Goal: Task Accomplishment & Management: Complete application form

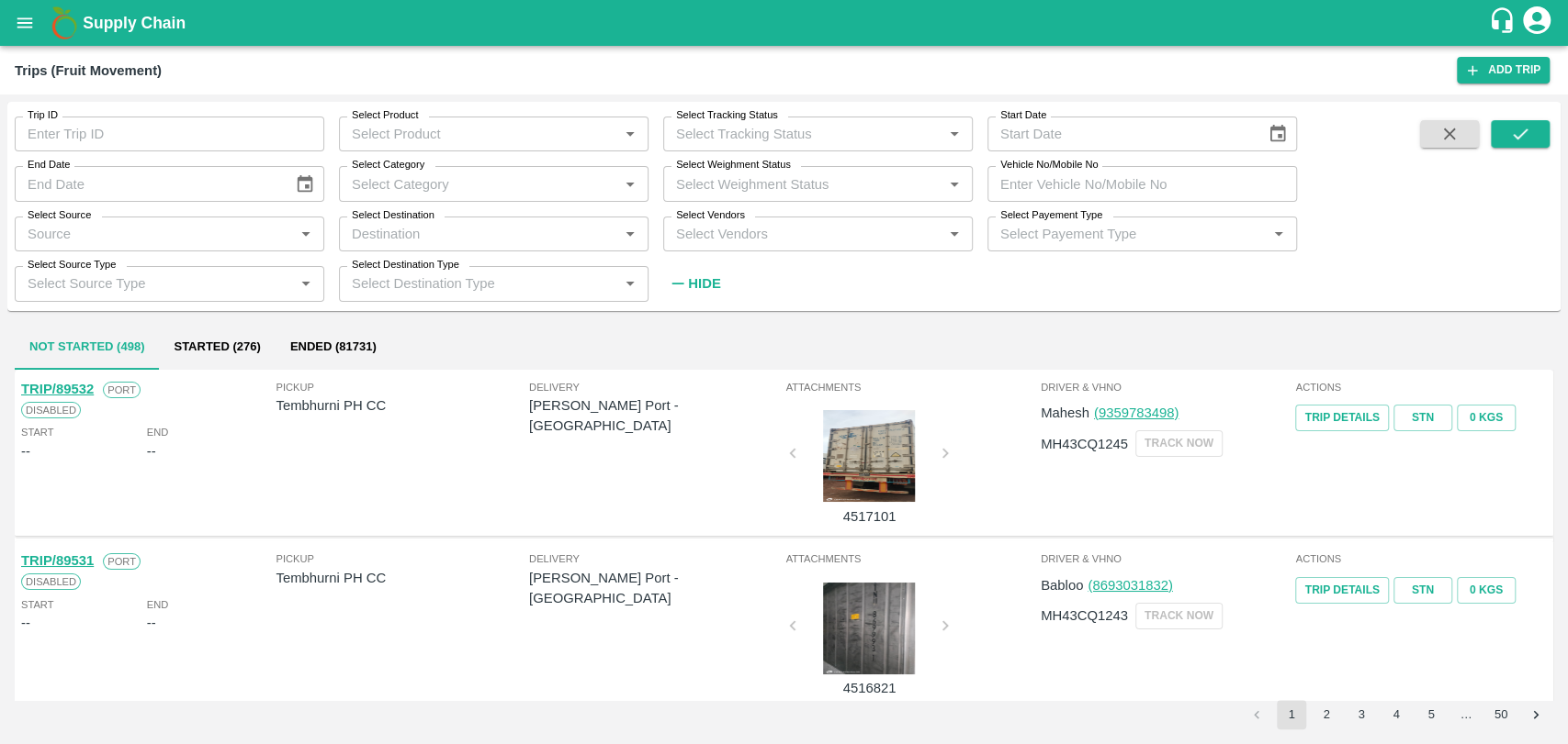
click at [1036, 176] on input "Vehicle No/Mobile No" at bounding box center [1142, 183] width 309 height 35
type input "MH45AF9545"
click at [1510, 135] on icon "submit" at bounding box center [1519, 133] width 20 height 20
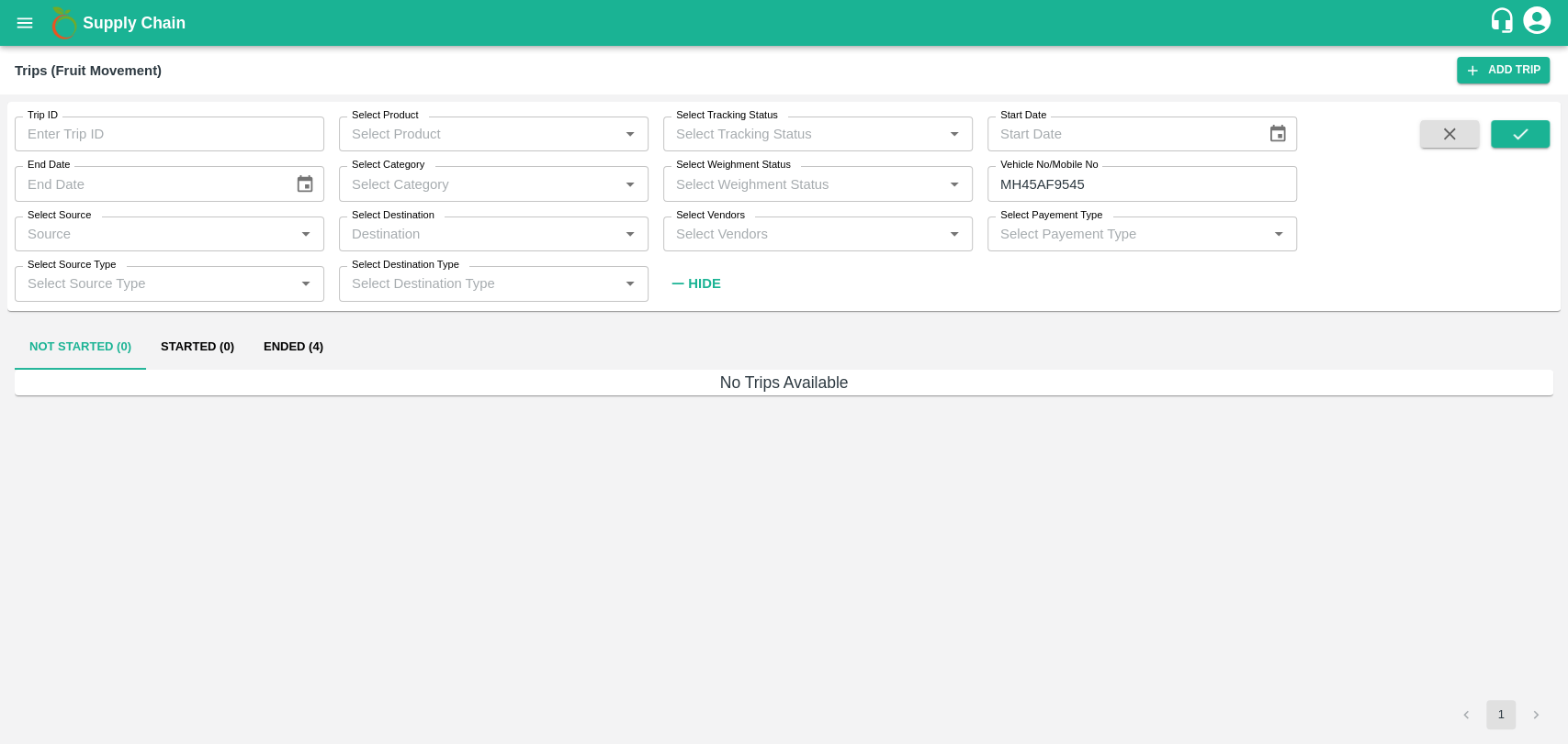
click at [294, 356] on button "Ended (4)" at bounding box center [293, 348] width 89 height 44
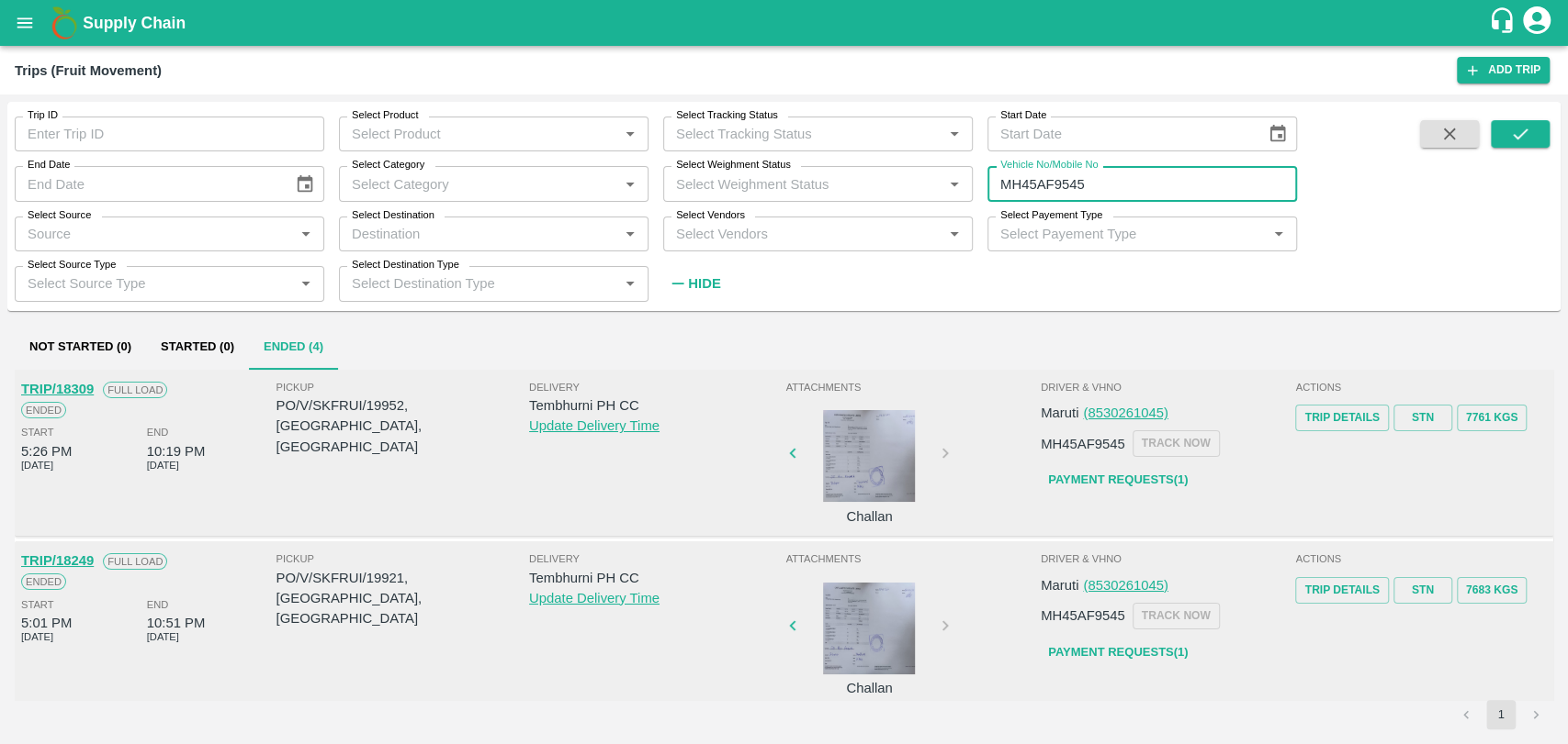
drag, startPoint x: 1050, startPoint y: 184, endPoint x: 983, endPoint y: 184, distance: 67.0
click at [983, 184] on div "Vehicle No/Mobile No MH45AF9545 Vehicle No/Mobile No" at bounding box center [1135, 176] width 325 height 50
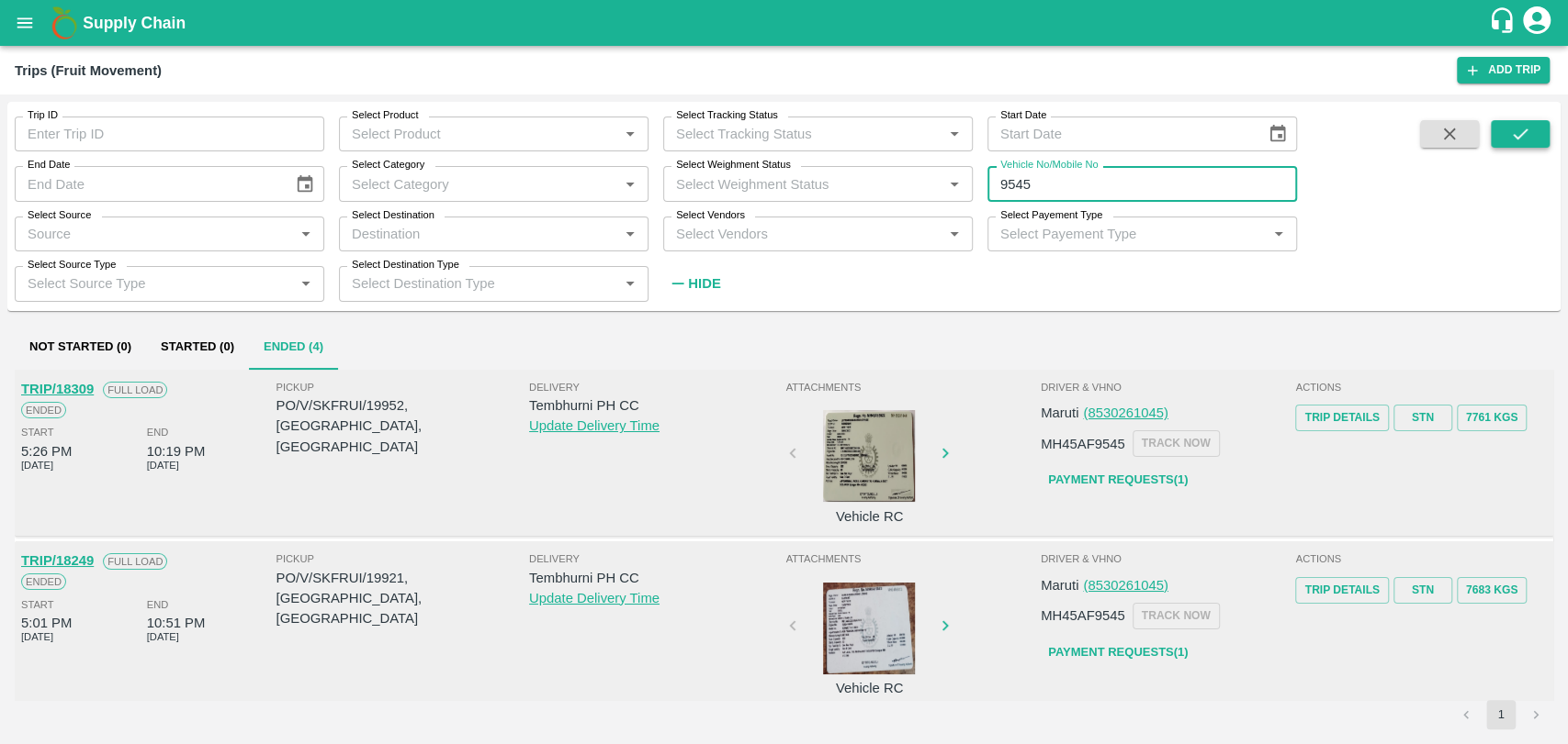
type input "9545"
click at [1521, 126] on icon "submit" at bounding box center [1519, 133] width 20 height 20
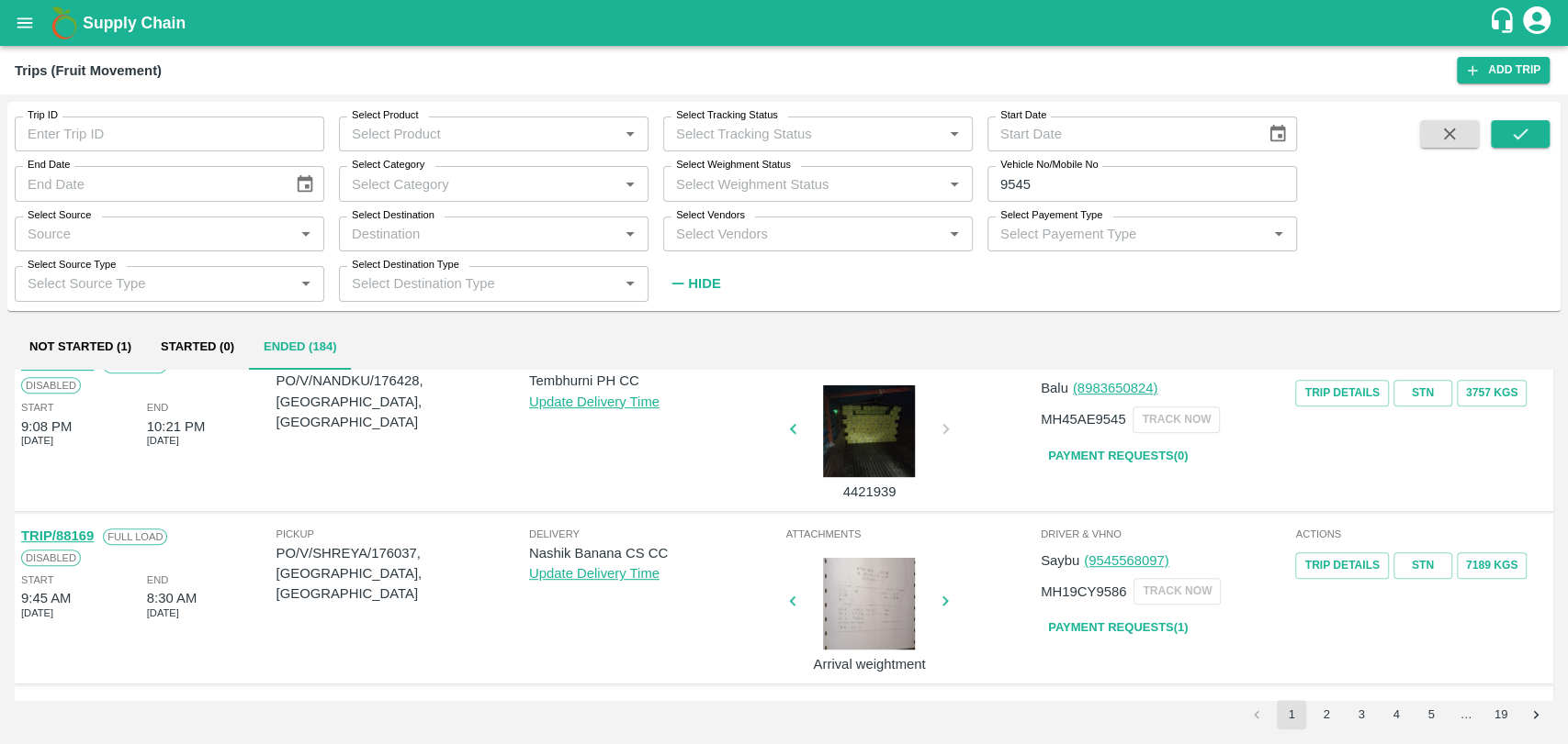
scroll to position [611, 0]
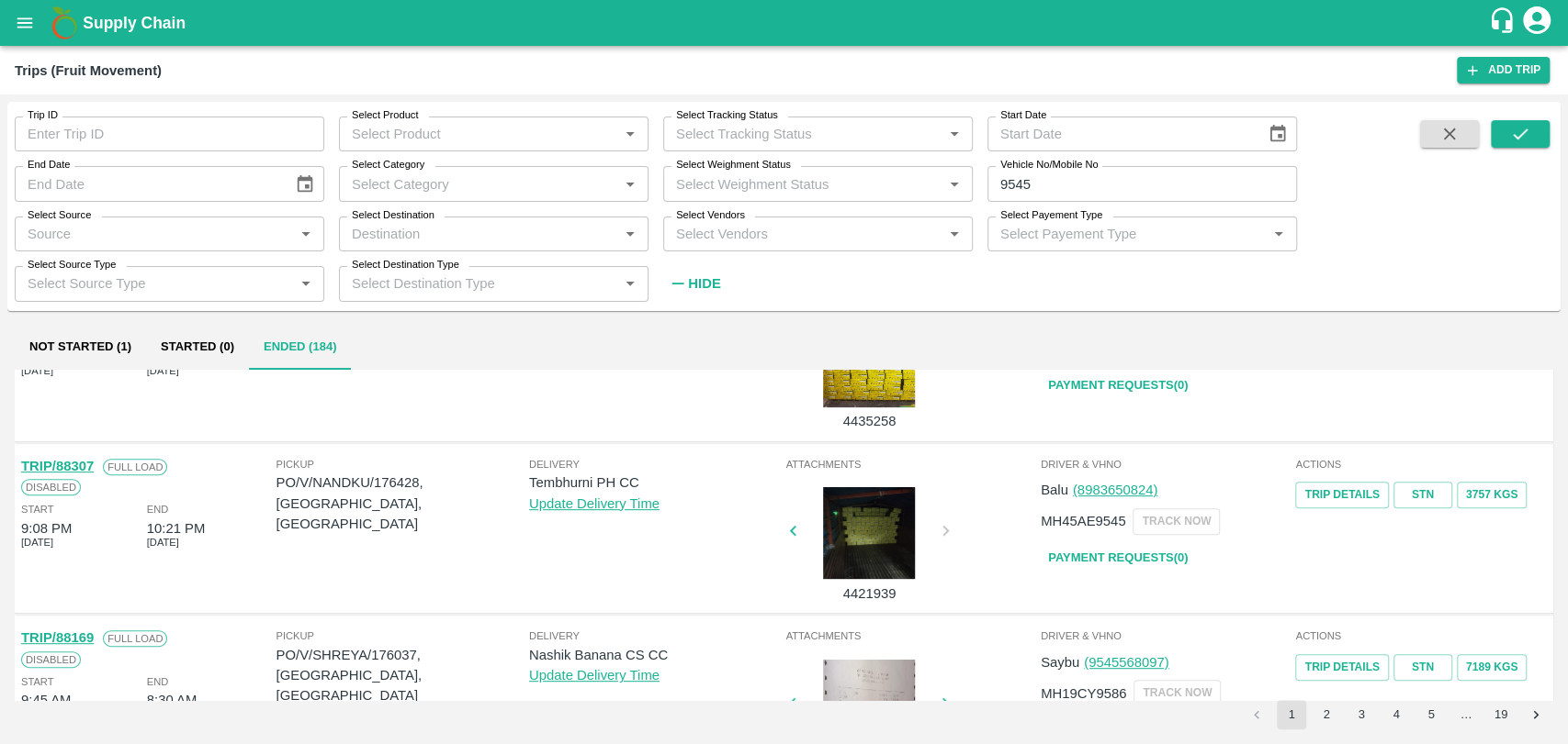
click at [81, 467] on link "TRIP/88307" at bounding box center [57, 467] width 73 height 15
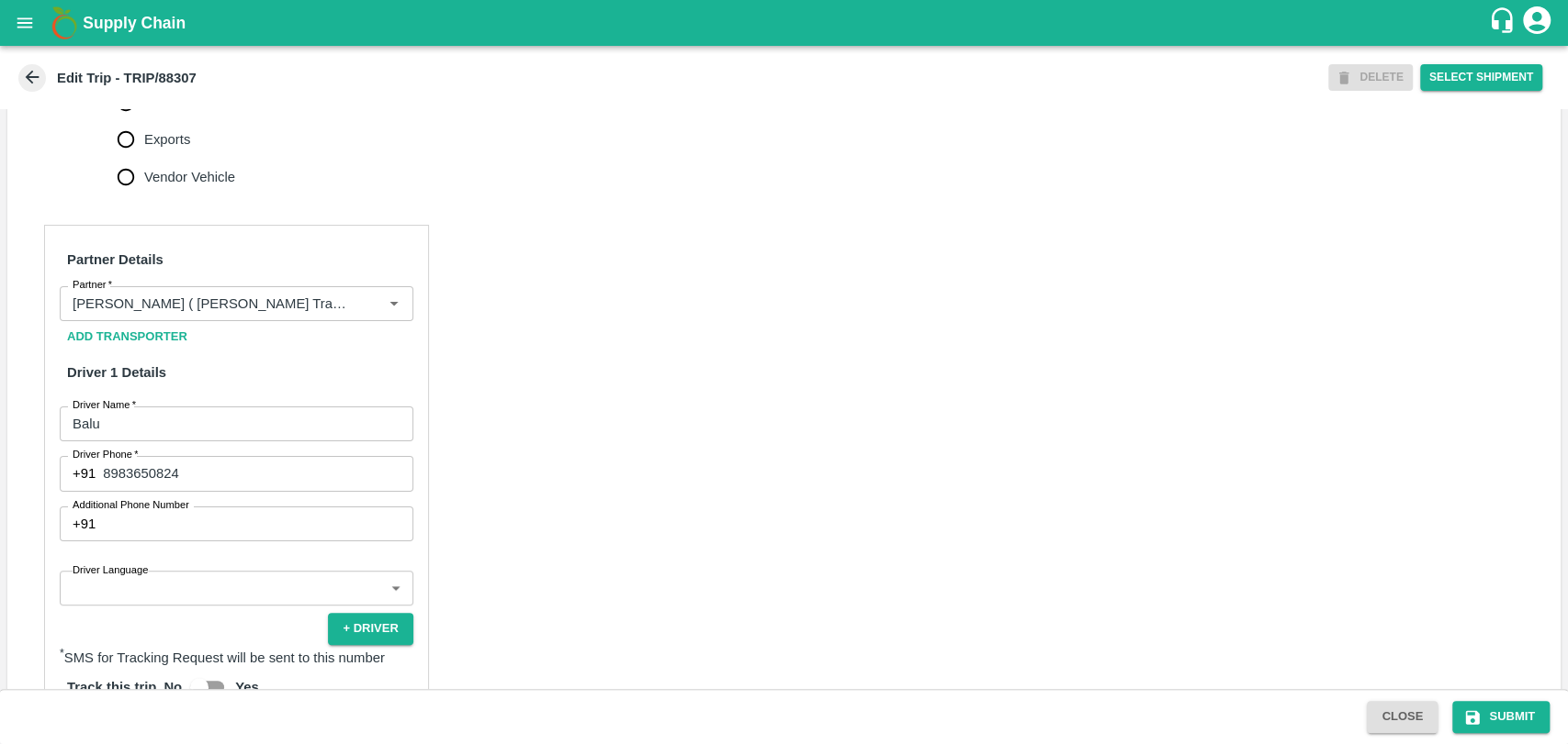
scroll to position [1121, 0]
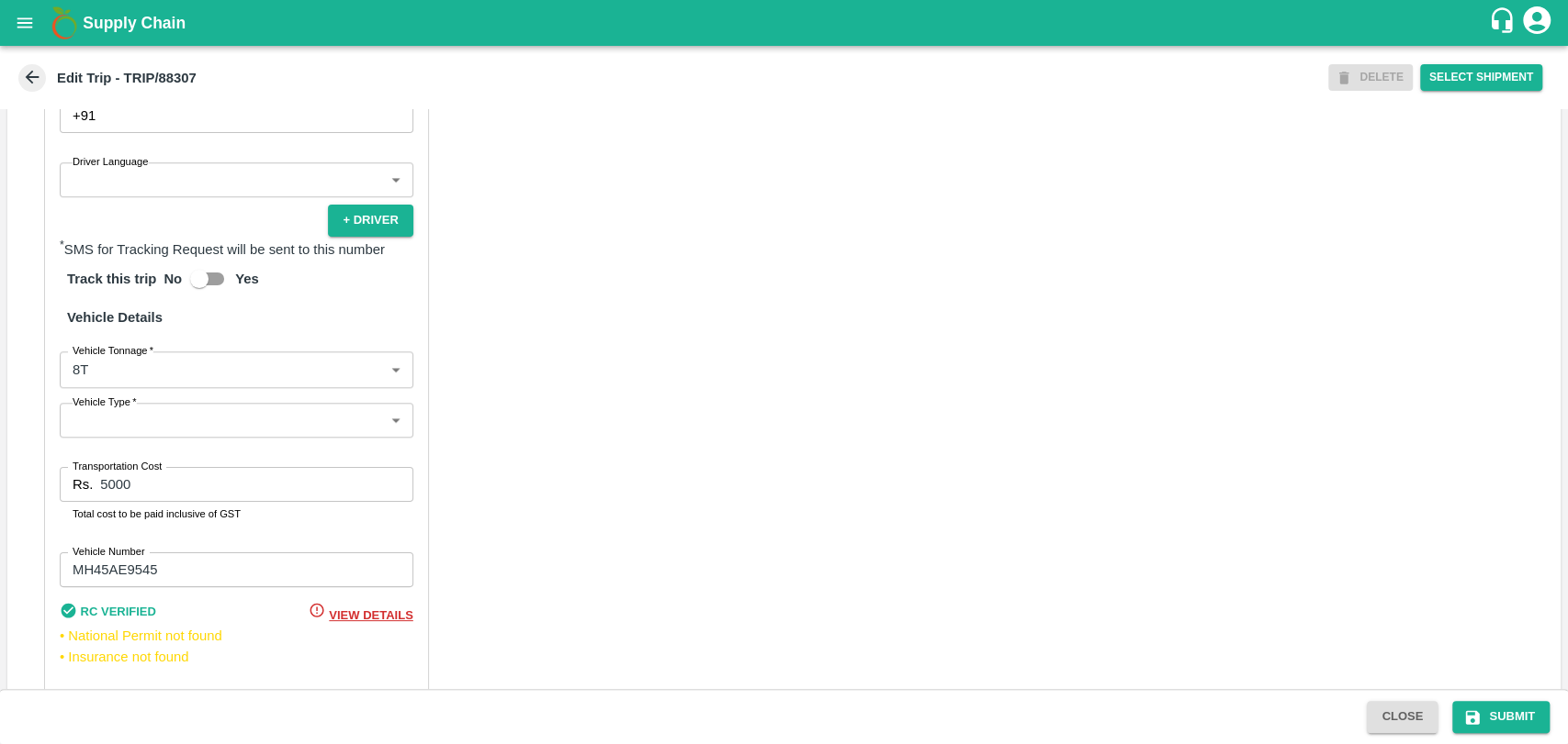
click at [110, 416] on body "Supply Chain Edit Trip - TRIP/88307 DELETE Select Shipment Trip Details Trip Ty…" at bounding box center [784, 372] width 1568 height 744
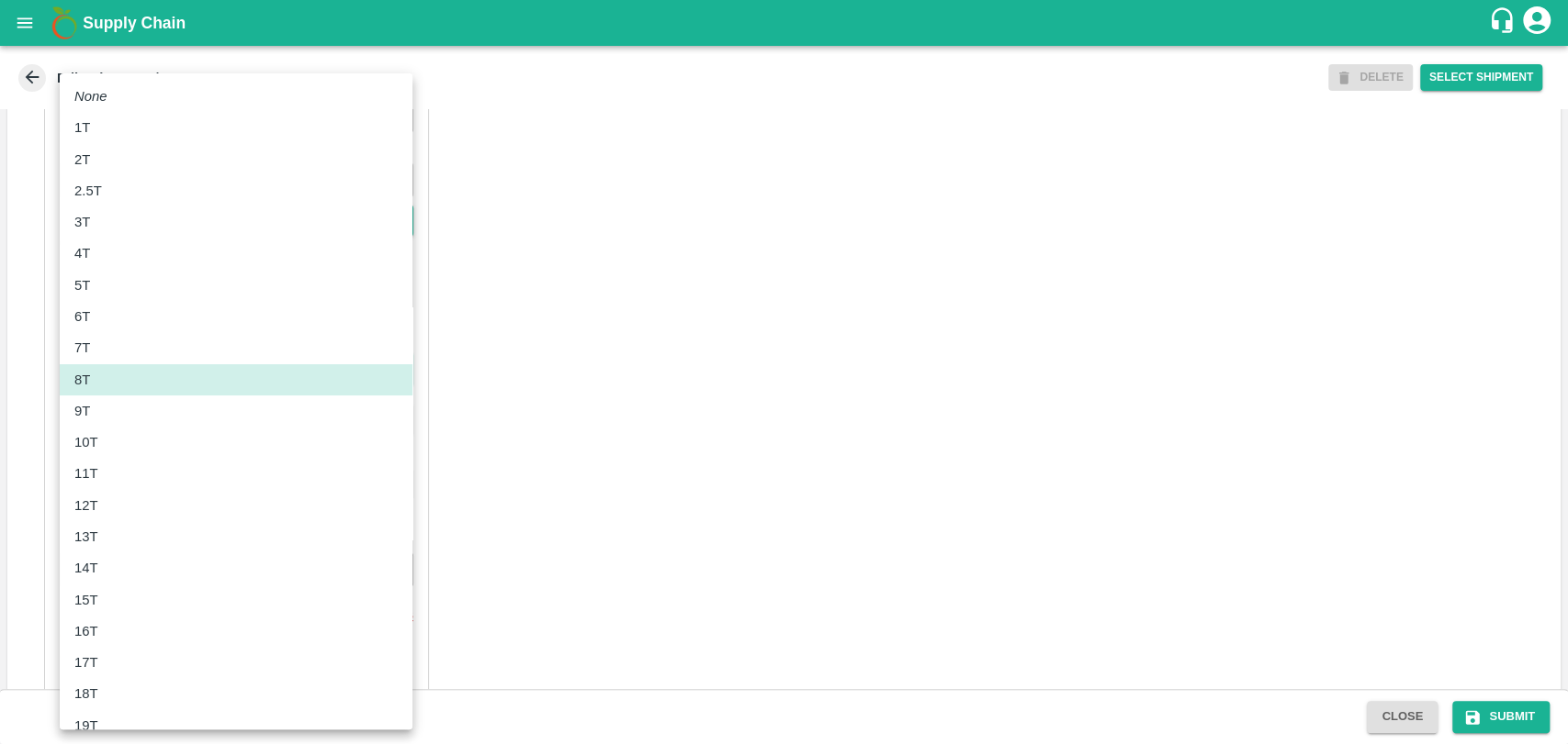
click at [108, 451] on div "10T" at bounding box center [236, 441] width 324 height 20
type input "10000"
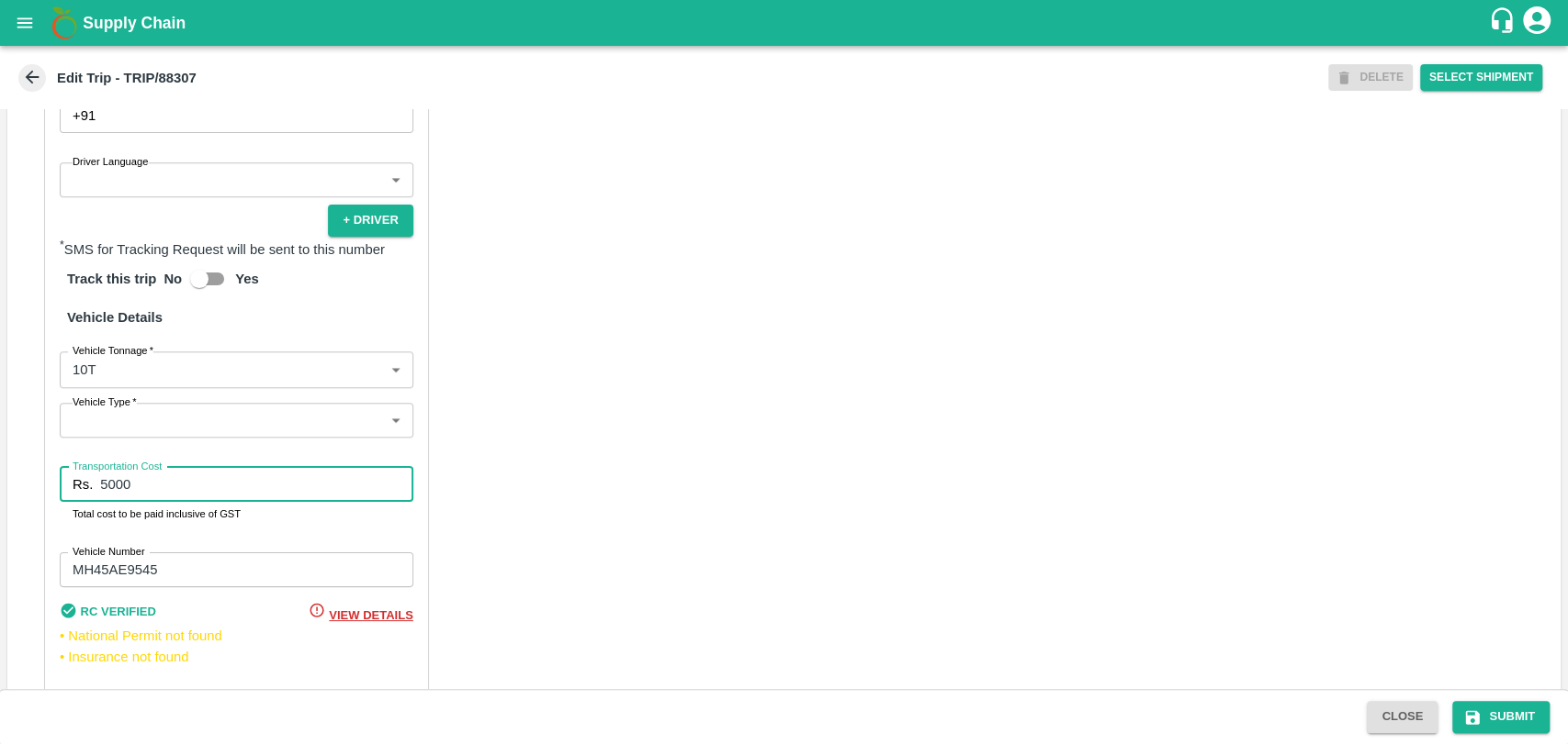
drag, startPoint x: 140, startPoint y: 521, endPoint x: 52, endPoint y: 522, distance: 88.0
click at [52, 522] on div "Partner Details Partner   * Partner Add Transporter Driver 1 Details Driver Nam…" at bounding box center [237, 264] width 385 height 896
type input "11500"
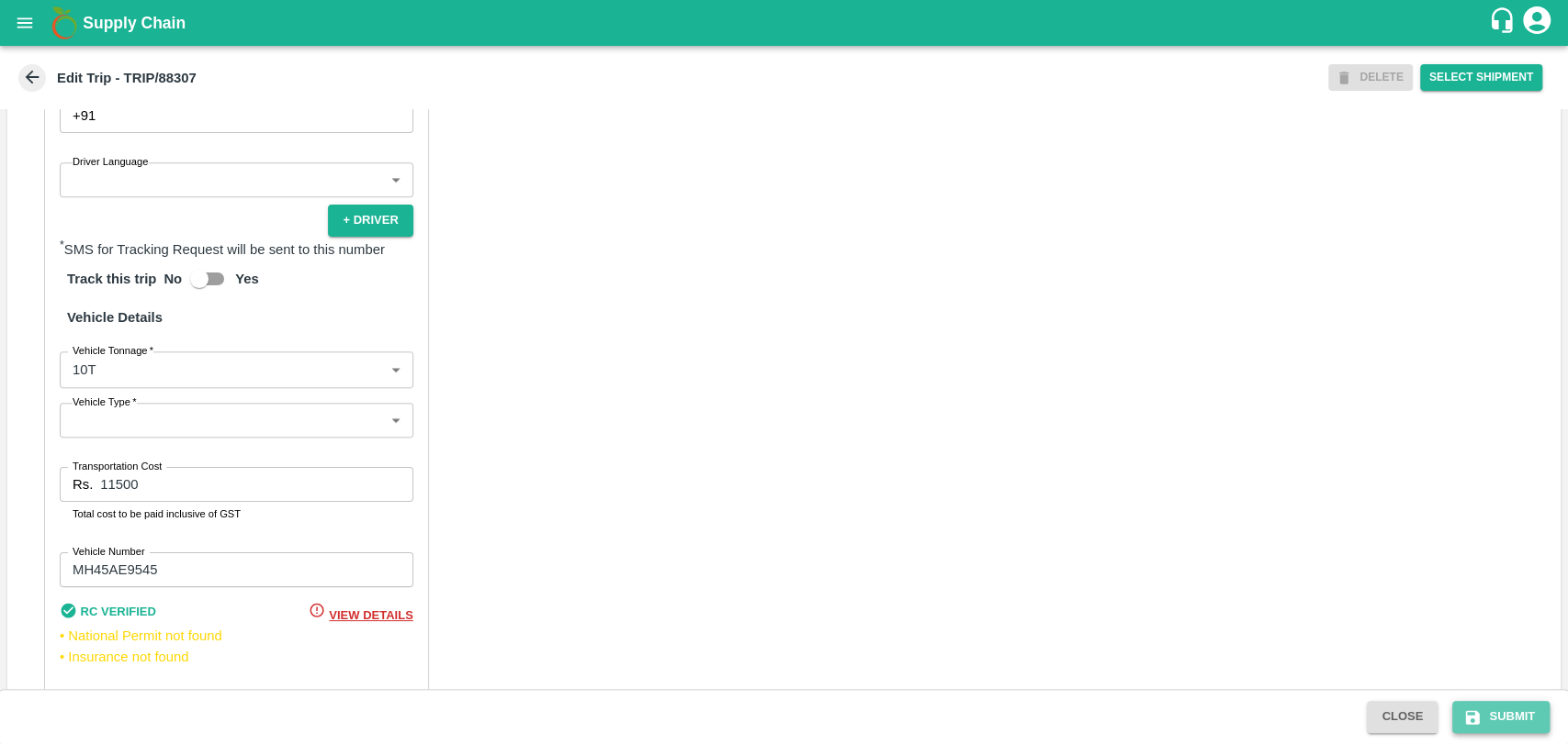
click at [1472, 713] on icon "submit" at bounding box center [1472, 717] width 18 height 18
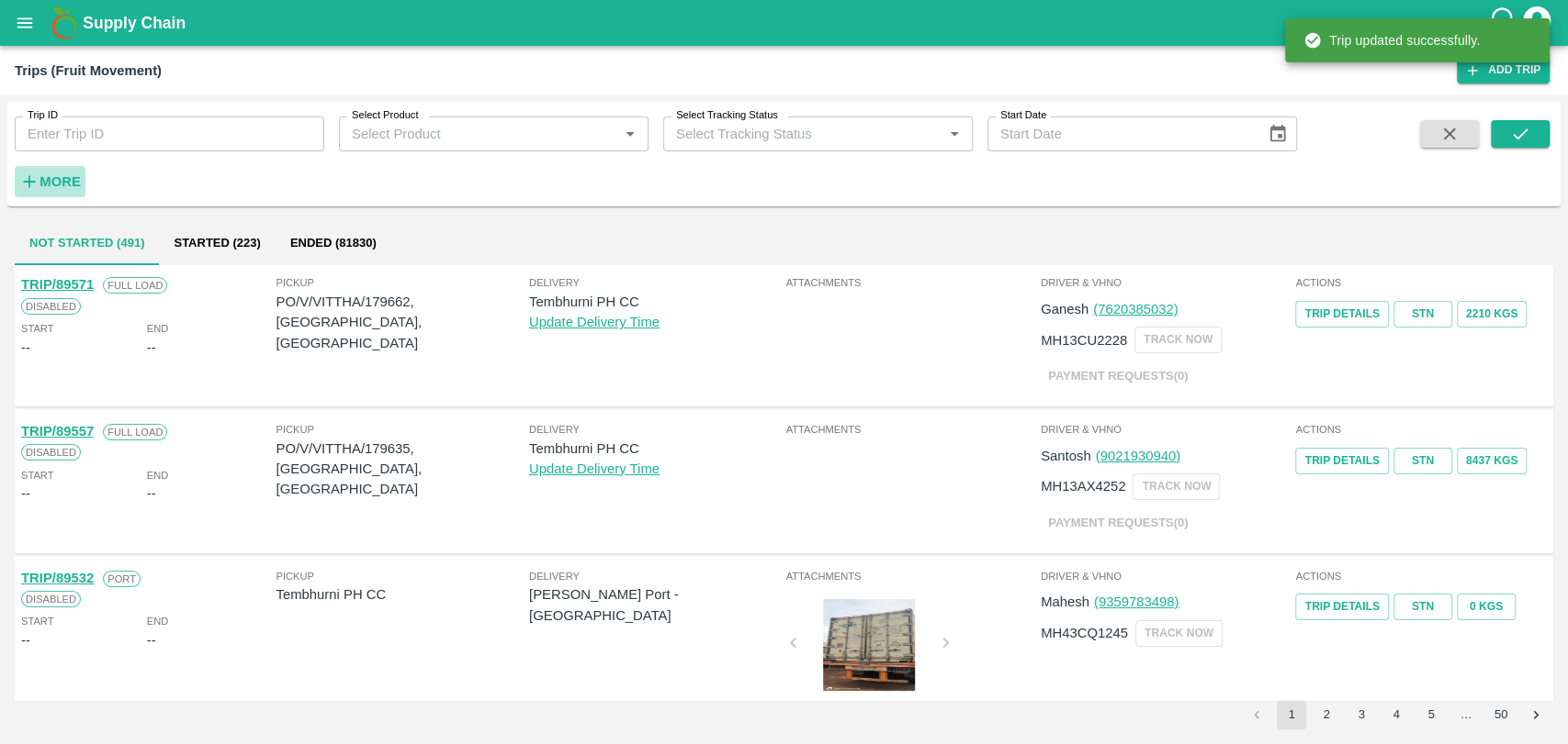
click at [72, 180] on strong "More" at bounding box center [60, 182] width 42 height 15
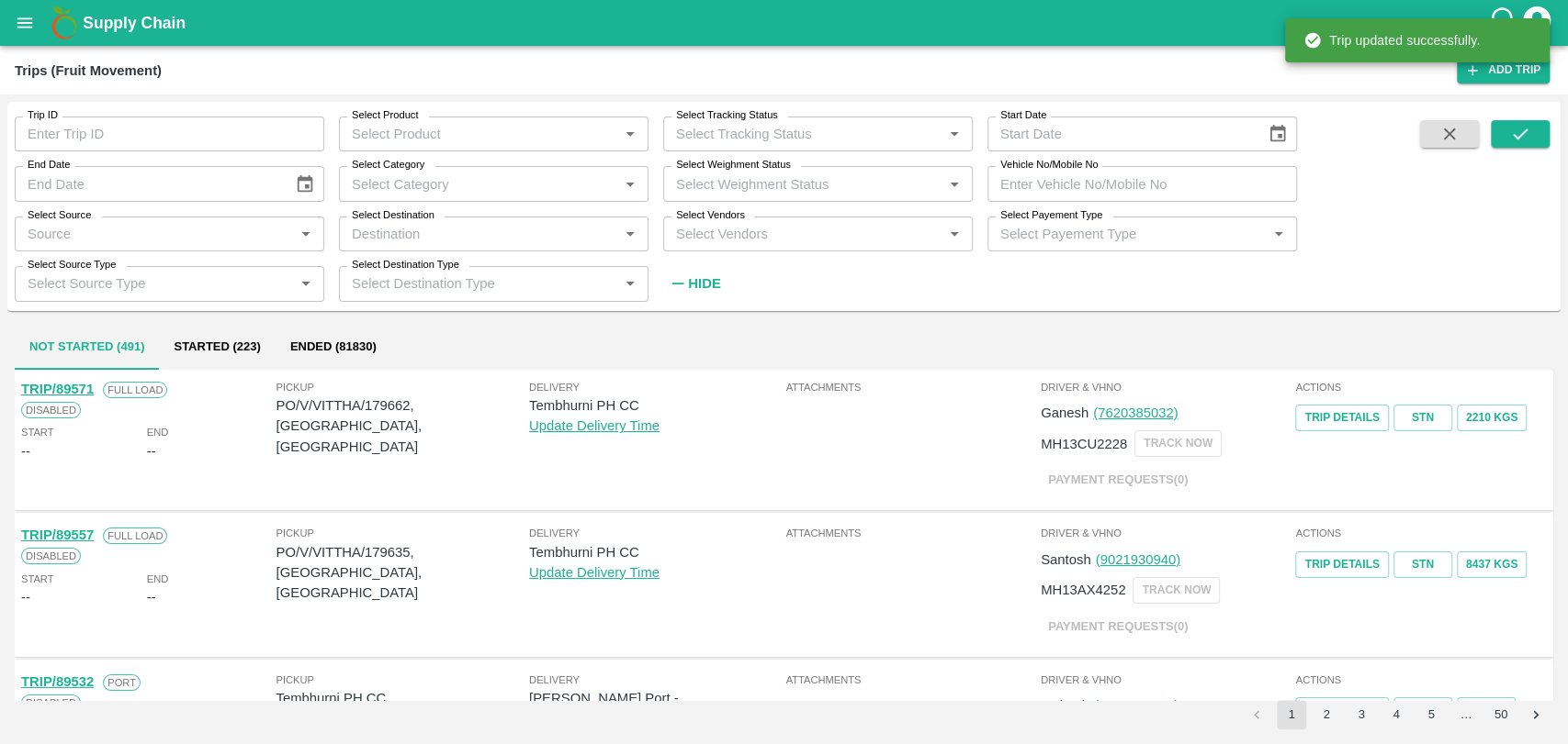
click at [1183, 160] on div "Vehicle No/Mobile No Vehicle No/Mobile No" at bounding box center [1135, 176] width 325 height 50
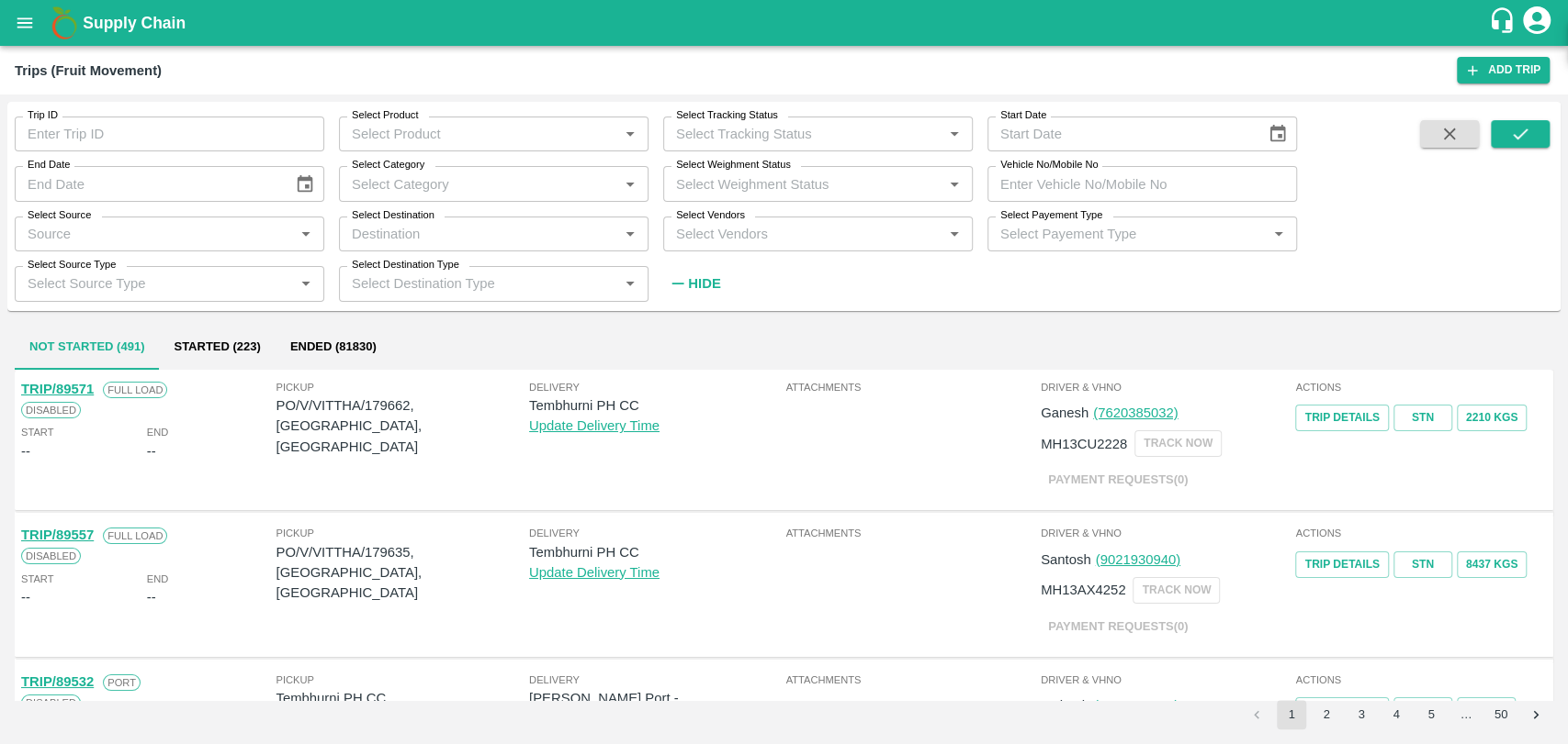
click at [1178, 178] on input "Vehicle No/Mobile No" at bounding box center [1142, 183] width 309 height 35
paste input "MH46AE5708"
click at [1545, 131] on button "submit" at bounding box center [1520, 134] width 58 height 27
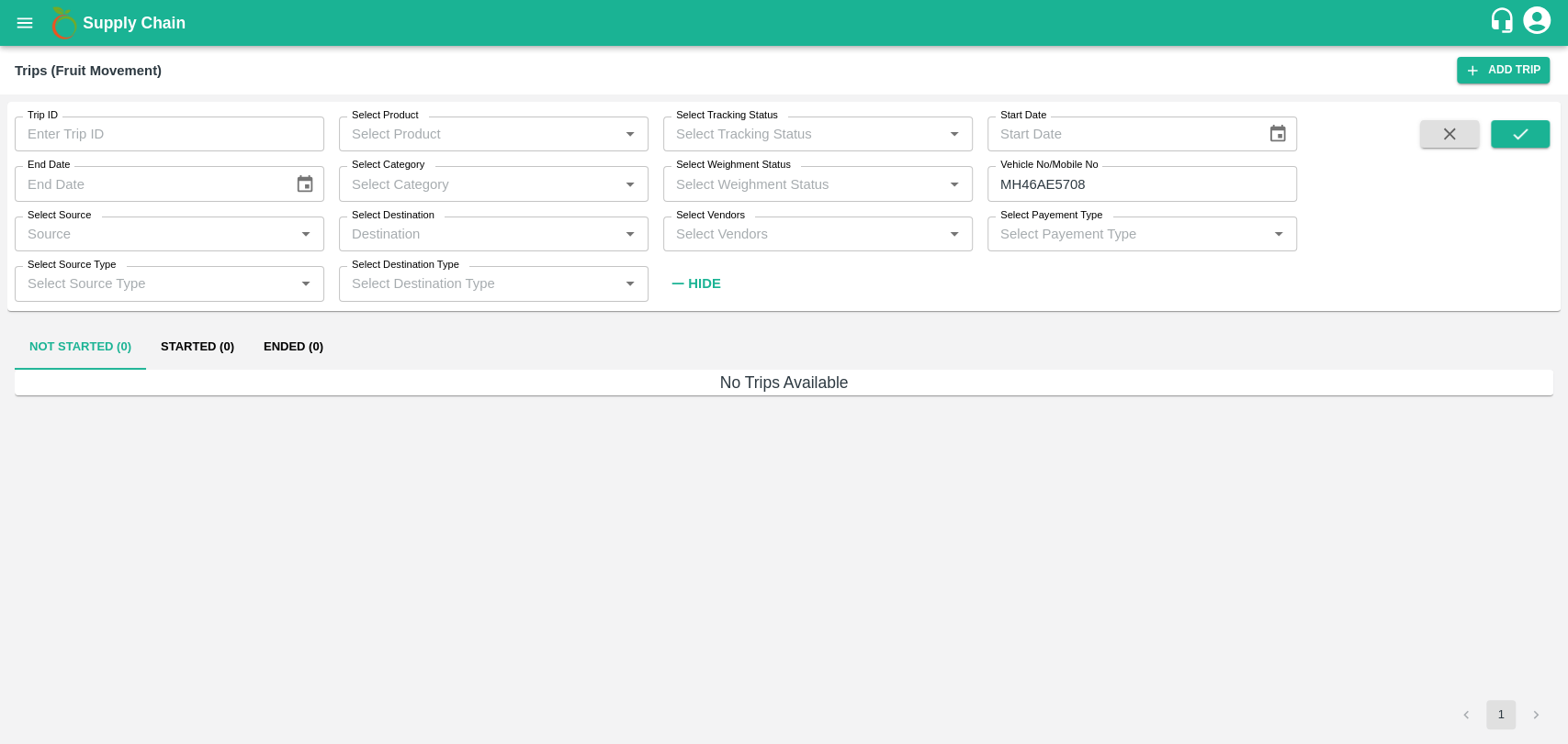
click at [300, 347] on button "Ended (0)" at bounding box center [293, 348] width 89 height 44
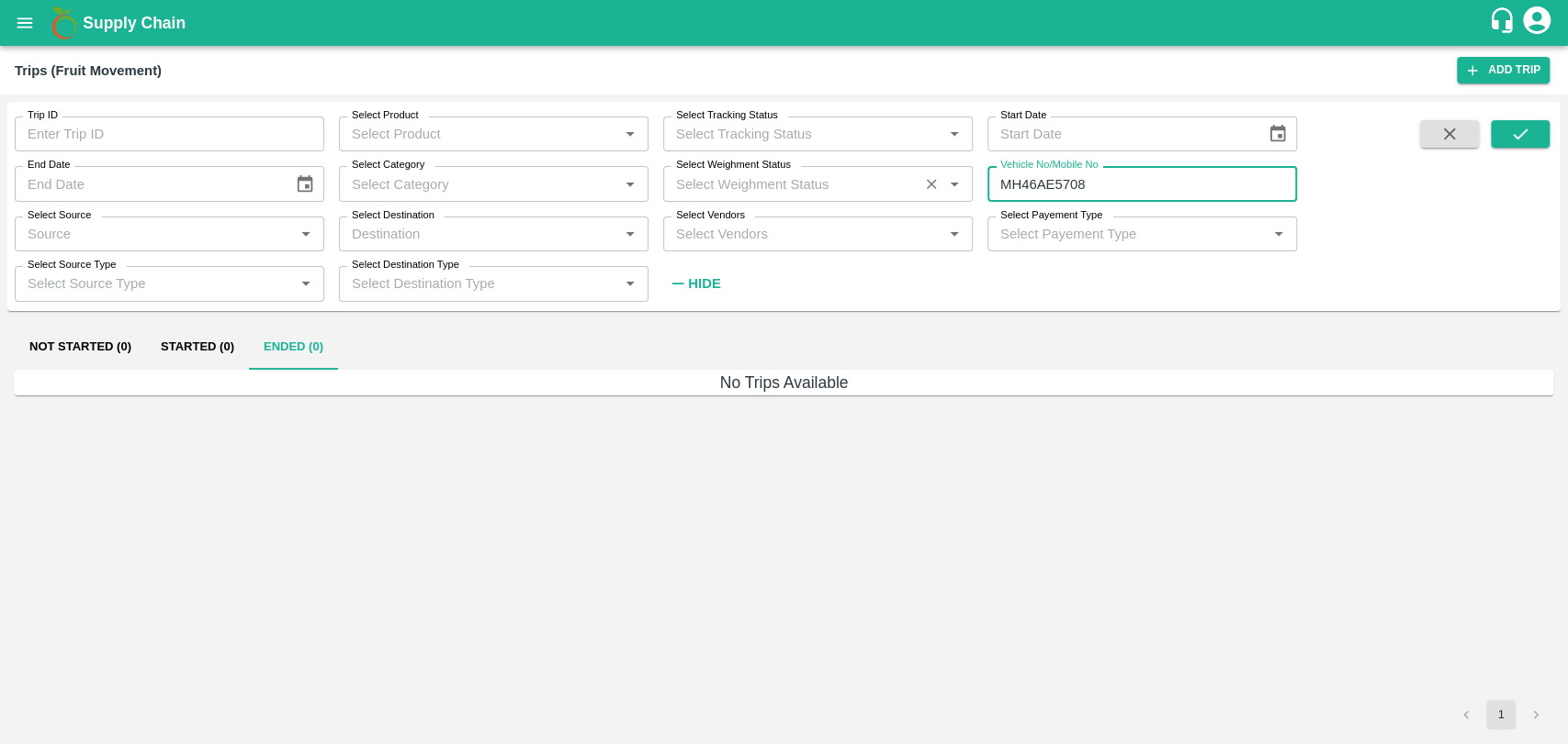
drag, startPoint x: 1056, startPoint y: 190, endPoint x: 918, endPoint y: 178, distance: 138.5
click at [919, 178] on div "Trip ID Trip ID Select Product Select Product   * Select Tracking Status Select…" at bounding box center [648, 201] width 1296 height 199
type input "5708"
click at [1514, 138] on icon "submit" at bounding box center [1520, 134] width 15 height 11
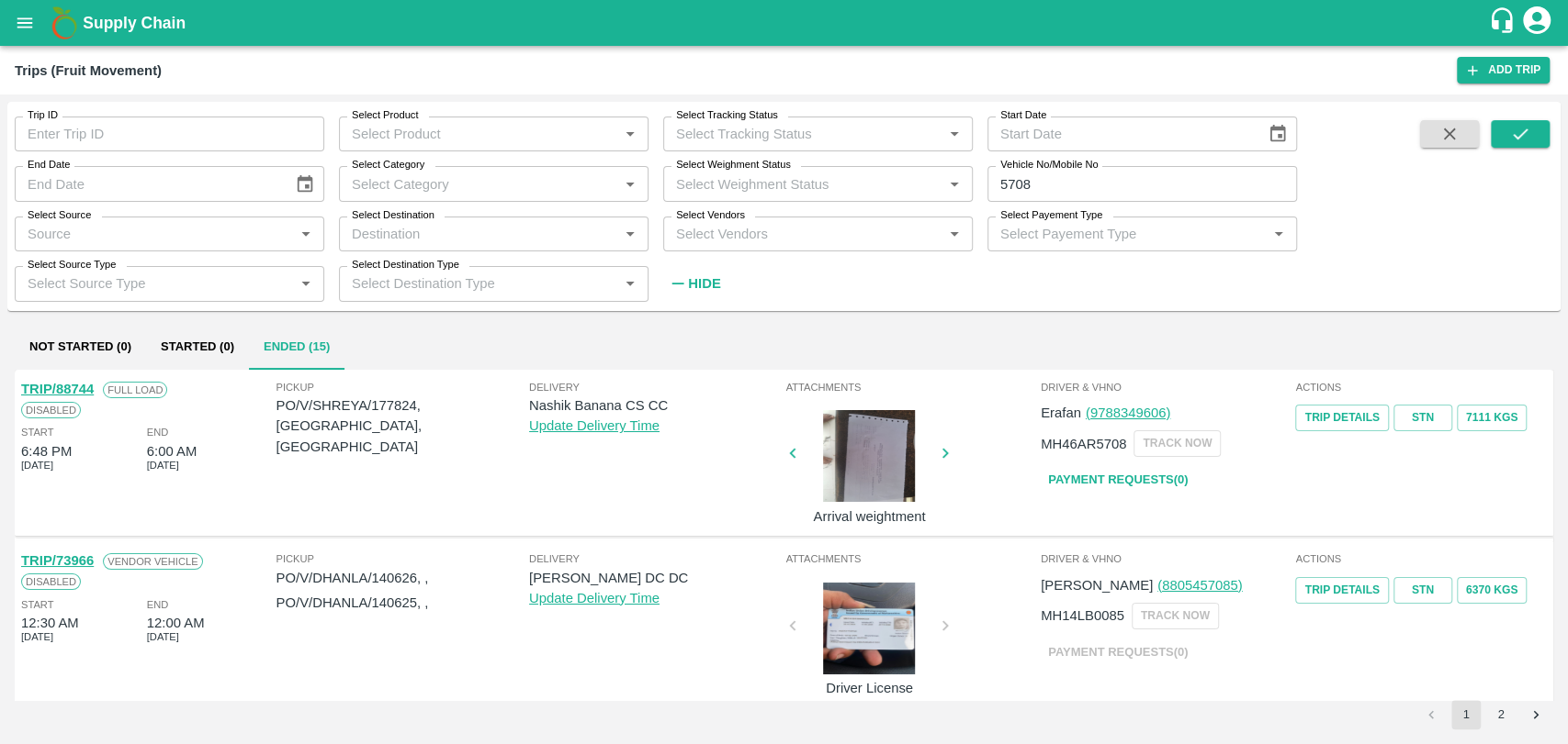
click at [80, 385] on link "TRIP/88744" at bounding box center [57, 389] width 73 height 15
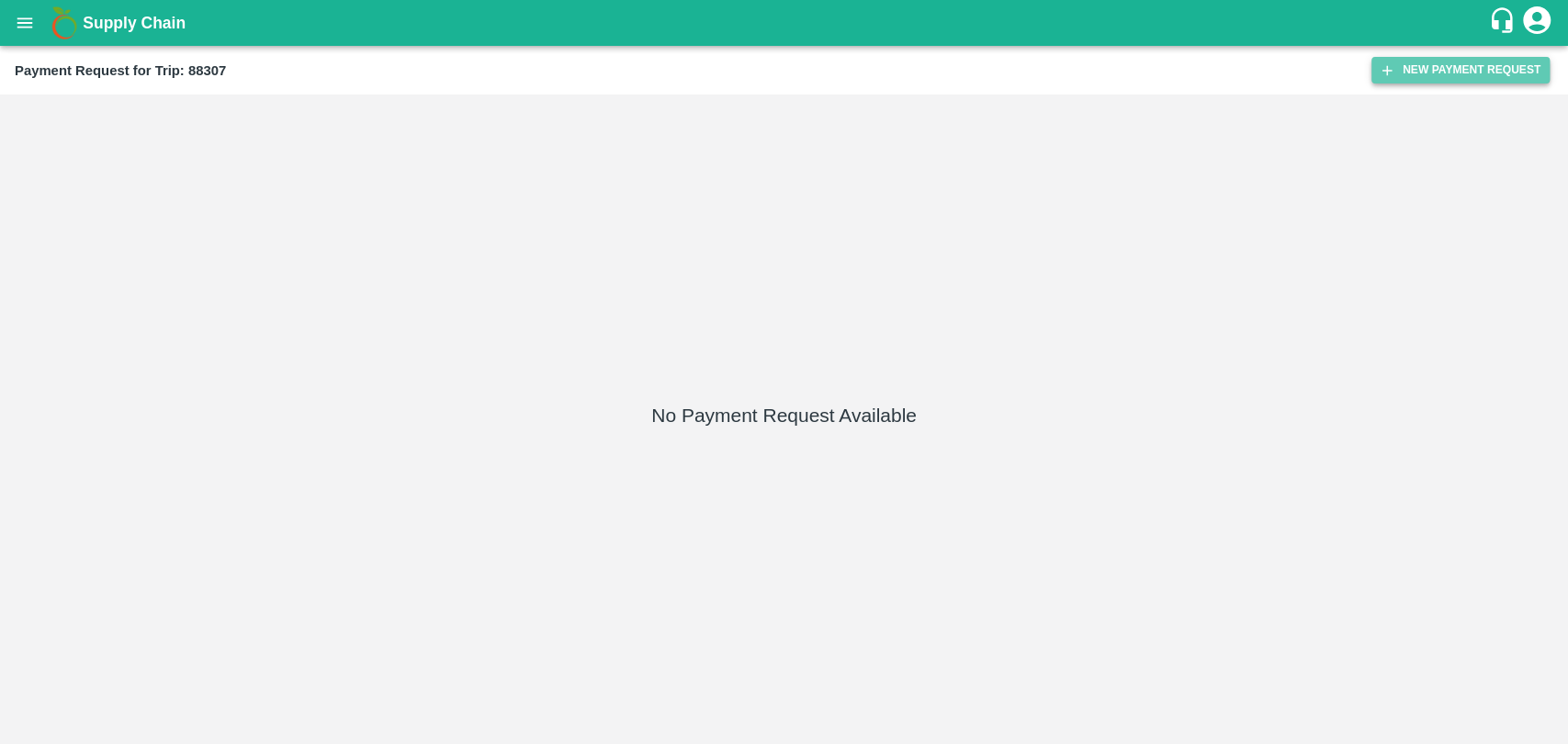
click at [1405, 60] on button "New Payment Request" at bounding box center [1460, 70] width 178 height 26
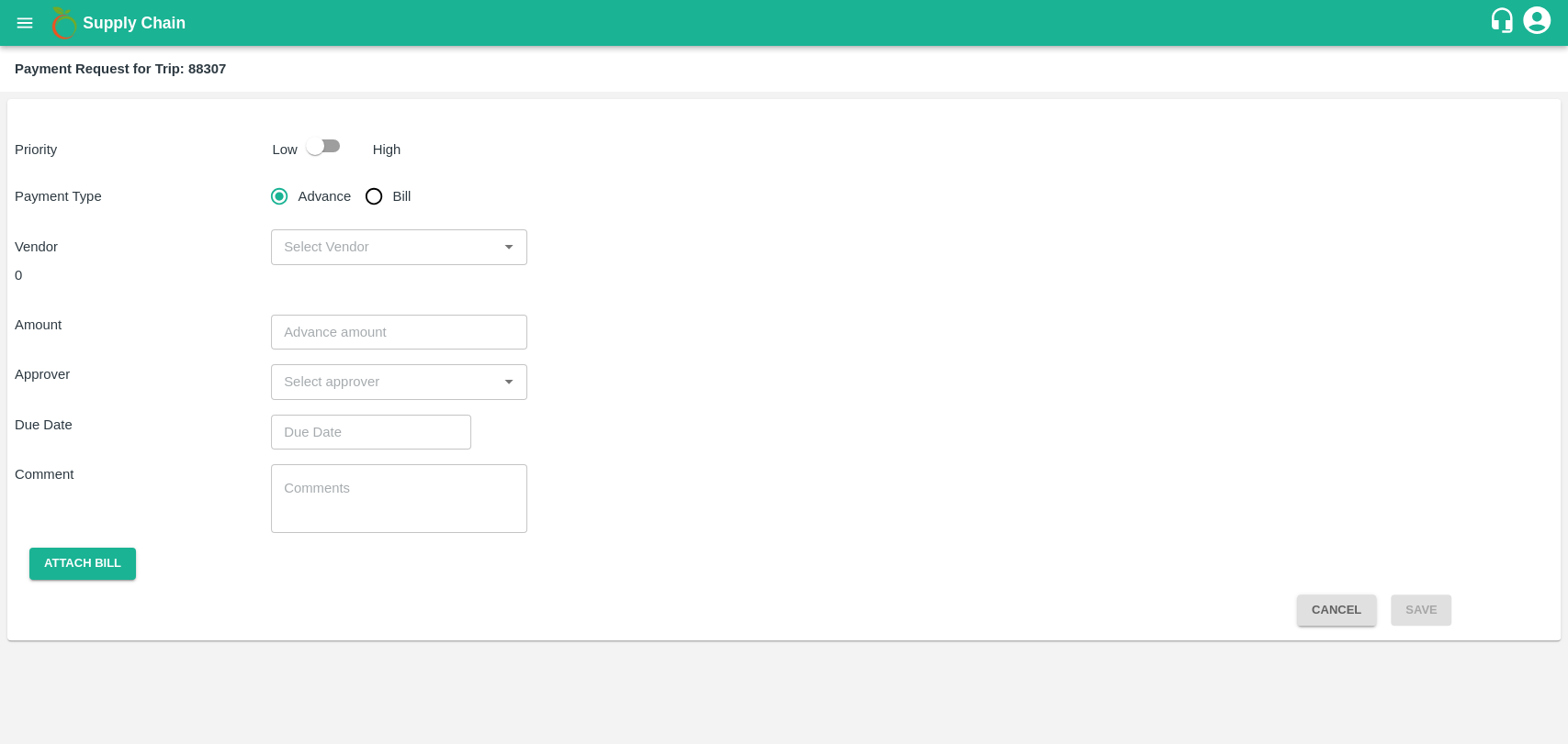
click at [323, 156] on input "checkbox" at bounding box center [314, 145] width 105 height 35
checkbox input "true"
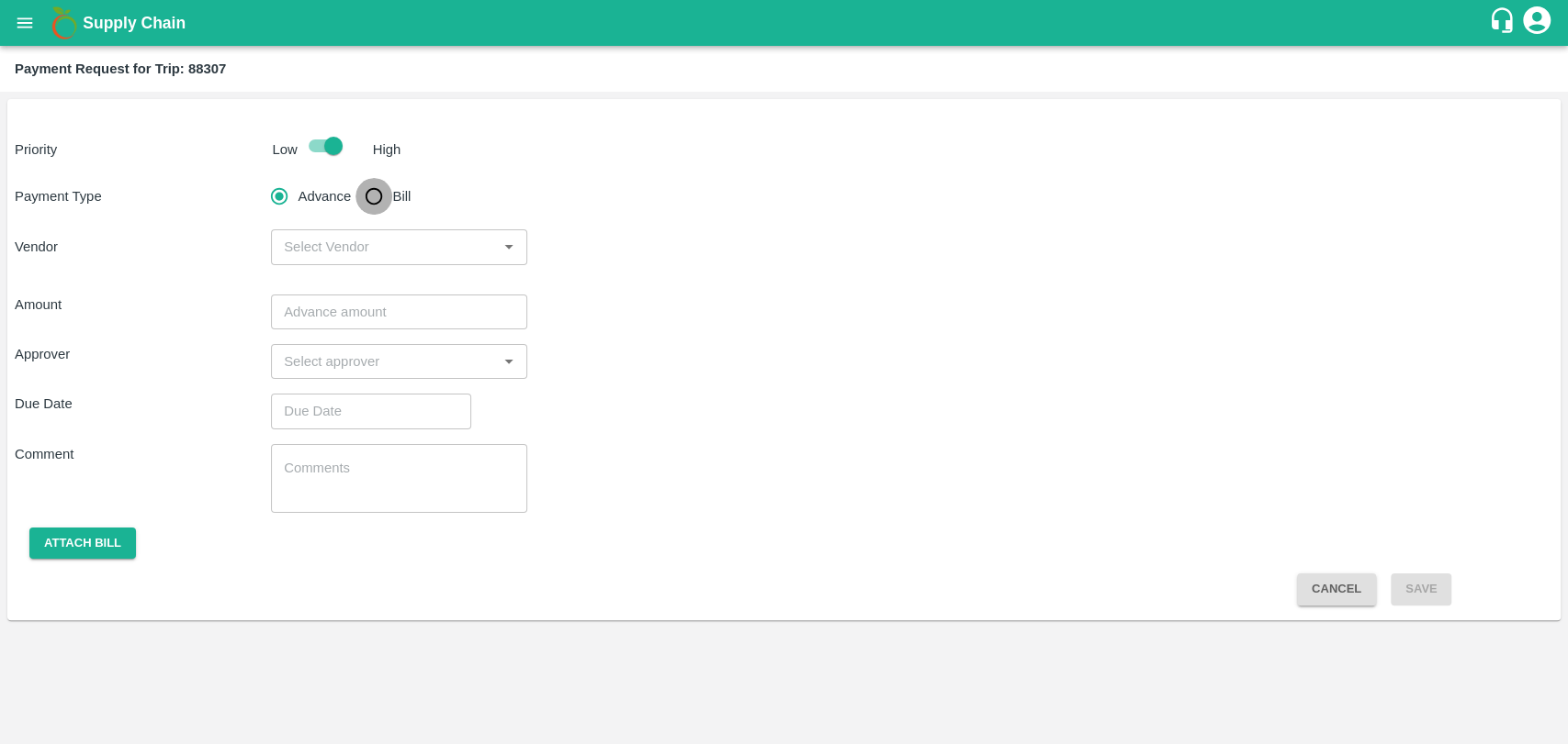
click at [382, 210] on input "Bill" at bounding box center [374, 196] width 37 height 37
radio input "true"
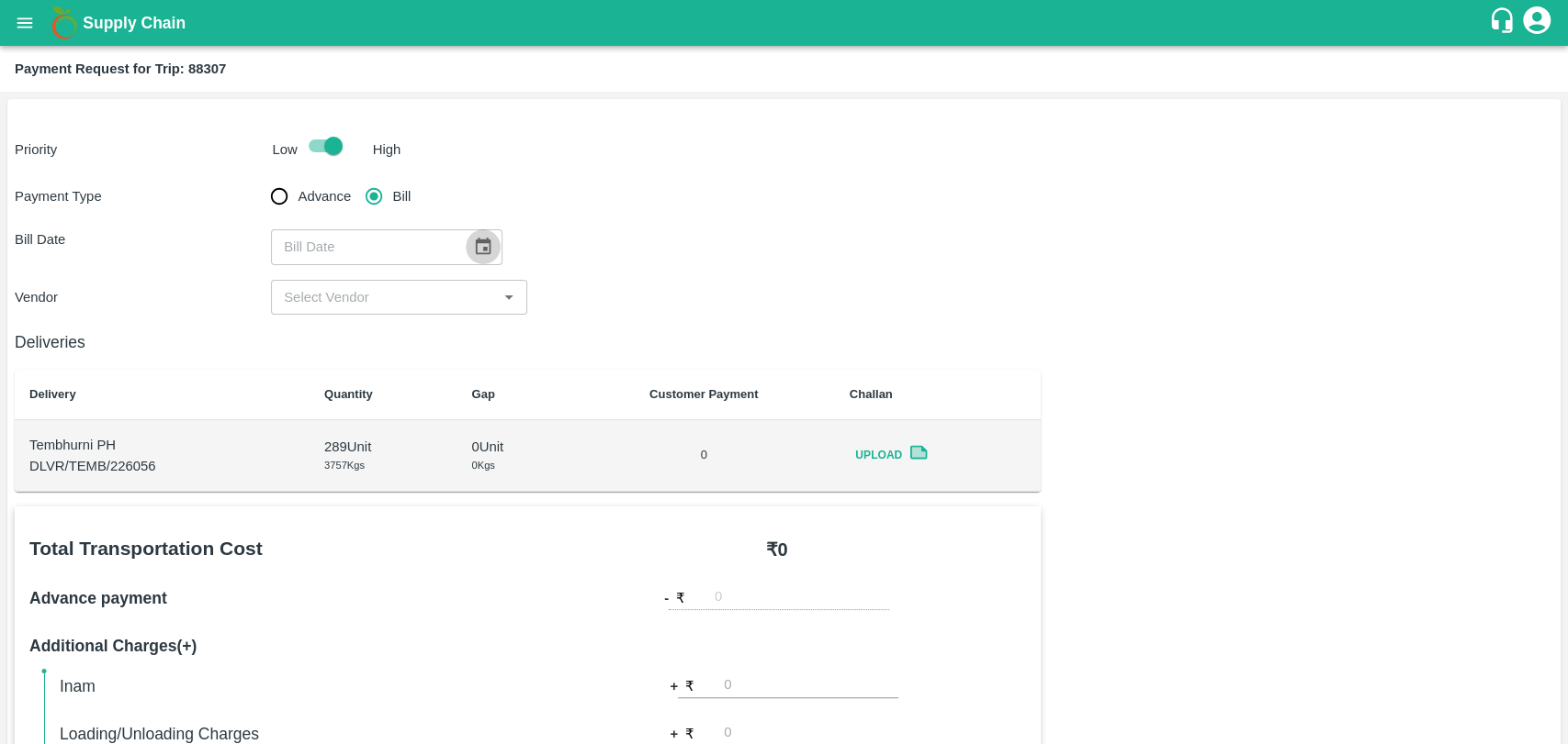
click at [470, 229] on button "Choose date" at bounding box center [483, 246] width 35 height 35
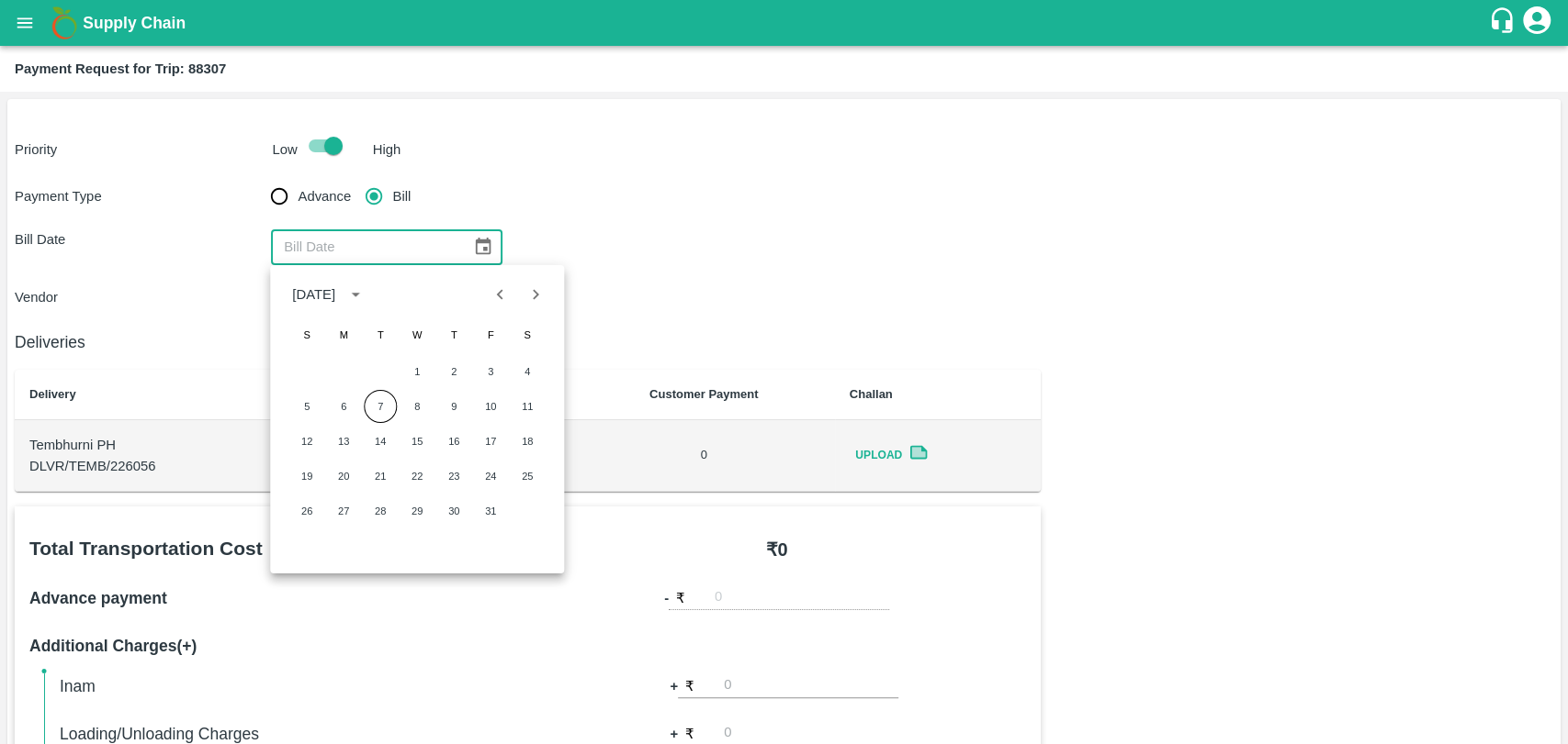
click at [518, 315] on div "October 2025 S M T W T F S 1 2 3 4 5 6 7 8 9 10 11 12 13 14 15 16 17 18 19 20 2…" at bounding box center [416, 419] width 293 height 308
click at [515, 305] on div at bounding box center [517, 294] width 22 height 35
click at [504, 297] on icon "Previous month" at bounding box center [500, 294] width 20 height 20
click at [330, 444] on button "15" at bounding box center [343, 441] width 33 height 33
type input "15/09/2025"
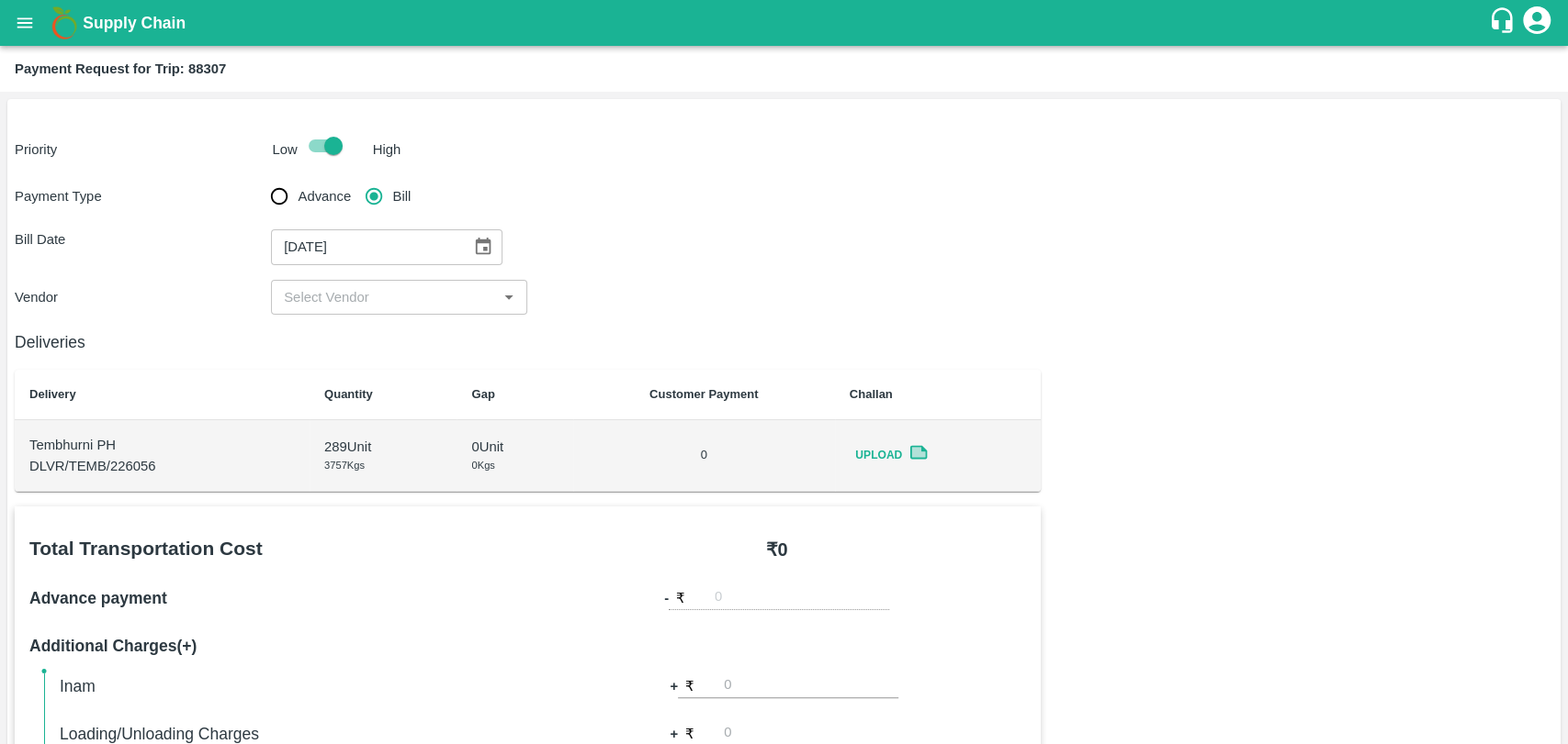
click at [349, 296] on input "input" at bounding box center [384, 297] width 215 height 24
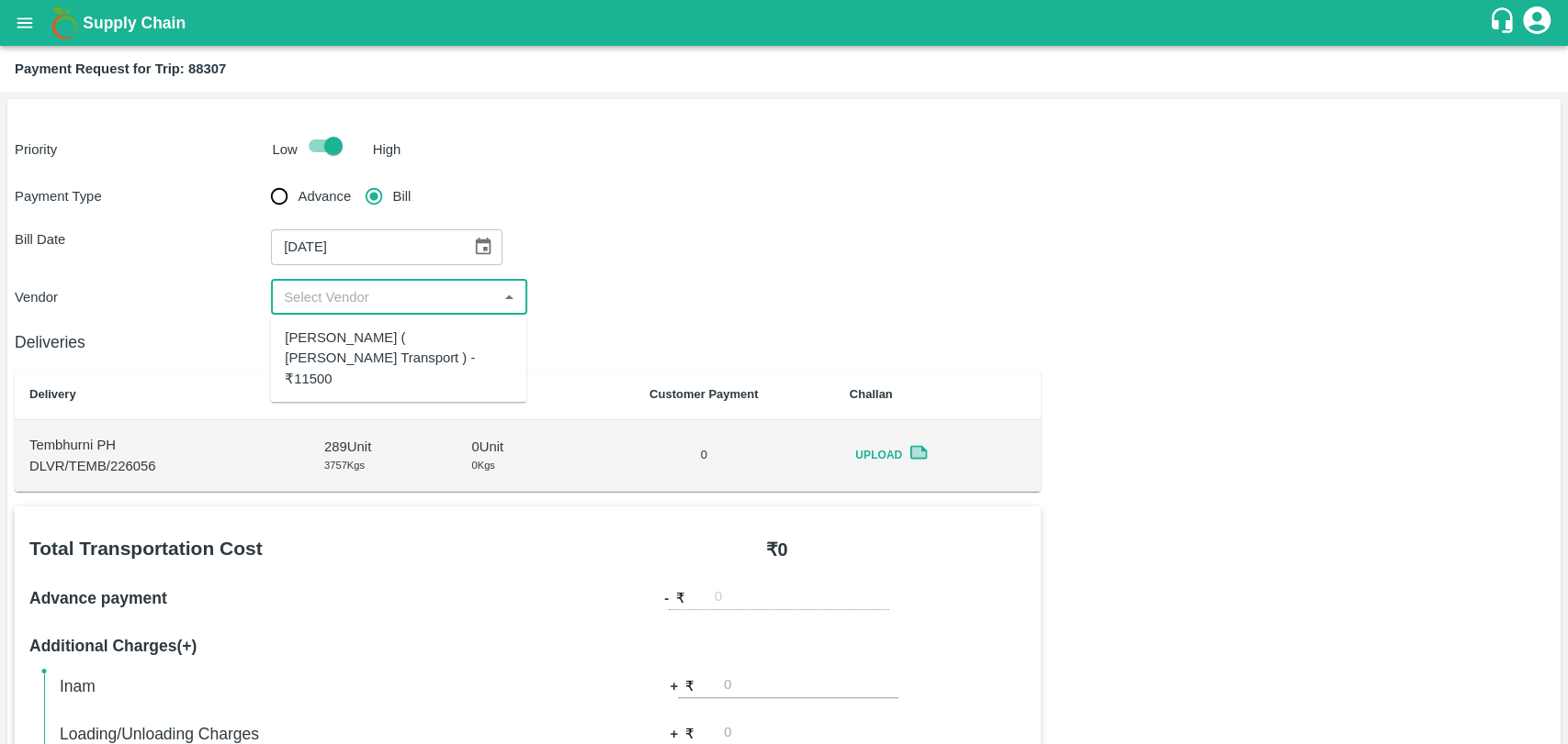
click at [327, 327] on div "Nitin Rasal ( Bhairavnath Transport ) - ₹11500" at bounding box center [398, 357] width 226 height 61
type input "Nitin Rasal ( Bhairavnath Transport ) - ₹11500"
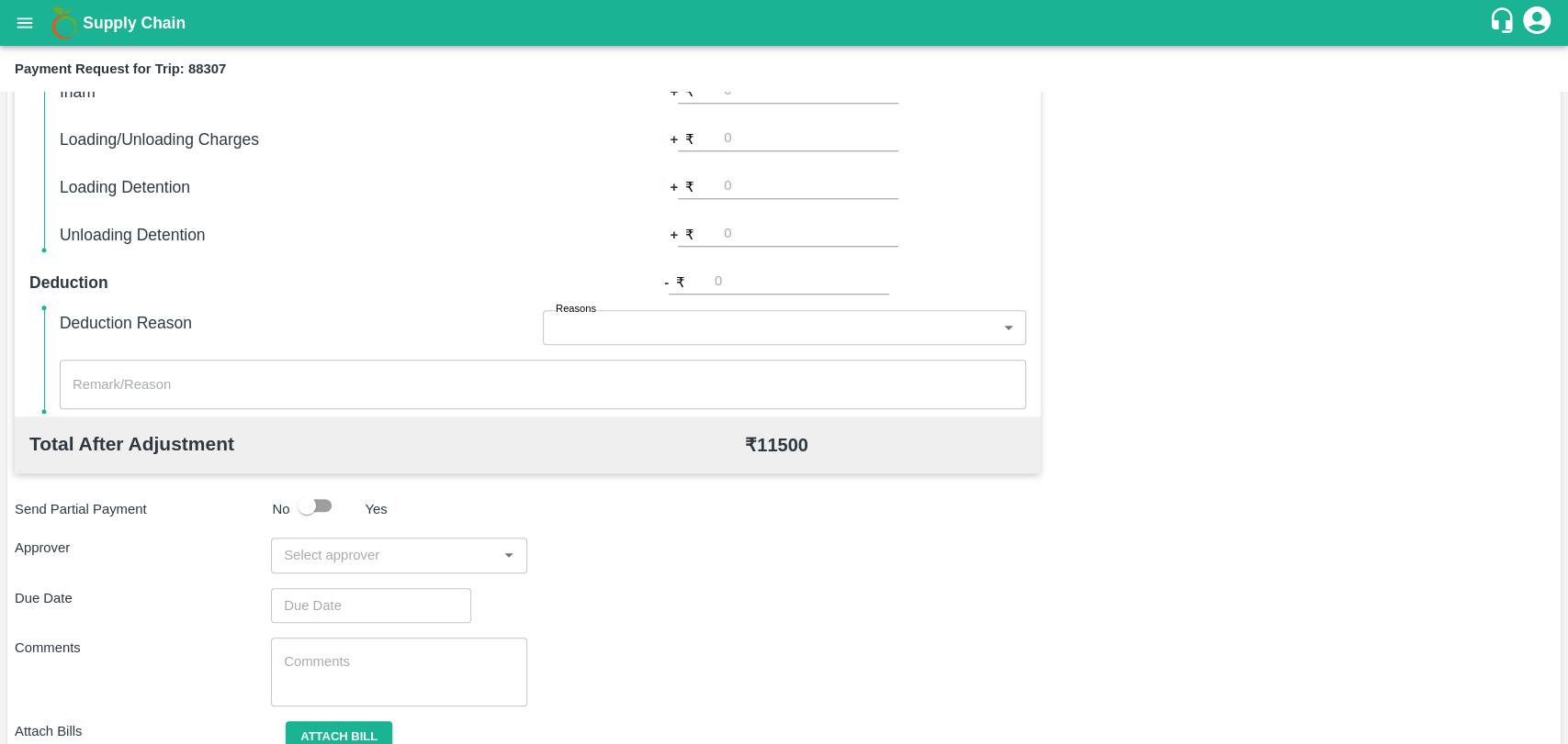
scroll to position [672, 0]
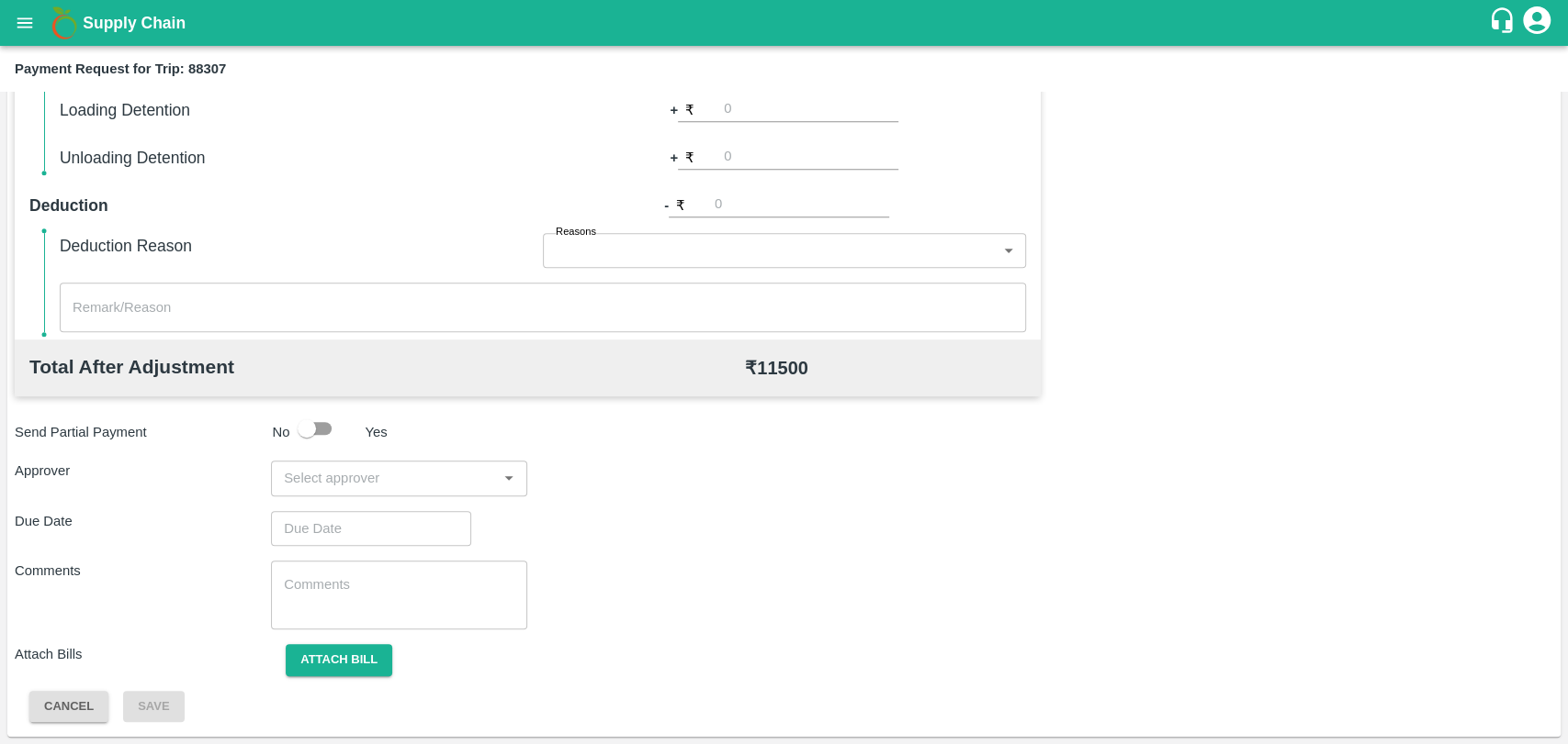
click at [326, 470] on input "input" at bounding box center [384, 477] width 215 height 24
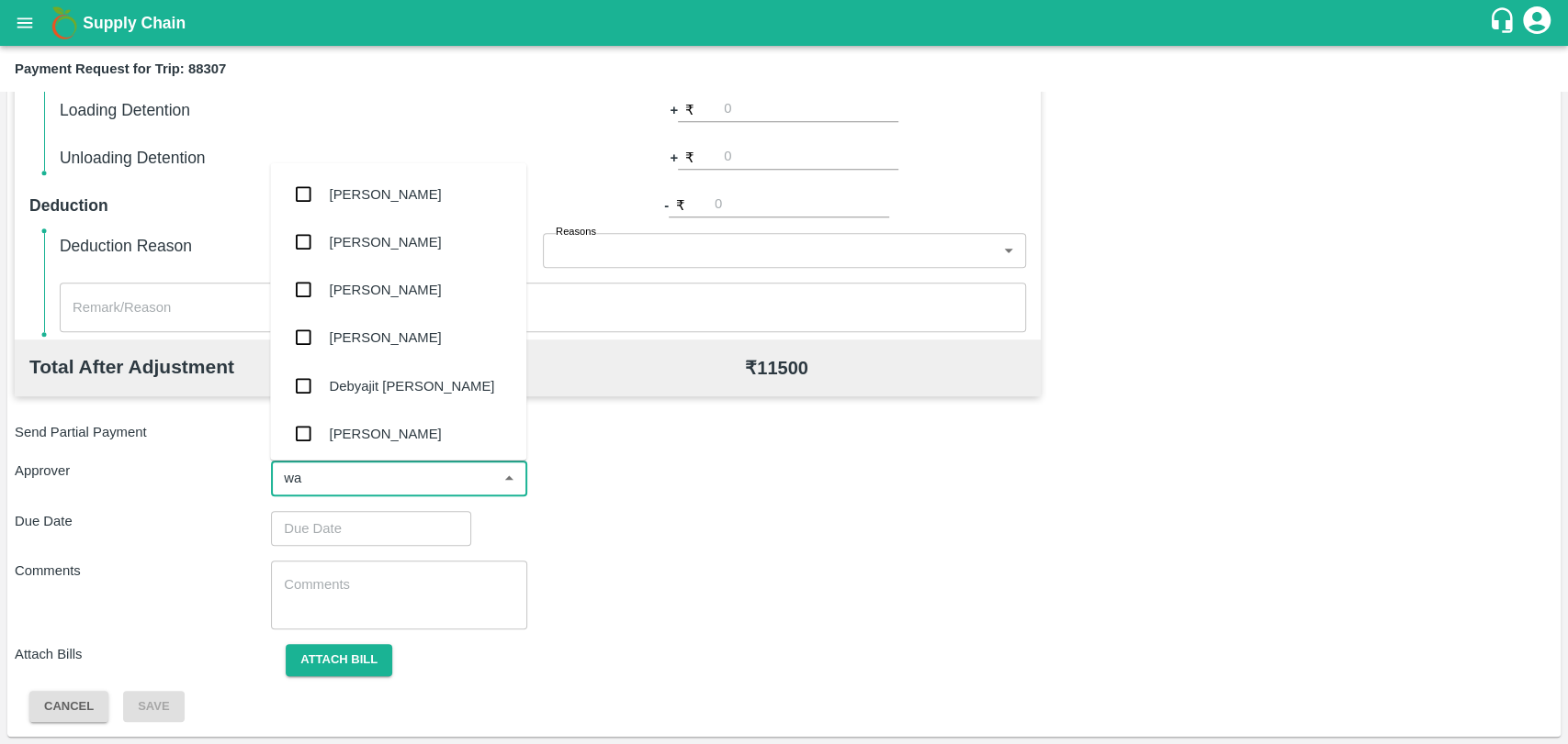
type input "wag"
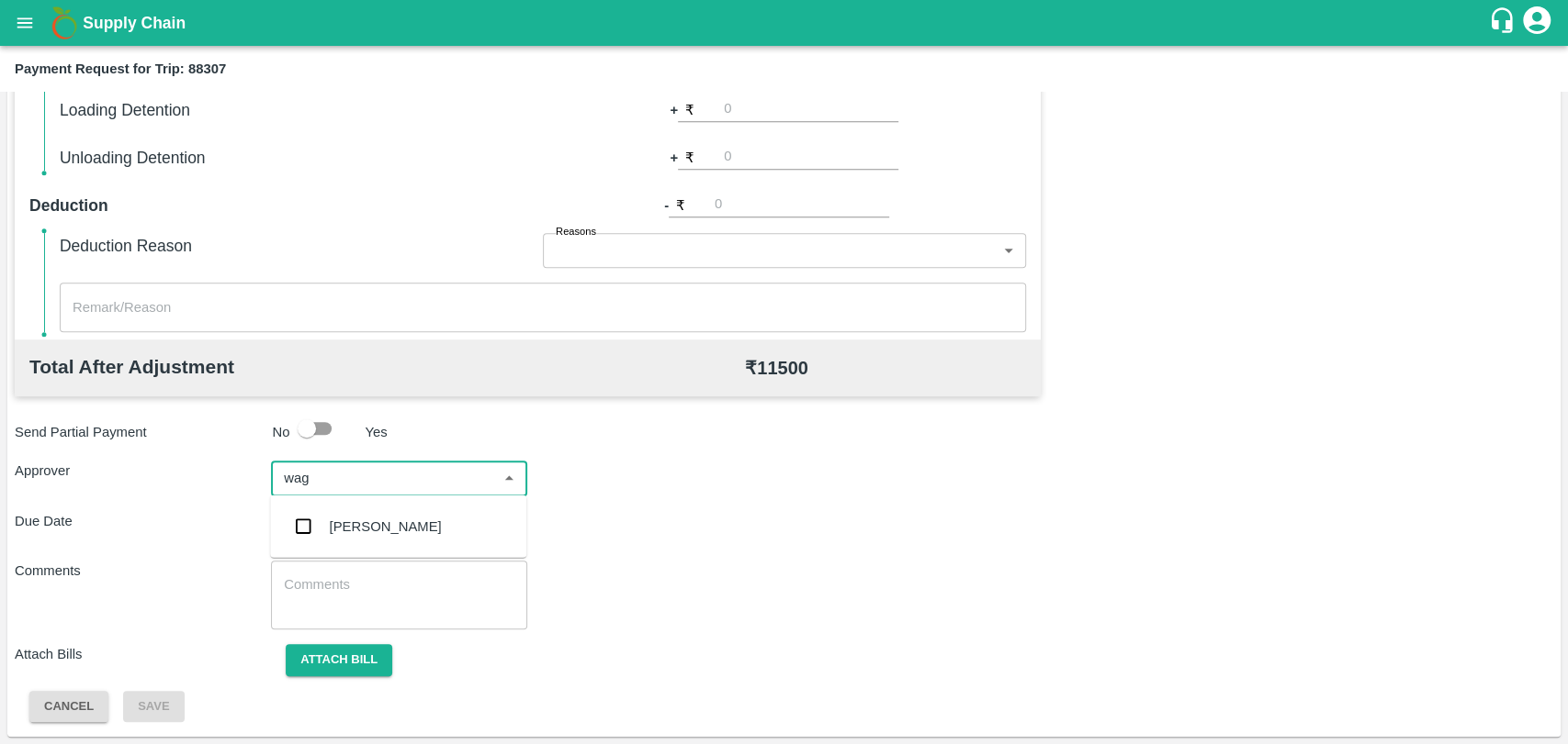
click at [323, 514] on div "Prasad Waghade" at bounding box center [398, 526] width 257 height 48
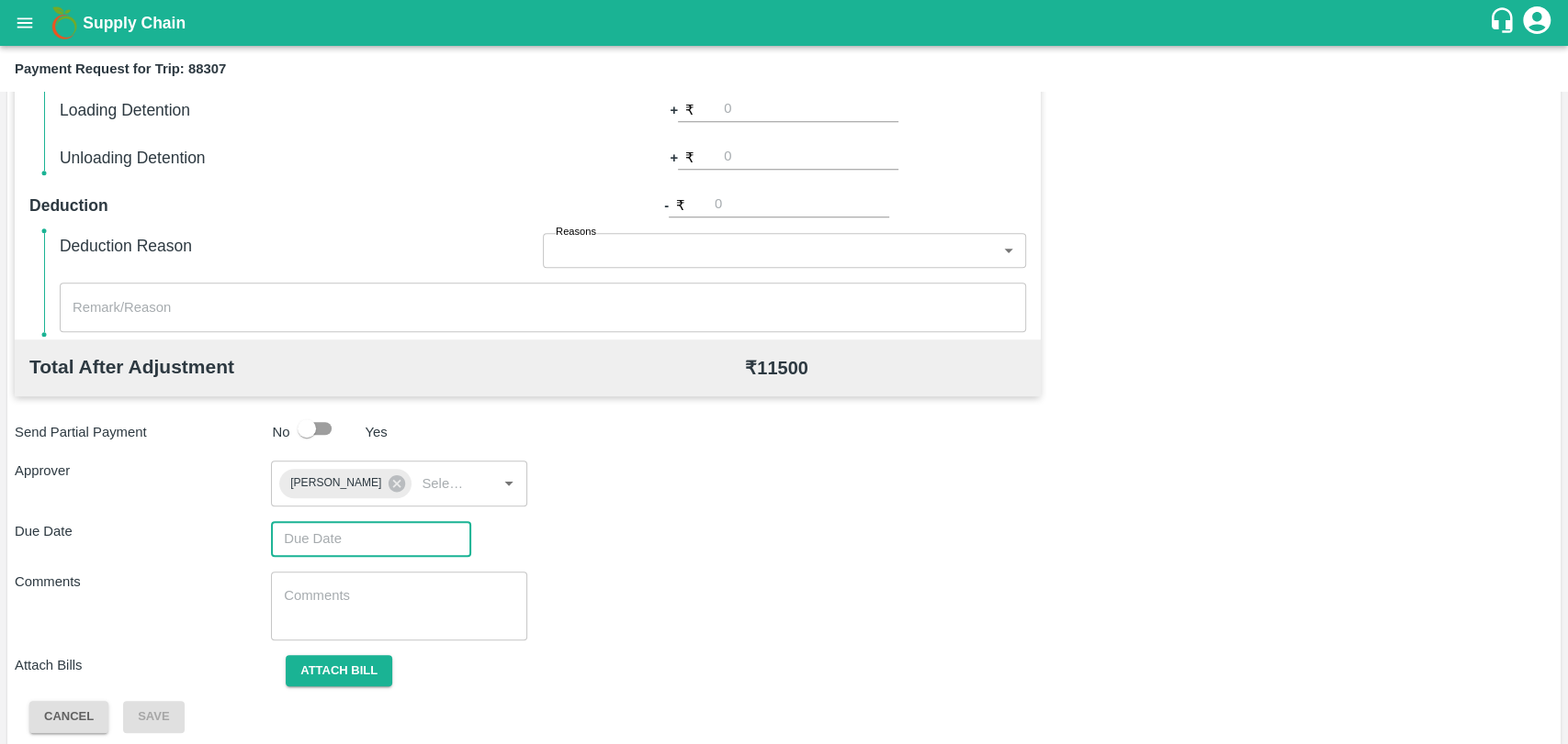
type input "DD/MM/YYYY hh:mm aa"
click at [314, 533] on input "DD/MM/YYYY hh:mm aa" at bounding box center [364, 538] width 188 height 35
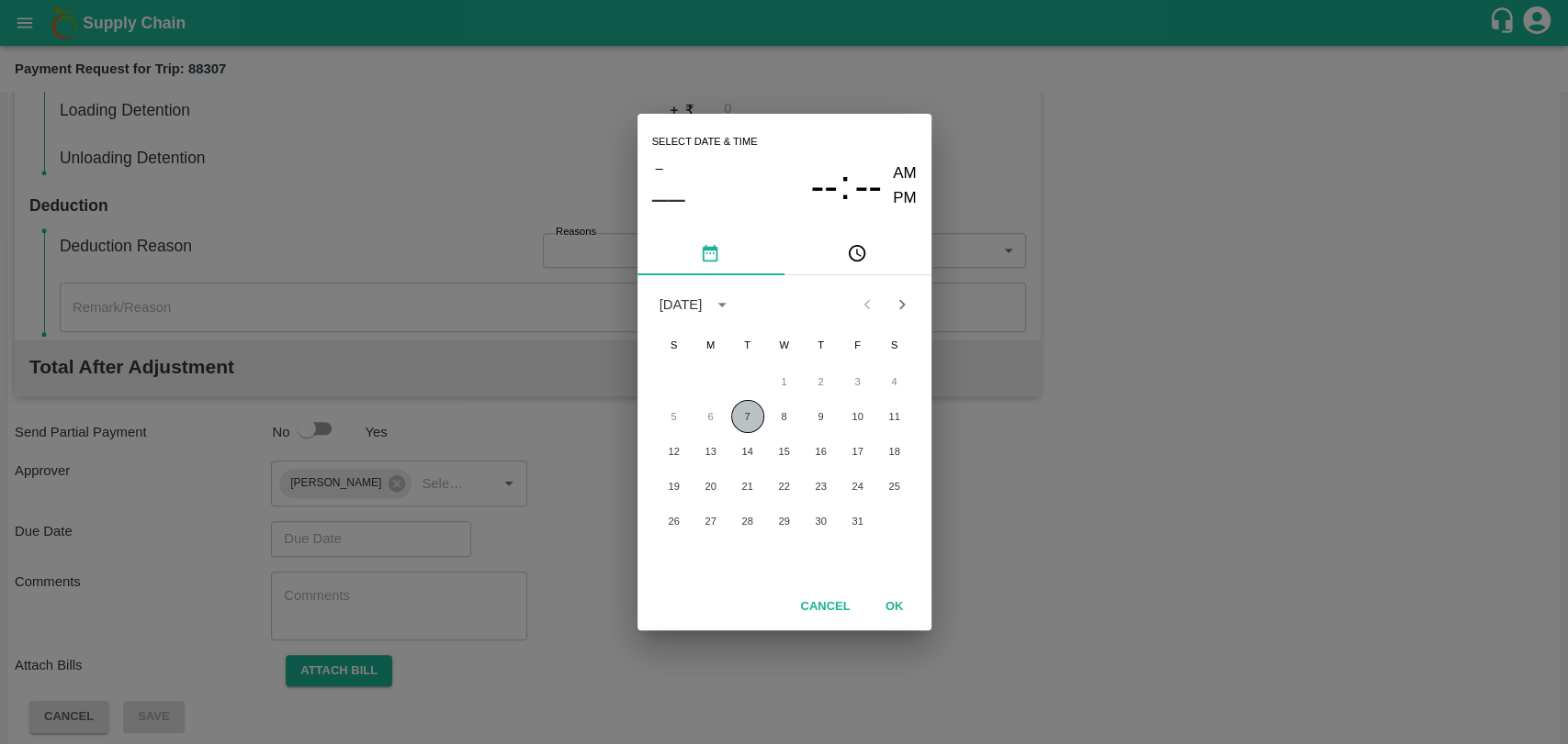
click at [742, 428] on button "7" at bounding box center [747, 416] width 33 height 33
type input "07/10/2025 12:00 AM"
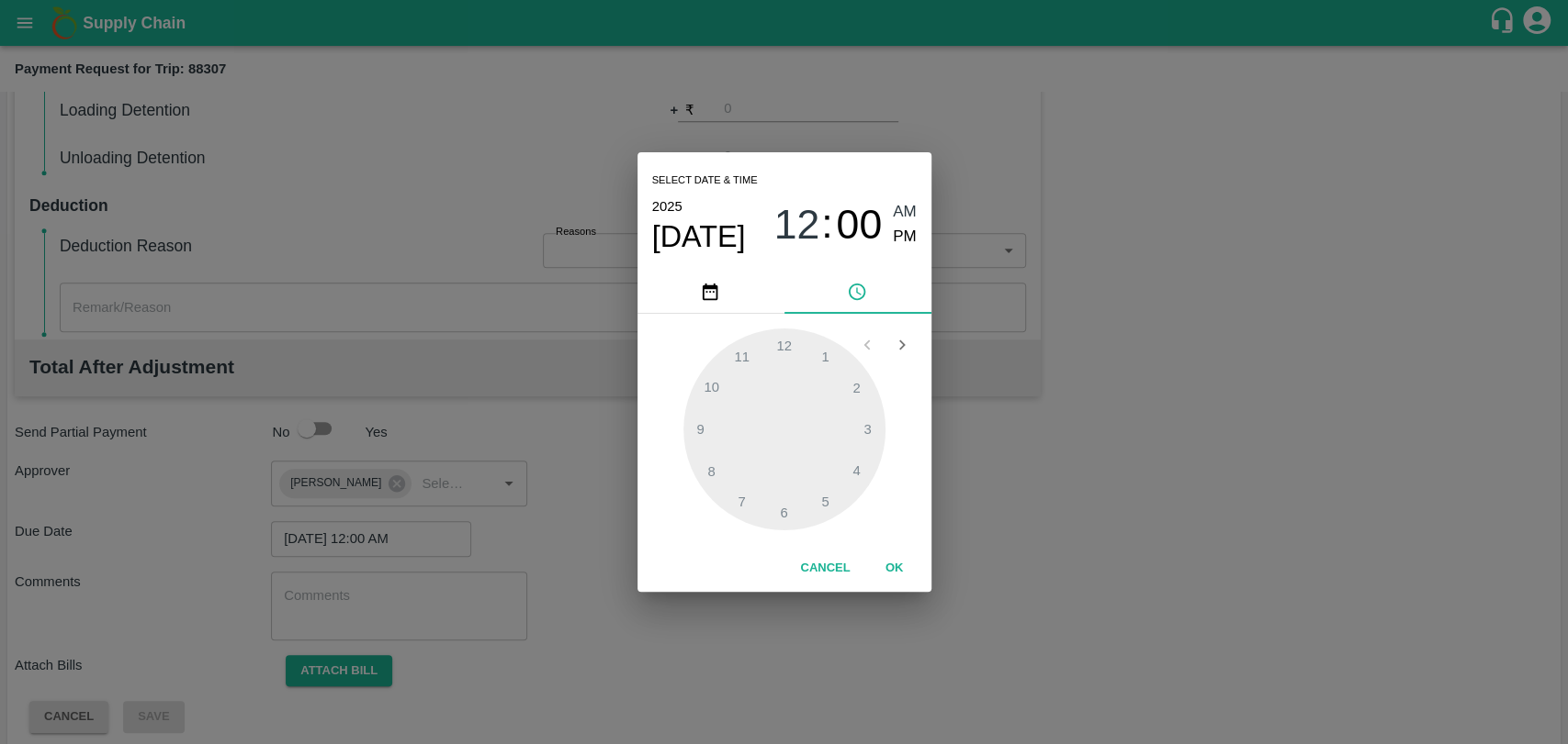
click at [880, 547] on div "Cancel OK" at bounding box center [784, 569] width 293 height 47
click at [880, 561] on button "OK" at bounding box center [894, 569] width 58 height 32
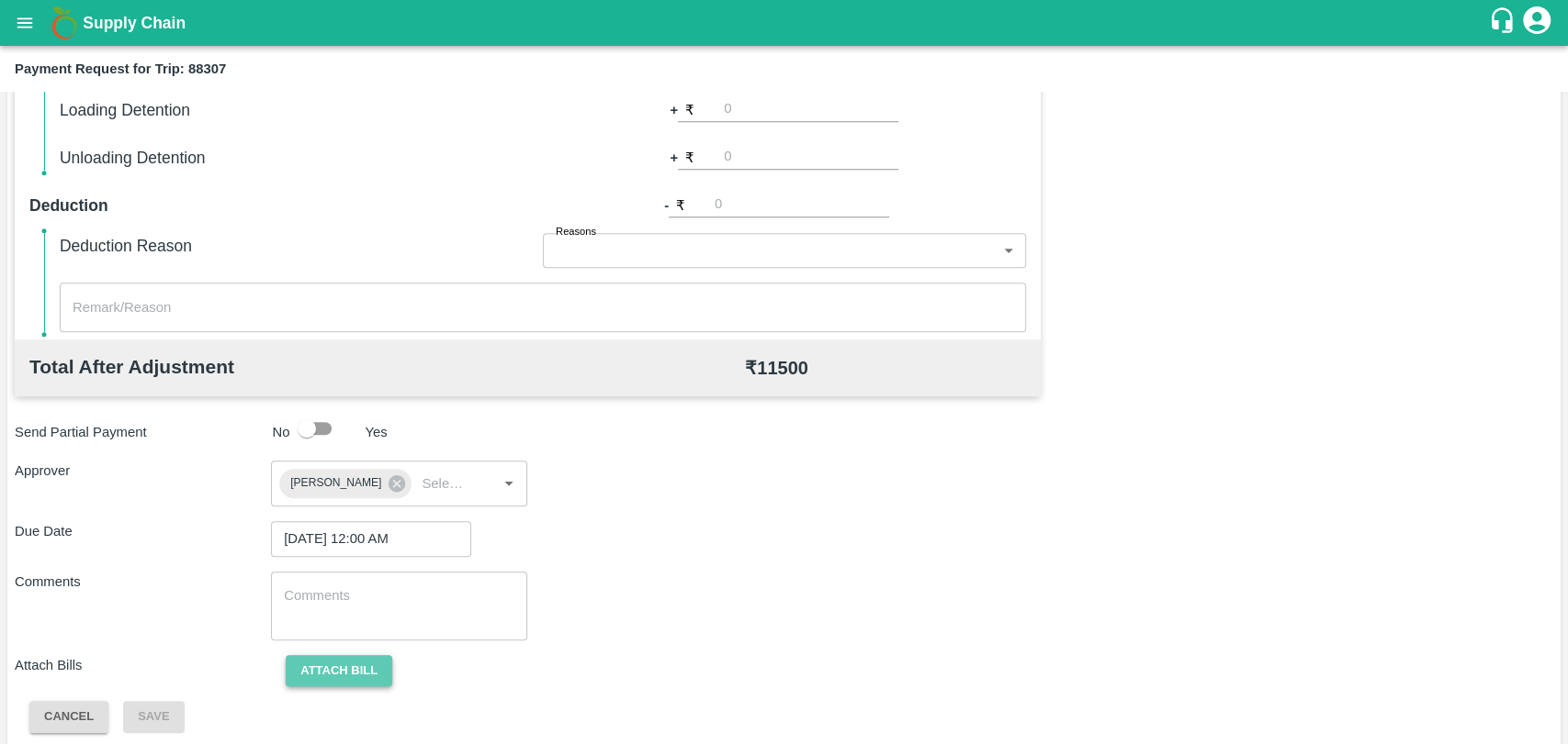
click at [361, 665] on button "Attach bill" at bounding box center [339, 671] width 107 height 32
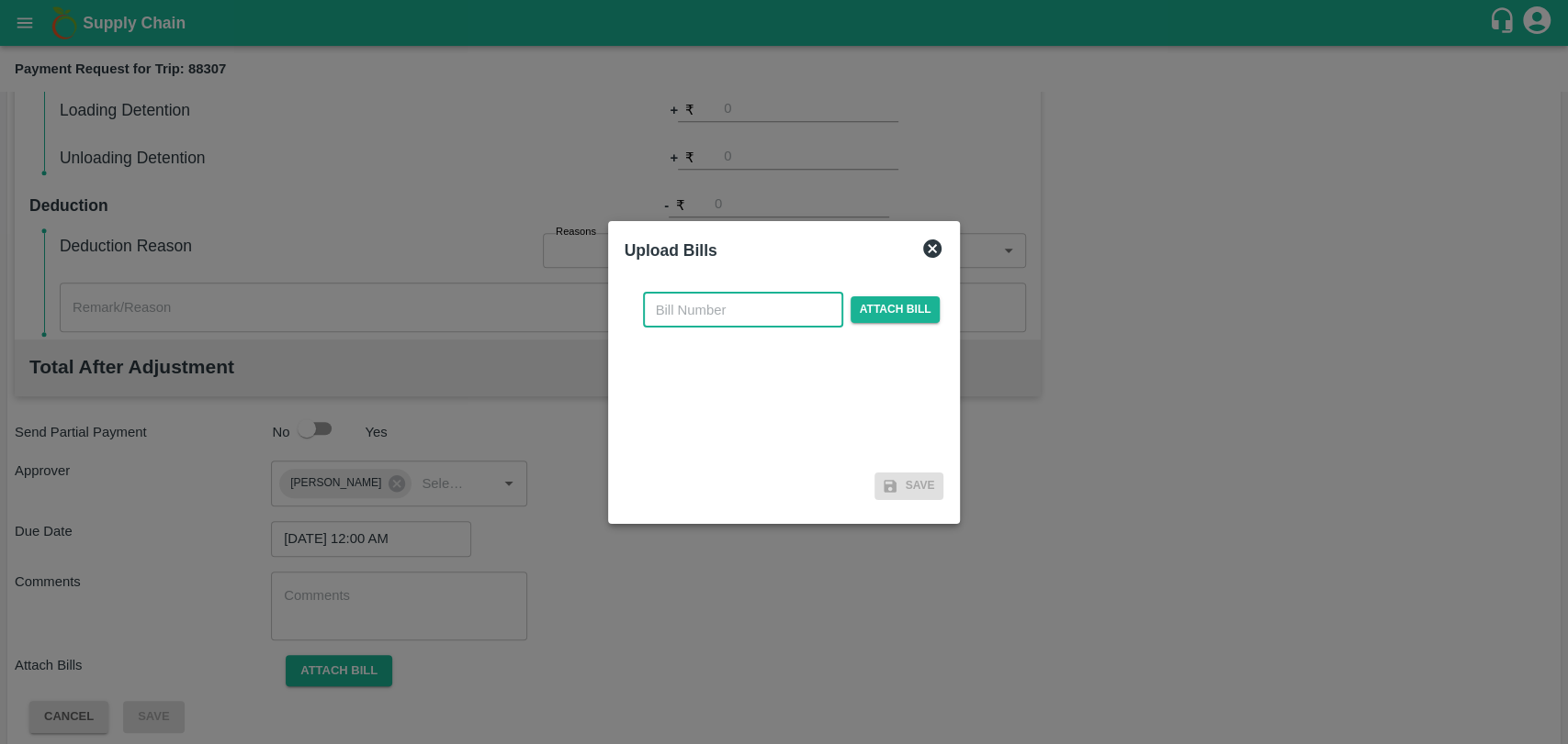
click at [691, 312] on input "text" at bounding box center [742, 310] width 200 height 35
type input "4019"
click at [855, 316] on span "Attach bill" at bounding box center [894, 309] width 90 height 26
click at [0, 0] on input "Attach bill" at bounding box center [0, 0] width 0 height 0
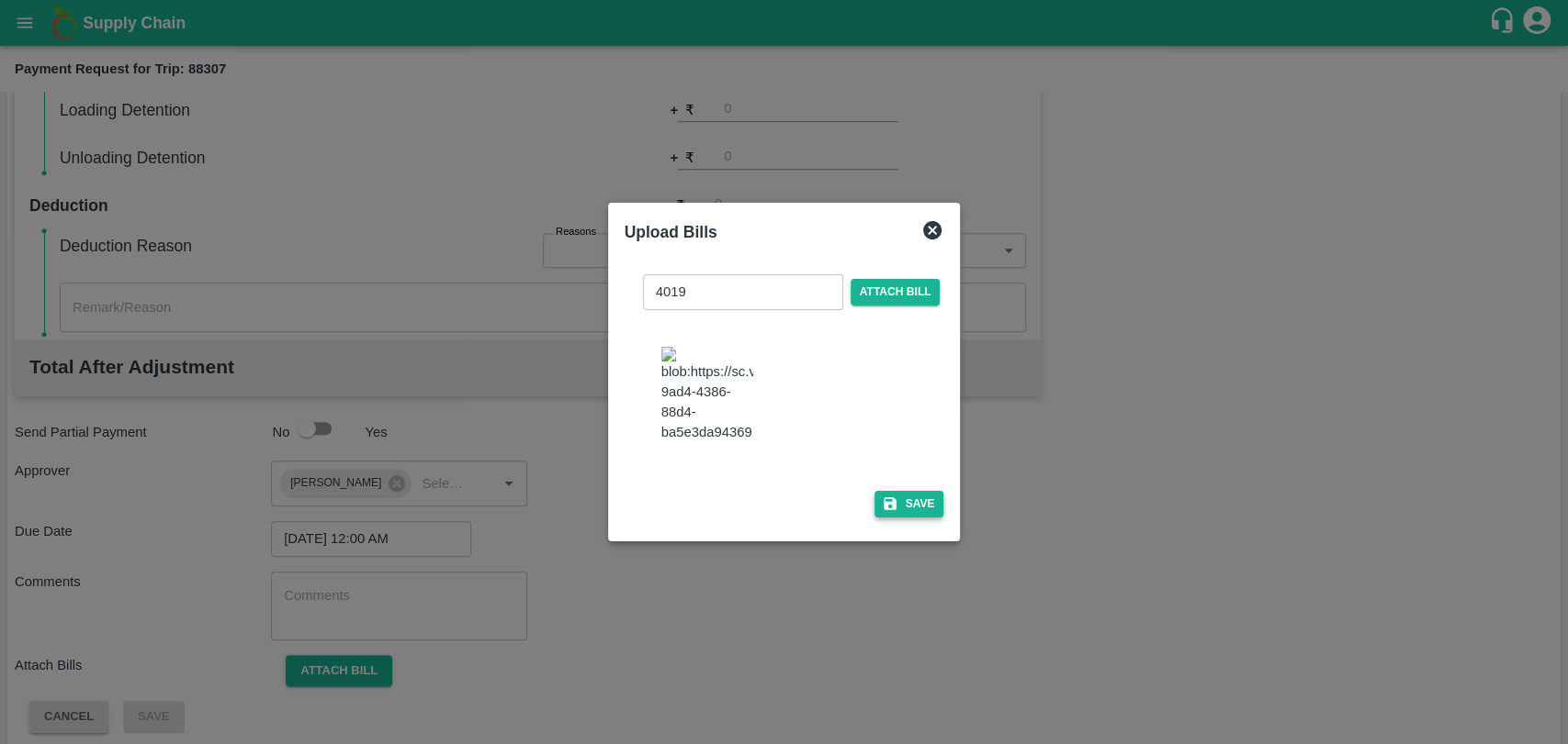
click at [899, 491] on button "Save" at bounding box center [909, 504] width 70 height 26
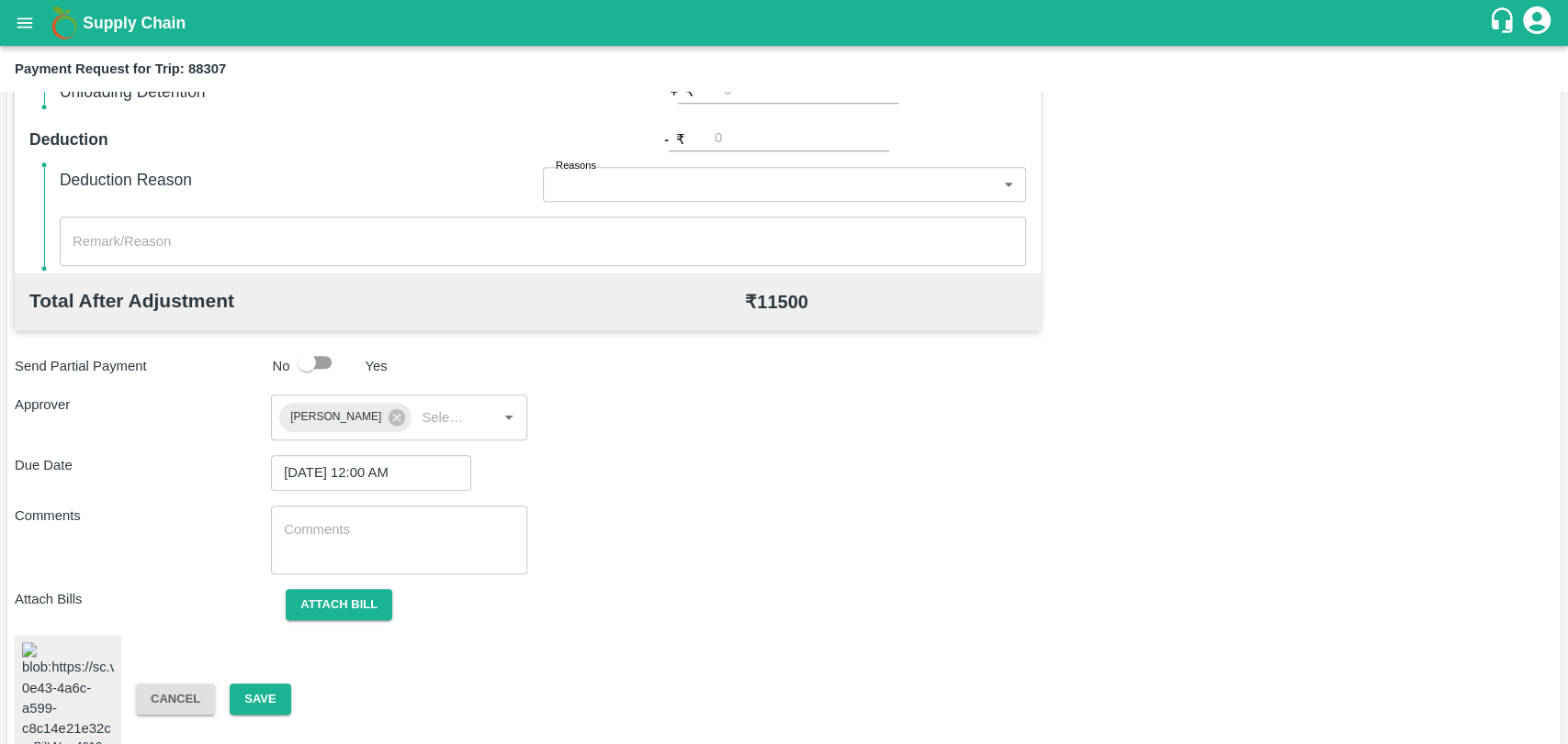
scroll to position [768, 0]
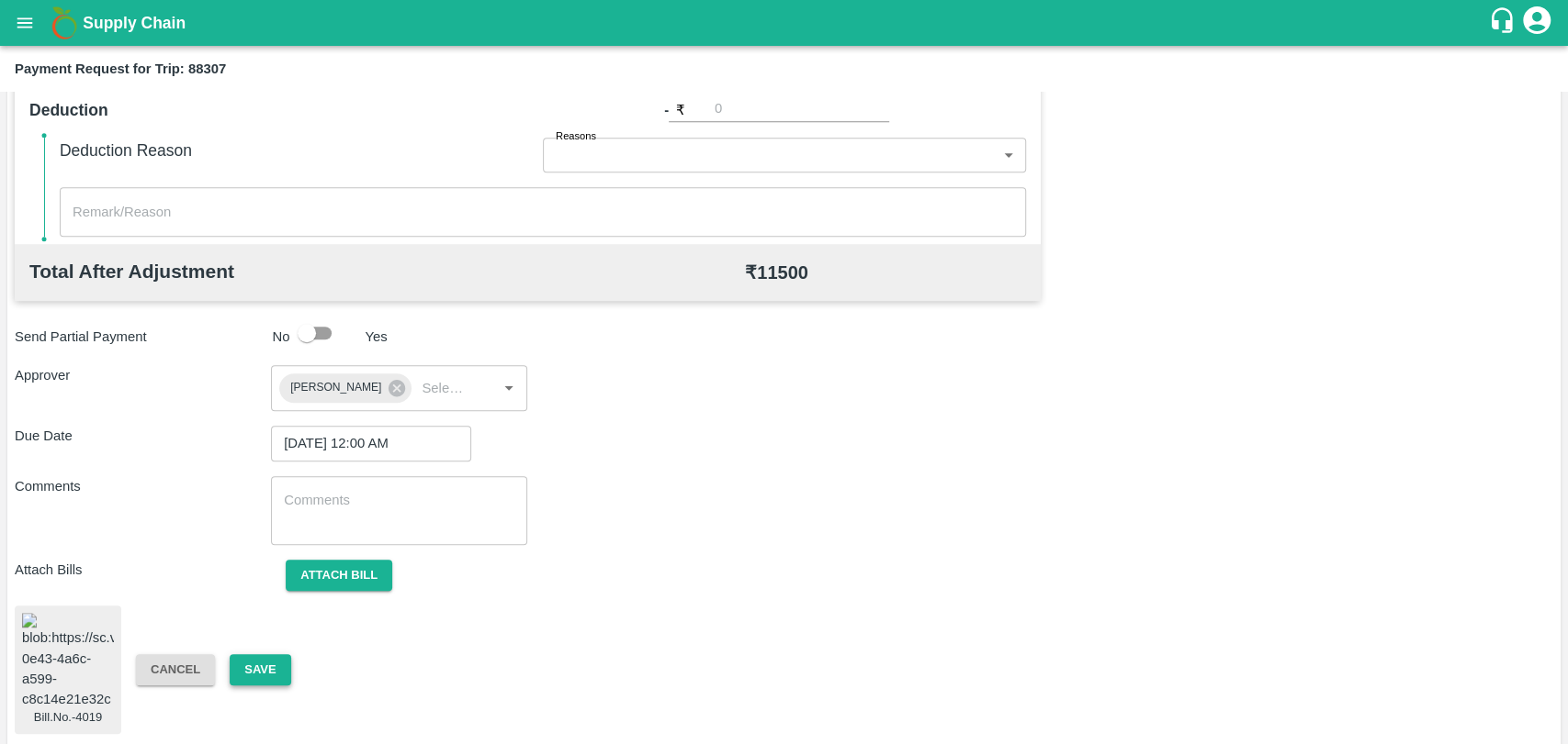
click at [269, 660] on button "Save" at bounding box center [259, 670] width 60 height 32
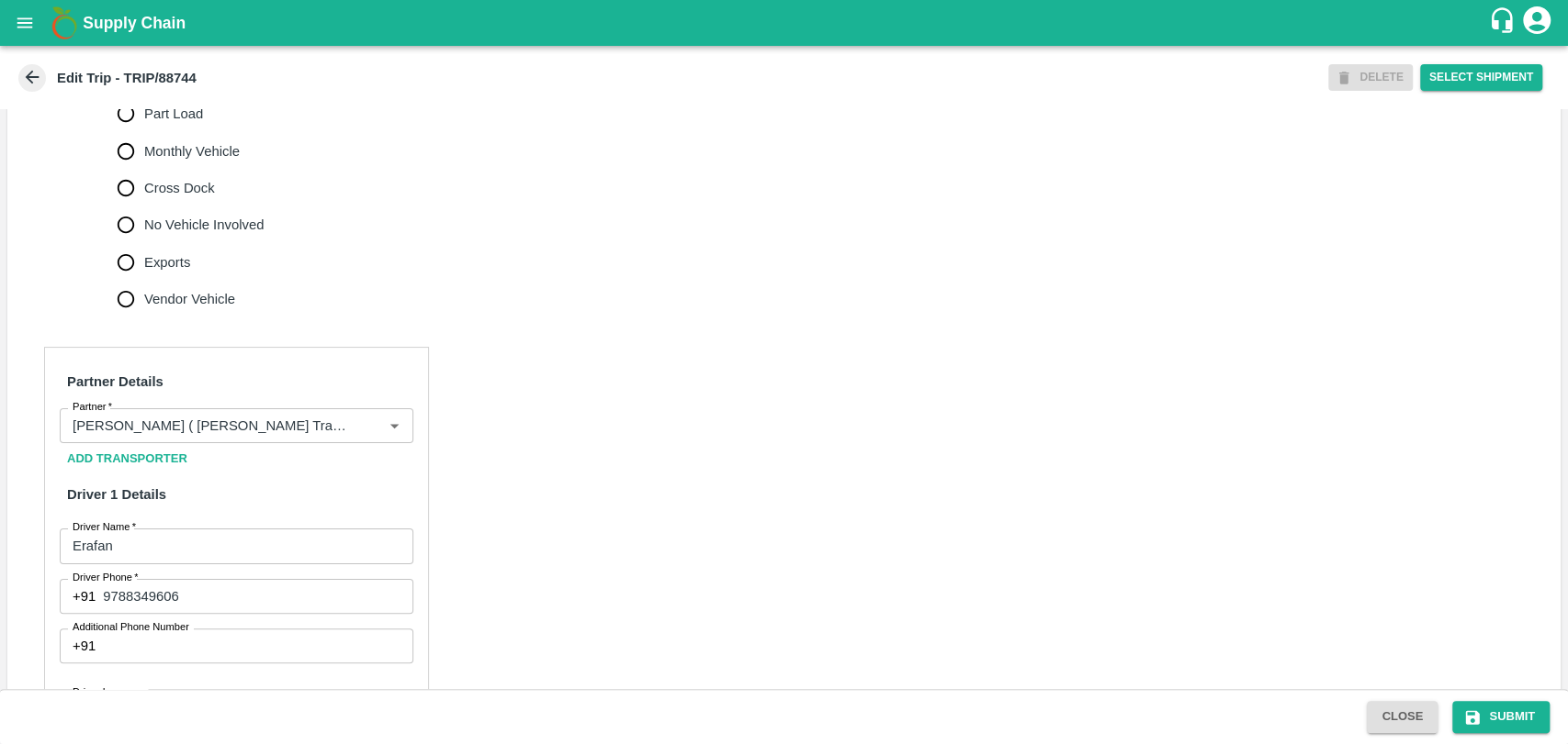
scroll to position [1121, 0]
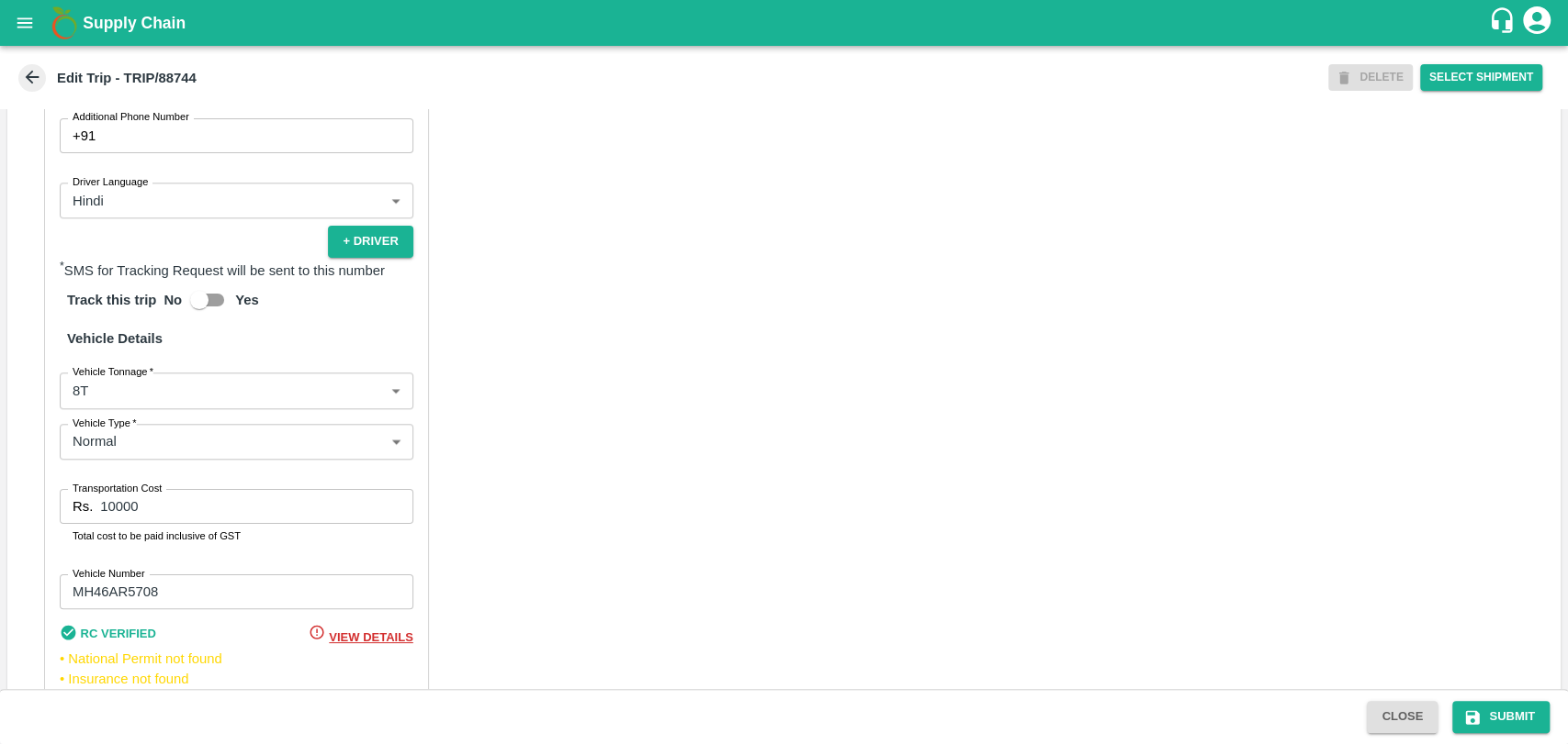
click at [190, 422] on body "Supply Chain Edit Trip - TRIP/88744 DELETE Select Shipment Trip Details Trip Ty…" at bounding box center [784, 372] width 1568 height 744
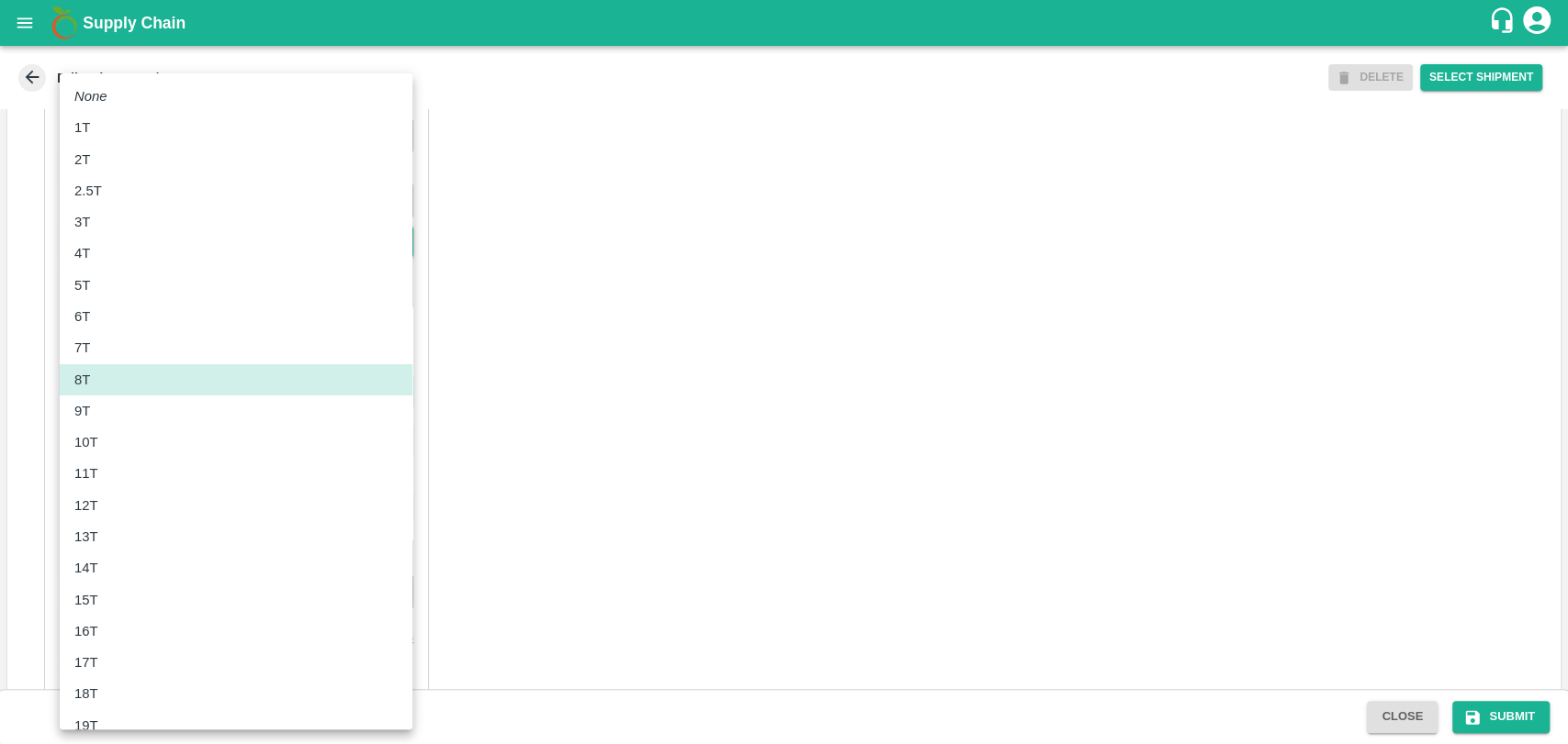
click at [103, 432] on div "10T" at bounding box center [91, 441] width 33 height 20
type input "10000"
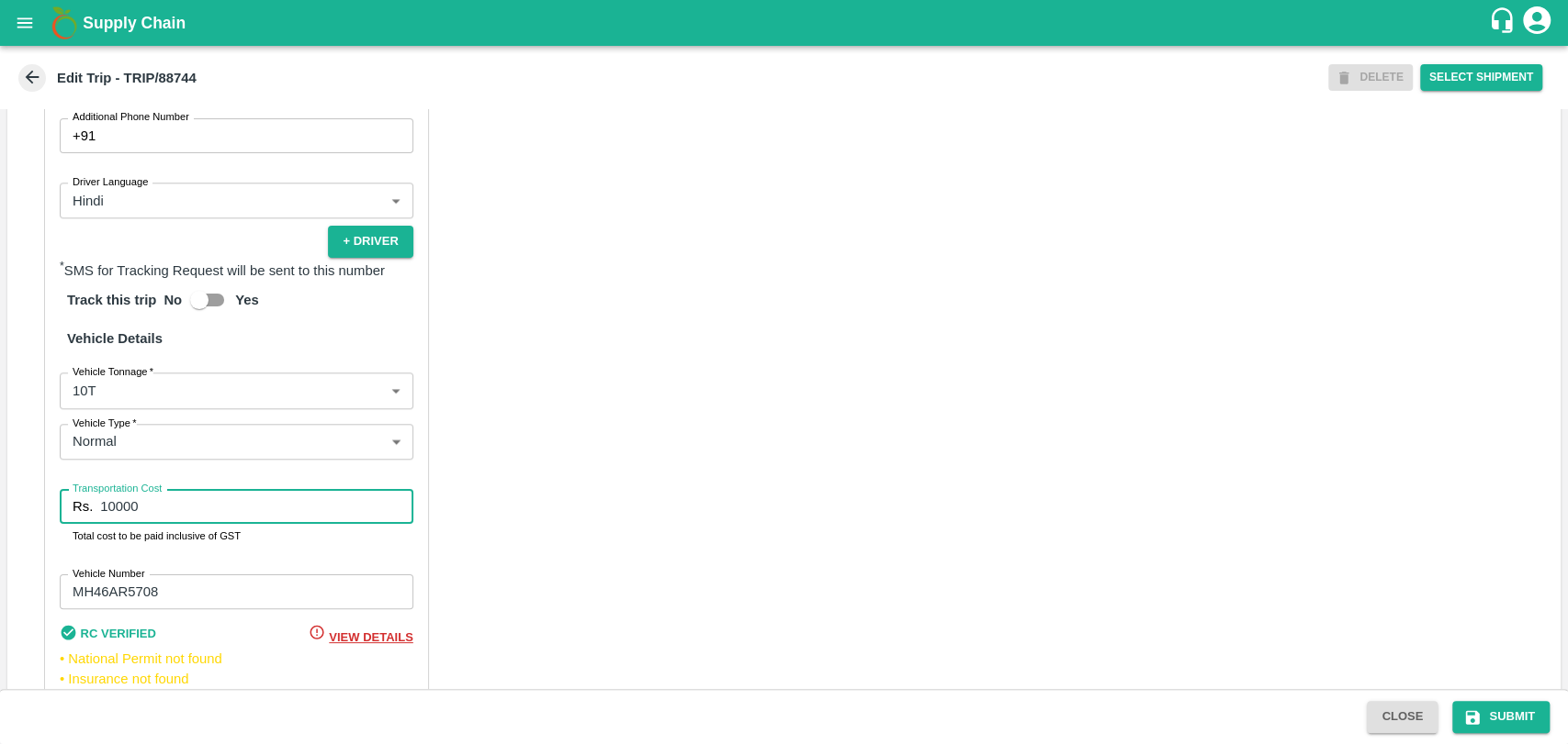
click at [113, 524] on input "10000" at bounding box center [256, 506] width 312 height 35
type input "20000"
click at [1491, 720] on button "Submit" at bounding box center [1500, 718] width 97 height 32
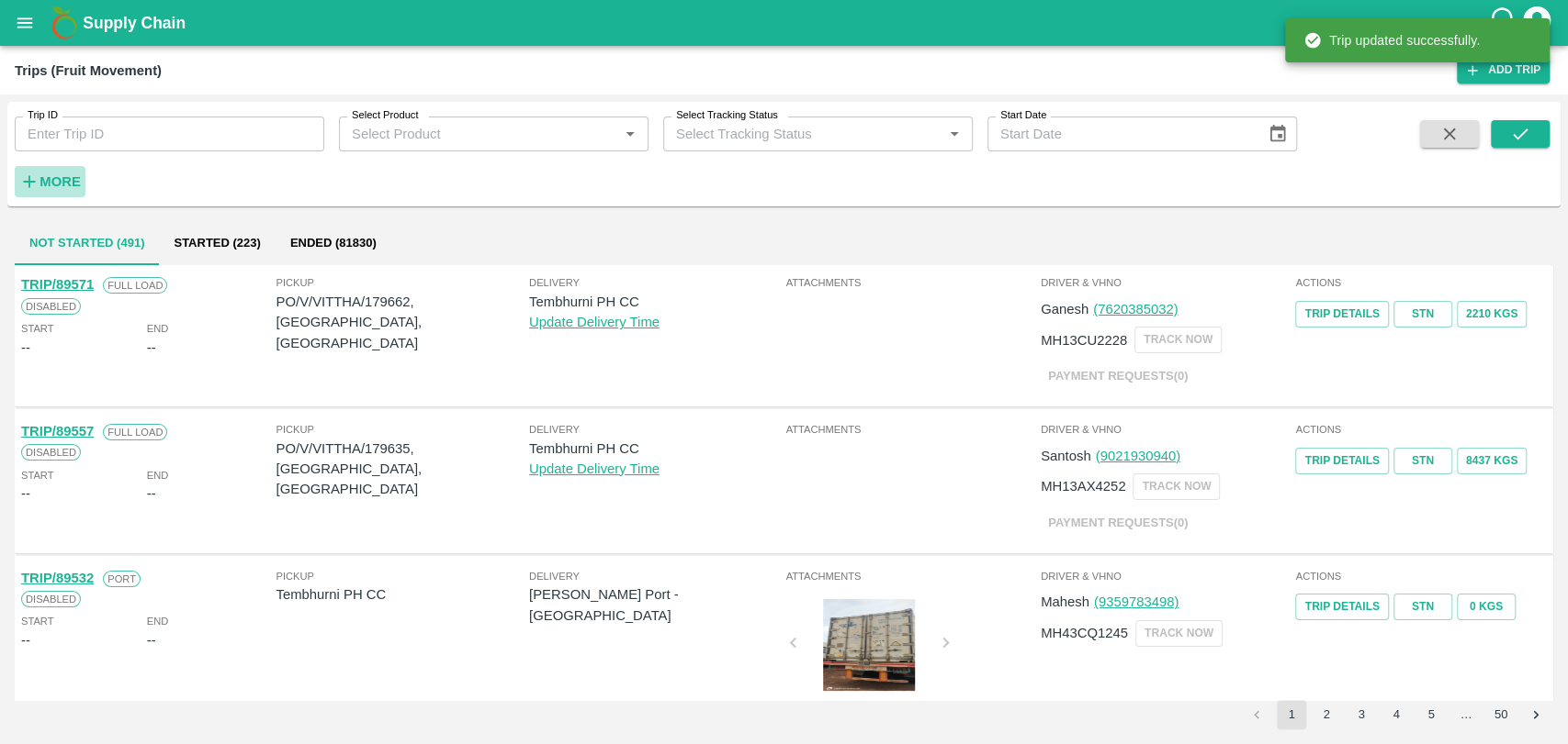
click at [52, 195] on button "More" at bounding box center [50, 181] width 71 height 31
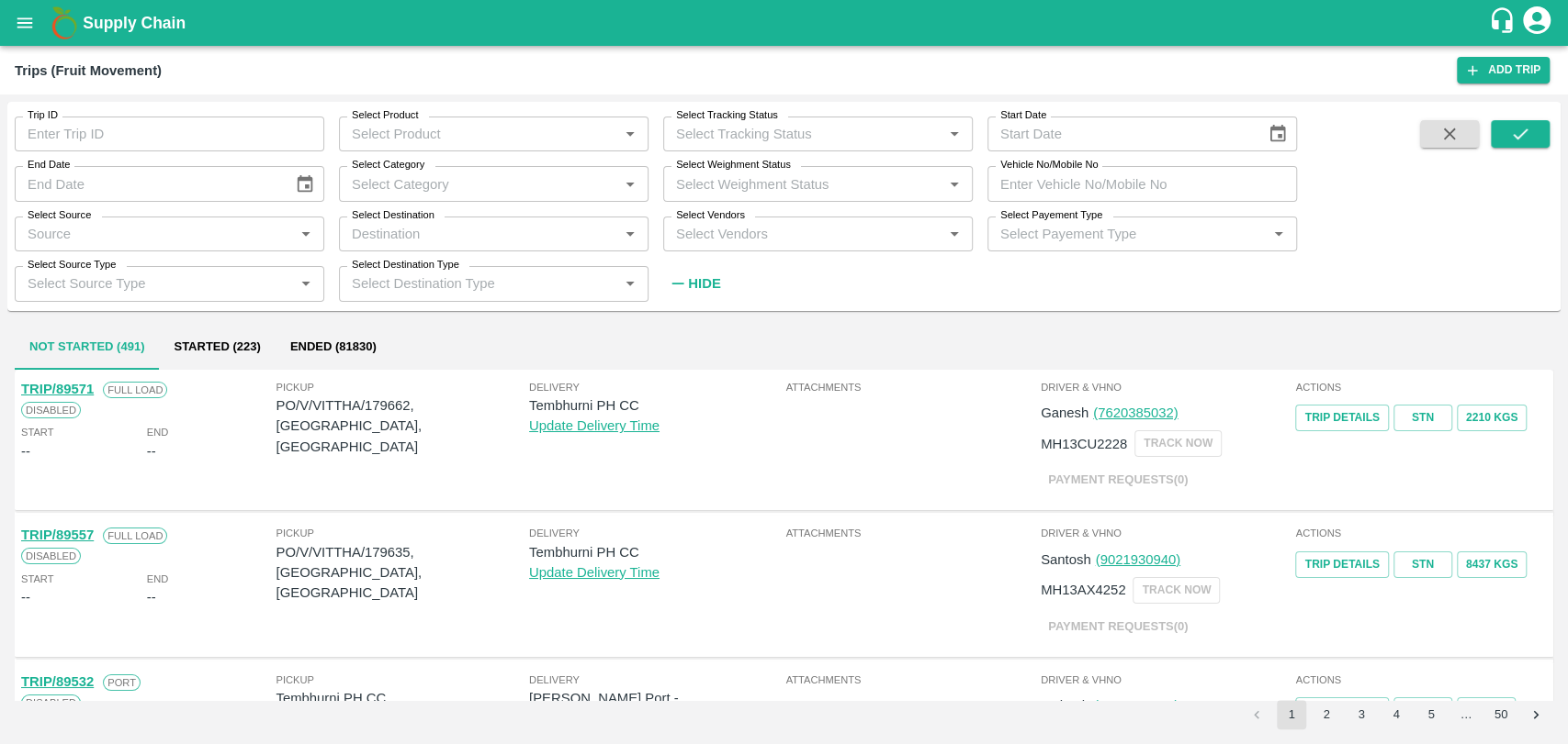
click at [1122, 173] on input "Vehicle No/Mobile No" at bounding box center [1142, 183] width 309 height 35
paste input "MH19CY7151"
click at [1520, 128] on icon "submit" at bounding box center [1519, 133] width 20 height 20
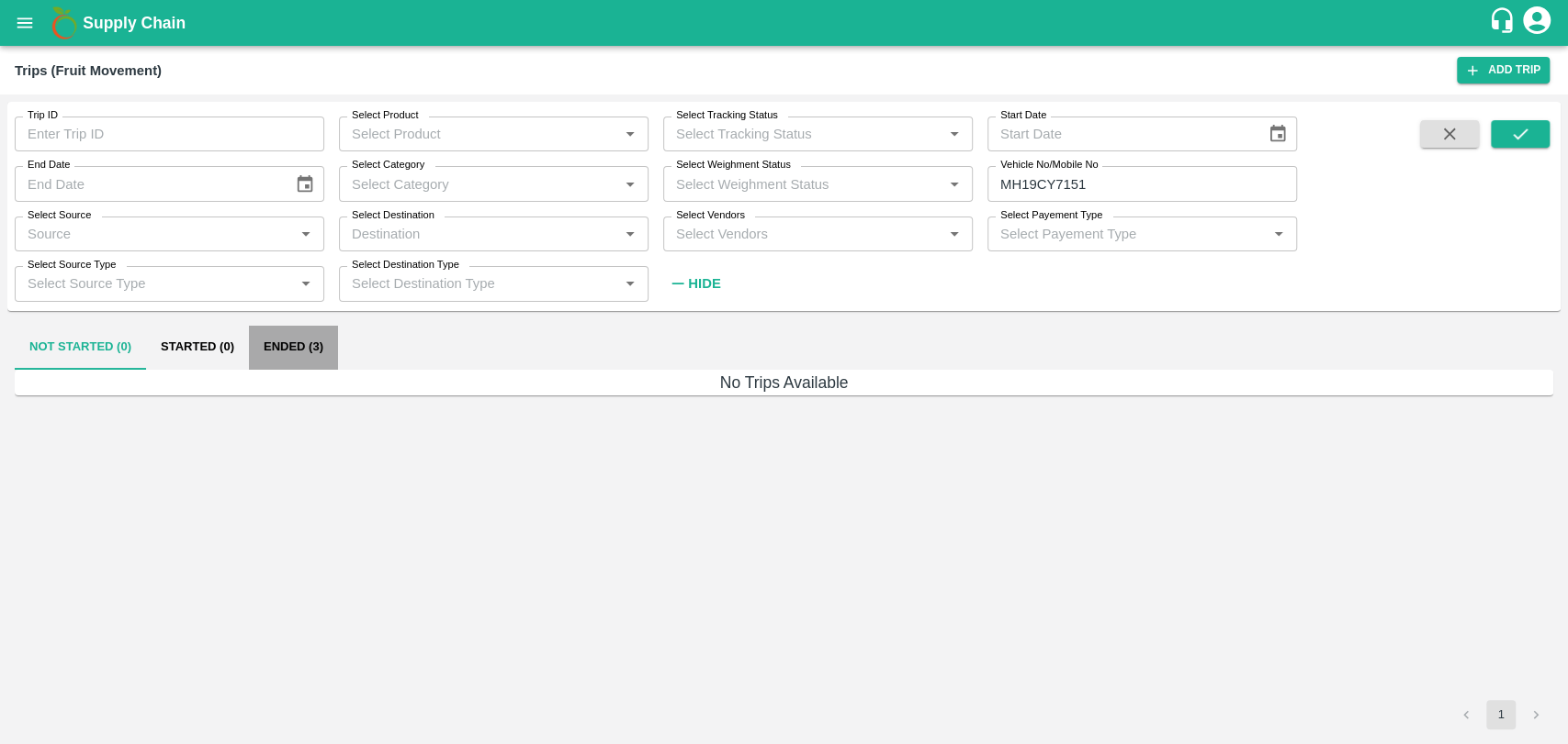
click at [316, 348] on button "Ended (3)" at bounding box center [293, 348] width 89 height 44
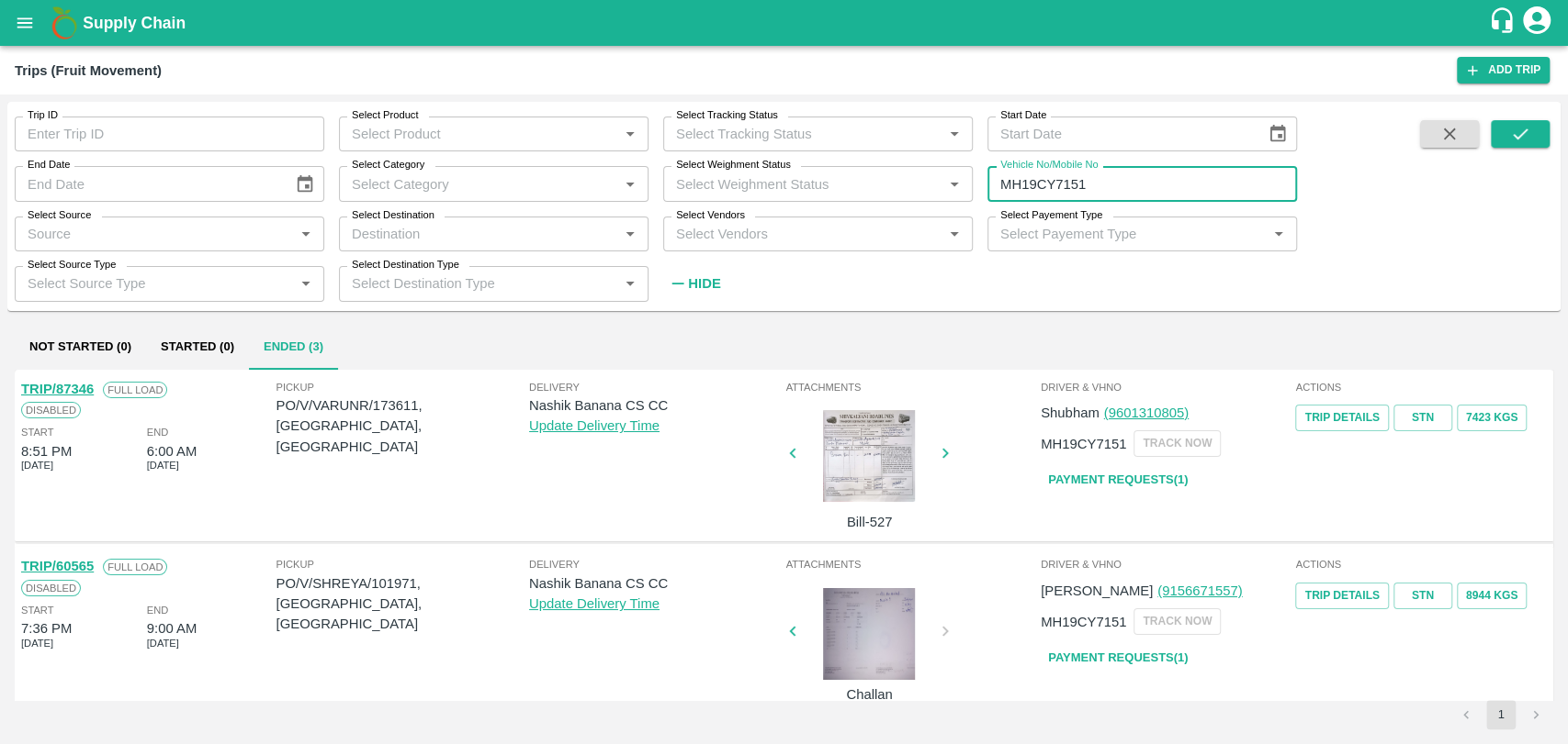
click at [1061, 186] on input "MH19CY7151" at bounding box center [1142, 183] width 309 height 35
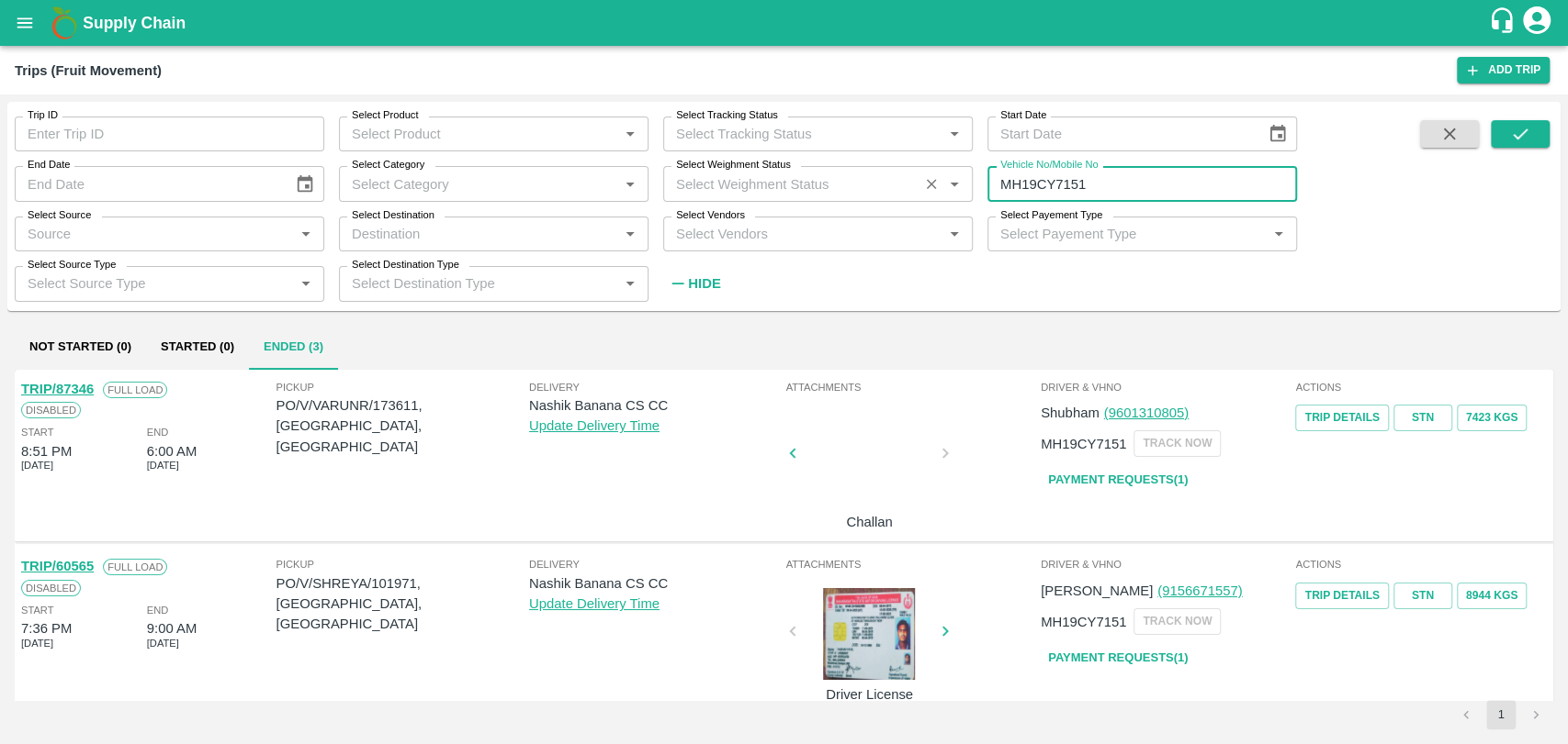
drag, startPoint x: 1055, startPoint y: 181, endPoint x: 959, endPoint y: 178, distance: 96.0
click at [959, 178] on div "Trip ID Trip ID Select Product Select Product   * Select Tracking Status Select…" at bounding box center [648, 201] width 1296 height 199
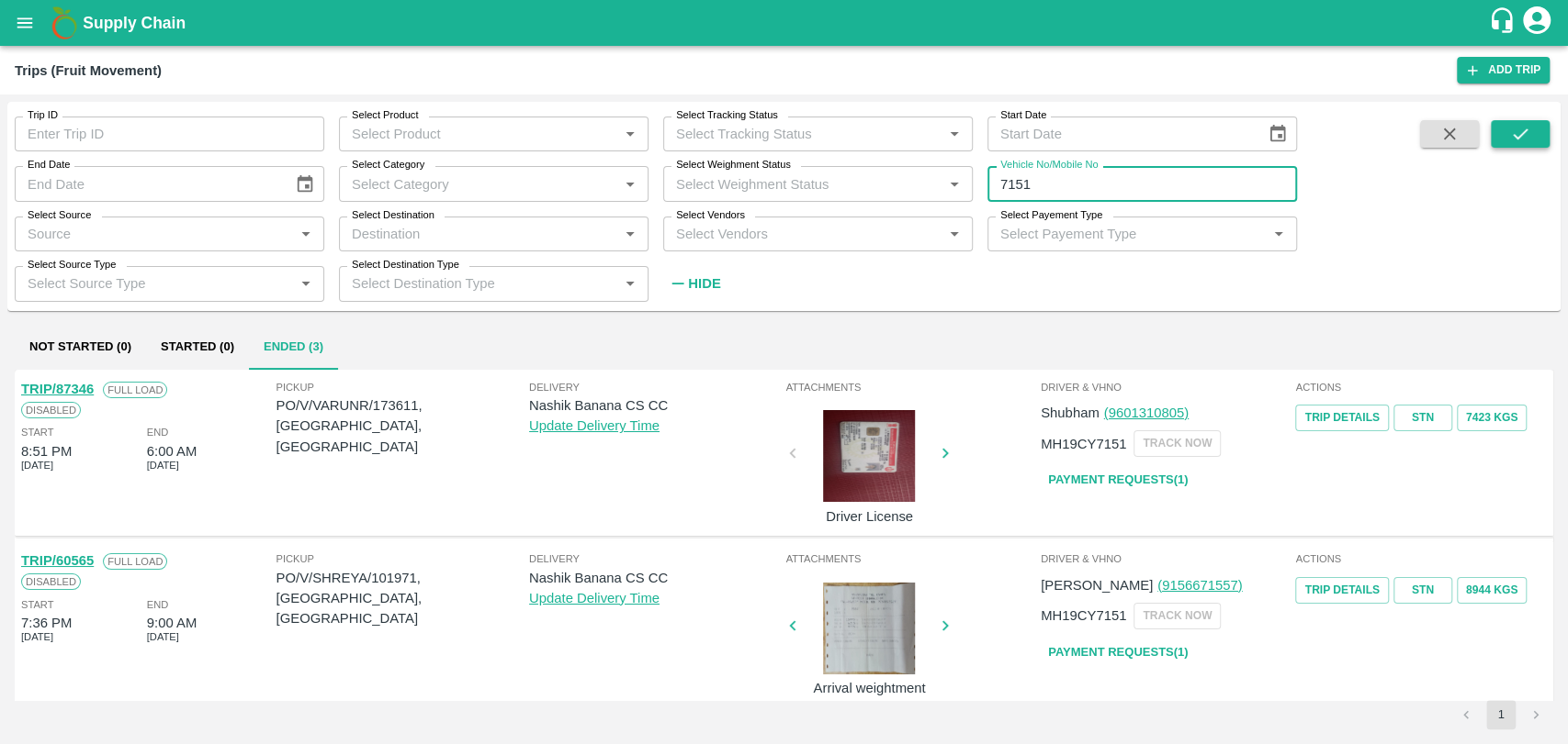
click at [1526, 126] on icon "submit" at bounding box center [1519, 133] width 20 height 20
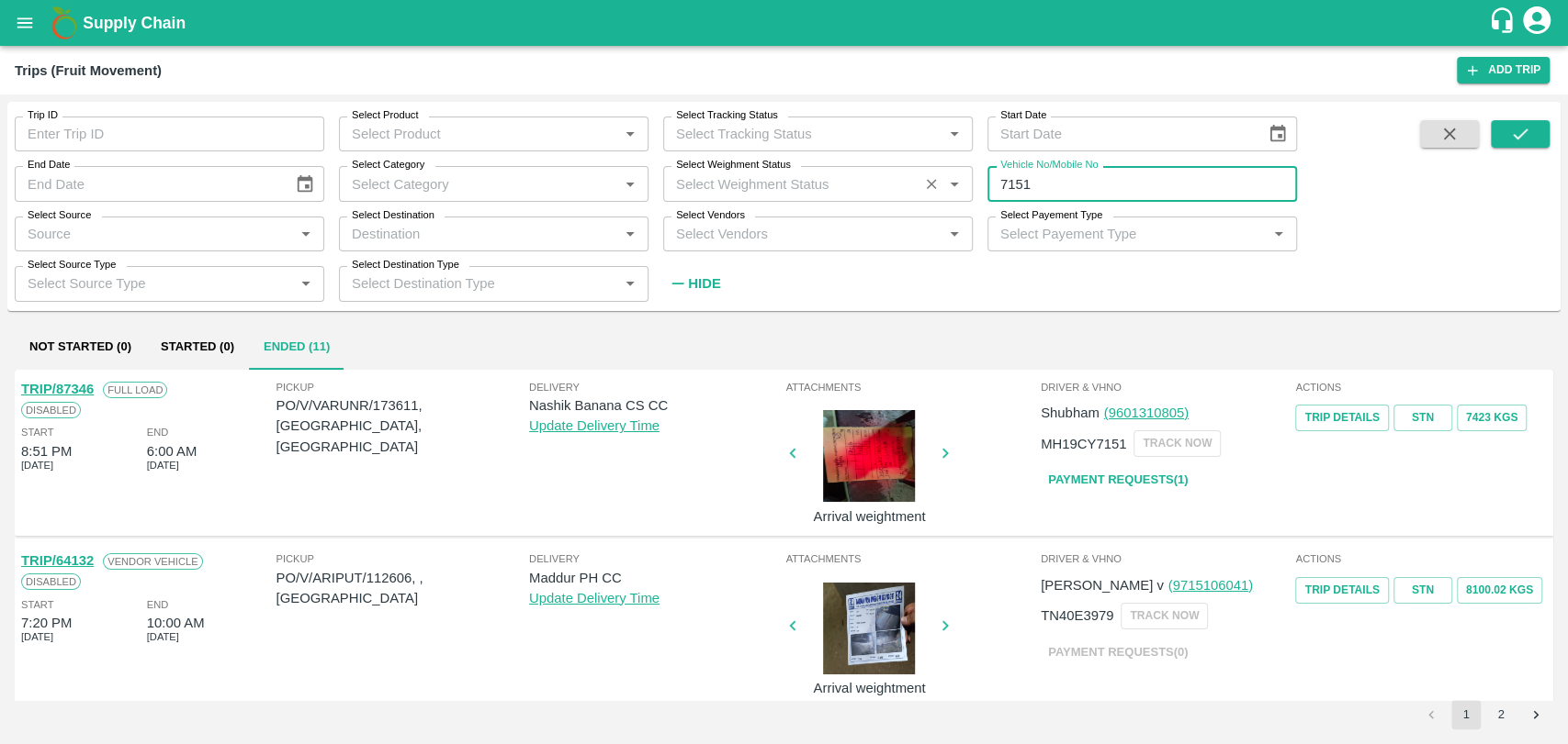
drag, startPoint x: 987, startPoint y: 194, endPoint x: 905, endPoint y: 196, distance: 82.0
click at [911, 196] on div "Trip ID Trip ID Select Product Select Product   * Select Tracking Status Select…" at bounding box center [648, 201] width 1296 height 199
type input "7151"
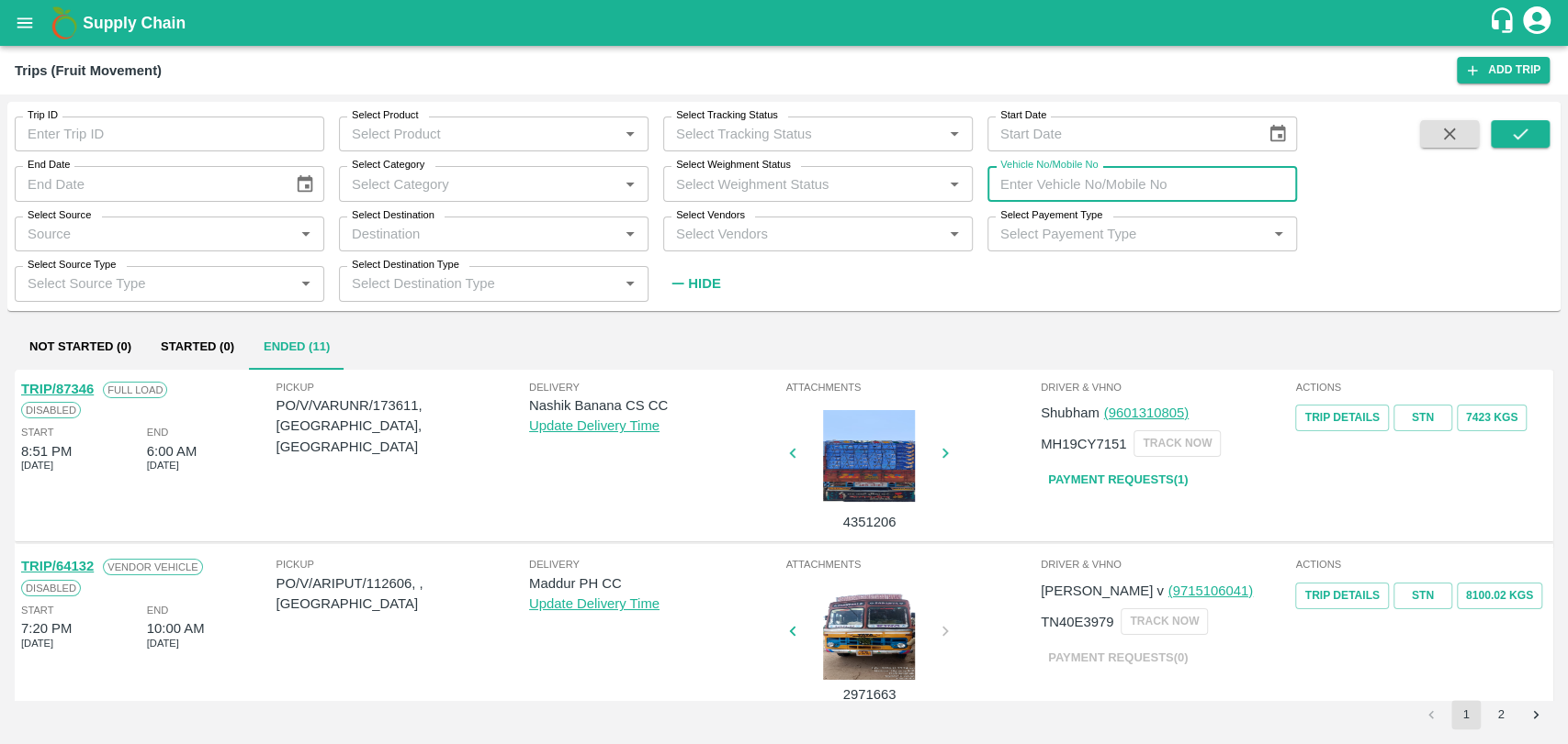
click at [167, 127] on input "Trip ID" at bounding box center [170, 134] width 309 height 35
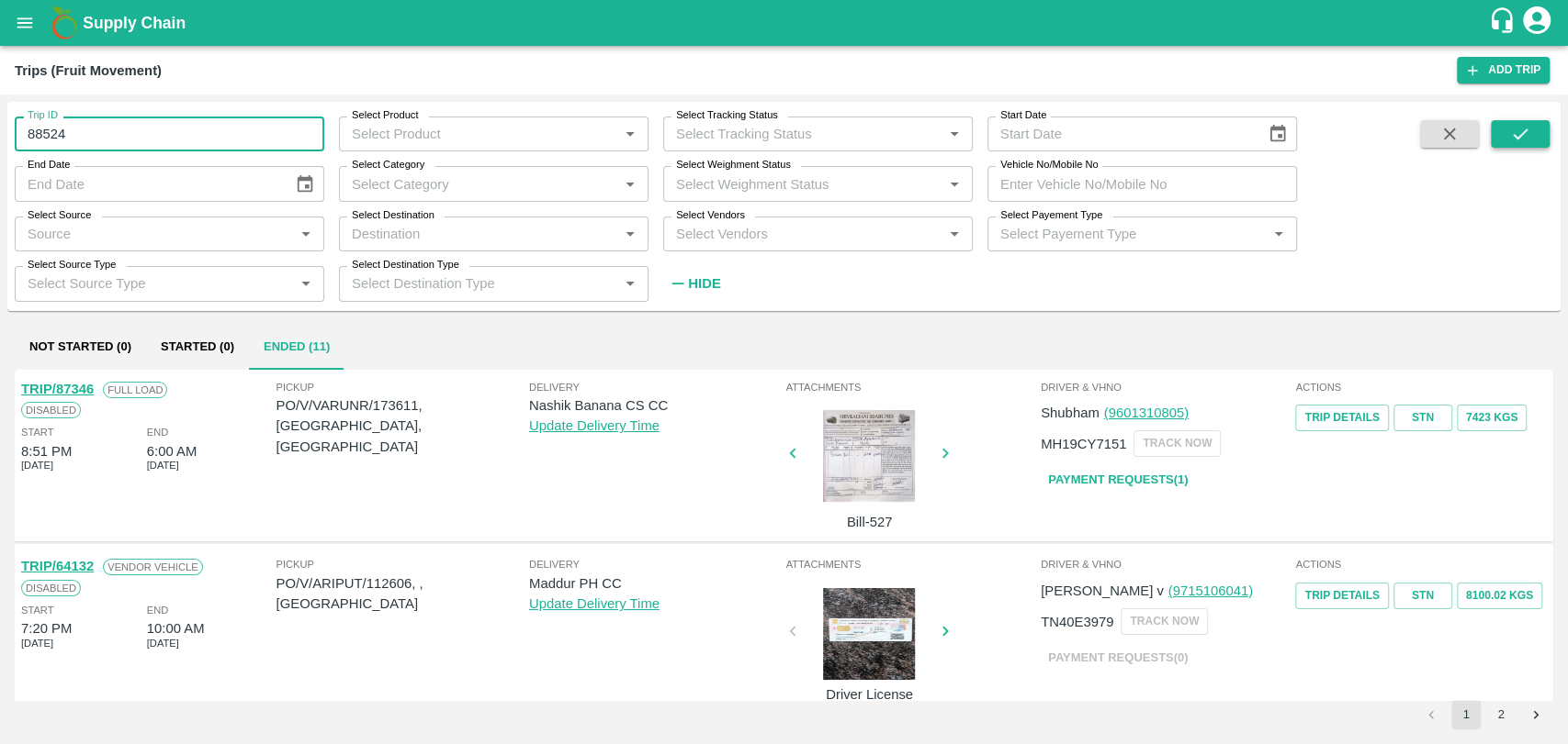
type input "88524"
click at [1500, 127] on button "submit" at bounding box center [1520, 134] width 58 height 27
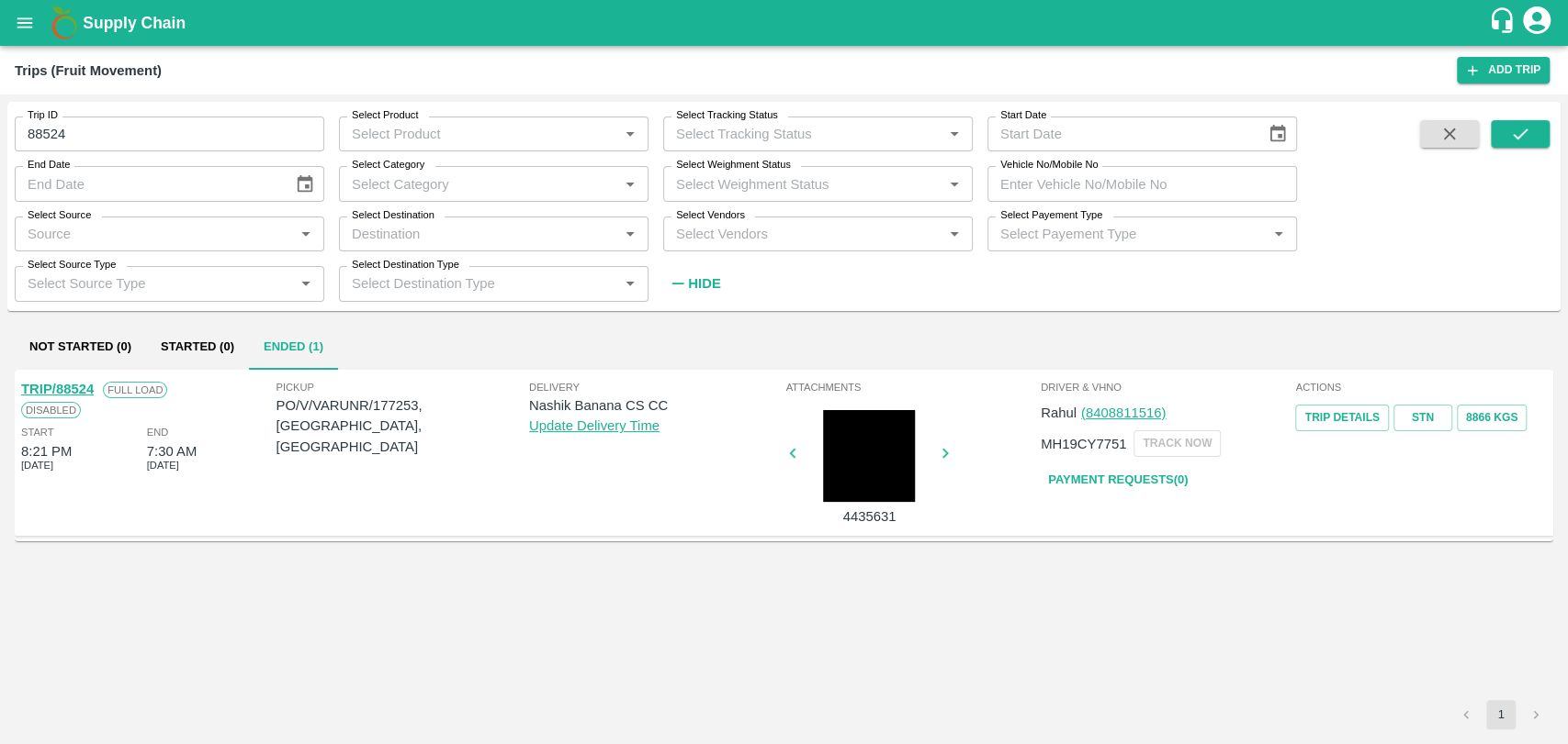
click at [83, 392] on link "TRIP/88524" at bounding box center [57, 389] width 73 height 15
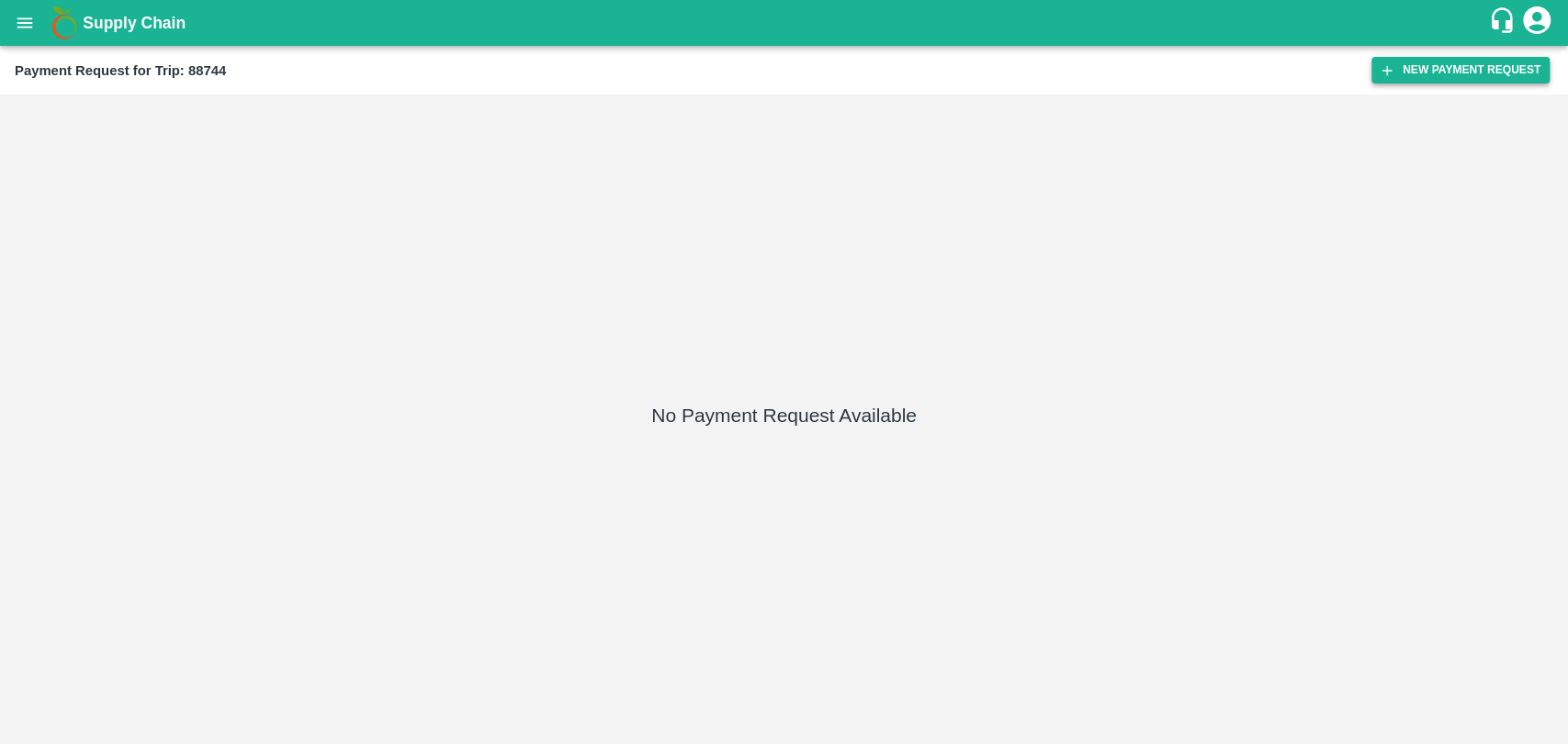
click at [1439, 68] on button "New Payment Request" at bounding box center [1460, 70] width 178 height 26
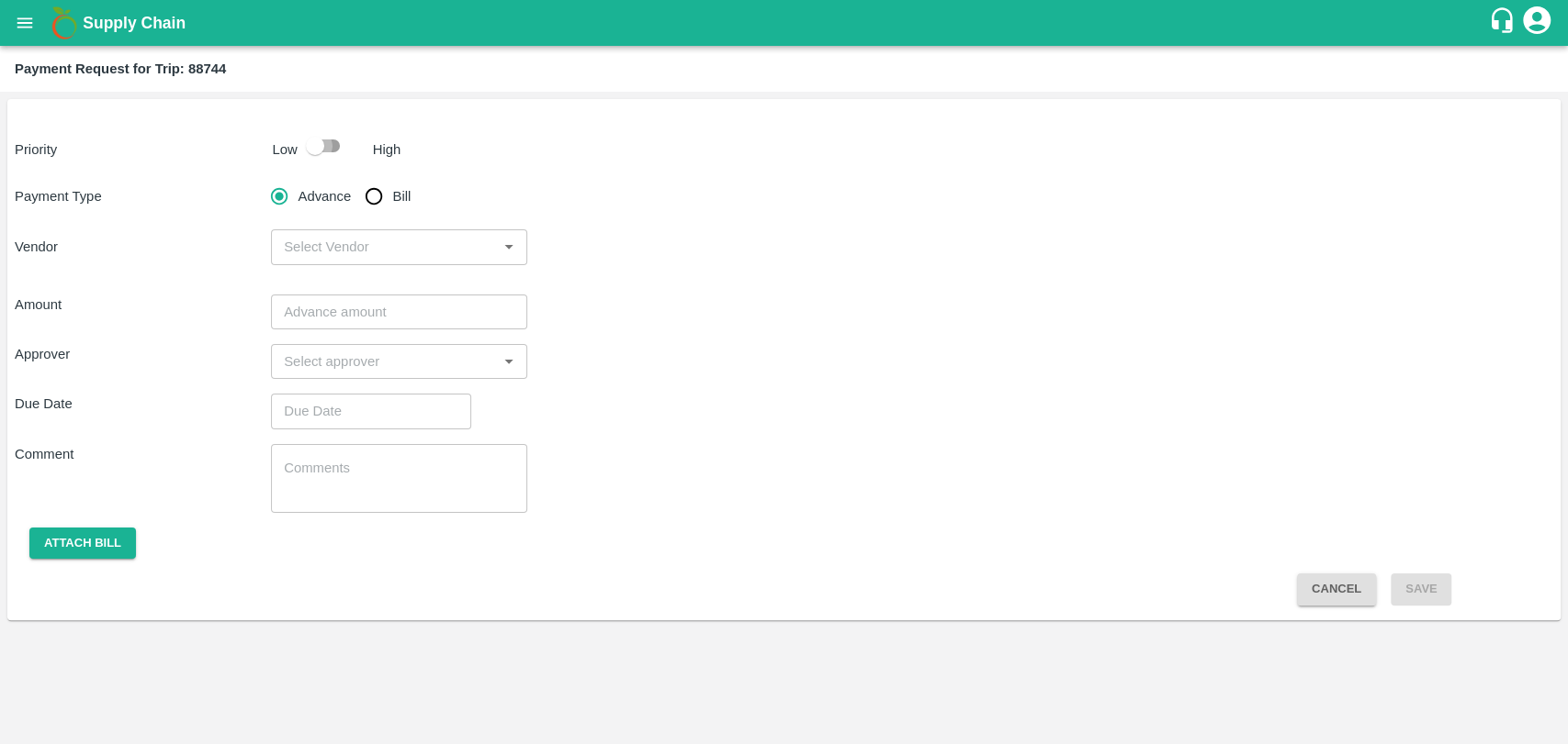
click at [335, 146] on input "checkbox" at bounding box center [314, 145] width 105 height 35
checkbox input "true"
click at [367, 204] on input "Bill" at bounding box center [374, 196] width 37 height 37
radio input "true"
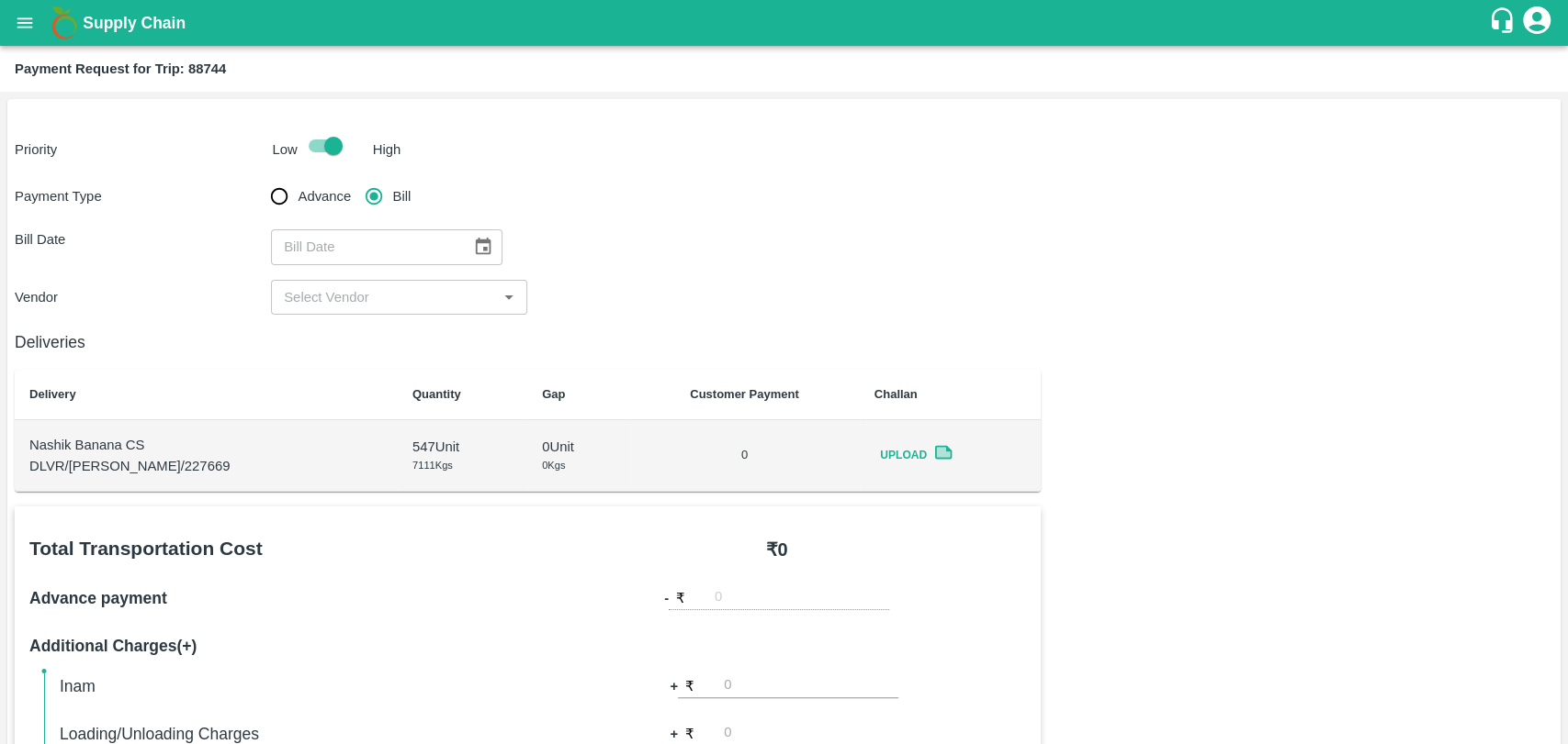
click at [475, 256] on icon "Choose date" at bounding box center [482, 246] width 20 height 20
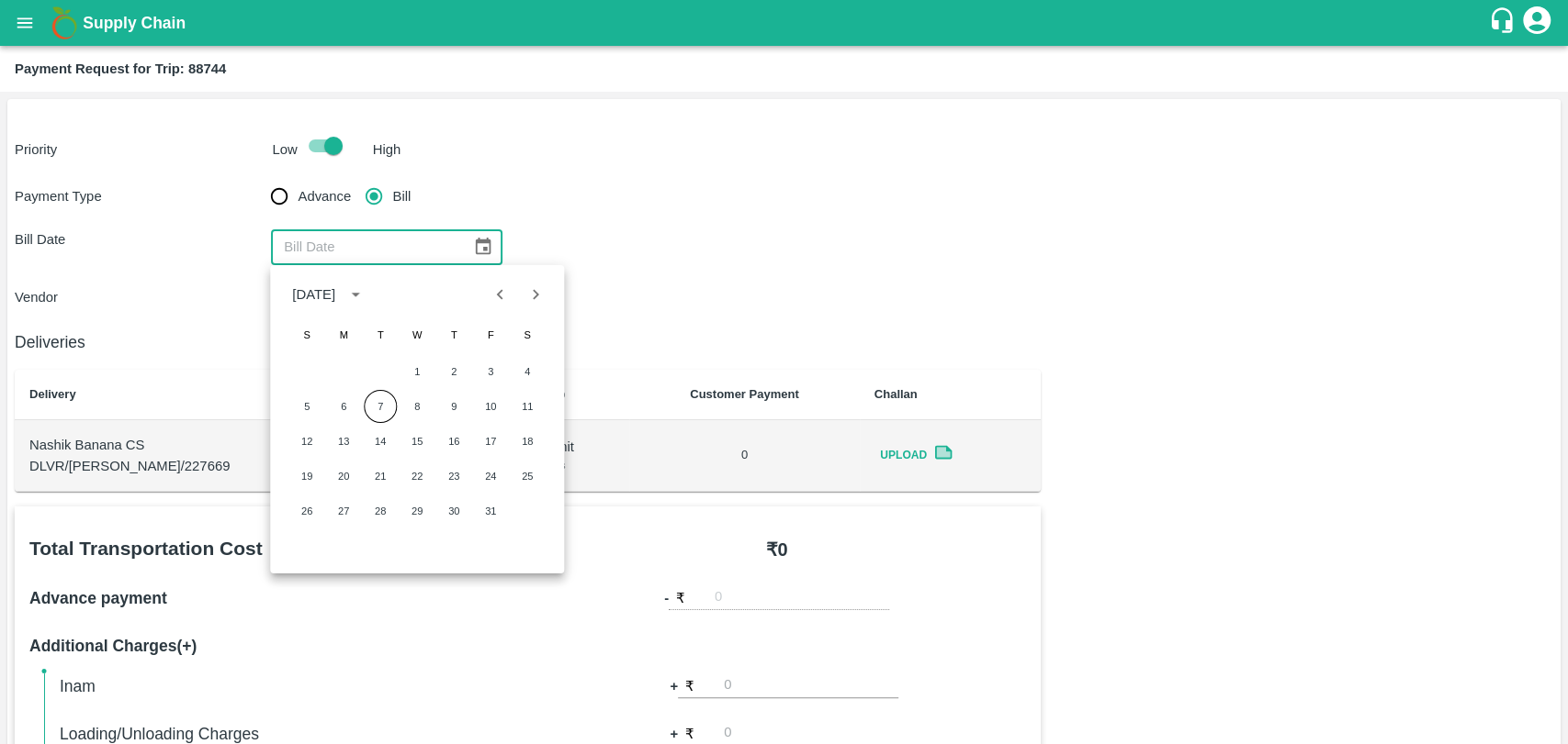
click at [495, 300] on icon "Previous month" at bounding box center [500, 294] width 20 height 20
click at [309, 472] on button "21" at bounding box center [307, 476] width 33 height 33
type input "21/09/2025"
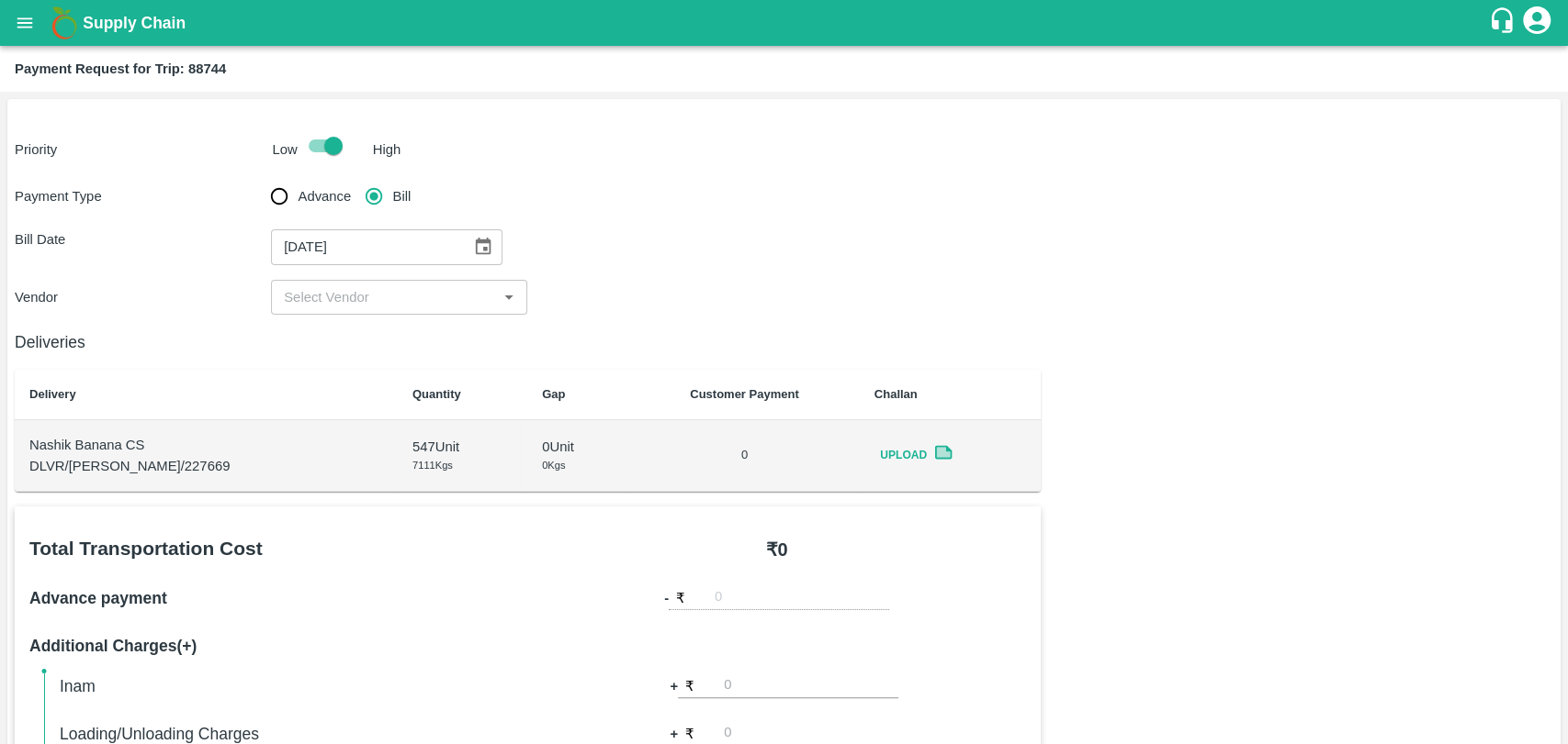
click at [328, 283] on div "​" at bounding box center [399, 297] width 257 height 35
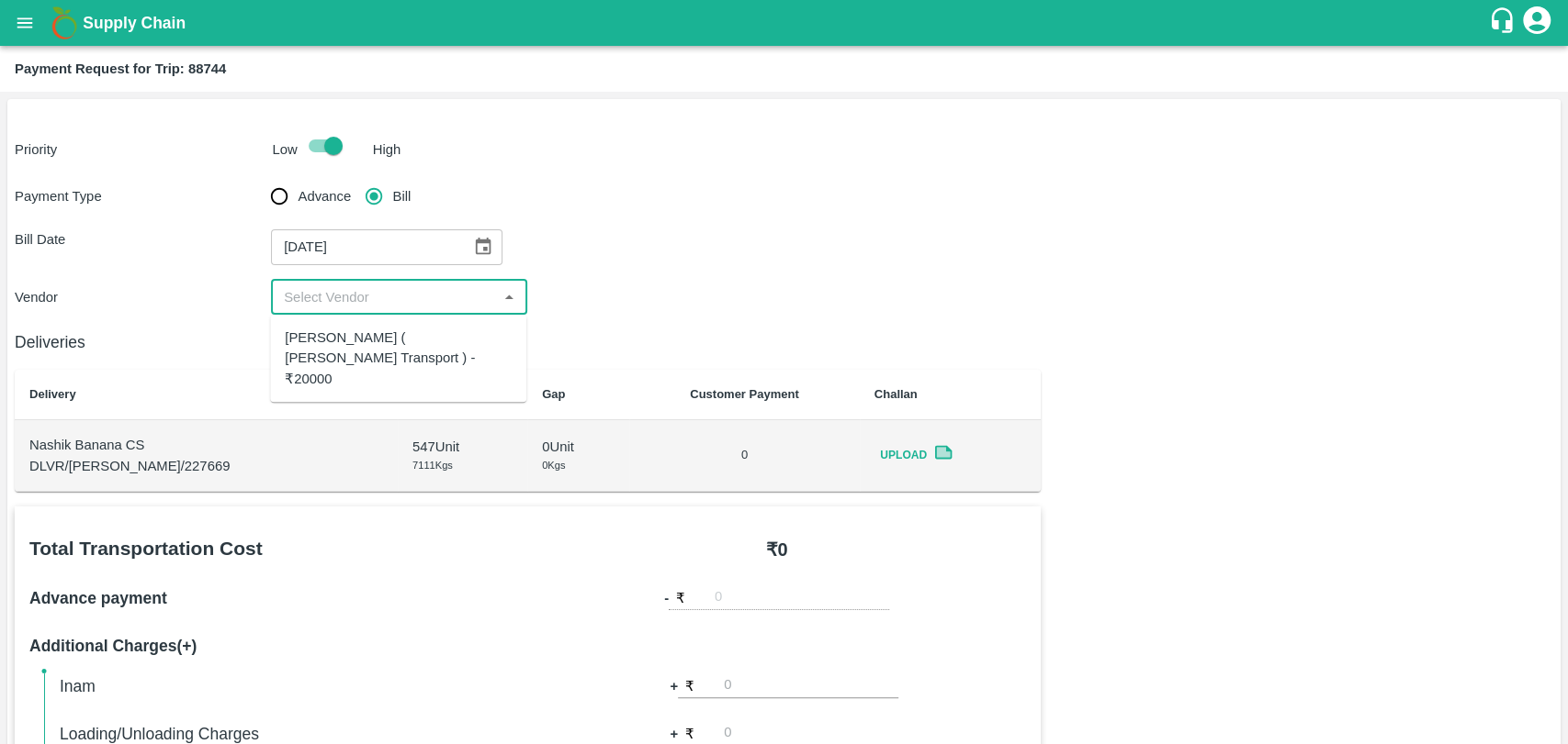
click at [317, 347] on div "Nitin Rasal ( Bhairavnath Transport ) - ₹20000" at bounding box center [398, 357] width 226 height 61
type input "Nitin Rasal ( Bhairavnath Transport ) - ₹20000"
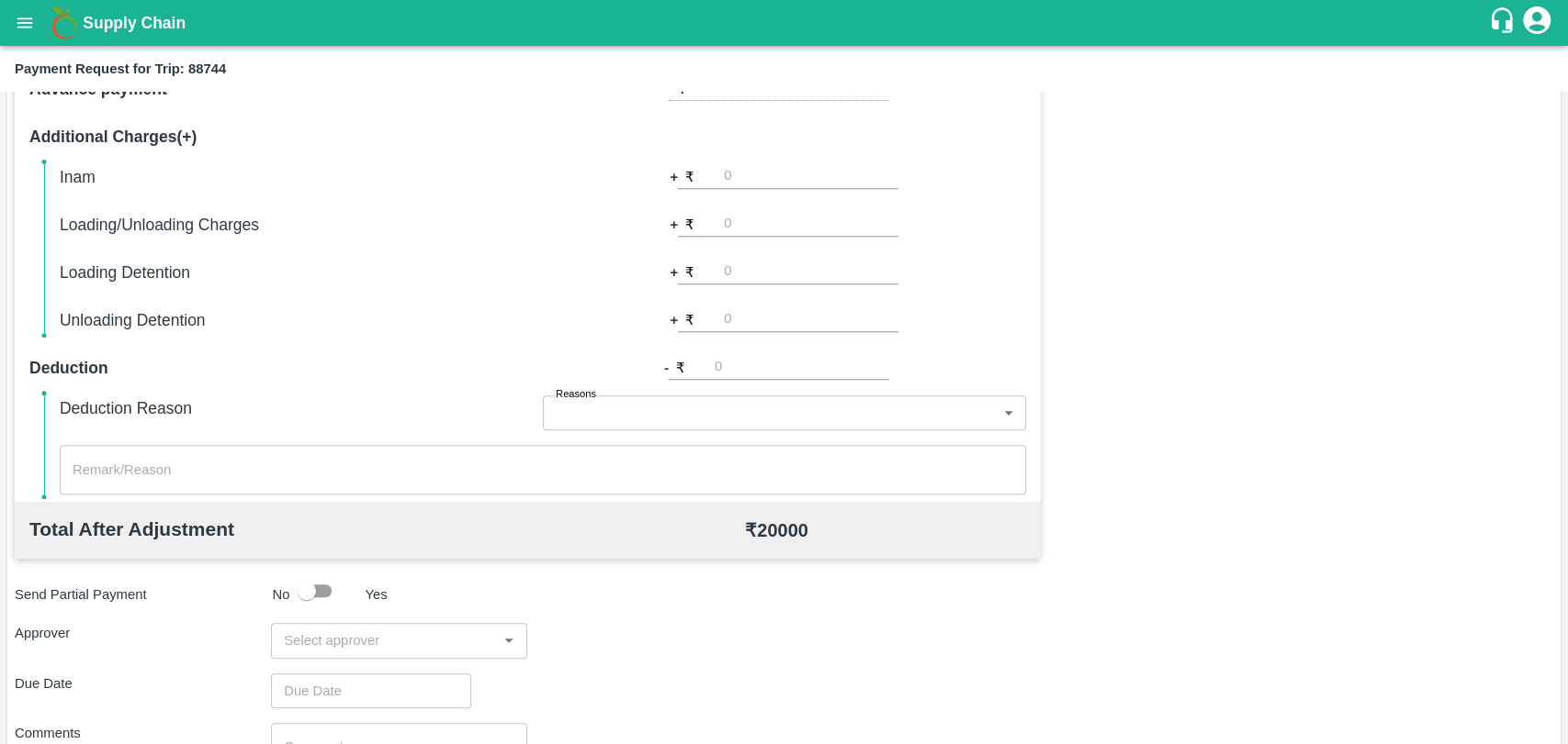
click at [743, 272] on input "number" at bounding box center [810, 272] width 175 height 25
type input "1000"
click at [1314, 221] on div "Total Transportation Cost ₹ 20000 Advance payment - ₹ Additional Charges(+) Ina…" at bounding box center [784, 441] width 1538 height 888
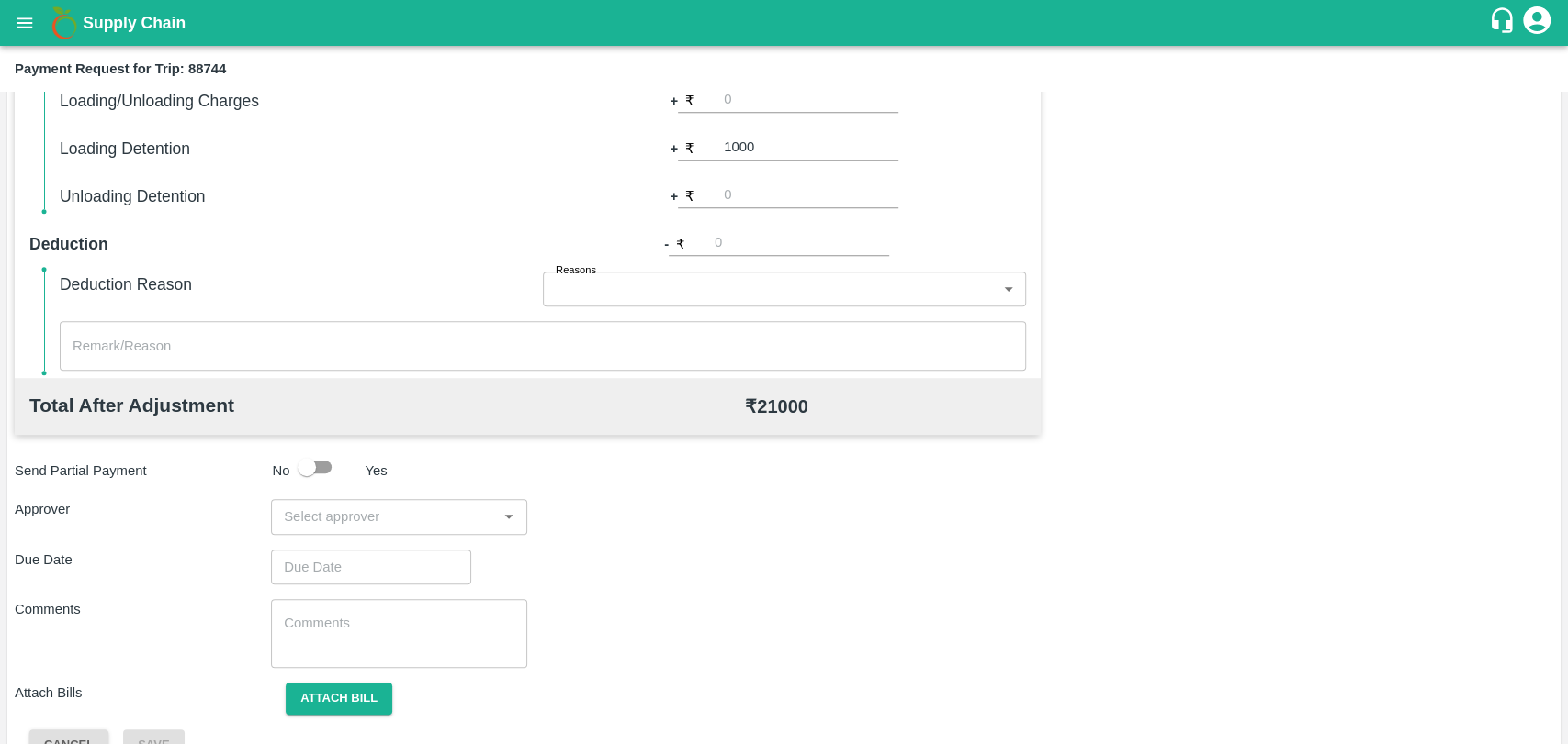
scroll to position [672, 0]
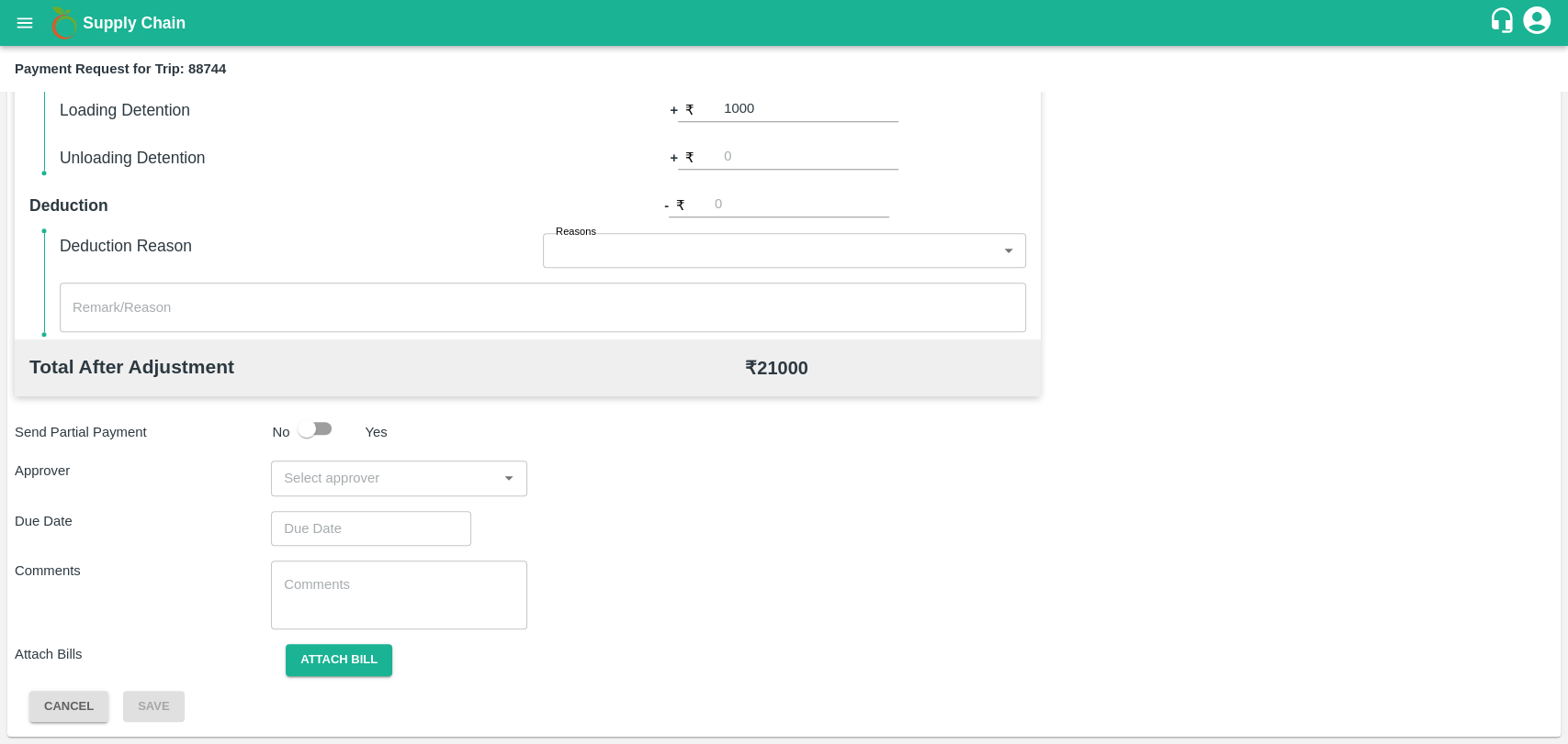
click at [303, 481] on input "input" at bounding box center [384, 477] width 215 height 24
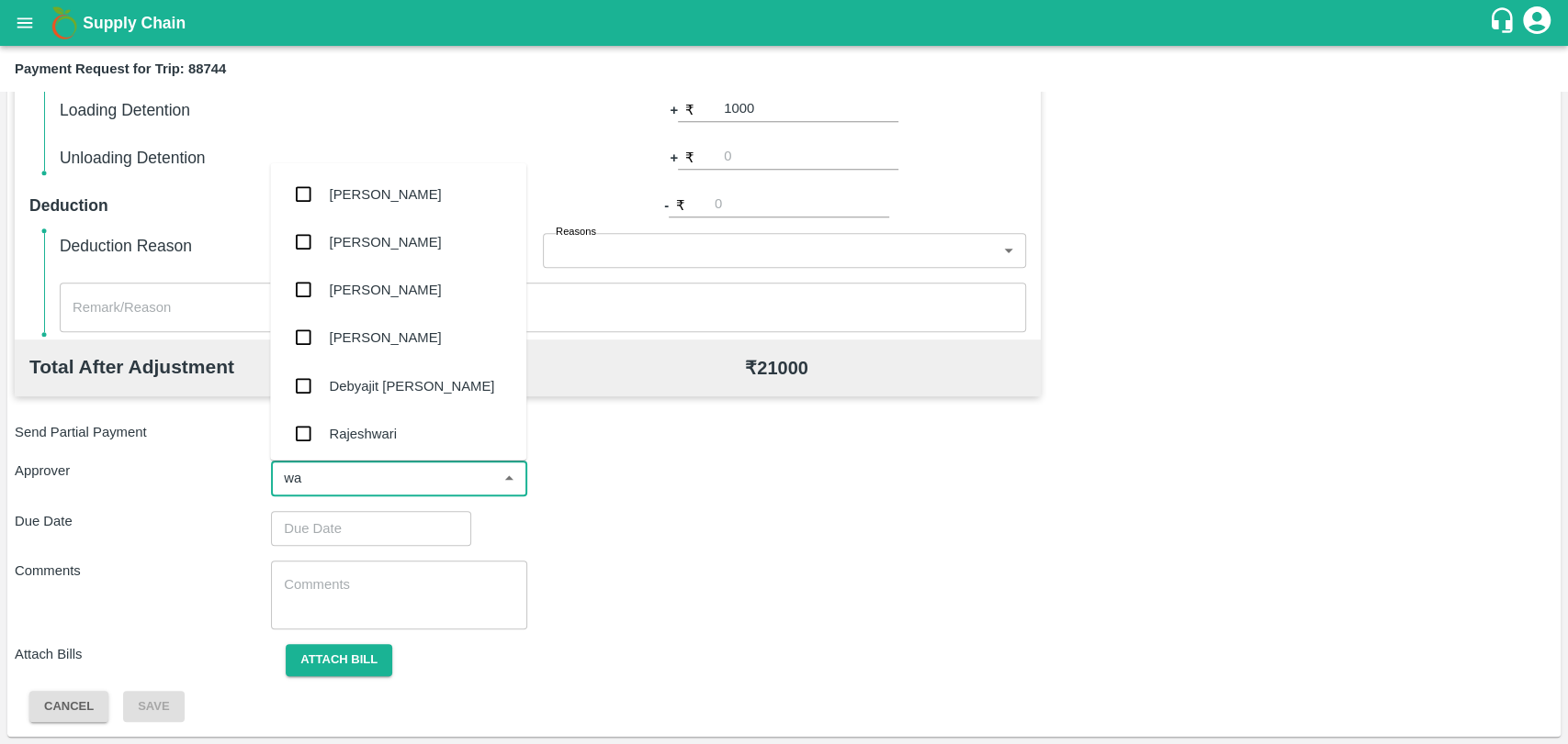
type input "wag"
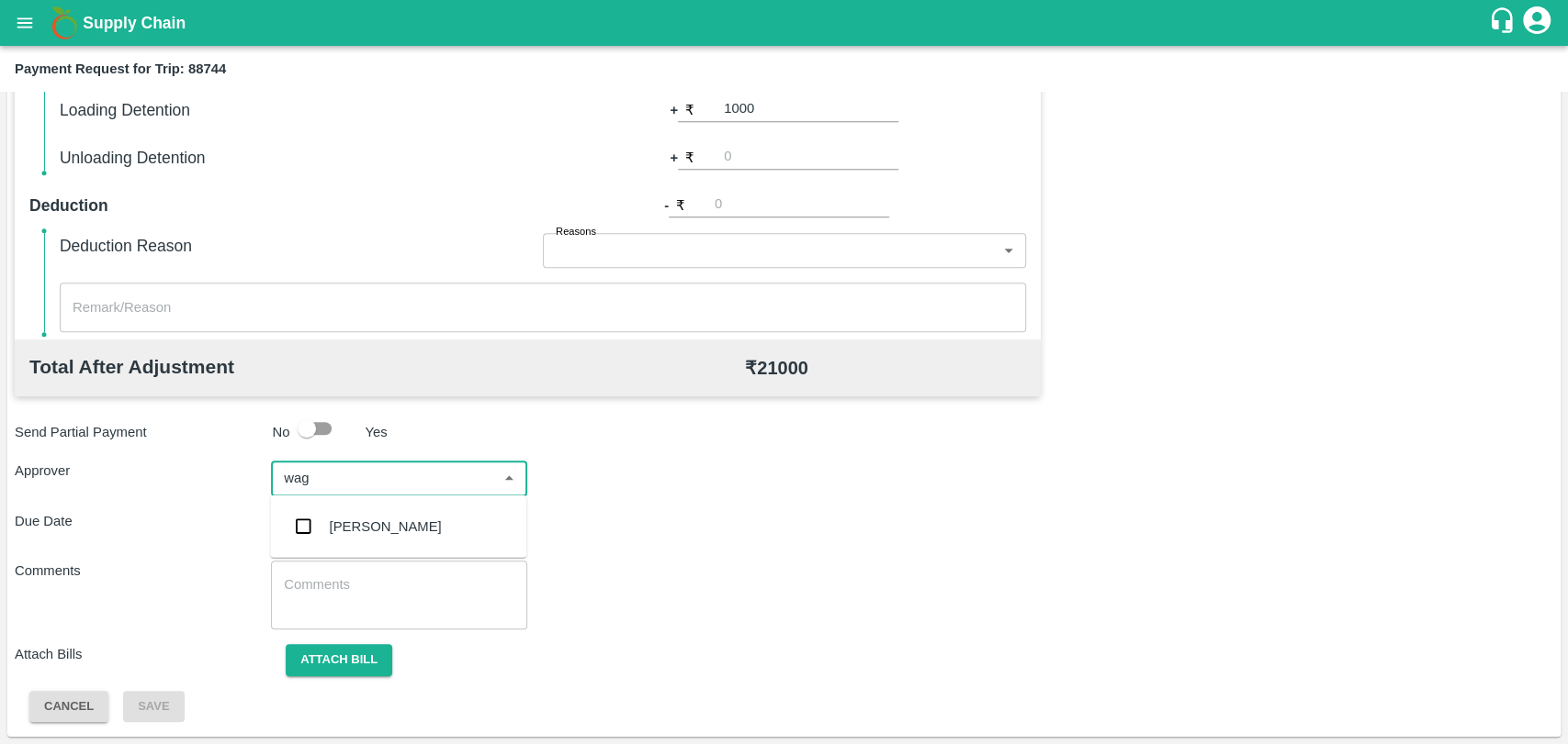
click at [302, 554] on ul "Prasad Waghade" at bounding box center [398, 527] width 257 height 62
click at [299, 523] on input "checkbox" at bounding box center [303, 526] width 37 height 37
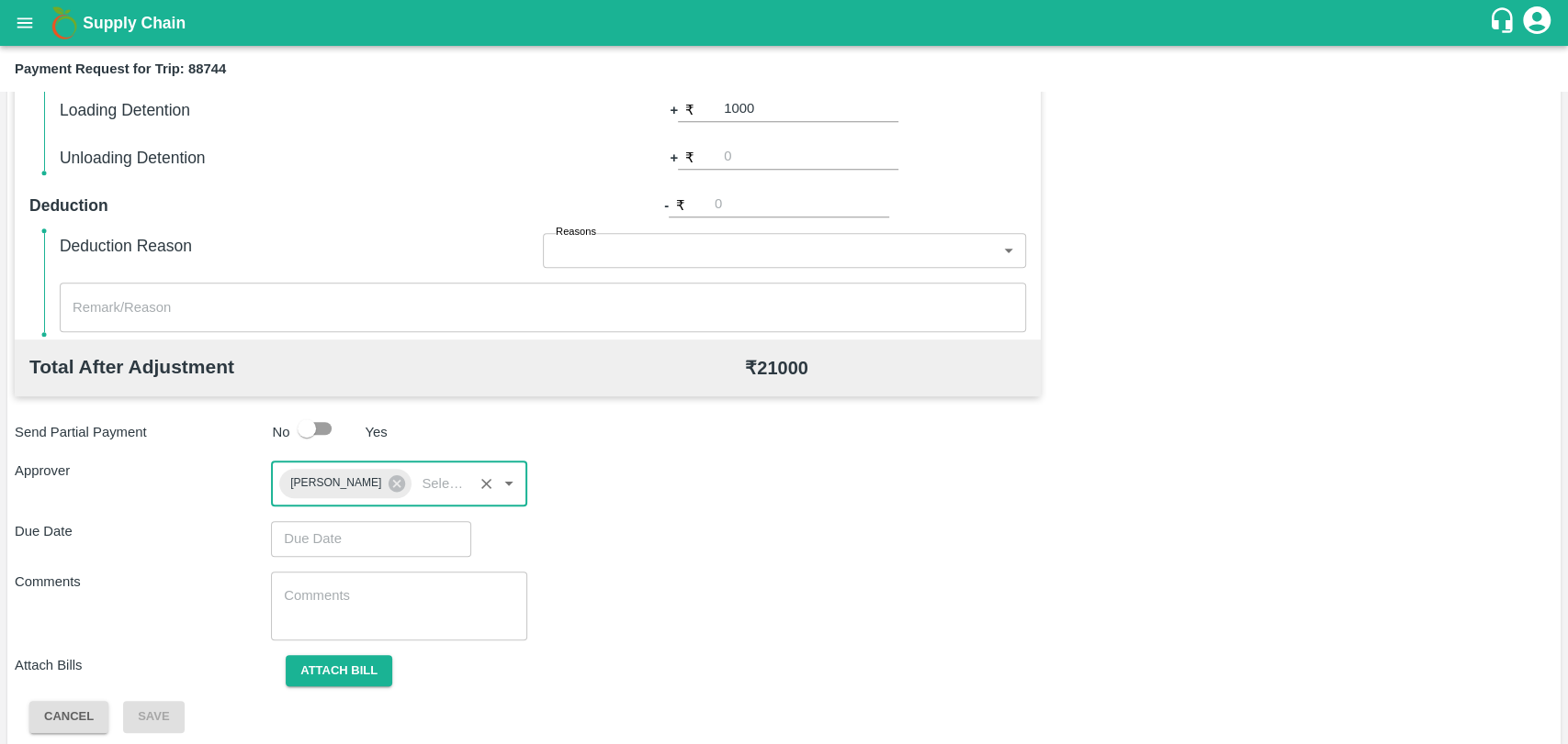
type input "DD/MM/YYYY hh:mm aa"
click at [303, 531] on input "DD/MM/YYYY hh:mm aa" at bounding box center [364, 538] width 188 height 35
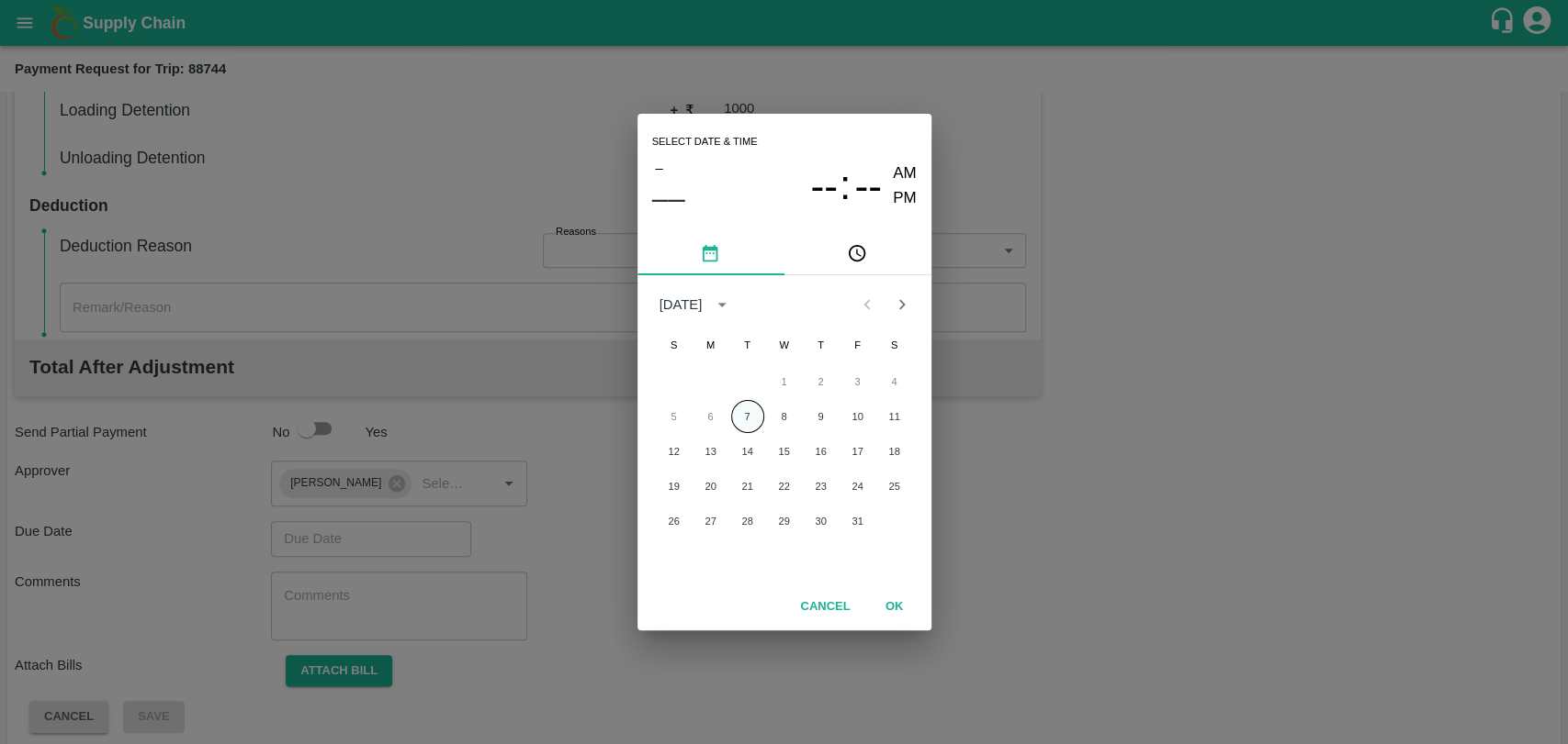
click at [739, 421] on button "7" at bounding box center [747, 416] width 33 height 33
type input "07/10/2025 12:00 AM"
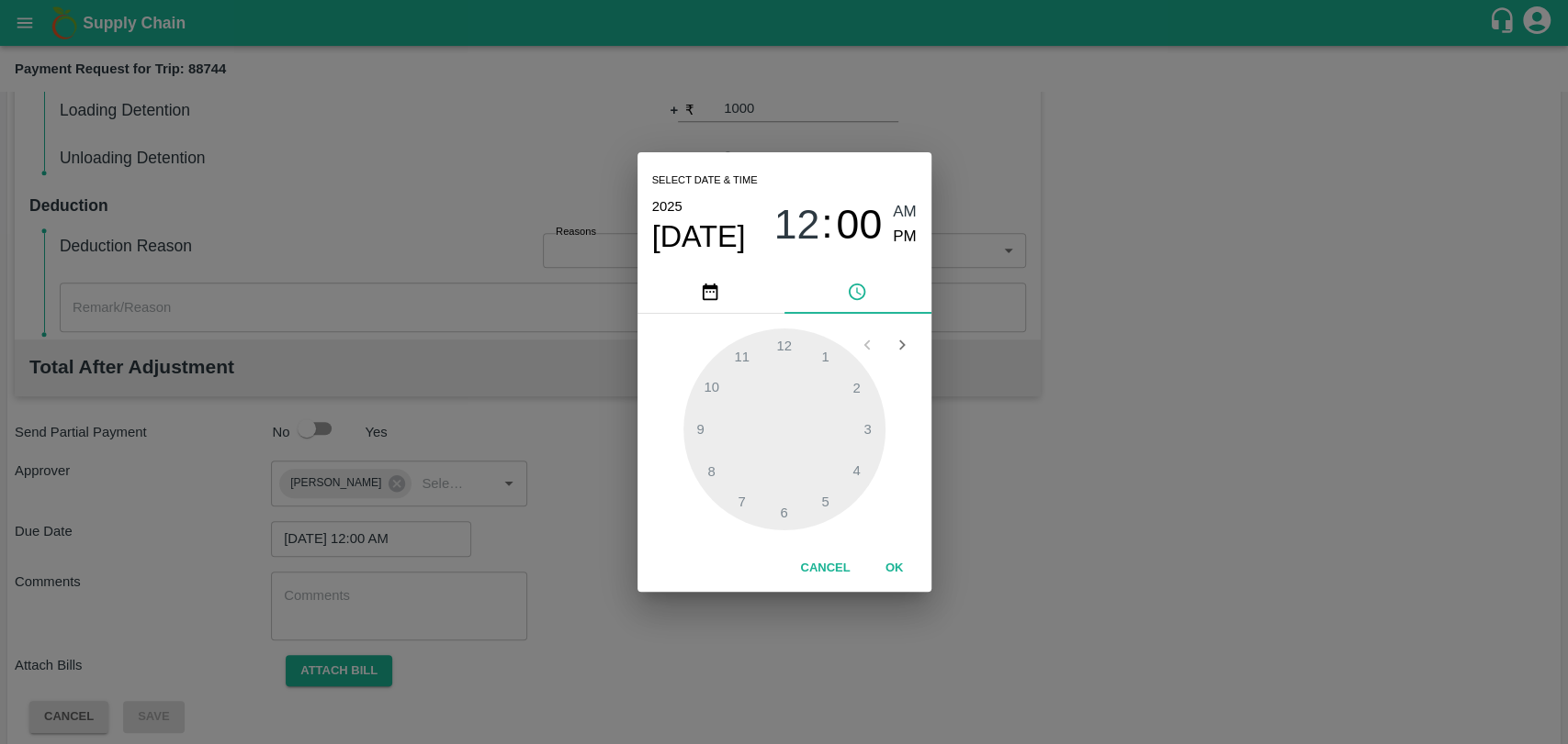
click at [895, 566] on button "OK" at bounding box center [894, 569] width 58 height 32
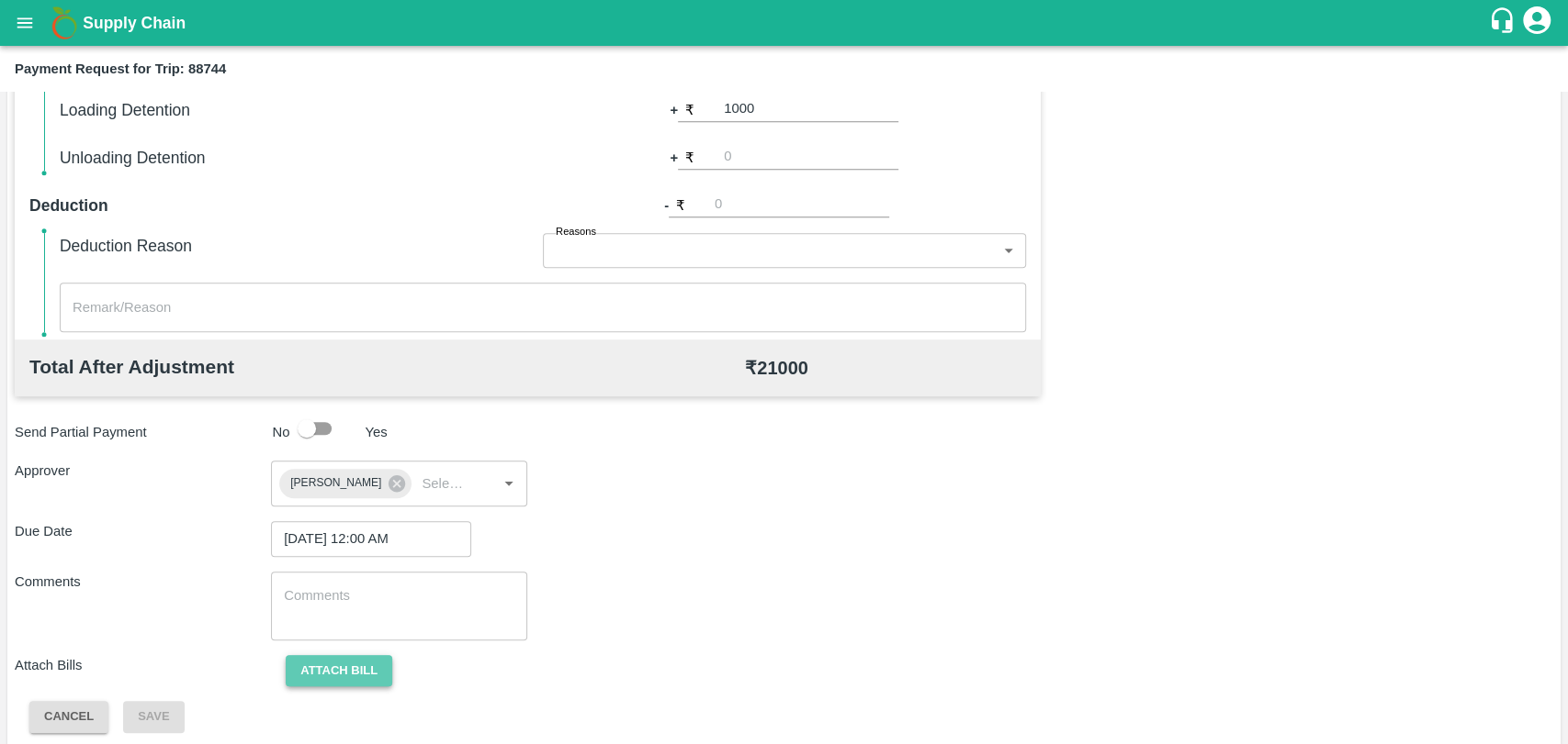
click at [344, 669] on button "Attach bill" at bounding box center [339, 671] width 107 height 32
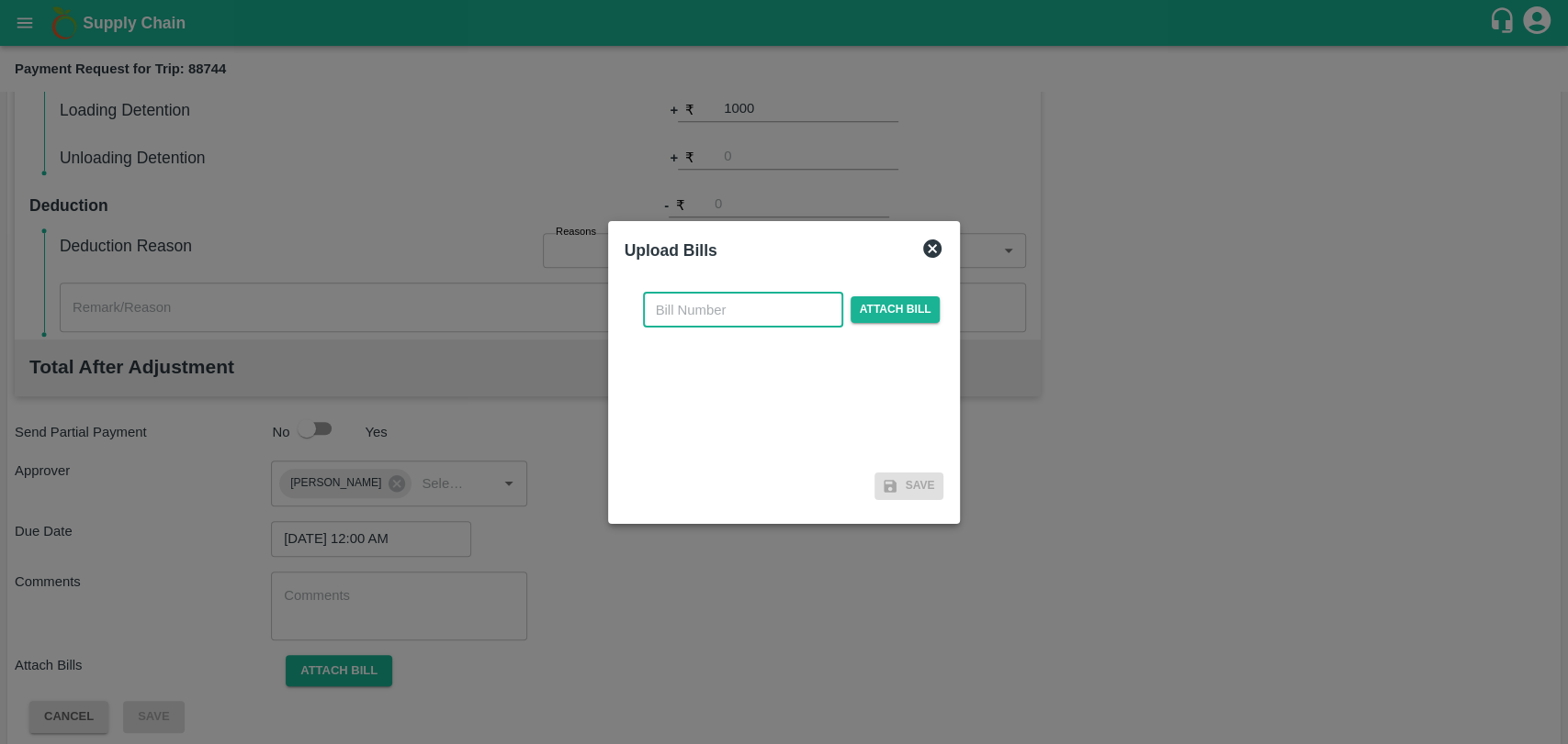
click at [715, 307] on input "text" at bounding box center [742, 310] width 200 height 35
type input "4036"
click at [875, 315] on span "Attach bill" at bounding box center [894, 309] width 90 height 26
click at [0, 0] on input "Attach bill" at bounding box center [0, 0] width 0 height 0
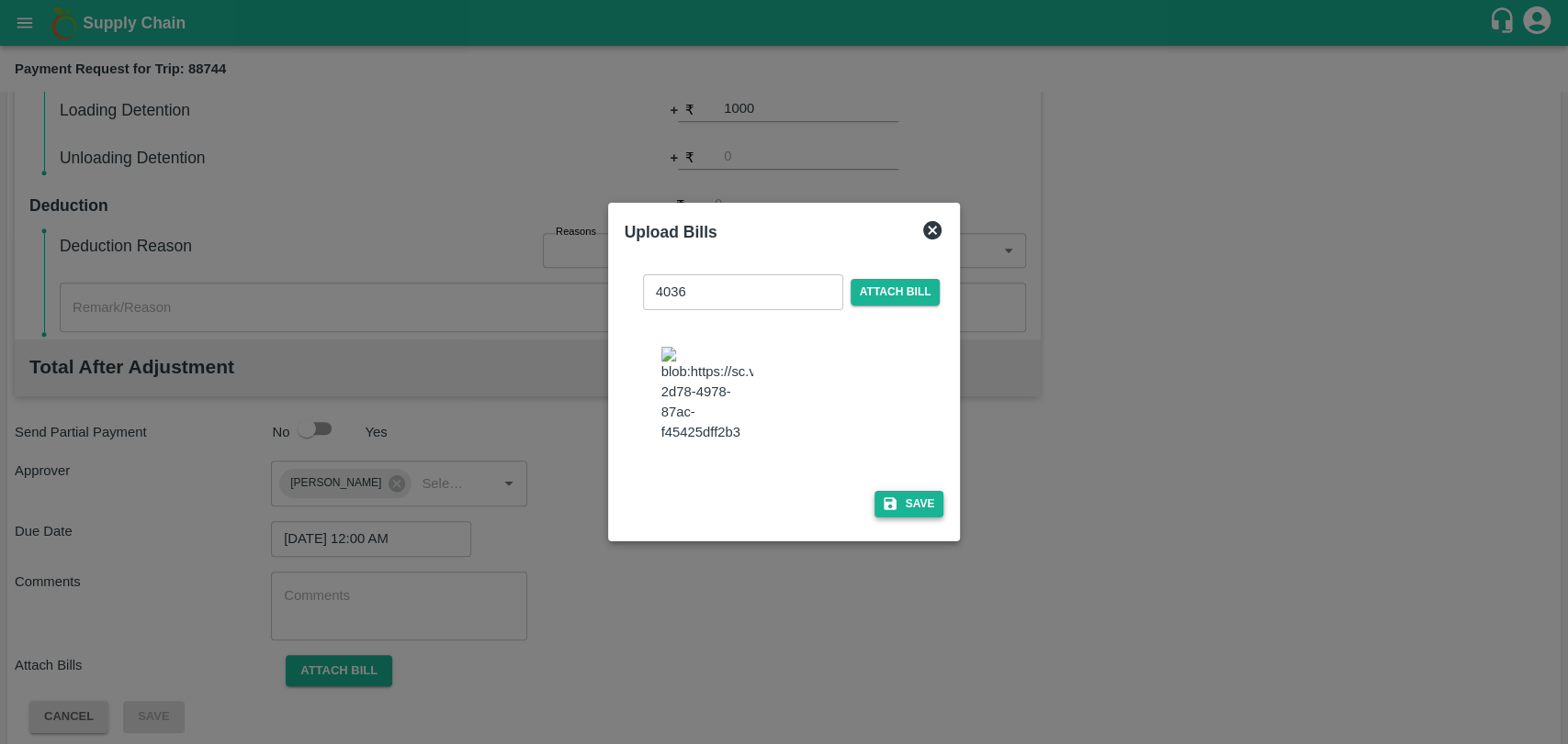
click at [905, 500] on button "Save" at bounding box center [909, 504] width 70 height 26
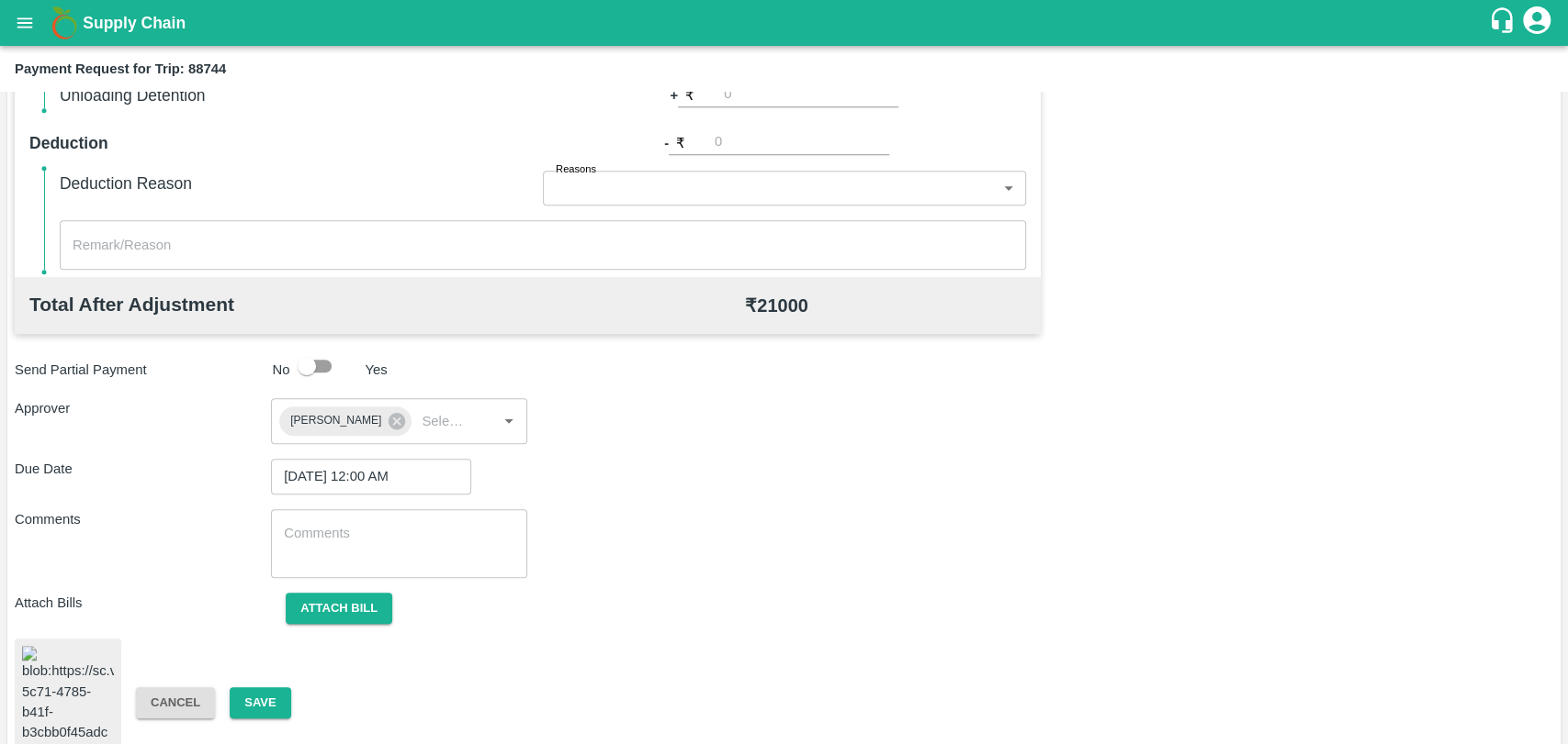
scroll to position [769, 0]
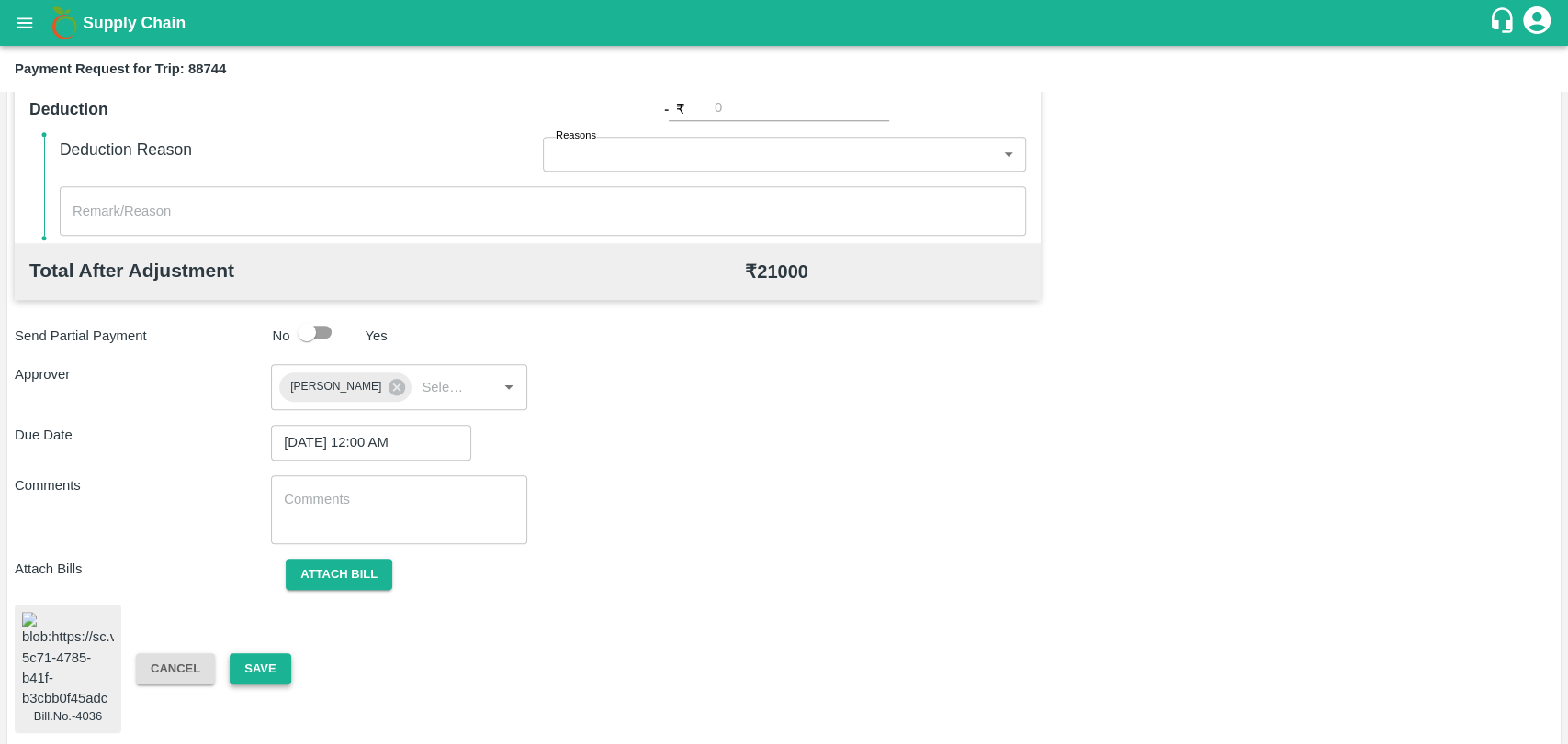
click at [285, 657] on button "Save" at bounding box center [259, 670] width 60 height 32
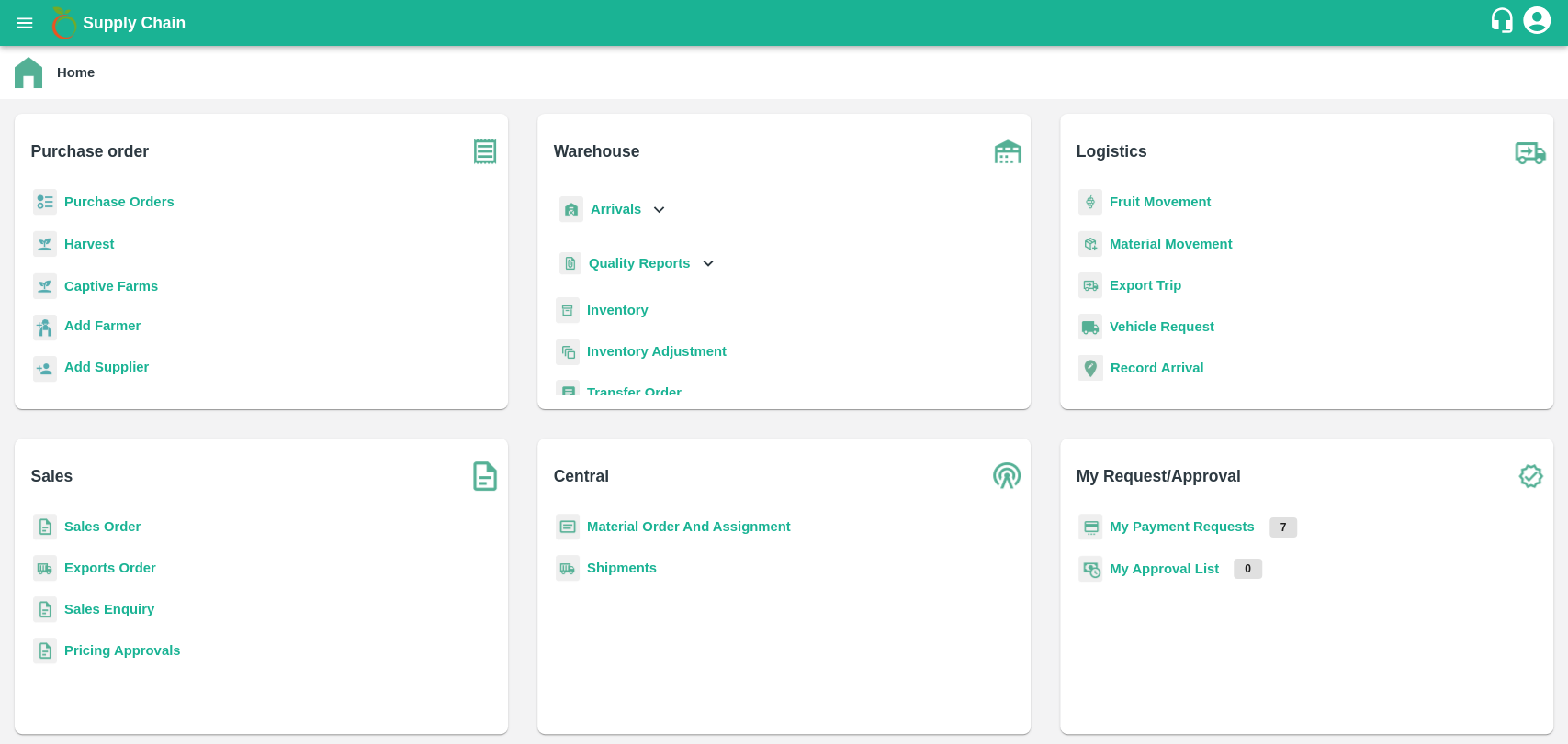
click at [137, 203] on b "Purchase Orders" at bounding box center [119, 202] width 110 height 15
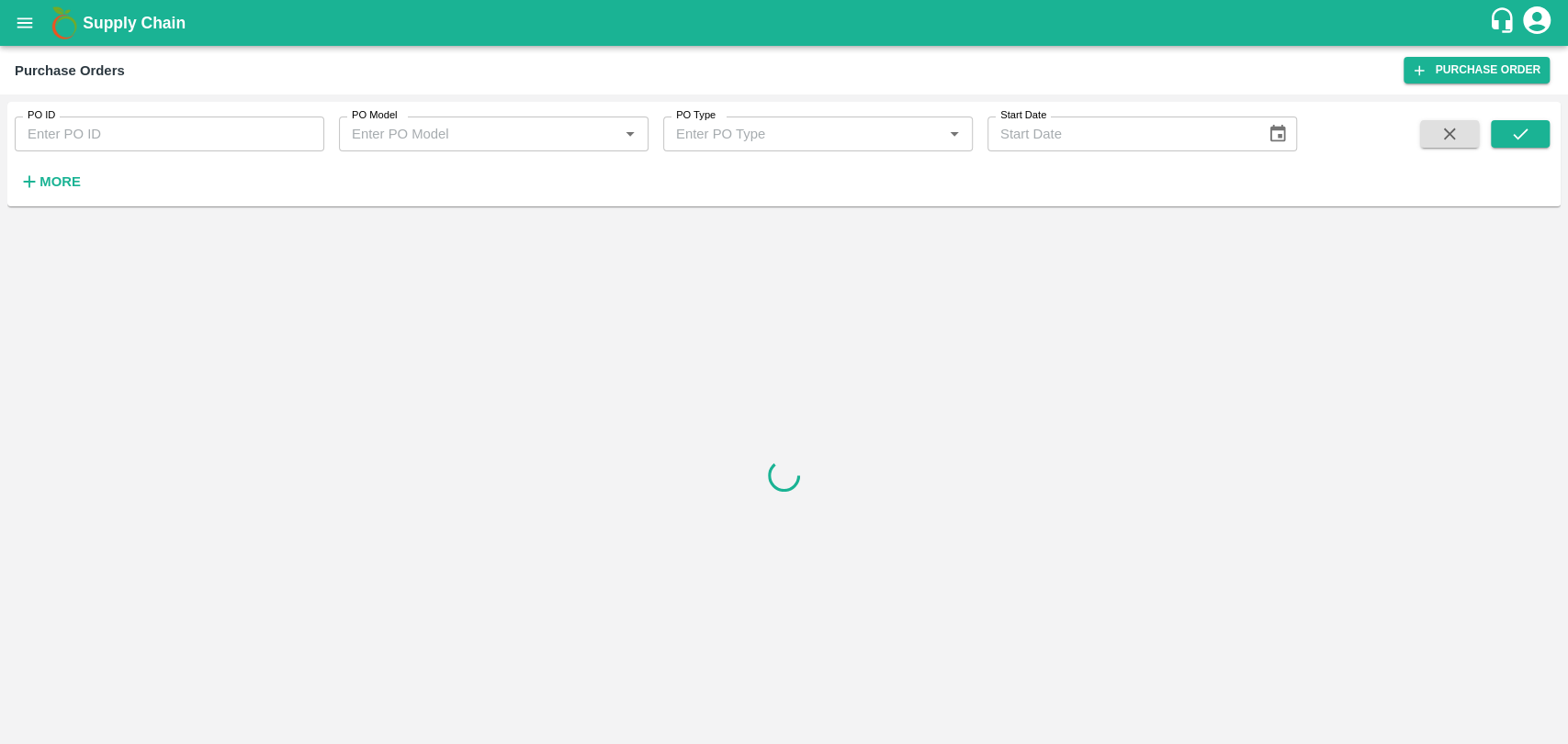
click at [66, 130] on input "PO ID" at bounding box center [170, 134] width 309 height 35
paste input "177253"
click at [1535, 132] on button "submit" at bounding box center [1520, 134] width 58 height 27
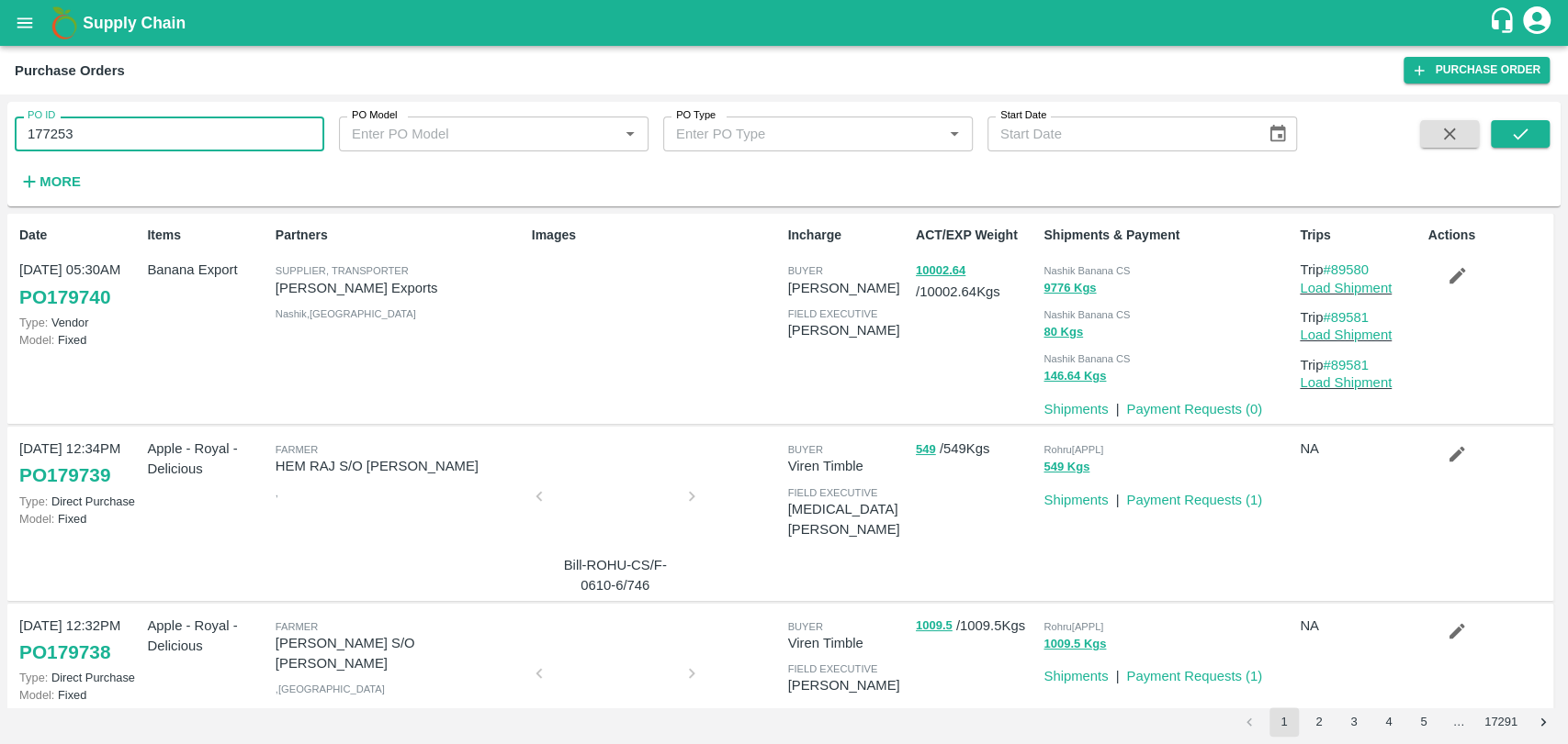
click at [0, 134] on div "PO ID 177253 PO ID PO Model PO Model   * PO Type PO Type   * Start Date Start D…" at bounding box center [784, 419] width 1568 height 650
paste input "text"
type input "178251"
click at [1534, 131] on button "submit" at bounding box center [1520, 134] width 58 height 27
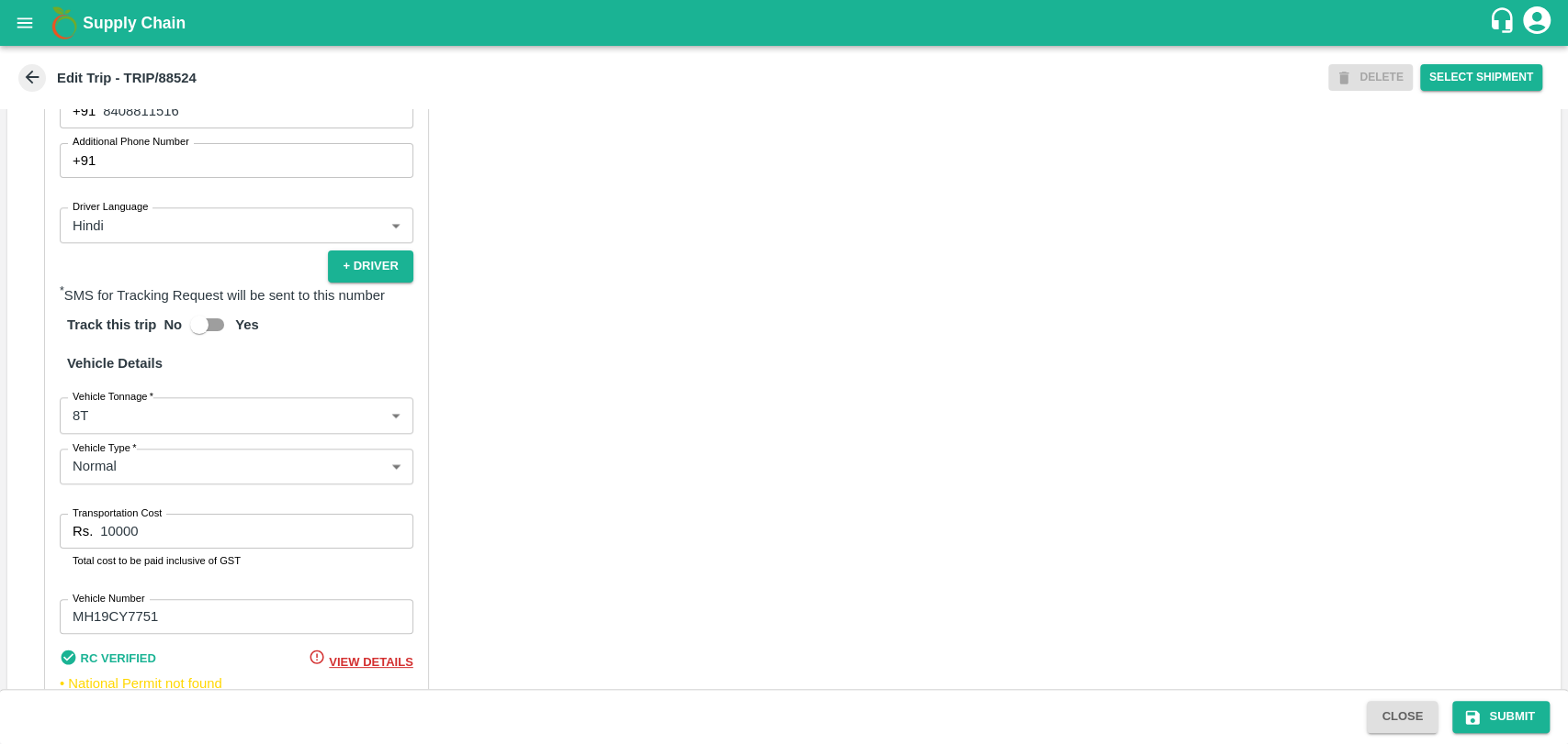
scroll to position [1175, 0]
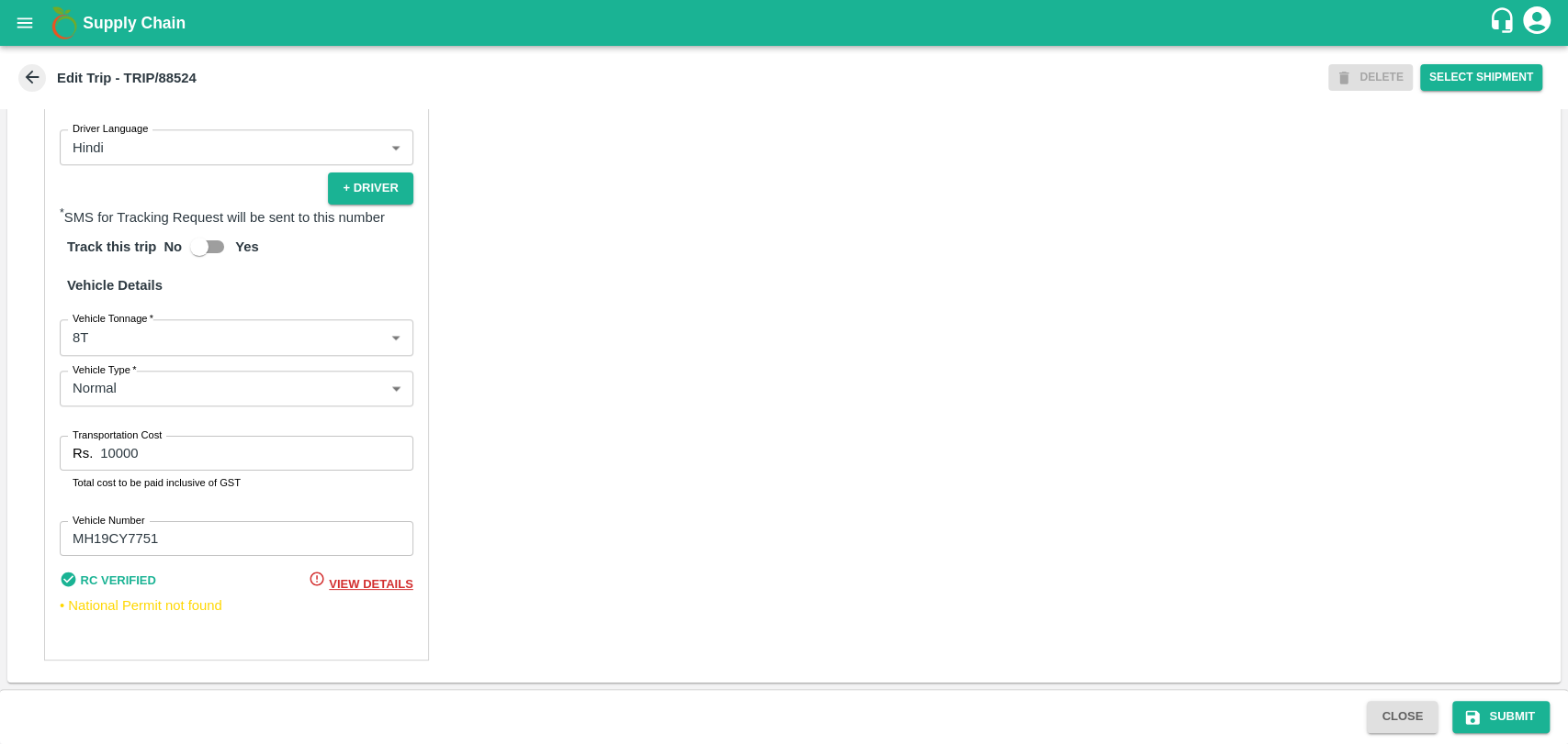
click at [107, 319] on label "Vehicle Tonnage   *" at bounding box center [113, 319] width 81 height 15
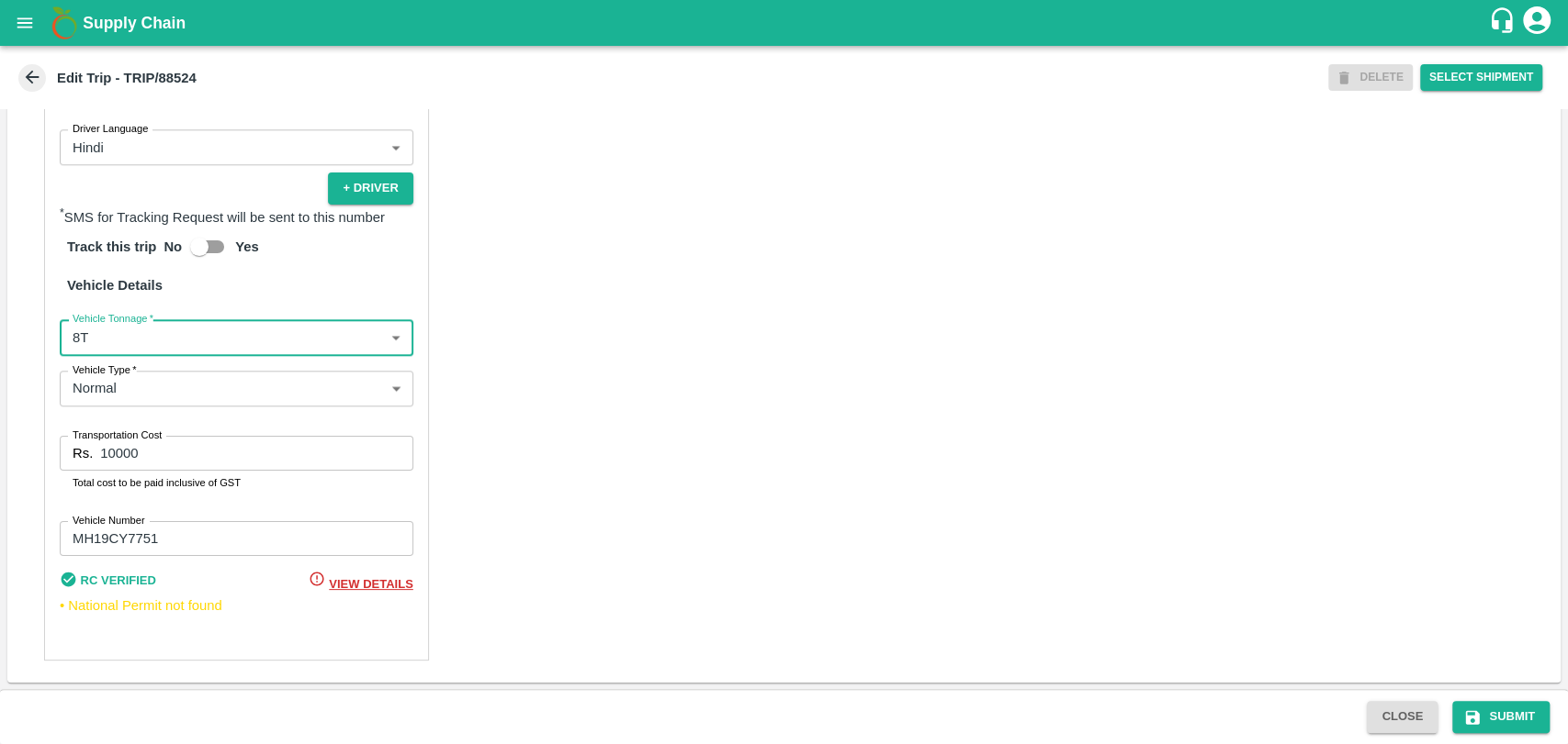
click at [102, 332] on body "Supply Chain Edit Trip - TRIP/88524 DELETE Select Shipment Trip Details Trip Ty…" at bounding box center [784, 372] width 1568 height 744
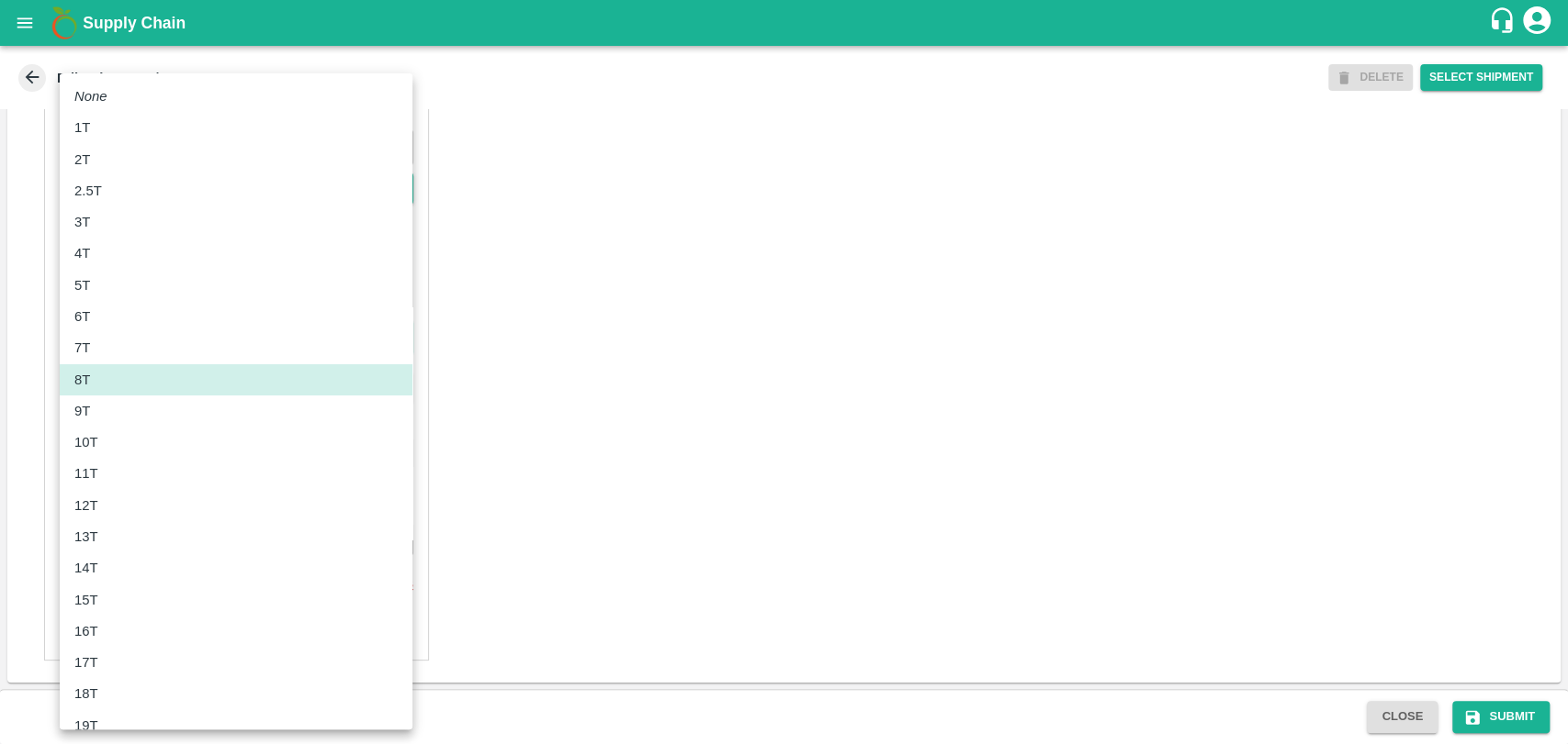
click at [100, 442] on div "10T" at bounding box center [91, 441] width 33 height 20
type input "10000"
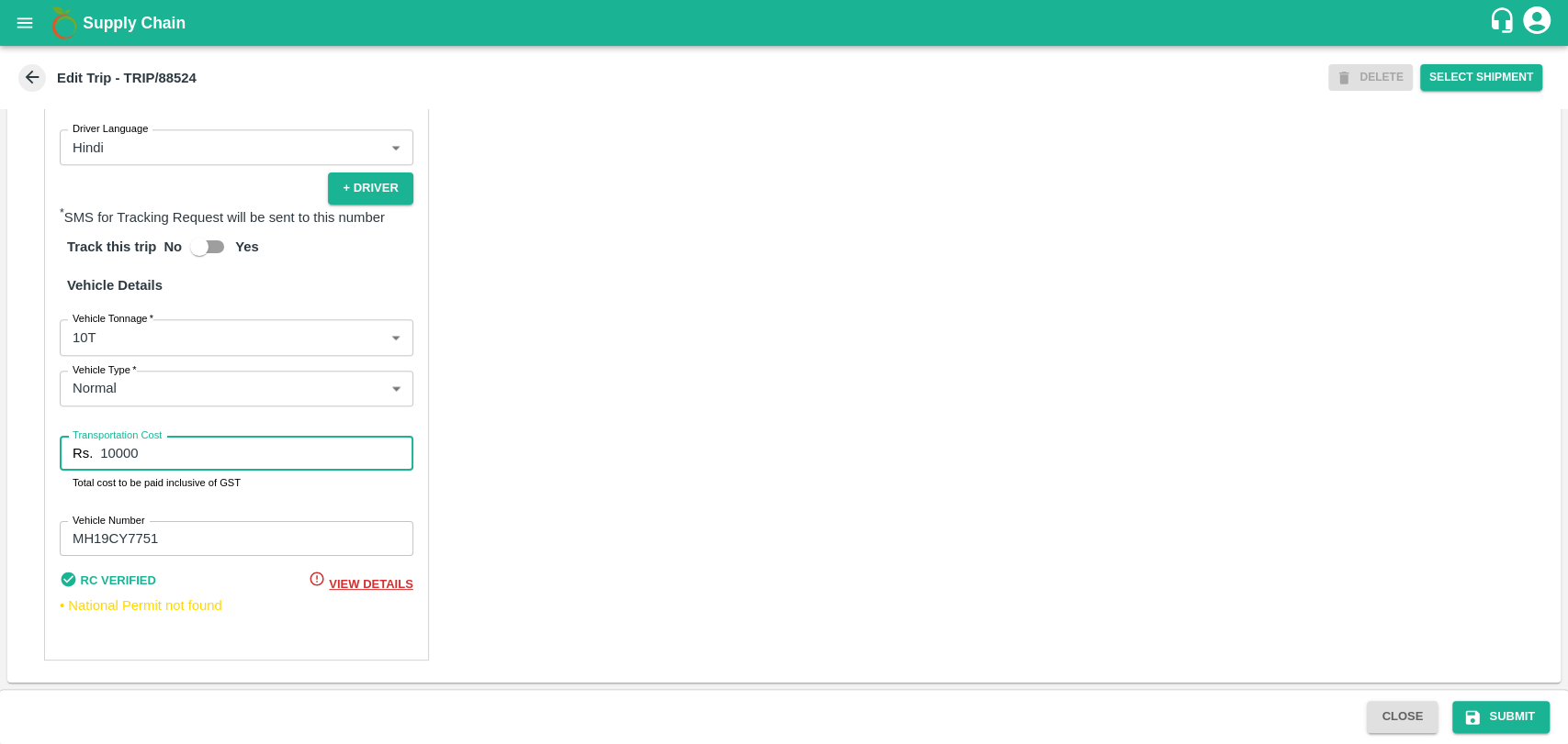
drag, startPoint x: 154, startPoint y: 454, endPoint x: 39, endPoint y: 444, distance: 115.4
click at [39, 444] on div "Partner Details Partner   * Partner Add Transporter Driver 1 Details Driver Nam…" at bounding box center [784, 222] width 1553 height 921
type input "18000"
click at [1473, 719] on icon "submit" at bounding box center [1472, 717] width 18 height 18
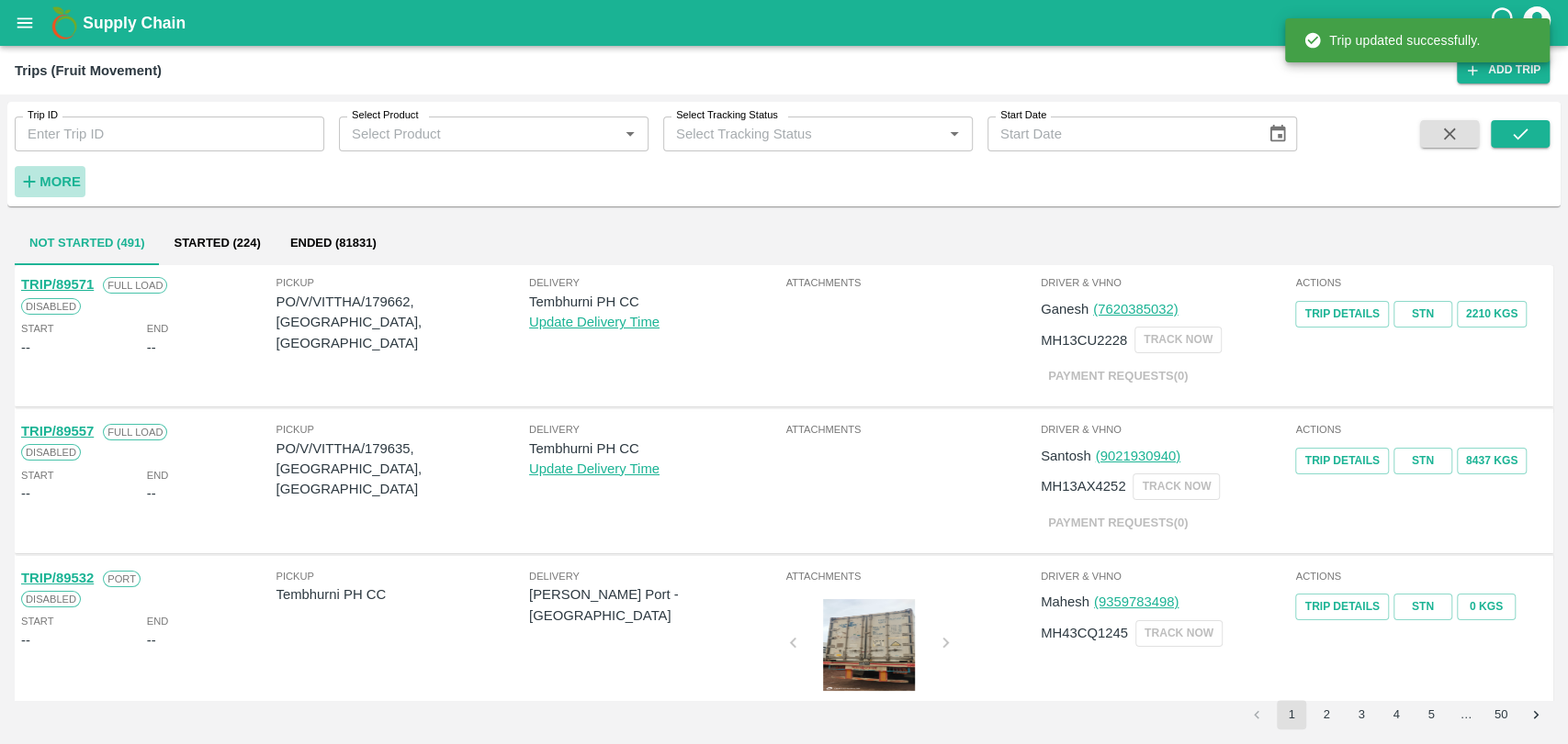
click at [44, 192] on h6 "More" at bounding box center [60, 181] width 42 height 24
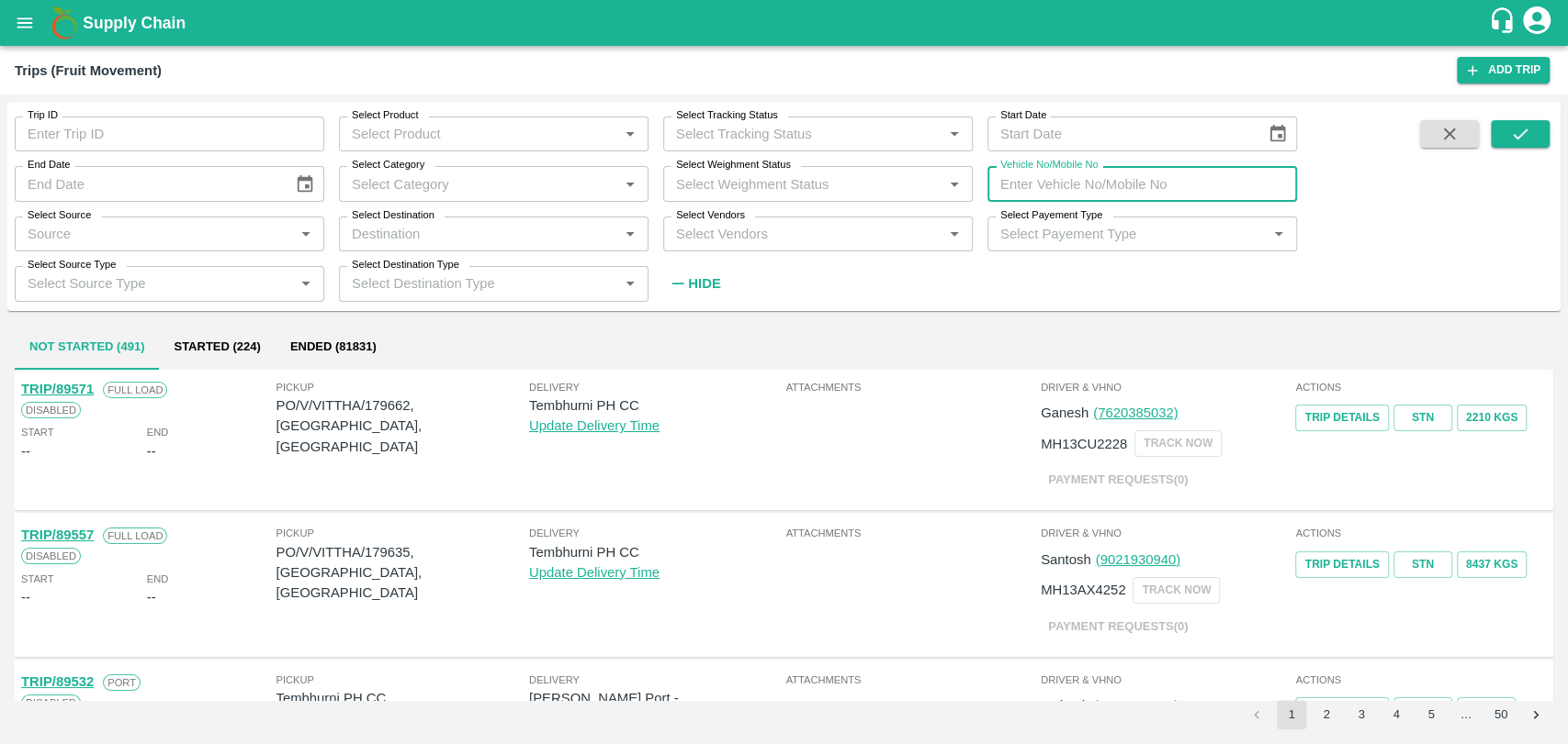
click at [1052, 185] on input "Vehicle No/Mobile No" at bounding box center [1142, 183] width 309 height 35
paste input "MH04KF0864"
type input "MH04KF0864"
click at [1535, 117] on div "Trip ID Trip ID Select Product Select Product   * Select Tracking Status Select…" at bounding box center [784, 206] width 1553 height 193
click at [1519, 138] on icon "submit" at bounding box center [1519, 133] width 20 height 20
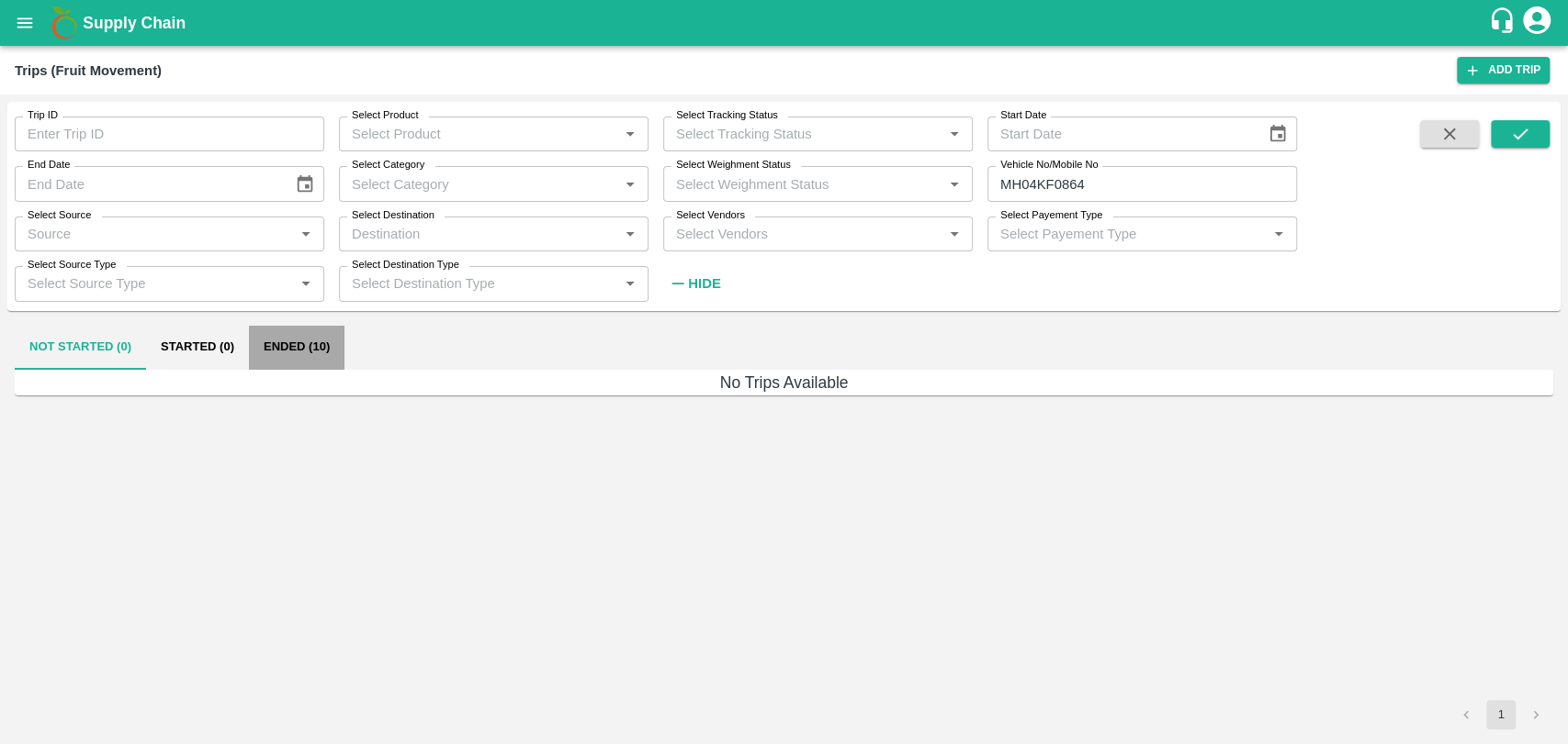
click at [313, 360] on button "Ended (10)" at bounding box center [296, 348] width 95 height 44
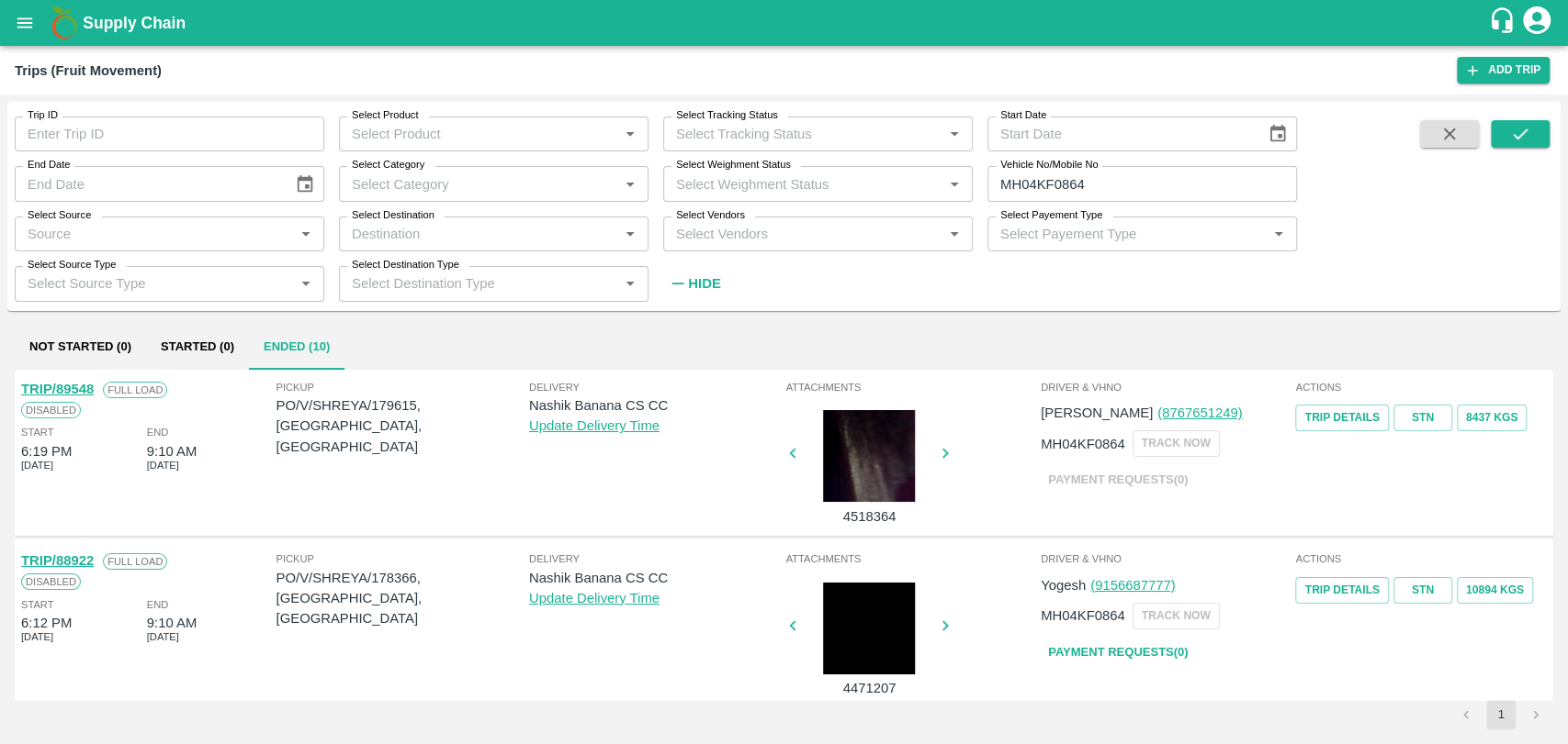
click at [87, 562] on link "TRIP/88922" at bounding box center [57, 561] width 73 height 15
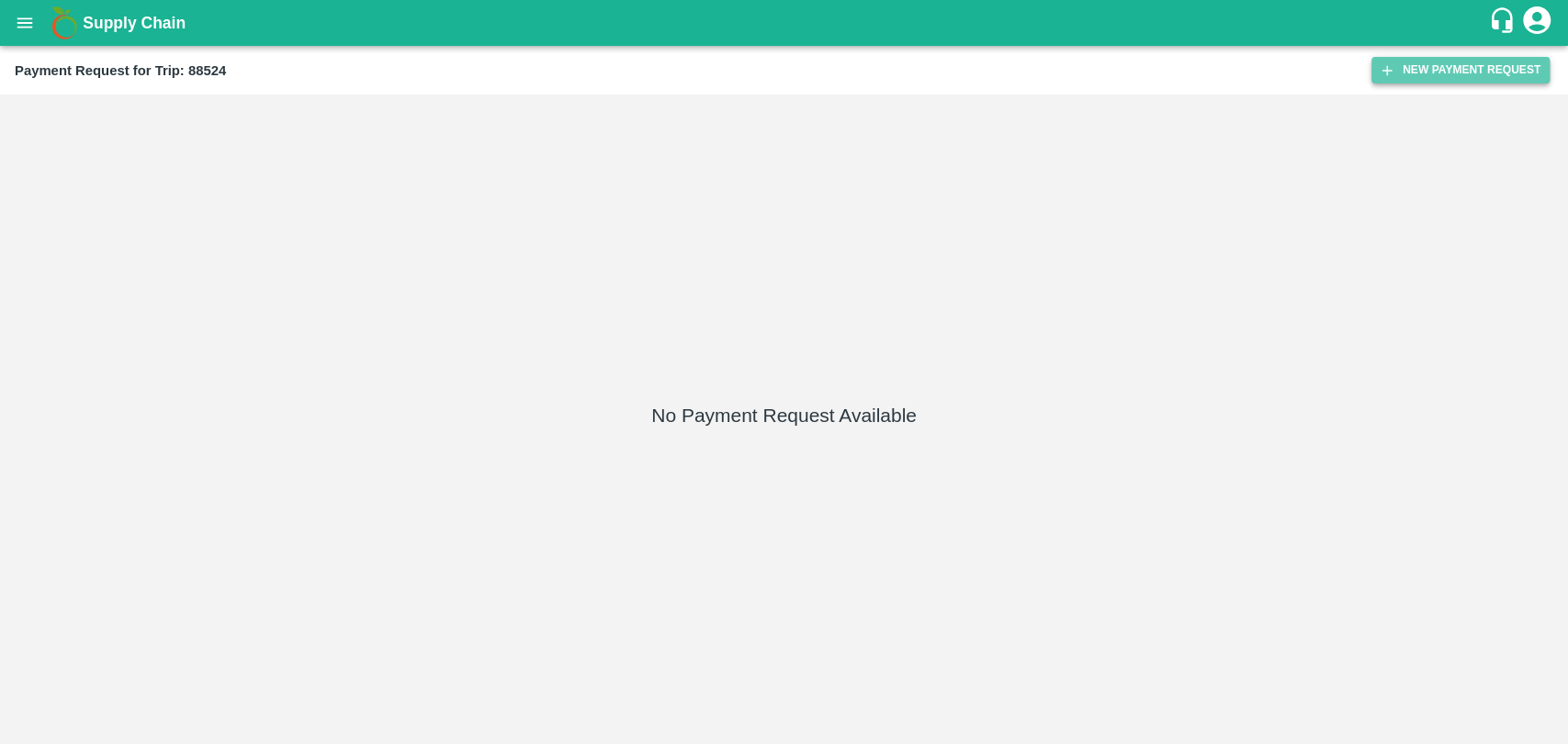
click at [1396, 57] on button "New Payment Request" at bounding box center [1460, 70] width 178 height 26
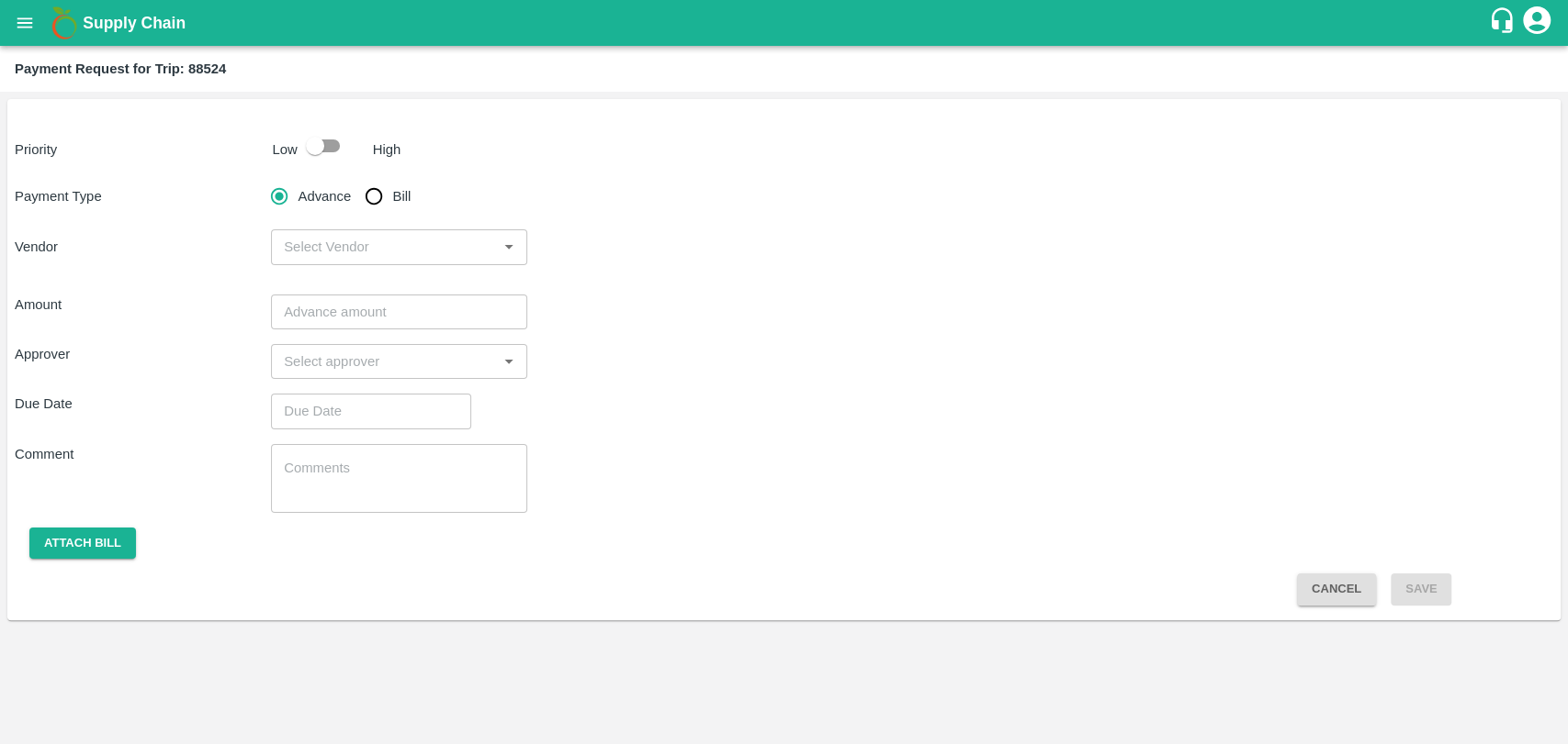
click at [329, 147] on input "checkbox" at bounding box center [314, 145] width 105 height 35
checkbox input "true"
click at [379, 212] on input "Bill" at bounding box center [374, 196] width 37 height 37
radio input "true"
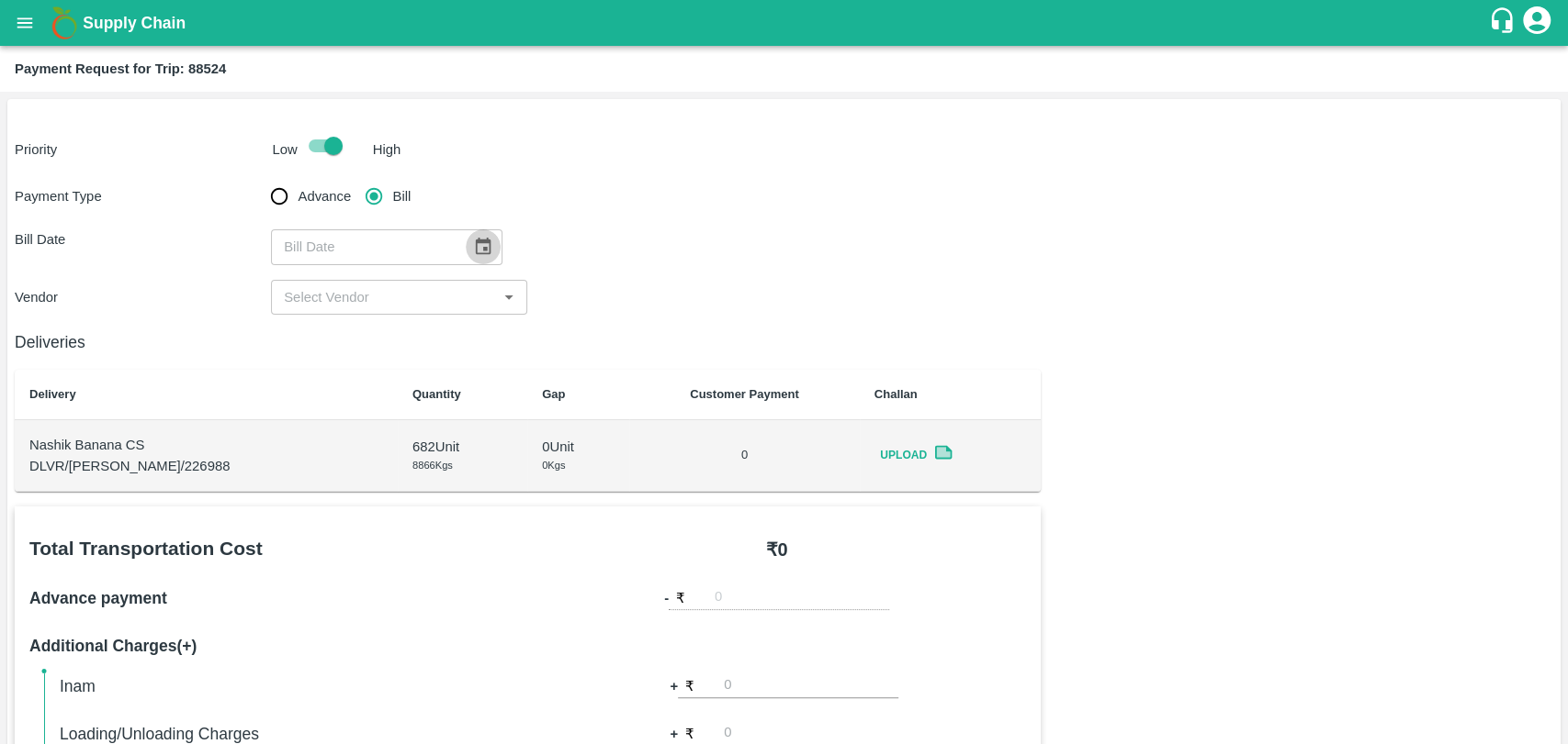
click at [477, 246] on icon "Choose date" at bounding box center [482, 246] width 20 height 20
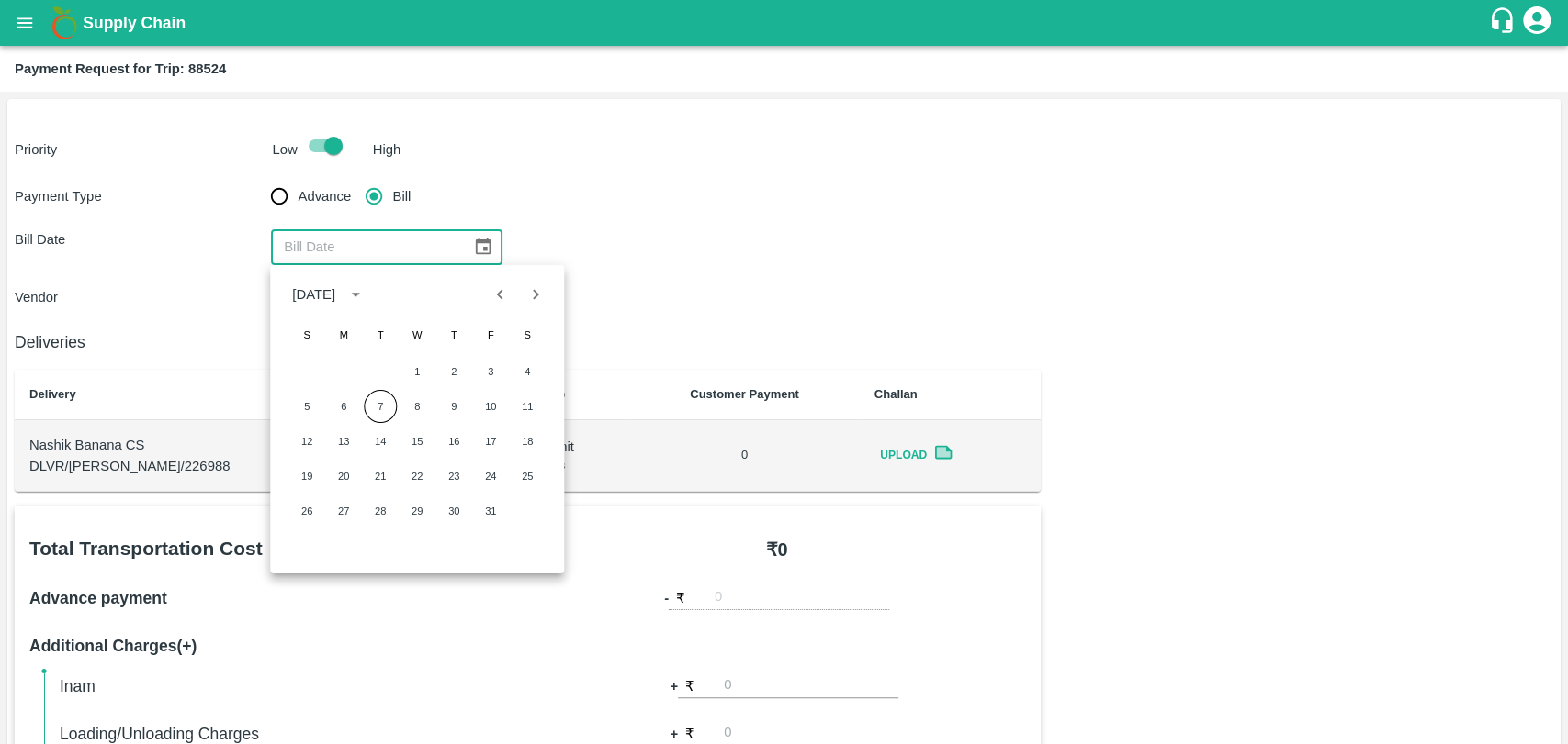
click at [519, 303] on button "Next month" at bounding box center [535, 294] width 35 height 35
click at [509, 301] on icon "Previous month" at bounding box center [500, 294] width 20 height 20
click at [345, 441] on button "15" at bounding box center [343, 441] width 33 height 33
type input "15/09/2025"
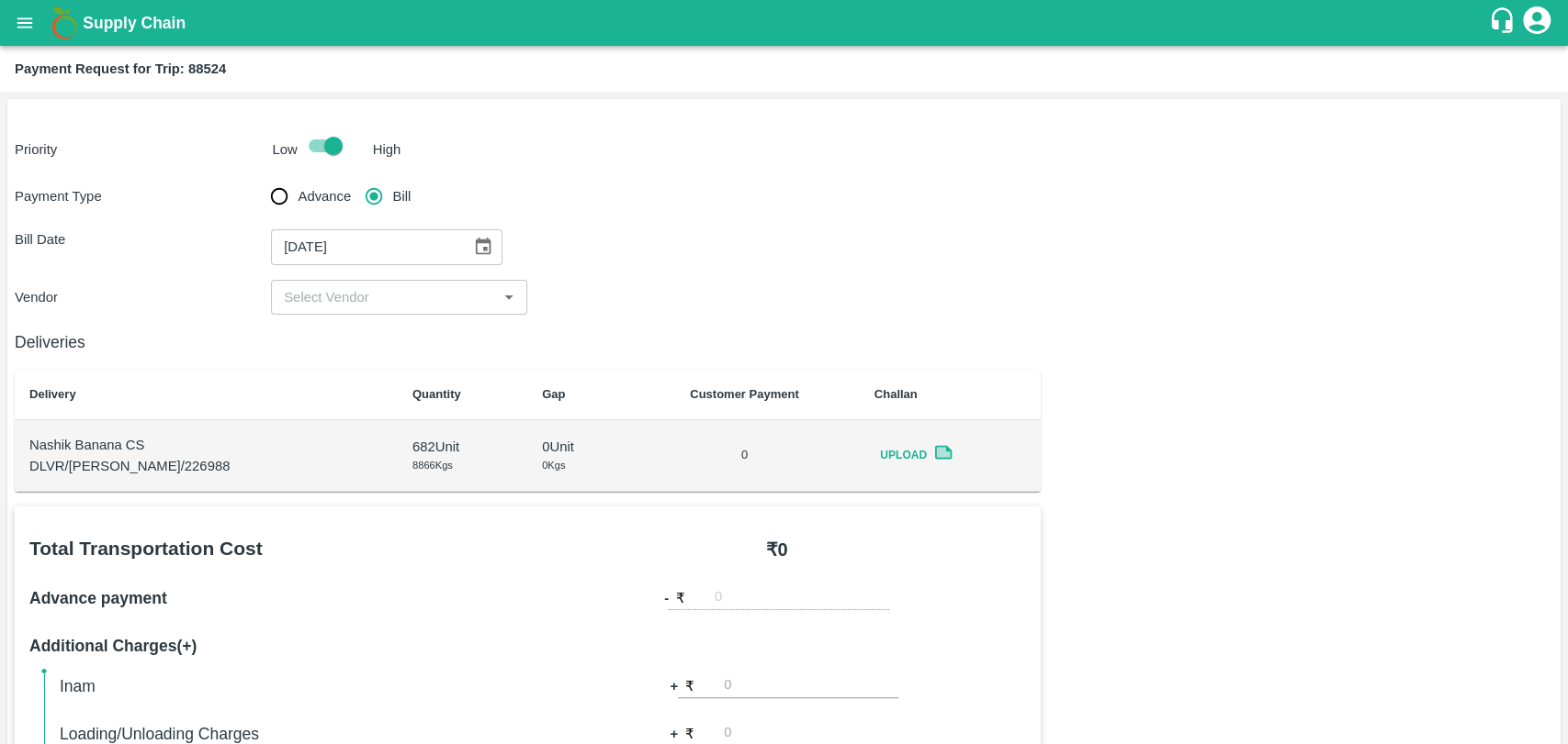
click at [490, 237] on div "15/09/2025 ​" at bounding box center [386, 246] width 231 height 35
click at [485, 240] on button "Choose date, selected date is Sep 15, 2025" at bounding box center [483, 246] width 35 height 35
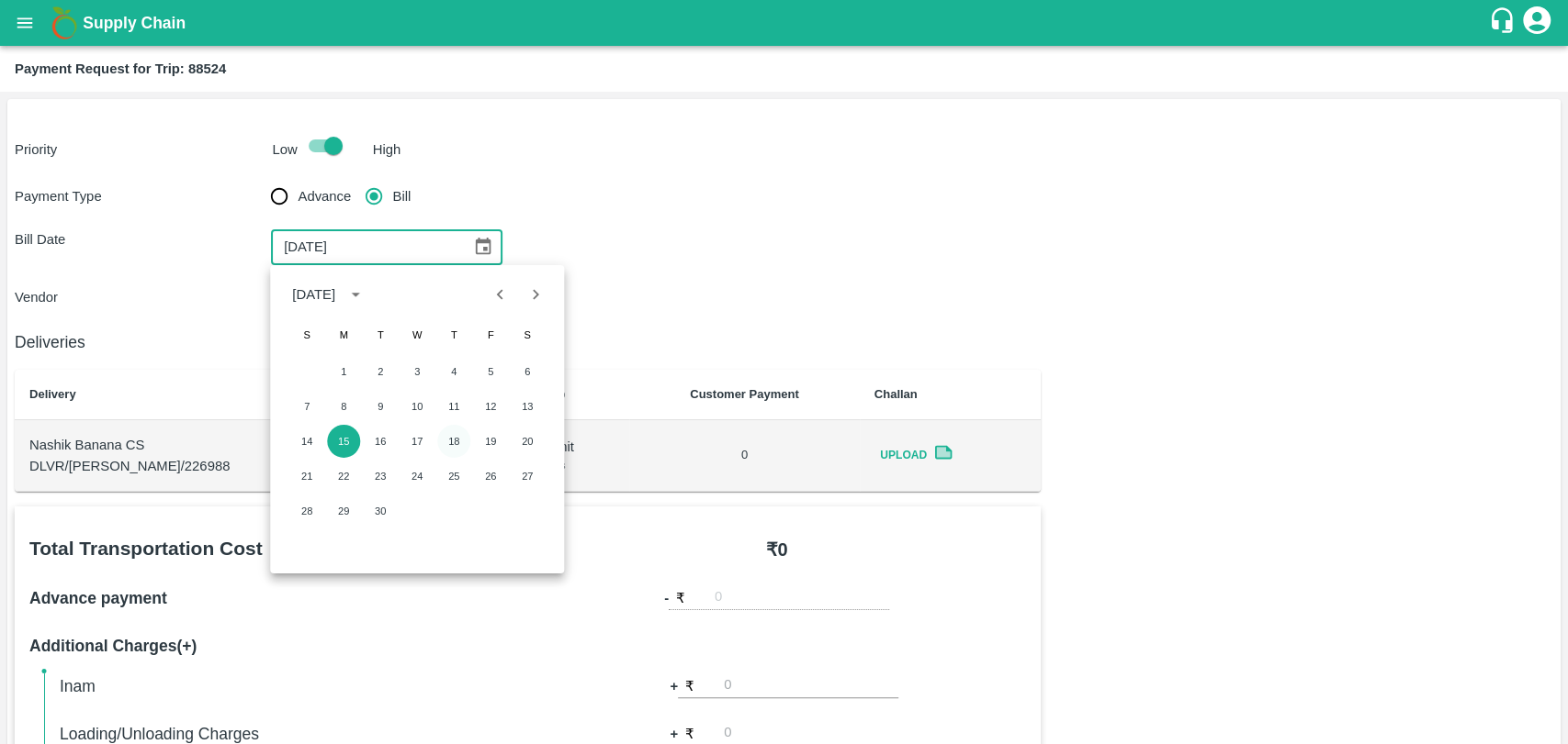
click at [463, 438] on button "18" at bounding box center [453, 441] width 33 height 33
type input "18/09/2025"
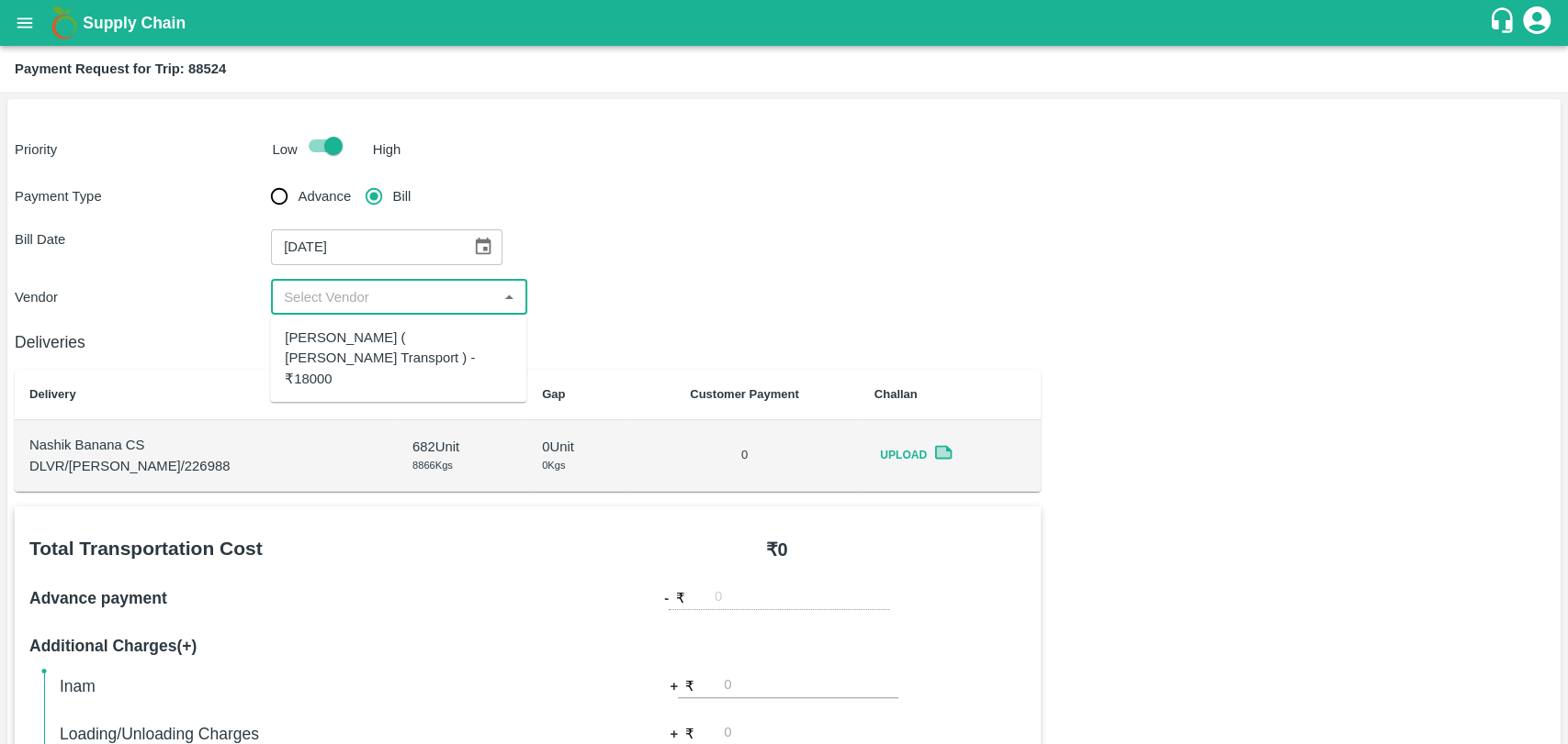
click at [342, 289] on input "input" at bounding box center [384, 297] width 215 height 24
click at [333, 332] on div "Nitin Rasal ( Bhairavnath Transport ) - ₹18000" at bounding box center [398, 357] width 226 height 61
type input "Nitin Rasal ( Bhairavnath Transport ) - ₹18000"
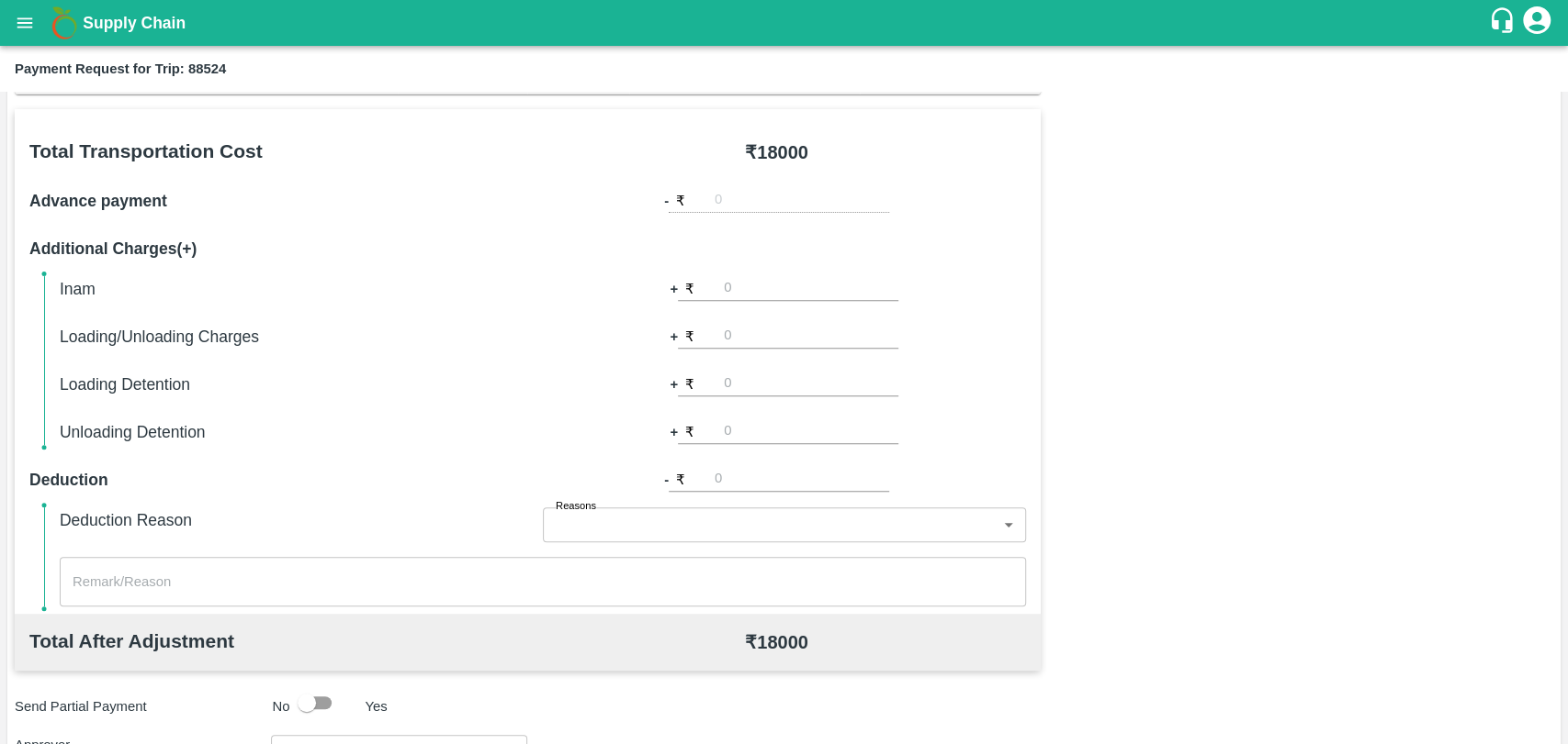
scroll to position [407, 0]
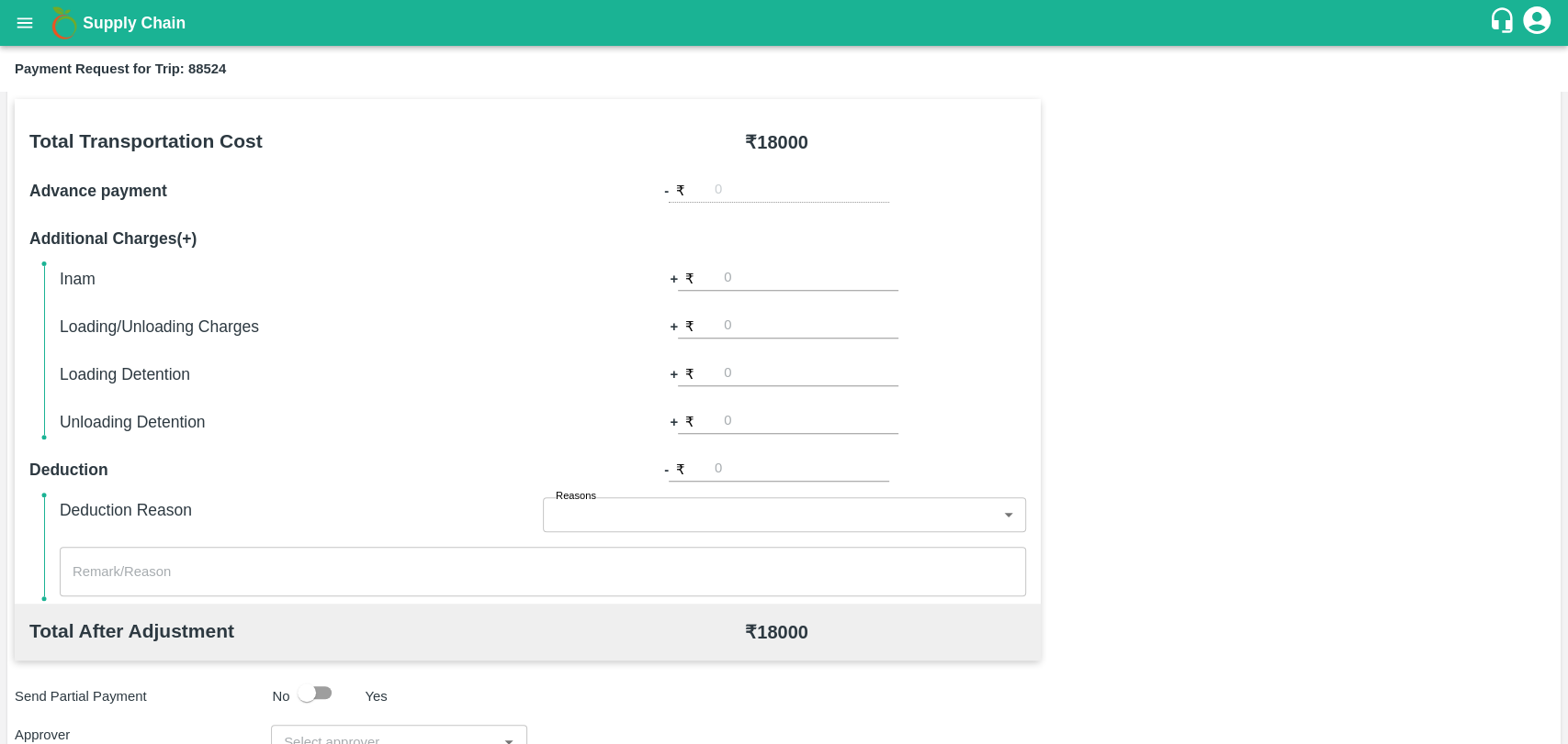
click at [770, 321] on input "number" at bounding box center [810, 326] width 175 height 25
type input "500"
click at [1161, 321] on div "Total Transportation Cost ₹ 18000 Advance payment - ₹ Additional Charges(+) Ina…" at bounding box center [784, 543] width 1538 height 888
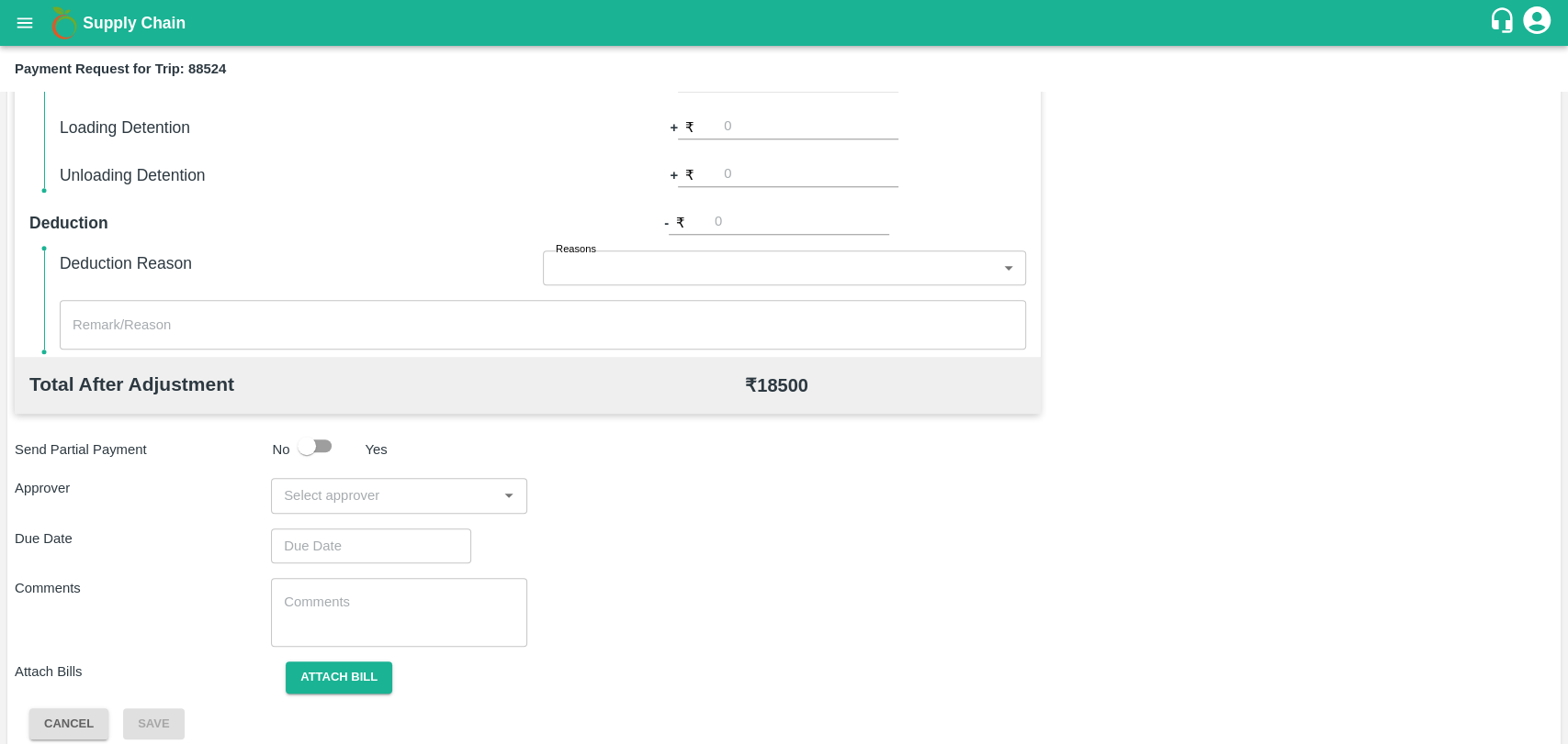
scroll to position [672, 0]
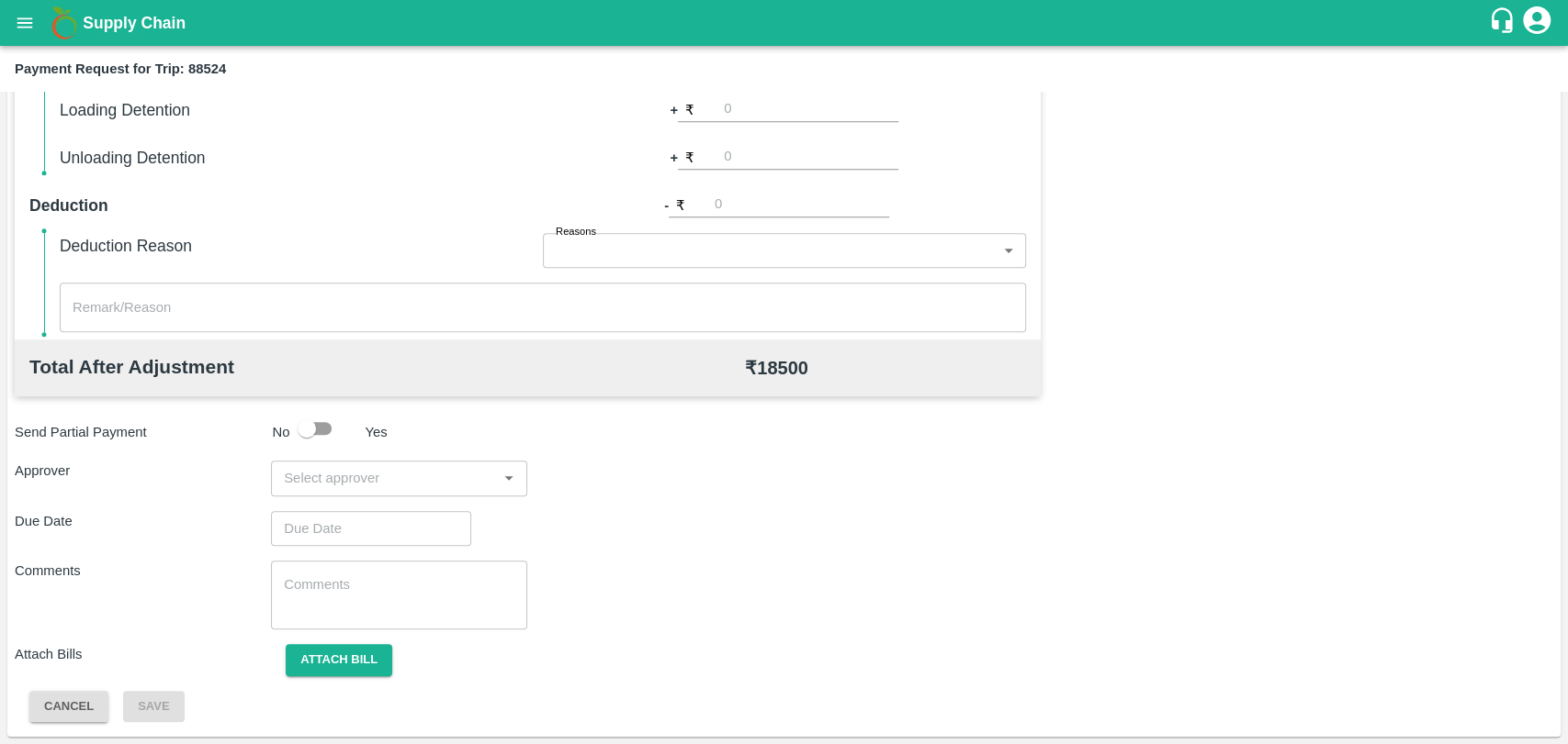
click at [396, 466] on input "input" at bounding box center [384, 477] width 215 height 24
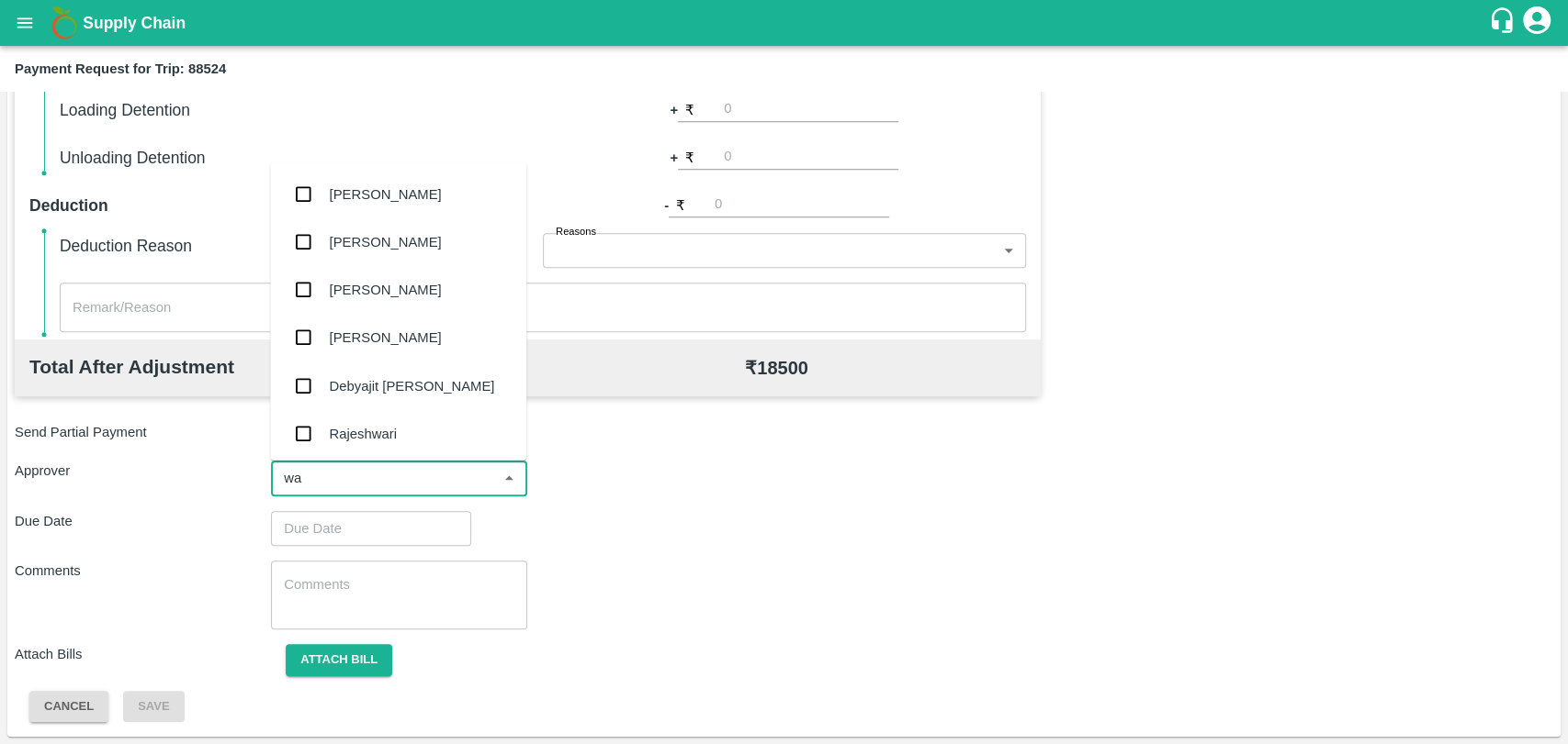
type input "wag"
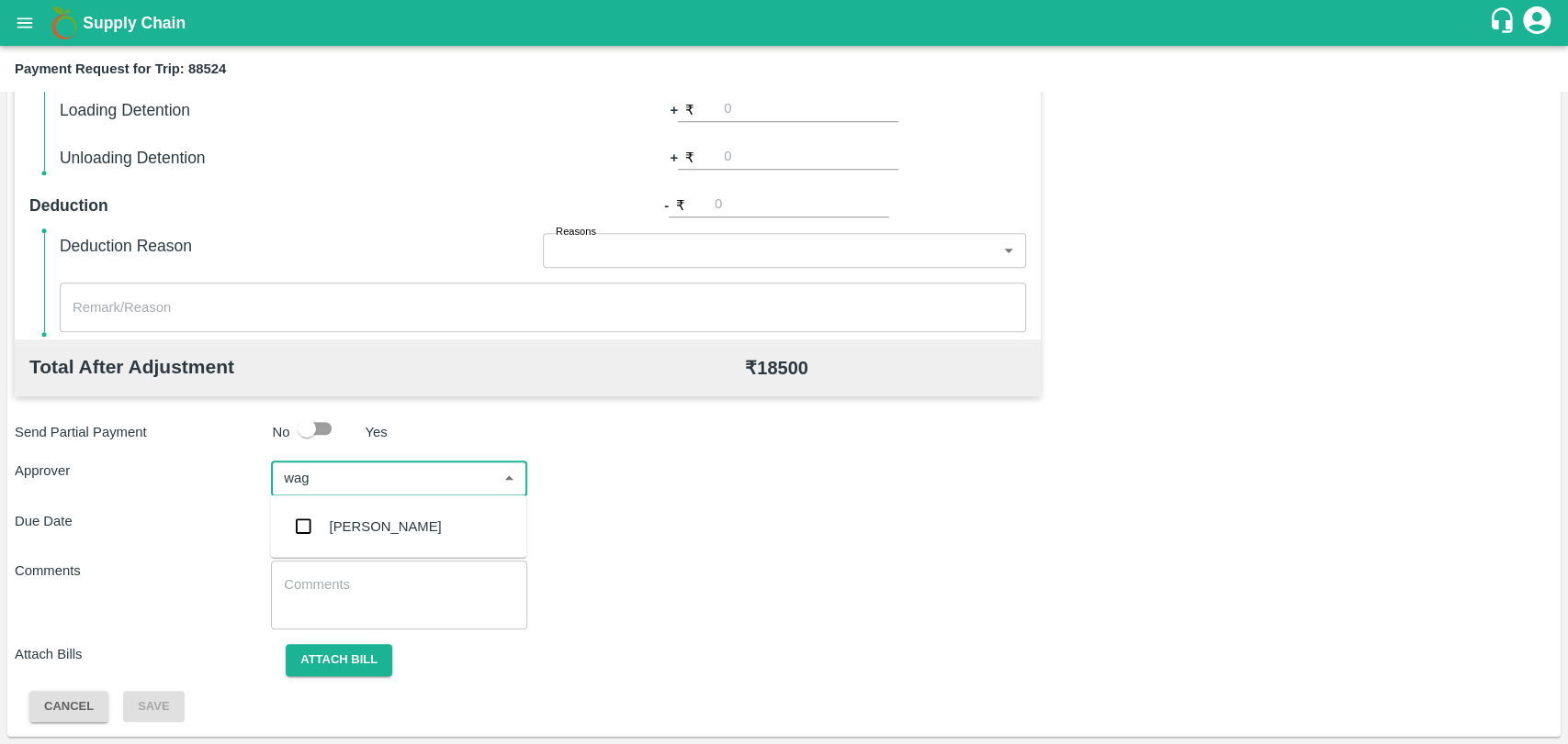
click at [353, 517] on div "Prasad Waghade" at bounding box center [385, 526] width 112 height 20
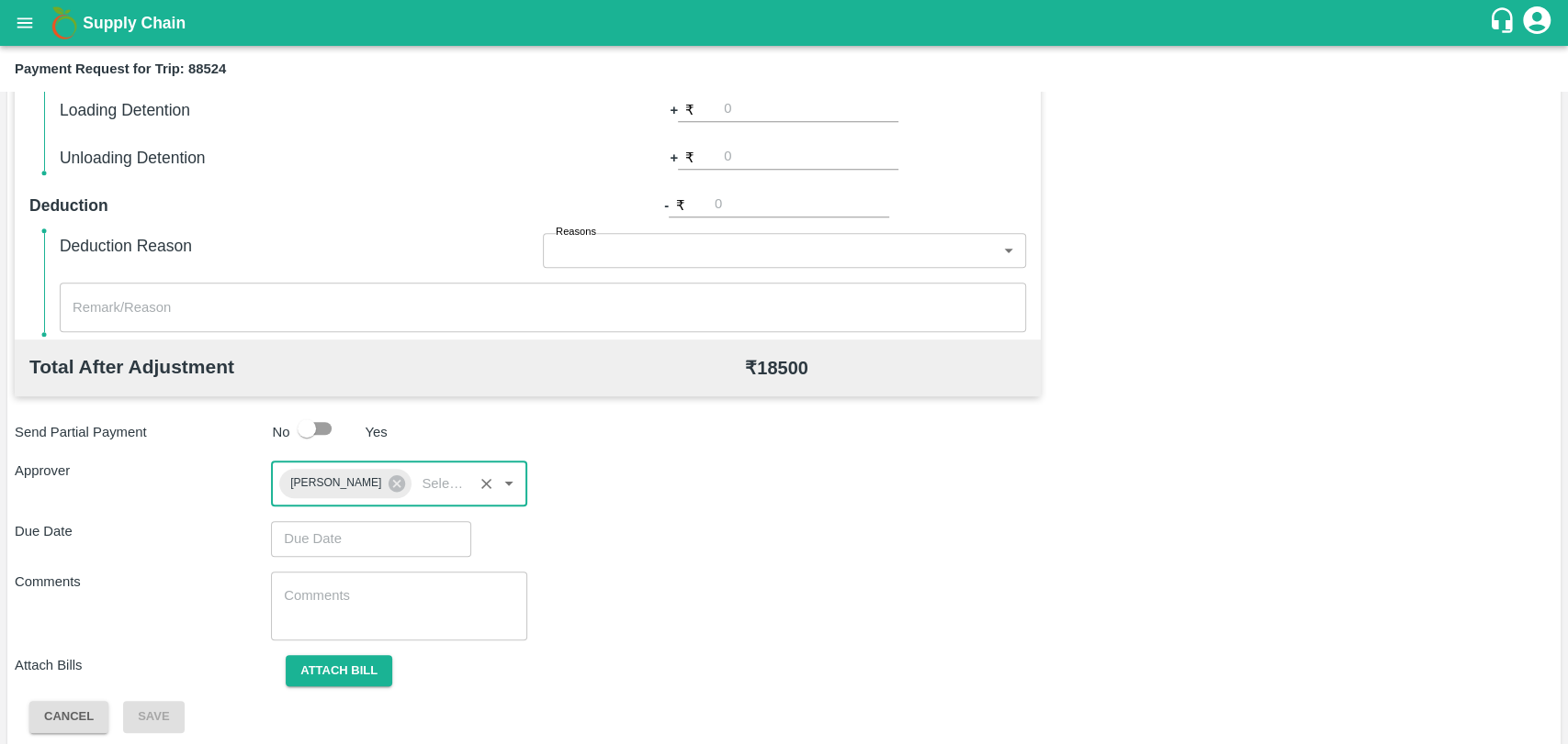
type input "DD/MM/YYYY hh:mm aa"
click at [309, 538] on input "DD/MM/YYYY hh:mm aa" at bounding box center [364, 538] width 188 height 35
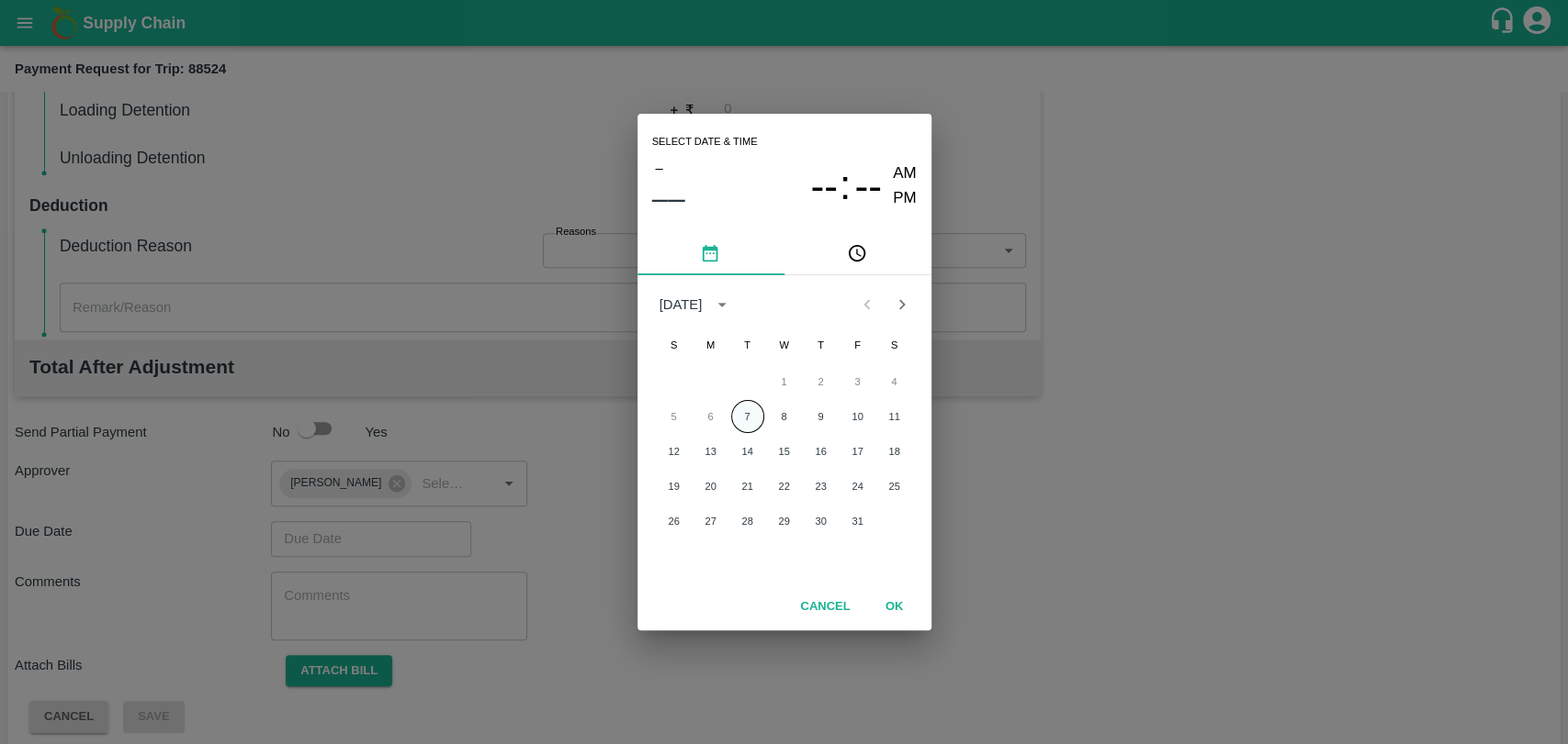
click at [749, 413] on button "7" at bounding box center [747, 416] width 33 height 33
type input "07/10/2025 12:00 AM"
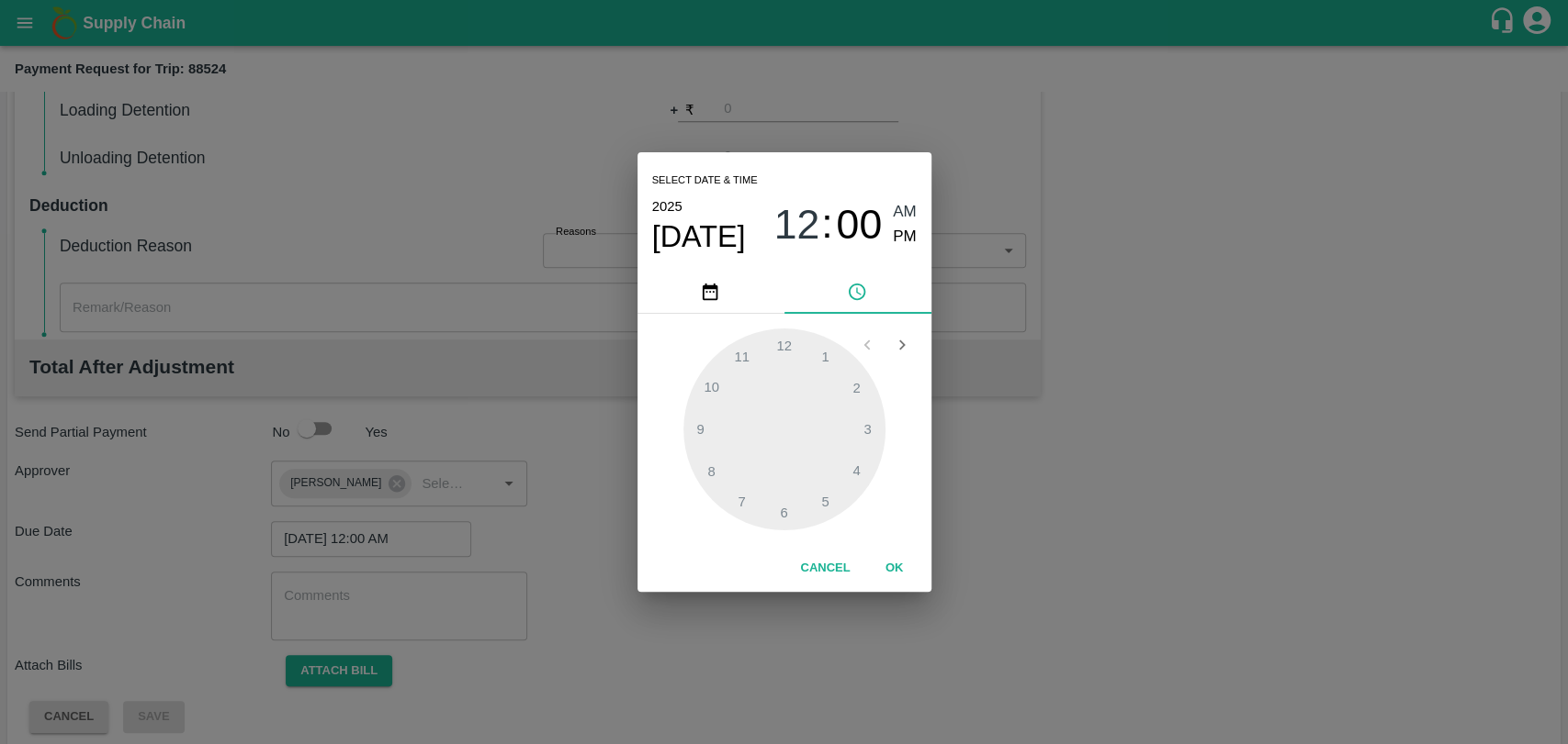
click at [892, 570] on button "OK" at bounding box center [894, 569] width 58 height 32
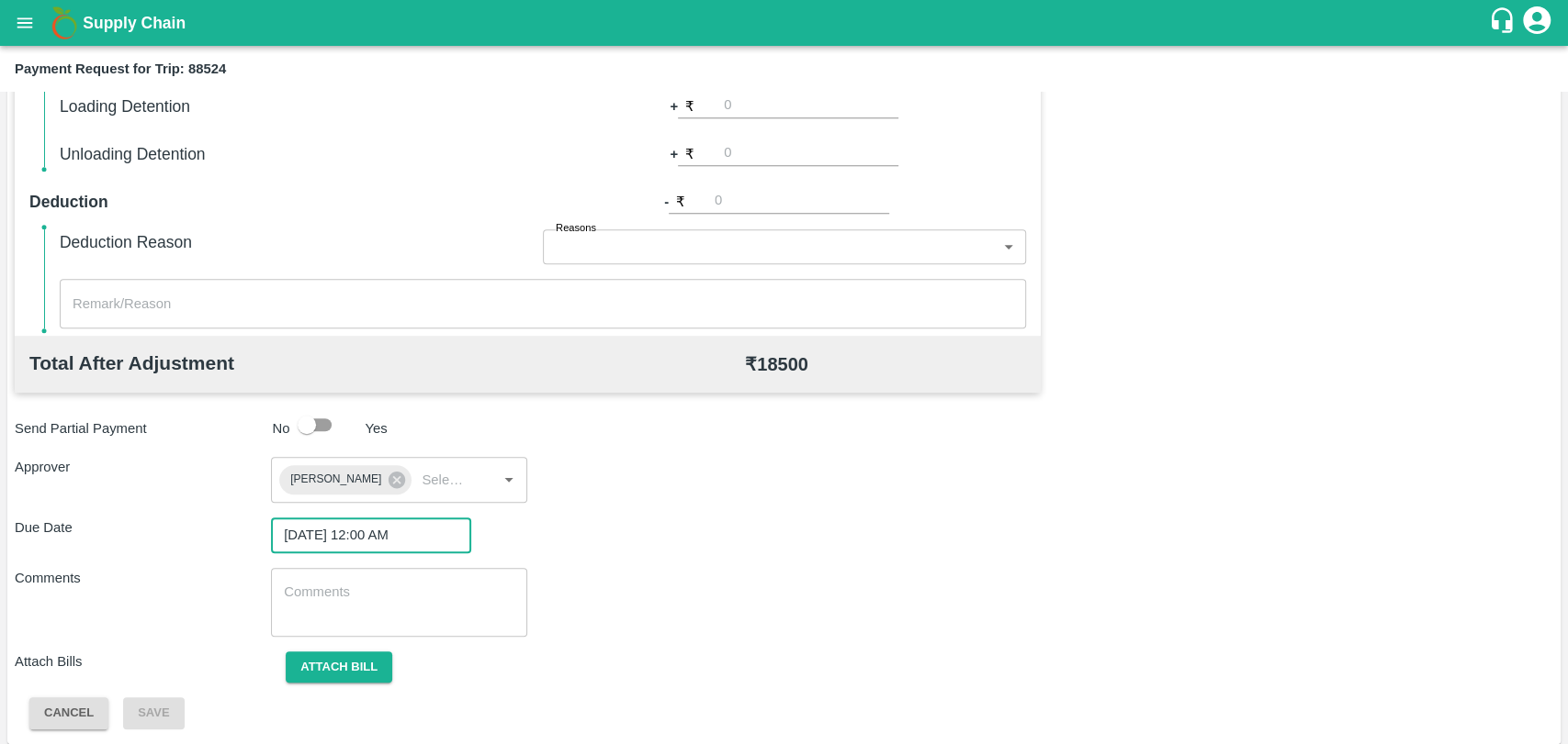
scroll to position [683, 0]
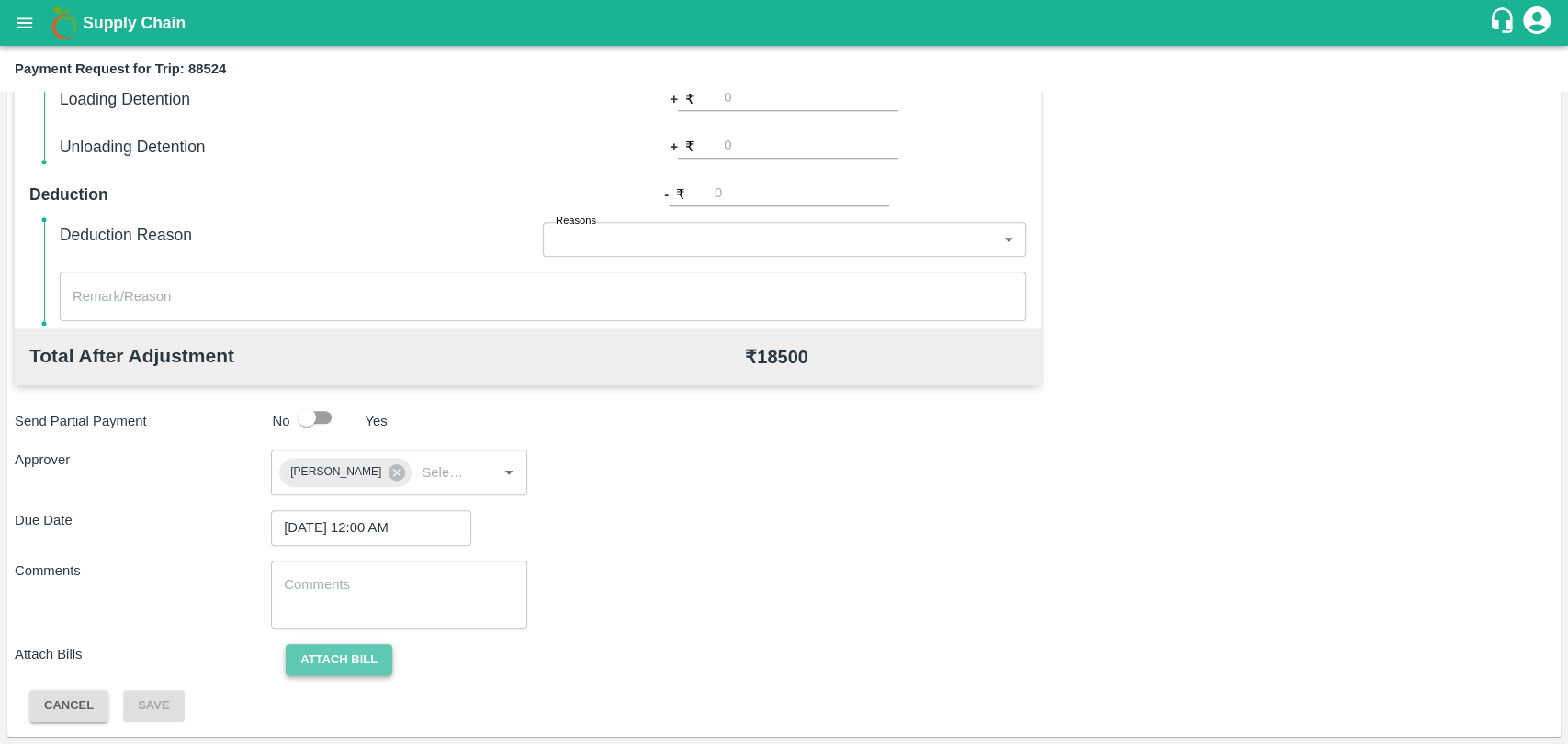
click at [287, 670] on button "Attach bill" at bounding box center [339, 660] width 107 height 32
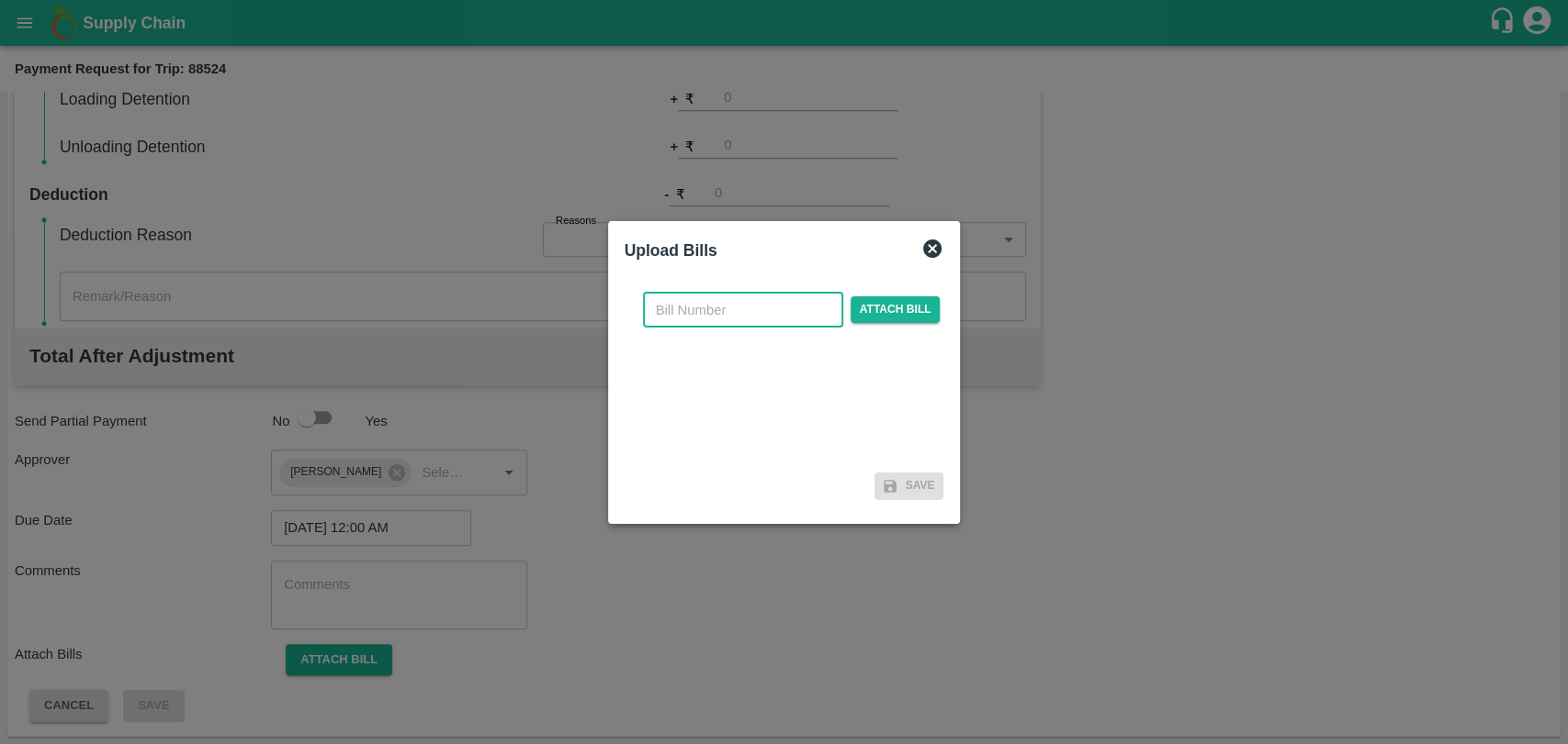
click at [730, 311] on input "text" at bounding box center [742, 310] width 200 height 35
type input "4028"
click at [882, 306] on span "Attach bill" at bounding box center [894, 309] width 90 height 26
click at [0, 0] on input "Attach bill" at bounding box center [0, 0] width 0 height 0
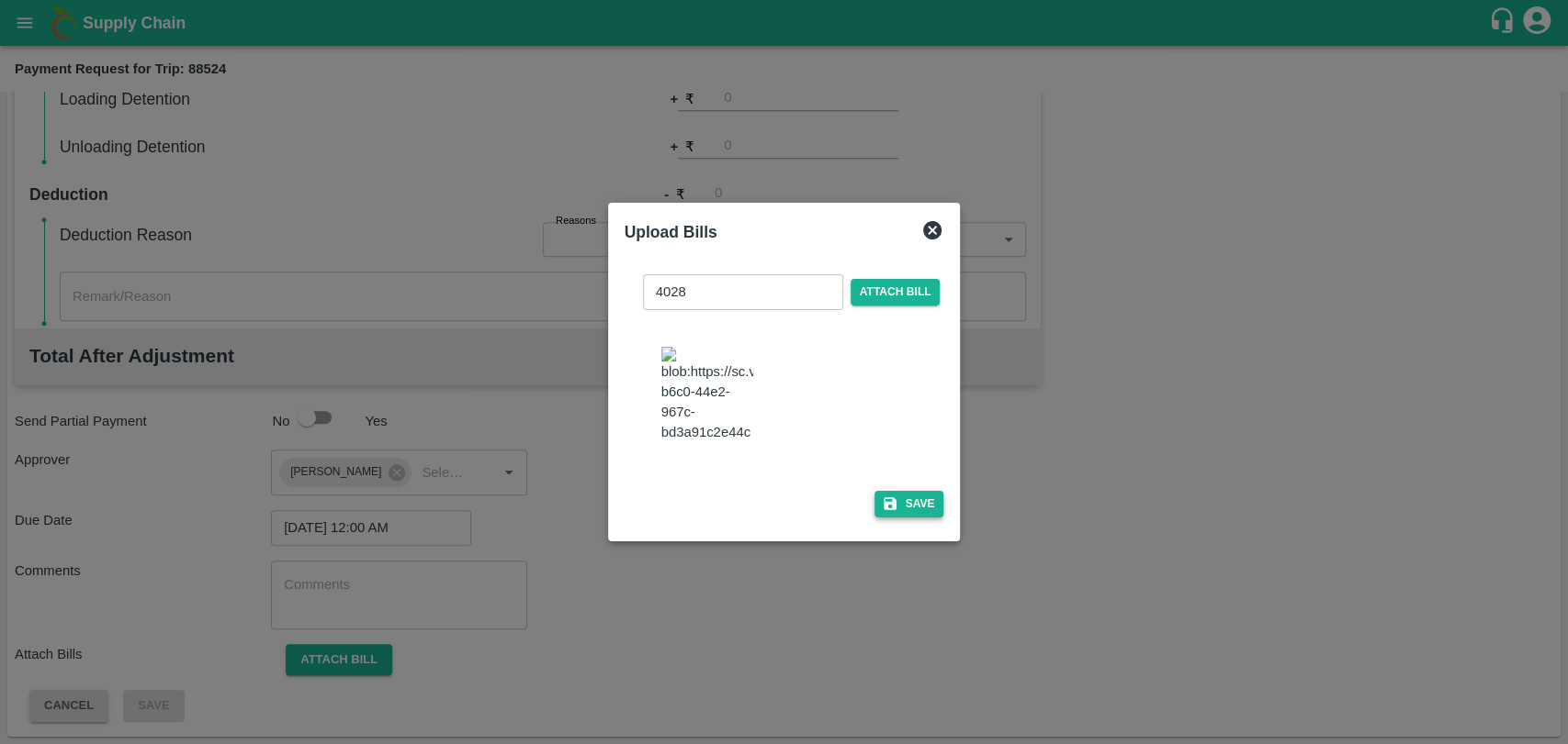
click at [915, 505] on button "Save" at bounding box center [909, 504] width 70 height 26
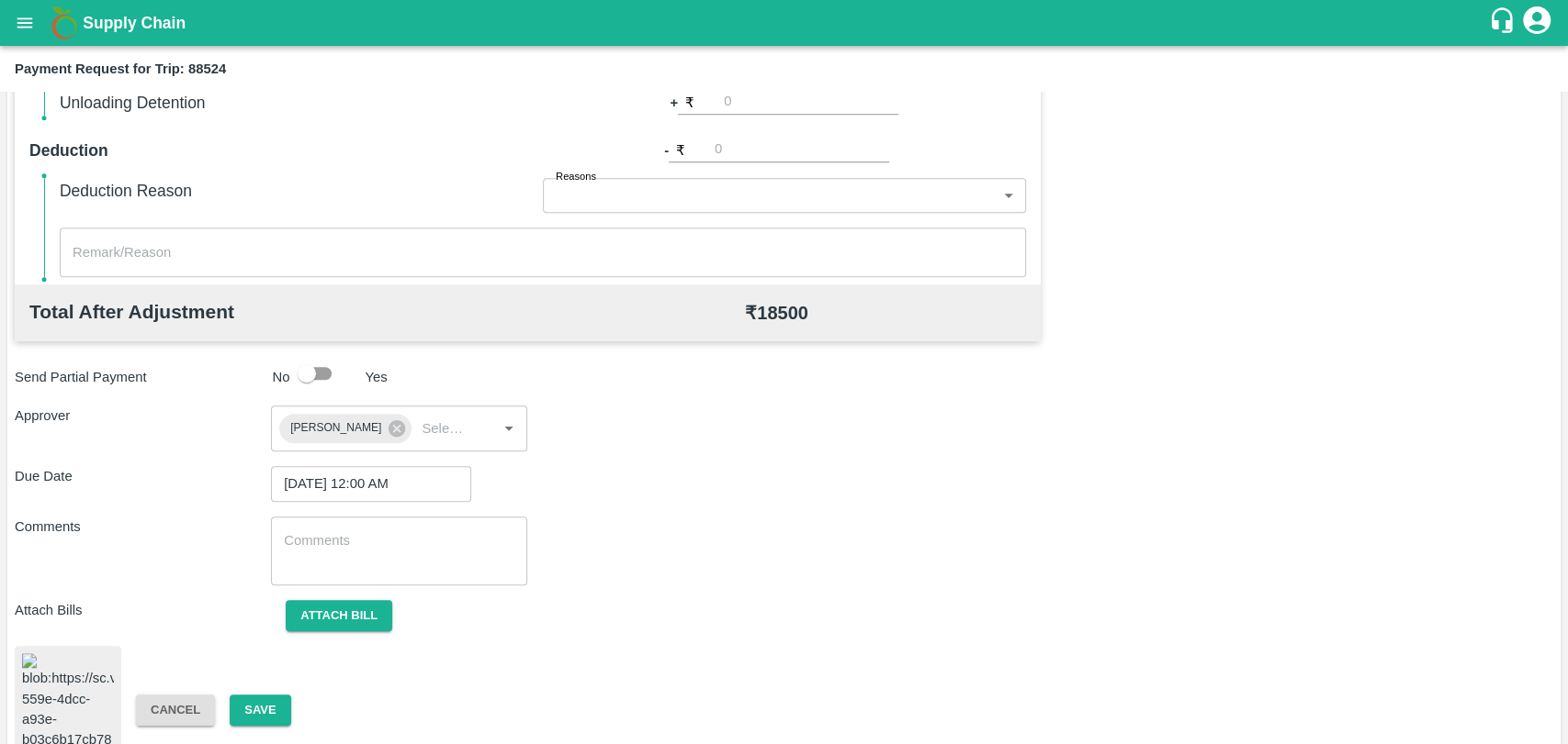
scroll to position [768, 0]
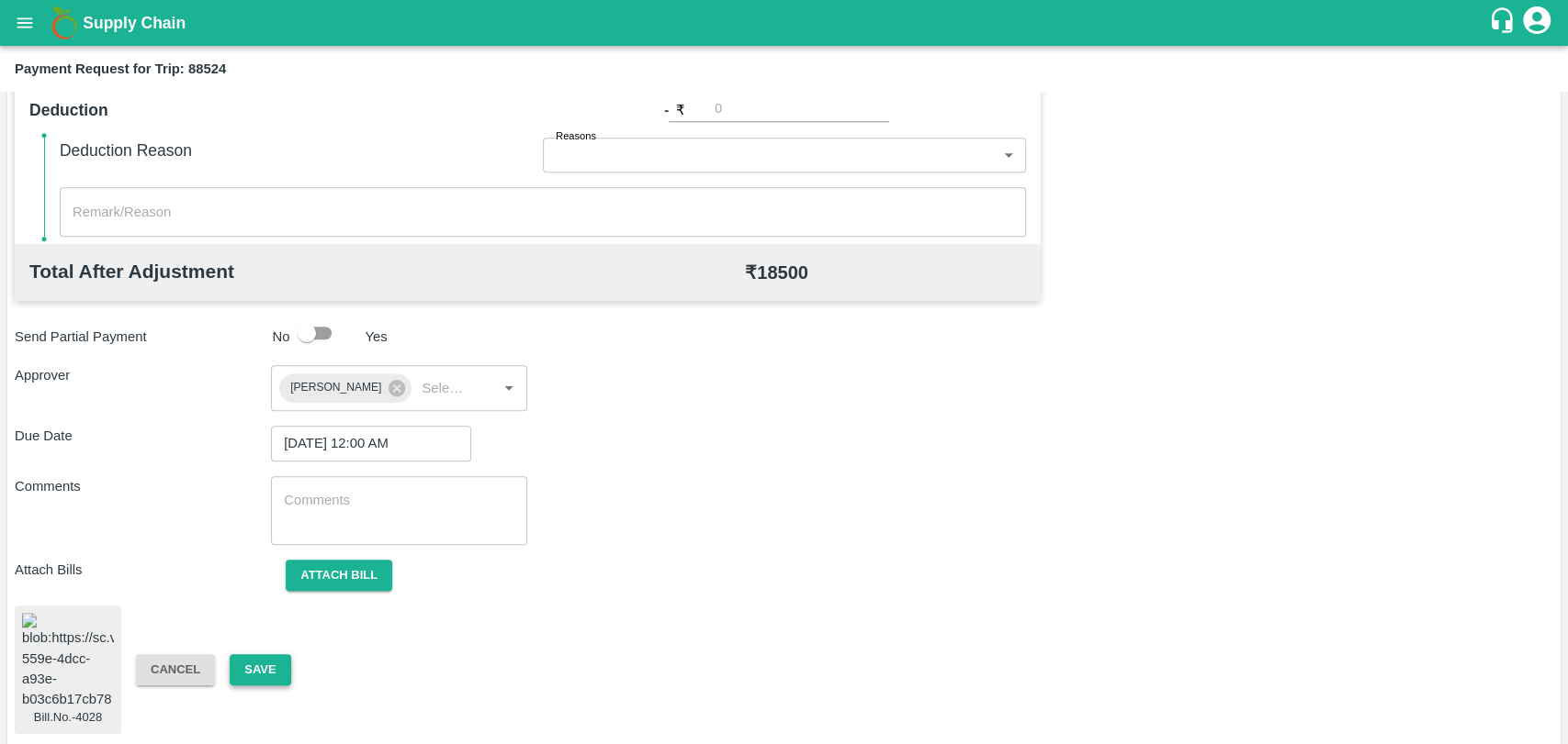
click at [268, 663] on button "Save" at bounding box center [259, 670] width 60 height 32
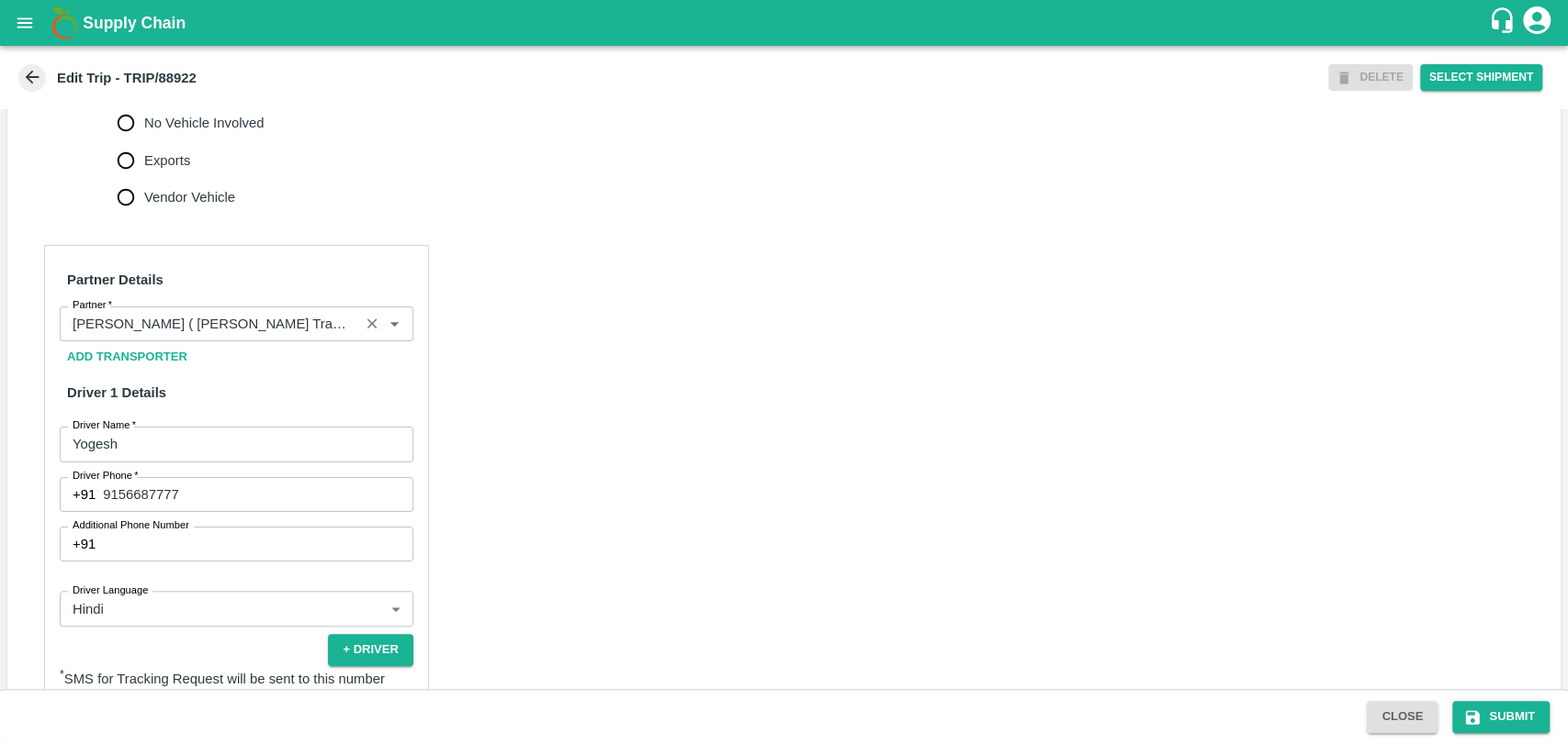
scroll to position [1215, 0]
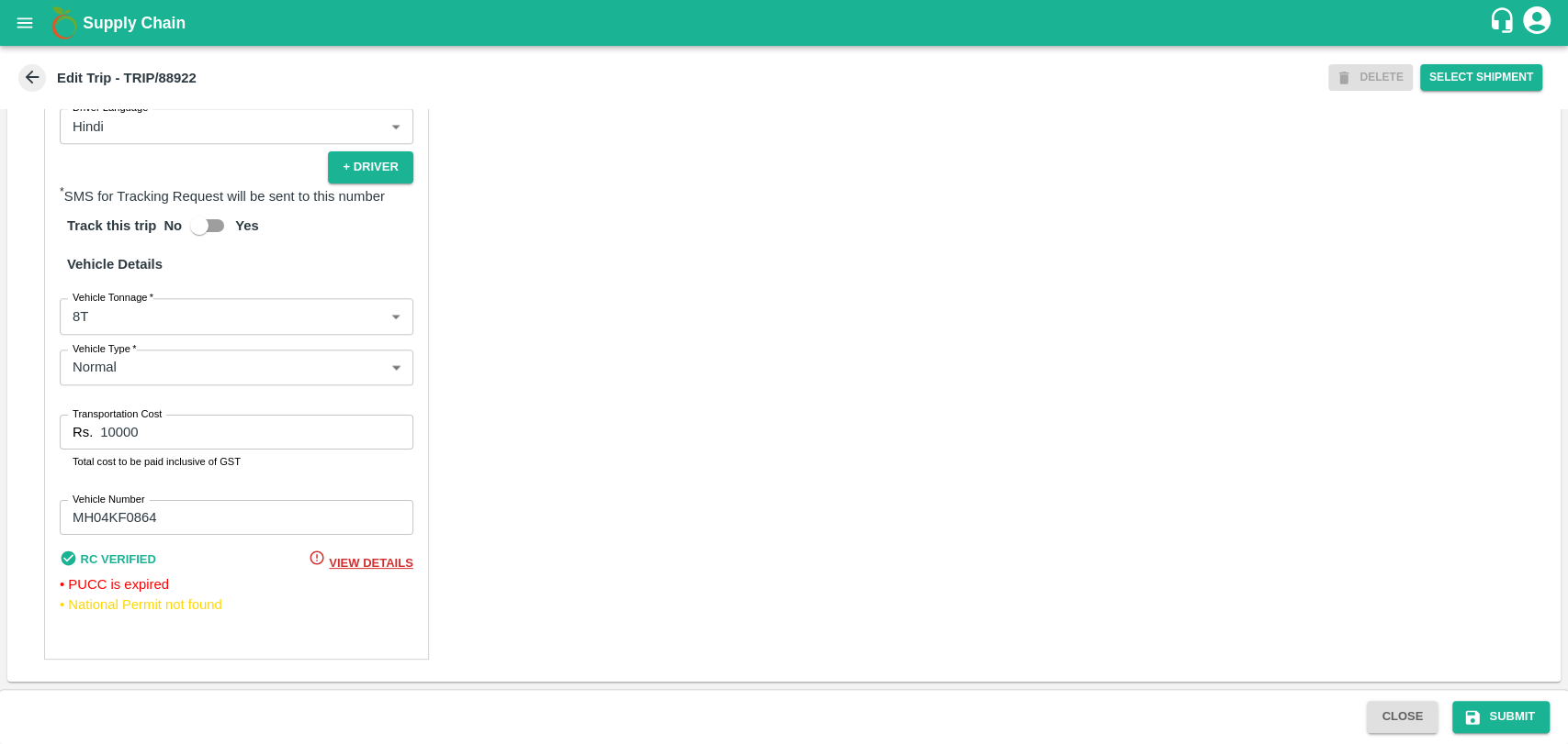
click at [111, 327] on body "Supply Chain Edit Trip - TRIP/88922 DELETE Select Shipment Trip Details Trip Ty…" at bounding box center [784, 372] width 1568 height 744
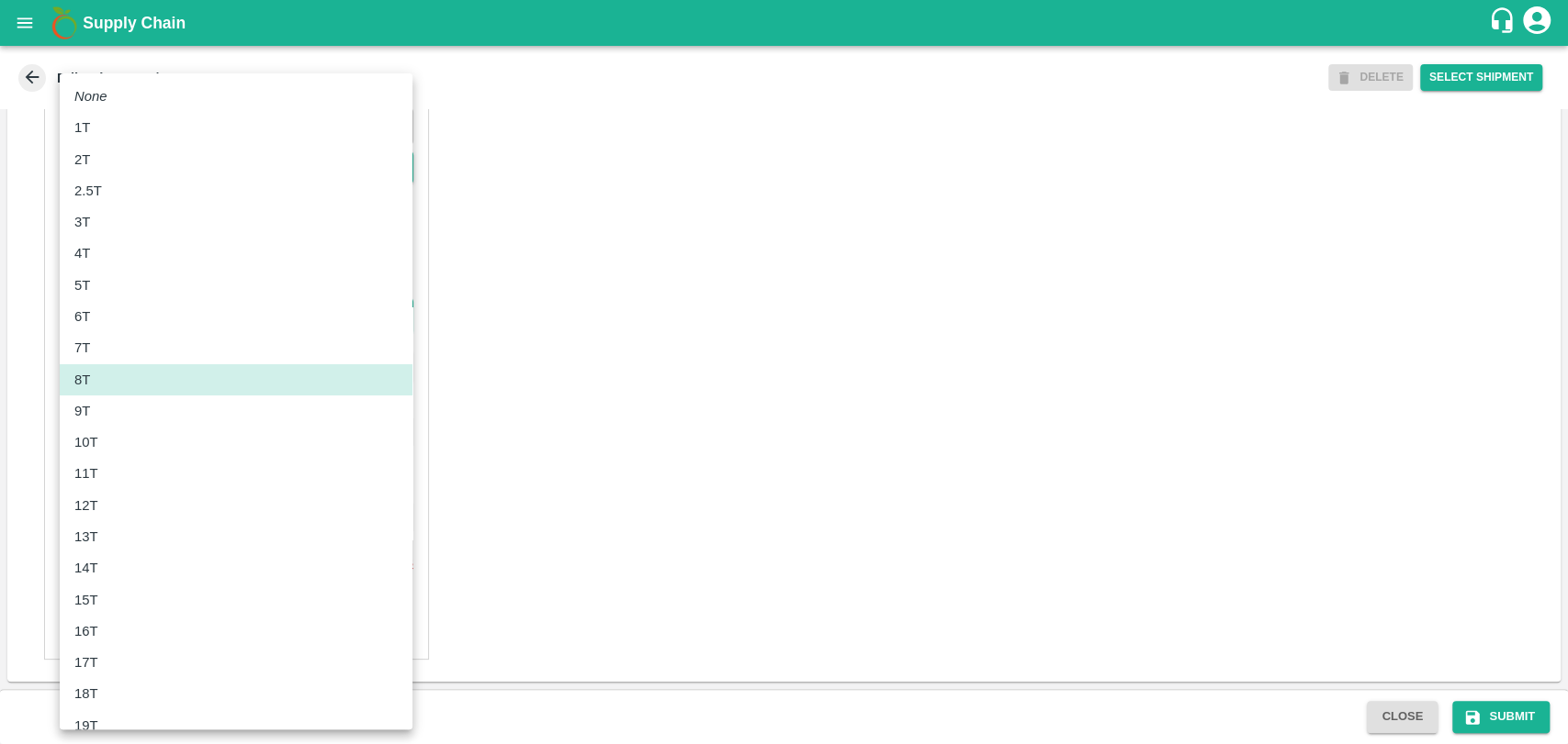
click at [112, 490] on li "12T" at bounding box center [236, 505] width 353 height 31
type input "12000"
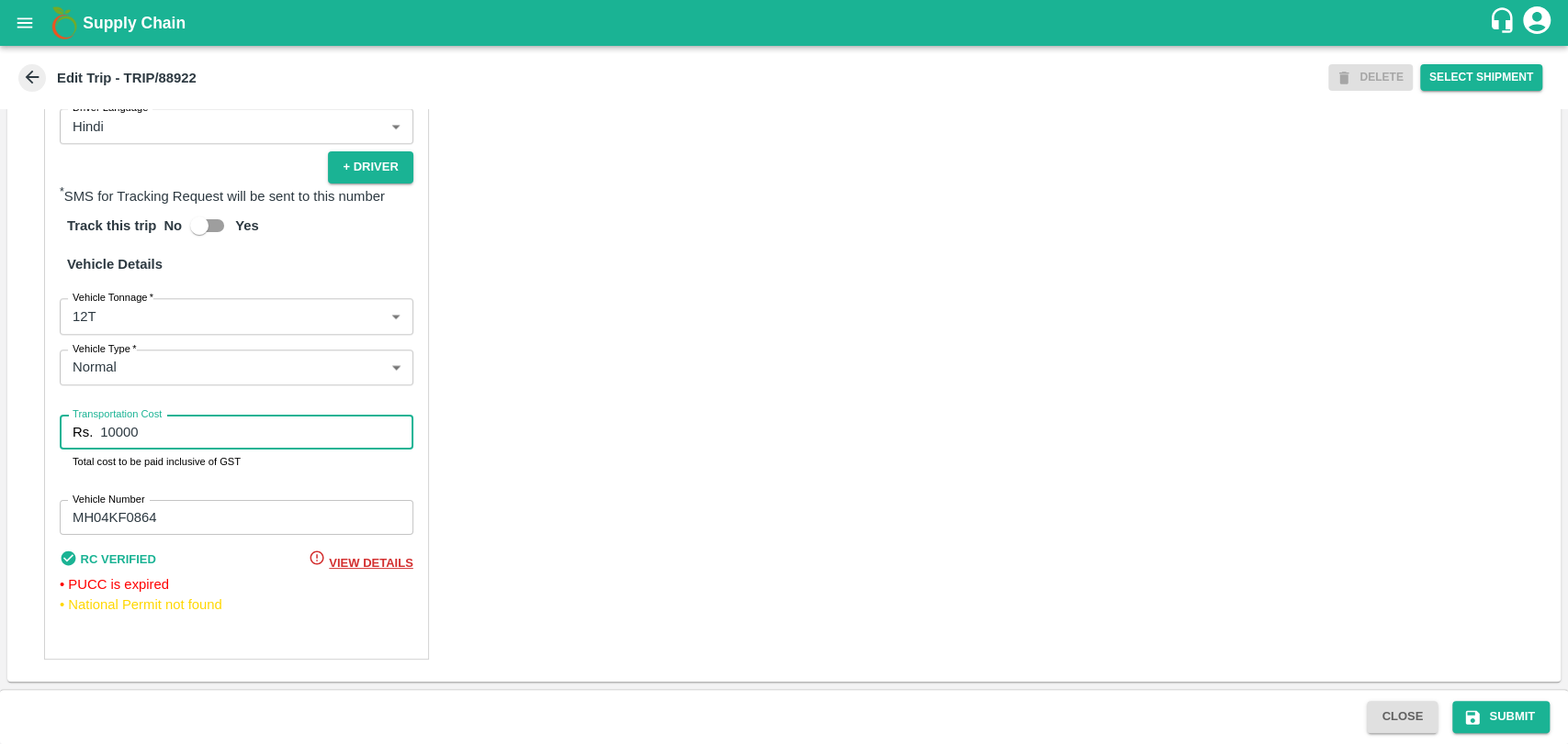
drag, startPoint x: 107, startPoint y: 428, endPoint x: 62, endPoint y: 425, distance: 45.1
click at [62, 425] on div "Rs. 10000 Transportation Cost" at bounding box center [236, 432] width 354 height 35
type input "20700"
click at [1526, 720] on button "Submit" at bounding box center [1500, 718] width 97 height 32
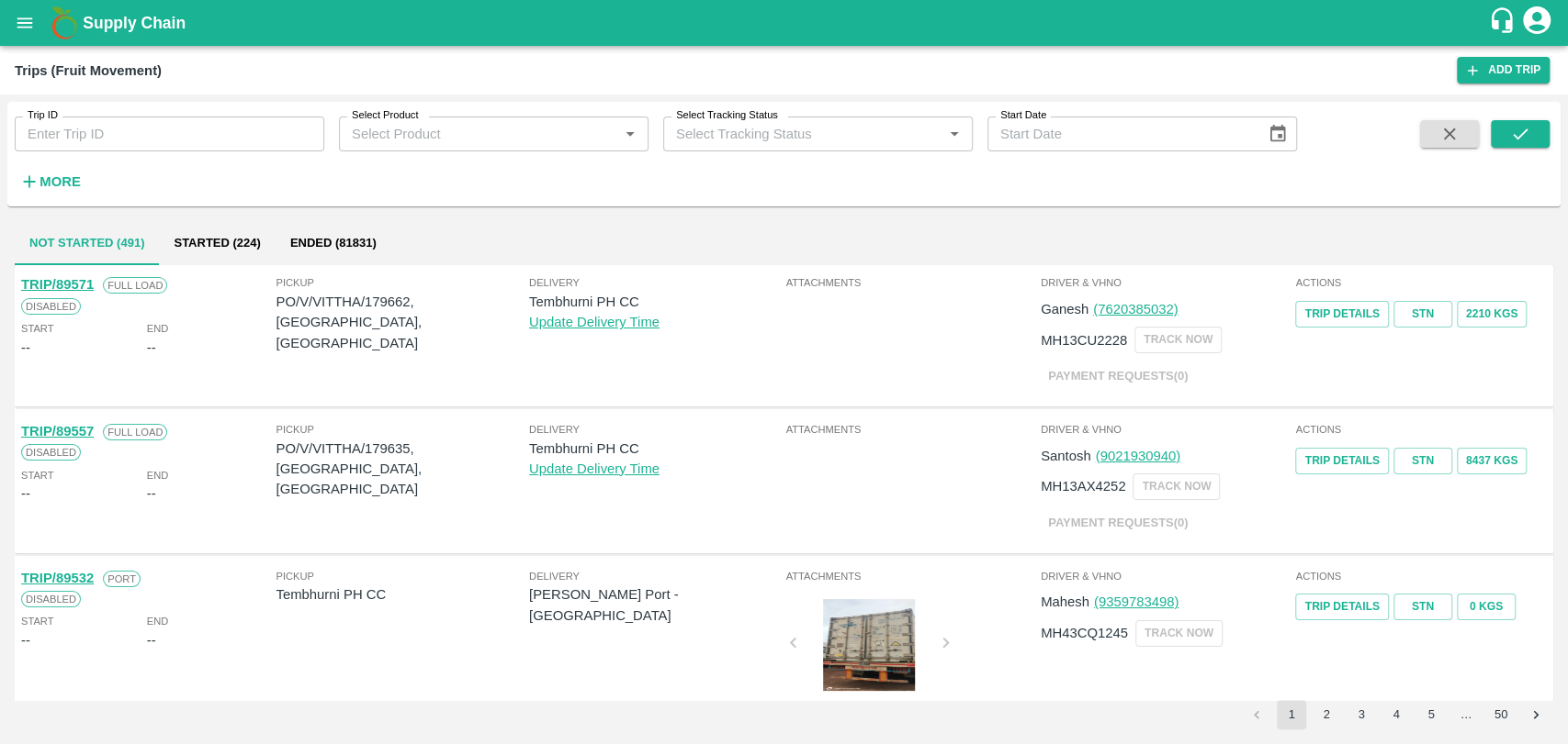
click at [73, 167] on button "More" at bounding box center [50, 181] width 71 height 31
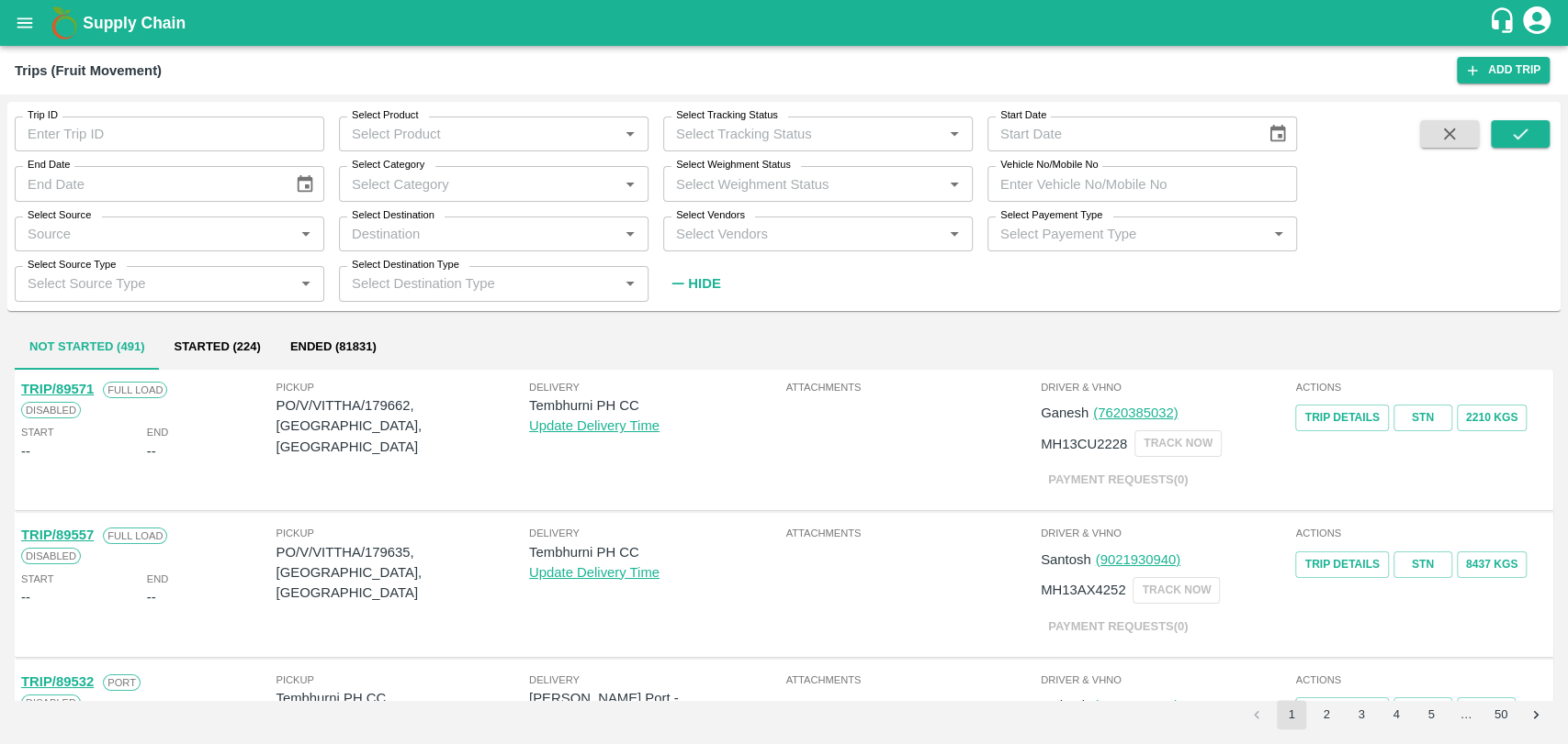
click at [1172, 178] on input "Vehicle No/Mobile No" at bounding box center [1142, 183] width 309 height 35
paste input "MH19CY9951"
type input "MH19CY9951"
click at [1513, 140] on icon "submit" at bounding box center [1519, 133] width 20 height 20
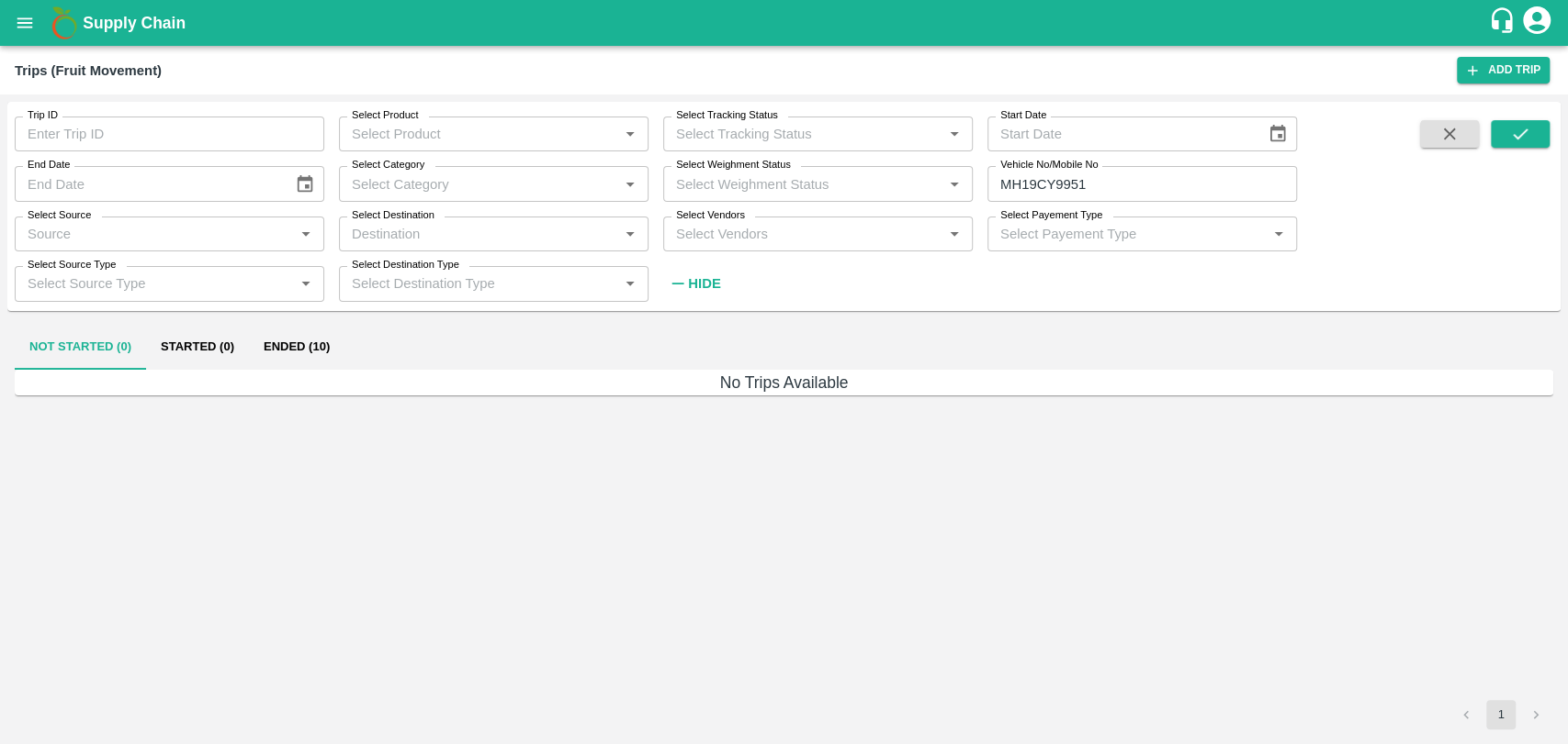
click at [279, 351] on button "Ended (10)" at bounding box center [296, 348] width 95 height 44
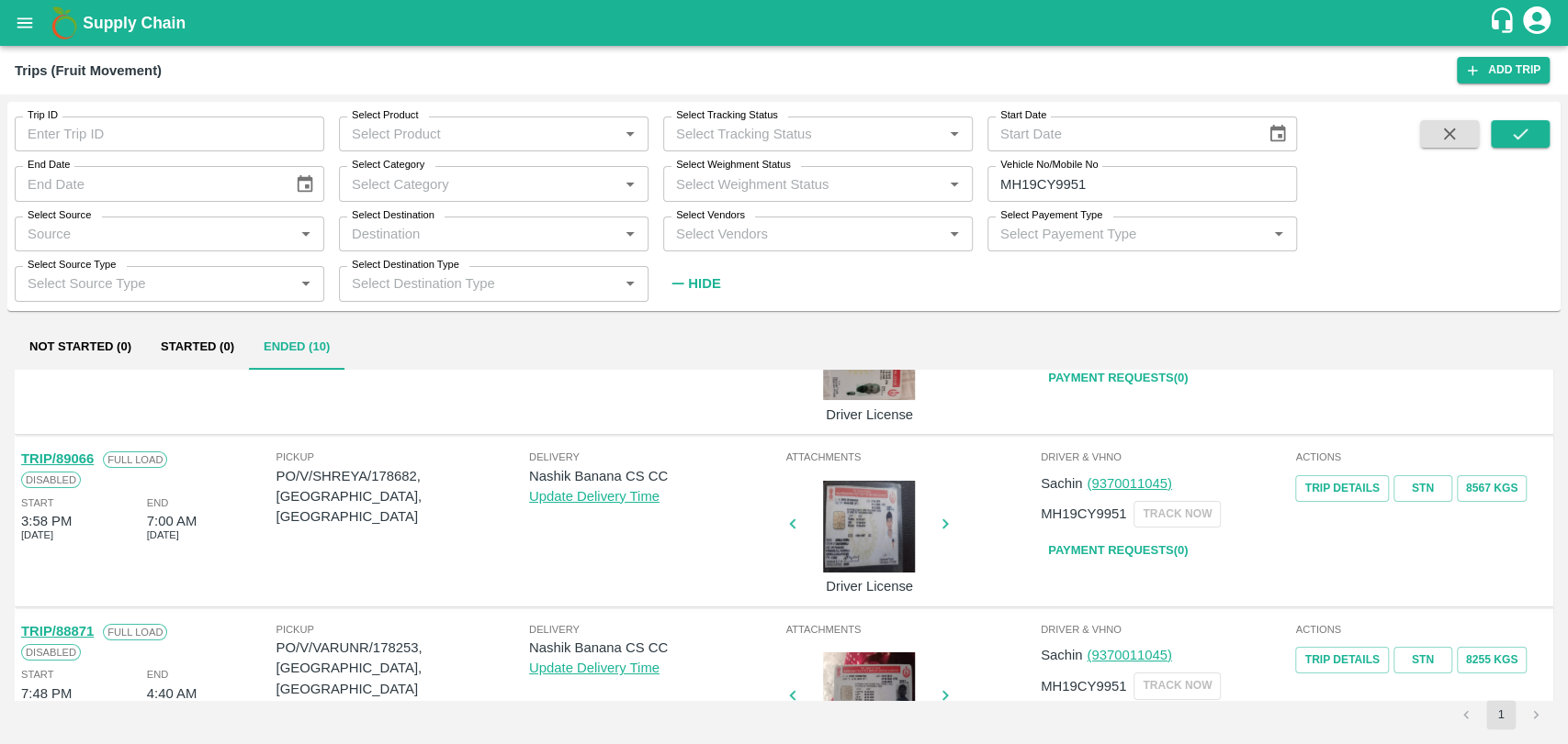
scroll to position [204, 0]
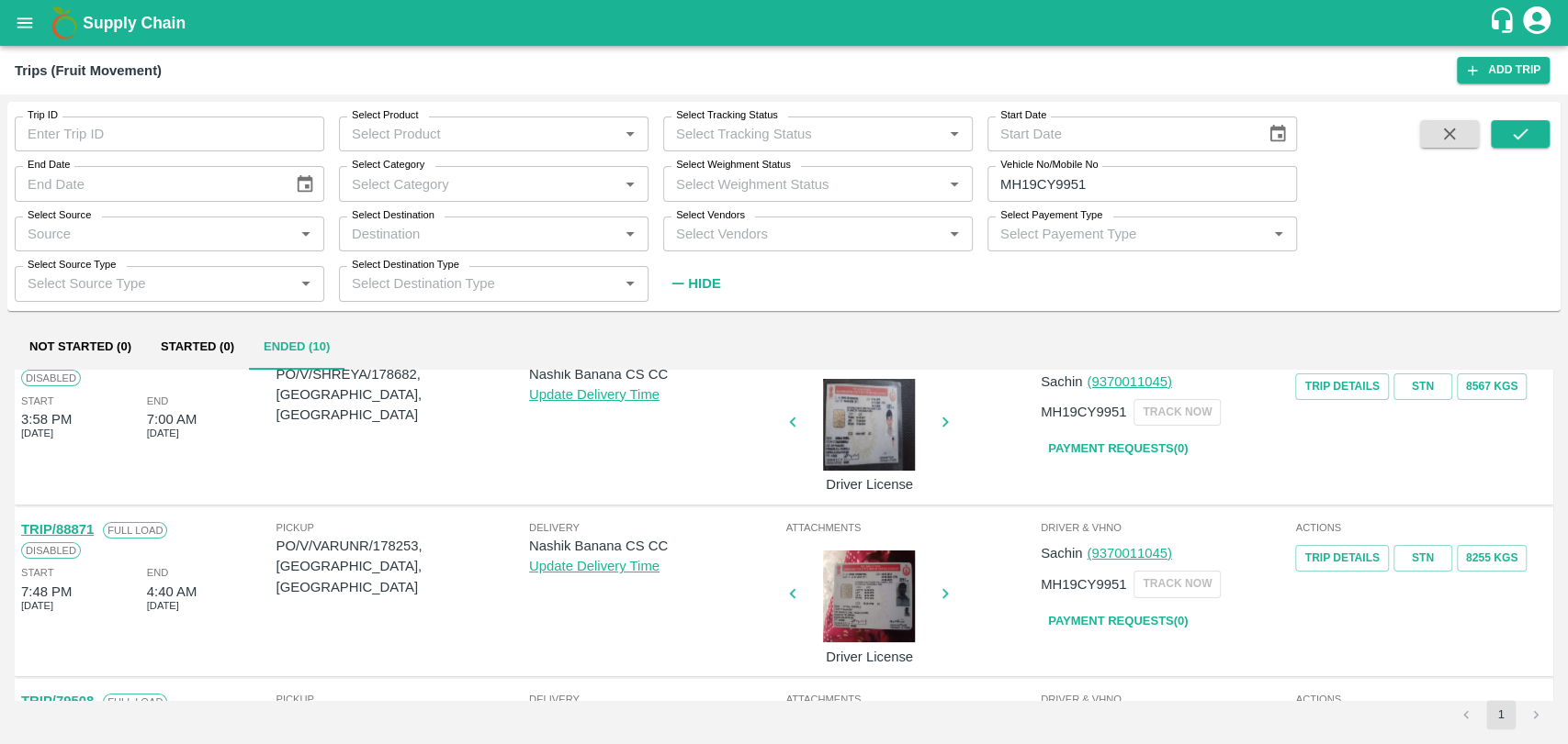
click at [88, 528] on link "TRIP/88871" at bounding box center [57, 530] width 73 height 15
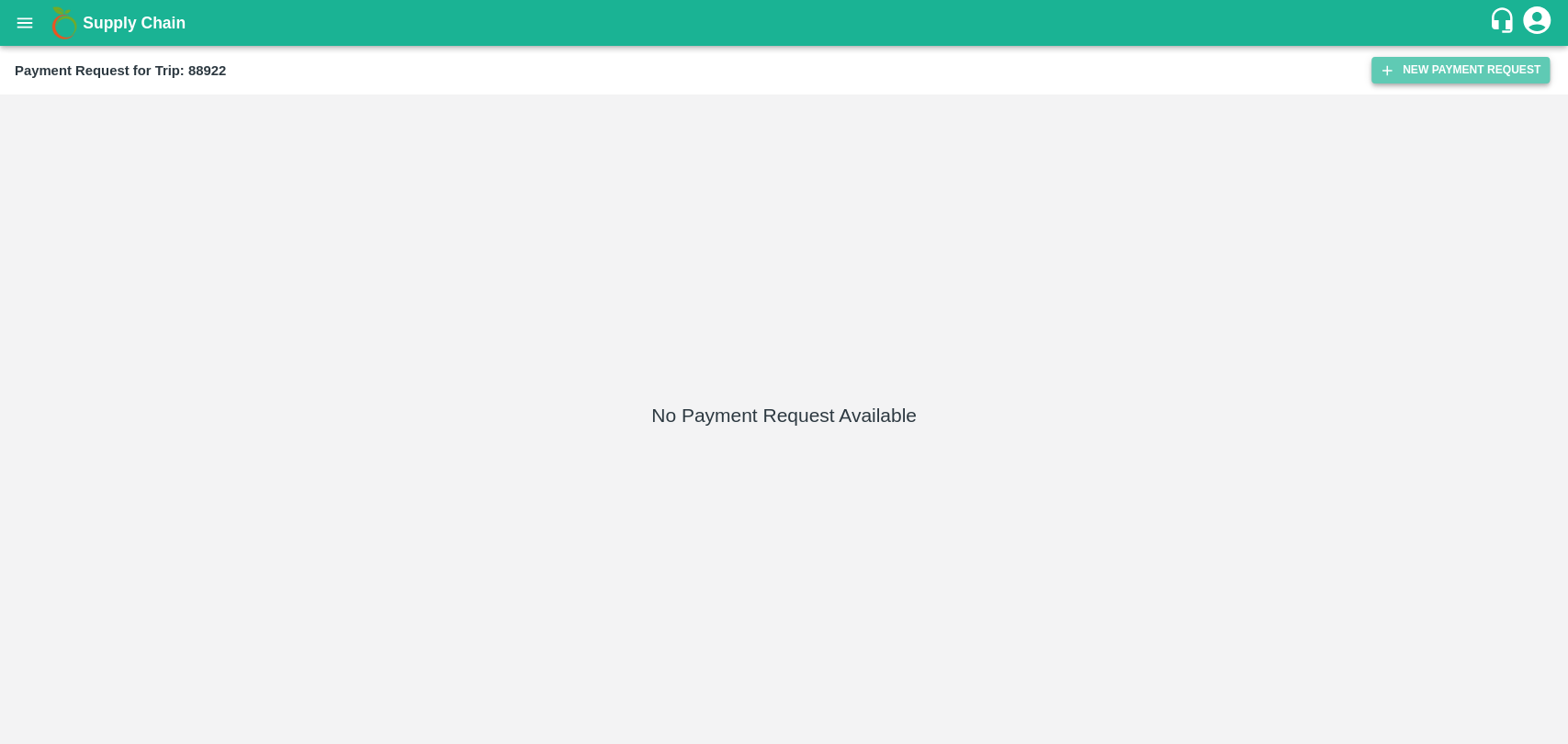
click at [1458, 74] on button "New Payment Request" at bounding box center [1460, 70] width 178 height 26
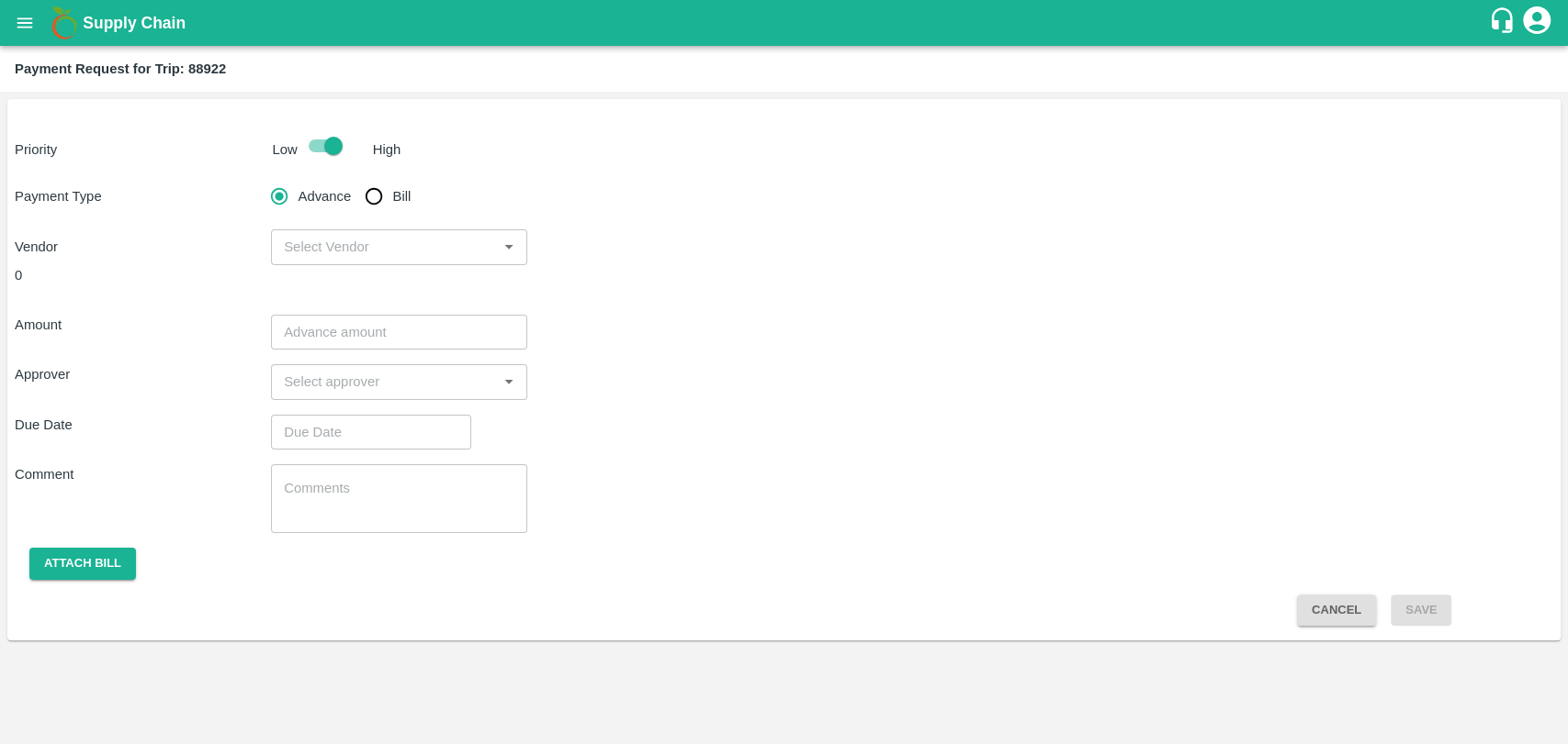
click at [375, 207] on input "Bill" at bounding box center [374, 196] width 37 height 37
radio input "true"
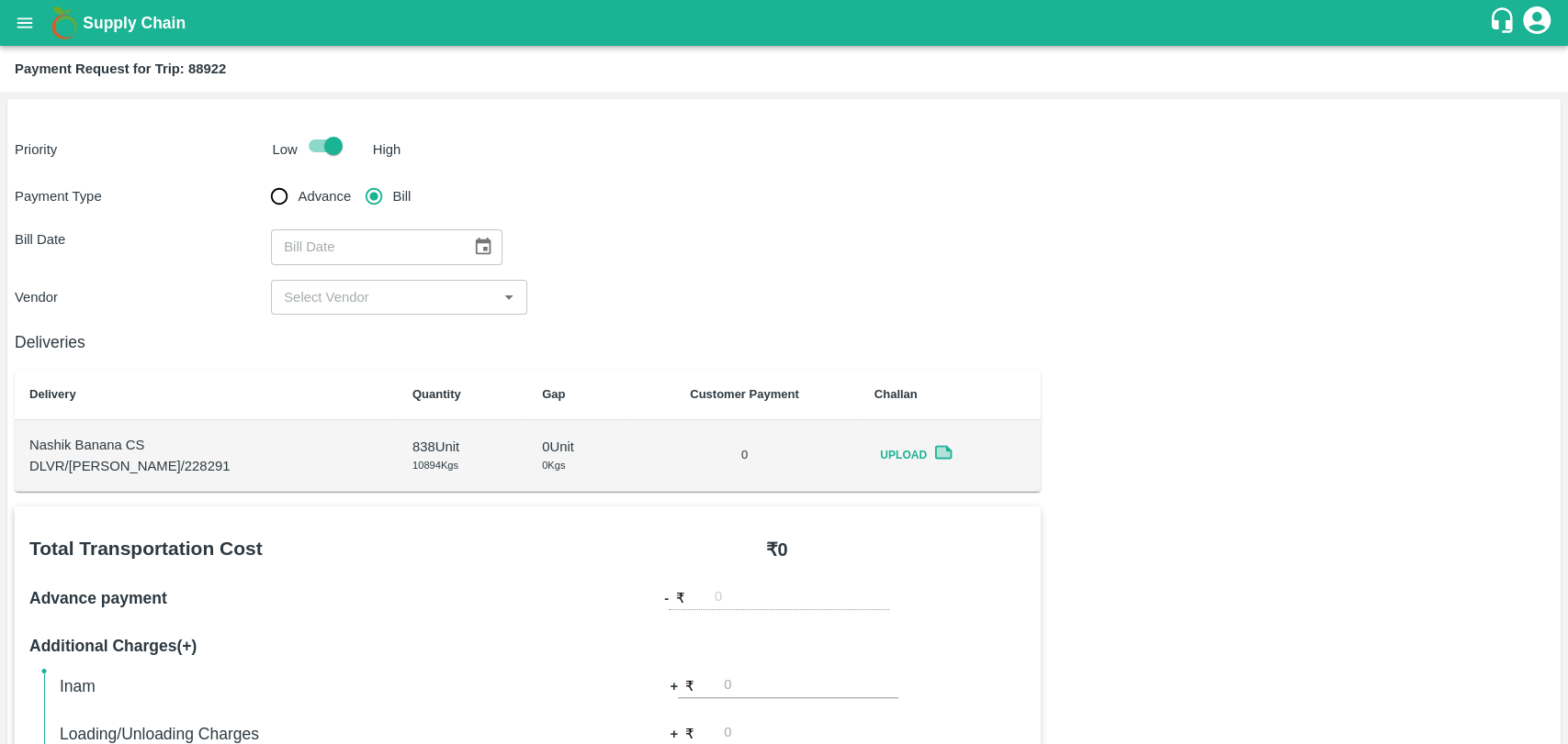
click at [466, 247] on button "Choose date" at bounding box center [483, 246] width 35 height 35
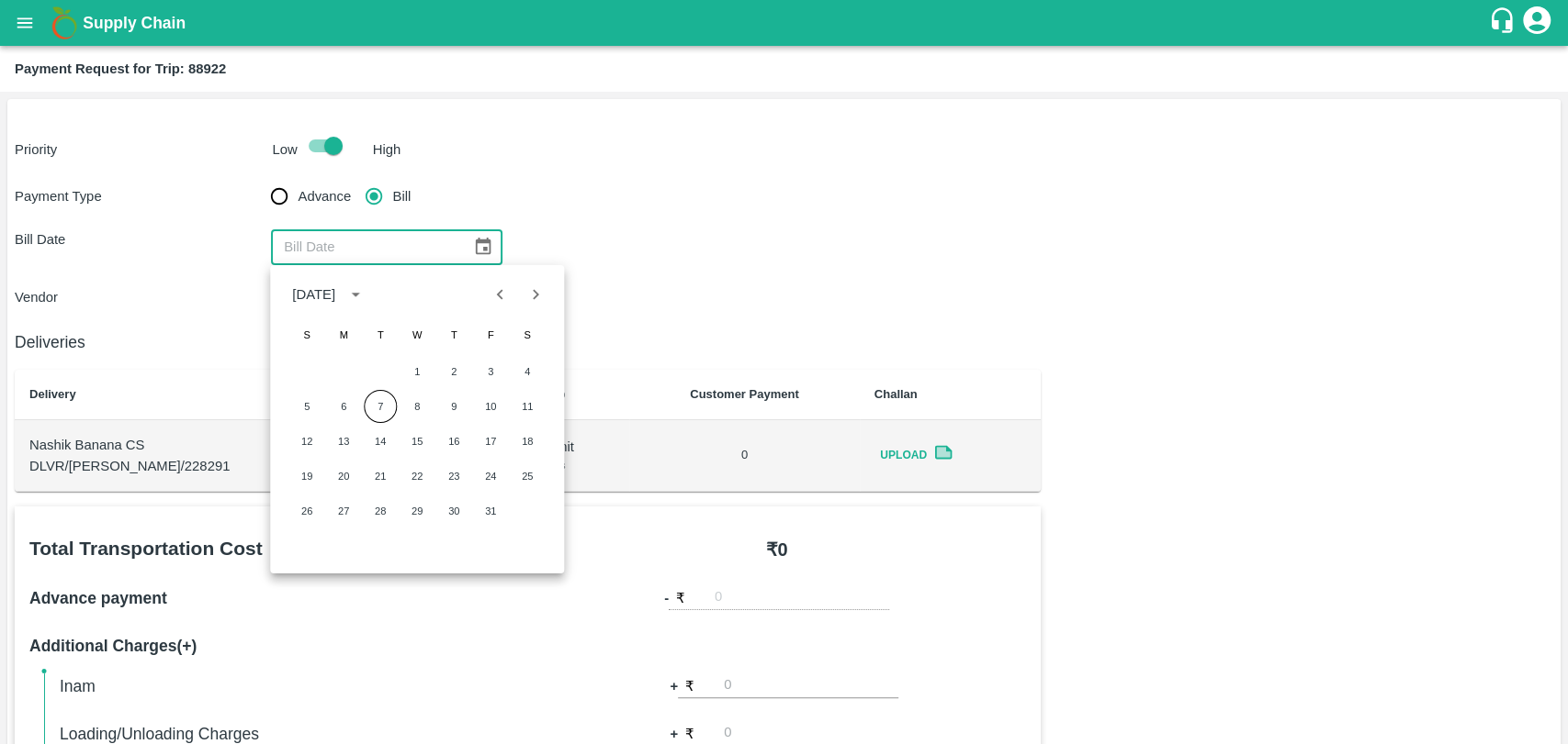
click at [485, 301] on button "Previous month" at bounding box center [500, 294] width 35 height 35
click at [452, 471] on button "25" at bounding box center [453, 476] width 33 height 33
type input "25/09/2025"
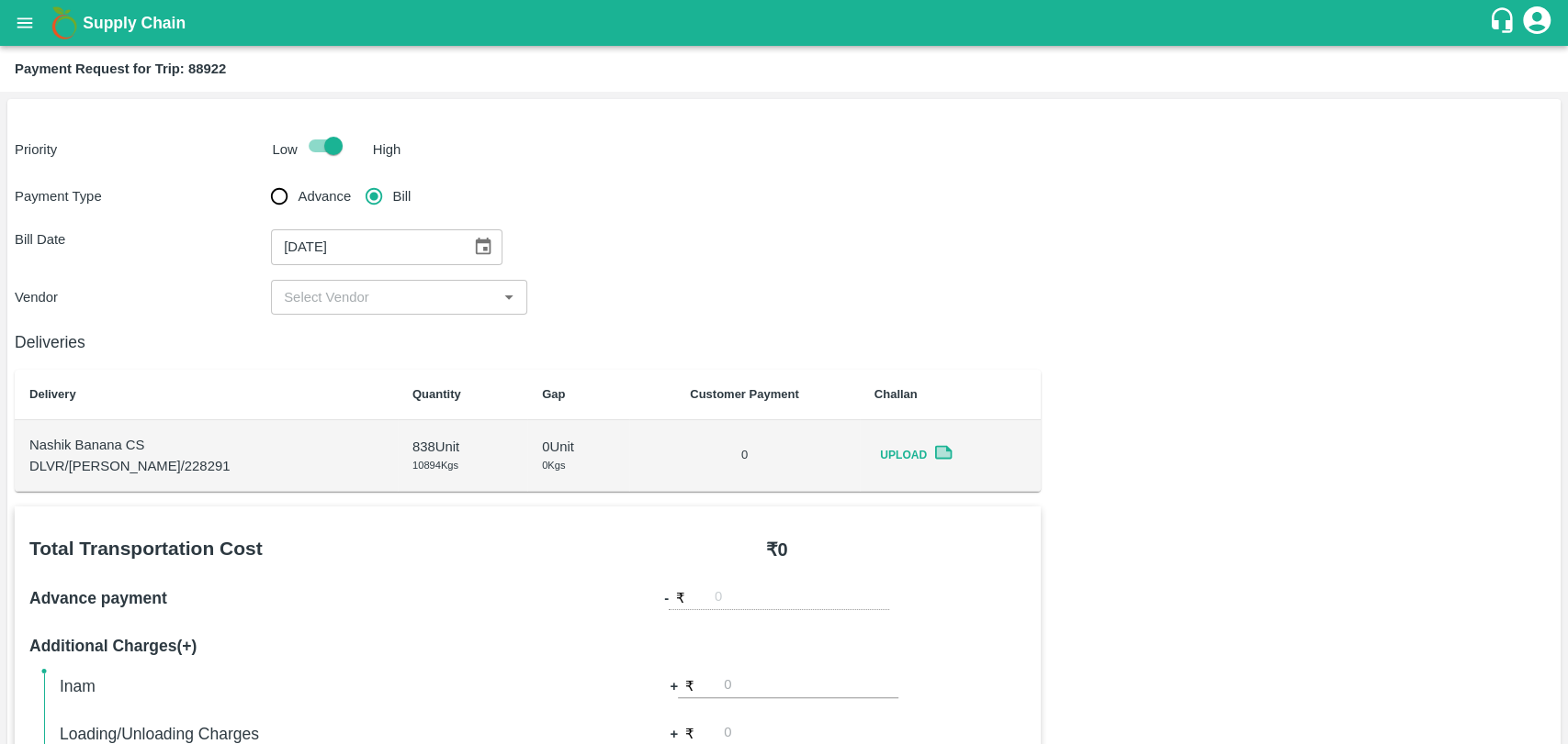
click at [342, 291] on input "input" at bounding box center [384, 297] width 215 height 24
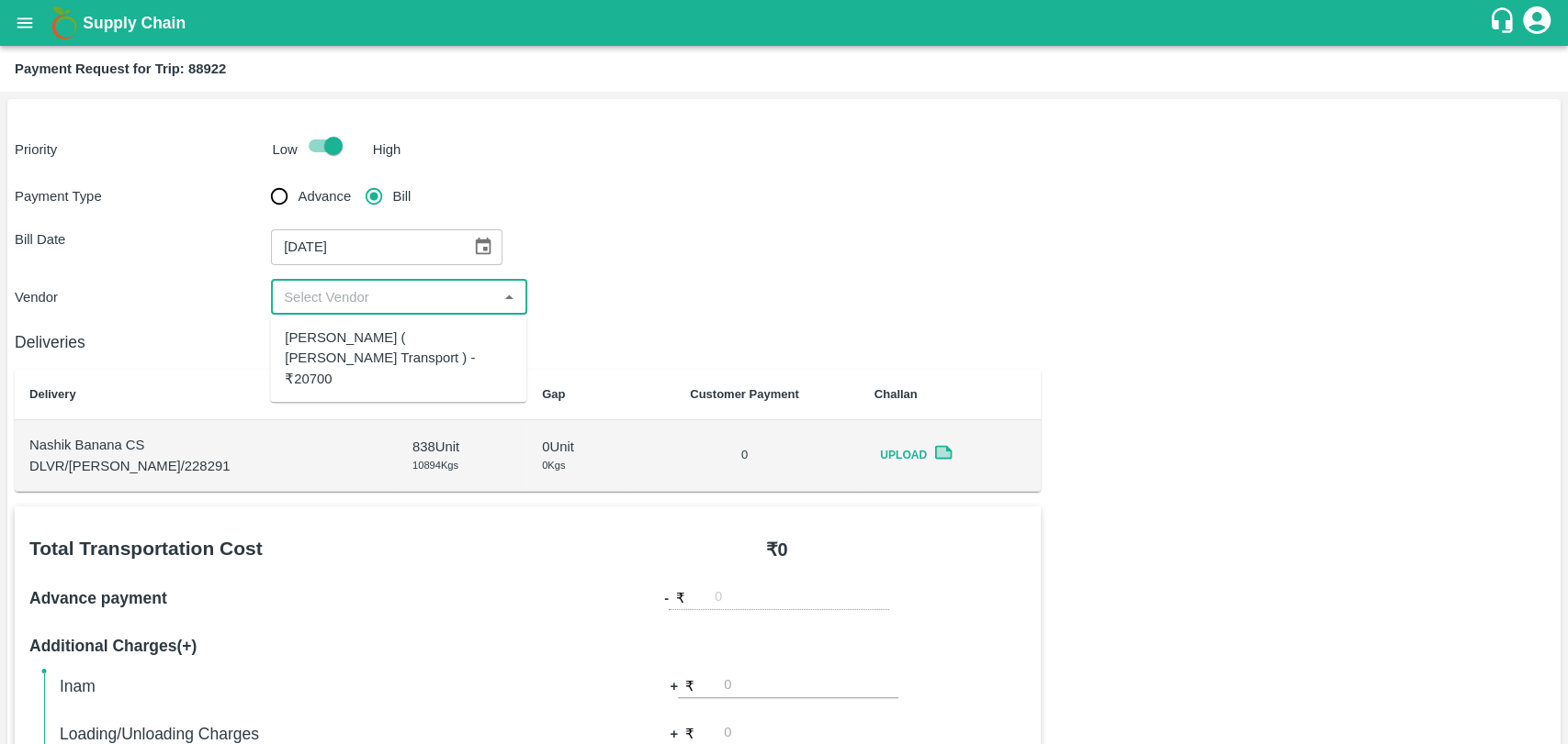
click at [327, 354] on div "Nitin Rasal ( Bhairavnath Transport ) - ₹20700" at bounding box center [398, 357] width 226 height 61
type input "Nitin Rasal ( Bhairavnath Transport ) - ₹20700"
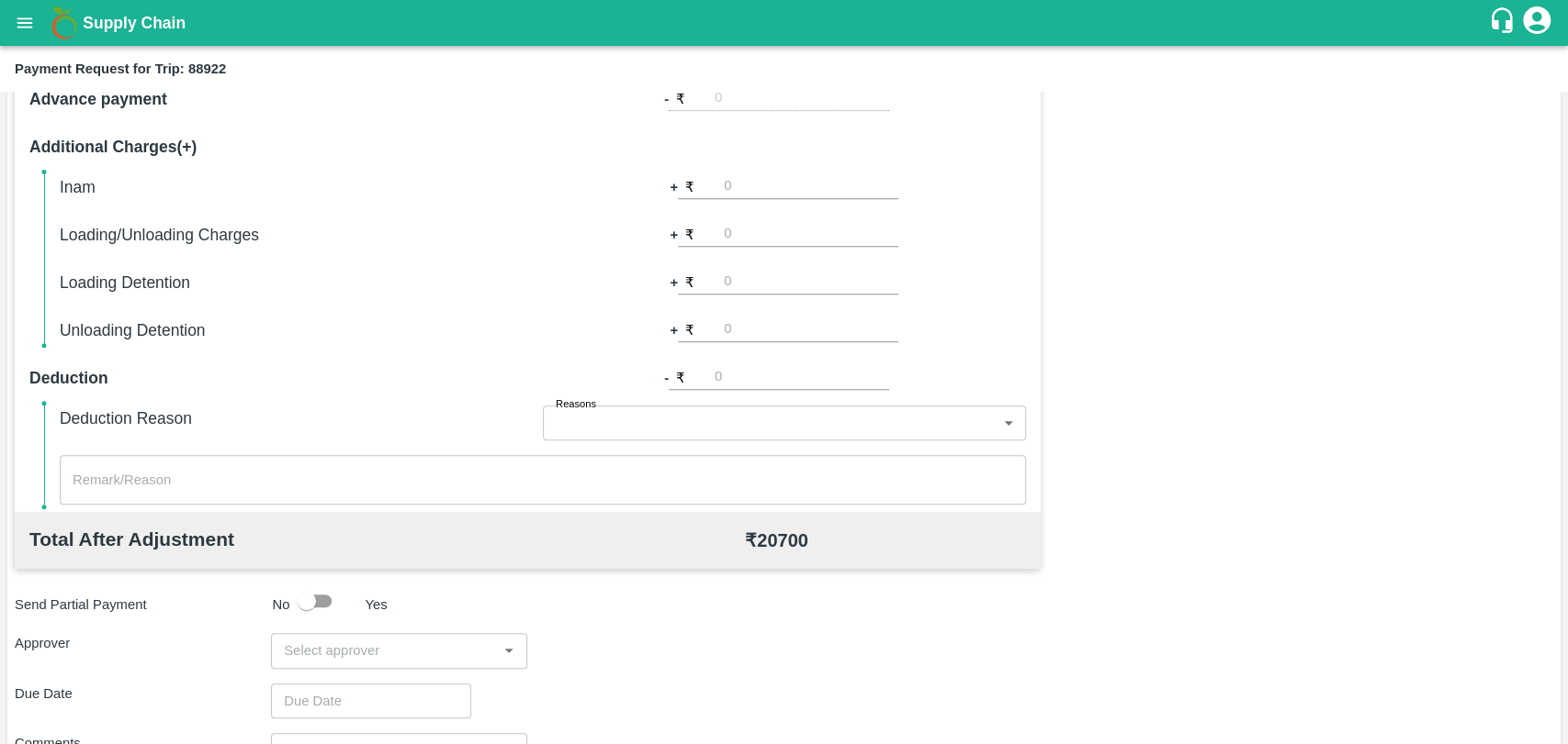
scroll to position [509, 0]
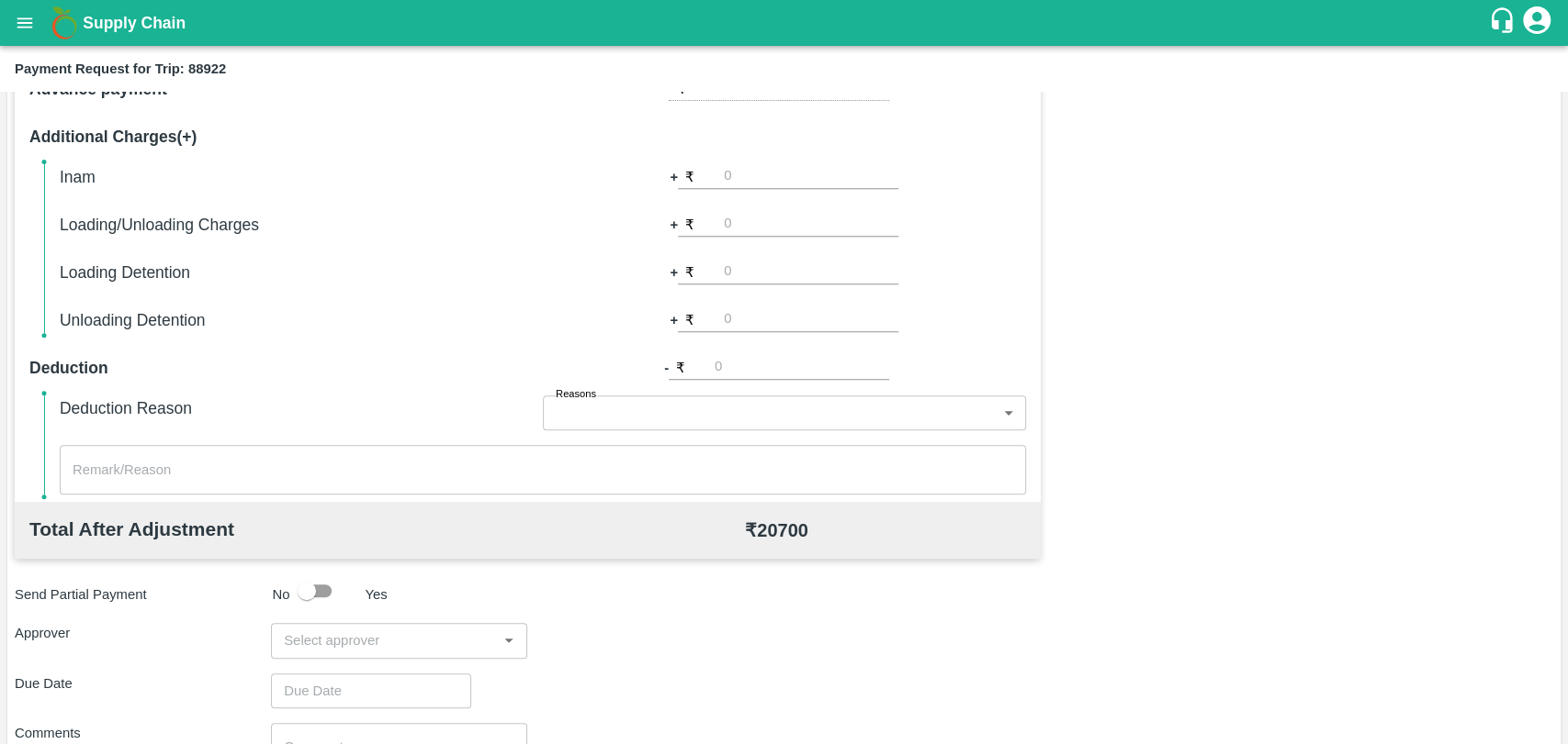
click at [759, 216] on input "number" at bounding box center [810, 224] width 175 height 25
type input "500"
click at [348, 647] on input "input" at bounding box center [384, 640] width 215 height 24
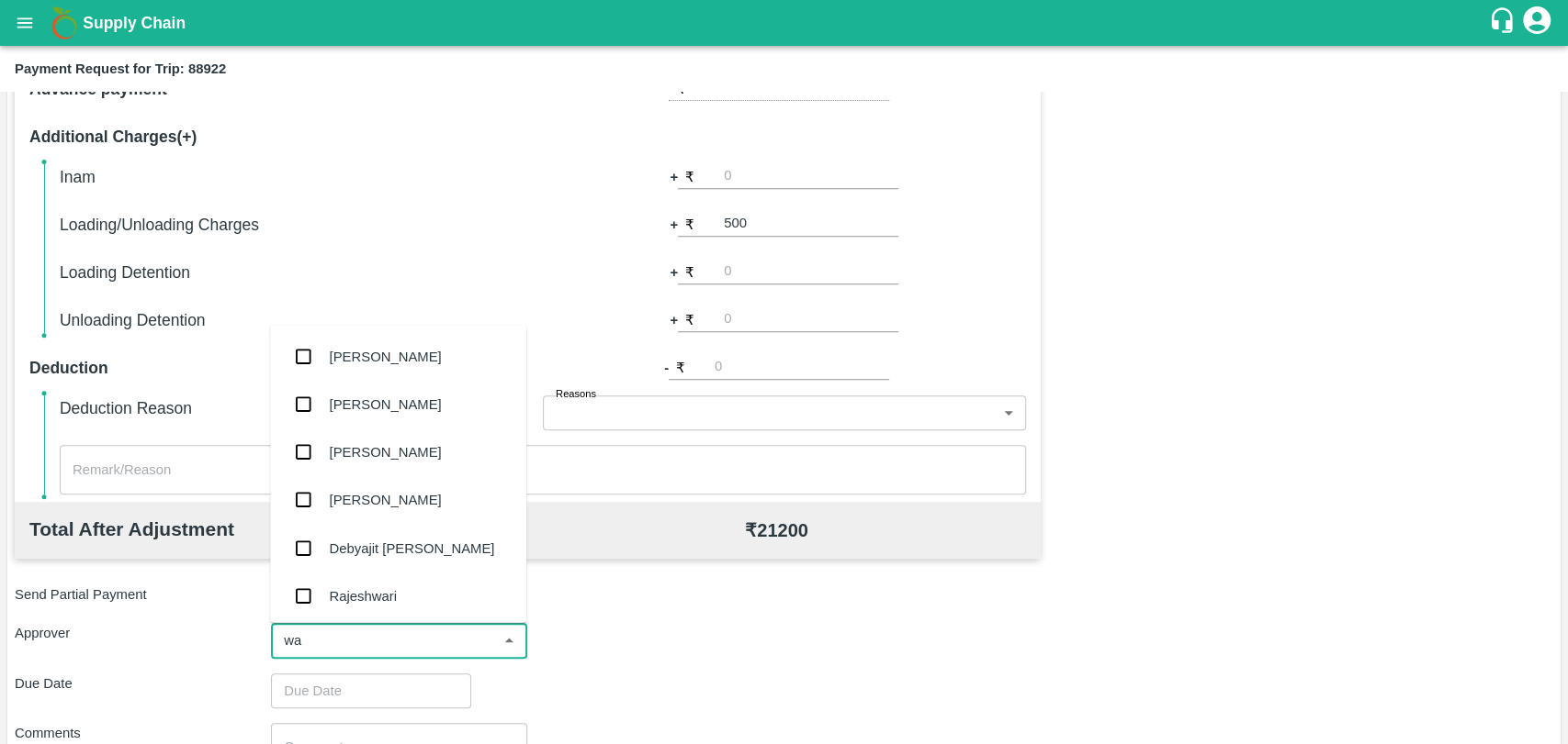
type input "wag"
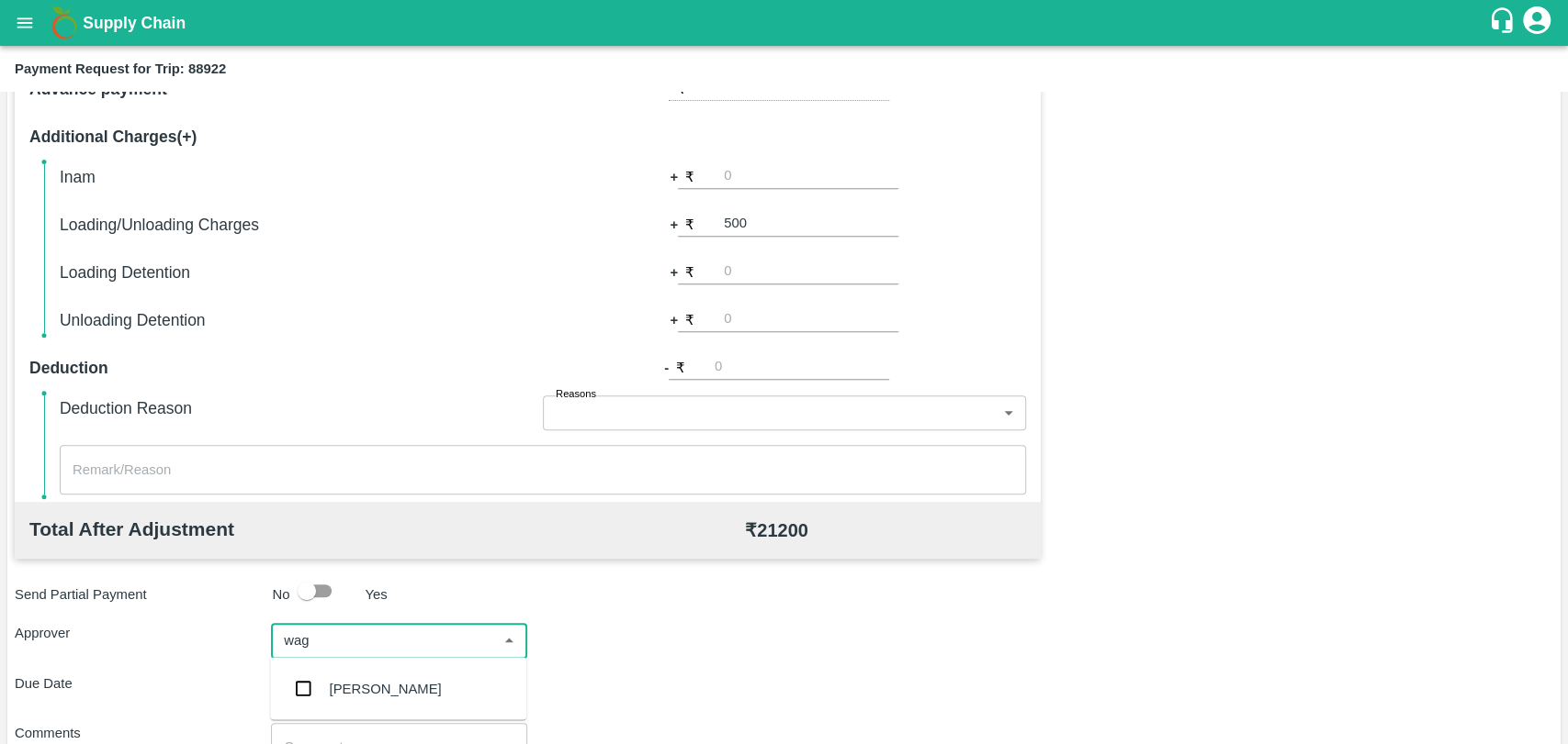
click at [338, 684] on div "[PERSON_NAME]" at bounding box center [385, 687] width 112 height 20
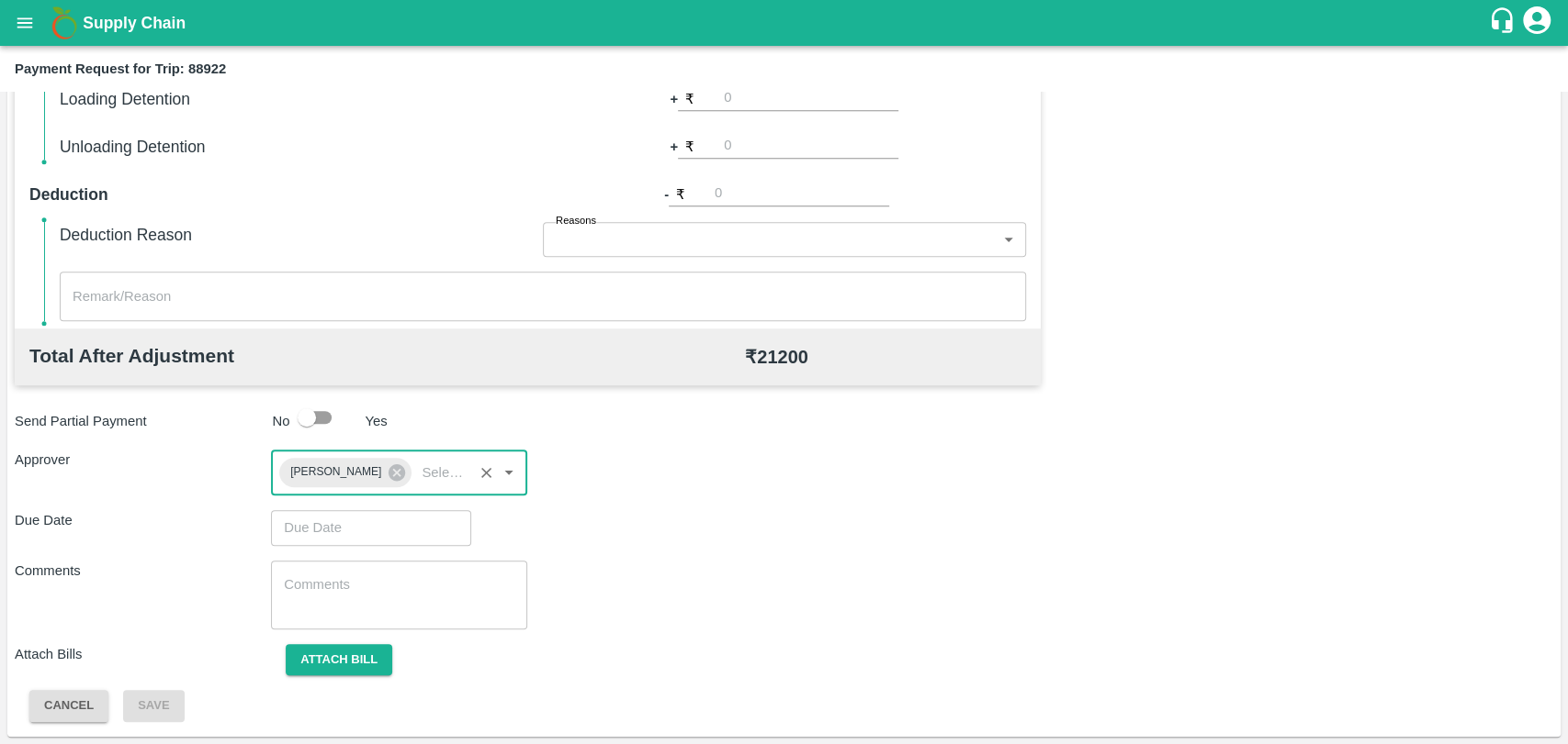
click at [302, 504] on div "Total Transportation Cost ₹ 20700 Advance payment - ₹ Additional Charges(+) Ina…" at bounding box center [784, 273] width 1538 height 899
type input "DD/MM/YYYY hh:mm aa"
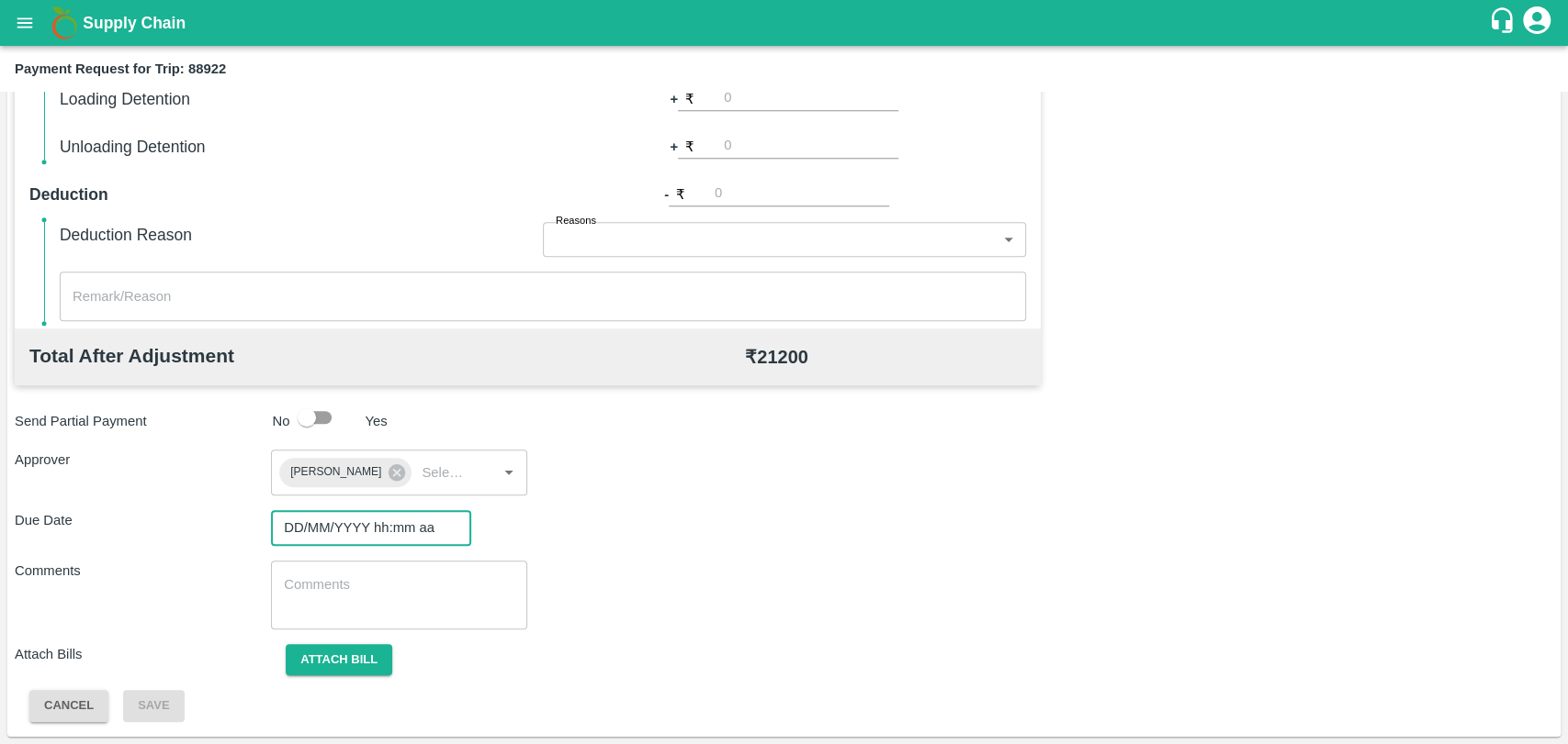
click at [302, 535] on input "DD/MM/YYYY hh:mm aa" at bounding box center [364, 527] width 188 height 35
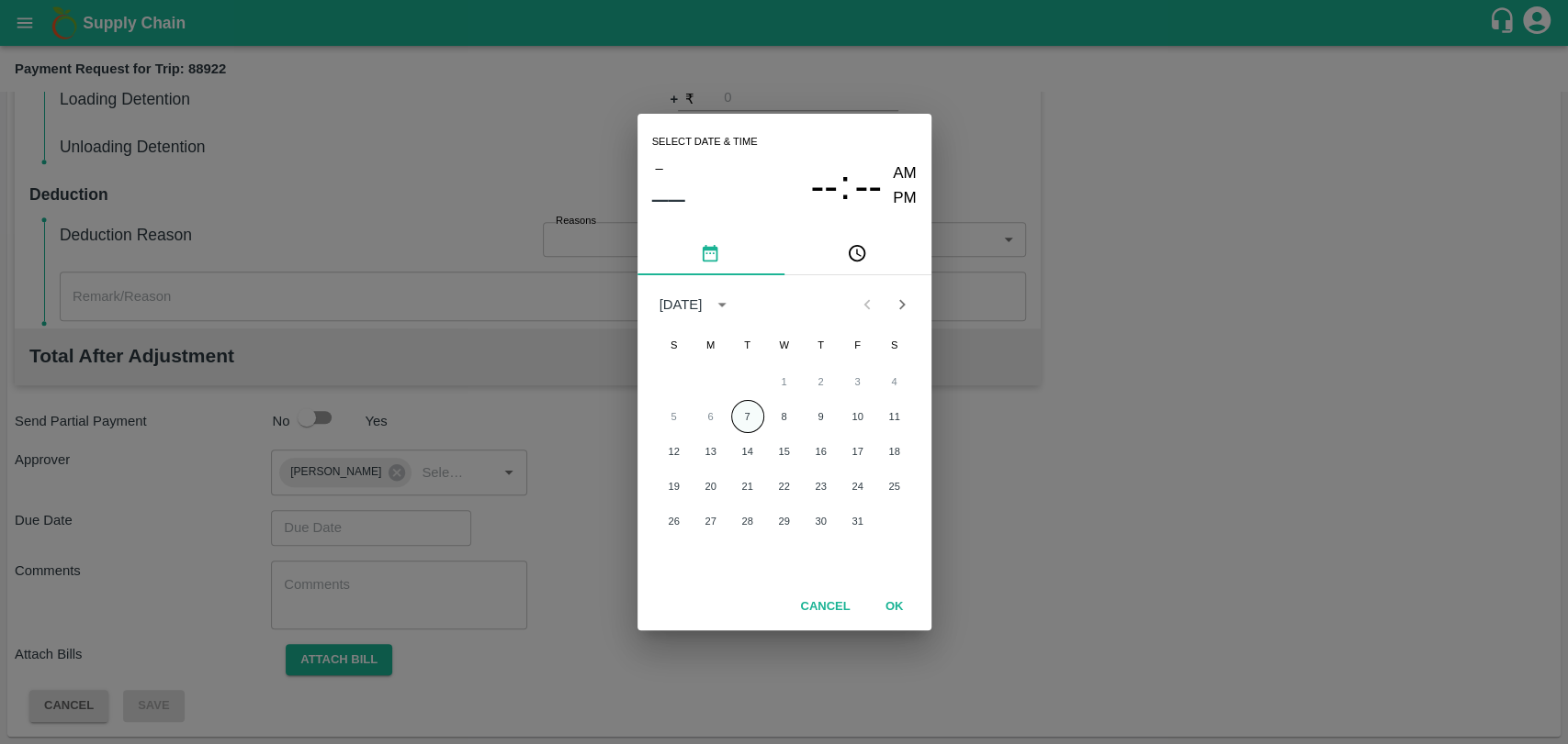
click at [742, 427] on button "7" at bounding box center [747, 416] width 33 height 33
type input "[DATE] 12:00 AM"
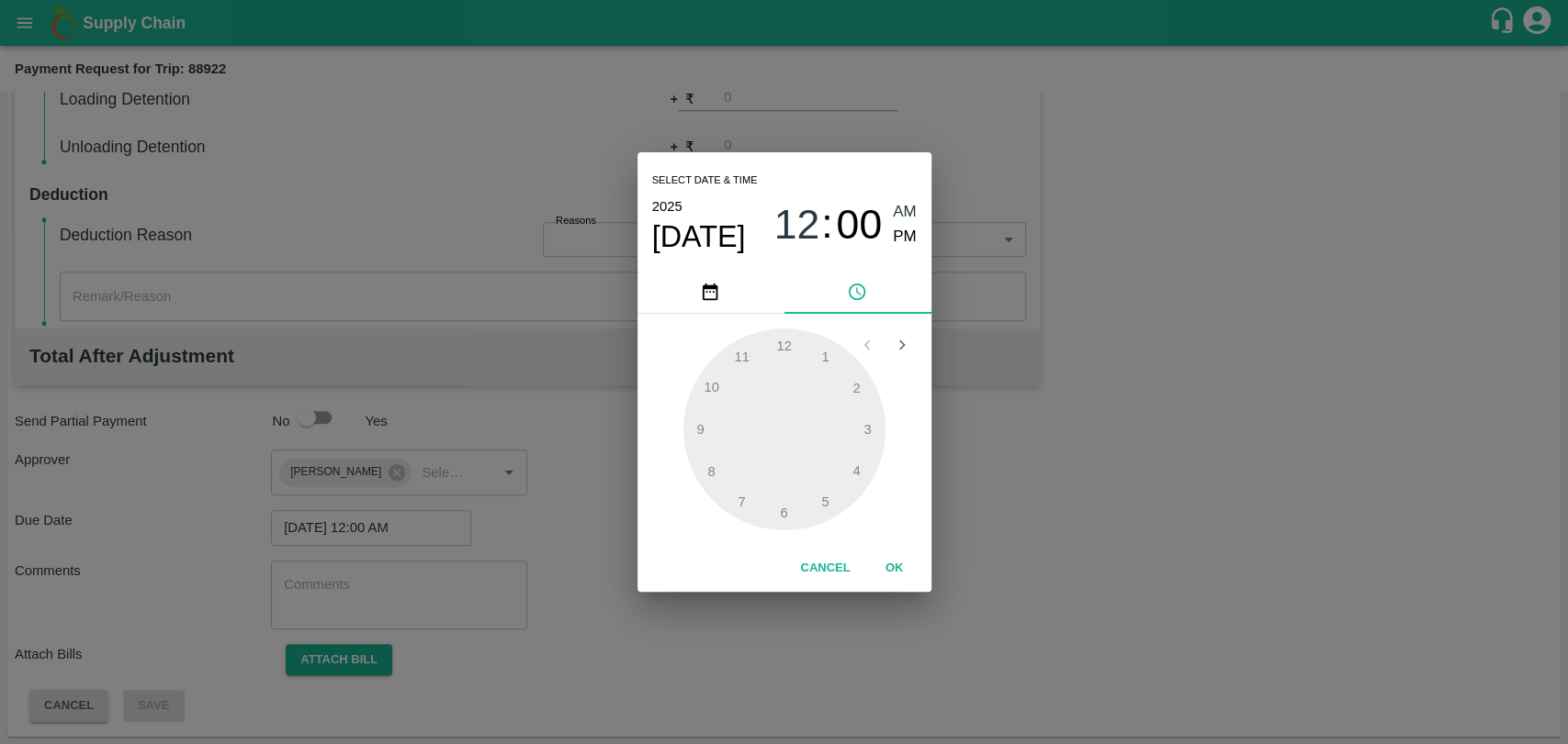
click at [882, 567] on button "OK" at bounding box center [894, 569] width 58 height 32
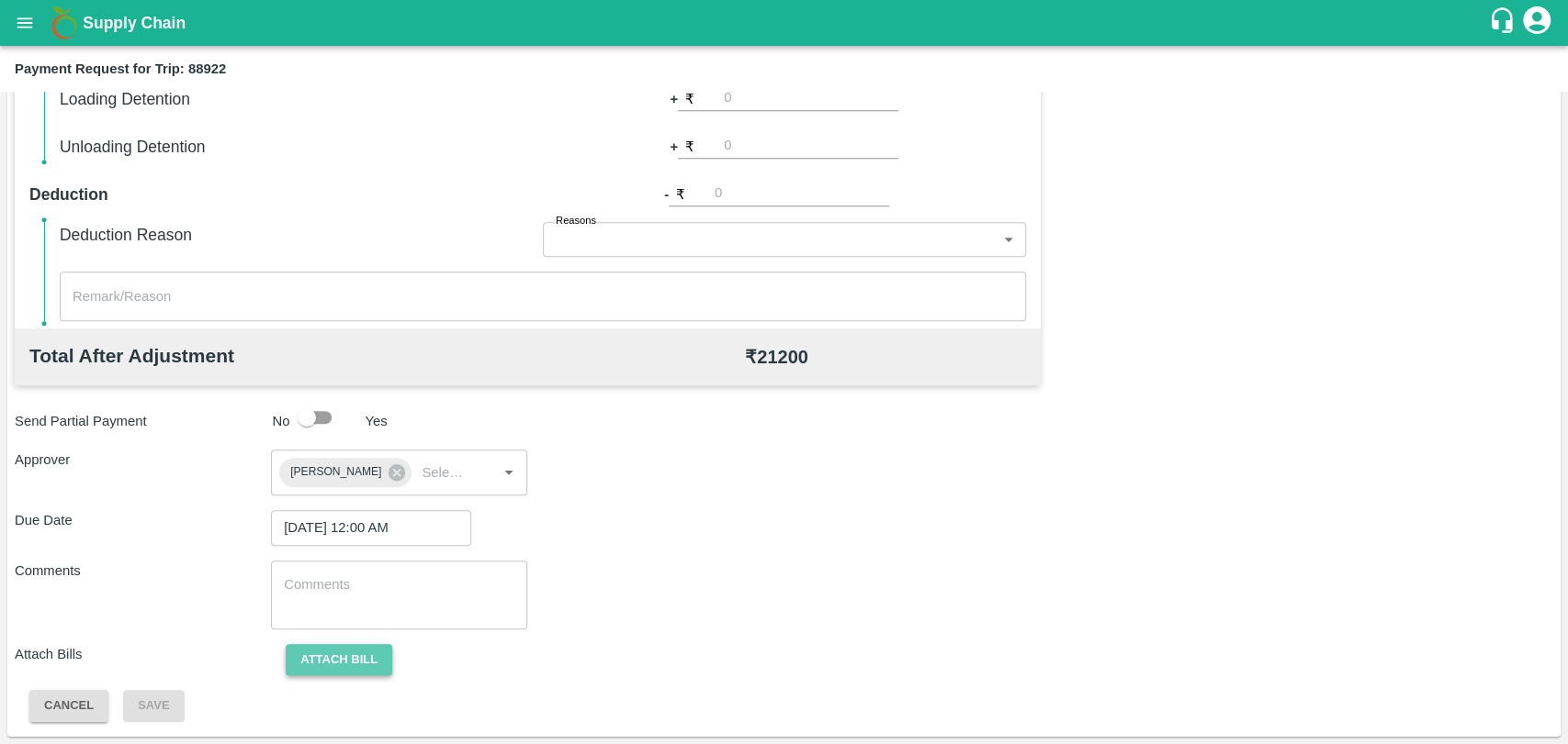
click at [296, 652] on button "Attach bill" at bounding box center [339, 660] width 107 height 32
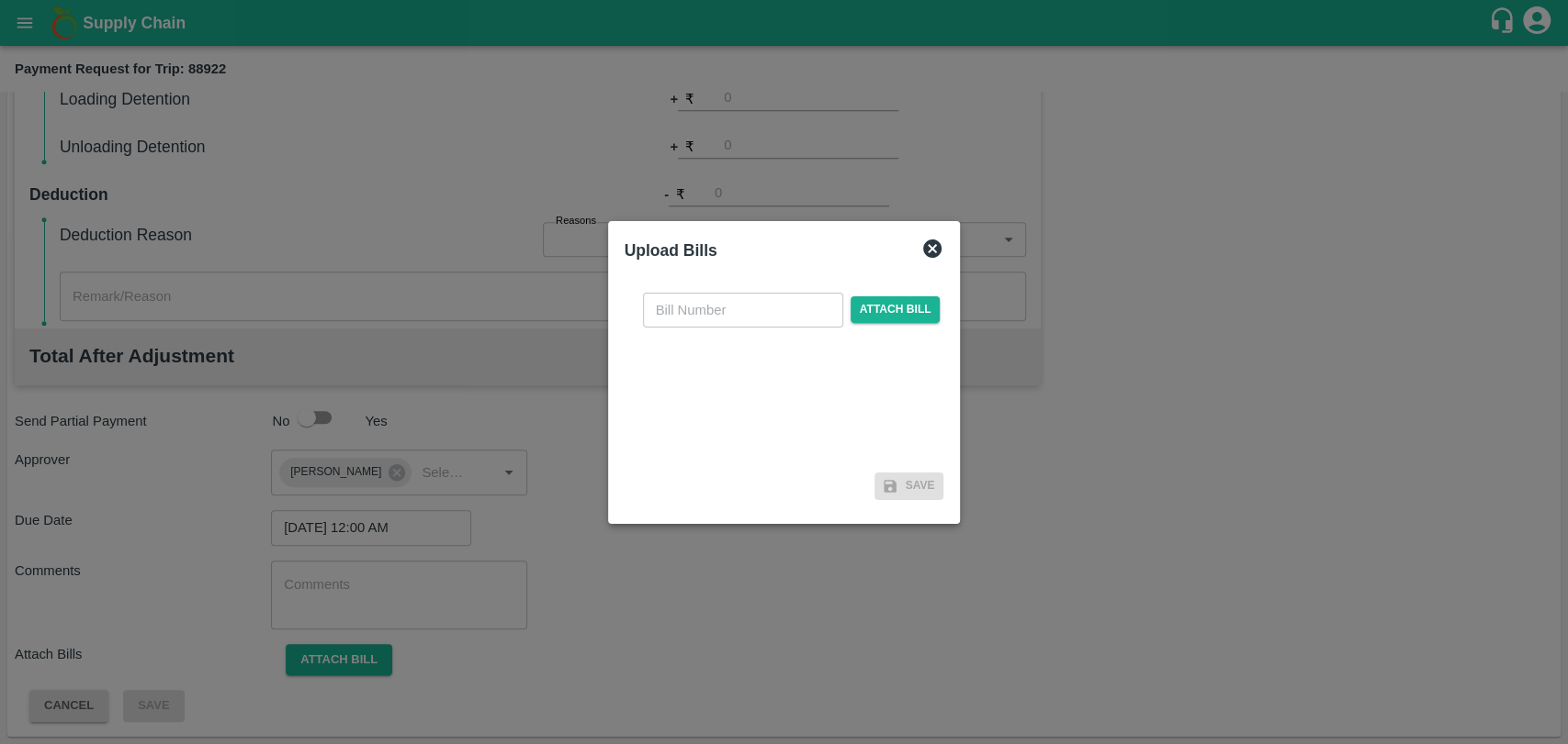
click at [706, 303] on input "text" at bounding box center [742, 310] width 200 height 35
type input "4056"
click at [871, 318] on span "Attach bill" at bounding box center [894, 309] width 90 height 26
click at [0, 0] on input "Attach bill" at bounding box center [0, 0] width 0 height 0
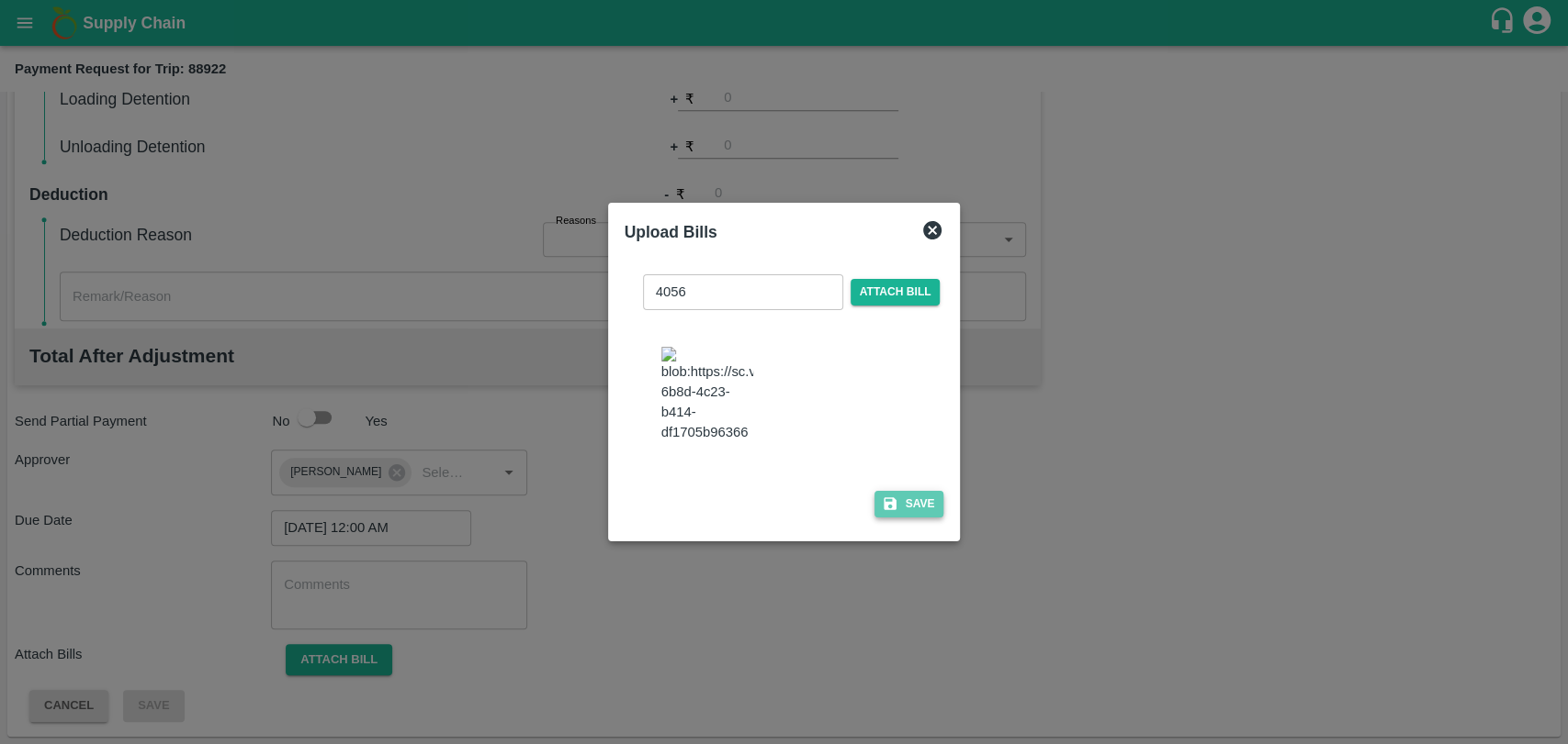
click at [911, 497] on button "Save" at bounding box center [909, 504] width 70 height 26
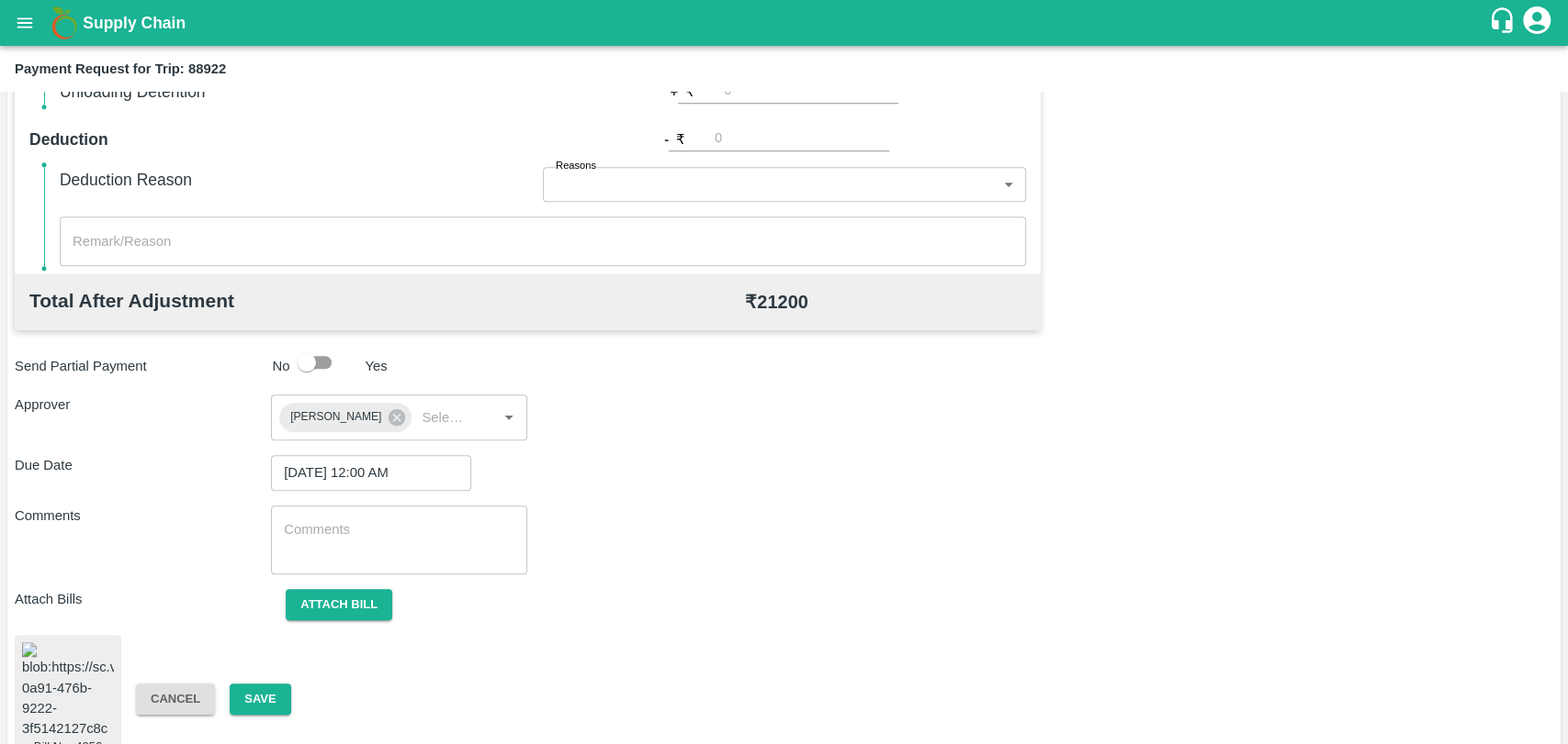
scroll to position [767, 0]
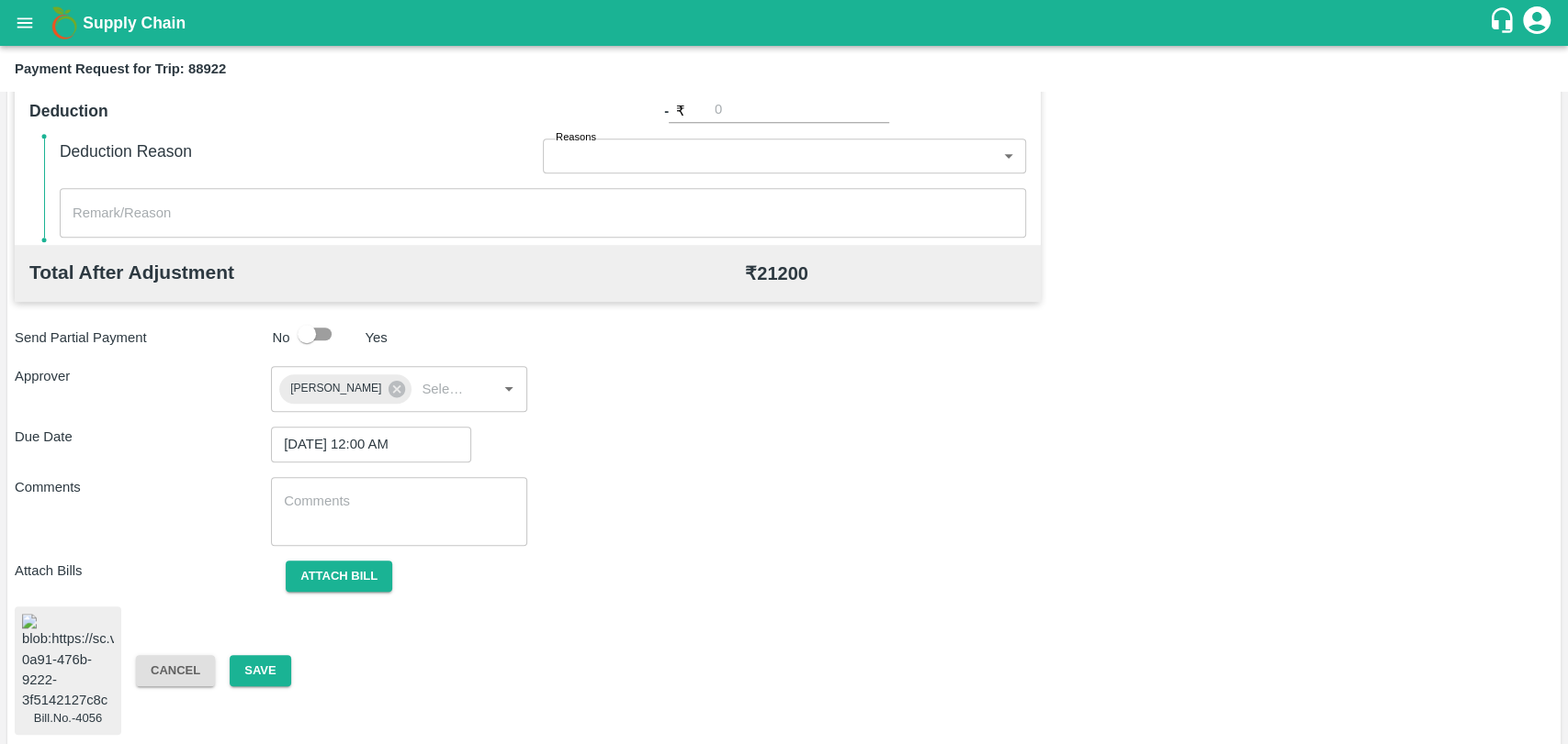
click at [252, 680] on div "Bill.No.-4056 Cancel Save" at bounding box center [784, 670] width 1538 height 128
click at [252, 670] on button "Save" at bounding box center [259, 671] width 60 height 32
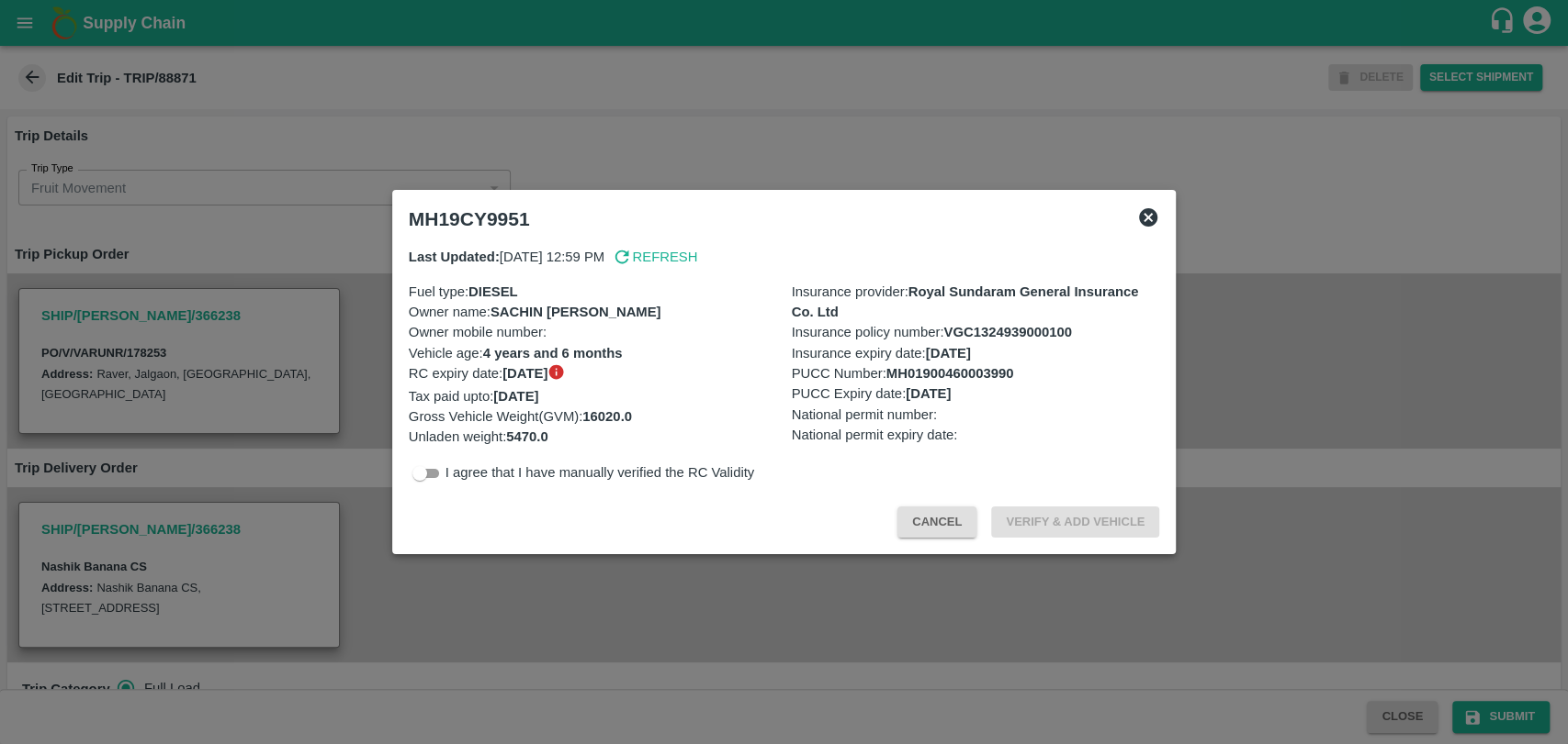
click at [959, 515] on button "Cancel" at bounding box center [937, 522] width 79 height 32
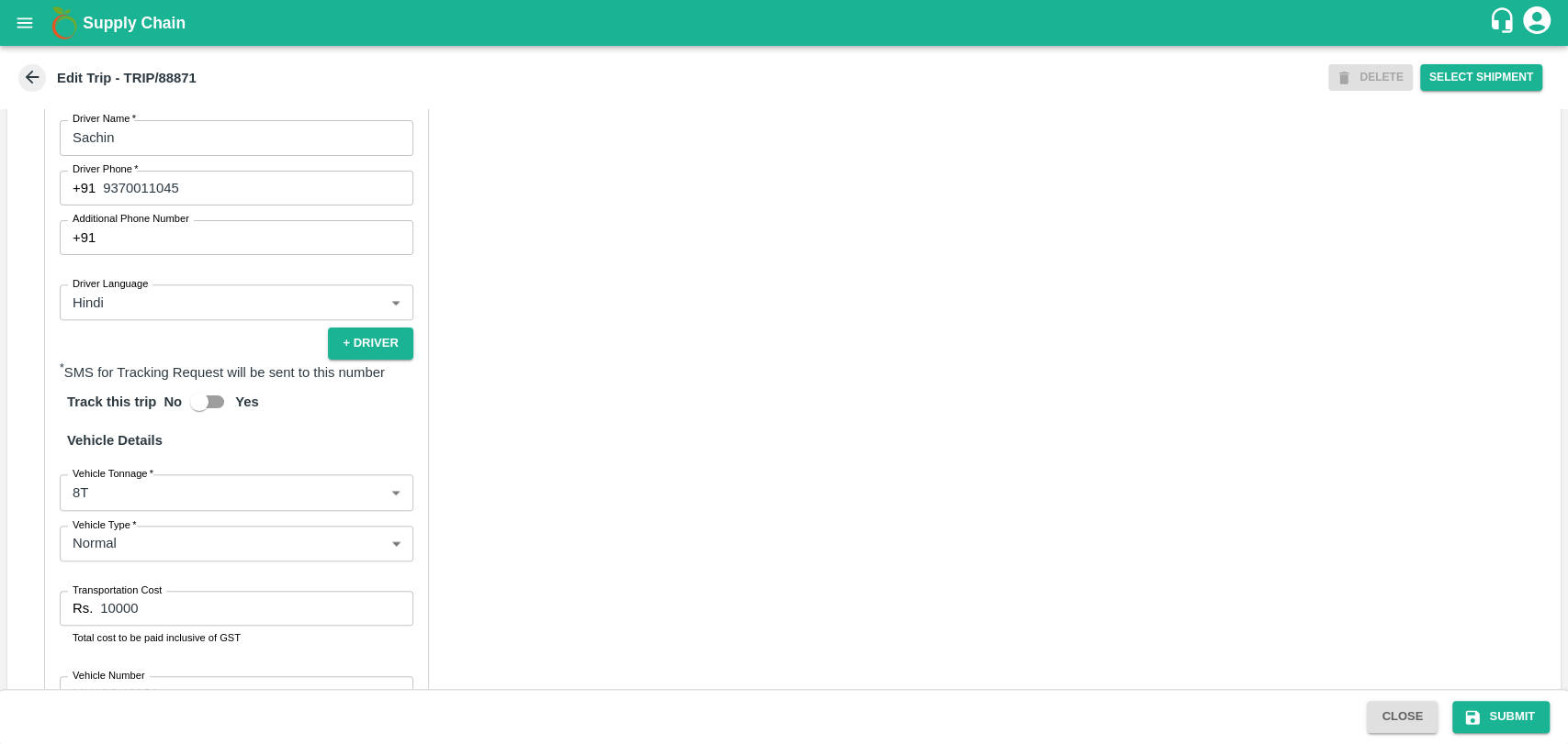
scroll to position [1156, 0]
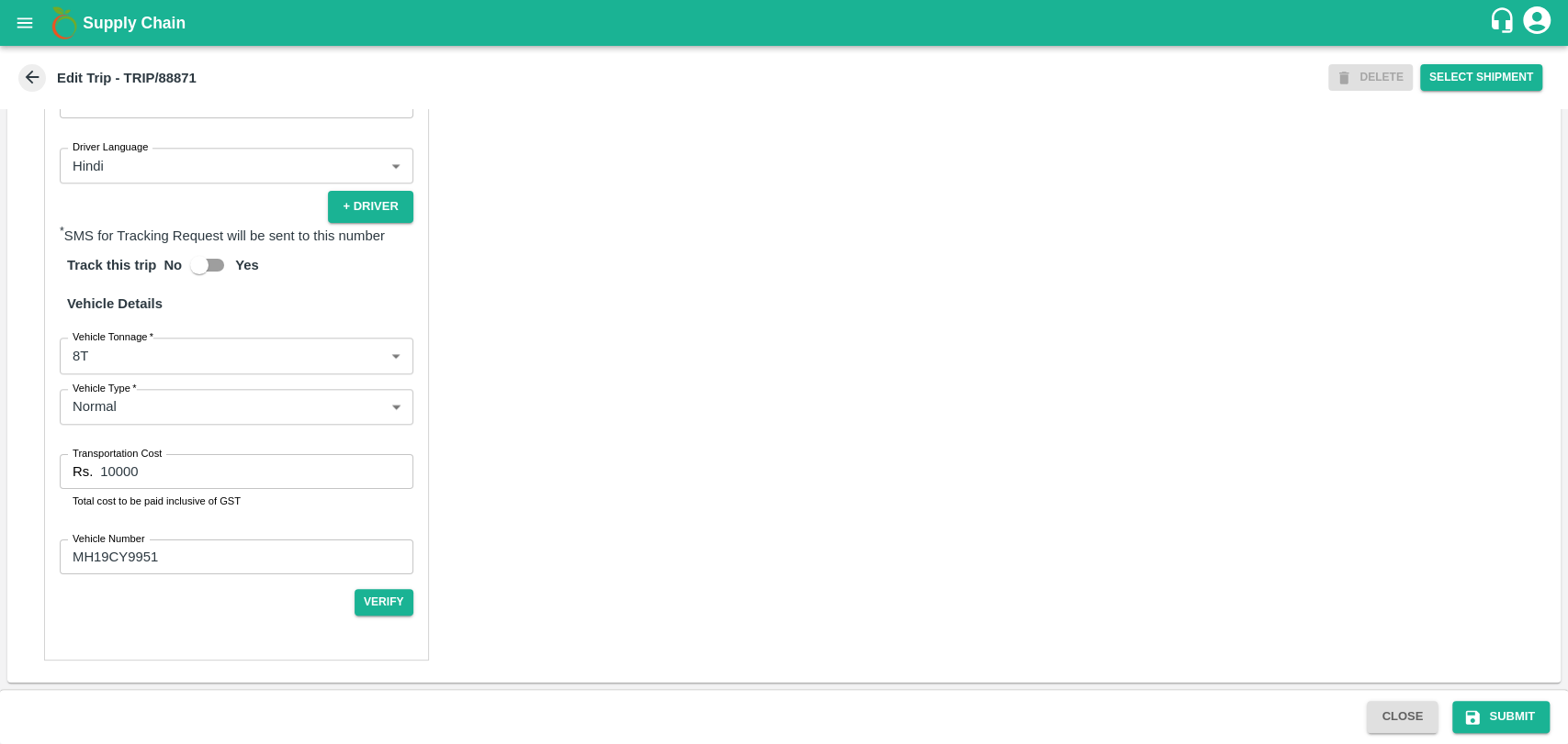
click at [132, 332] on label "Vehicle Tonnage   *" at bounding box center [113, 337] width 81 height 15
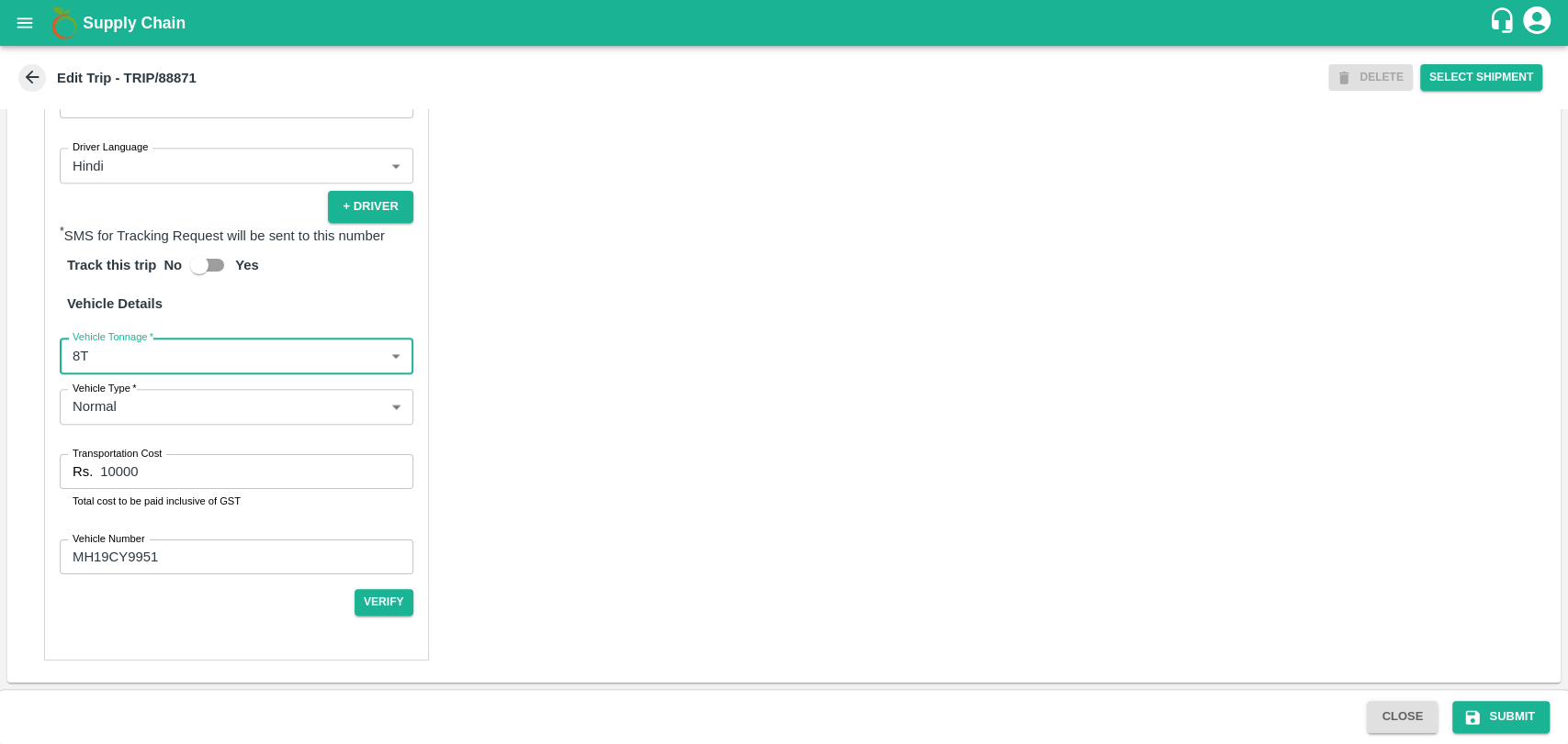
click at [118, 355] on body "Supply Chain Edit Trip - TRIP/88871 DELETE Select Shipment Trip Details Trip Ty…" at bounding box center [784, 372] width 1568 height 744
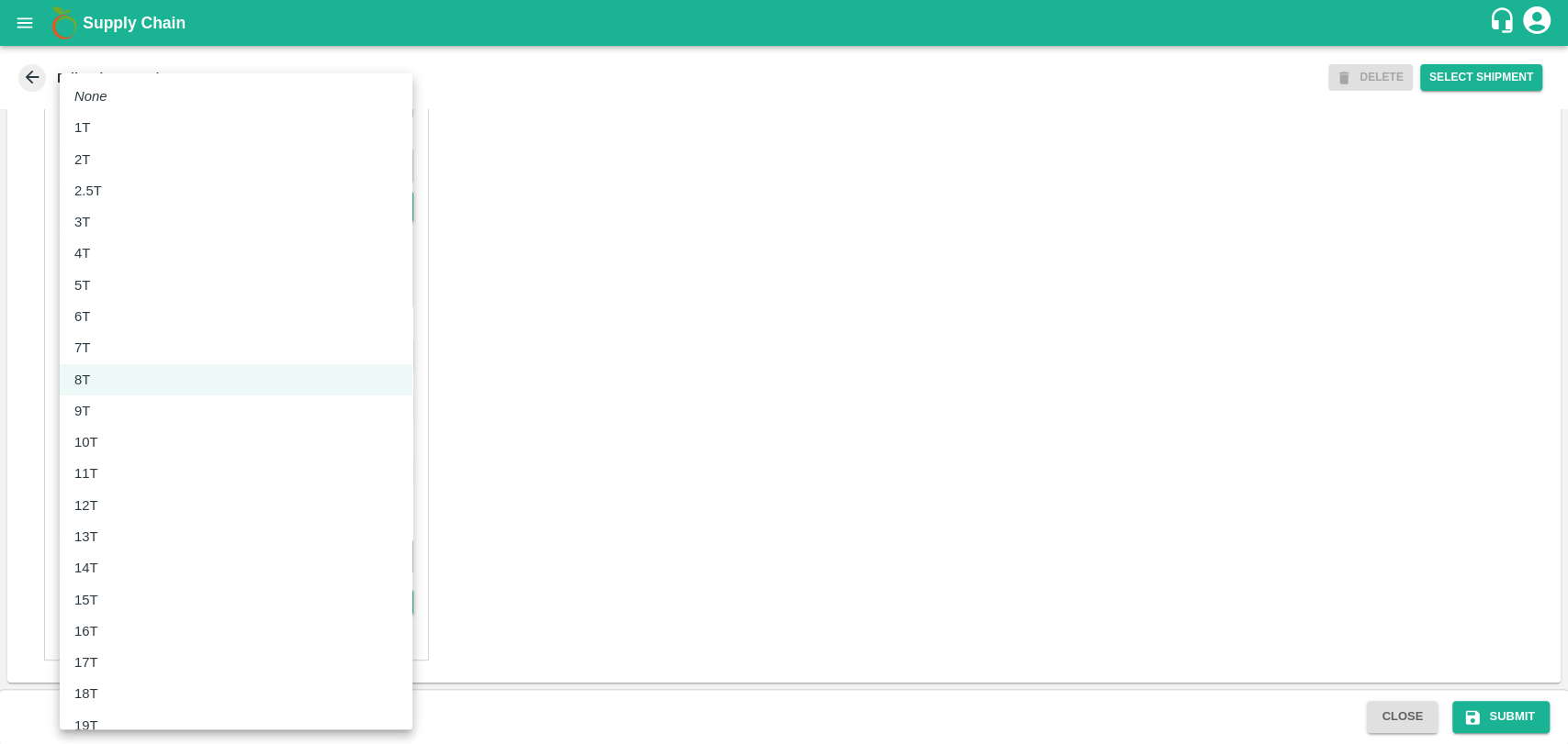
click at [120, 443] on div "10T" at bounding box center [236, 441] width 324 height 20
type input "10000"
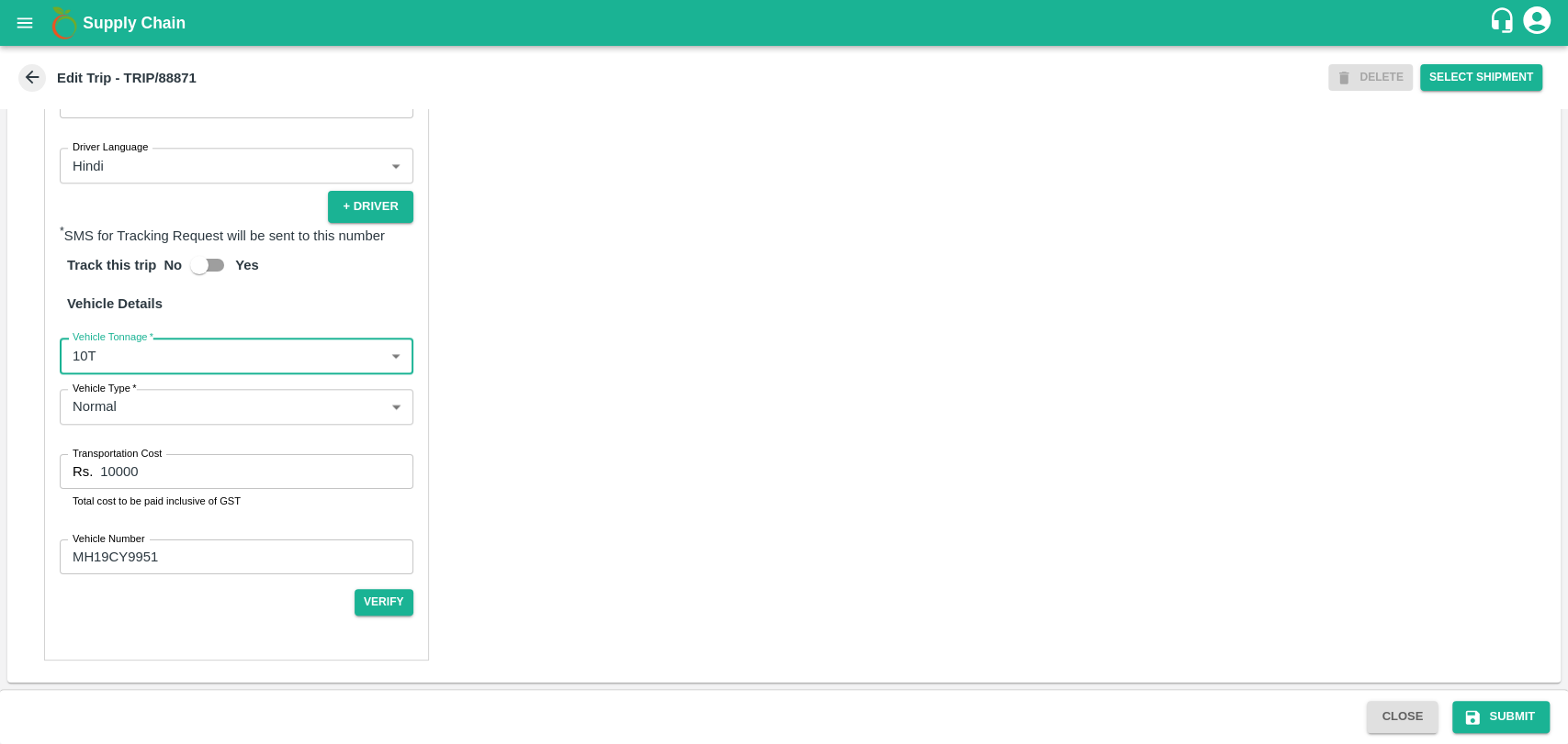
click at [113, 467] on input "10000" at bounding box center [256, 471] width 312 height 35
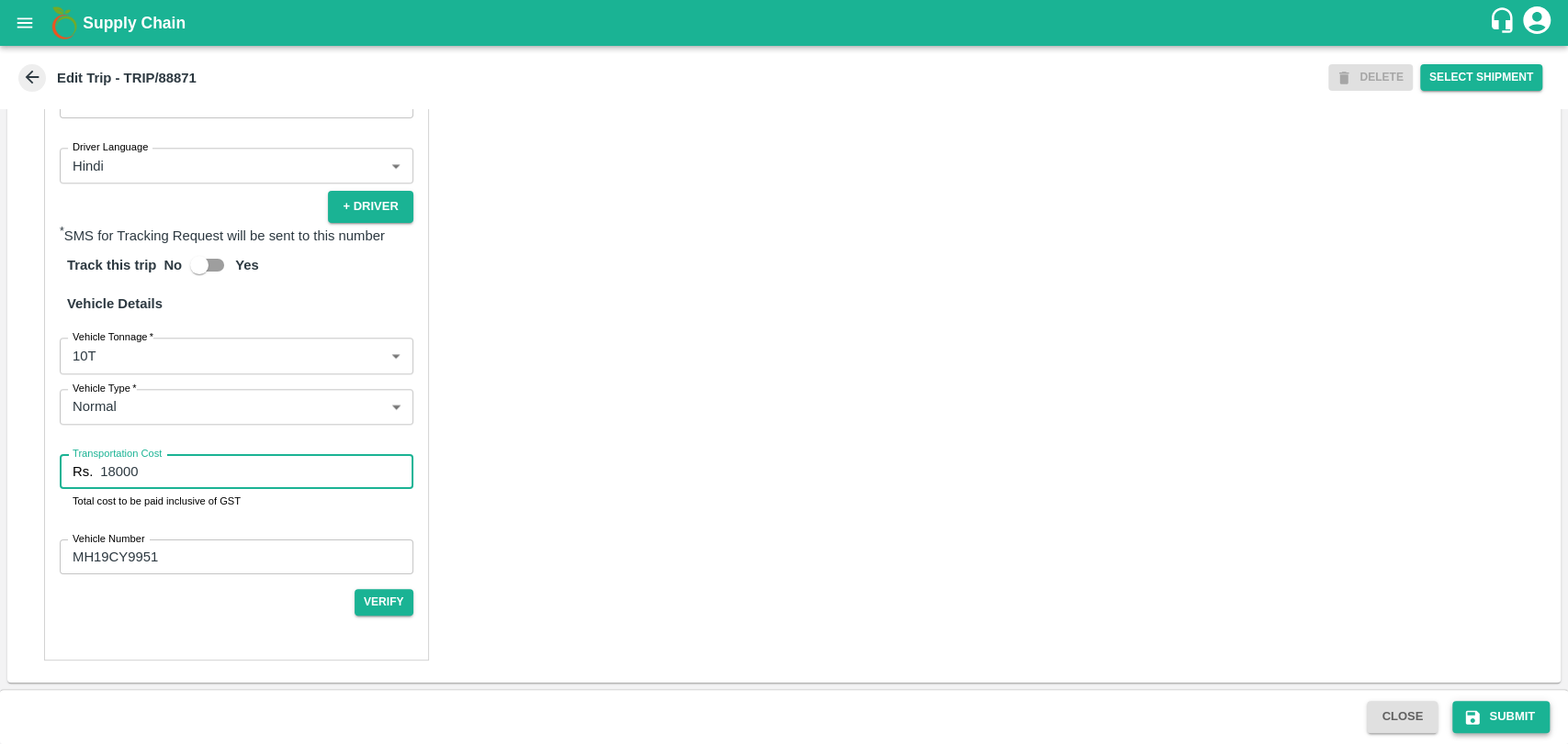
type input "18000"
click at [1489, 709] on button "Submit" at bounding box center [1500, 718] width 97 height 32
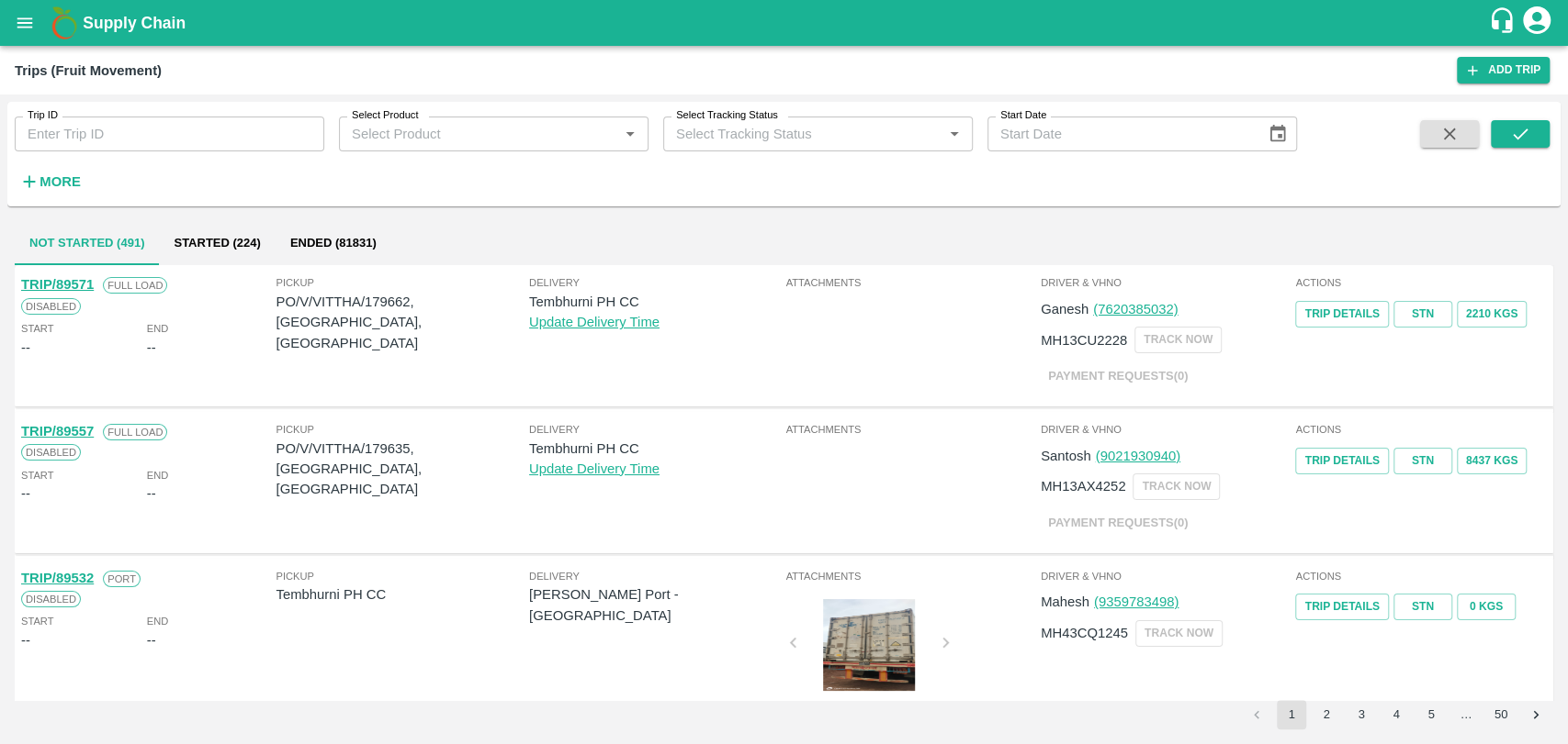
click at [52, 183] on strong "More" at bounding box center [60, 182] width 42 height 15
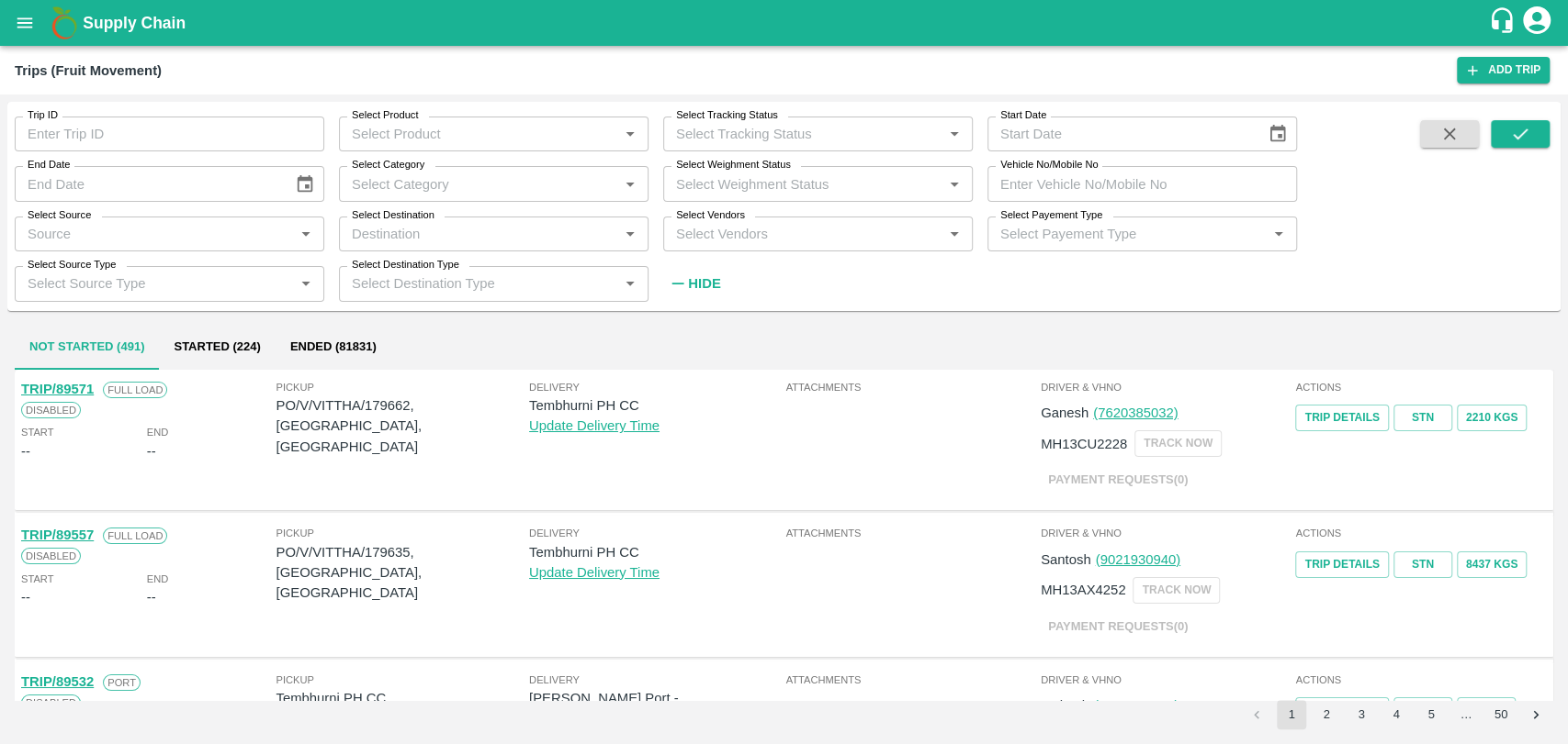
click at [1063, 183] on input "Vehicle No/Mobile No" at bounding box center [1142, 183] width 309 height 35
paste input "MH18BG3387"
click at [1513, 133] on icon "submit" at bounding box center [1519, 133] width 20 height 20
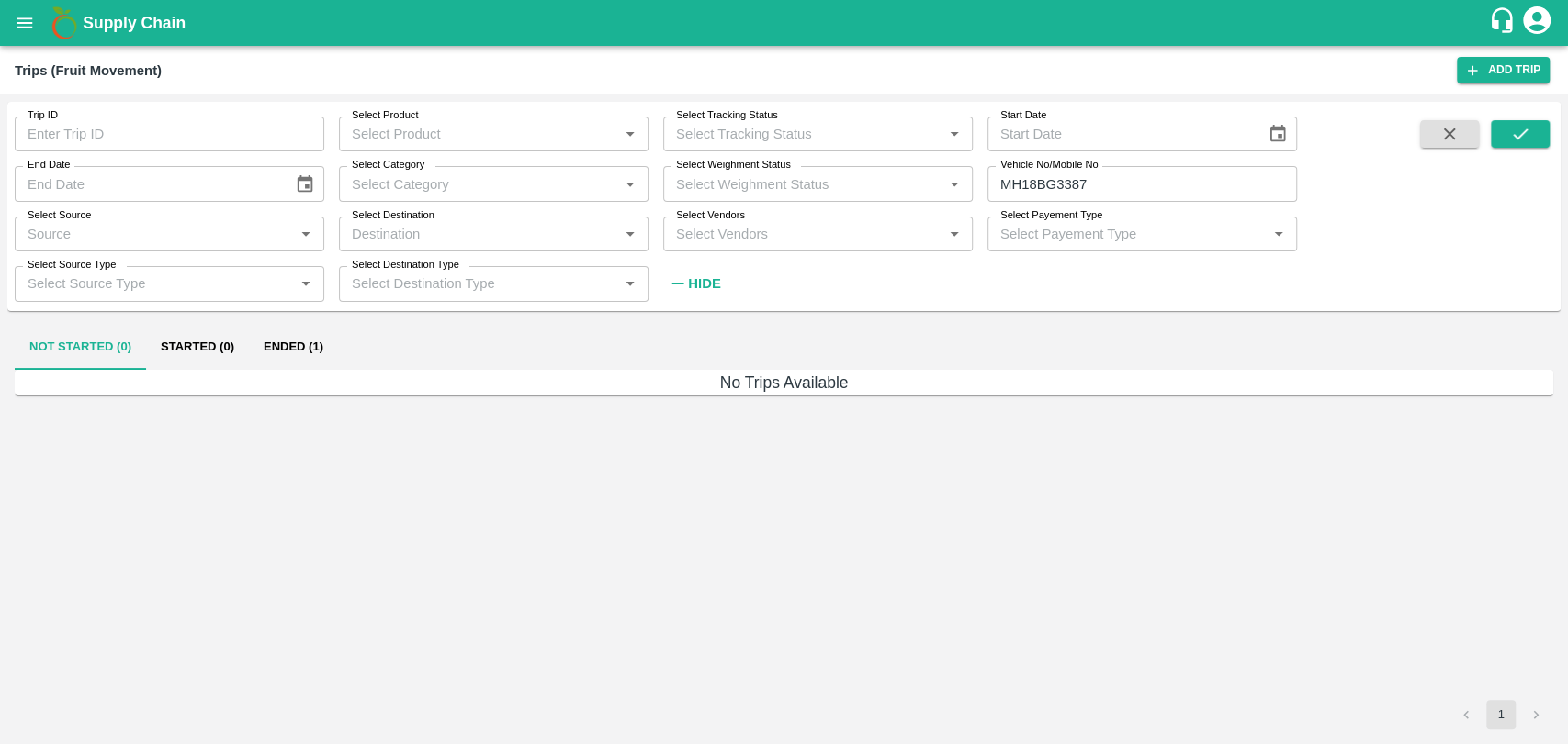
click at [266, 347] on button "Ended (1)" at bounding box center [293, 348] width 89 height 44
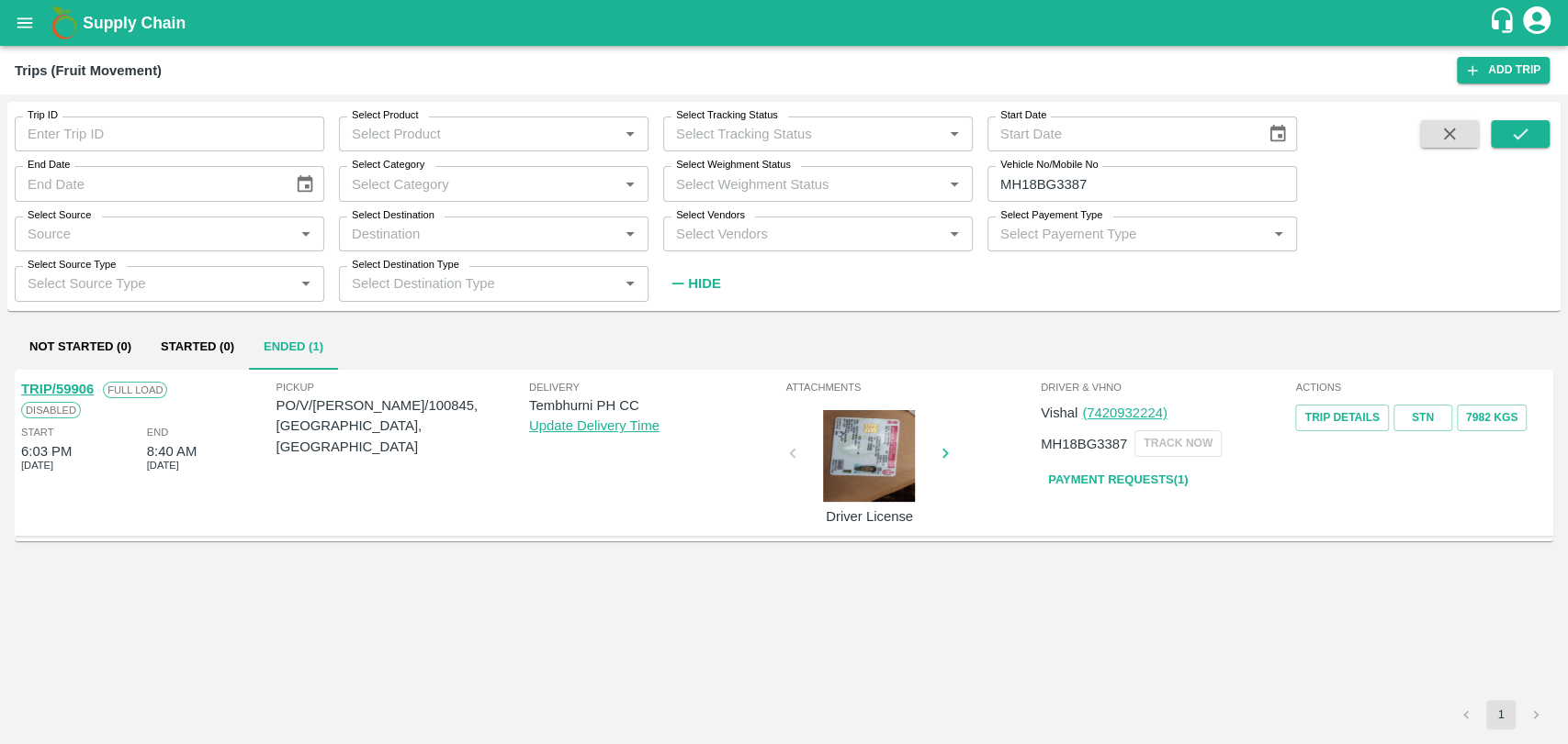
click at [1091, 188] on input "MH18BG3387" at bounding box center [1142, 183] width 309 height 35
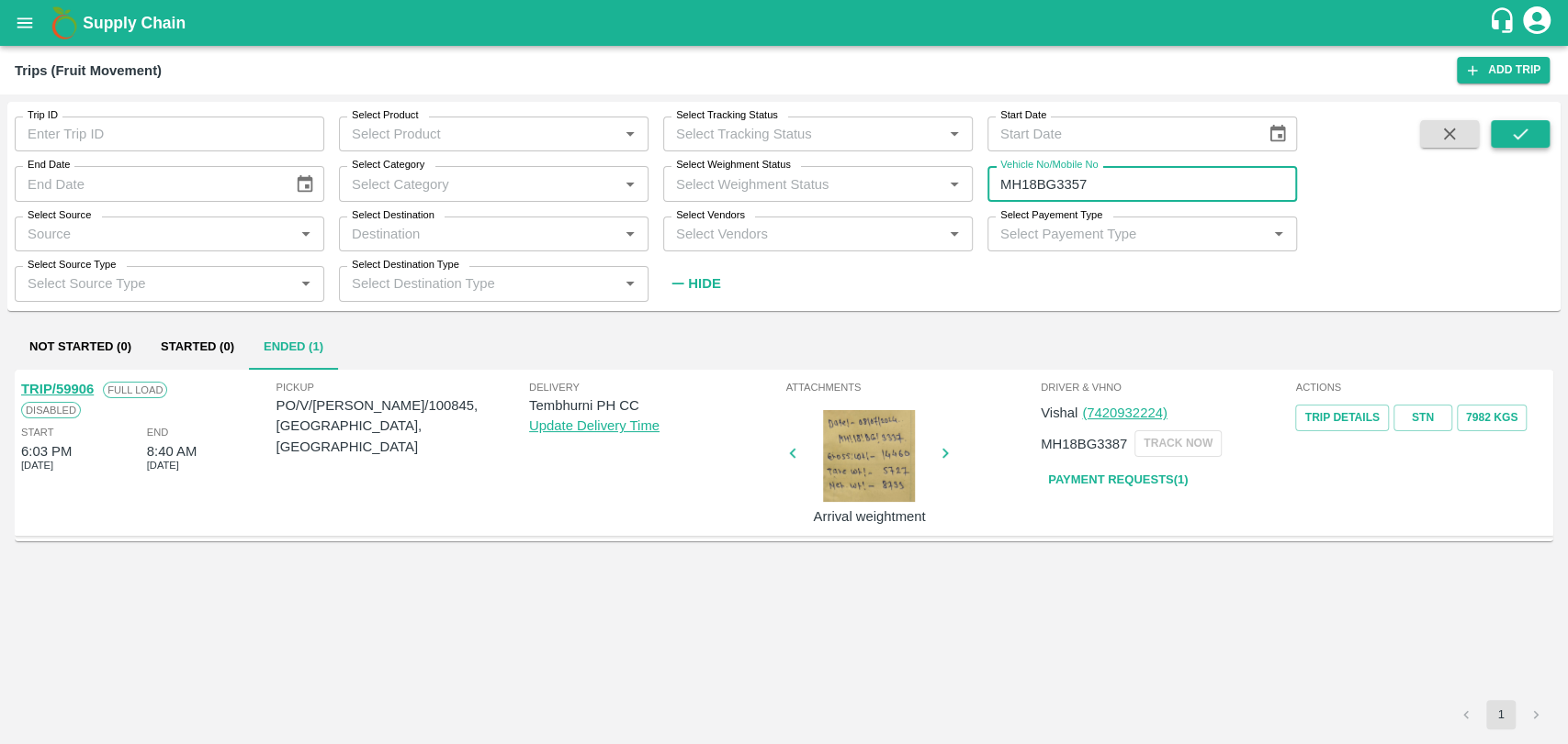
click at [1510, 141] on icon "submit" at bounding box center [1519, 133] width 20 height 20
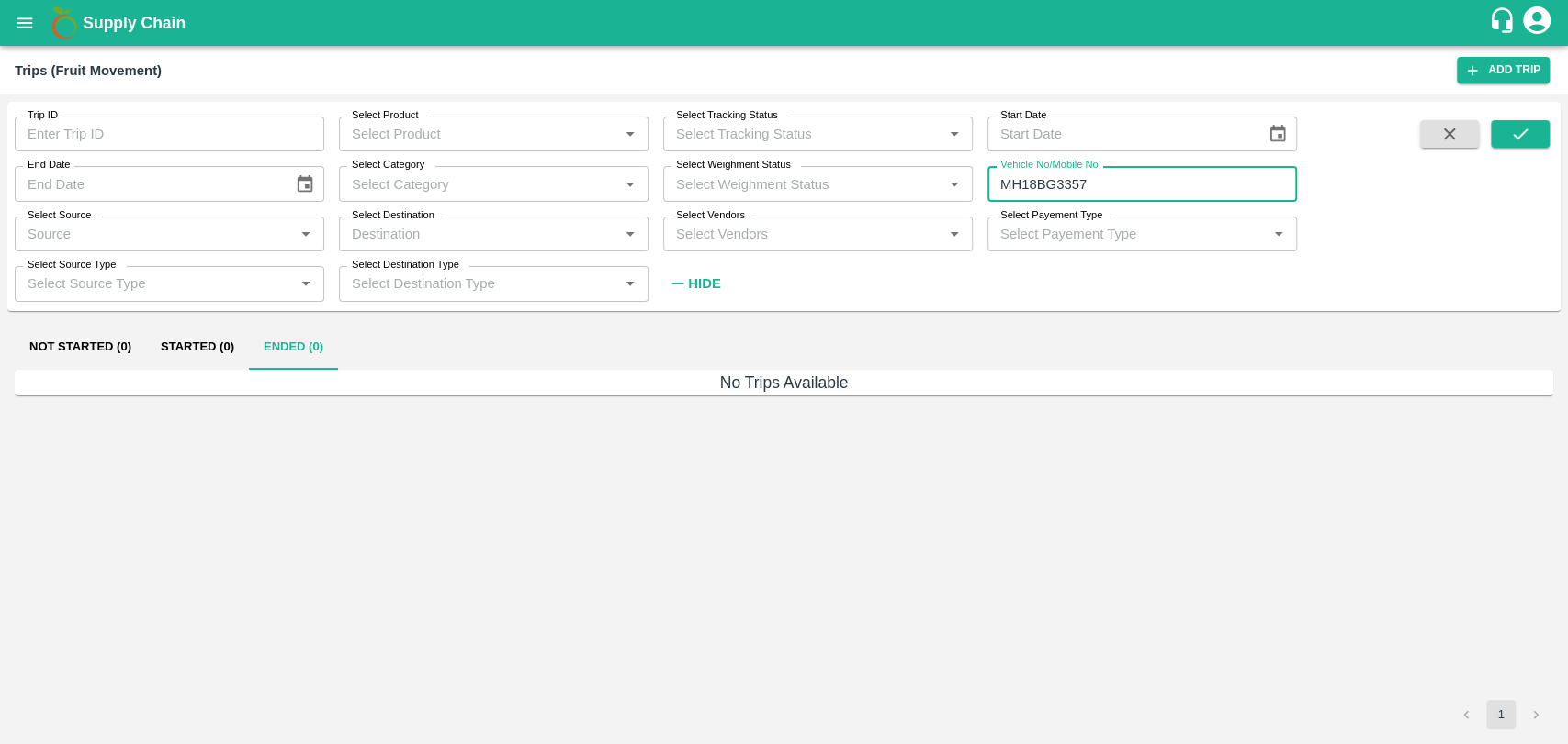
drag, startPoint x: 1057, startPoint y: 185, endPoint x: 992, endPoint y: 180, distance: 65.2
click at [992, 180] on input "MH18BG3357" at bounding box center [1142, 183] width 309 height 35
type input "3357"
click at [1516, 125] on icon "submit" at bounding box center [1519, 133] width 20 height 20
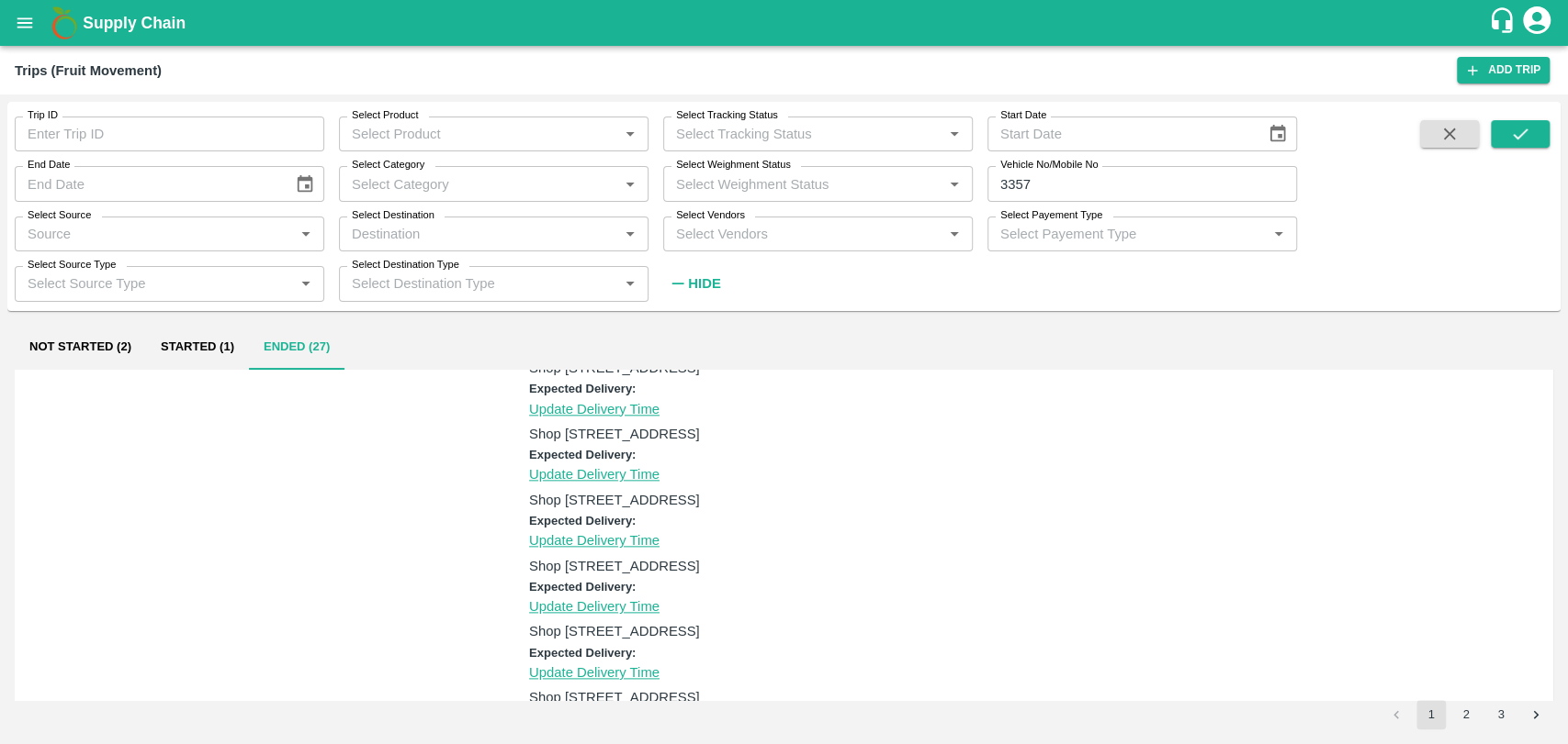
scroll to position [1019, 0]
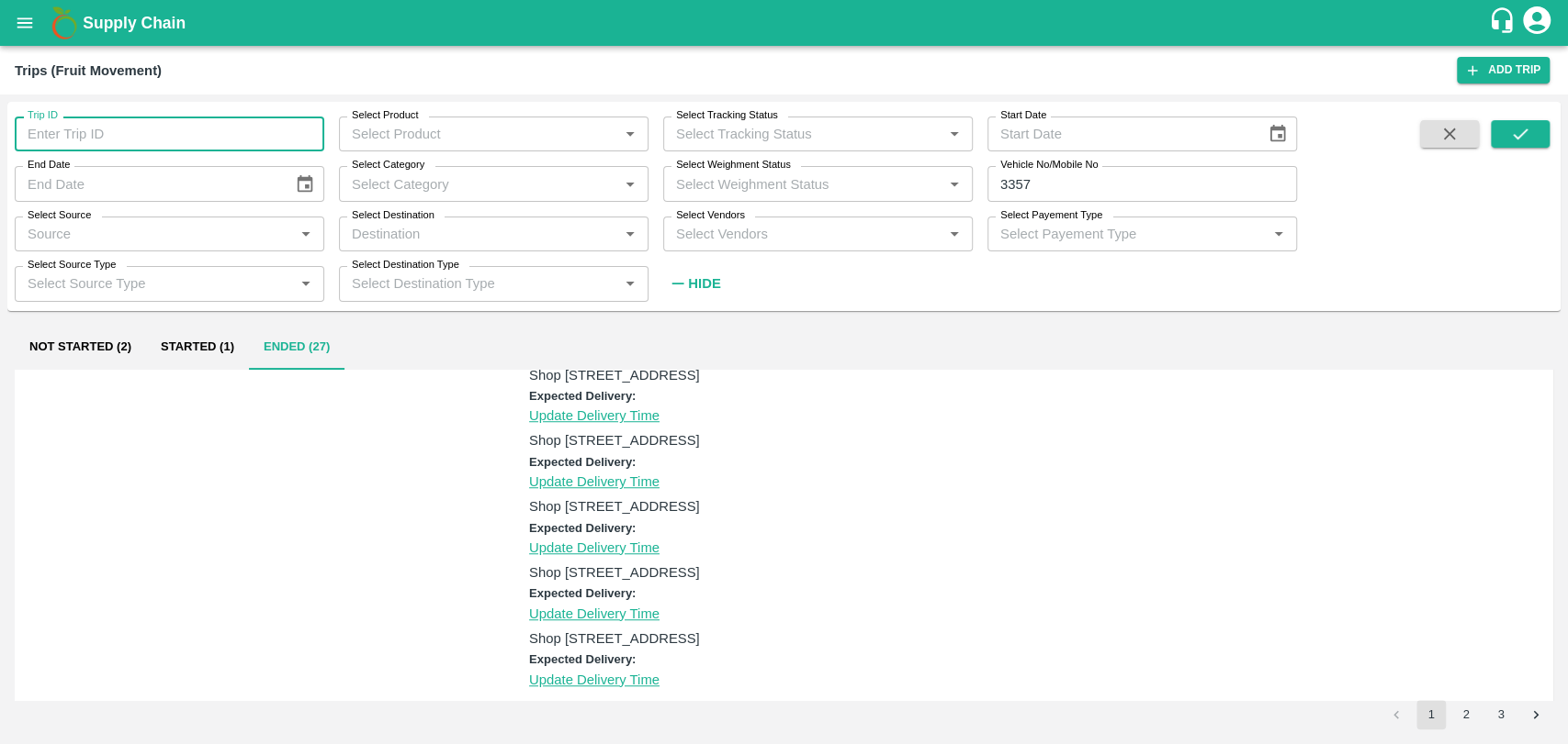
click at [158, 141] on input "Trip ID" at bounding box center [170, 134] width 309 height 35
type input "88867"
drag, startPoint x: 1074, startPoint y: 172, endPoint x: 935, endPoint y: 178, distance: 139.1
click at [944, 178] on div "Trip ID 88867 Trip ID Select Product Select Product   * Select Tracking Status …" at bounding box center [648, 201] width 1296 height 199
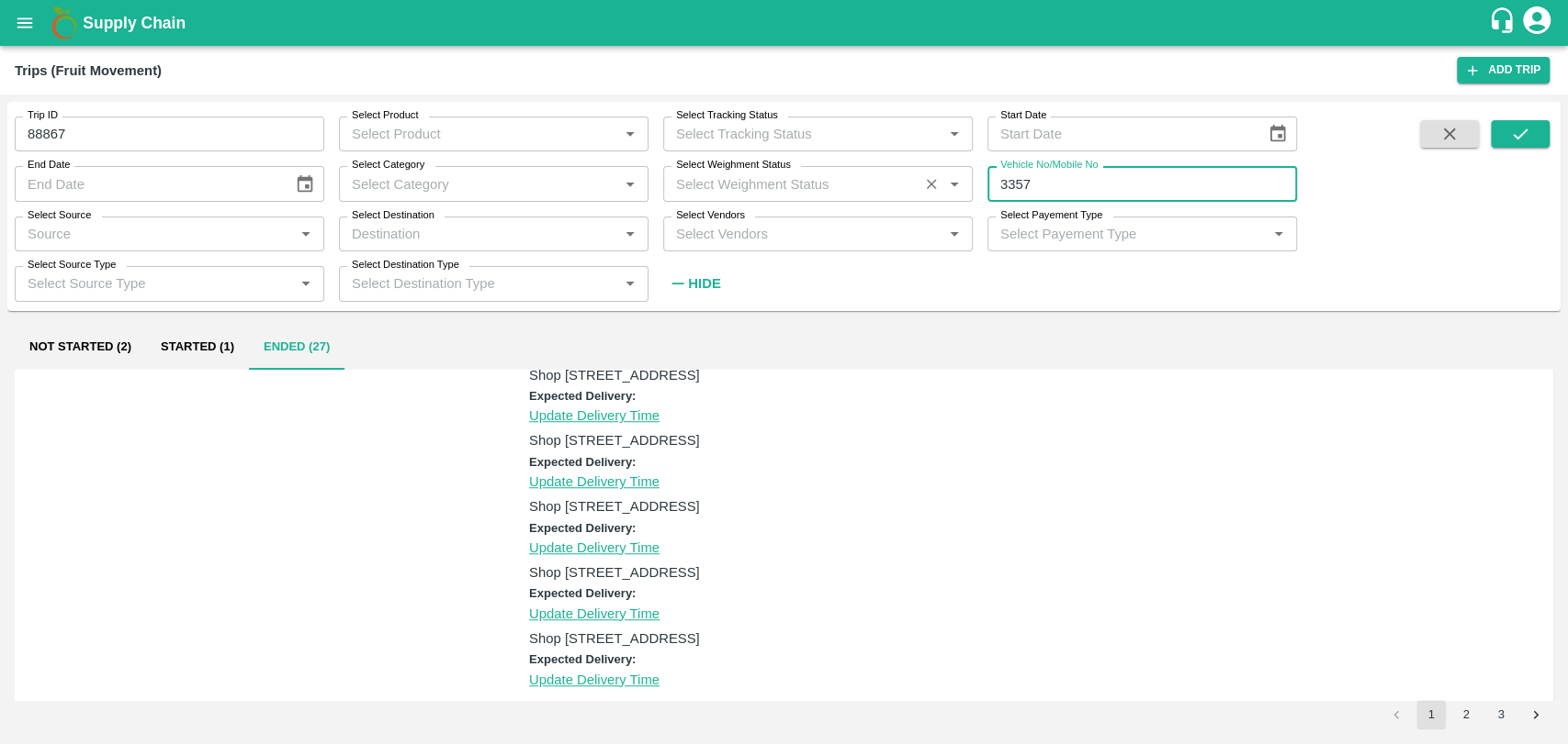
drag, startPoint x: 1041, startPoint y: 187, endPoint x: 969, endPoint y: 181, distance: 72.2
click at [970, 181] on div "Trip ID 88867 Trip ID Select Product Select Product   * Select Tracking Status …" at bounding box center [648, 201] width 1296 height 199
type input "3357"
click at [1526, 144] on button "submit" at bounding box center [1520, 134] width 58 height 27
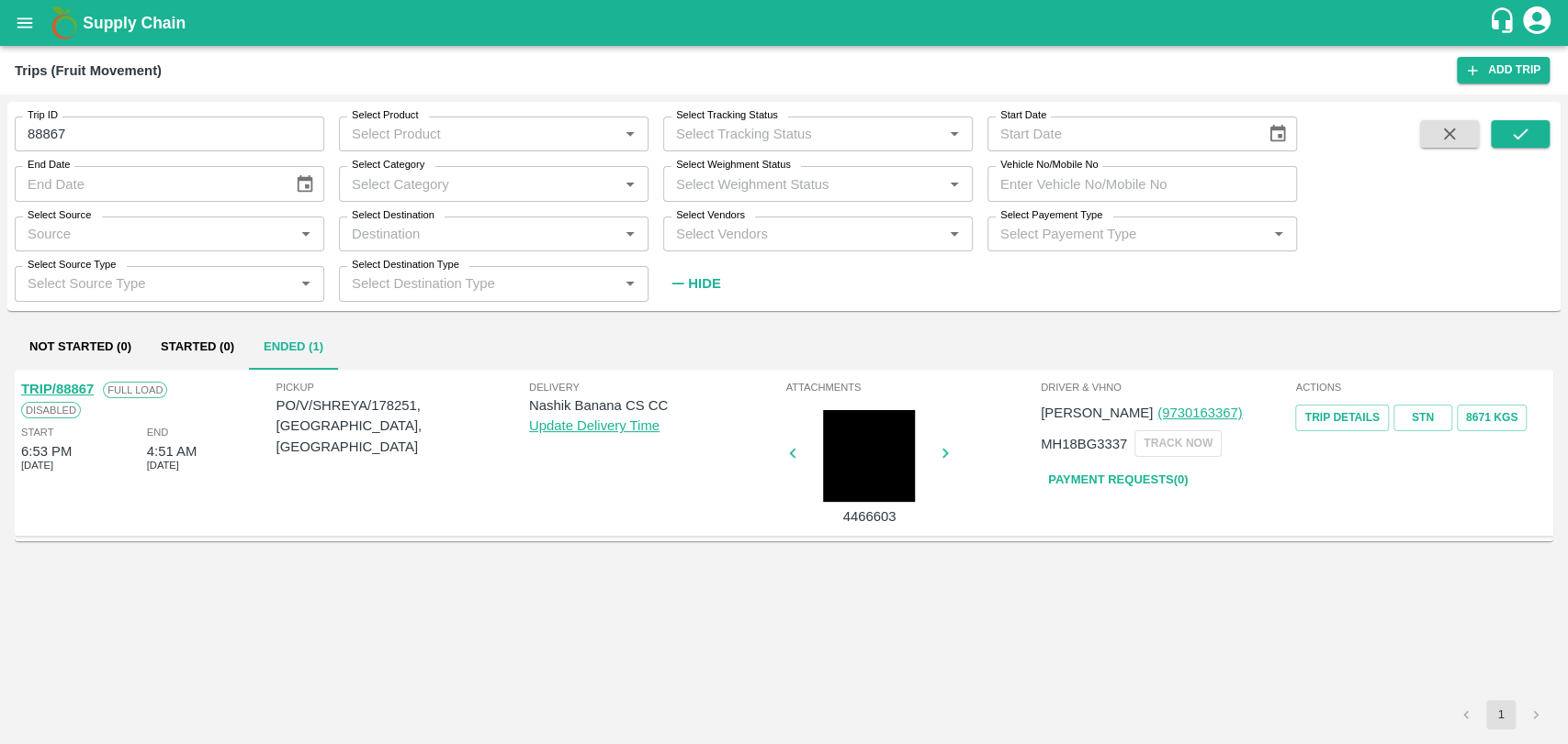
click at [72, 384] on link "TRIP/88867" at bounding box center [57, 389] width 73 height 15
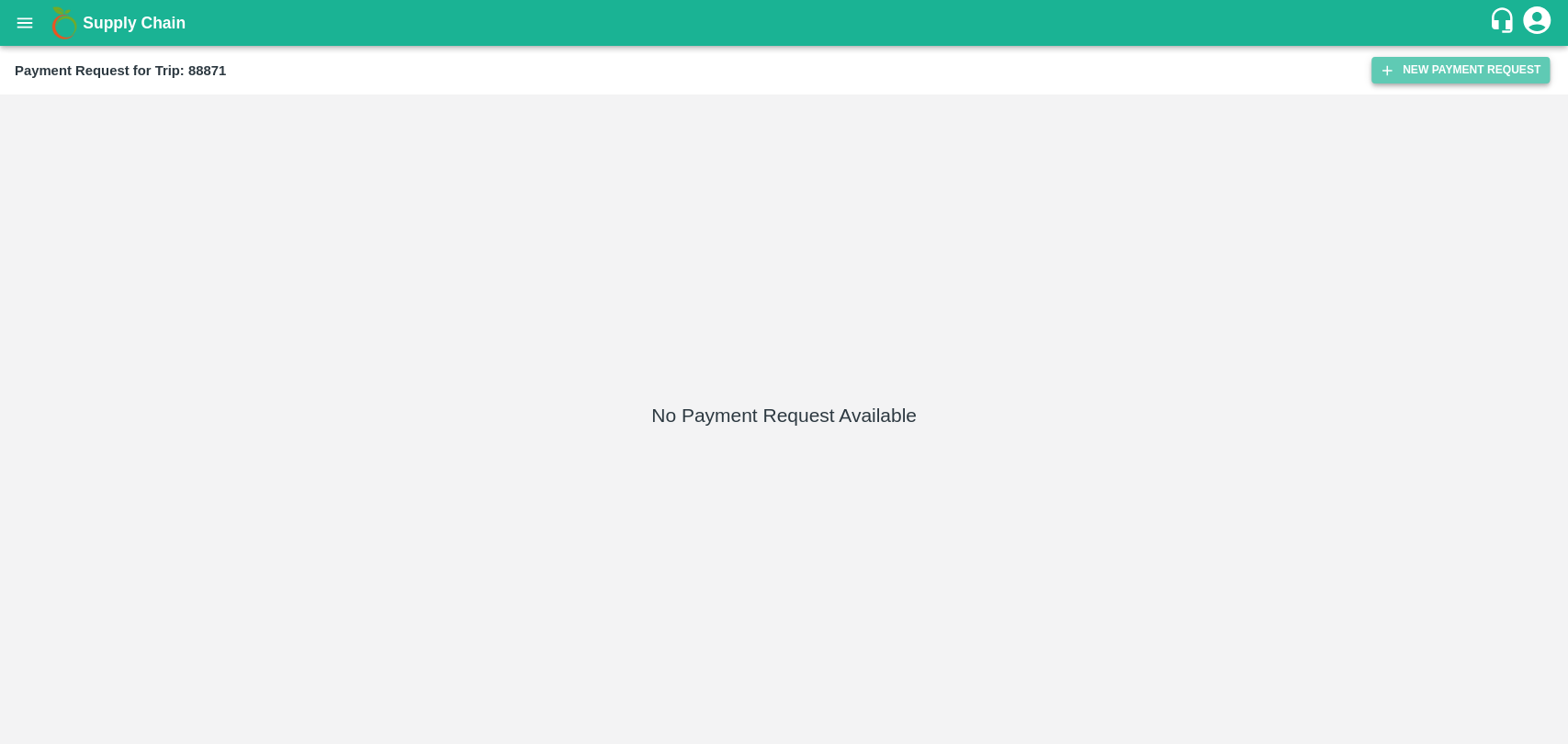
click at [1466, 78] on button "New Payment Request" at bounding box center [1460, 70] width 178 height 26
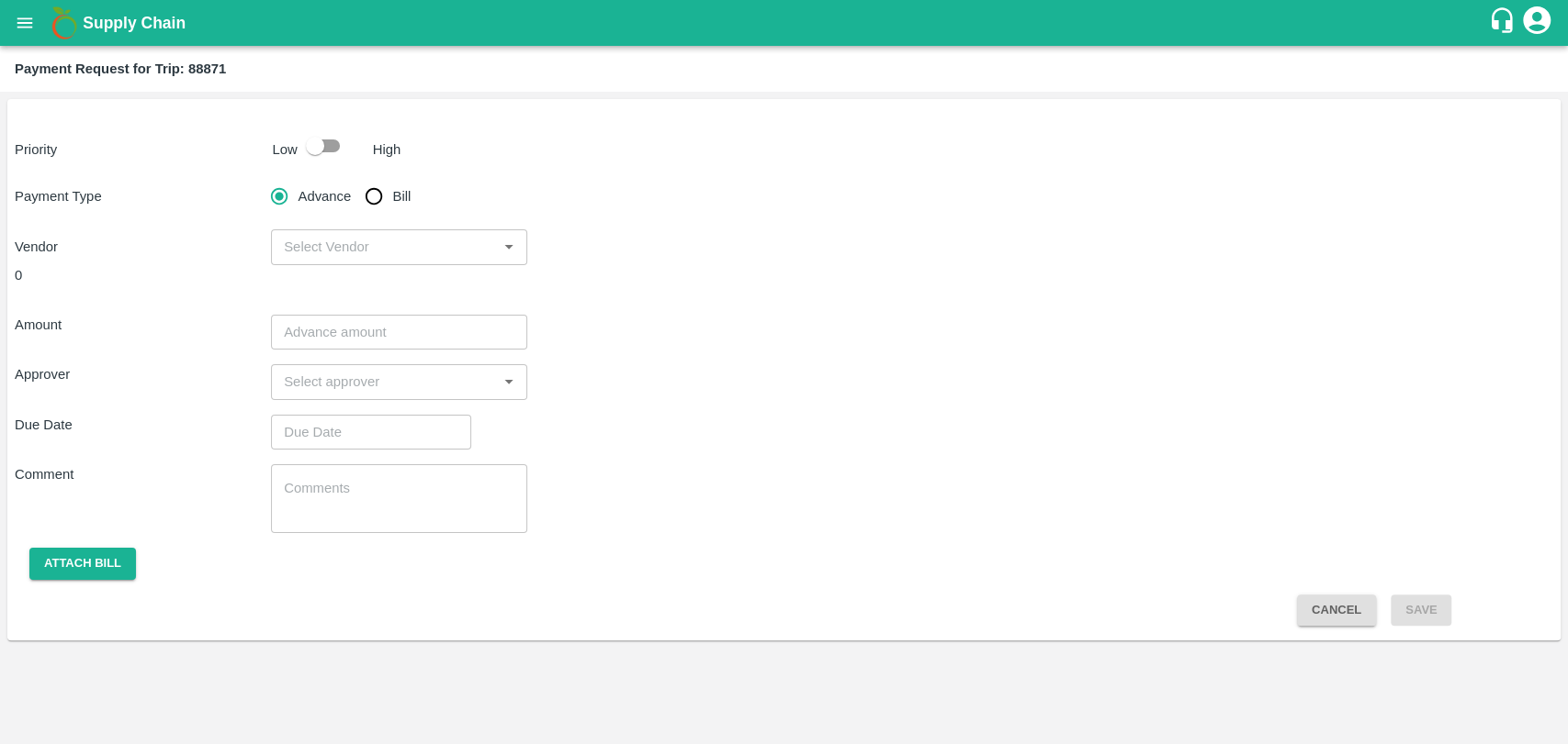
click at [365, 156] on div "High" at bounding box center [383, 145] width 36 height 27
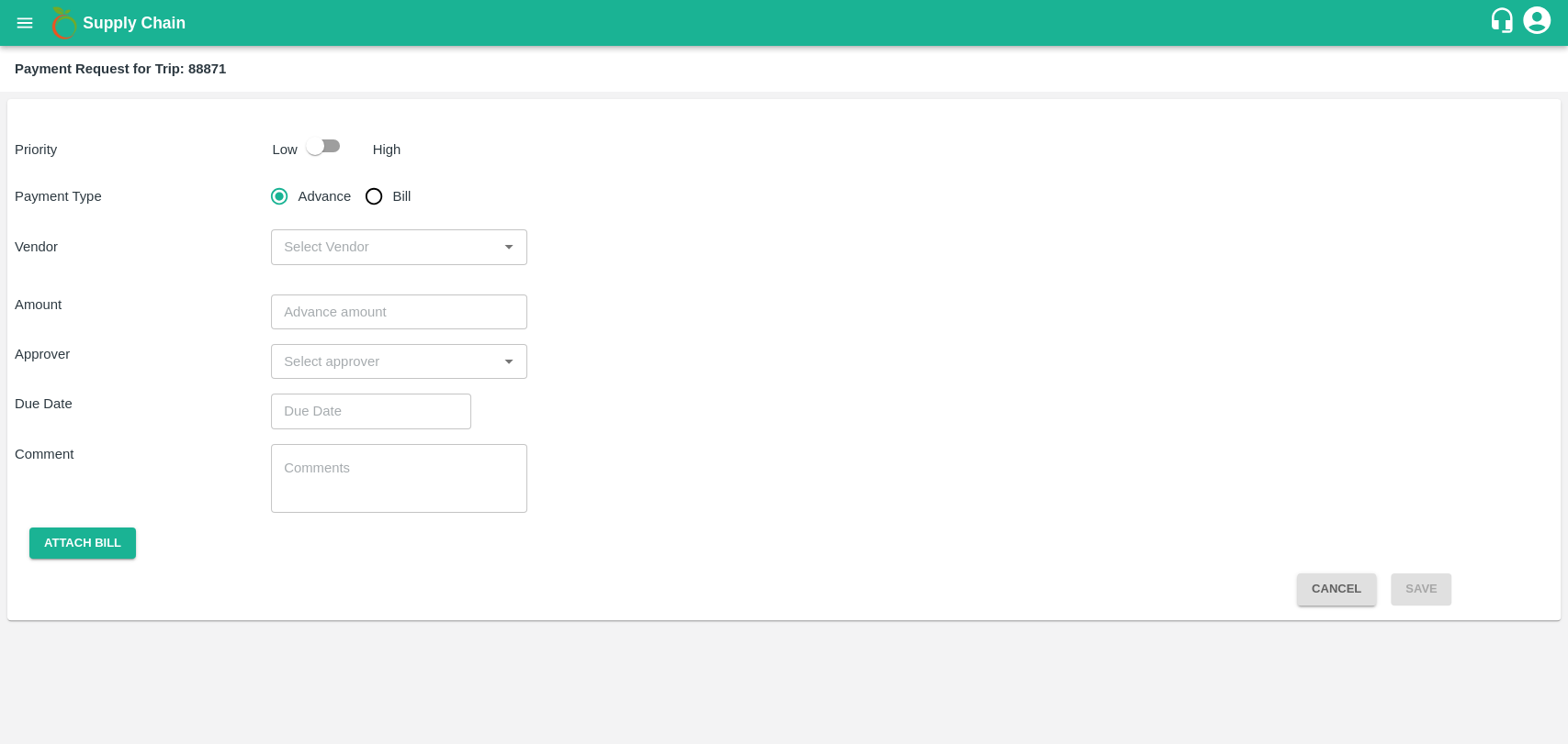
click at [283, 163] on div "Priority Low High Payment Type Advance Bill Vendor ​ Amount ​ Approver ​ Due Da…" at bounding box center [784, 359] width 1553 height 521
click at [304, 152] on input "checkbox" at bounding box center [314, 145] width 105 height 35
checkbox input "true"
click at [390, 189] on input "Bill" at bounding box center [374, 196] width 37 height 37
radio input "true"
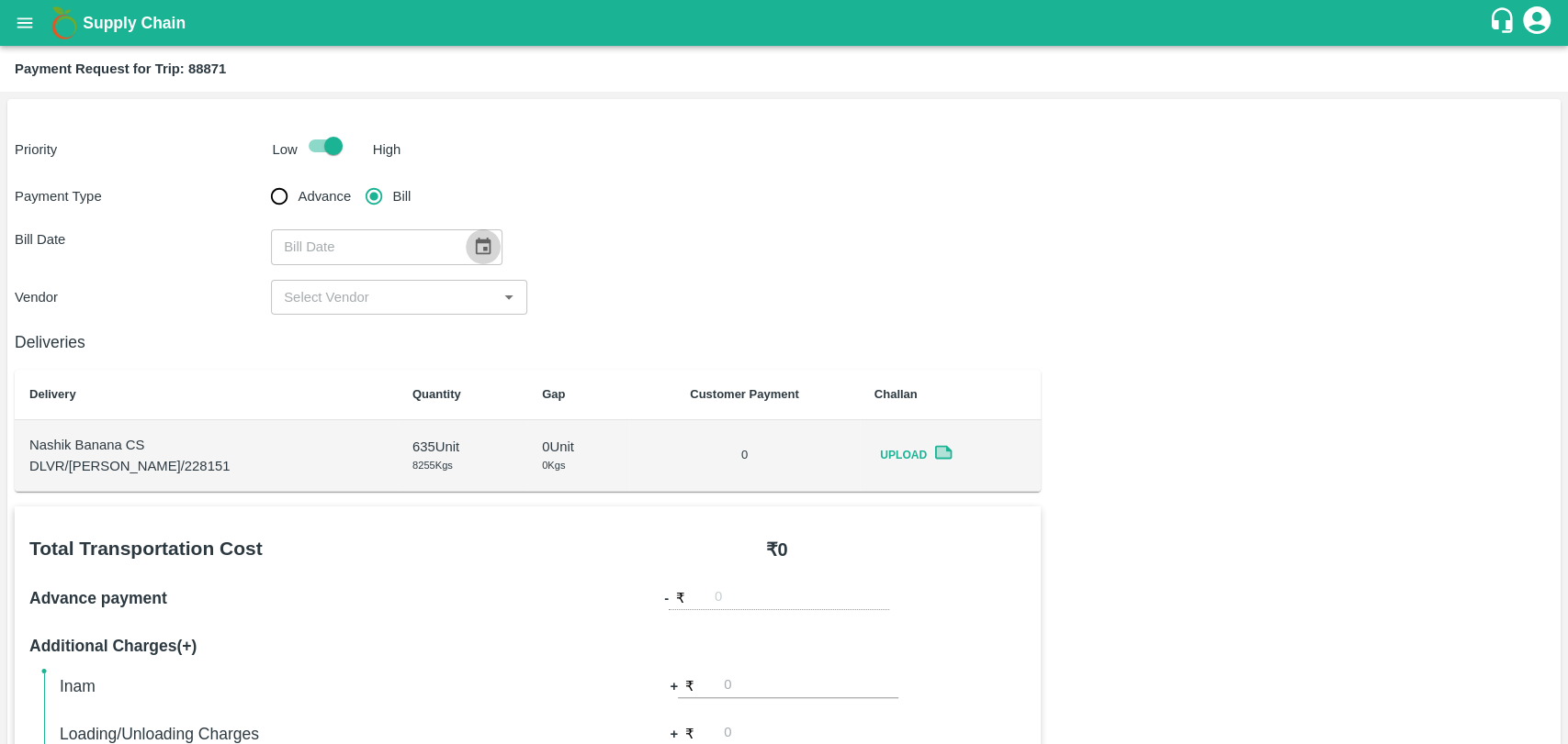
click at [475, 244] on icon "Choose date" at bounding box center [482, 246] width 20 height 20
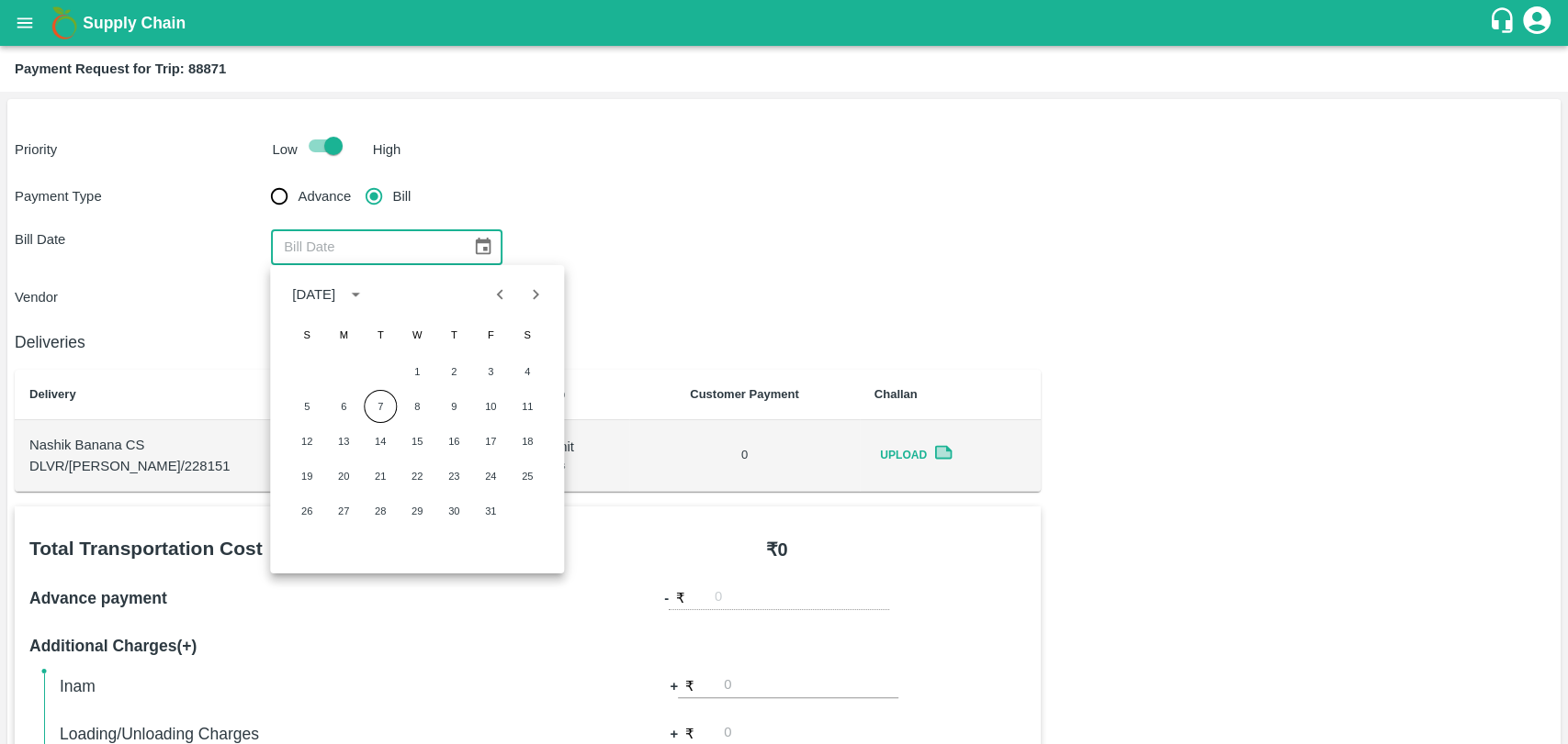
click at [510, 300] on button "Previous month" at bounding box center [500, 294] width 35 height 35
click at [319, 475] on button "21" at bounding box center [307, 476] width 33 height 33
type input "[DATE]"
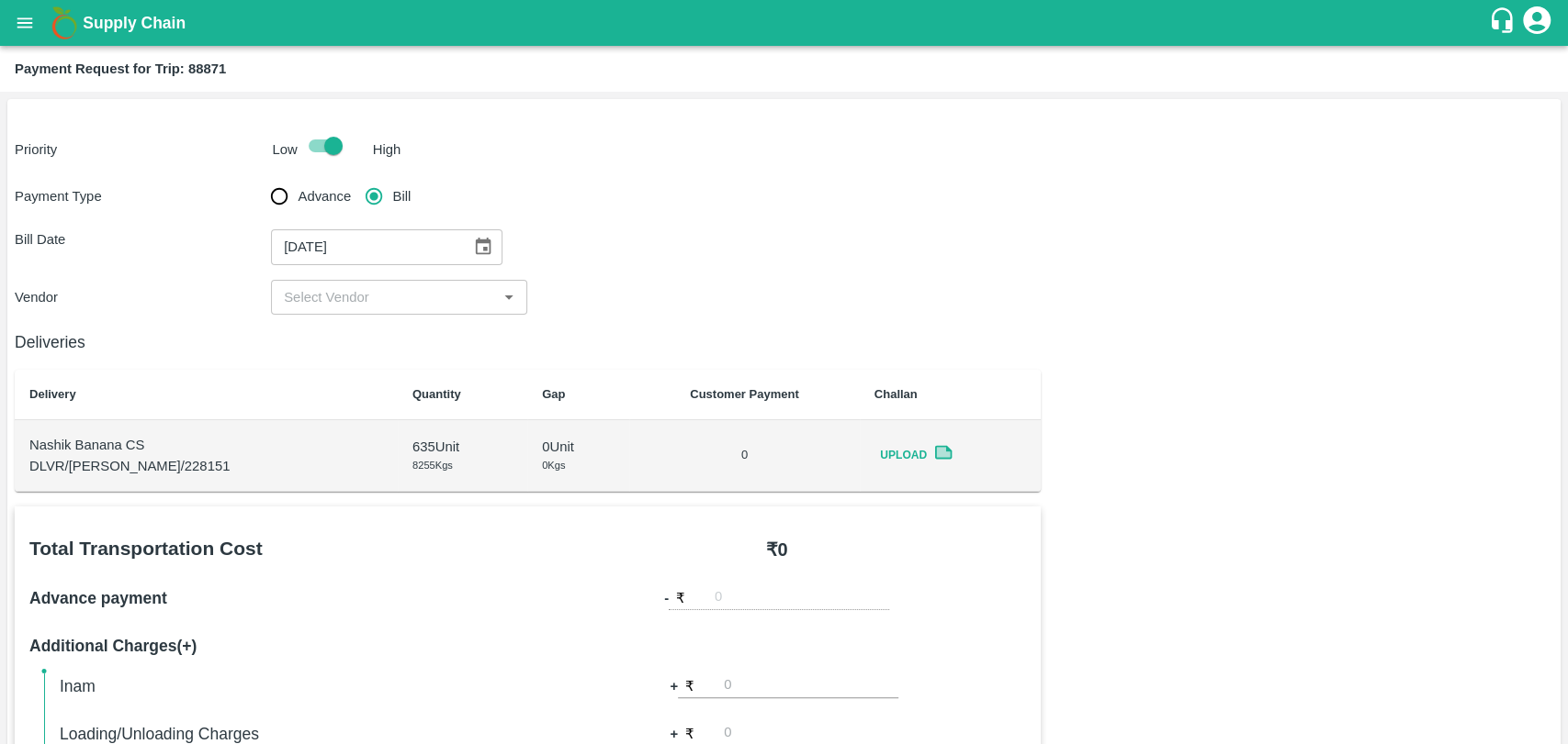
click at [308, 286] on input "input" at bounding box center [384, 297] width 215 height 24
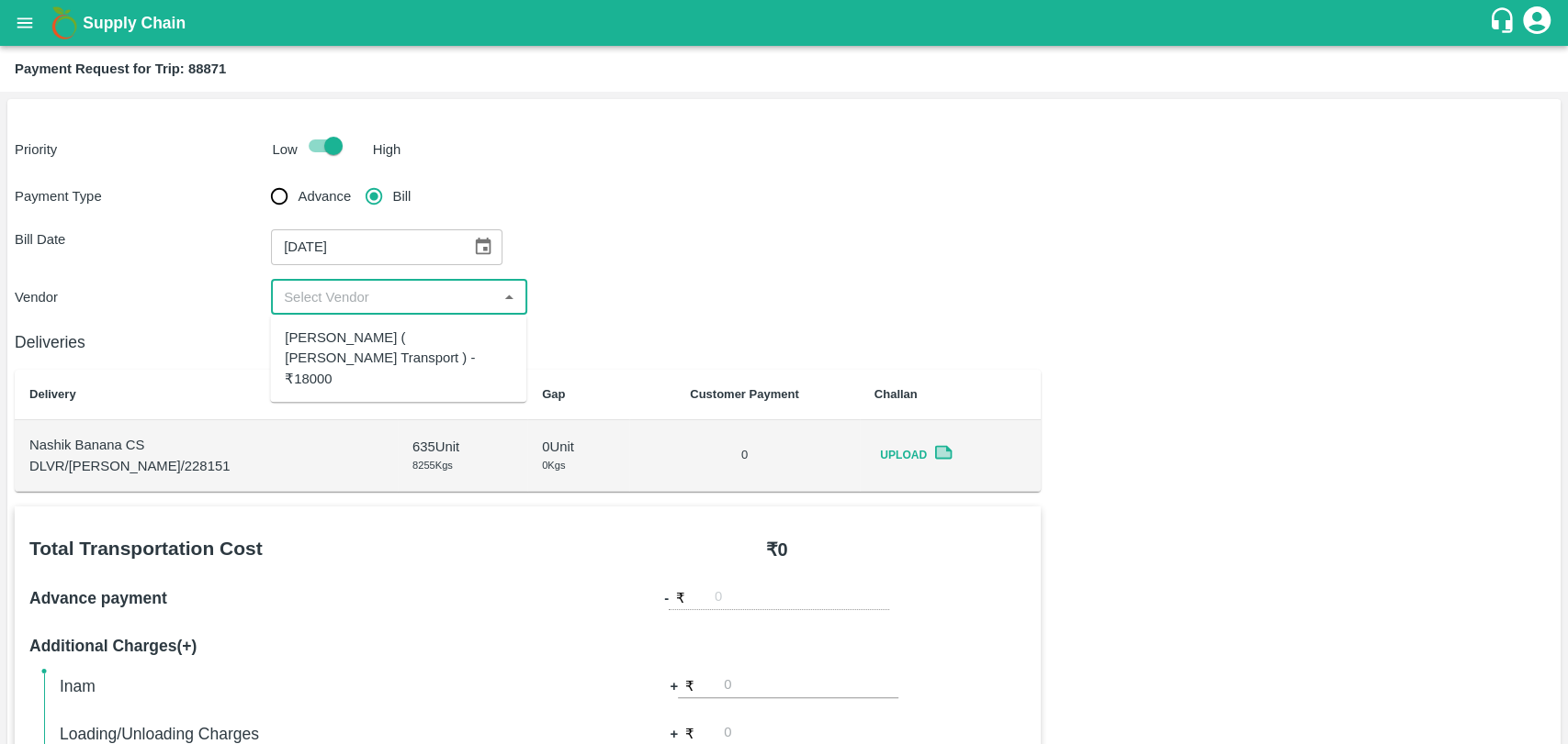
click at [330, 339] on div "[PERSON_NAME] ( [PERSON_NAME] Transport ) - ₹18000" at bounding box center [398, 357] width 226 height 61
type input "[PERSON_NAME] ( [PERSON_NAME] Transport ) - ₹18000"
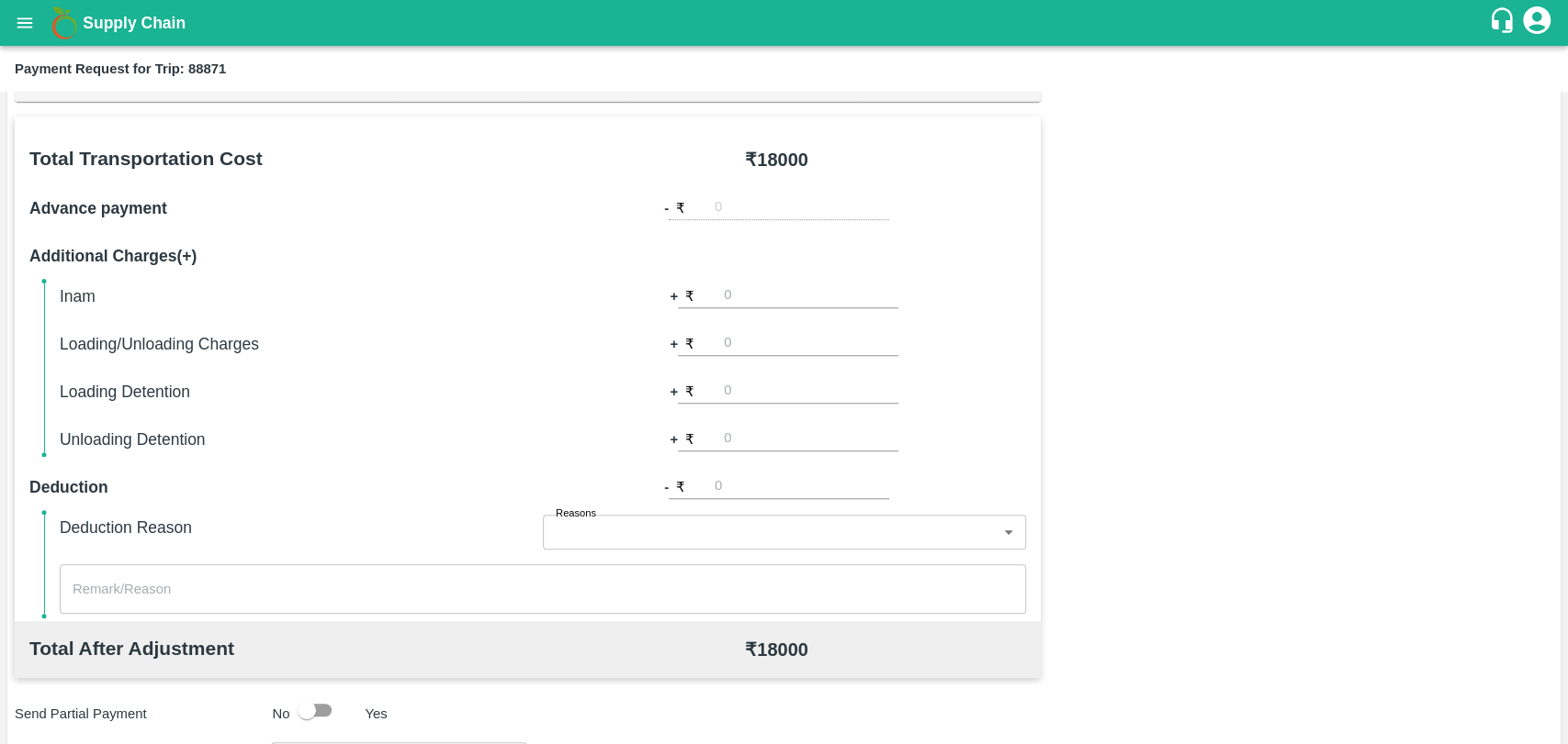
scroll to position [407, 0]
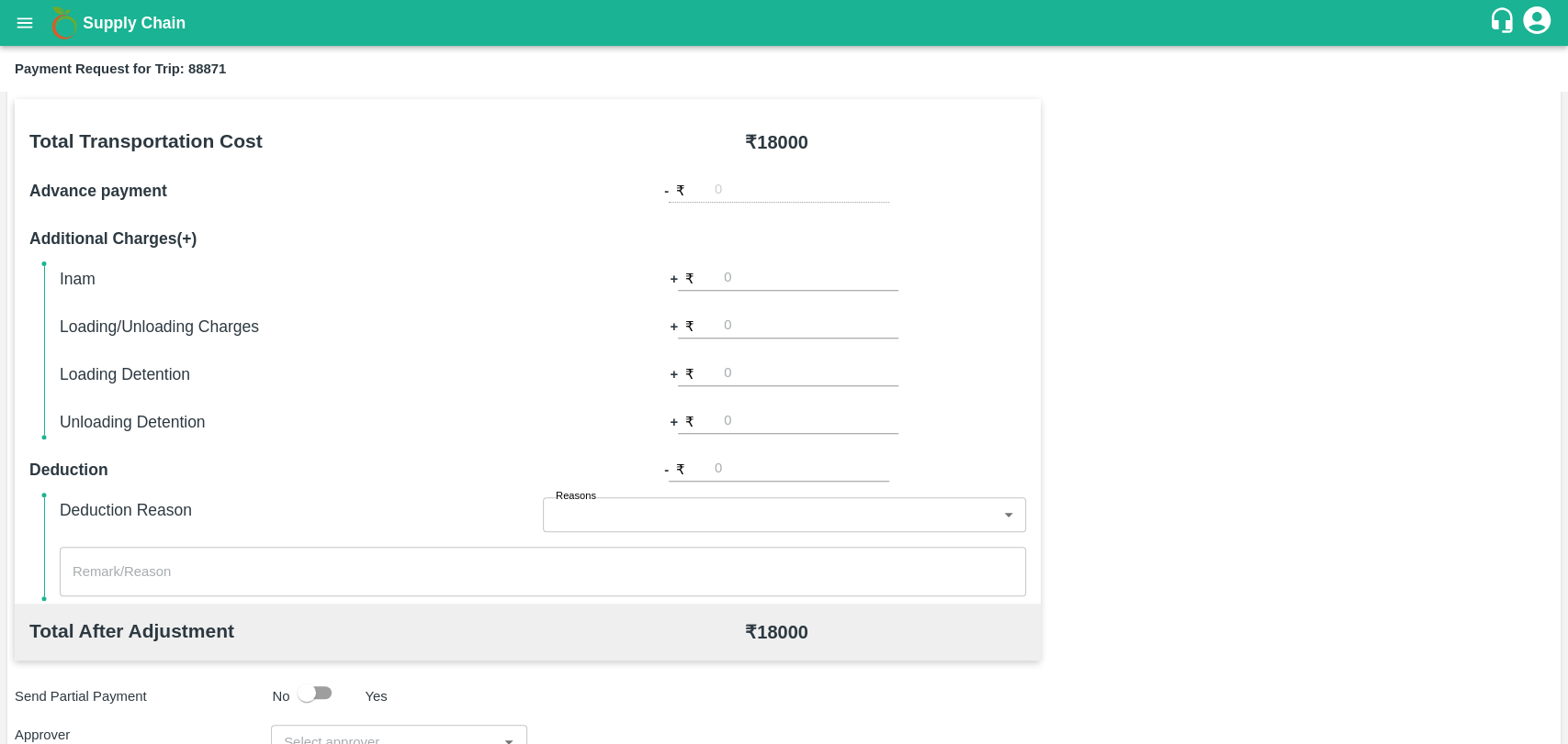
click at [758, 342] on div "Inam + ₹ Loading/Unloading Charges + ₹ Loading Detention + ₹ Unloading Detentio…" at bounding box center [542, 350] width 966 height 169
click at [759, 319] on input "number" at bounding box center [810, 326] width 175 height 25
type input "500"
type input "1000"
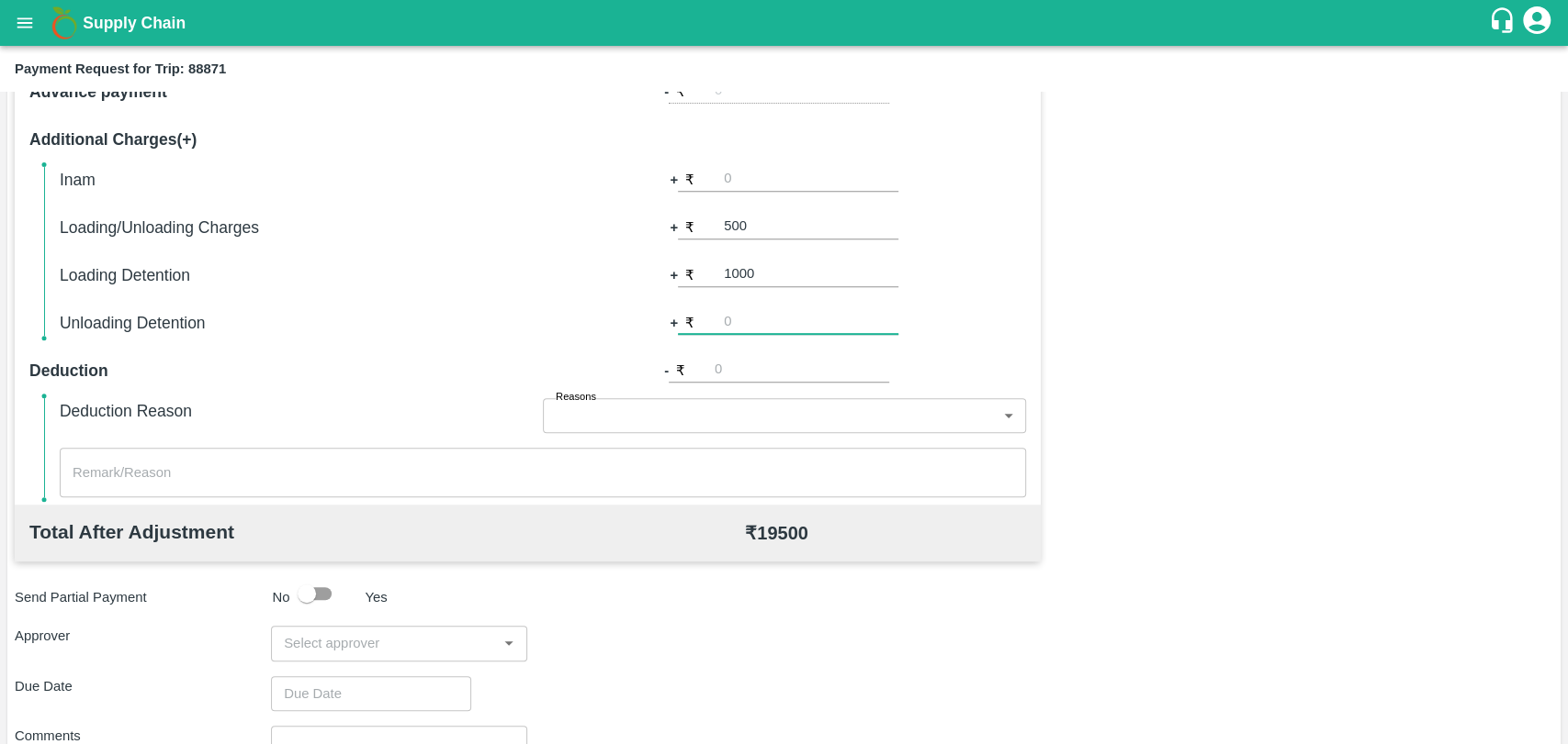
scroll to position [672, 0]
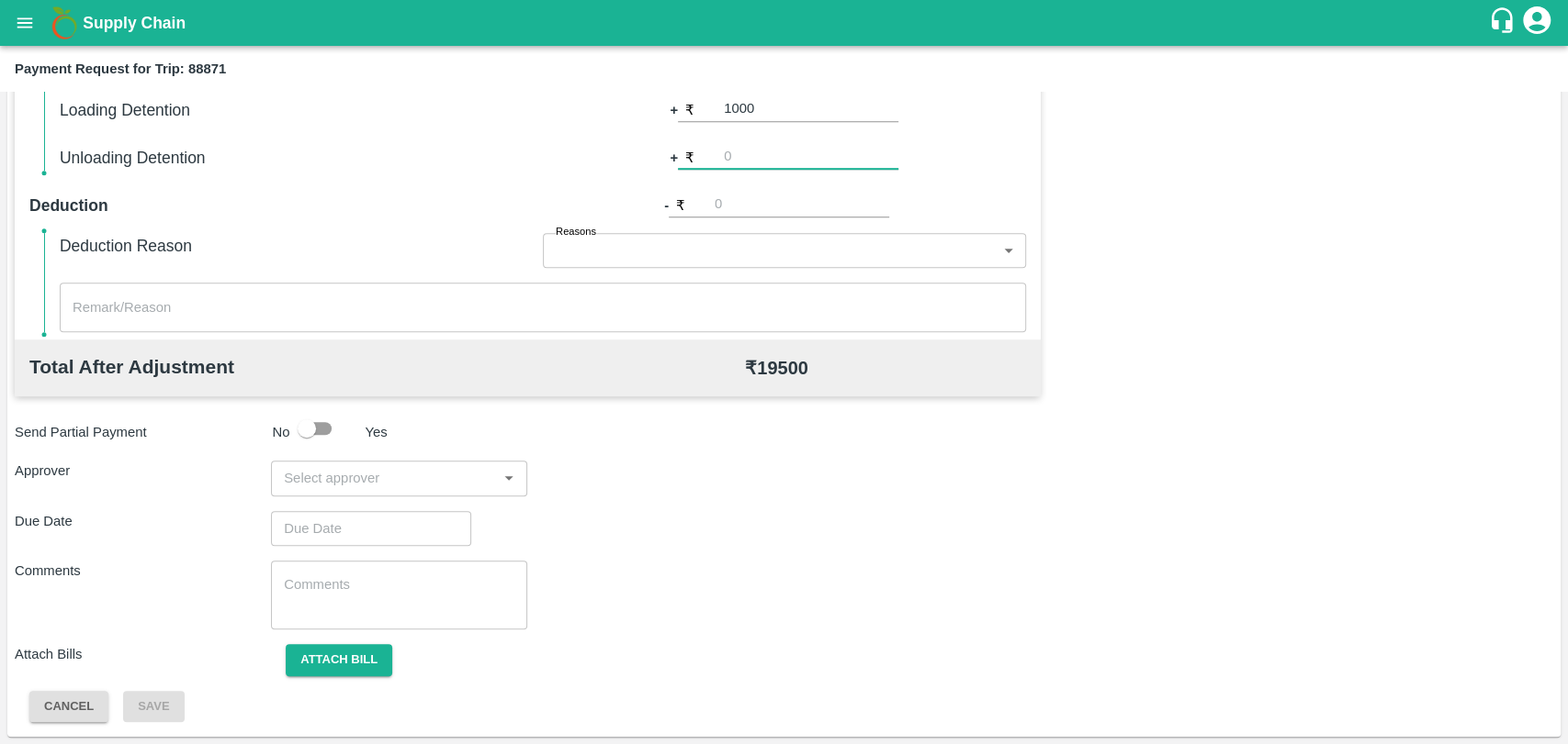
click at [354, 472] on input "input" at bounding box center [384, 477] width 215 height 24
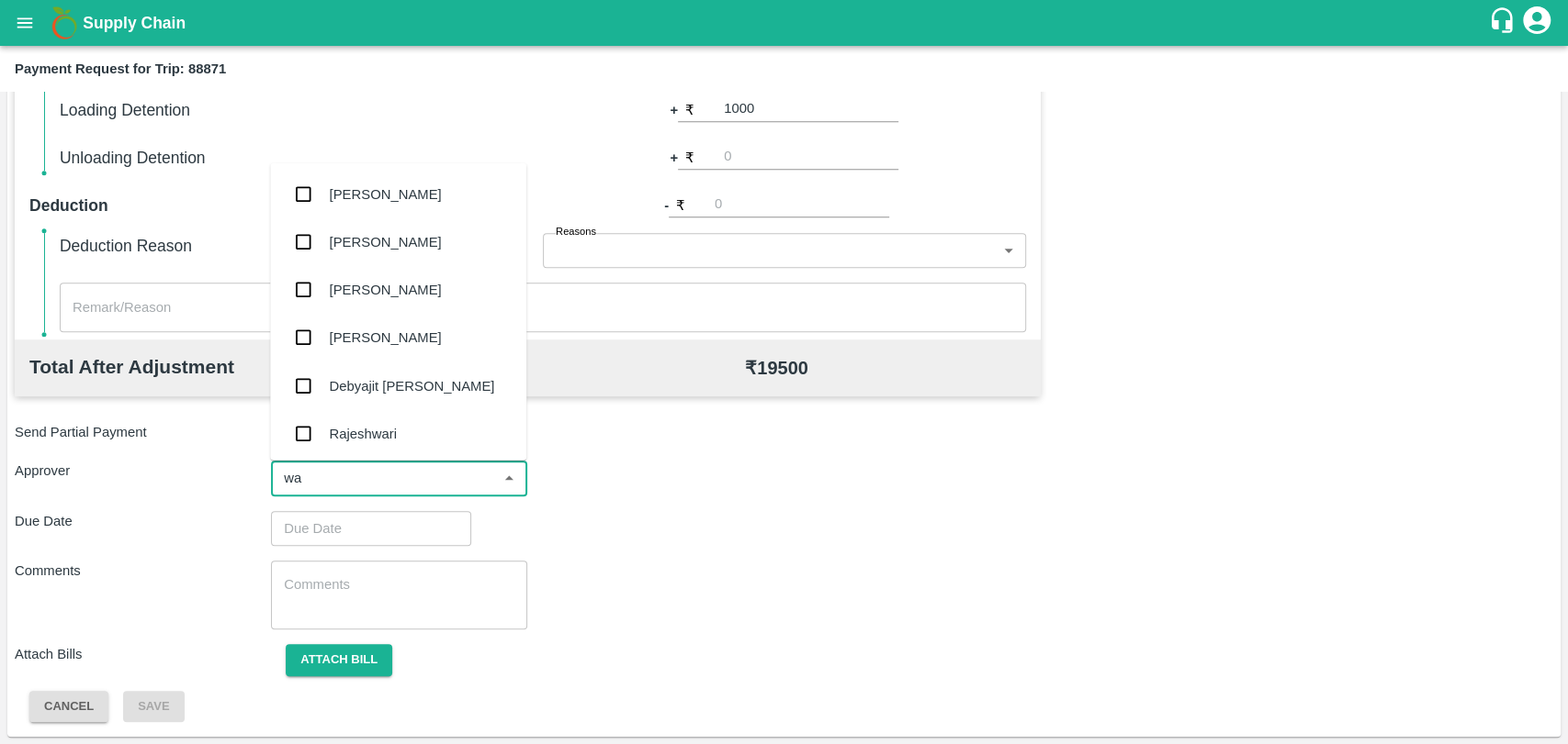
type input "wag"
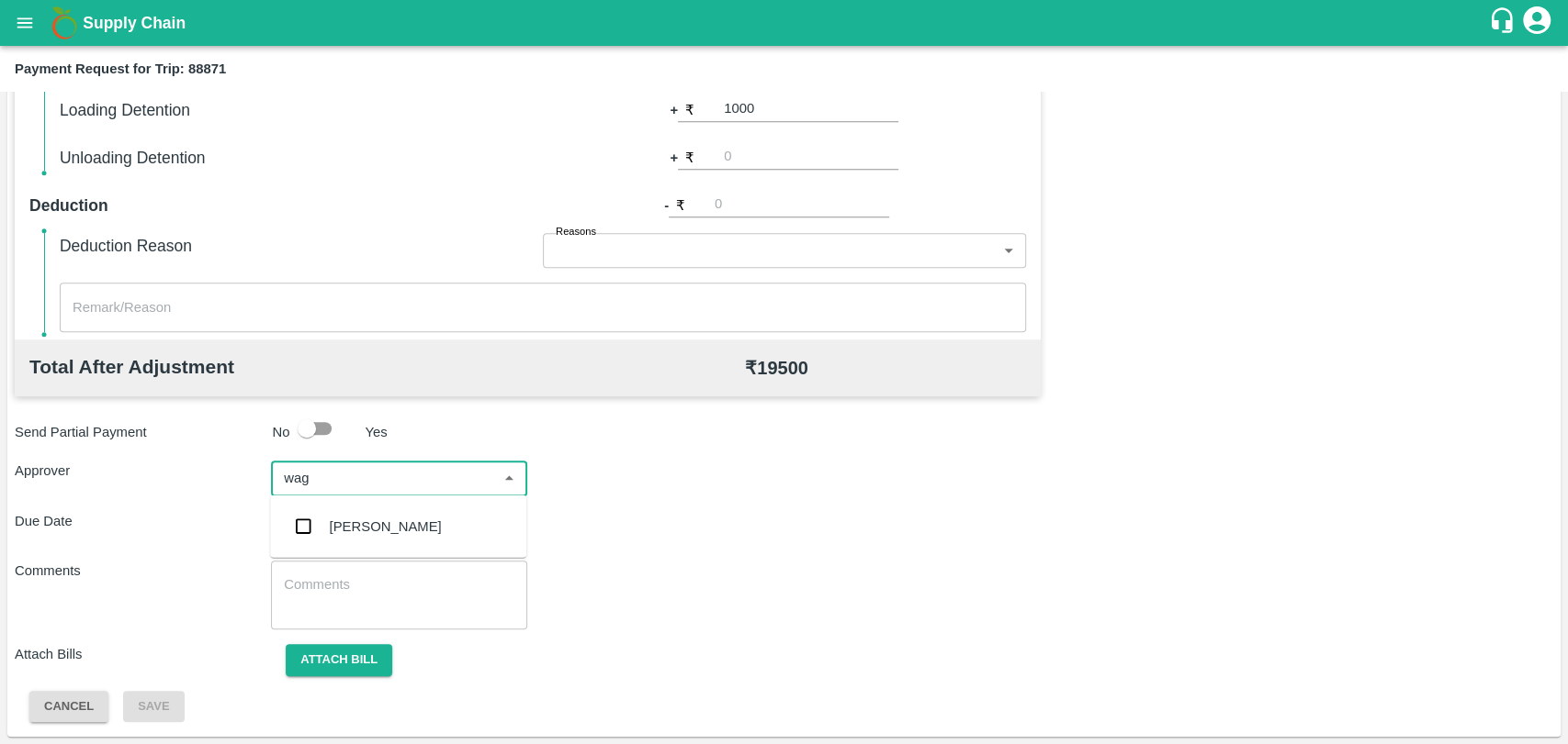
click at [355, 508] on div "[PERSON_NAME]" at bounding box center [398, 526] width 257 height 48
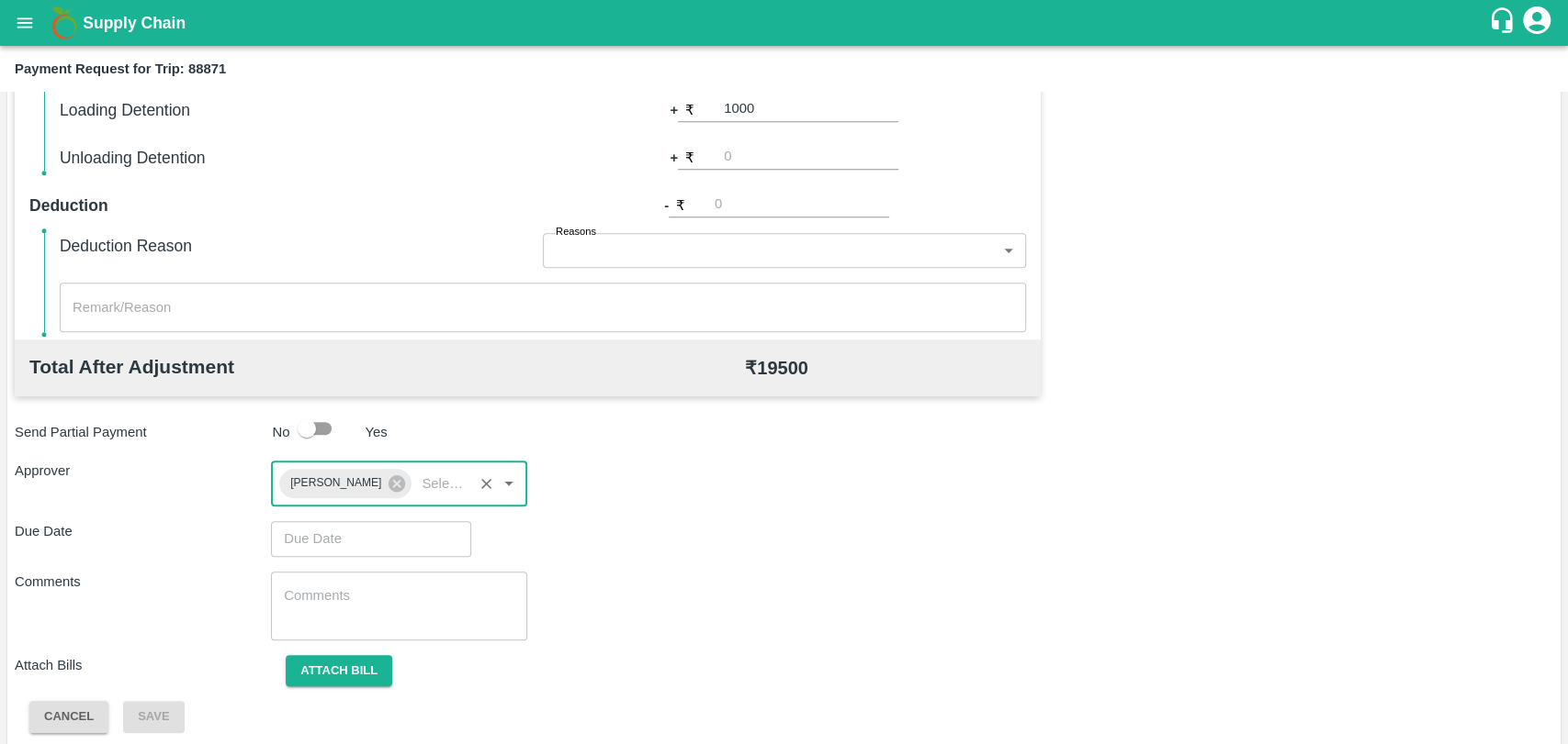
click at [348, 546] on input "Choose date" at bounding box center [364, 538] width 188 height 35
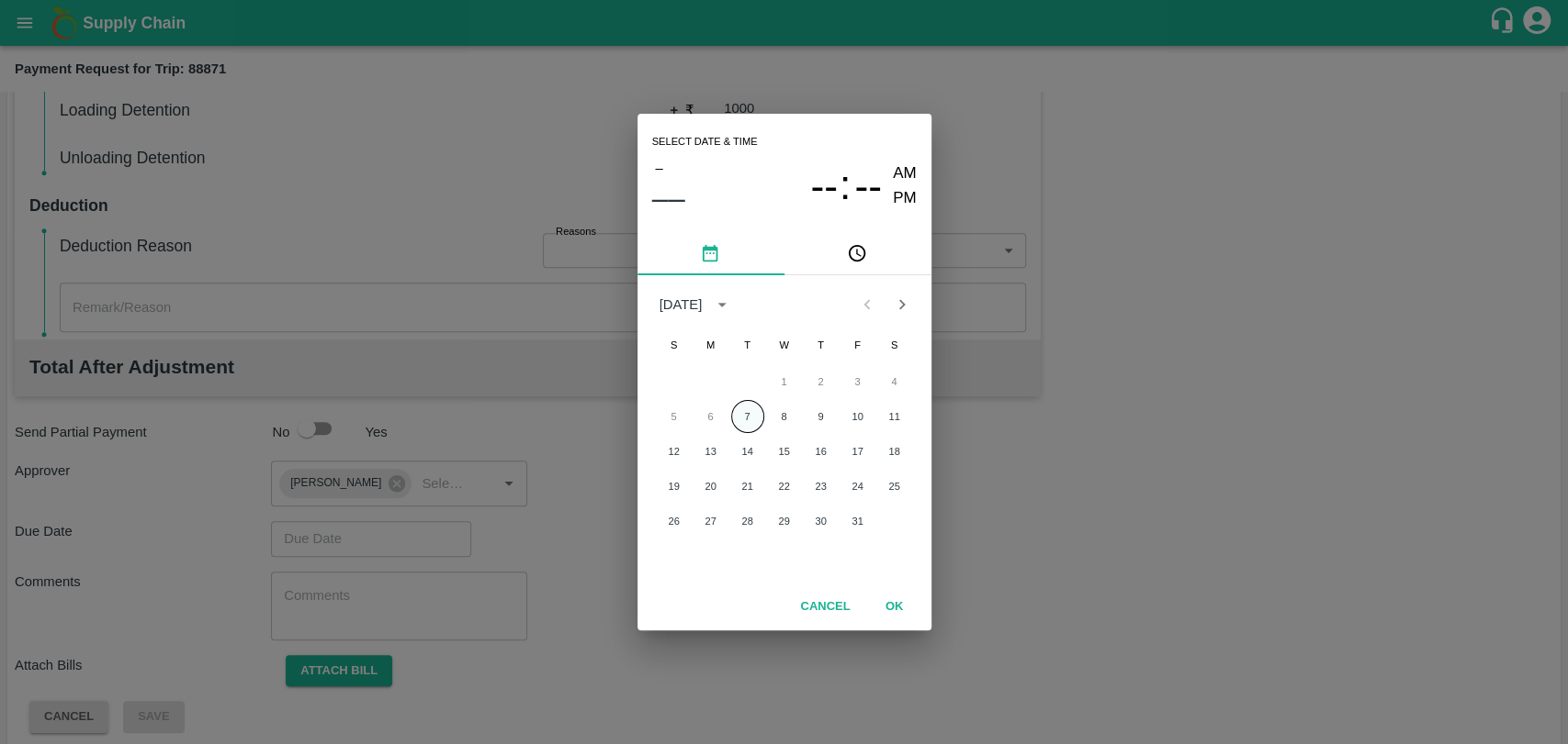
click at [739, 411] on button "7" at bounding box center [747, 416] width 33 height 33
type input "[DATE] 12:00 AM"
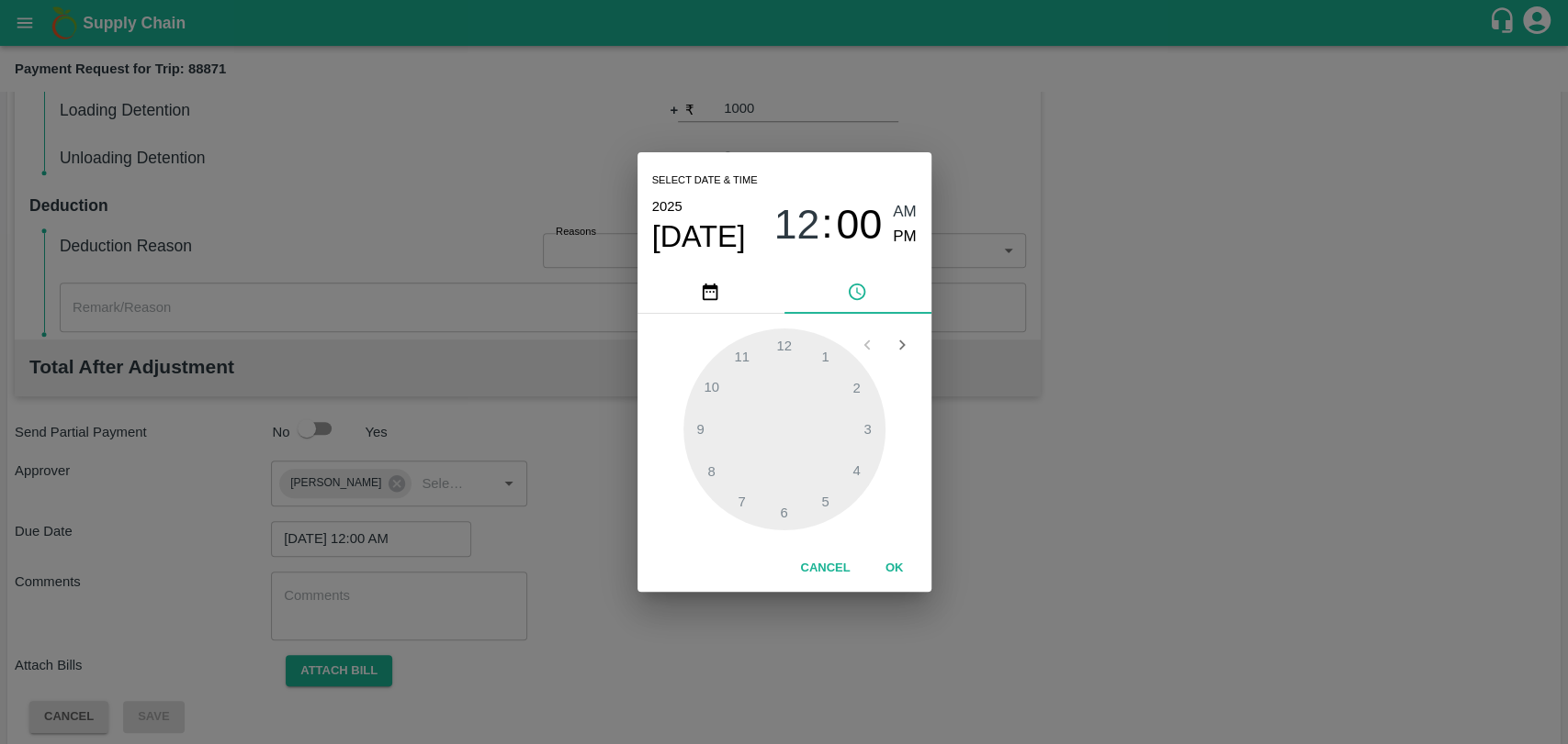
click at [863, 545] on div "Cancel OK" at bounding box center [784, 569] width 293 height 47
click at [875, 557] on button "OK" at bounding box center [894, 569] width 58 height 32
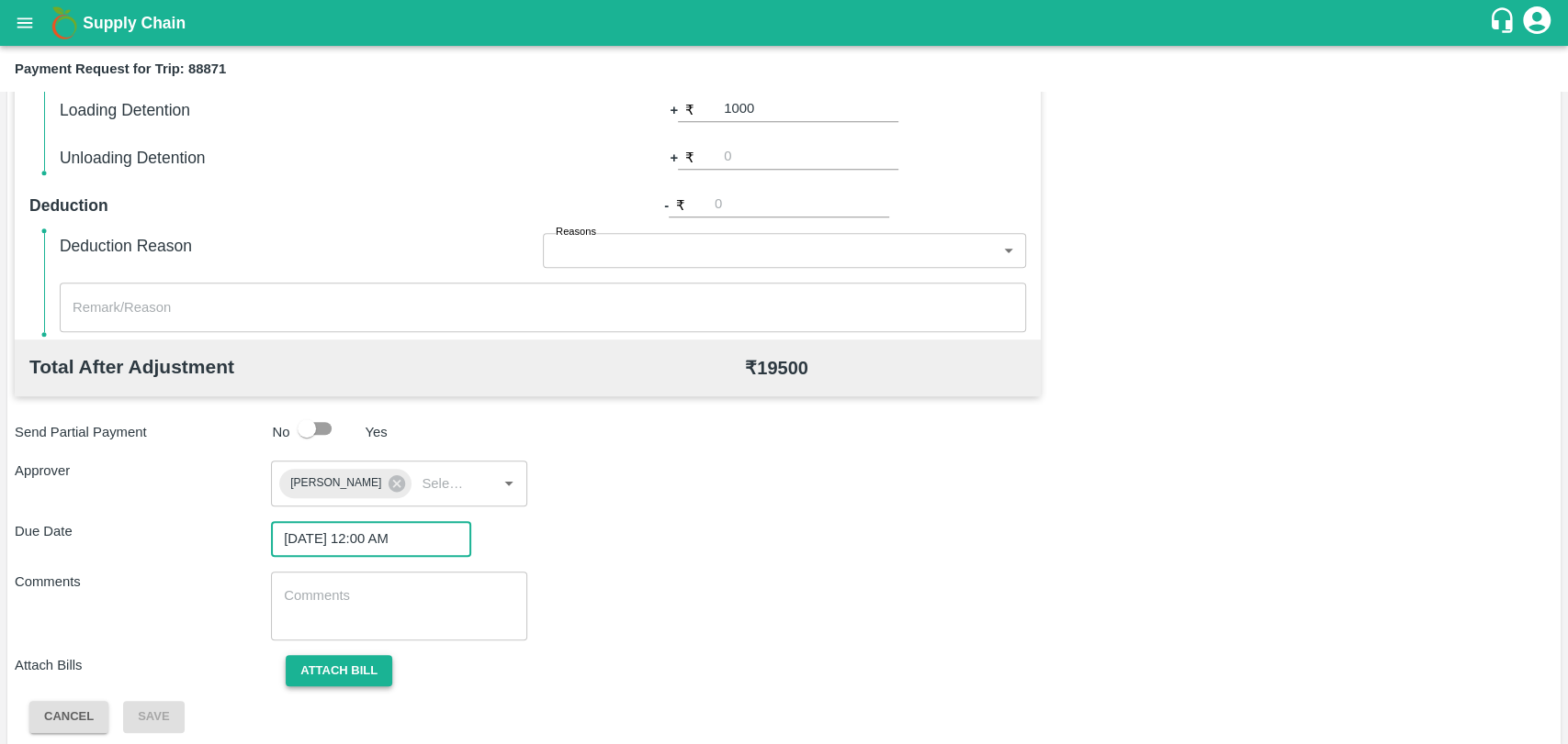
click at [342, 665] on button "Attach bill" at bounding box center [339, 671] width 107 height 32
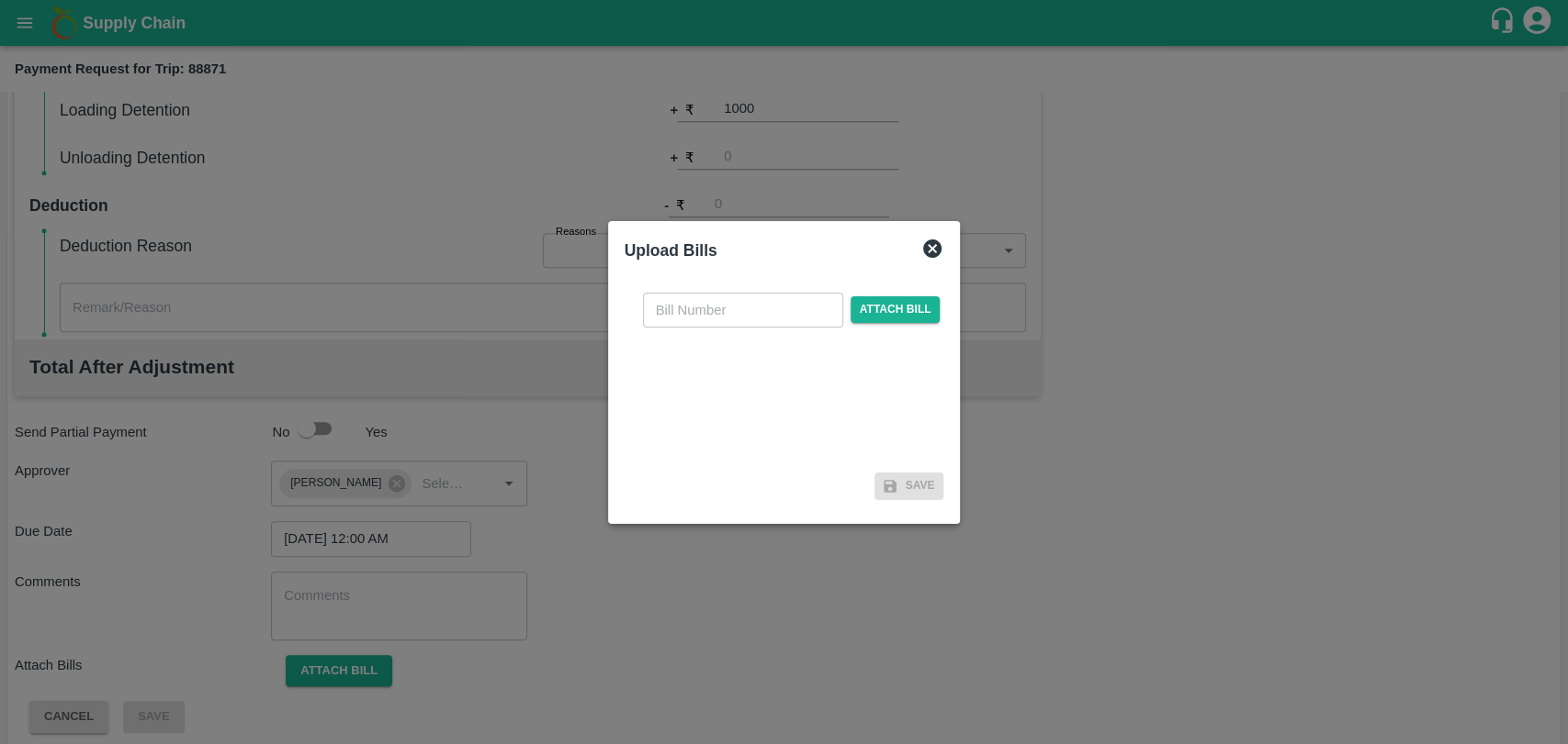
click at [712, 310] on input "text" at bounding box center [742, 310] width 200 height 35
type input "4047"
click at [878, 299] on span "Attach bill" at bounding box center [894, 309] width 90 height 26
click at [0, 0] on input "Attach bill" at bounding box center [0, 0] width 0 height 0
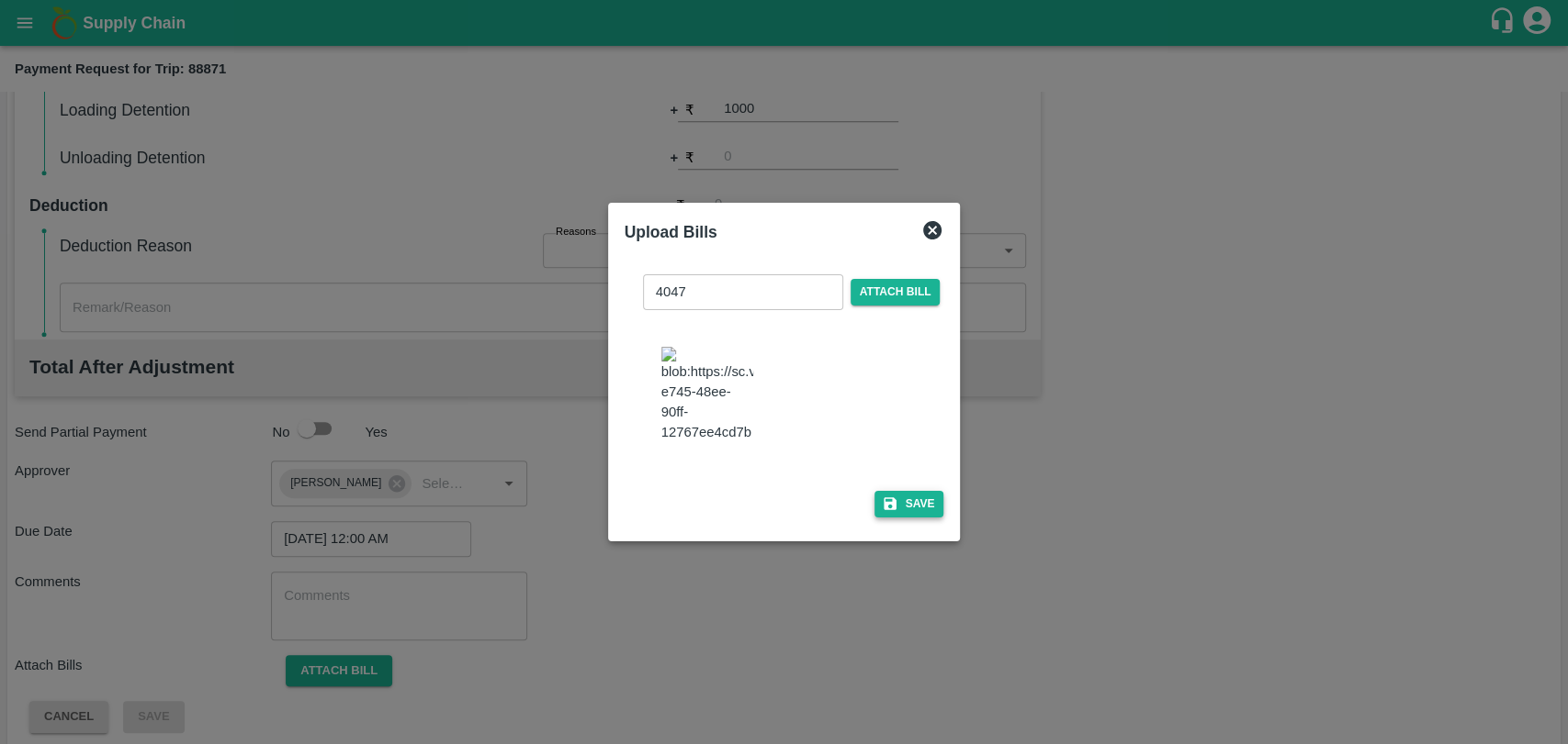
click at [900, 497] on button "Save" at bounding box center [909, 504] width 70 height 26
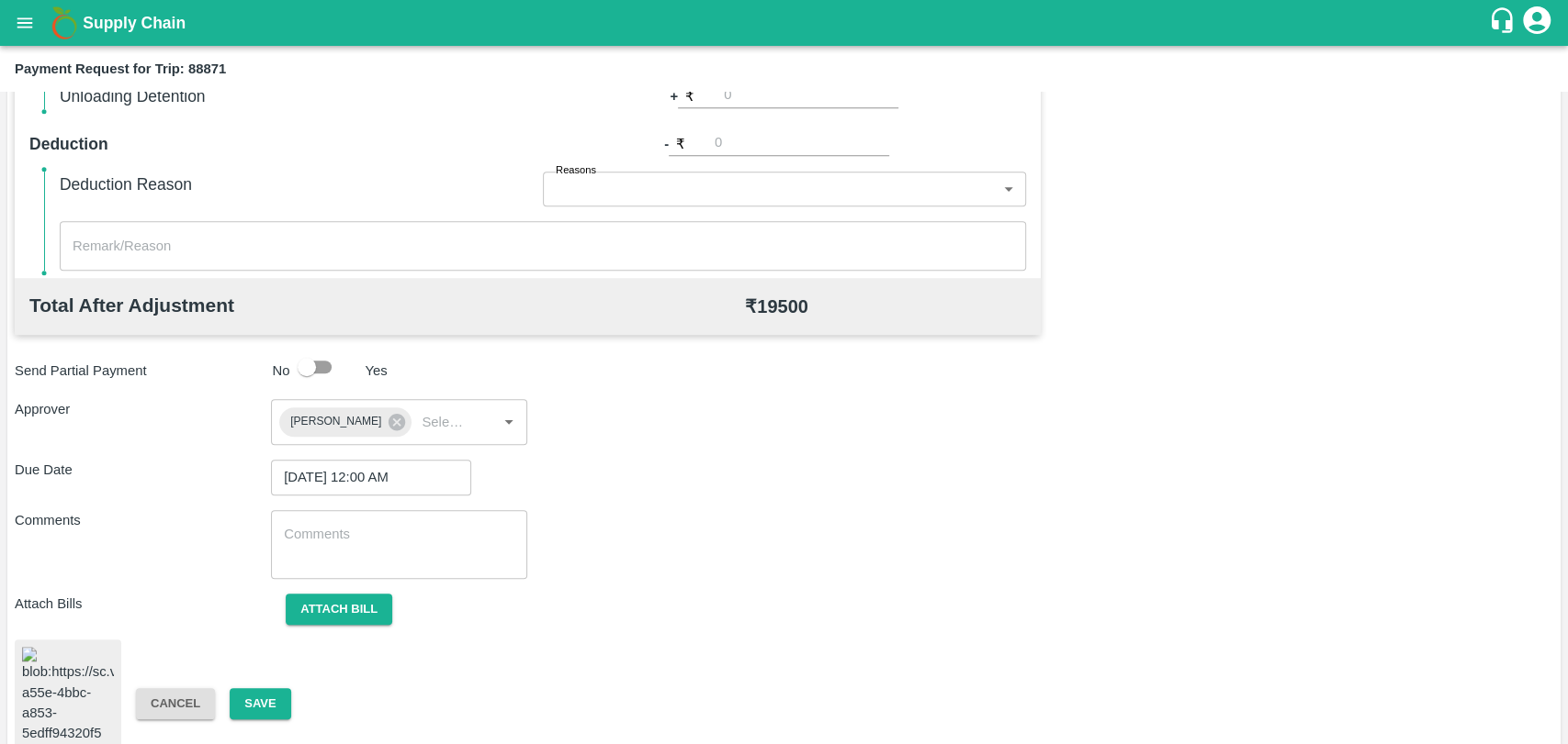
scroll to position [766, 0]
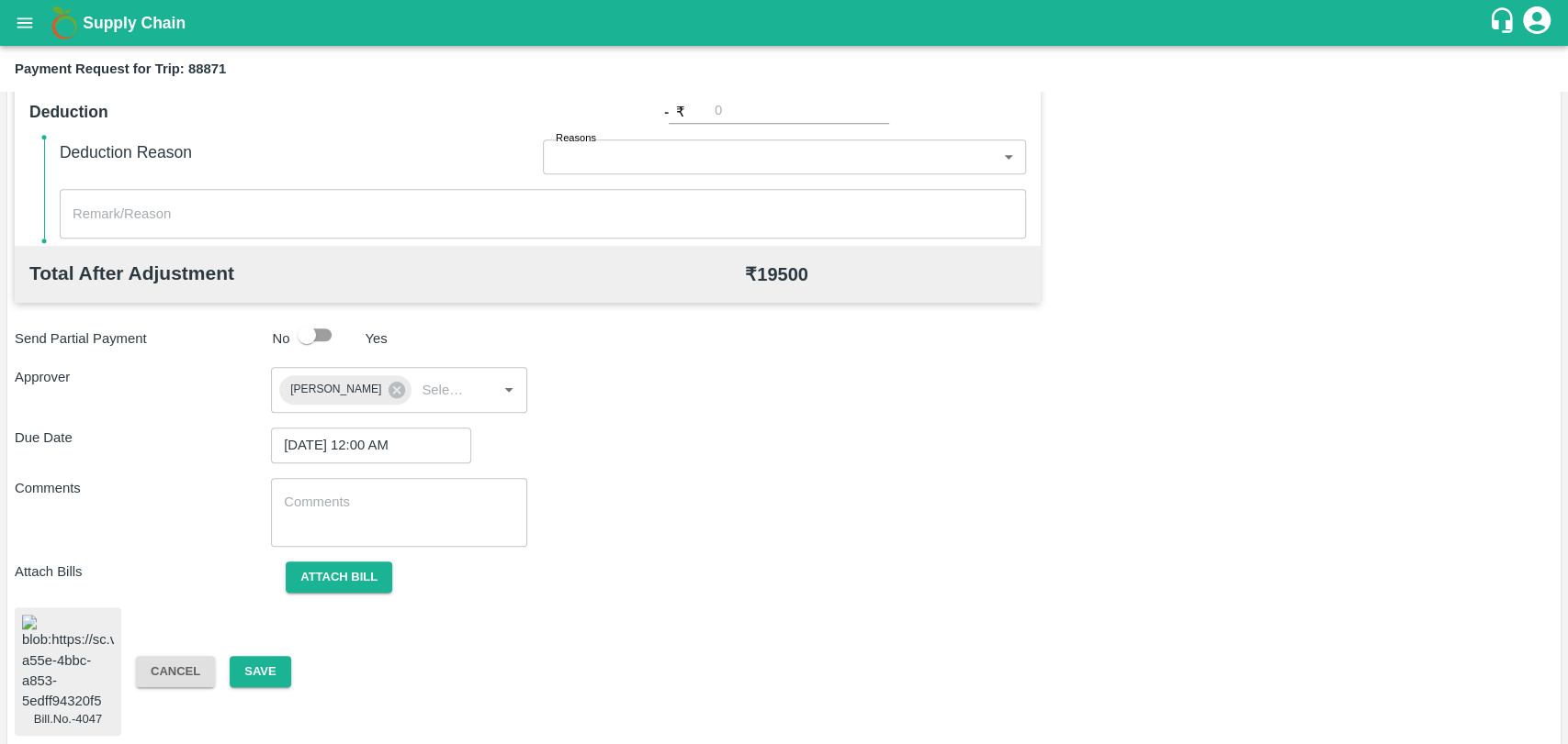
click at [303, 670] on div "Cancel Save" at bounding box center [249, 672] width 257 height 32
click at [242, 677] on button "Save" at bounding box center [259, 672] width 60 height 32
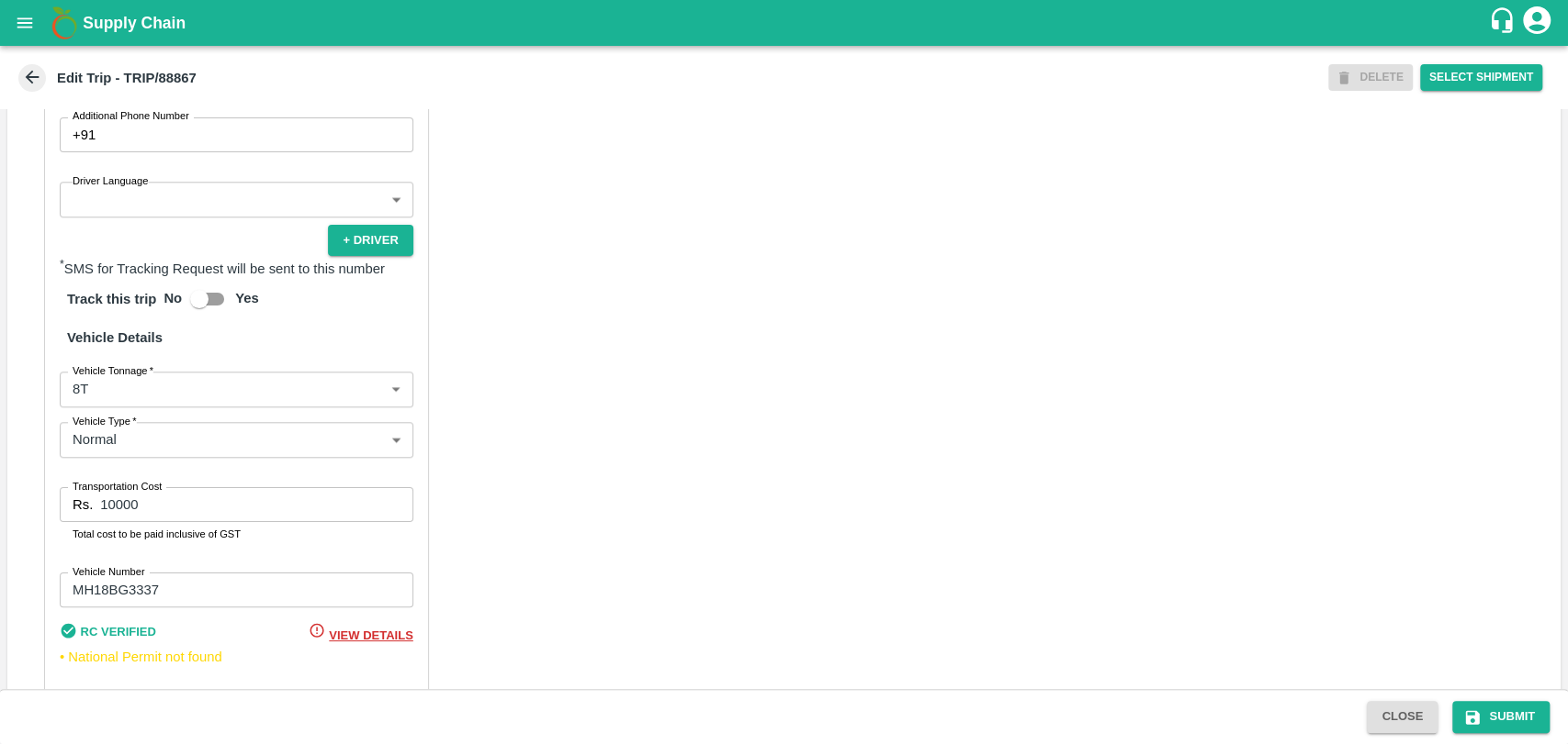
scroll to position [1194, 0]
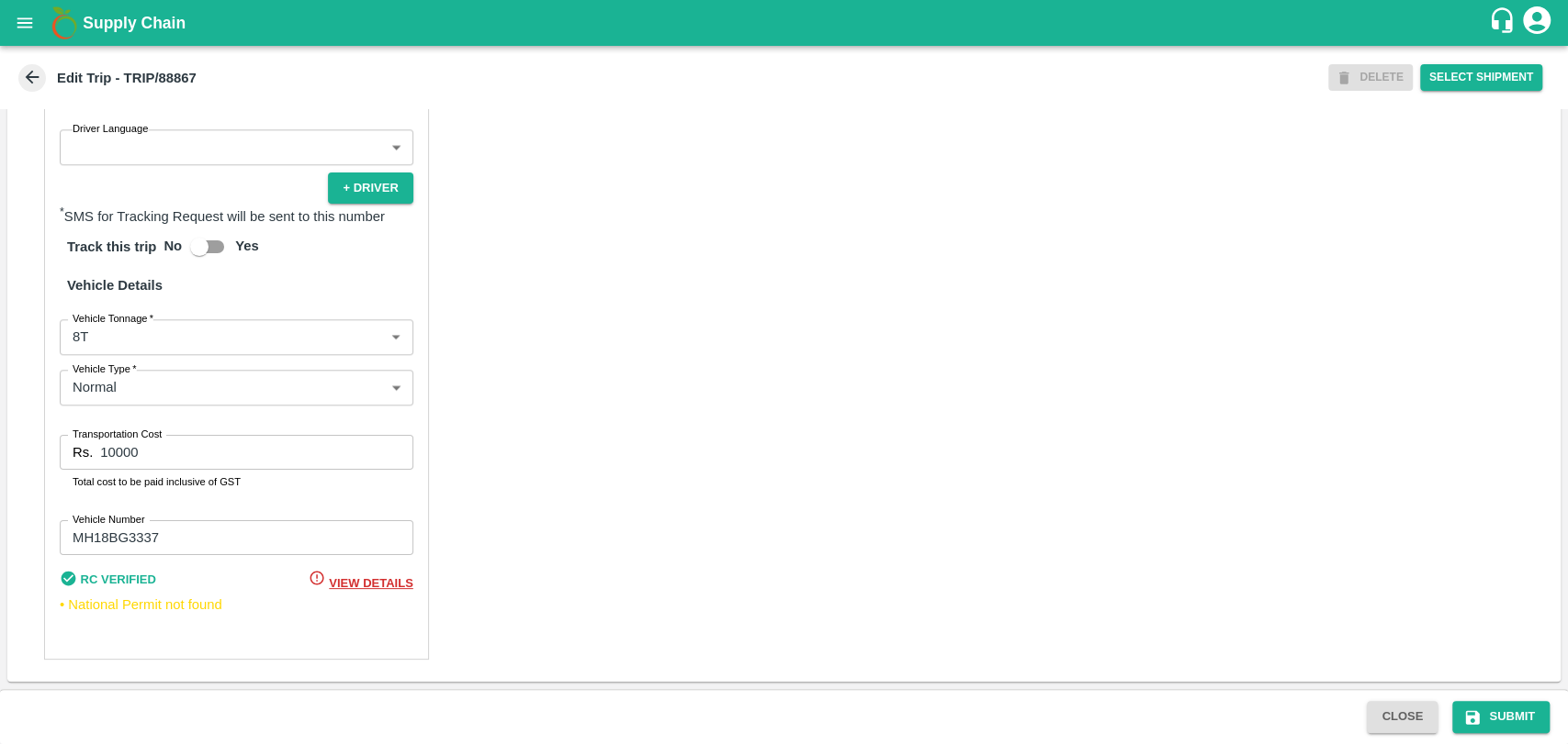
click at [146, 465] on input "10000" at bounding box center [256, 452] width 312 height 35
click at [115, 449] on input "10000" at bounding box center [256, 452] width 312 height 35
type input "18000"
click at [148, 543] on input "MH18BG3337" at bounding box center [236, 537] width 354 height 35
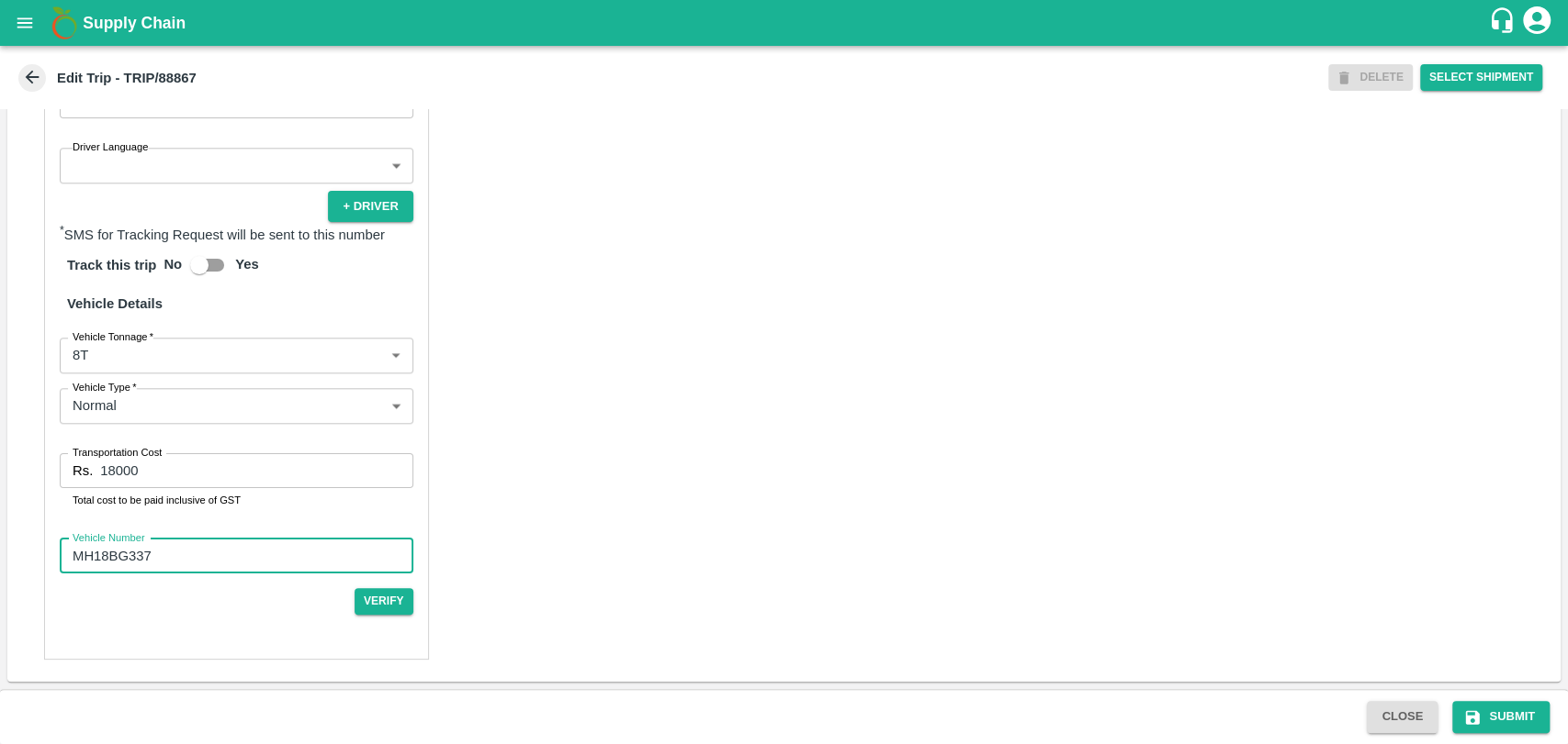
scroll to position [1176, 0]
type input "MH18BG3357"
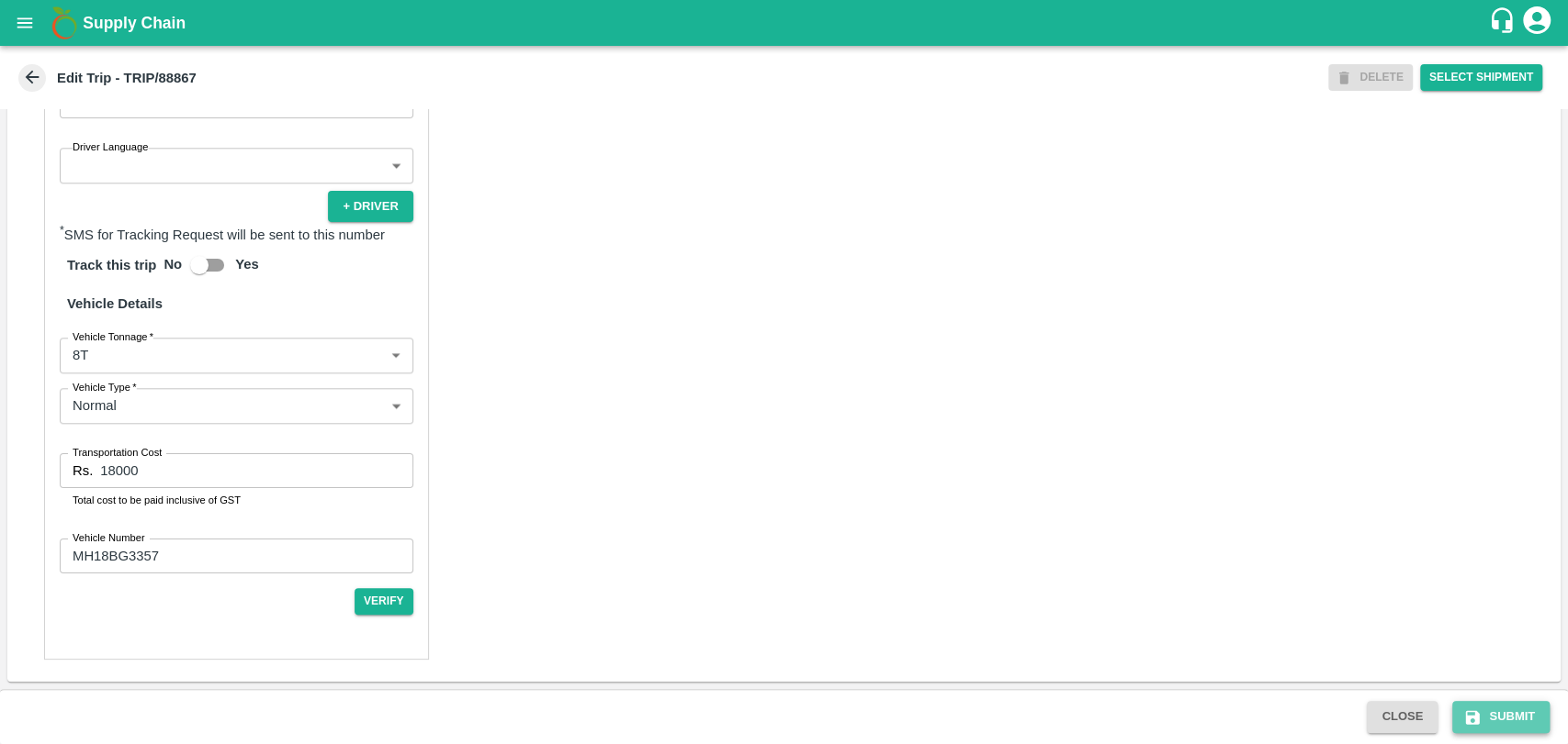
click at [1481, 717] on button "Submit" at bounding box center [1500, 718] width 97 height 32
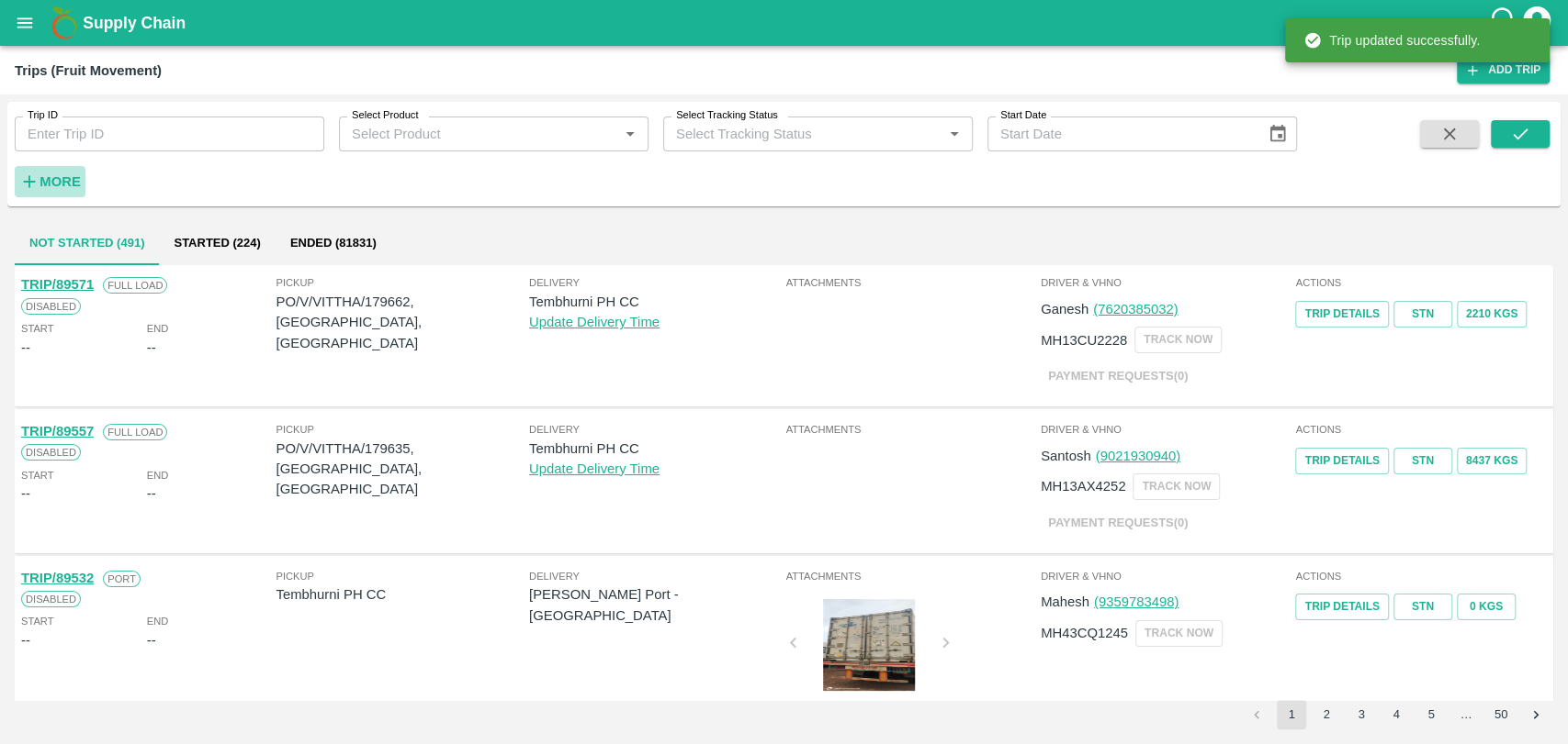
click at [57, 174] on strong "More" at bounding box center [60, 182] width 42 height 15
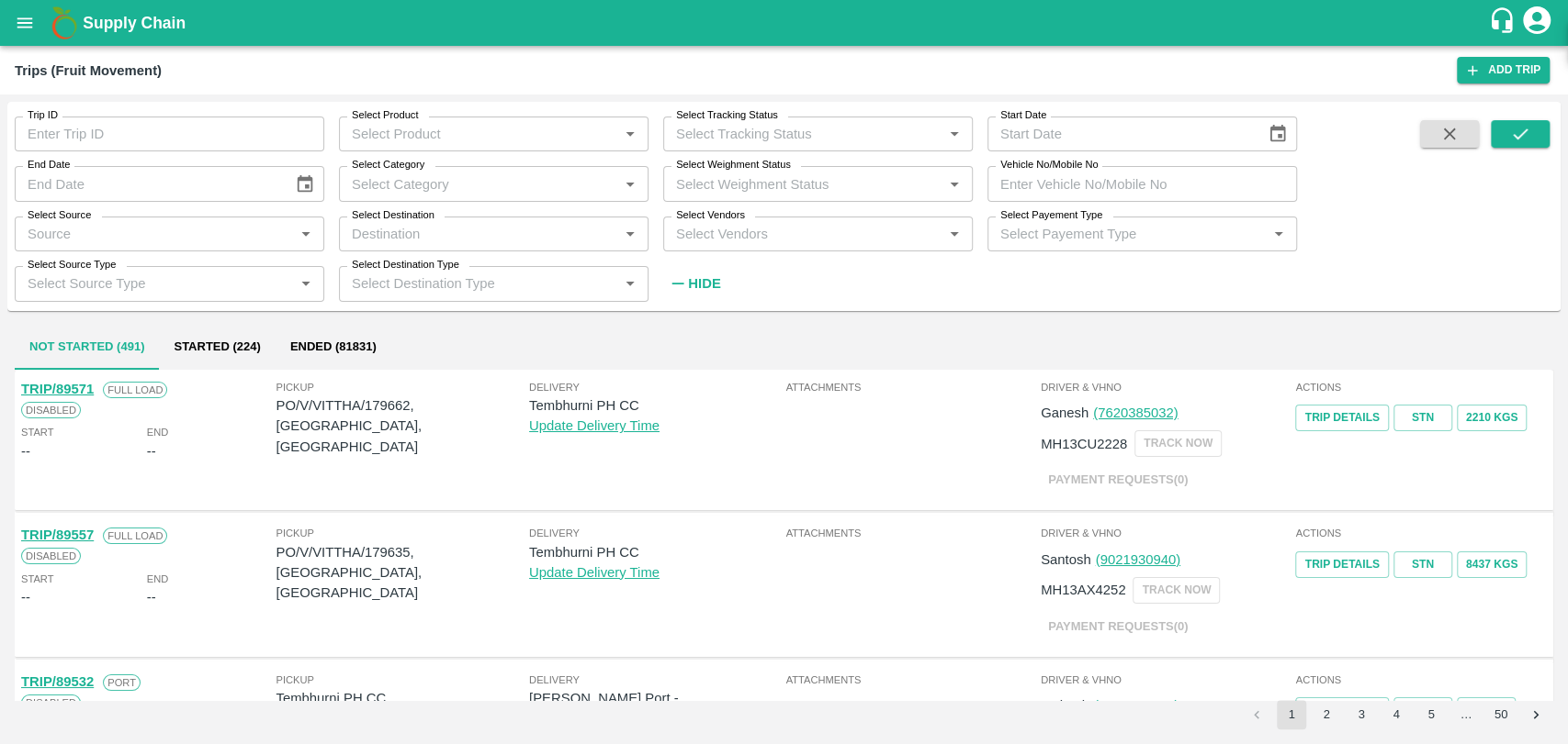
click at [1091, 174] on input "Vehicle No/Mobile No" at bounding box center [1142, 183] width 309 height 35
paste input "MH19CX9839"
type input "MH19CX9839"
click at [1529, 121] on button "submit" at bounding box center [1520, 134] width 58 height 27
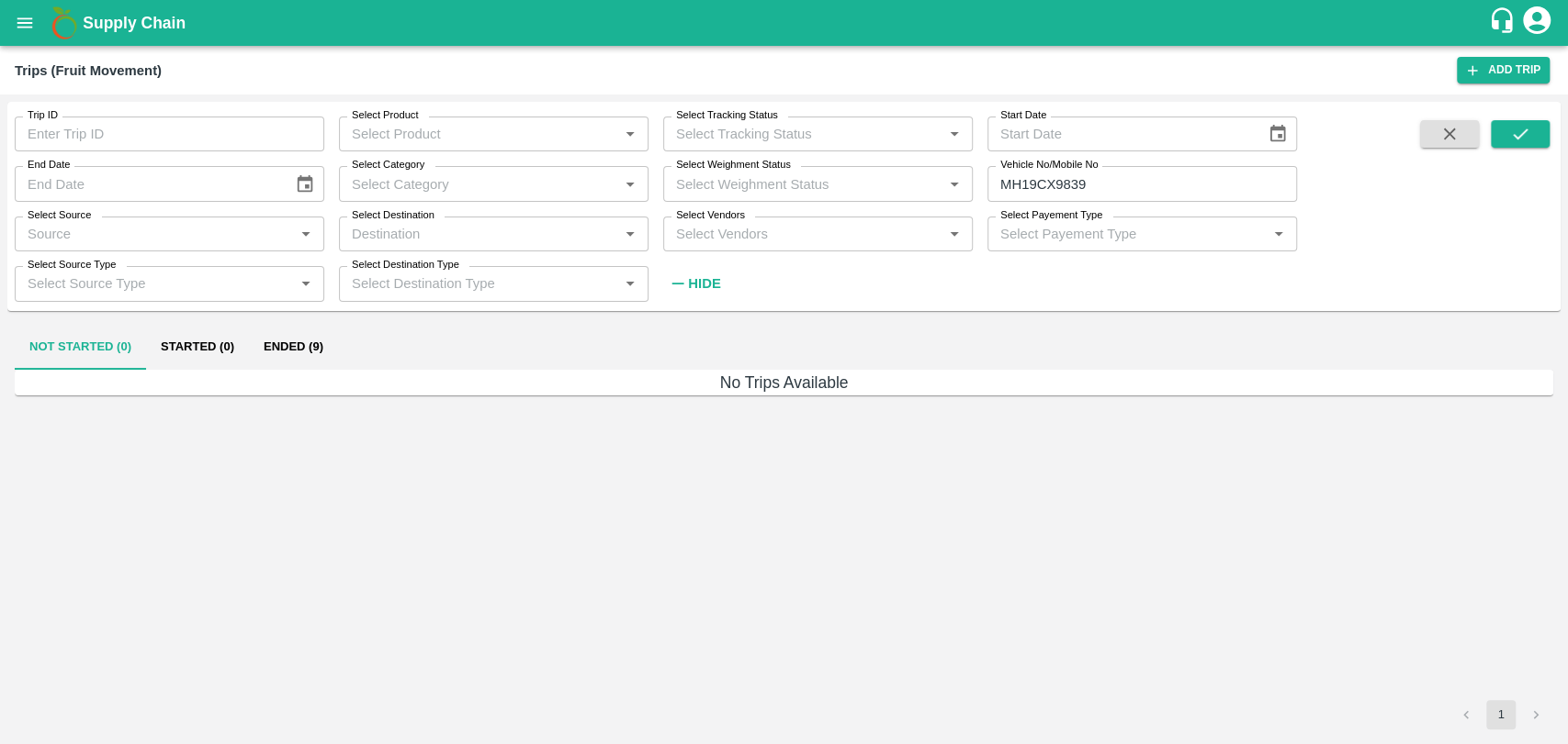
click at [300, 344] on button "Ended (9)" at bounding box center [293, 348] width 89 height 44
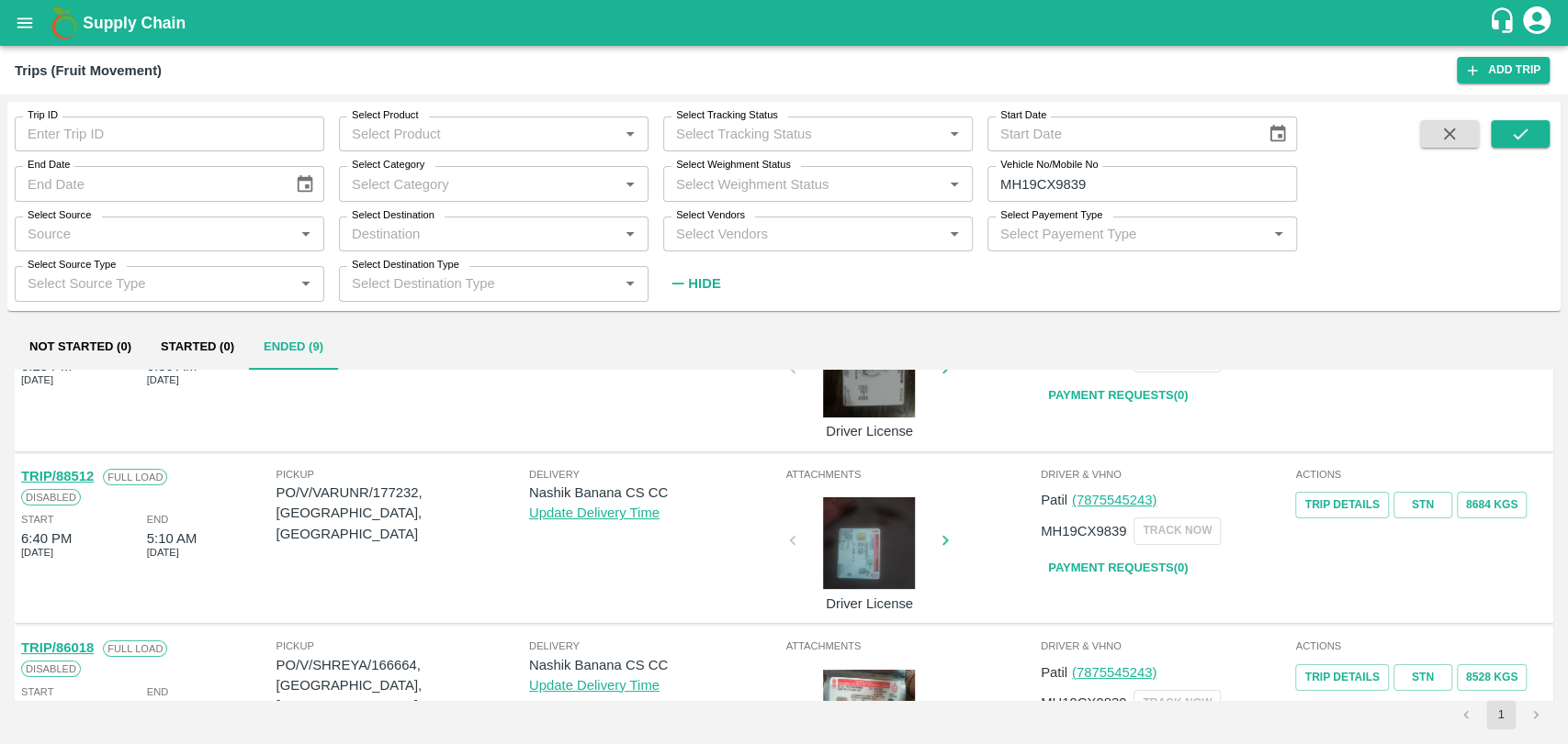
scroll to position [306, 0]
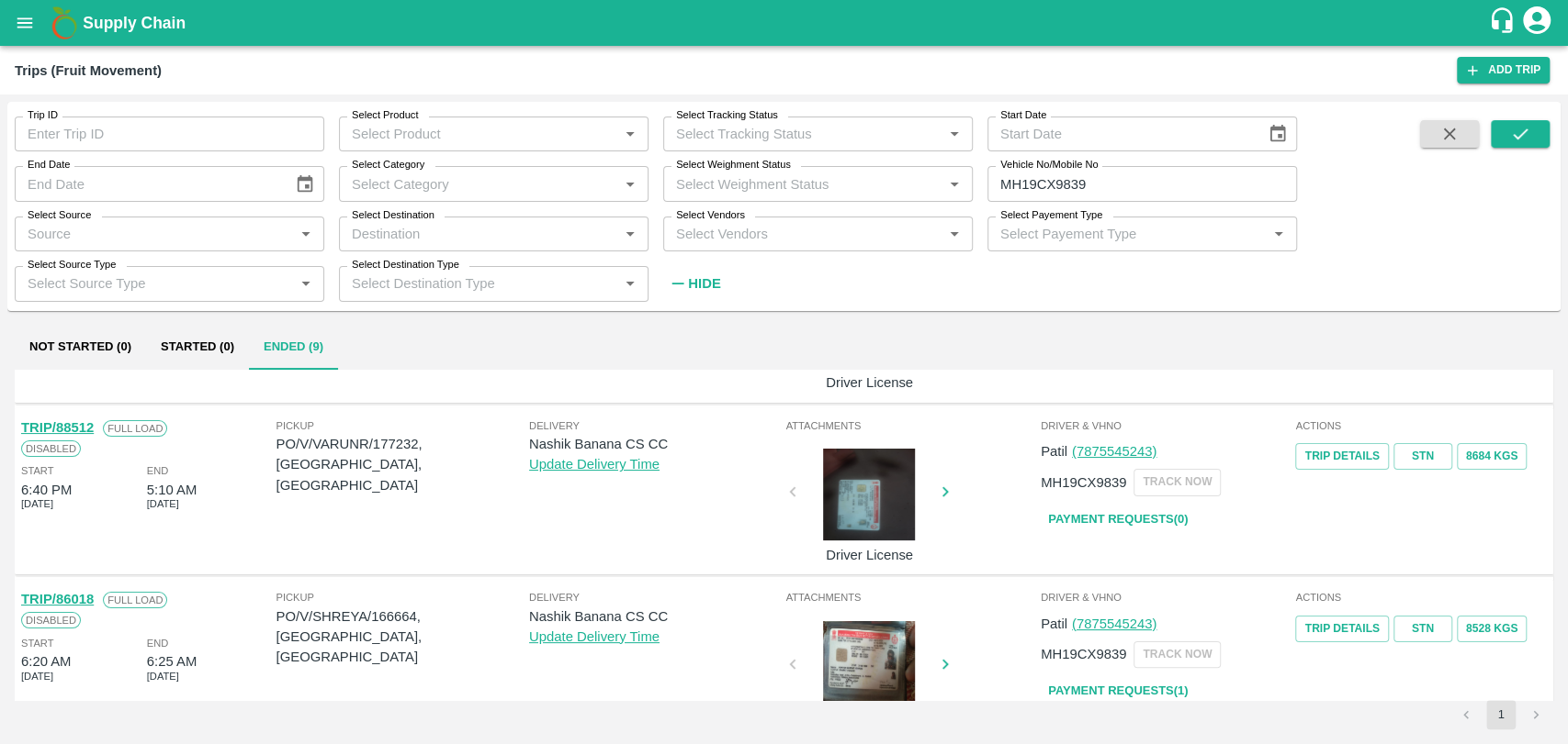
click at [88, 428] on link "TRIP/88512" at bounding box center [57, 428] width 73 height 15
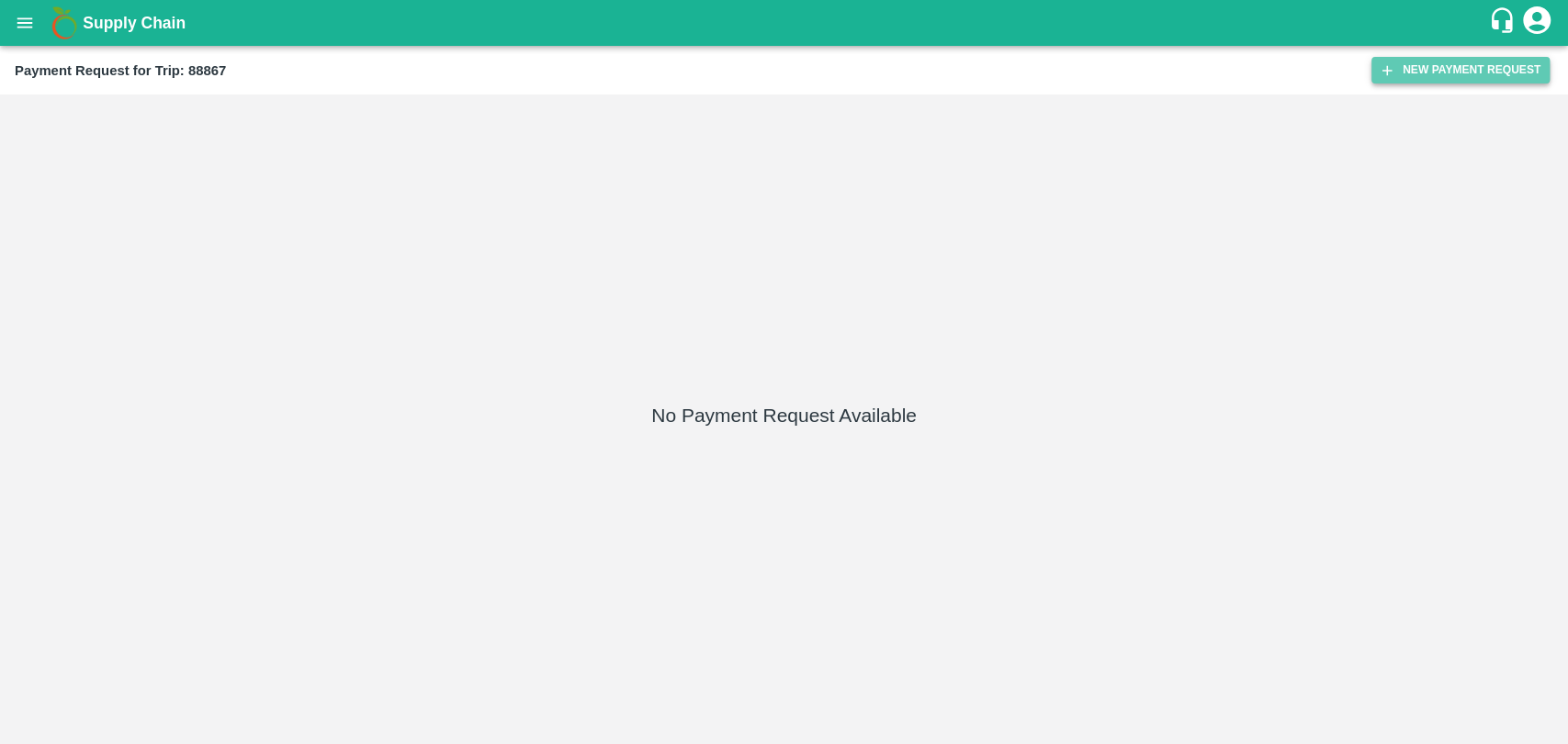
click at [1532, 82] on button "New Payment Request" at bounding box center [1460, 70] width 178 height 26
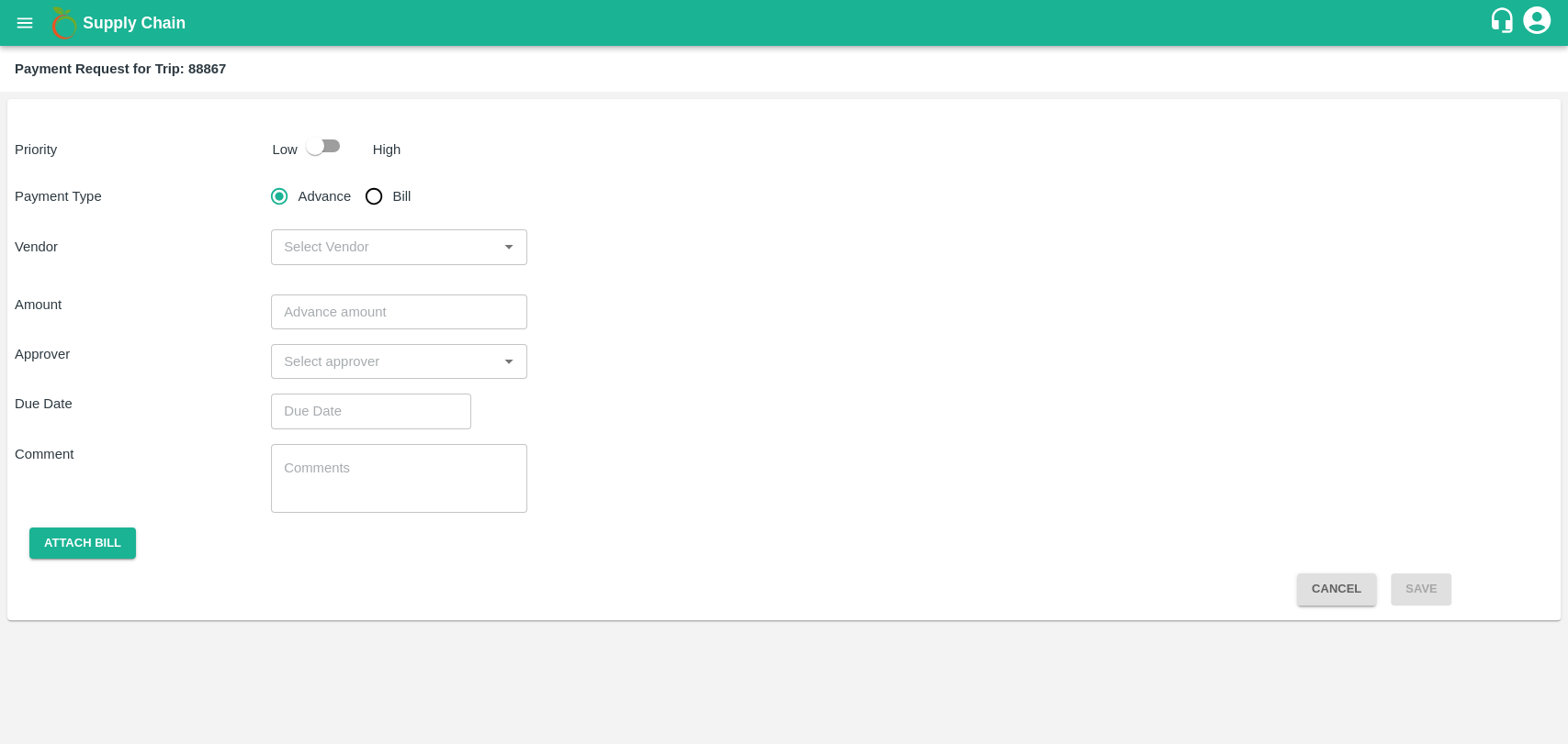
click at [322, 166] on div "Priority Low High Payment Type Advance Bill Vendor ​ Amount ​ Approver ​ Due Da…" at bounding box center [784, 359] width 1553 height 521
click at [320, 151] on input "checkbox" at bounding box center [314, 145] width 105 height 35
checkbox input "true"
click at [368, 195] on input "Bill" at bounding box center [374, 196] width 37 height 37
radio input "true"
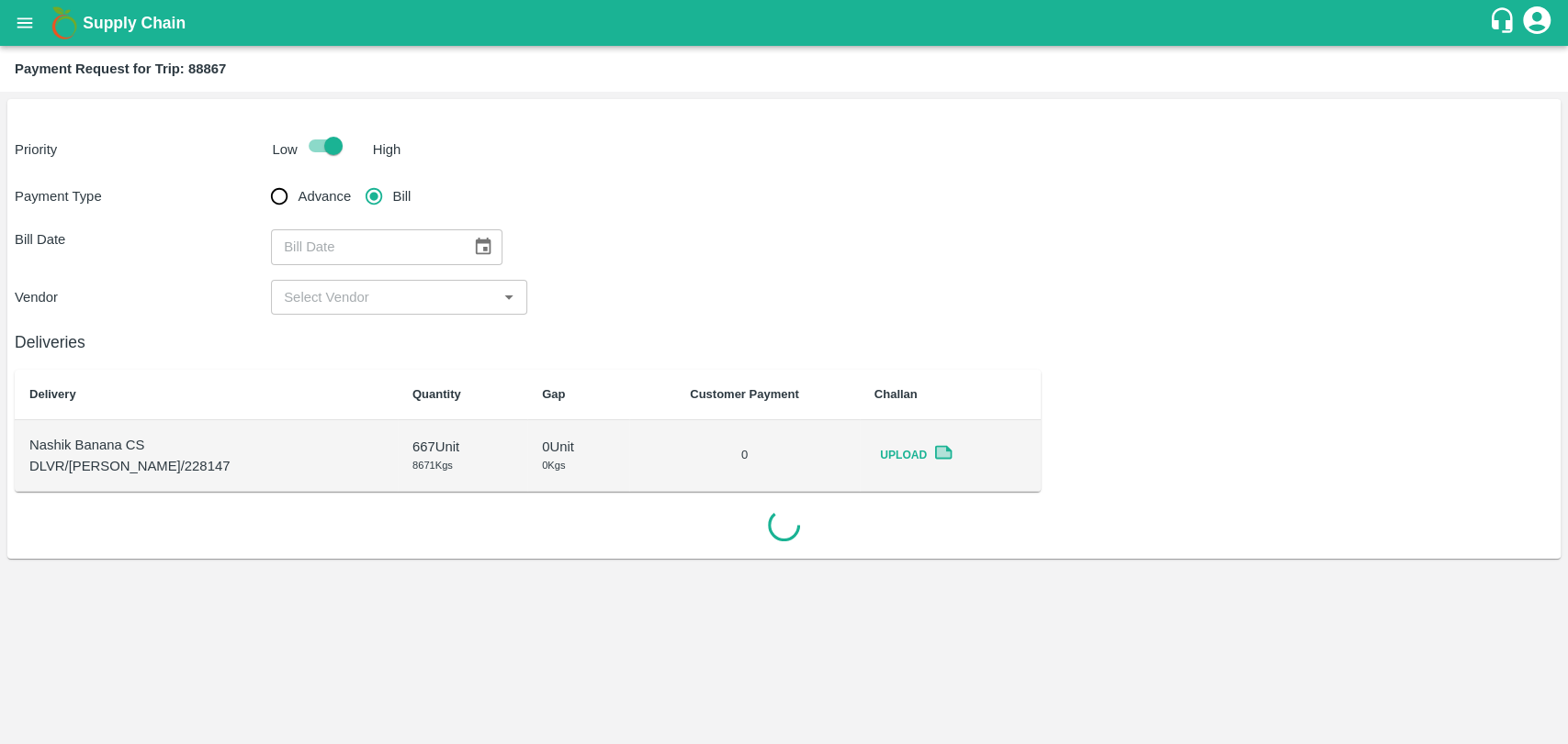
click at [485, 248] on button "Choose date" at bounding box center [483, 246] width 35 height 35
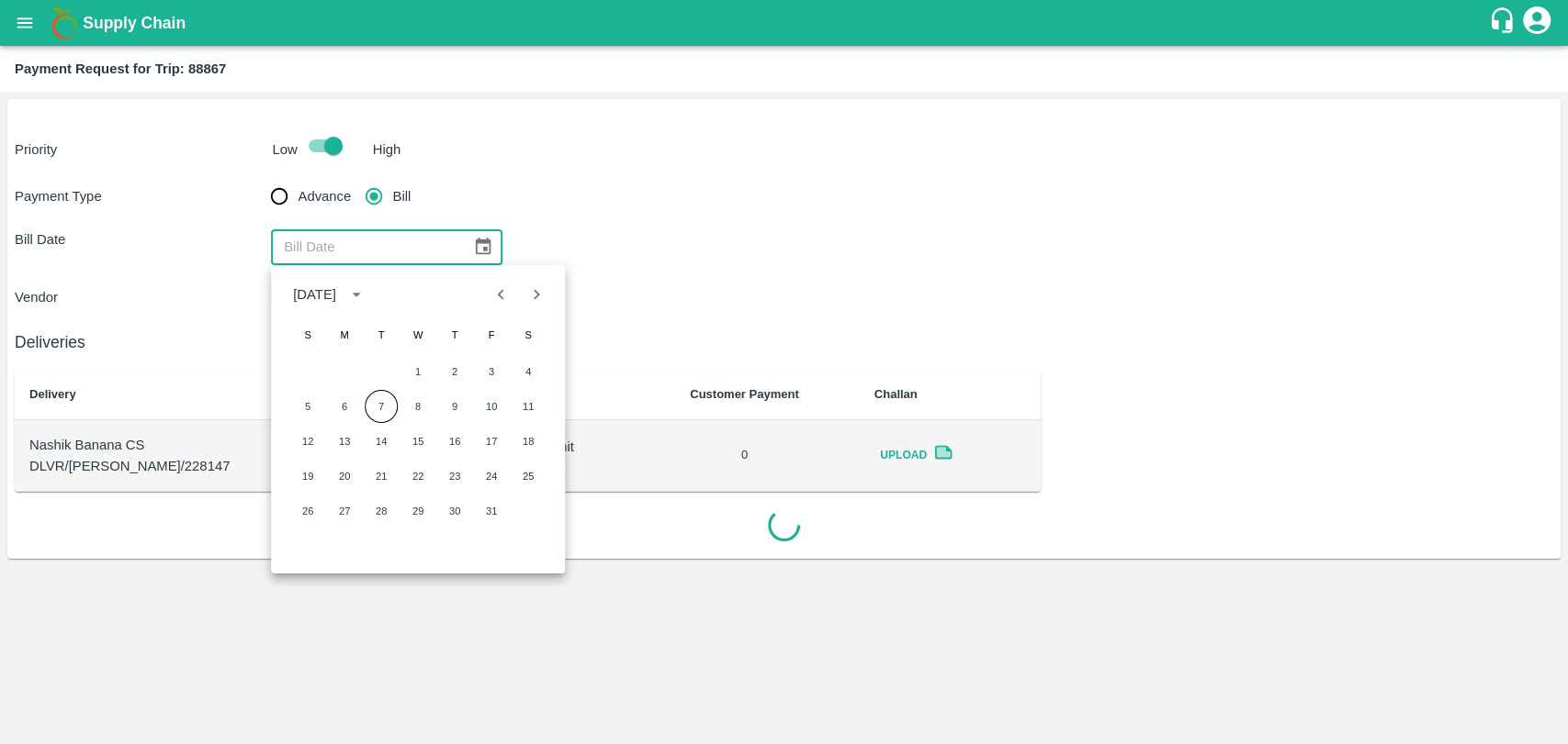
click at [512, 291] on button "Previous month" at bounding box center [501, 294] width 35 height 35
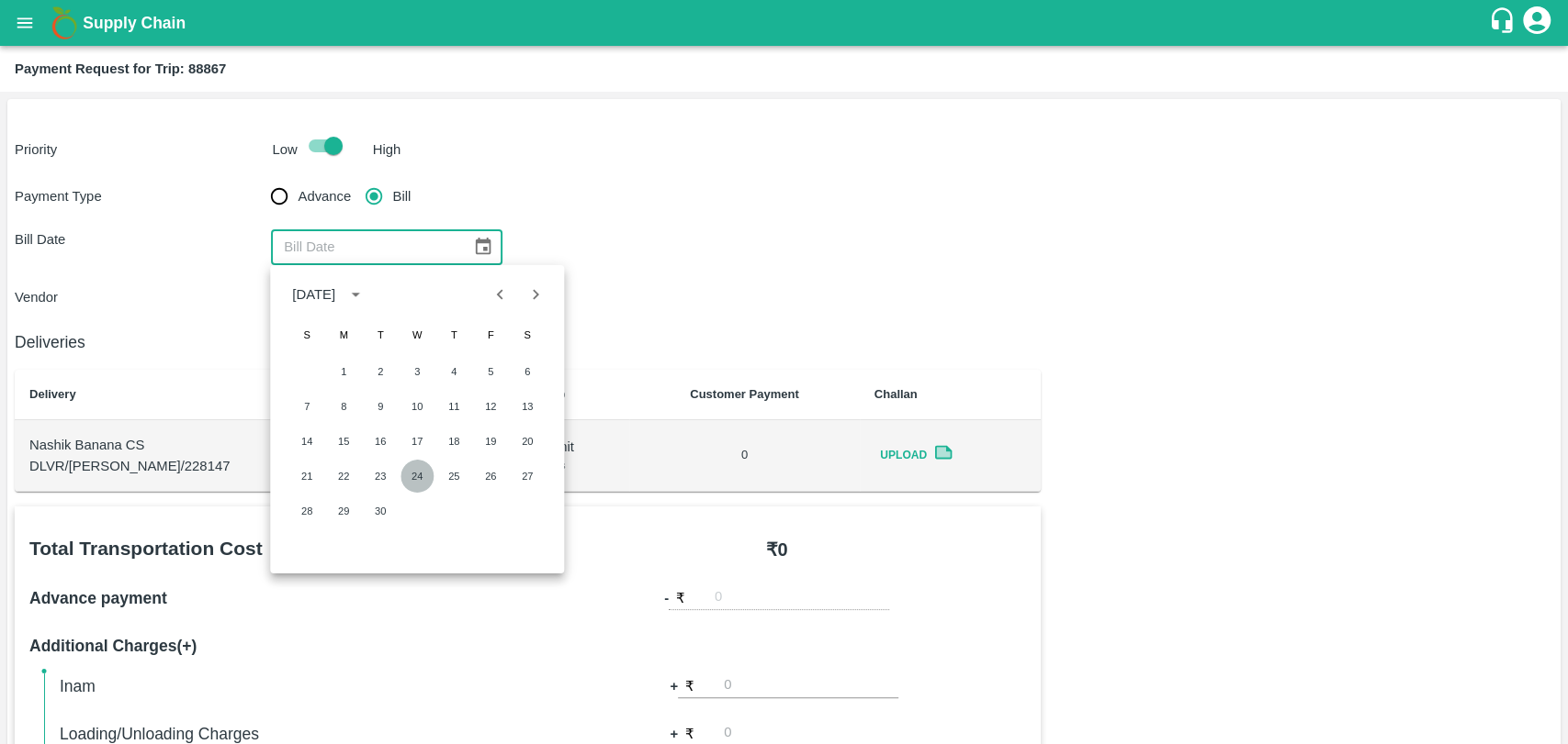
click at [406, 472] on button "24" at bounding box center [416, 476] width 33 height 33
type input "24/09/2025"
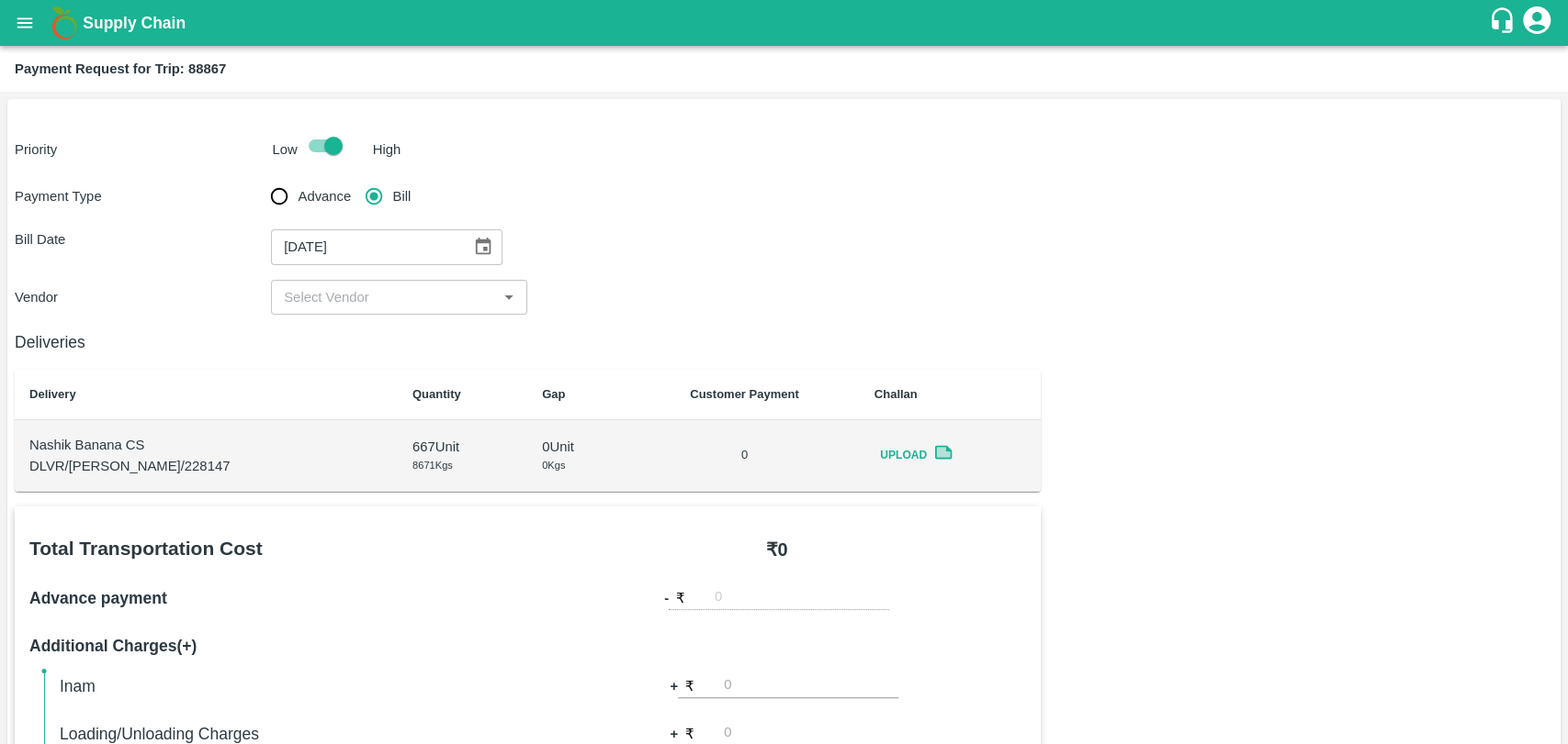
click at [321, 303] on input "input" at bounding box center [384, 297] width 215 height 24
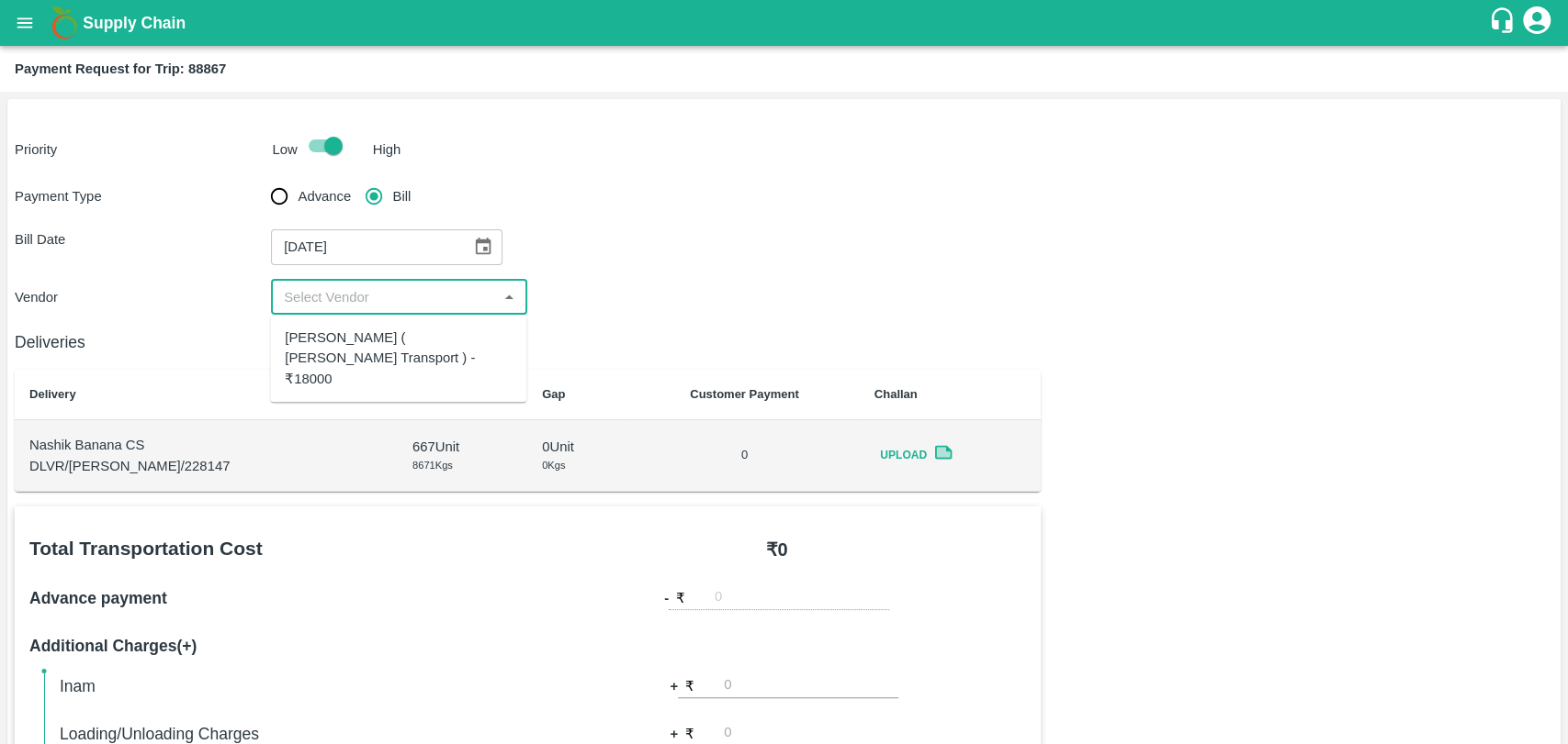
click at [319, 362] on div "Nitin Rasal ( Bhairavnath Transport ) - ₹18000" at bounding box center [398, 357] width 226 height 61
type input "Nitin Rasal ( Bhairavnath Transport ) - ₹18000"
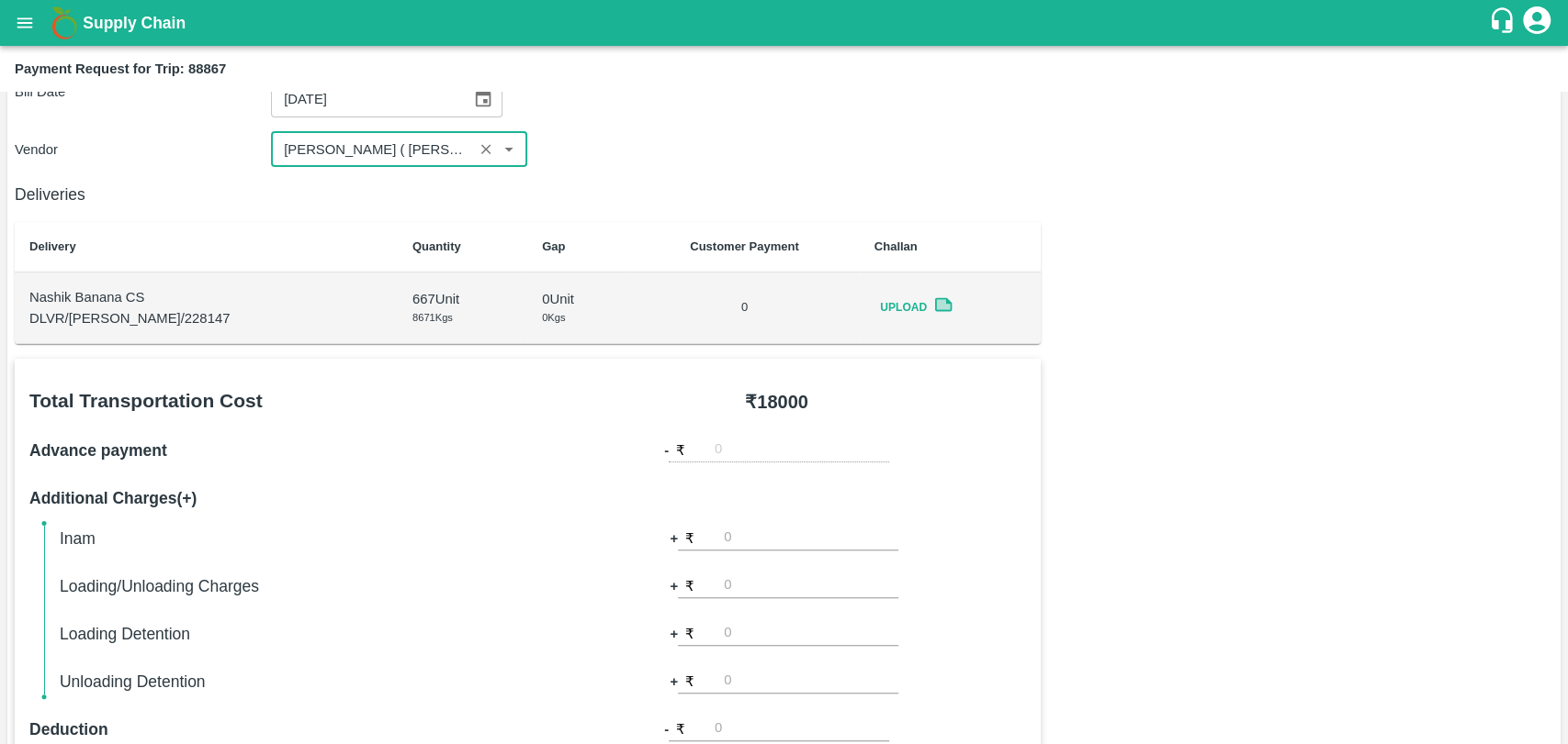
scroll to position [306, 0]
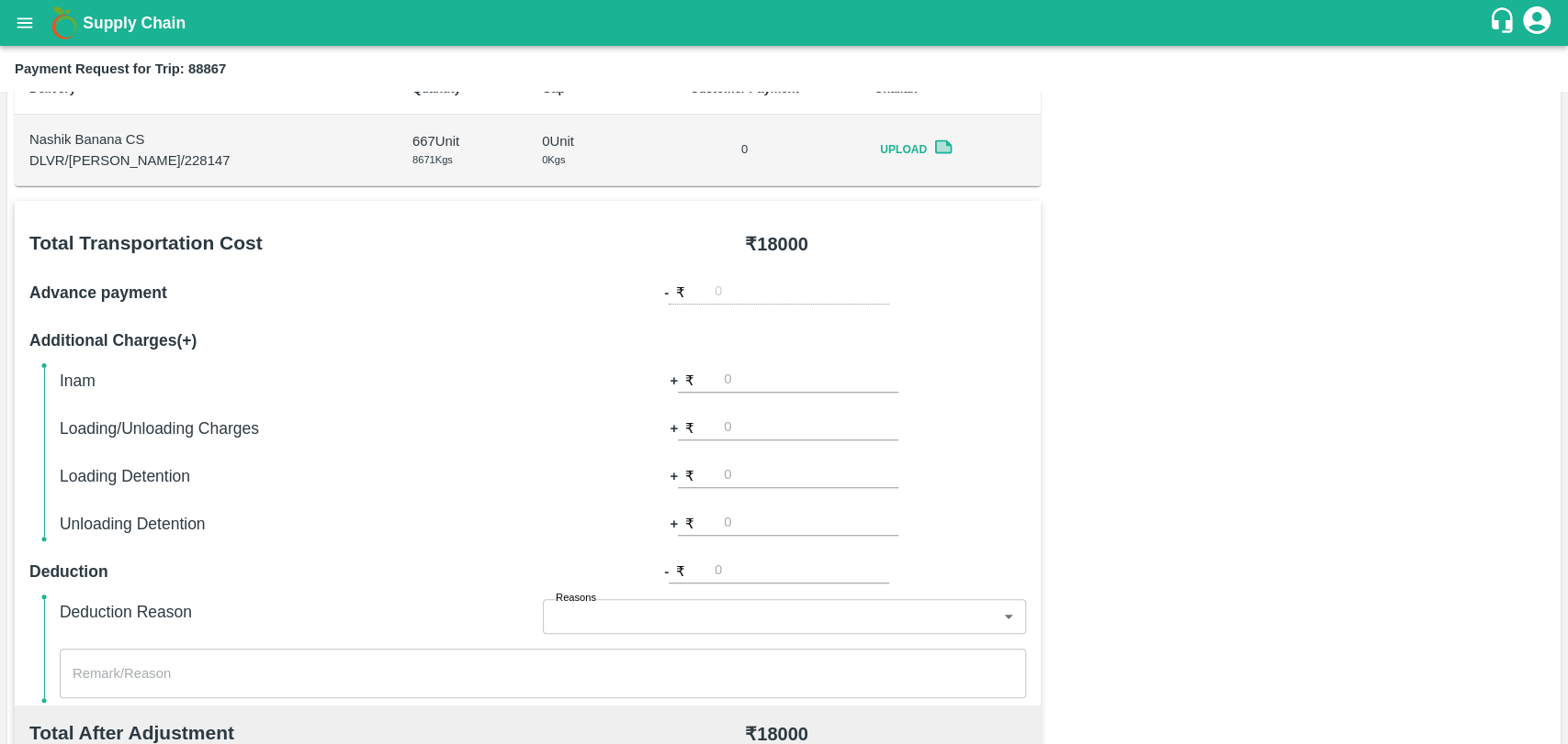
click at [760, 431] on input "number" at bounding box center [810, 428] width 175 height 25
type input "500"
click at [1022, 418] on div "+ ₹ 500" at bounding box center [784, 428] width 483 height 25
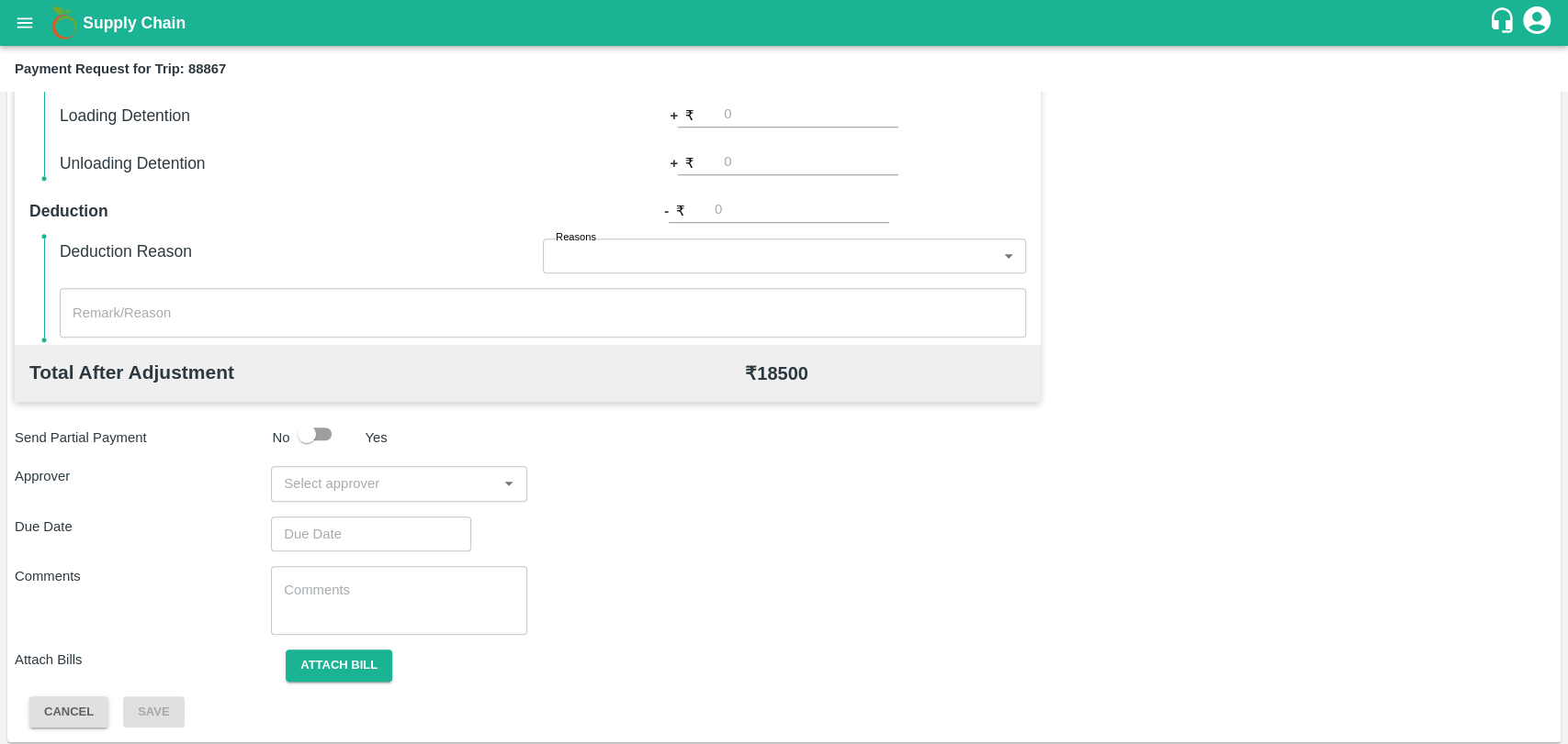
scroll to position [672, 0]
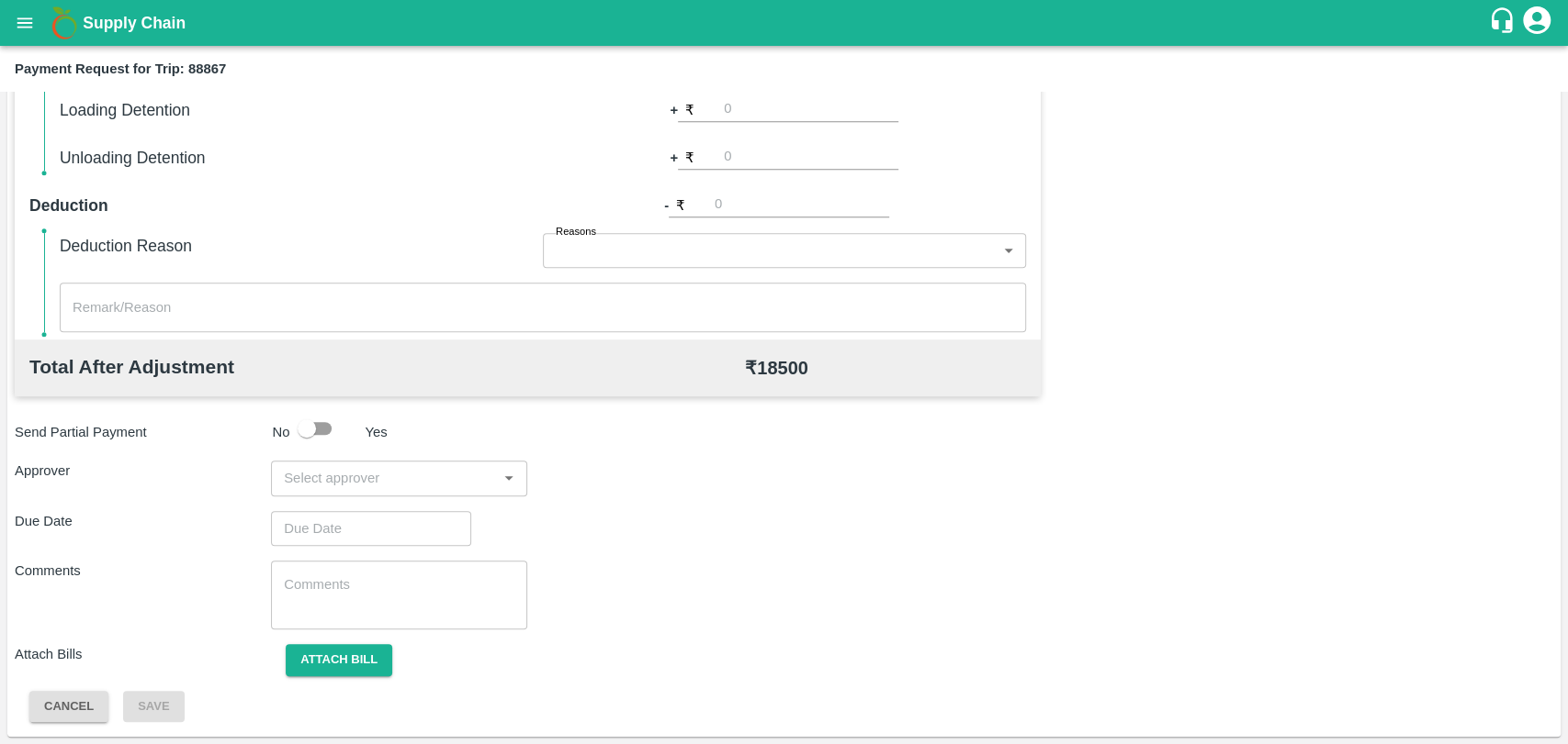
click at [396, 488] on input "input" at bounding box center [384, 477] width 215 height 24
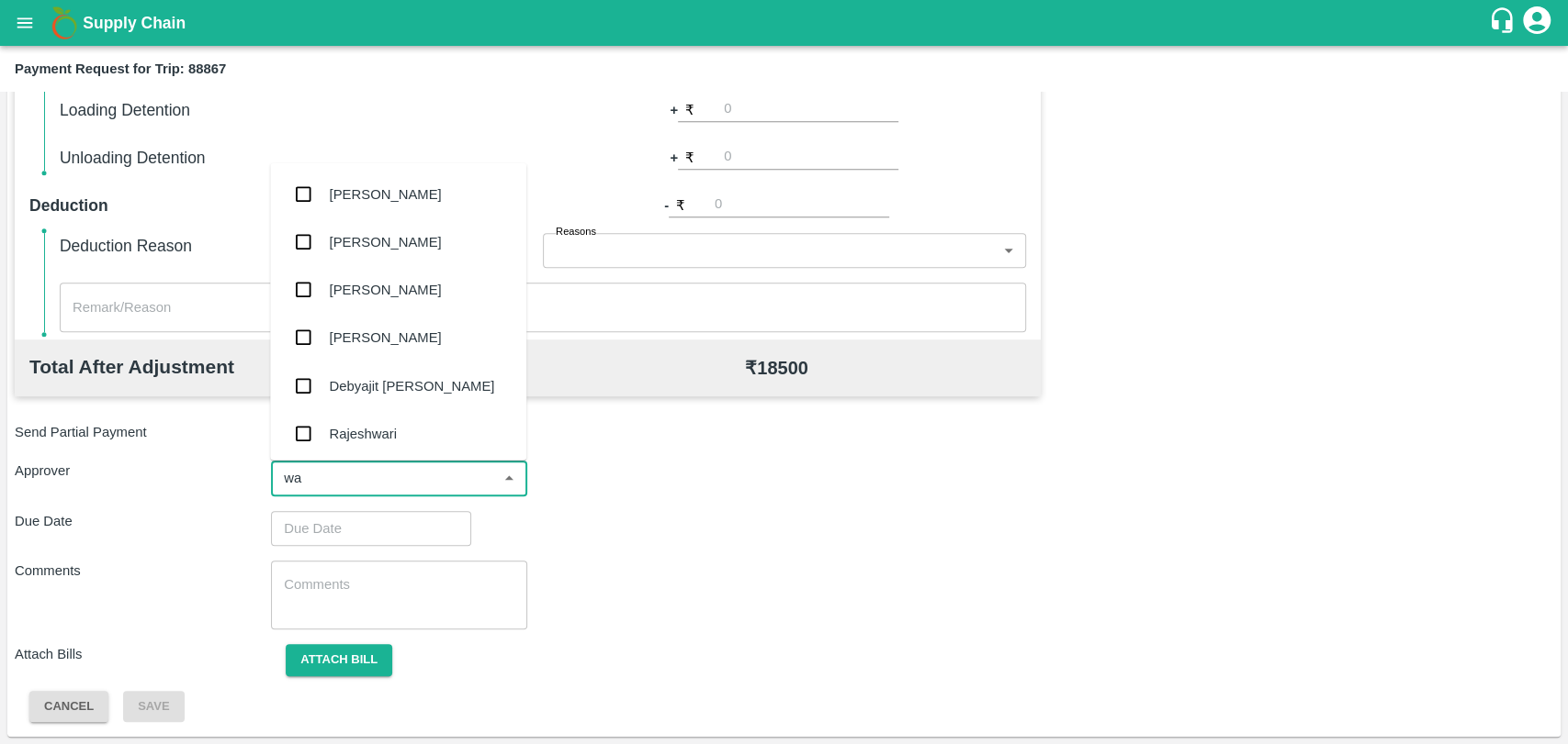
type input "wag"
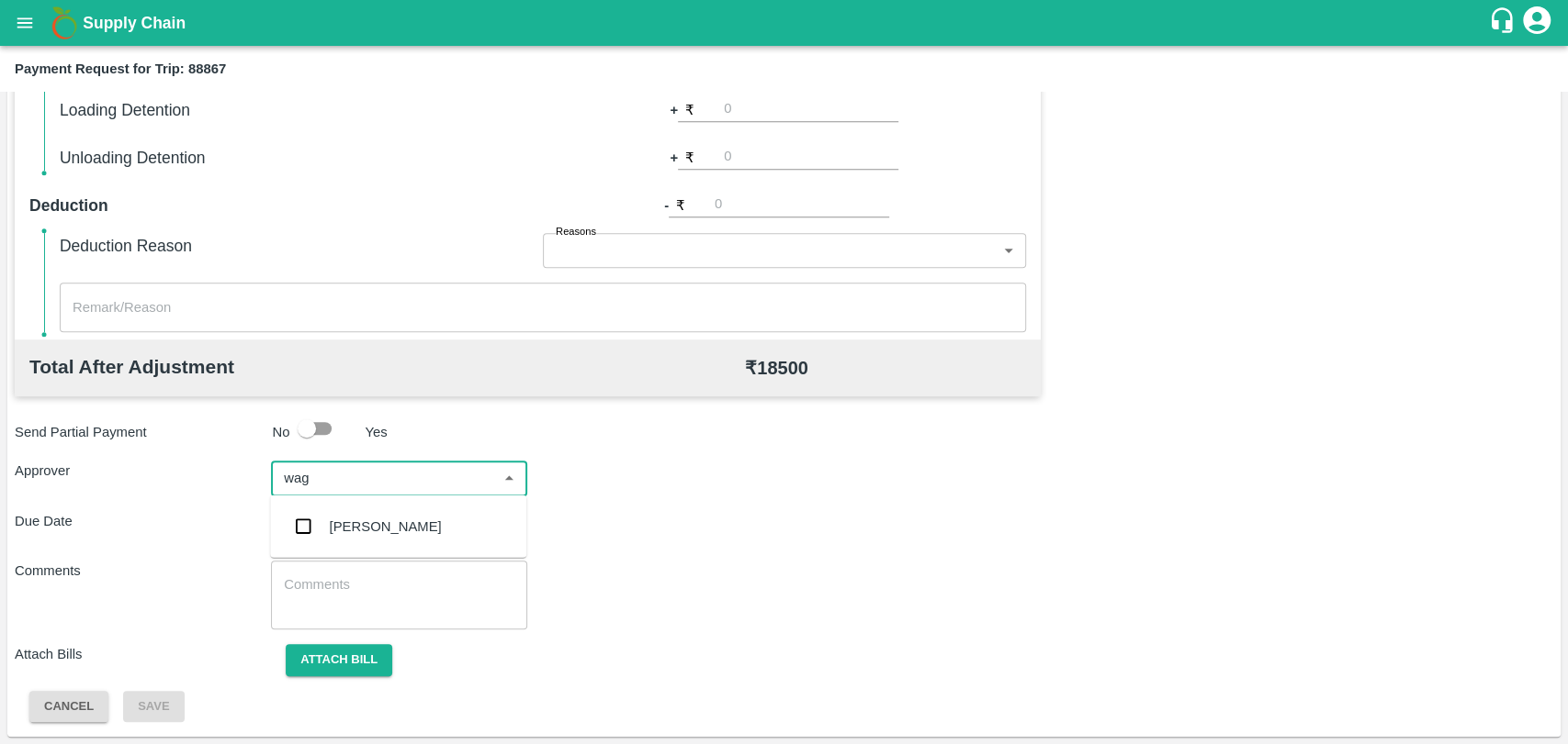
click at [357, 550] on div "[PERSON_NAME]" at bounding box center [398, 526] width 257 height 48
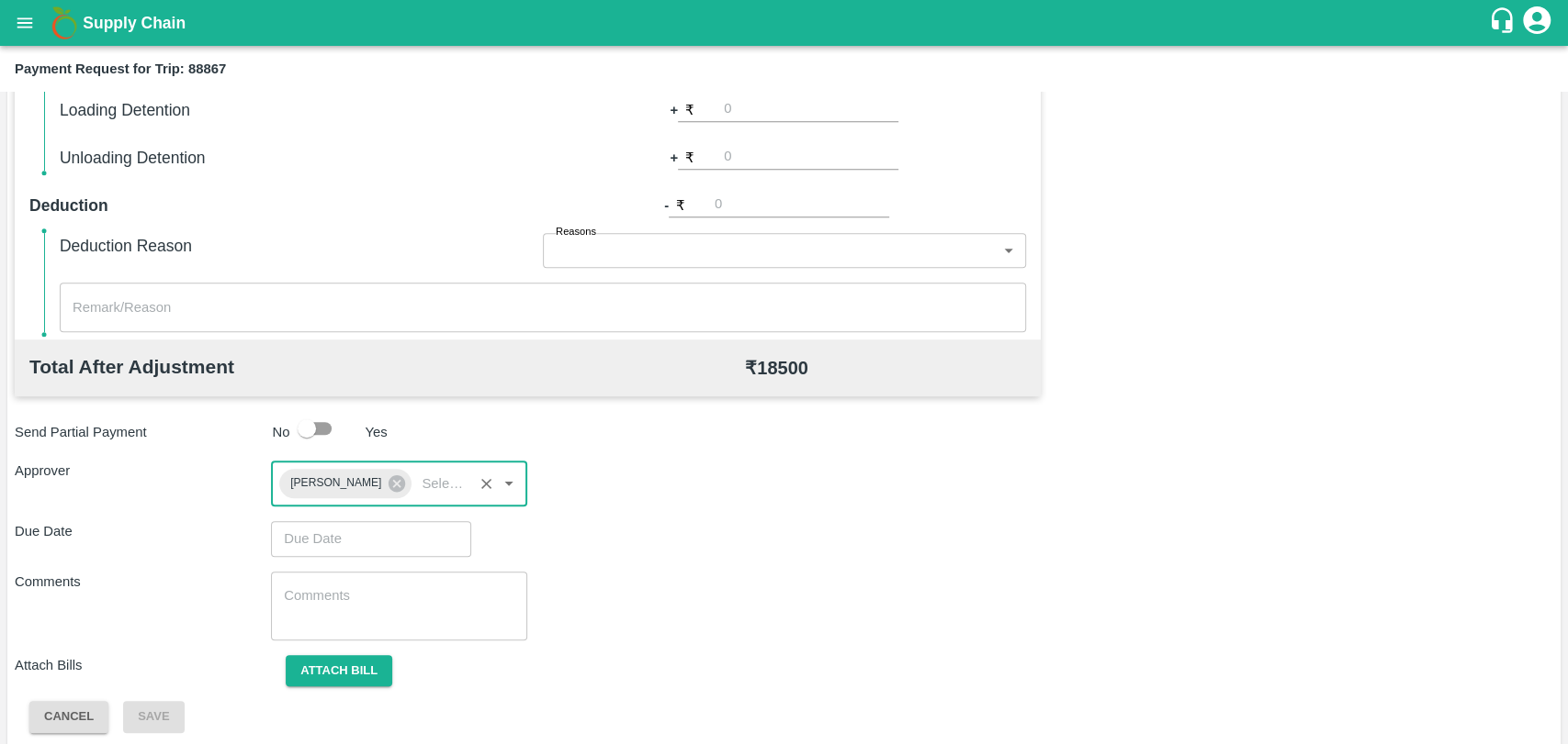
type input "DD/MM/YYYY hh:mm aa"
click at [355, 550] on input "DD/MM/YYYY hh:mm aa" at bounding box center [364, 538] width 188 height 35
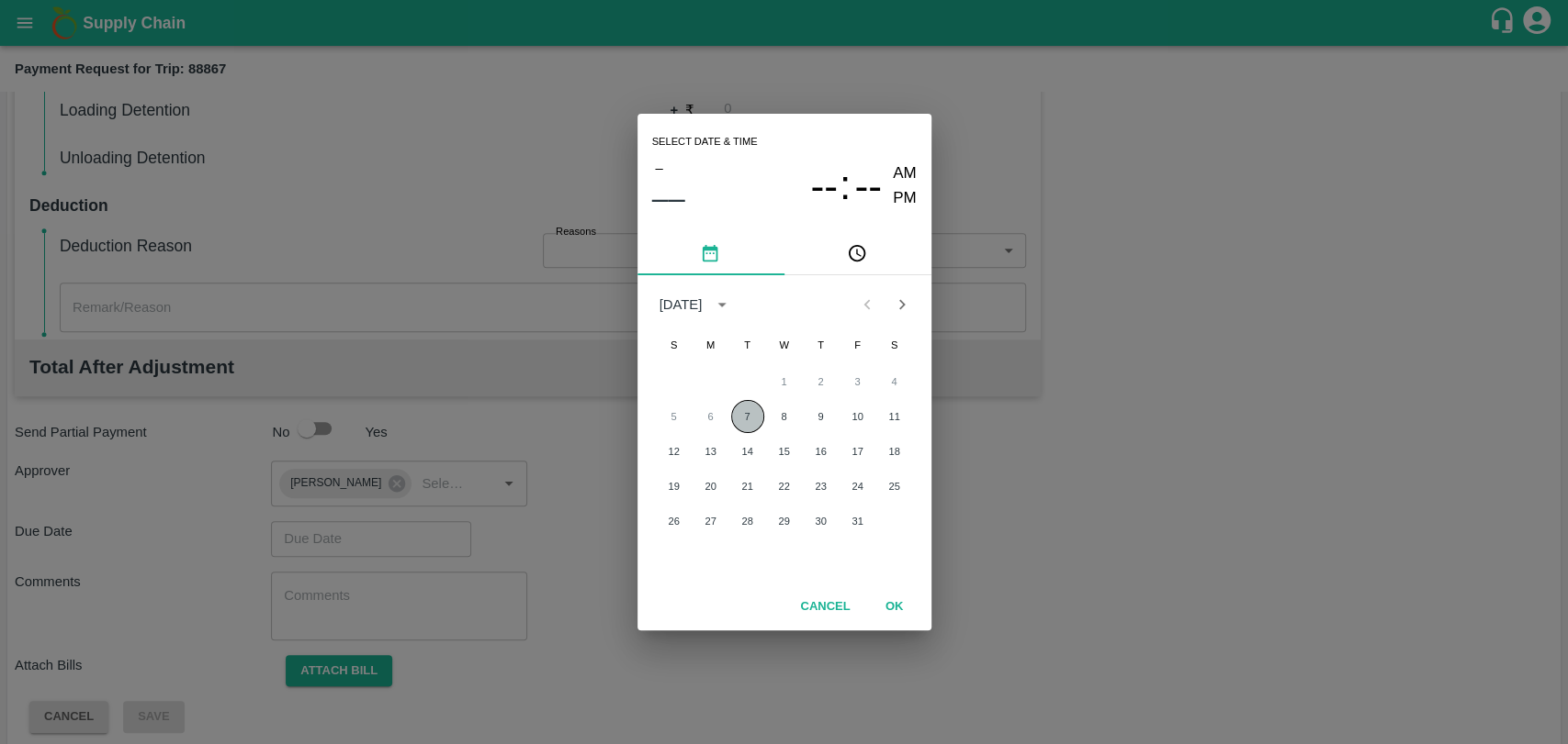
click at [754, 422] on button "7" at bounding box center [747, 416] width 33 height 33
type input "[DATE] 12:00 AM"
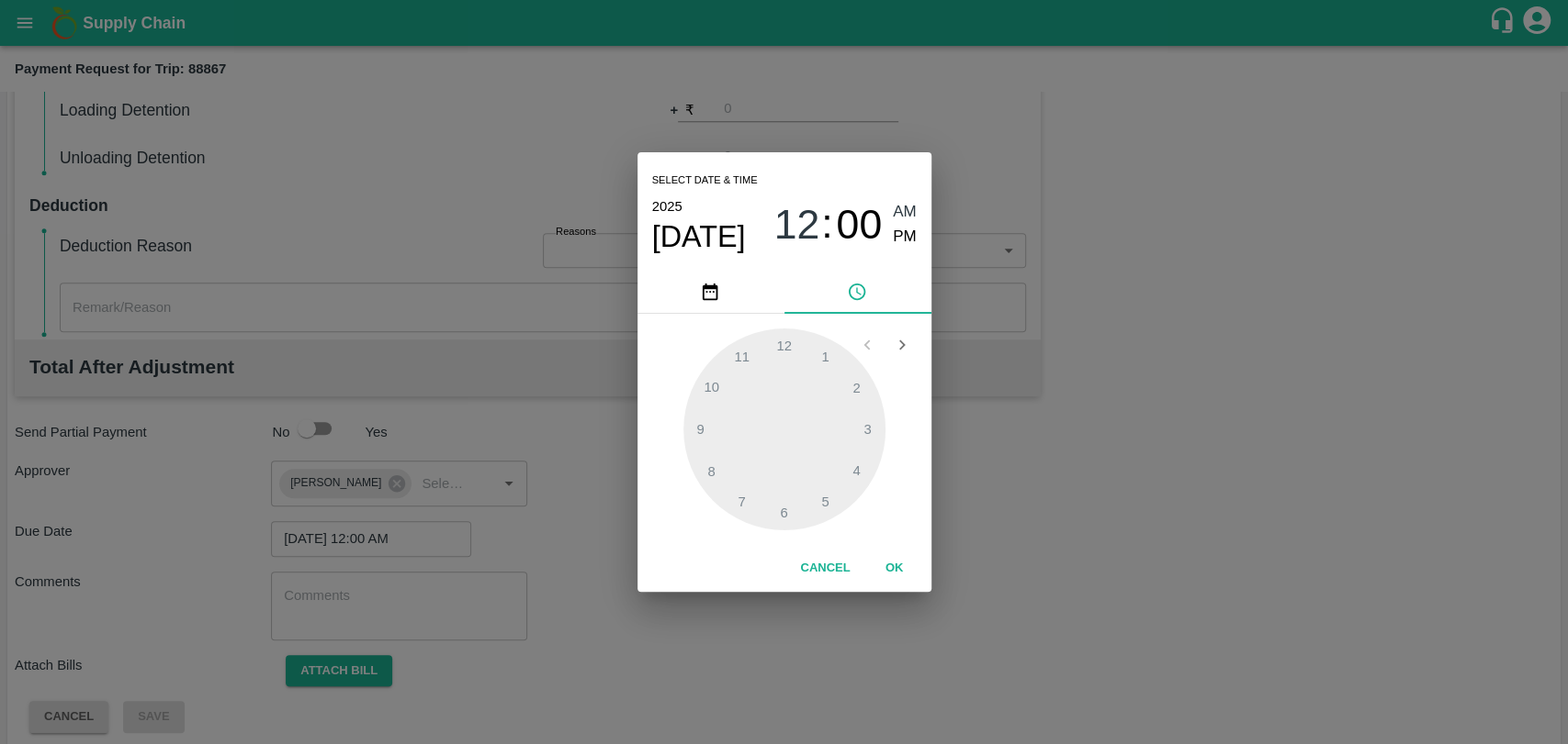
click at [877, 554] on button "OK" at bounding box center [894, 569] width 58 height 32
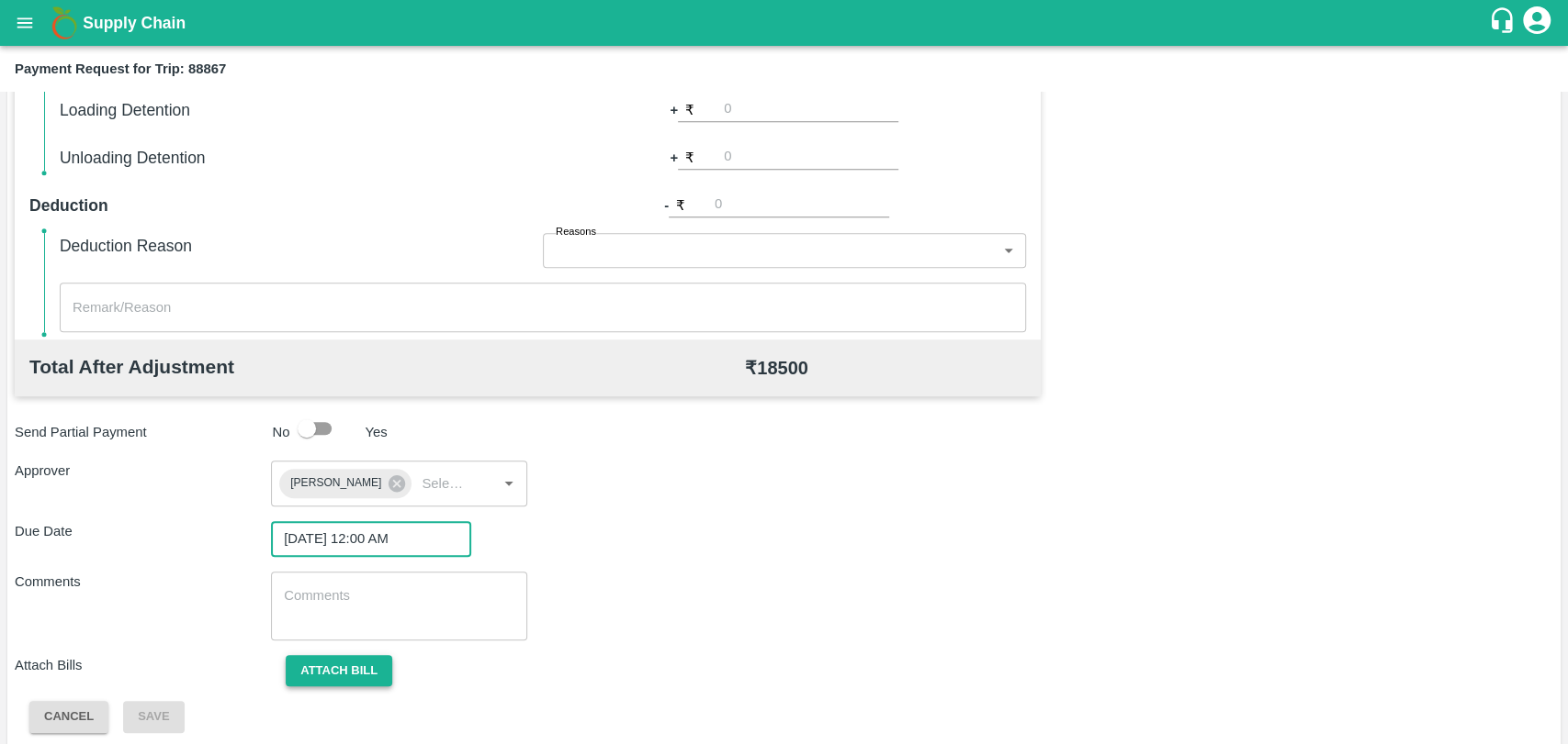
click at [328, 668] on button "Attach bill" at bounding box center [339, 671] width 107 height 32
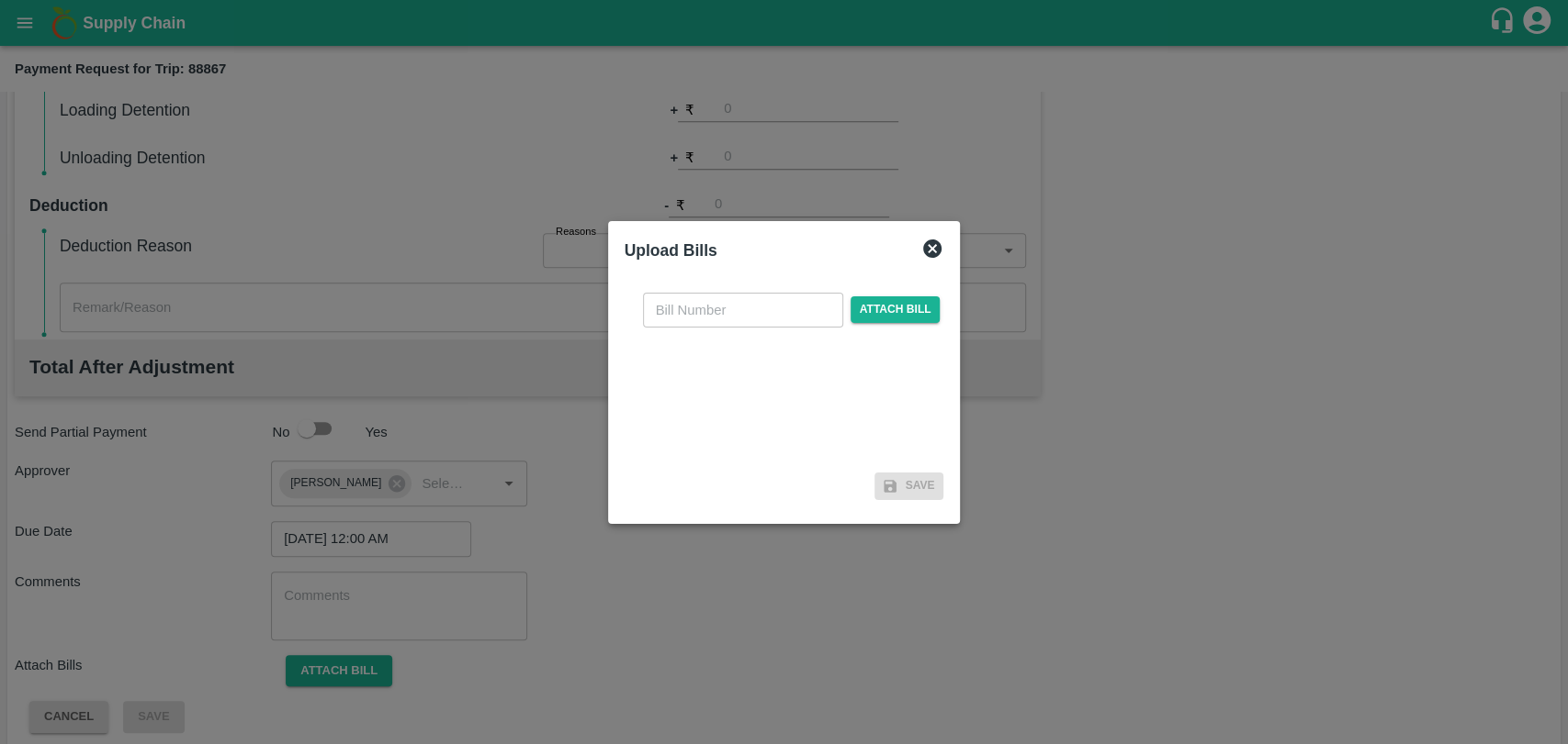
click at [698, 324] on input "text" at bounding box center [742, 310] width 200 height 35
type input "4048"
click at [859, 315] on span "Attach bill" at bounding box center [894, 309] width 90 height 26
click at [0, 0] on input "Attach bill" at bounding box center [0, 0] width 0 height 0
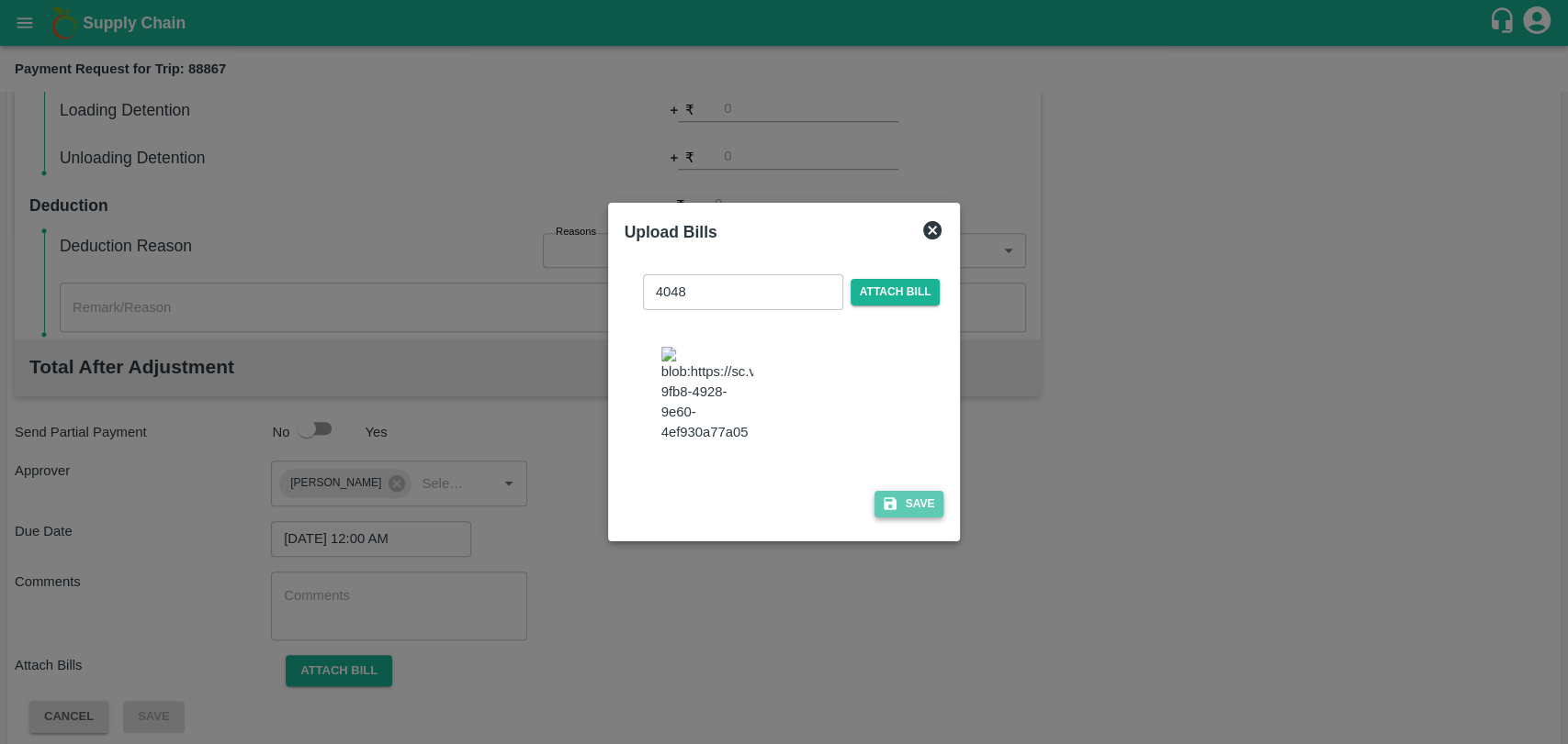
click at [898, 500] on button "Save" at bounding box center [909, 504] width 70 height 26
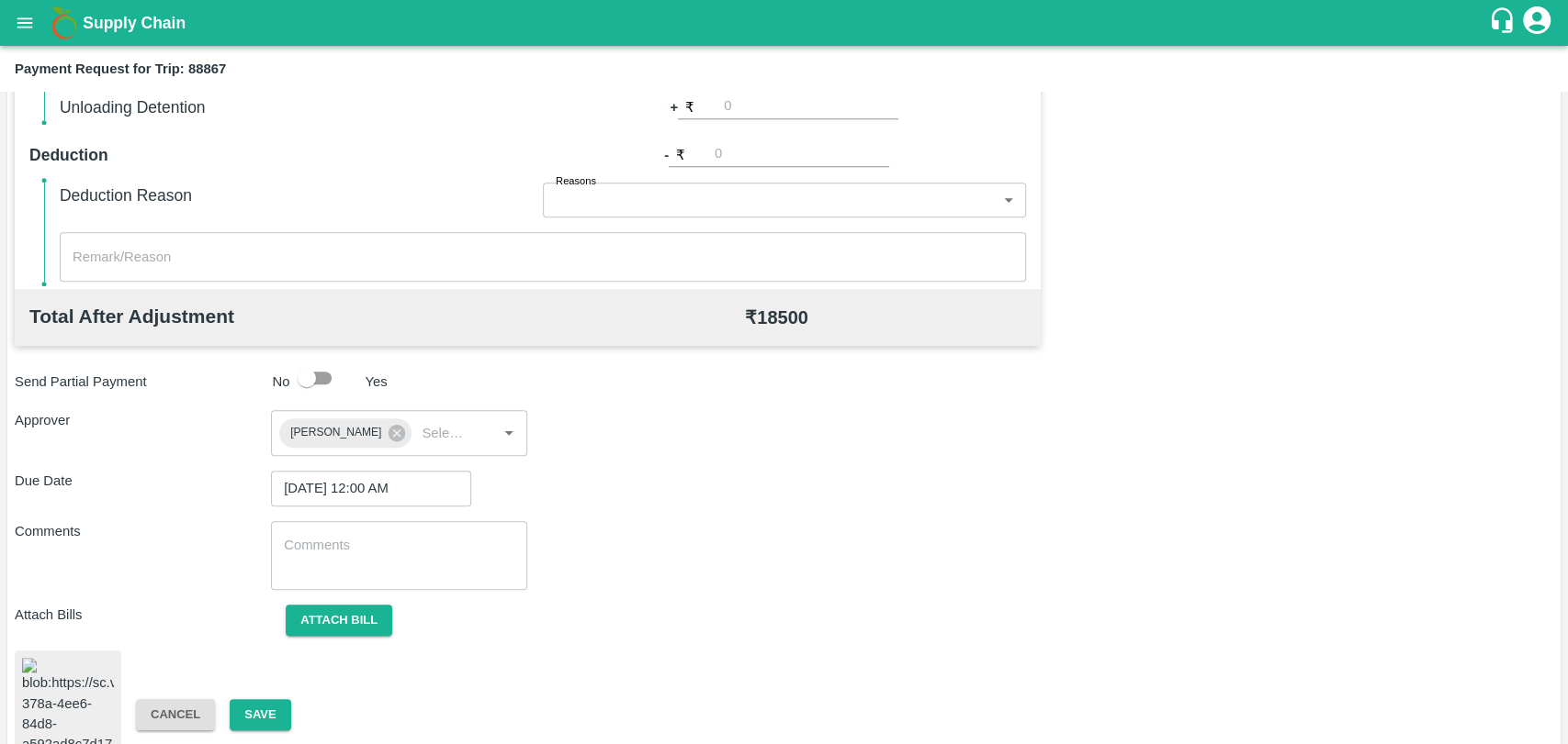
scroll to position [766, 0]
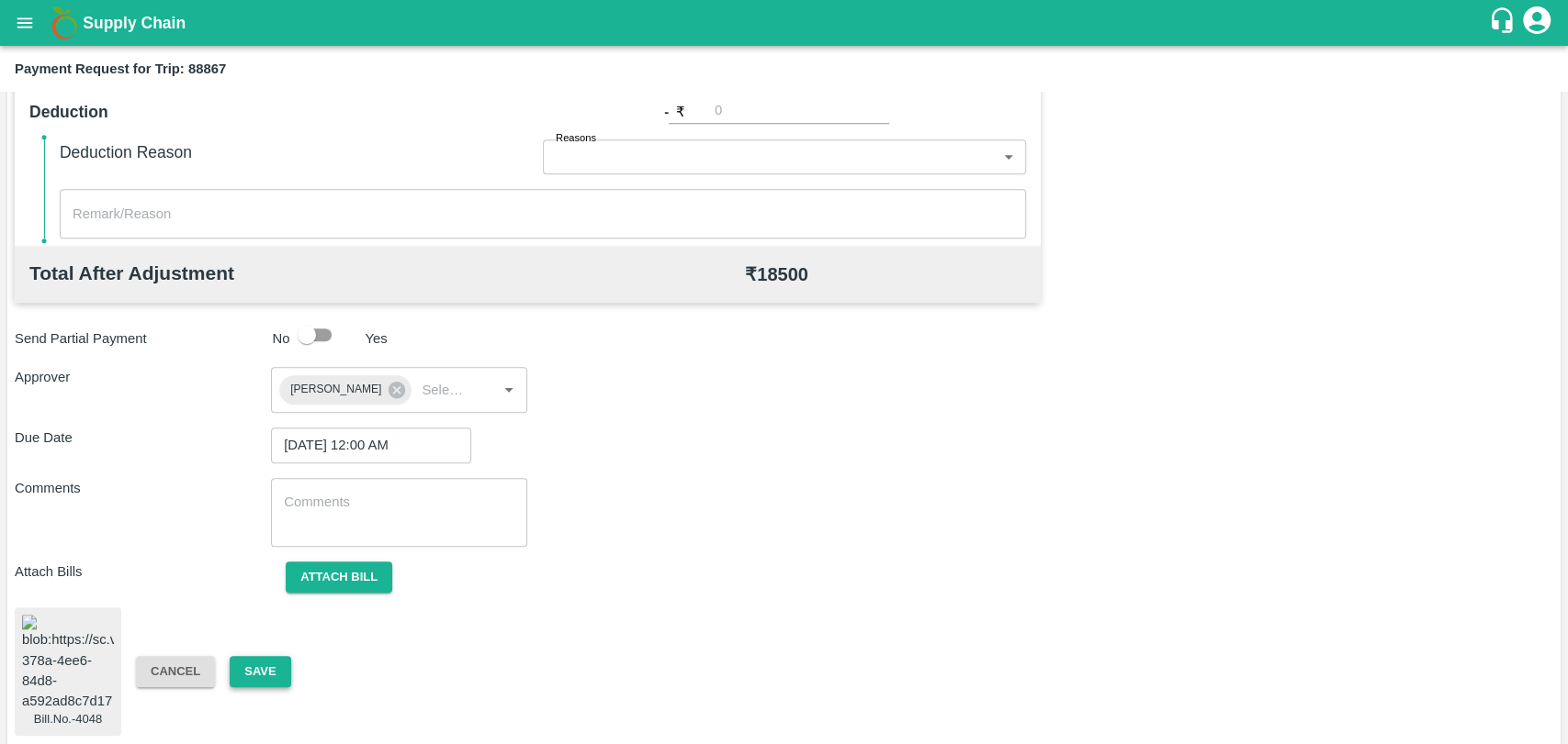
click at [285, 671] on button "Save" at bounding box center [259, 672] width 60 height 32
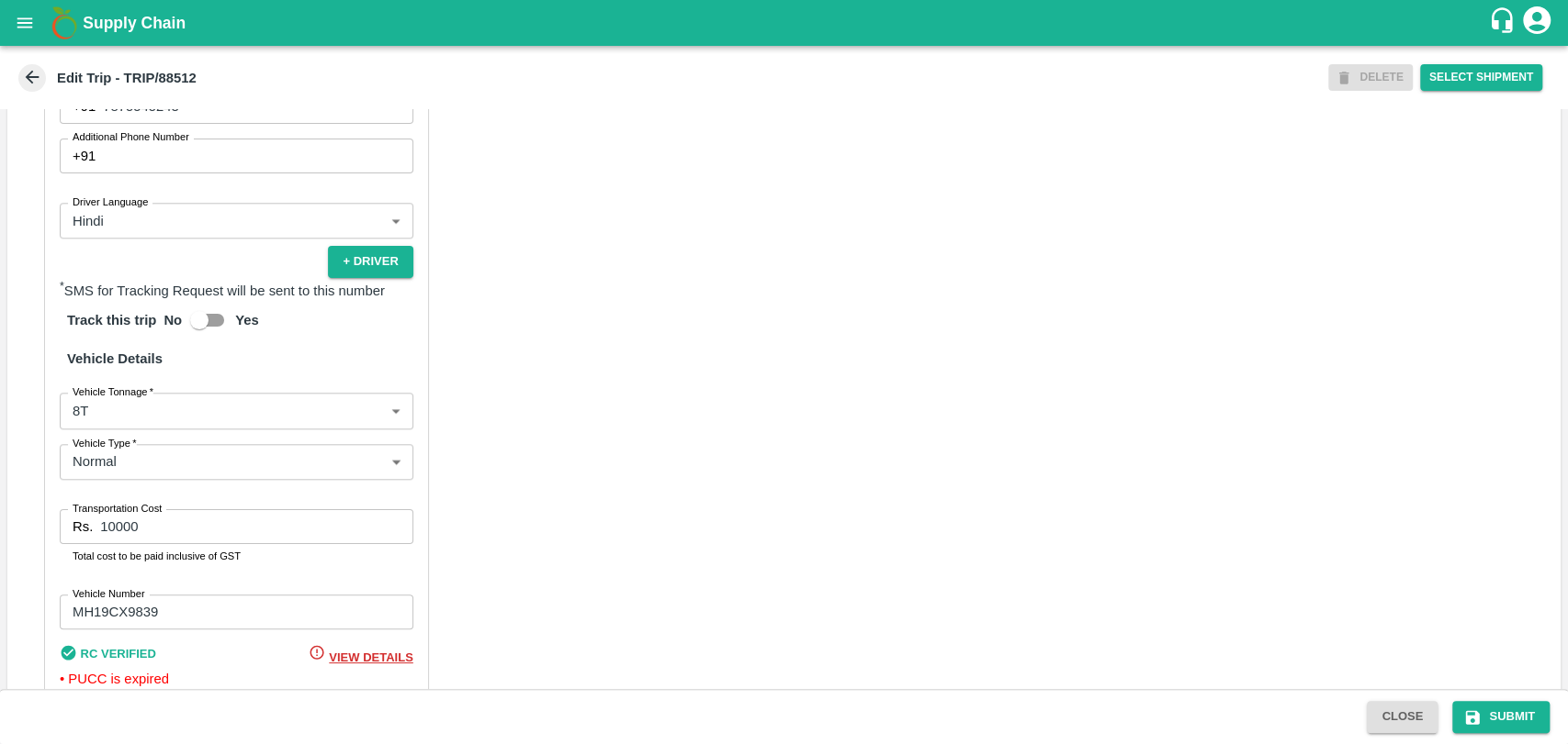
scroll to position [1195, 0]
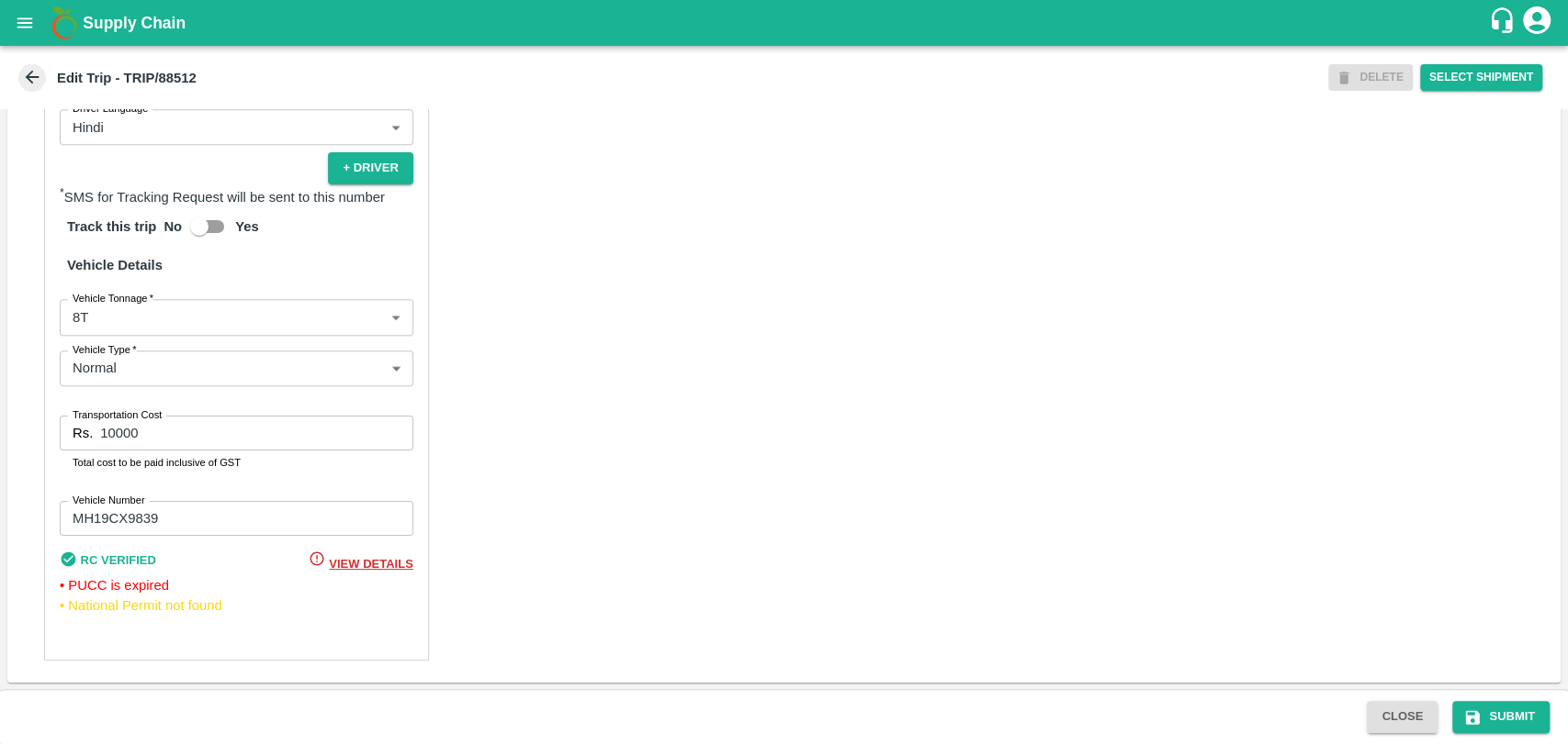
click at [110, 323] on body "Supply Chain Edit Trip - TRIP/88512 DELETE Select Shipment Trip Details Trip Ty…" at bounding box center [784, 372] width 1568 height 744
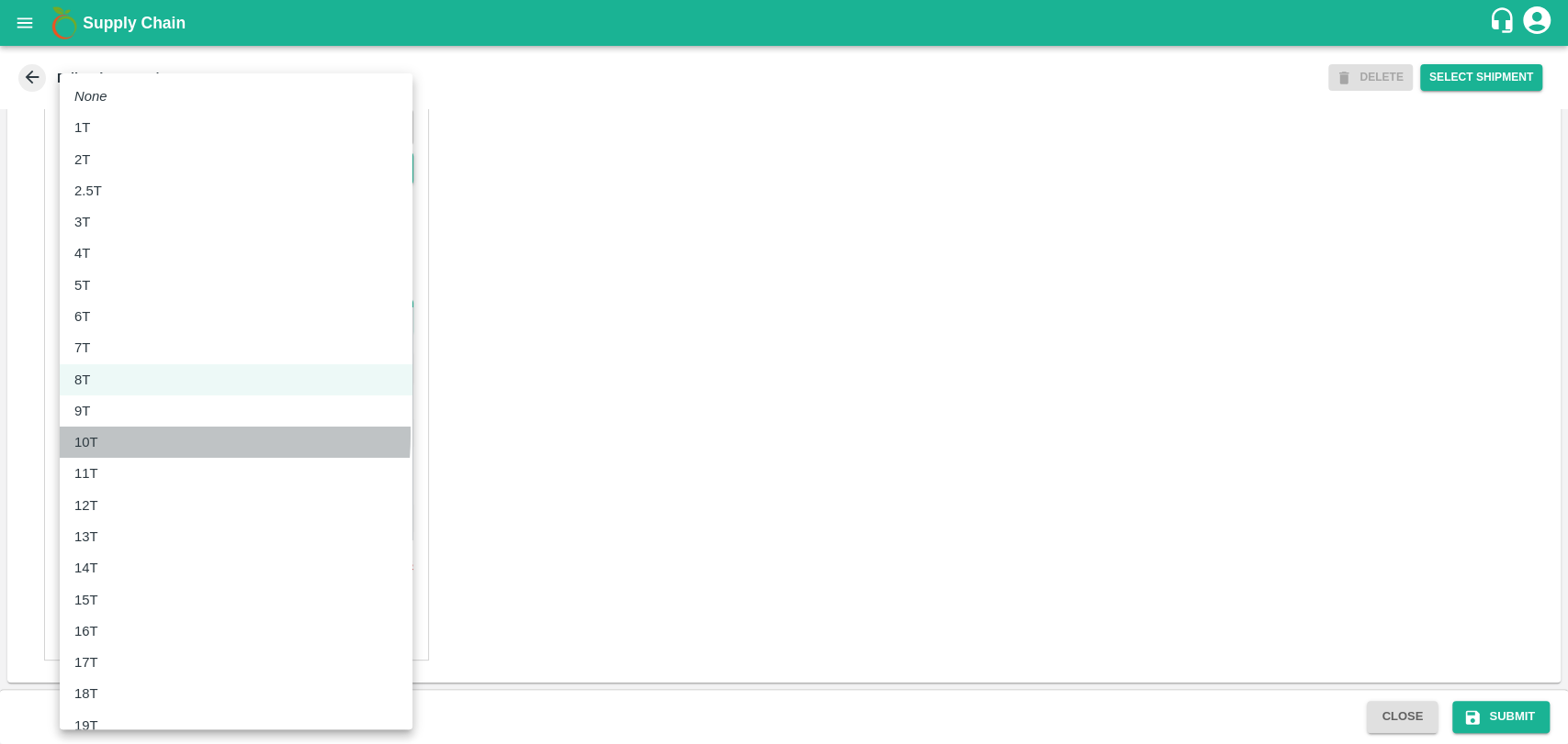
click at [104, 434] on div "10T" at bounding box center [91, 441] width 33 height 20
type input "10000"
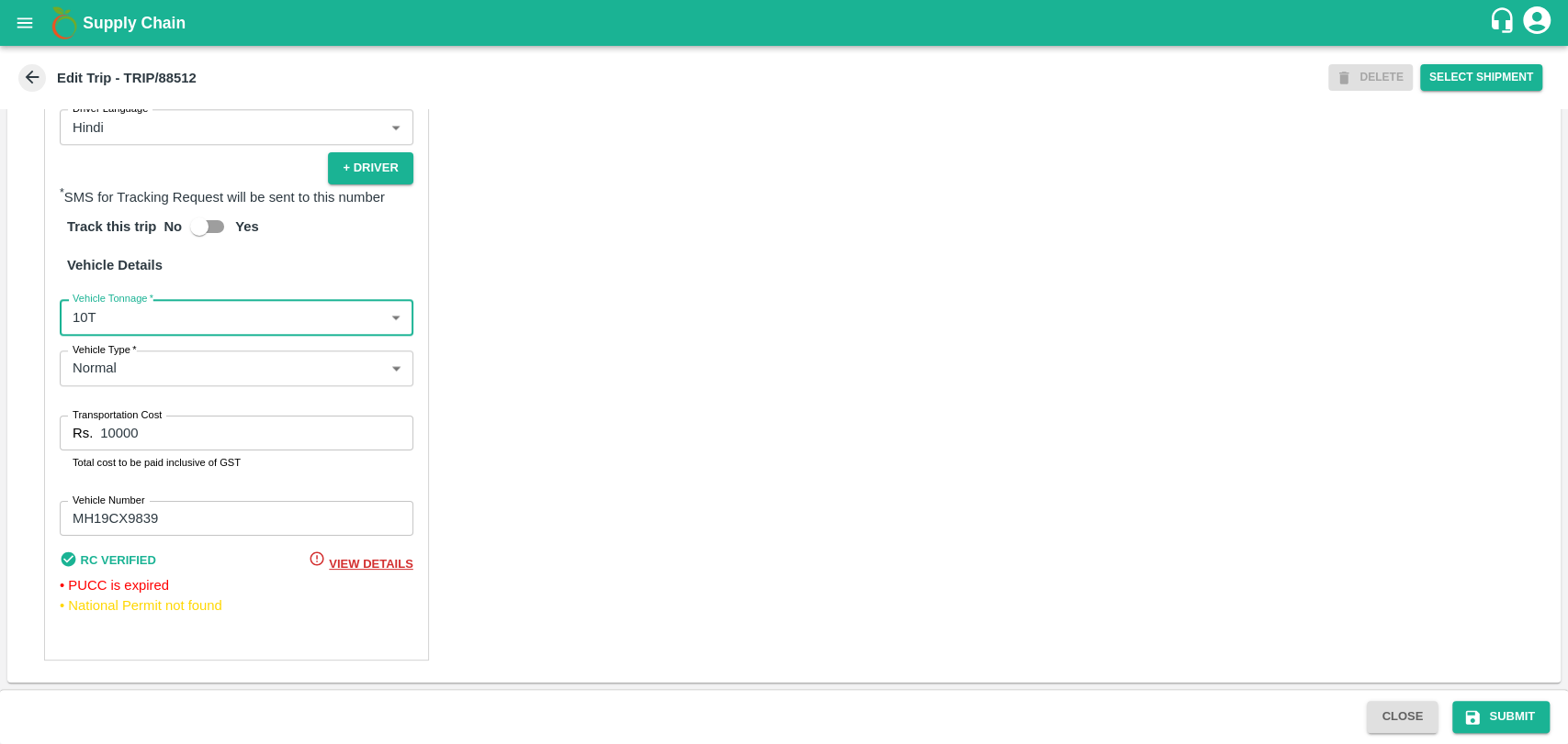
click at [115, 435] on input "10000" at bounding box center [256, 433] width 312 height 35
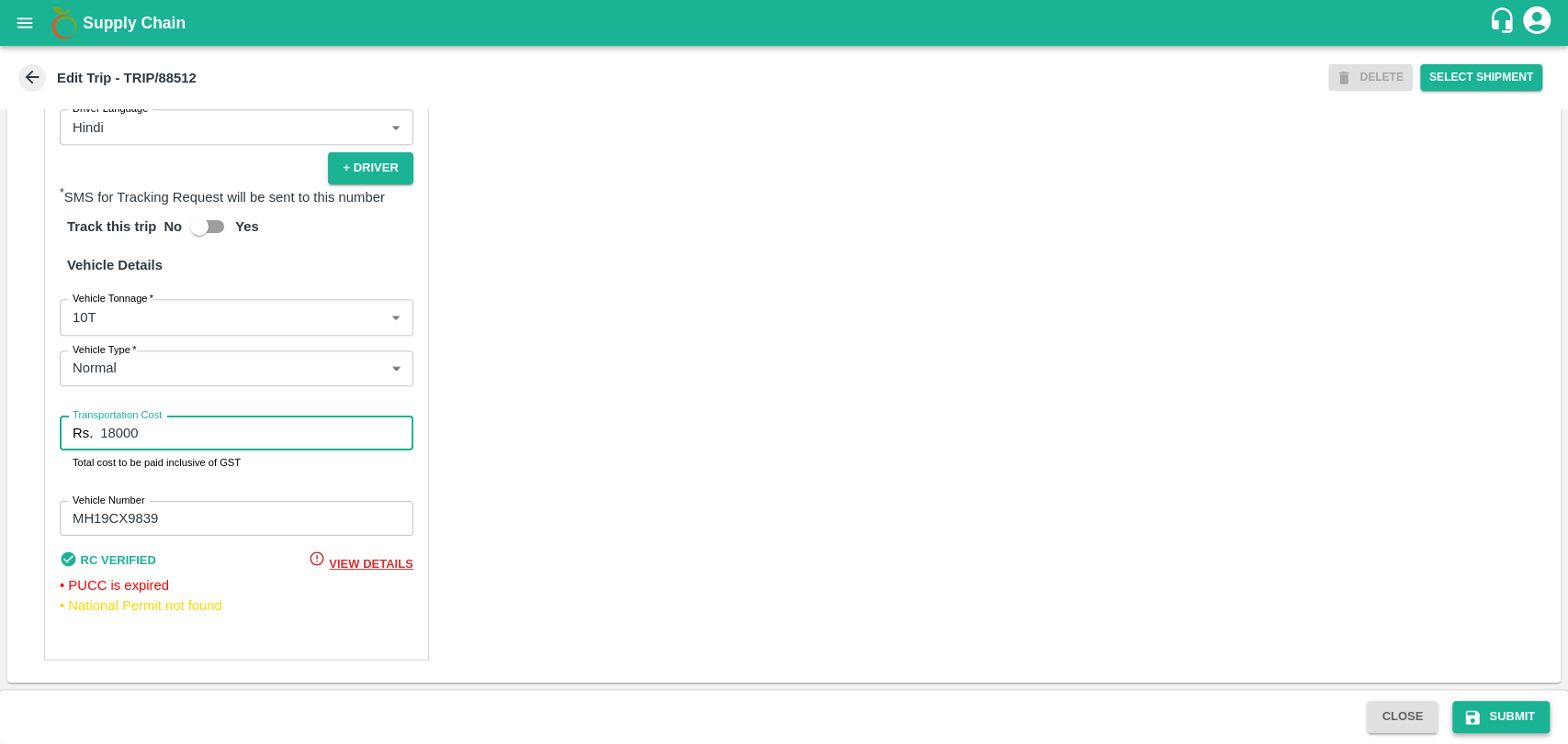
type input "18000"
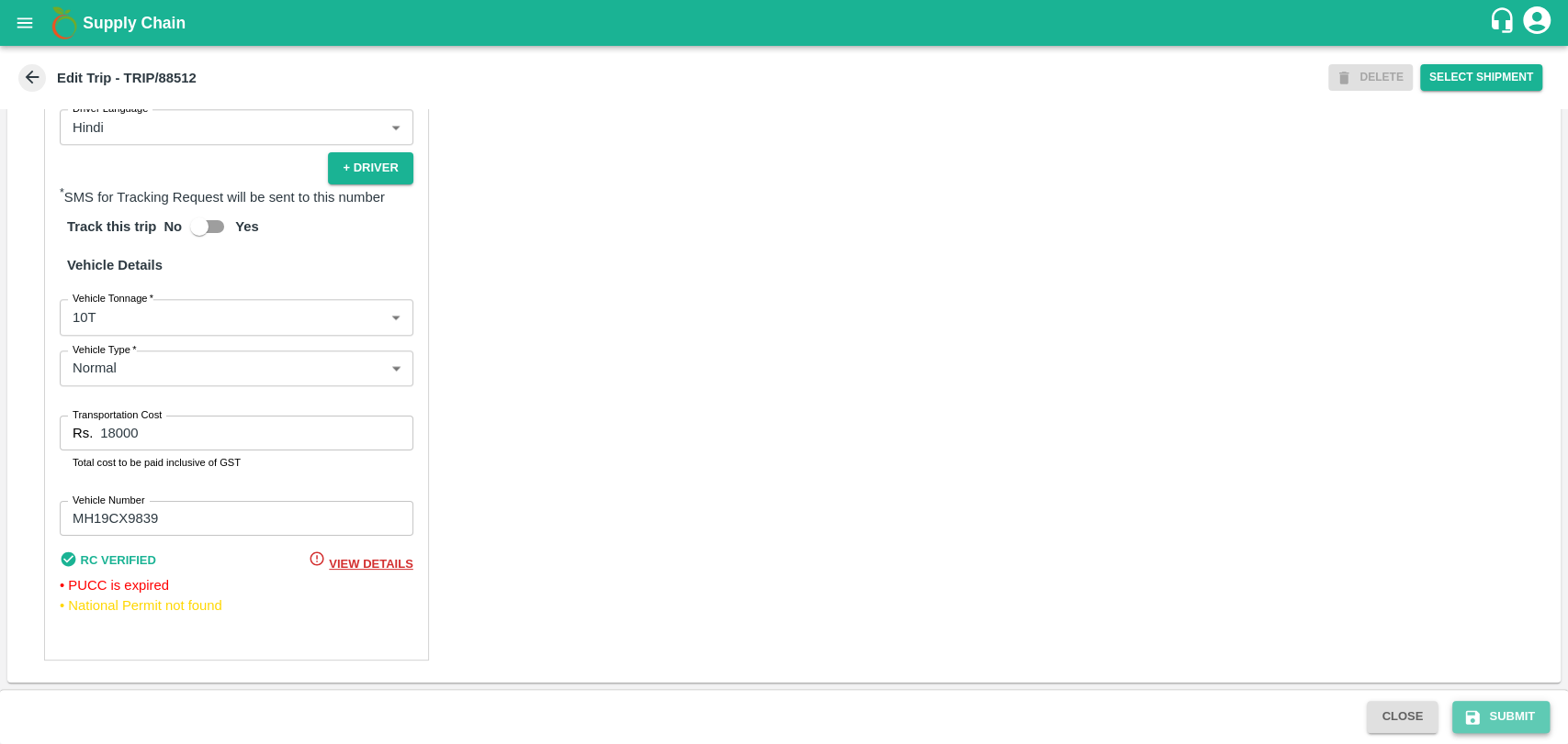
click at [1500, 712] on button "Submit" at bounding box center [1500, 718] width 97 height 32
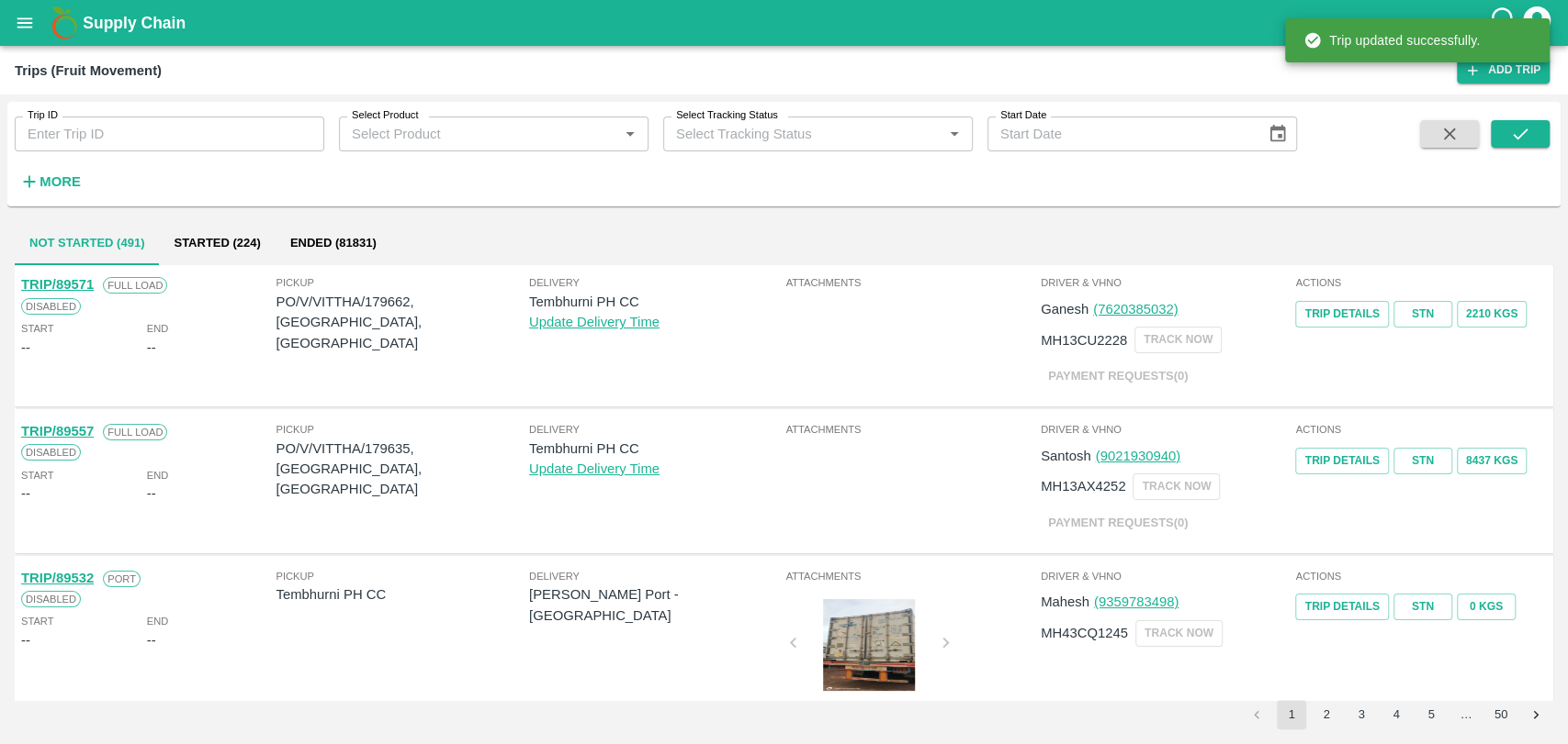
click at [53, 188] on strong "More" at bounding box center [60, 182] width 42 height 15
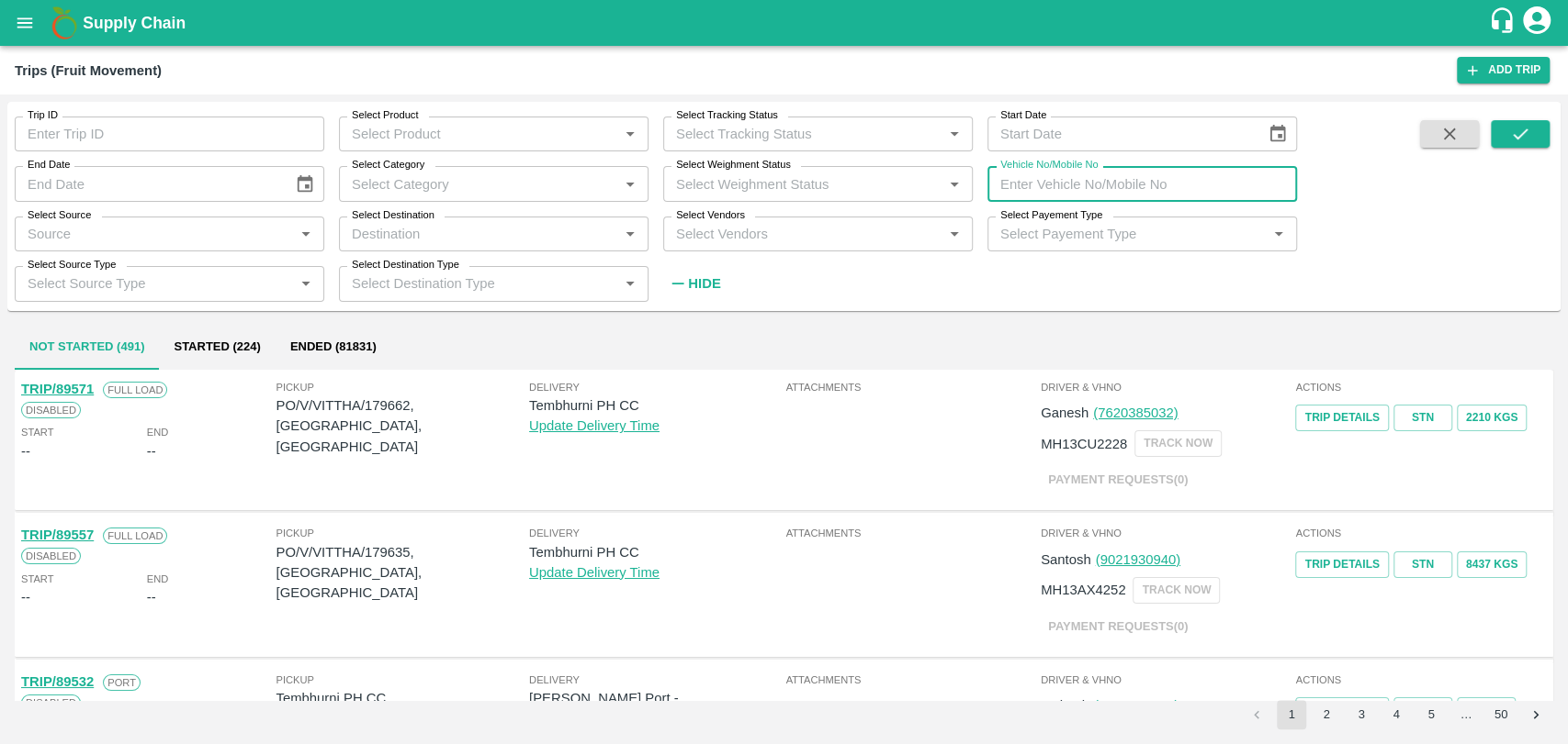
click at [1078, 180] on input "Vehicle No/Mobile No" at bounding box center [1142, 183] width 309 height 35
paste input "MH19CY7950"
type input "MH19CY7950"
click at [1499, 121] on button "submit" at bounding box center [1520, 134] width 58 height 27
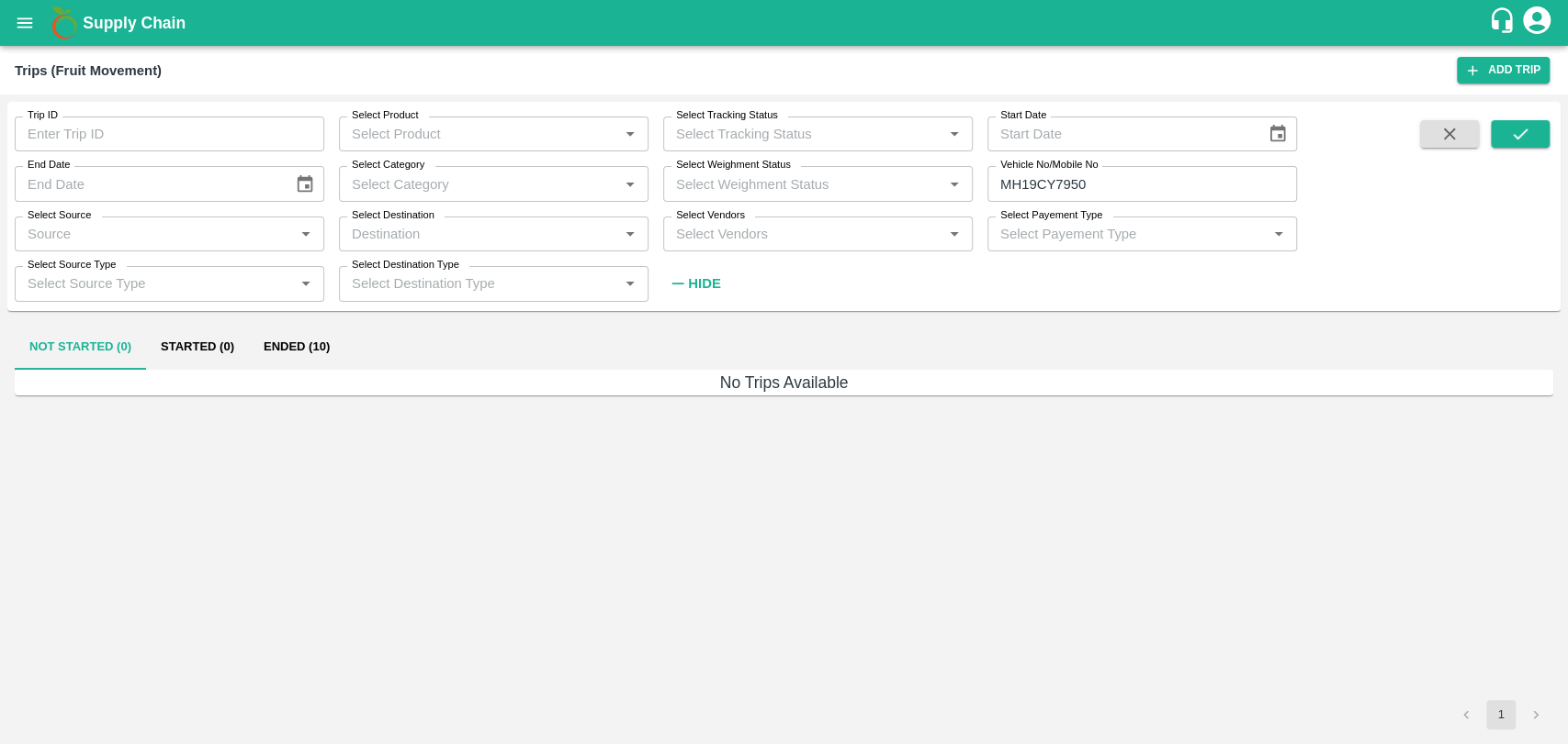
click at [305, 342] on button "Ended (10)" at bounding box center [296, 348] width 95 height 44
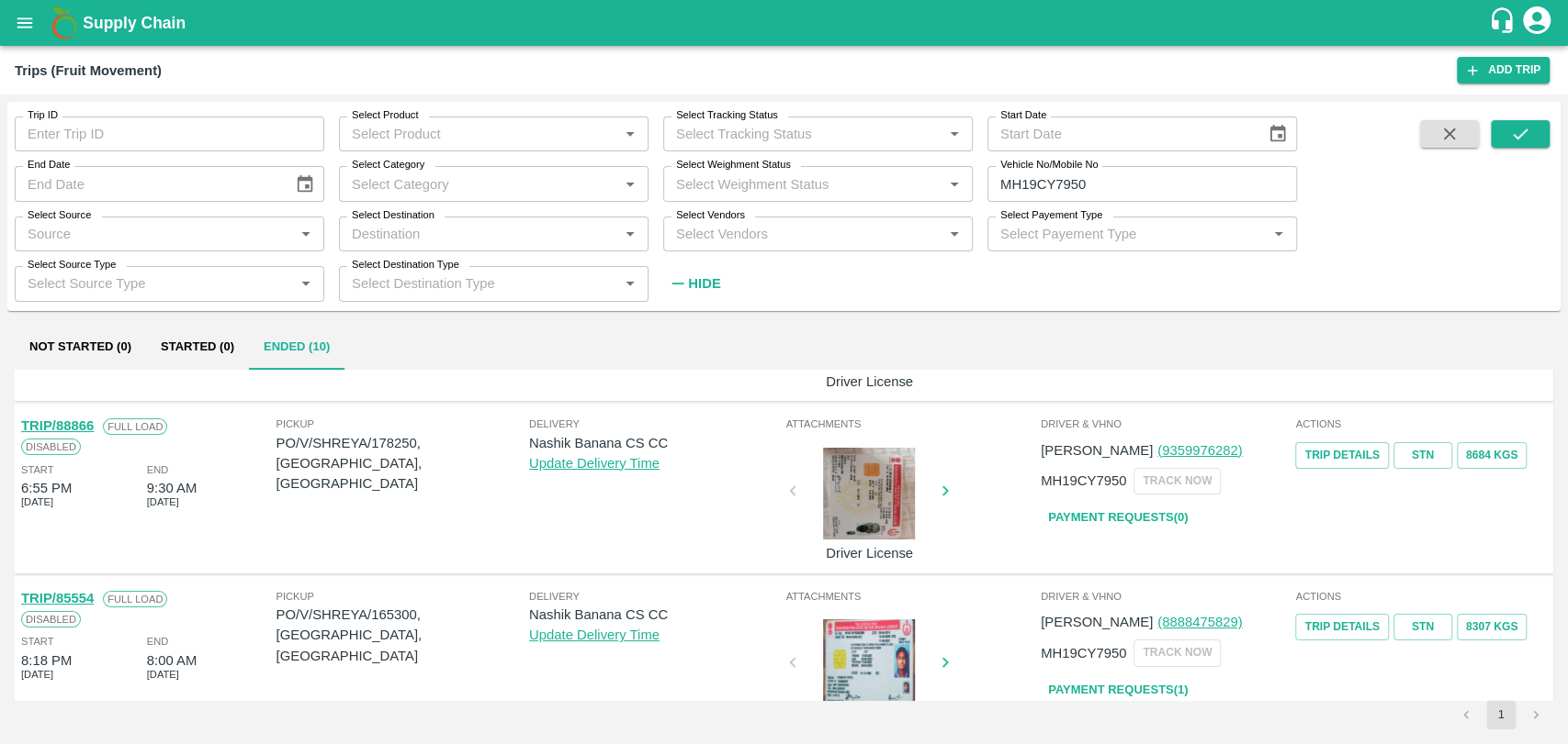
scroll to position [102, 0]
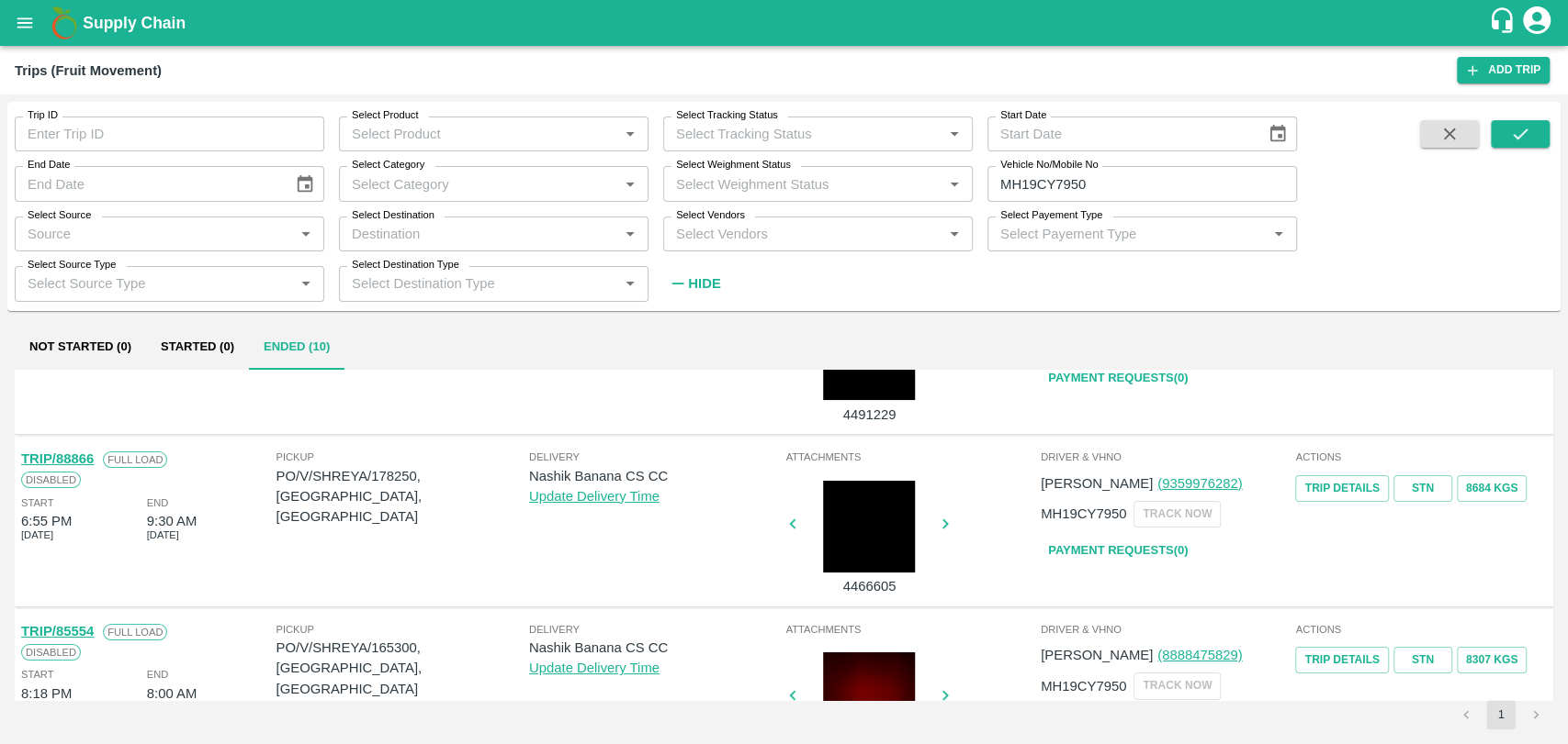
click at [82, 465] on link "TRIP/88866" at bounding box center [57, 459] width 73 height 15
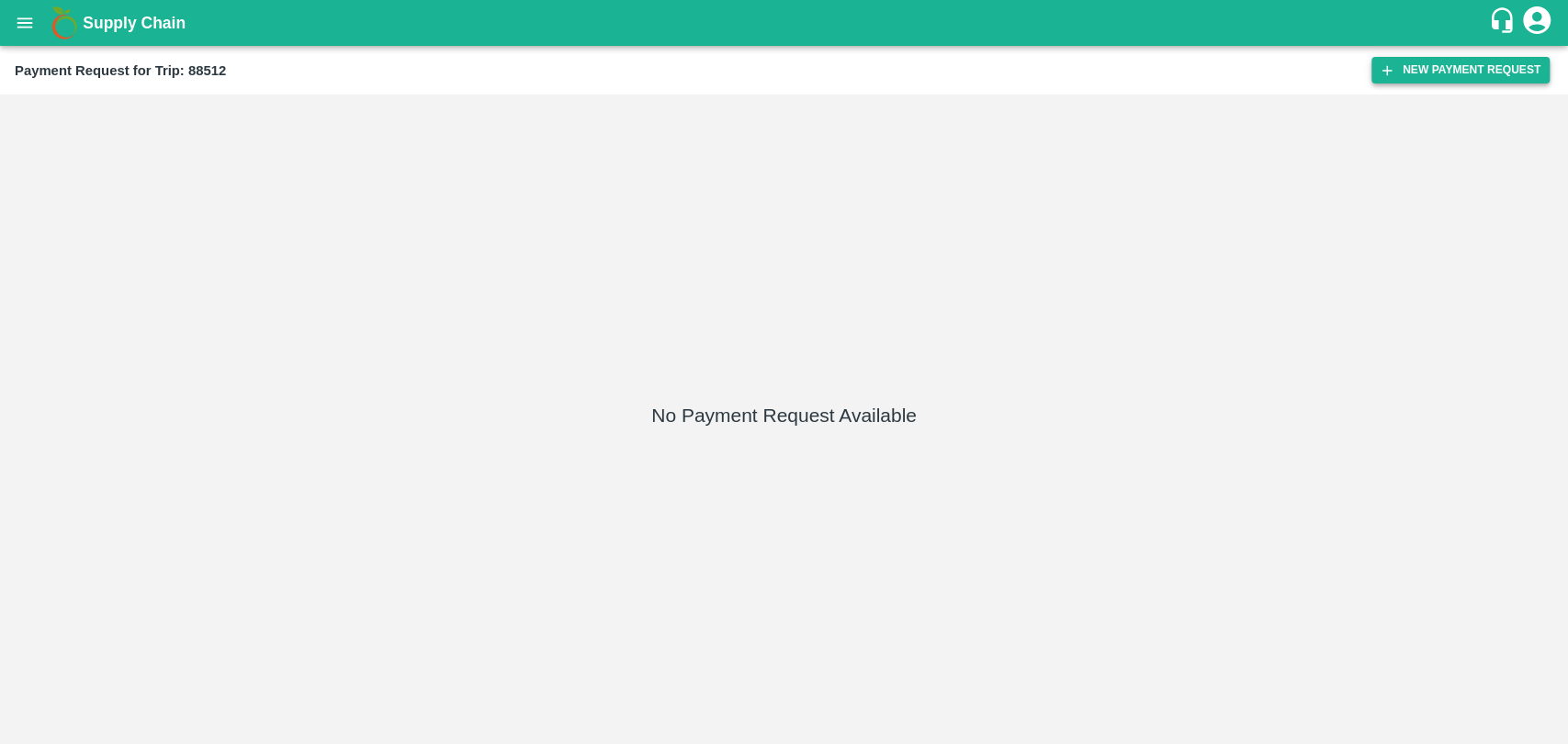
click at [1447, 57] on button "New Payment Request" at bounding box center [1460, 70] width 178 height 26
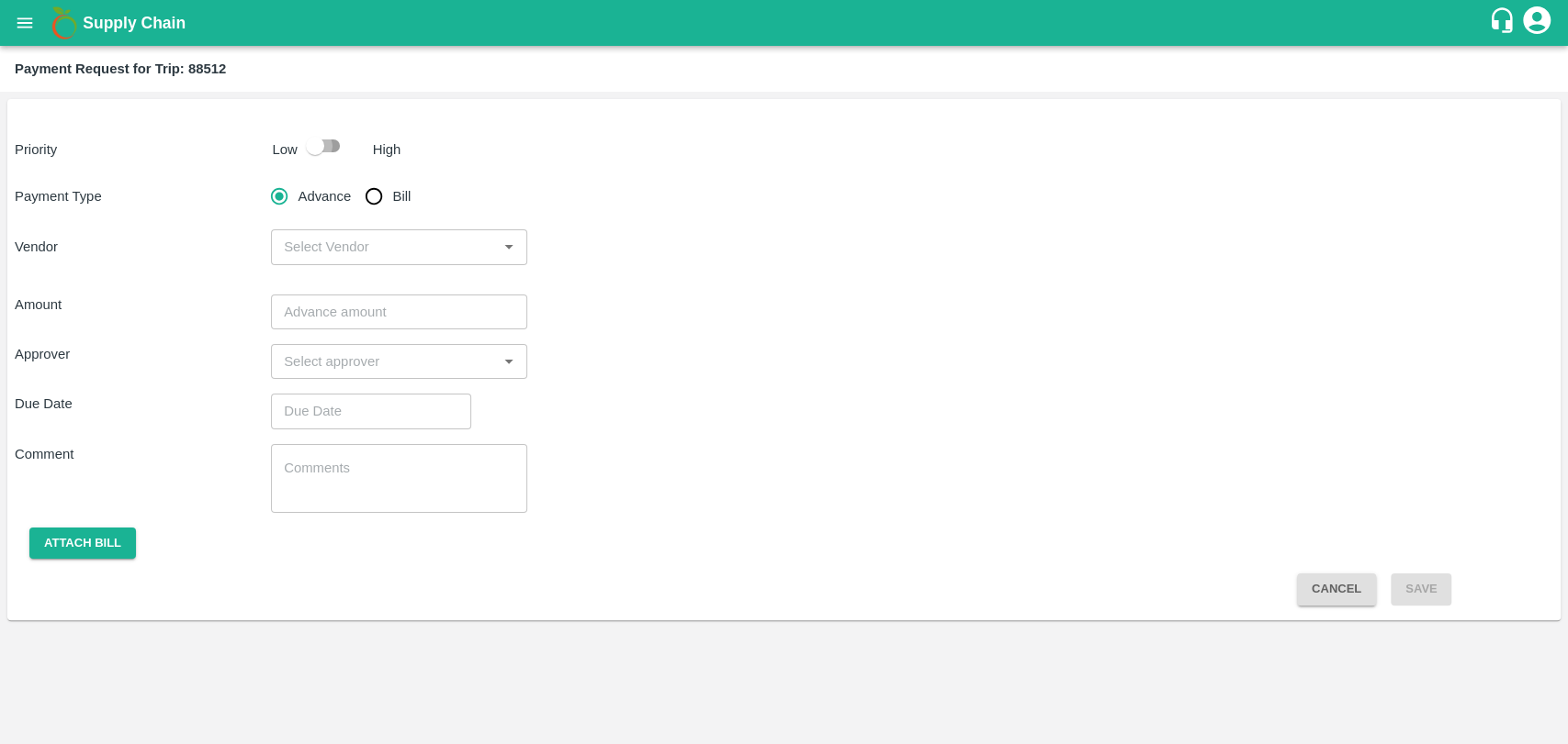
click at [333, 148] on input "checkbox" at bounding box center [314, 145] width 105 height 35
checkbox input "true"
click at [379, 197] on input "Bill" at bounding box center [374, 196] width 37 height 37
radio input "true"
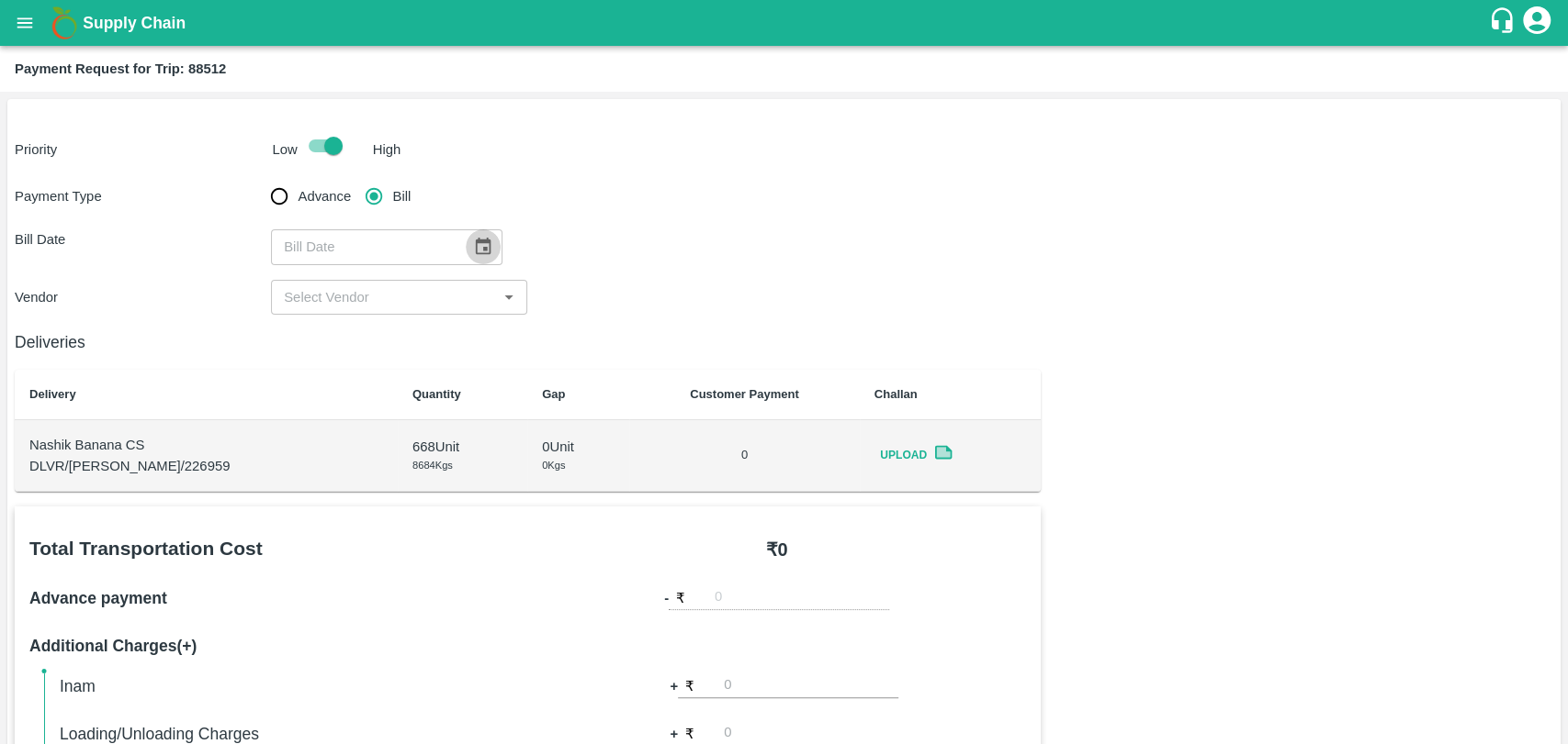
click at [466, 235] on button "Choose date" at bounding box center [483, 246] width 35 height 35
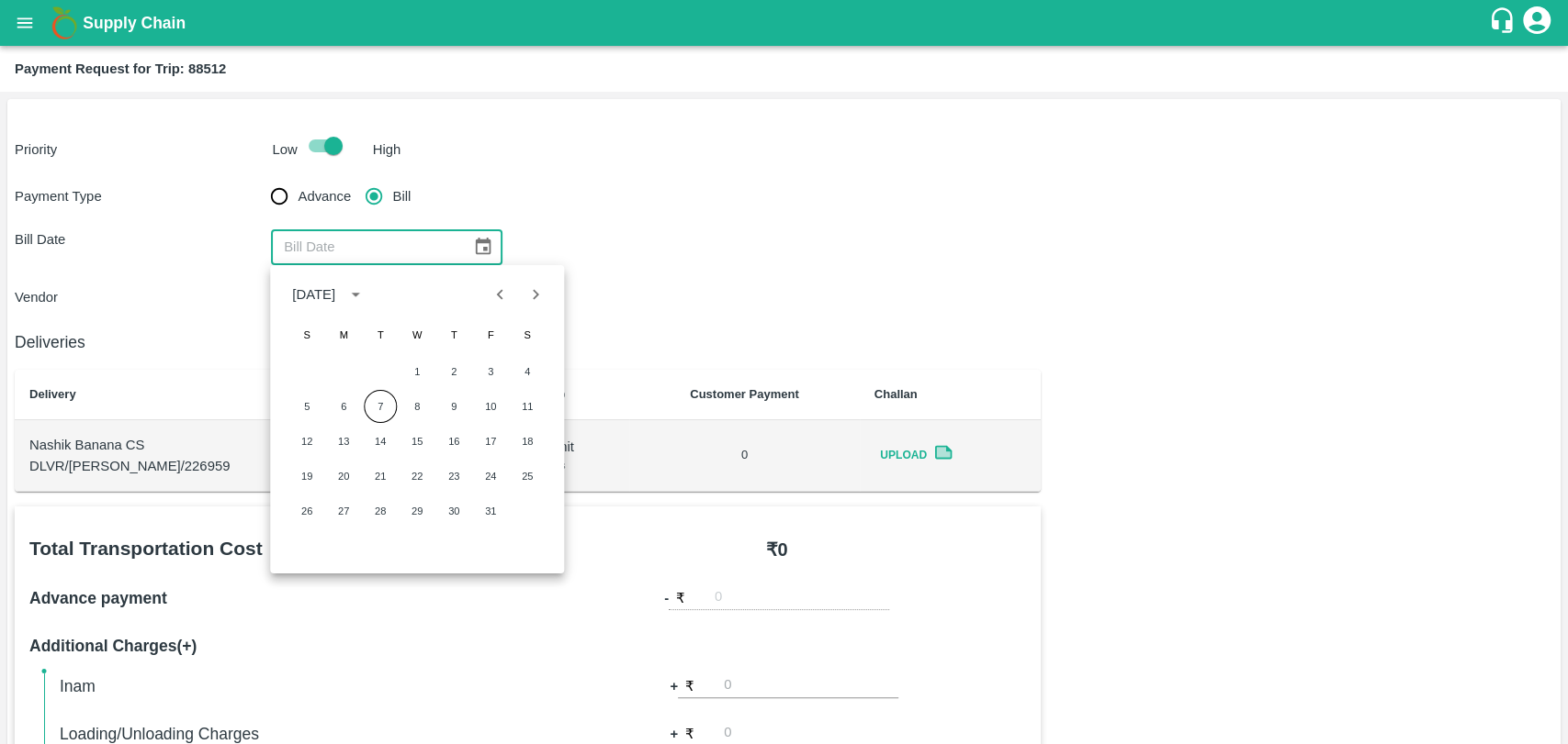
click at [506, 282] on button "Previous month" at bounding box center [500, 294] width 35 height 35
click at [456, 452] on button "18" at bounding box center [453, 441] width 33 height 33
type input "[DATE]"
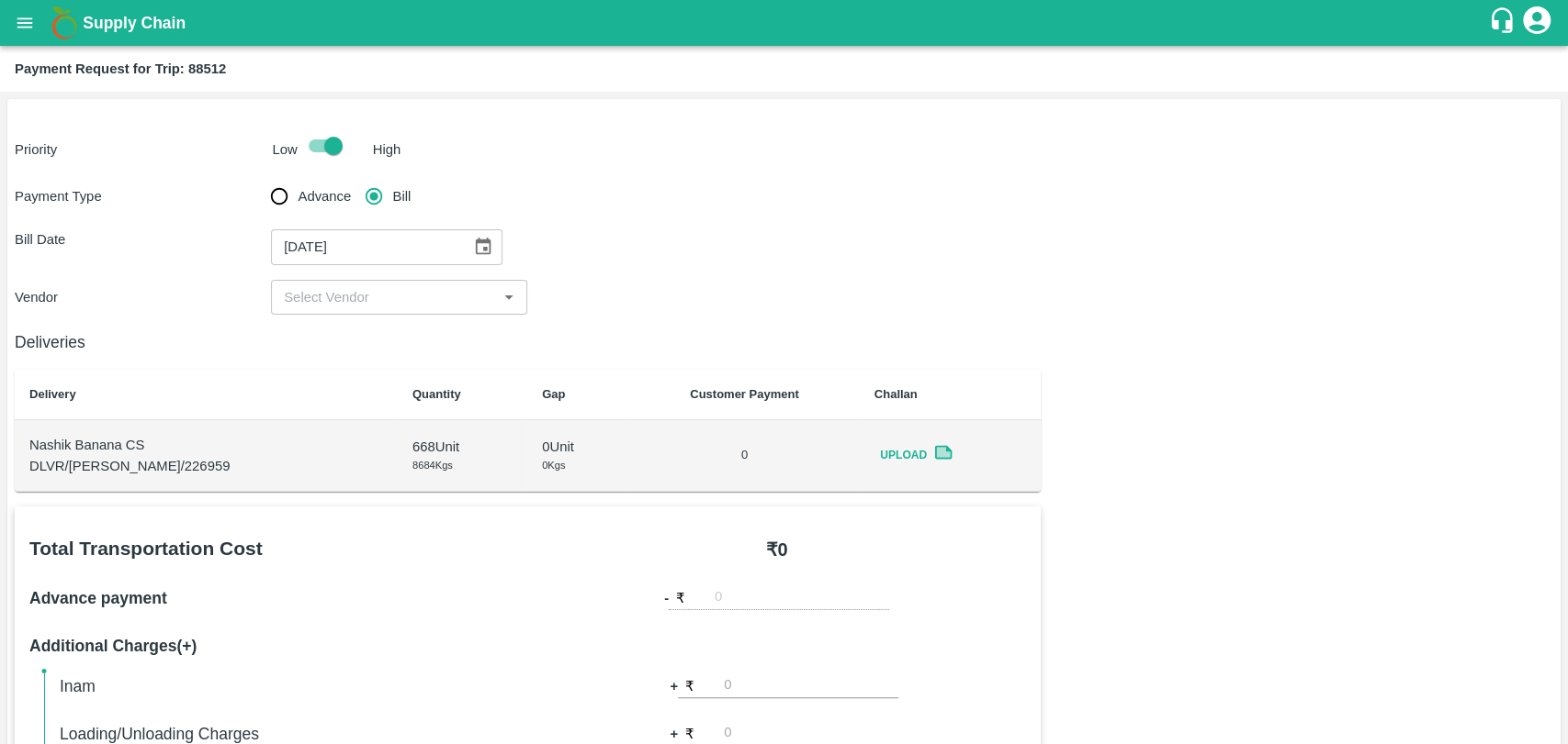
click at [320, 305] on input "input" at bounding box center [384, 297] width 215 height 24
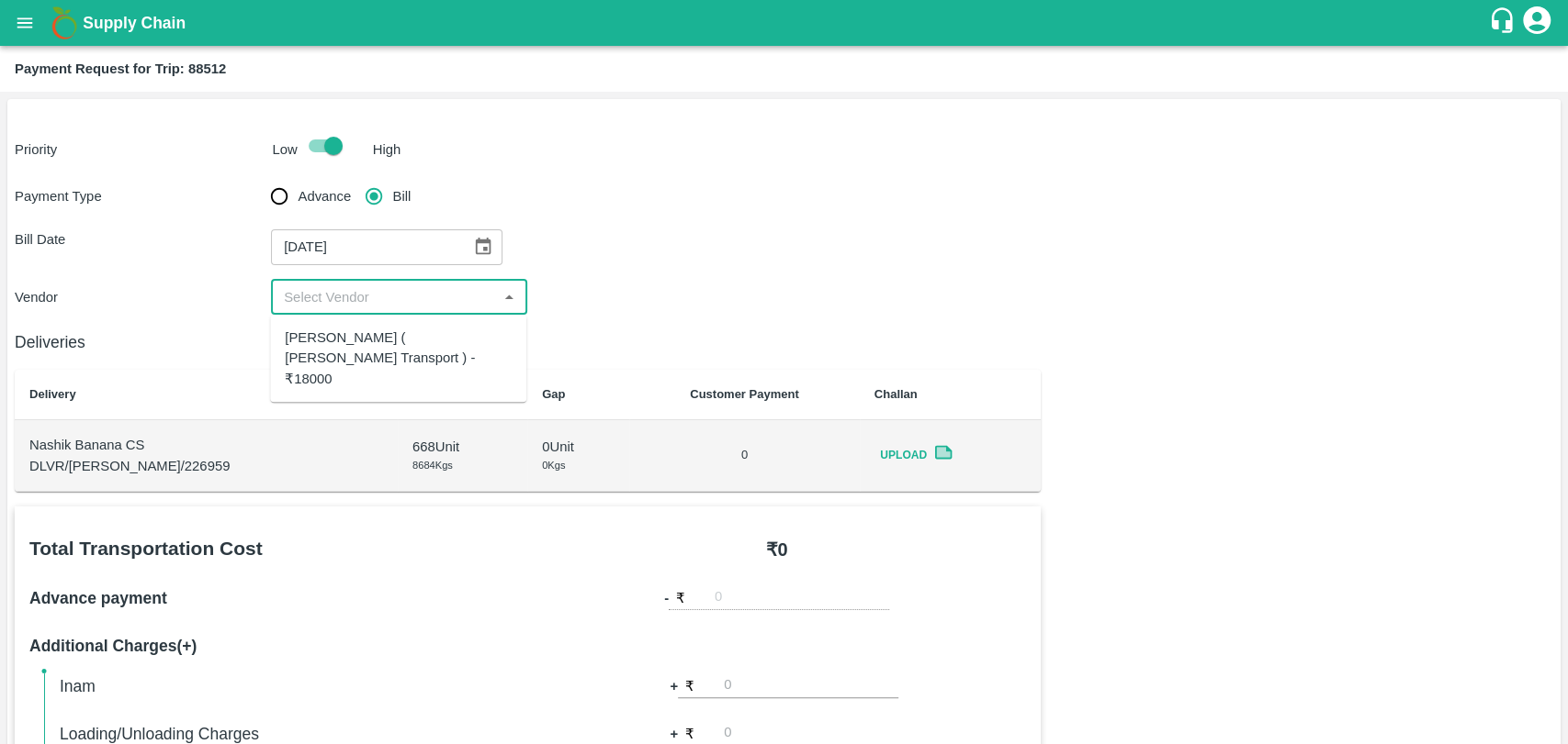
click at [323, 332] on div "Nitin Rasal ( Bhairavnath Transport ) - ₹18000" at bounding box center [398, 357] width 226 height 61
type input "Nitin Rasal ( Bhairavnath Transport ) - ₹18000"
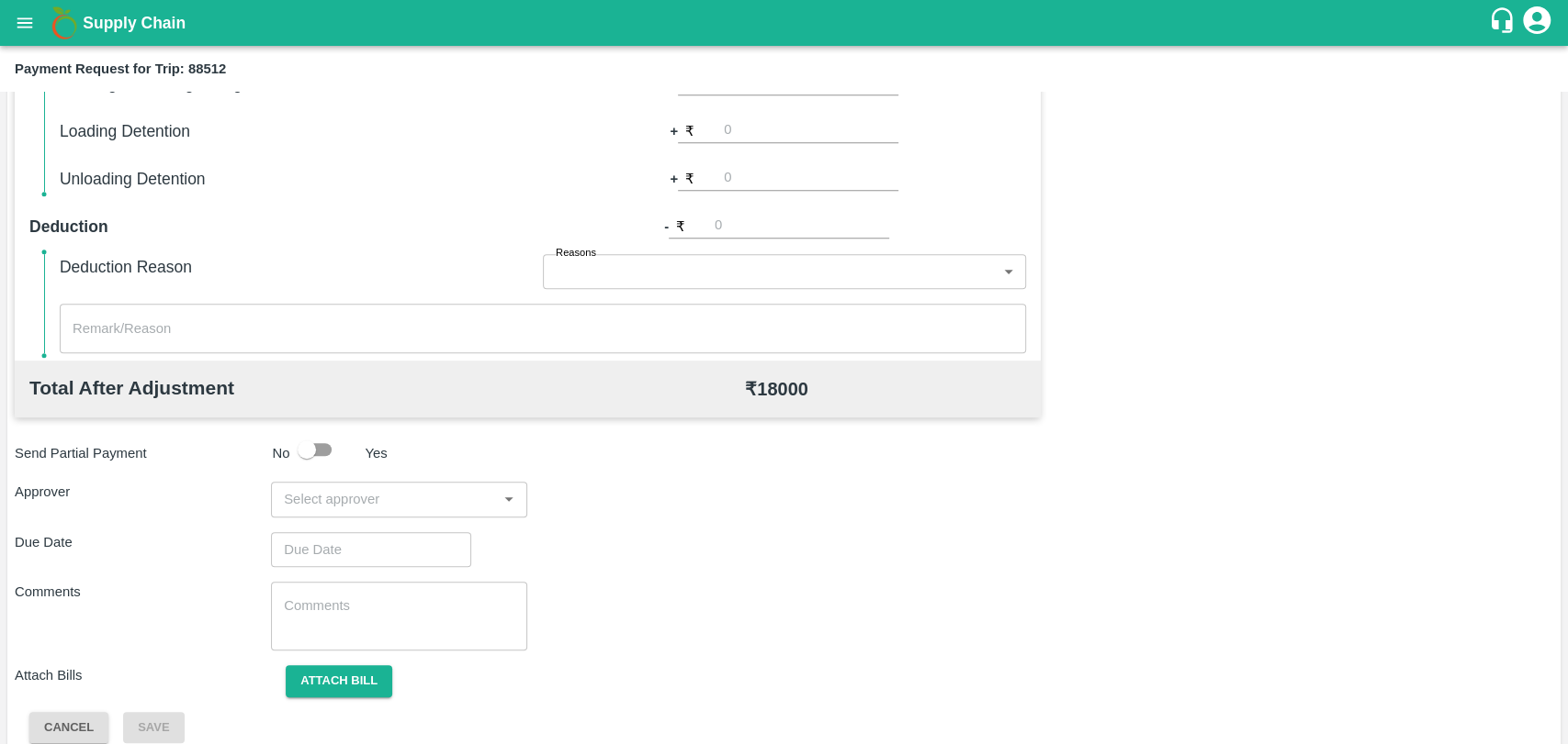
scroll to position [672, 0]
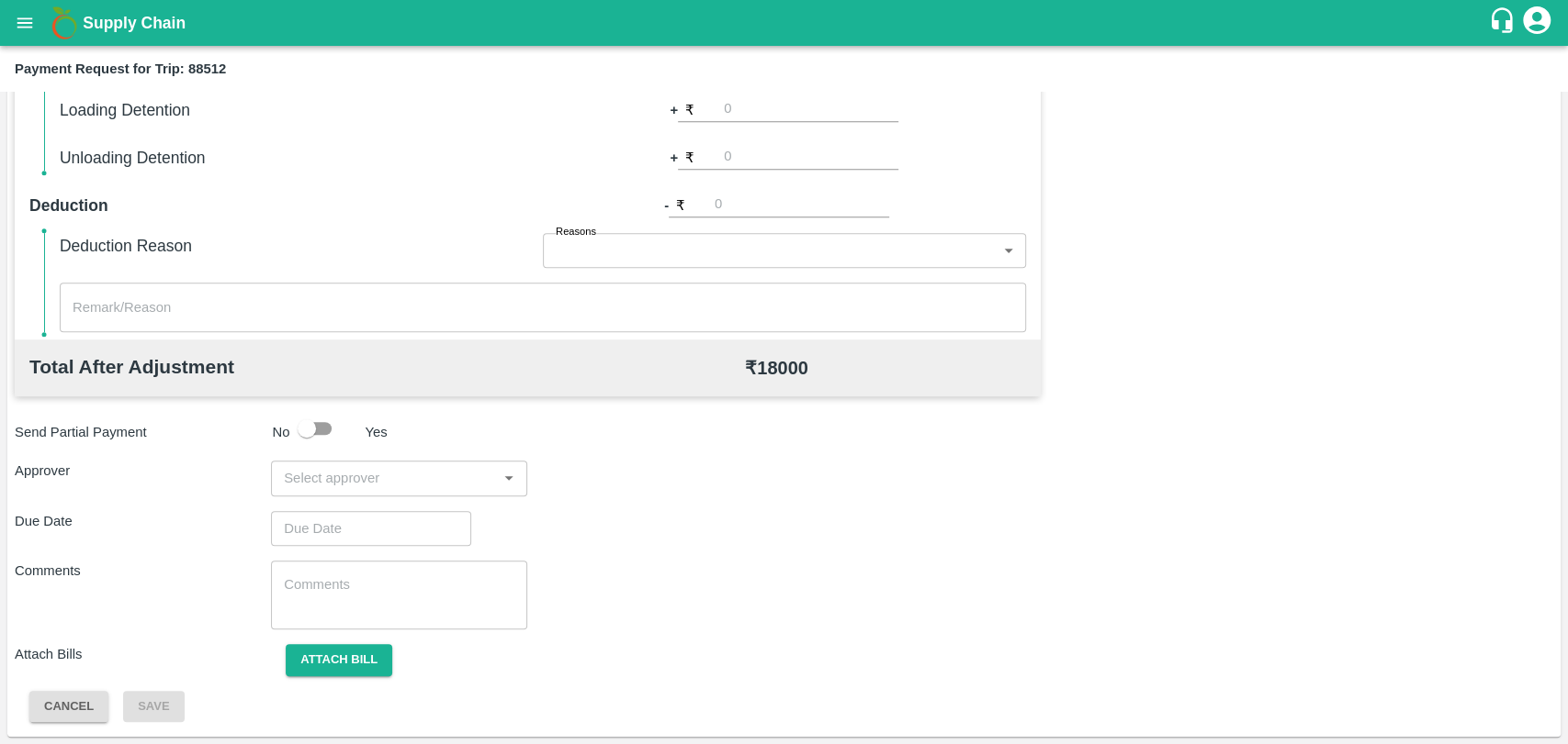
click at [381, 482] on input "input" at bounding box center [384, 477] width 215 height 24
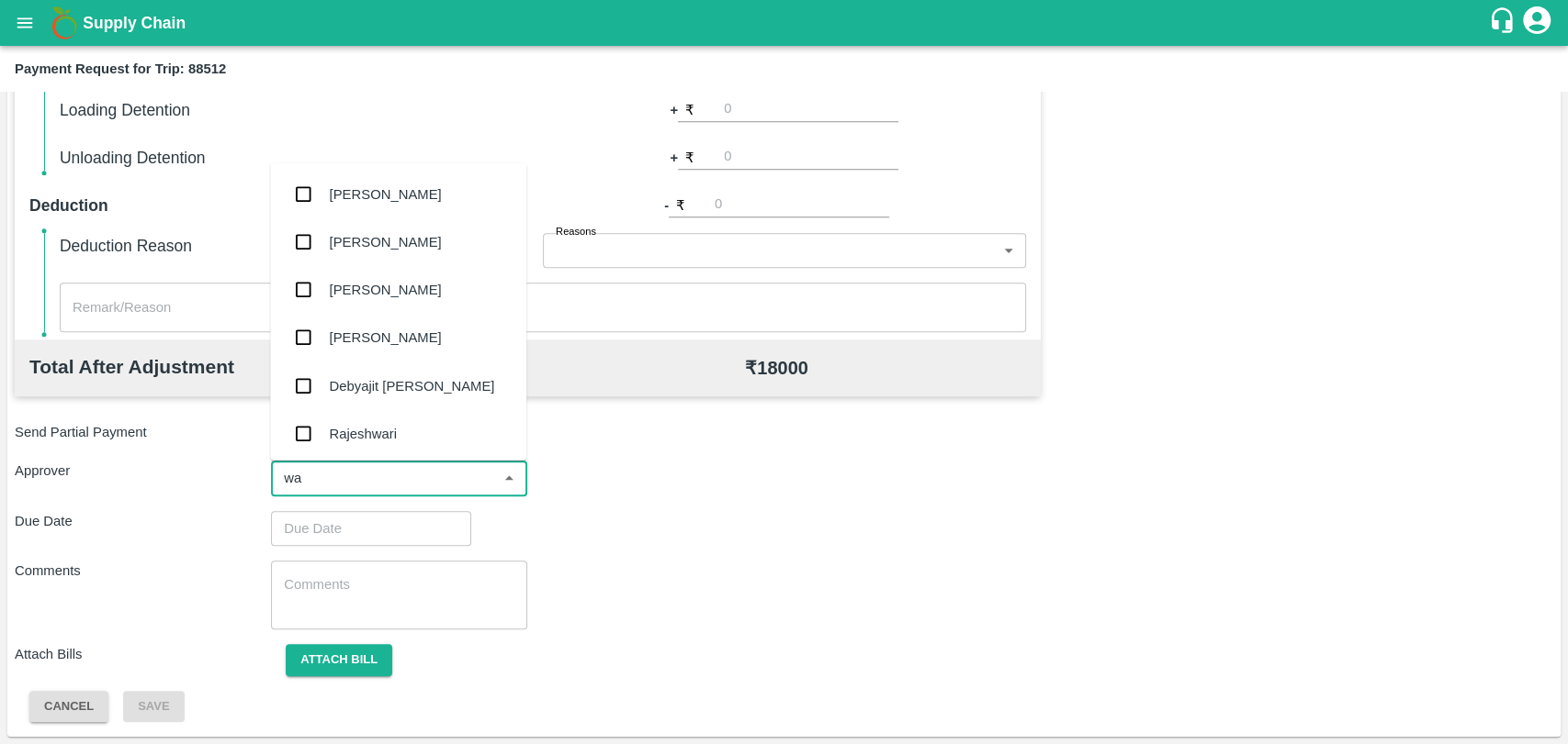
type input "wag"
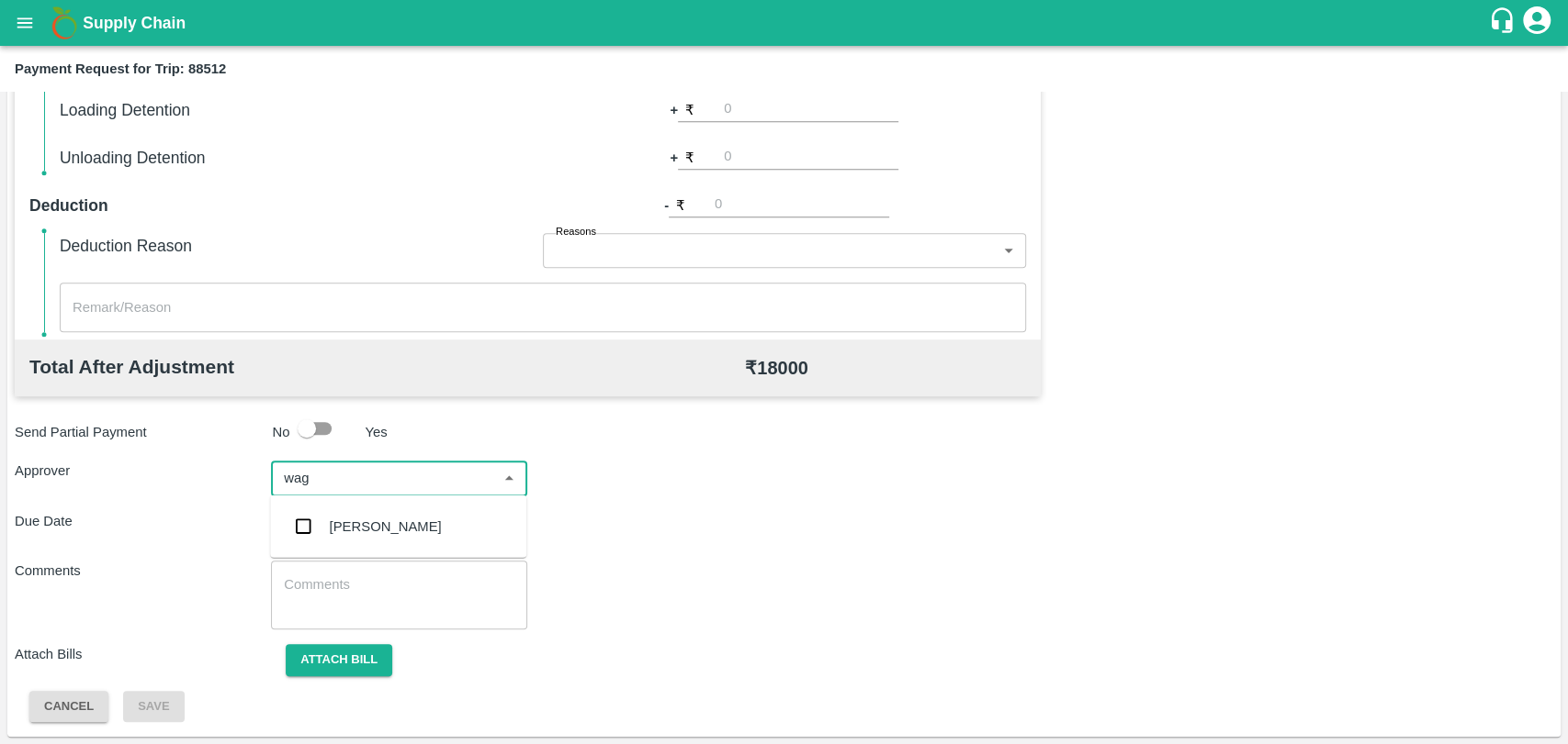
click at [389, 522] on div "Prasad Waghade" at bounding box center [385, 526] width 112 height 20
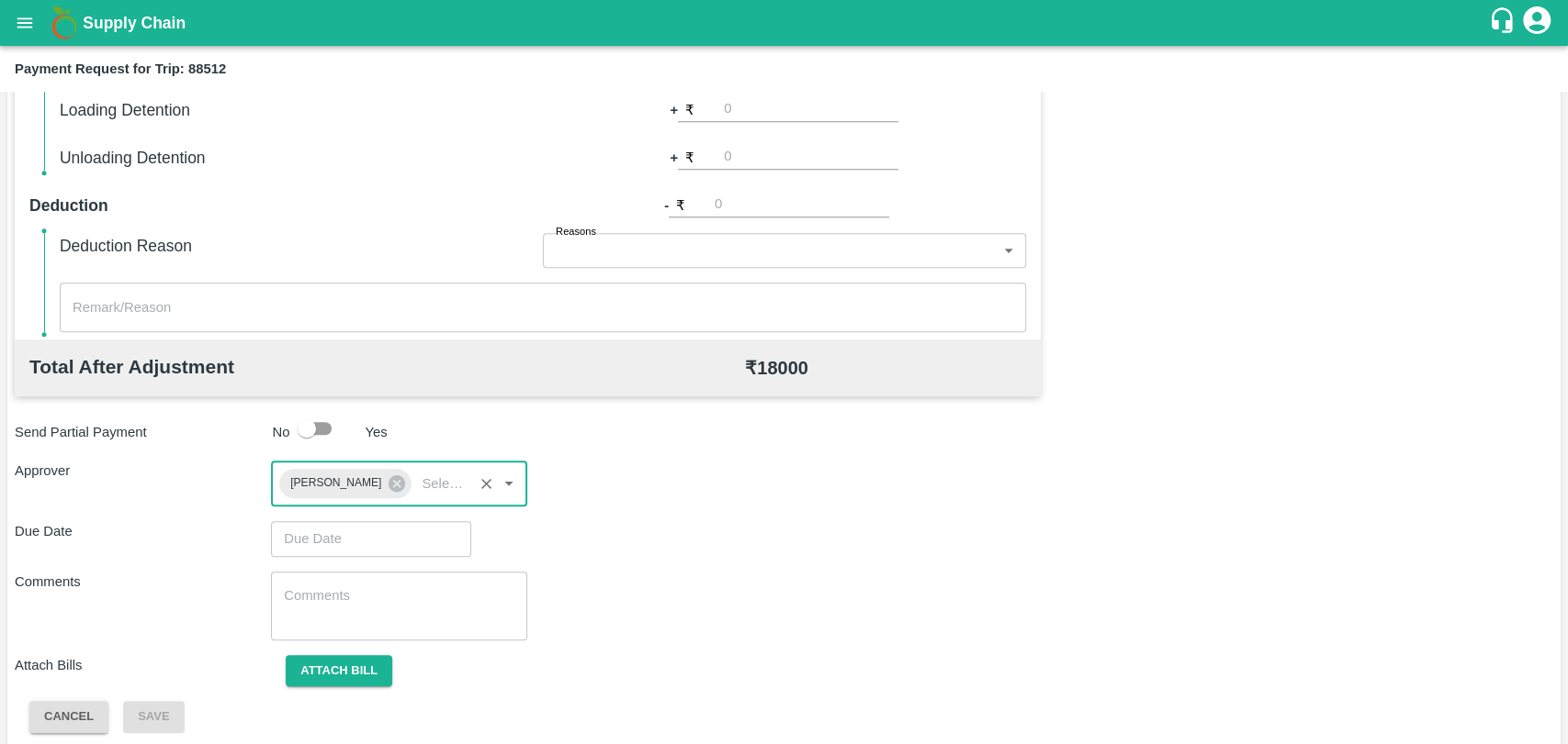
type input "DD/MM/YYYY hh:mm aa"
click at [353, 529] on input "DD/MM/YYYY hh:mm aa" at bounding box center [364, 538] width 188 height 35
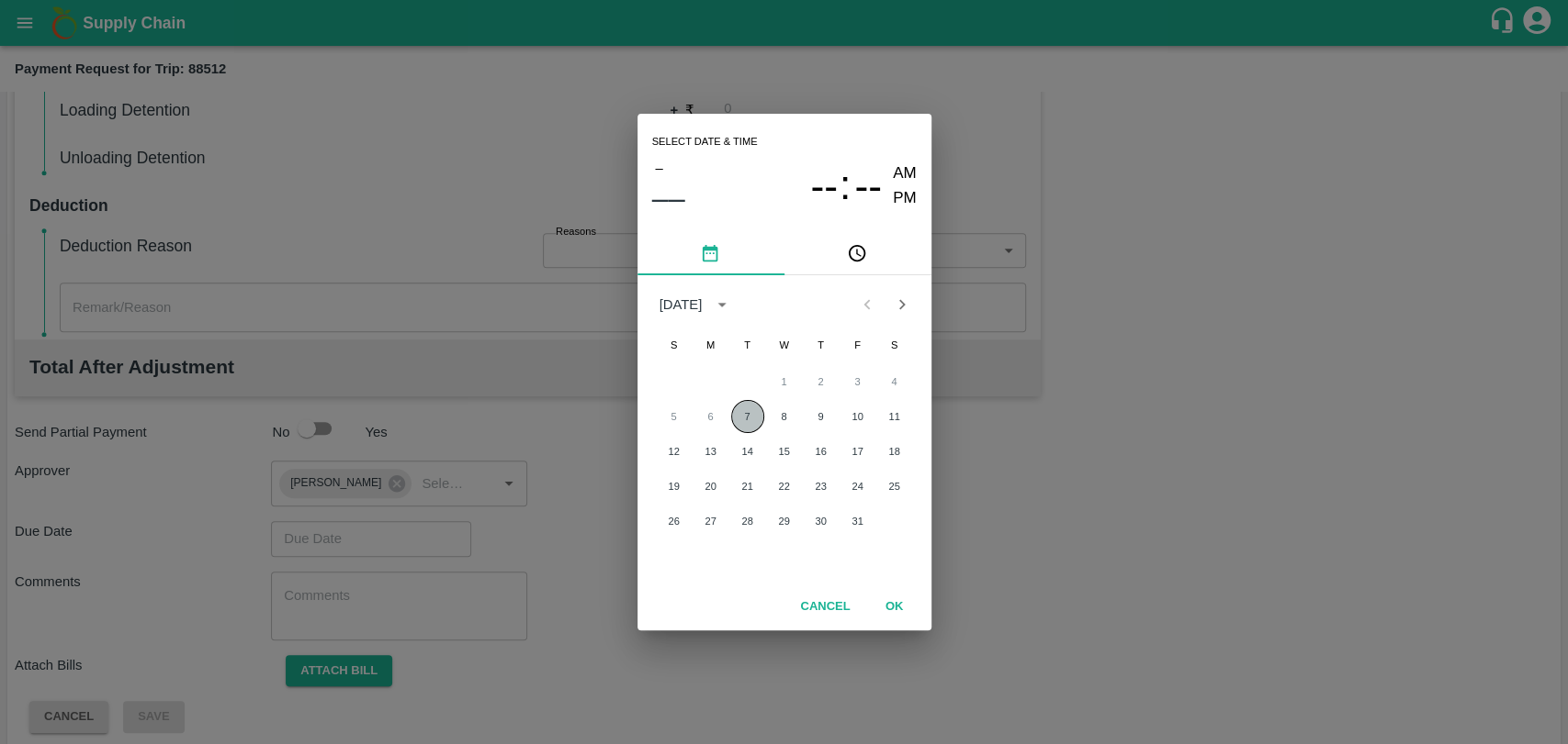
click at [733, 407] on button "7" at bounding box center [747, 416] width 33 height 33
type input "07/10/2025 12:00 AM"
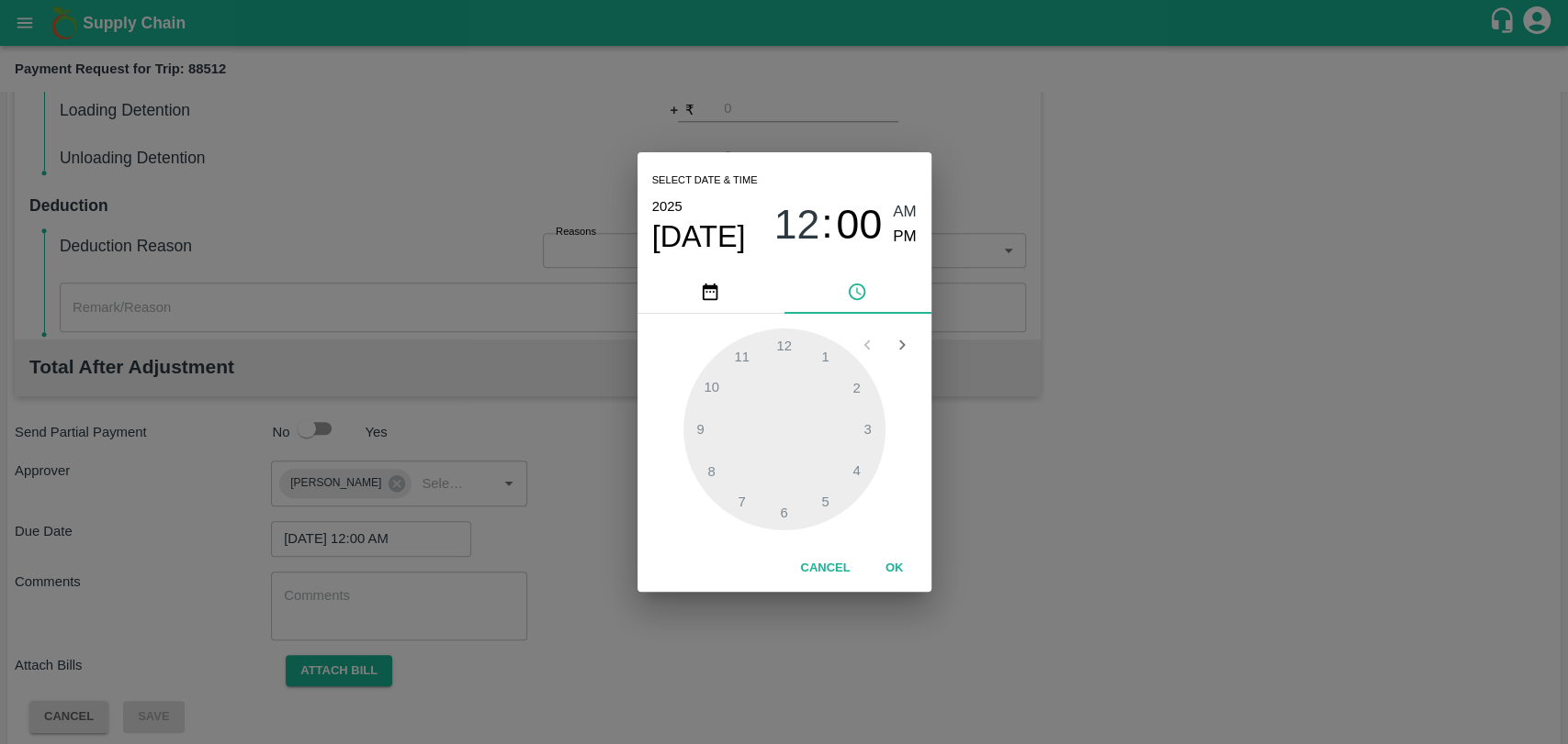
click at [883, 565] on button "OK" at bounding box center [894, 569] width 58 height 32
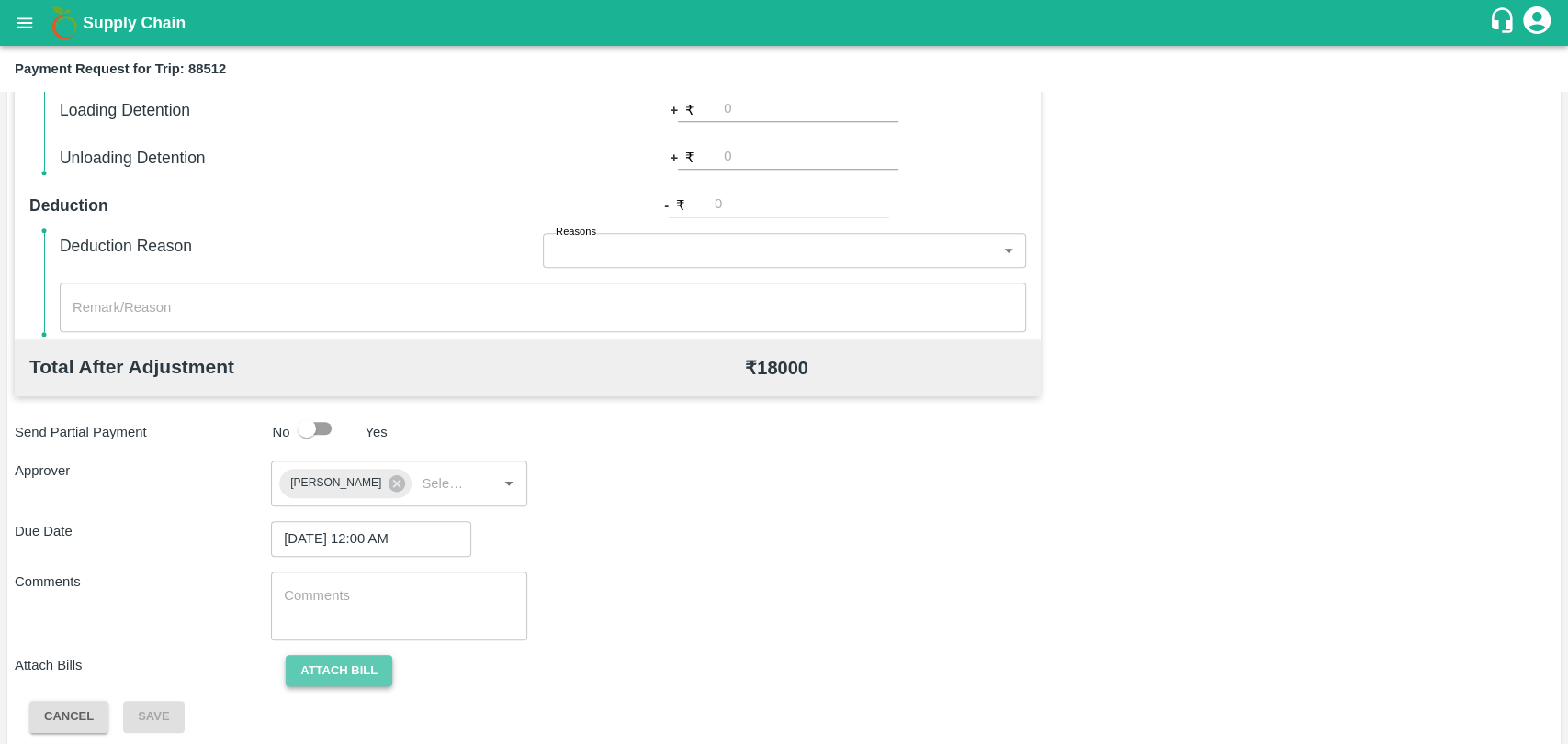
click at [332, 669] on button "Attach bill" at bounding box center [339, 671] width 107 height 32
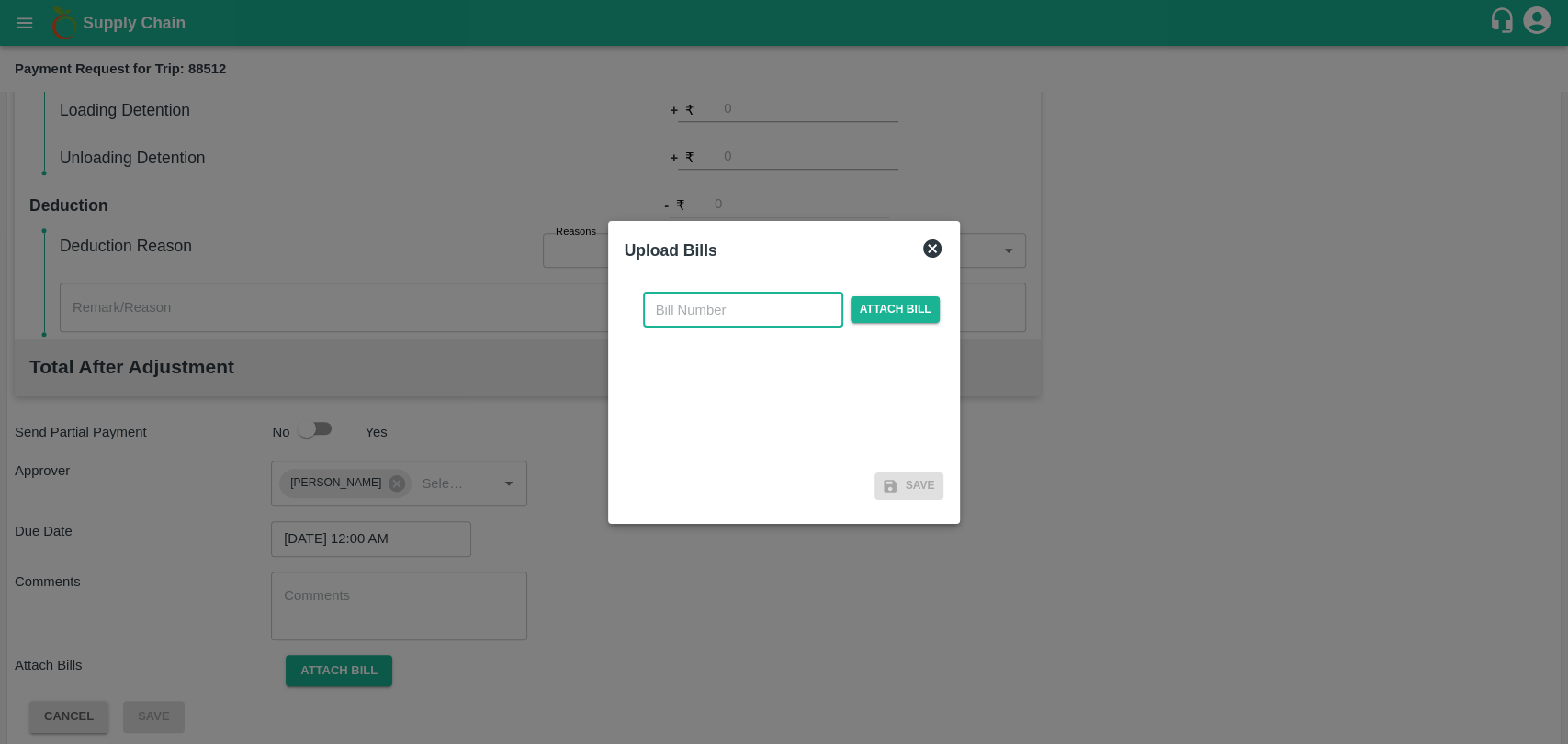
click at [696, 306] on input "text" at bounding box center [742, 310] width 200 height 35
type input "4026"
click at [859, 308] on span "Attach bill" at bounding box center [894, 309] width 90 height 26
click at [0, 0] on input "Attach bill" at bounding box center [0, 0] width 0 height 0
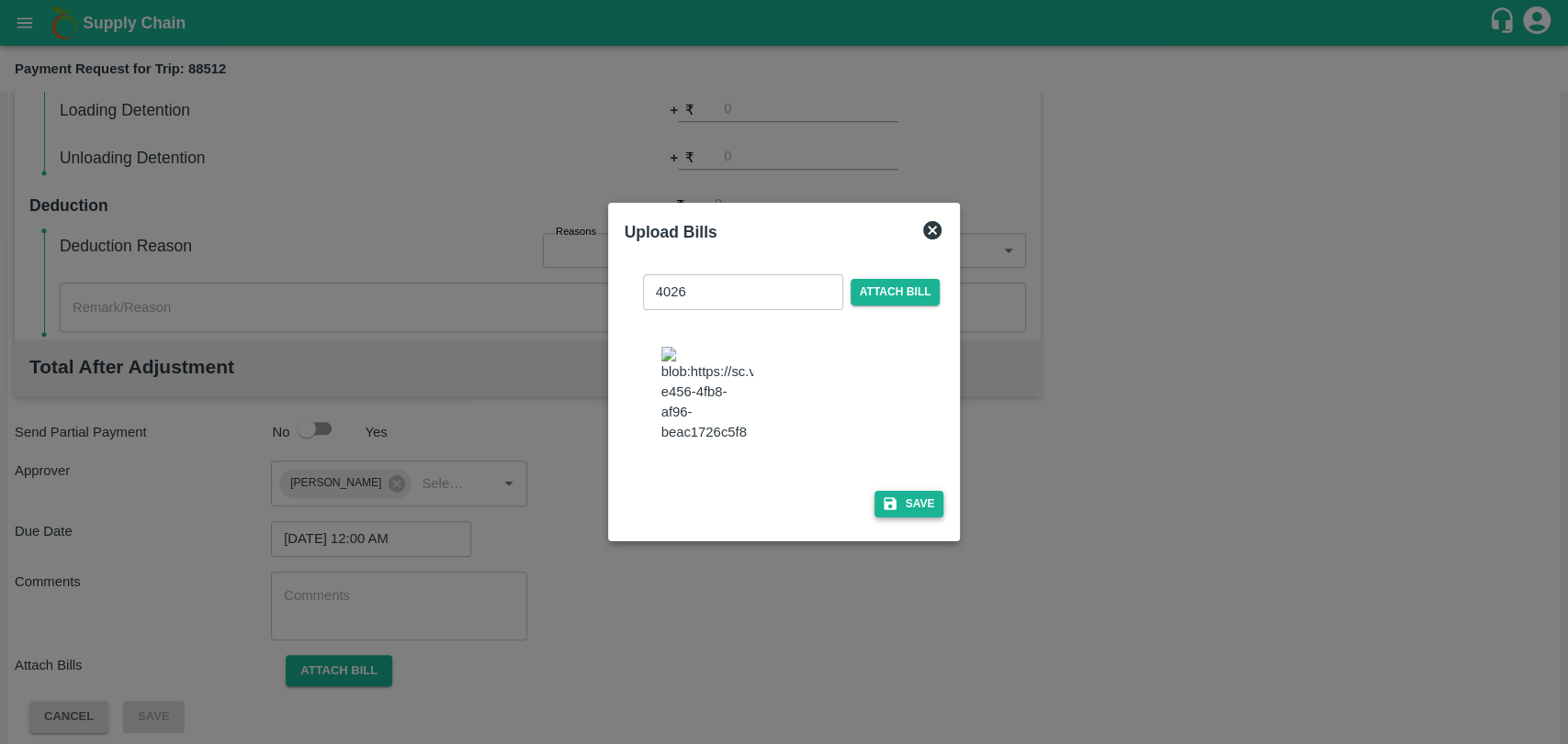
click at [912, 497] on button "Save" at bounding box center [909, 504] width 70 height 26
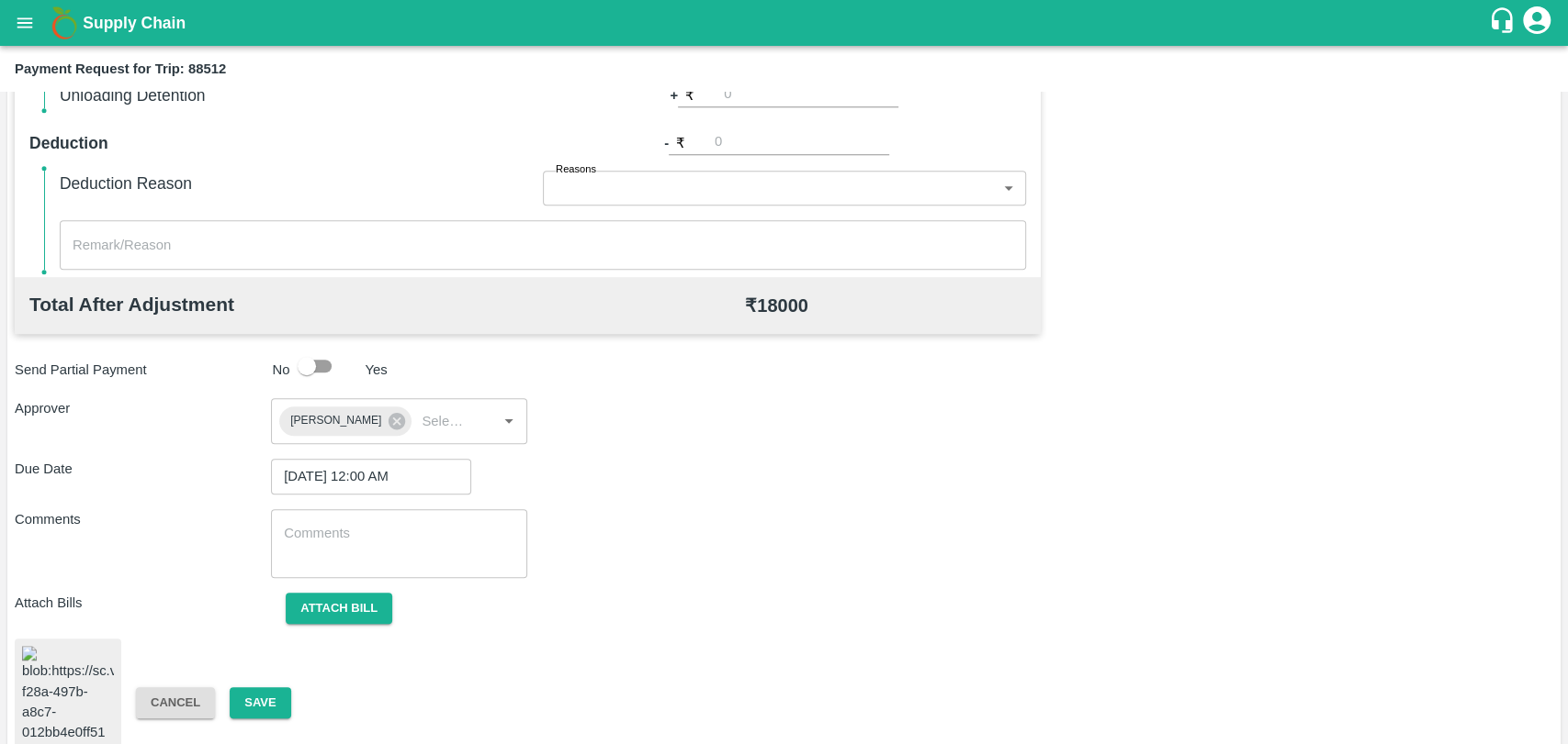
scroll to position [767, 0]
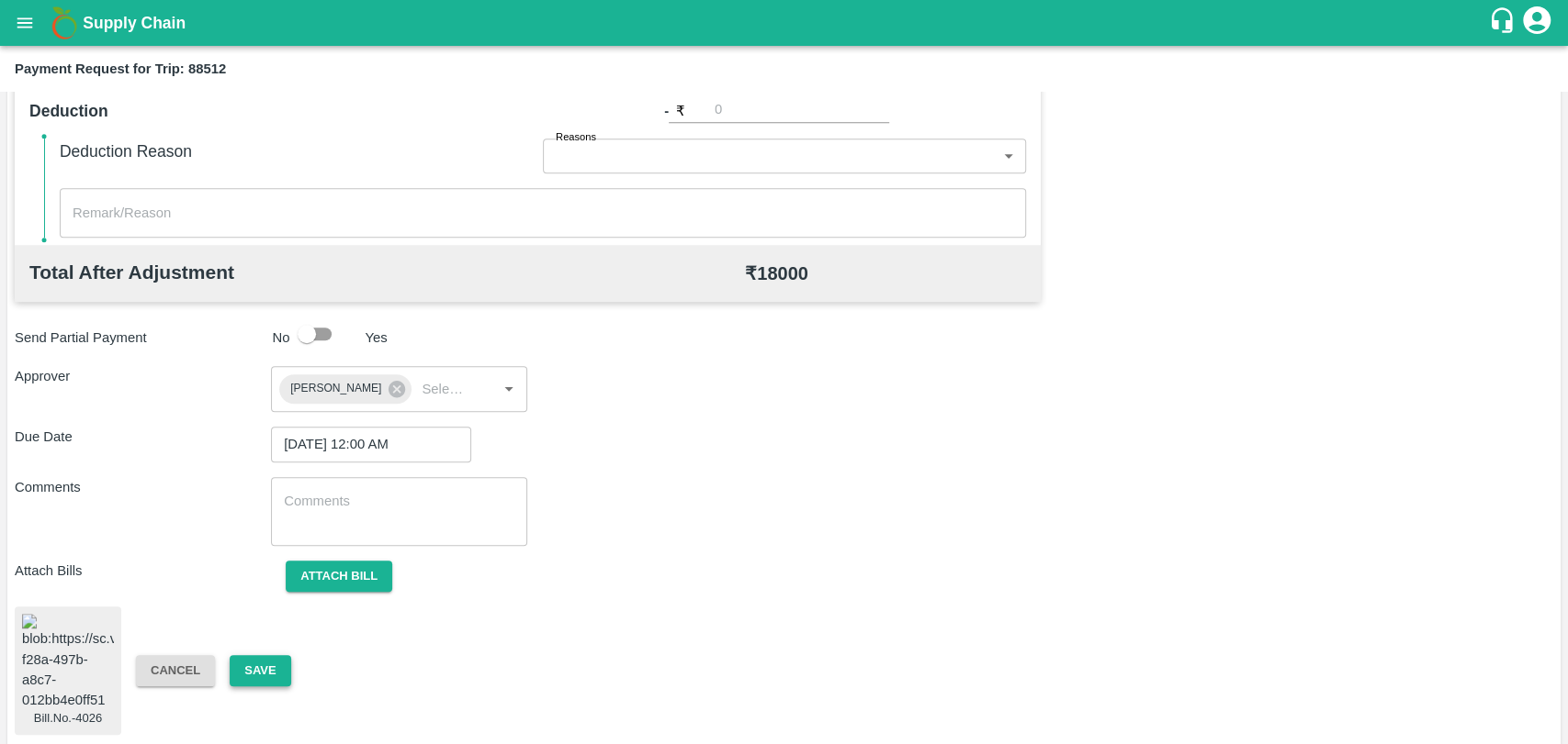
click at [265, 655] on button "Save" at bounding box center [259, 671] width 60 height 32
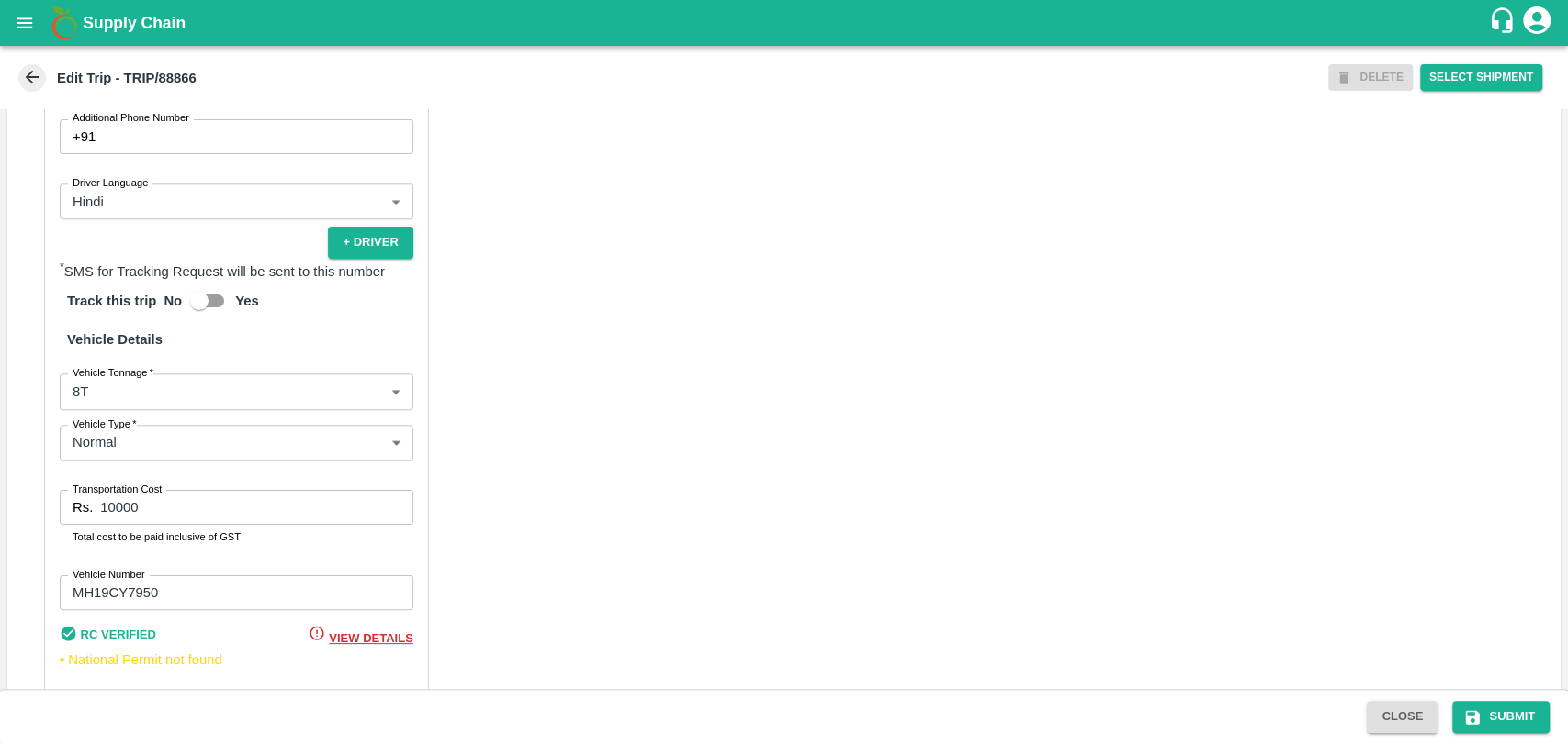
scroll to position [1121, 0]
click at [82, 412] on body "Supply Chain Edit Trip - TRIP/88866 DELETE Select Shipment Trip Details Trip Ty…" at bounding box center [784, 372] width 1568 height 744
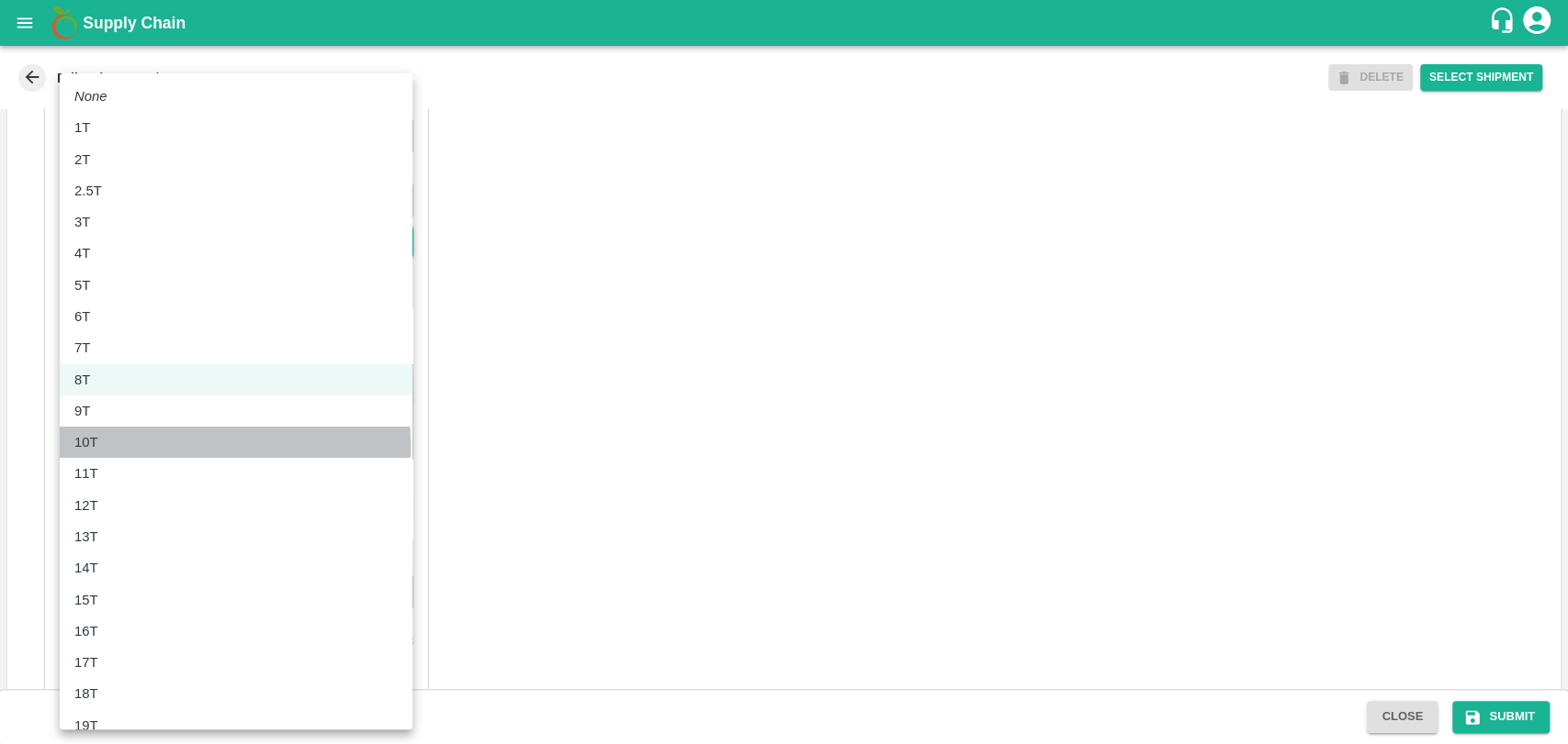
click at [89, 446] on p "10T" at bounding box center [86, 441] width 24 height 20
type input "10000"
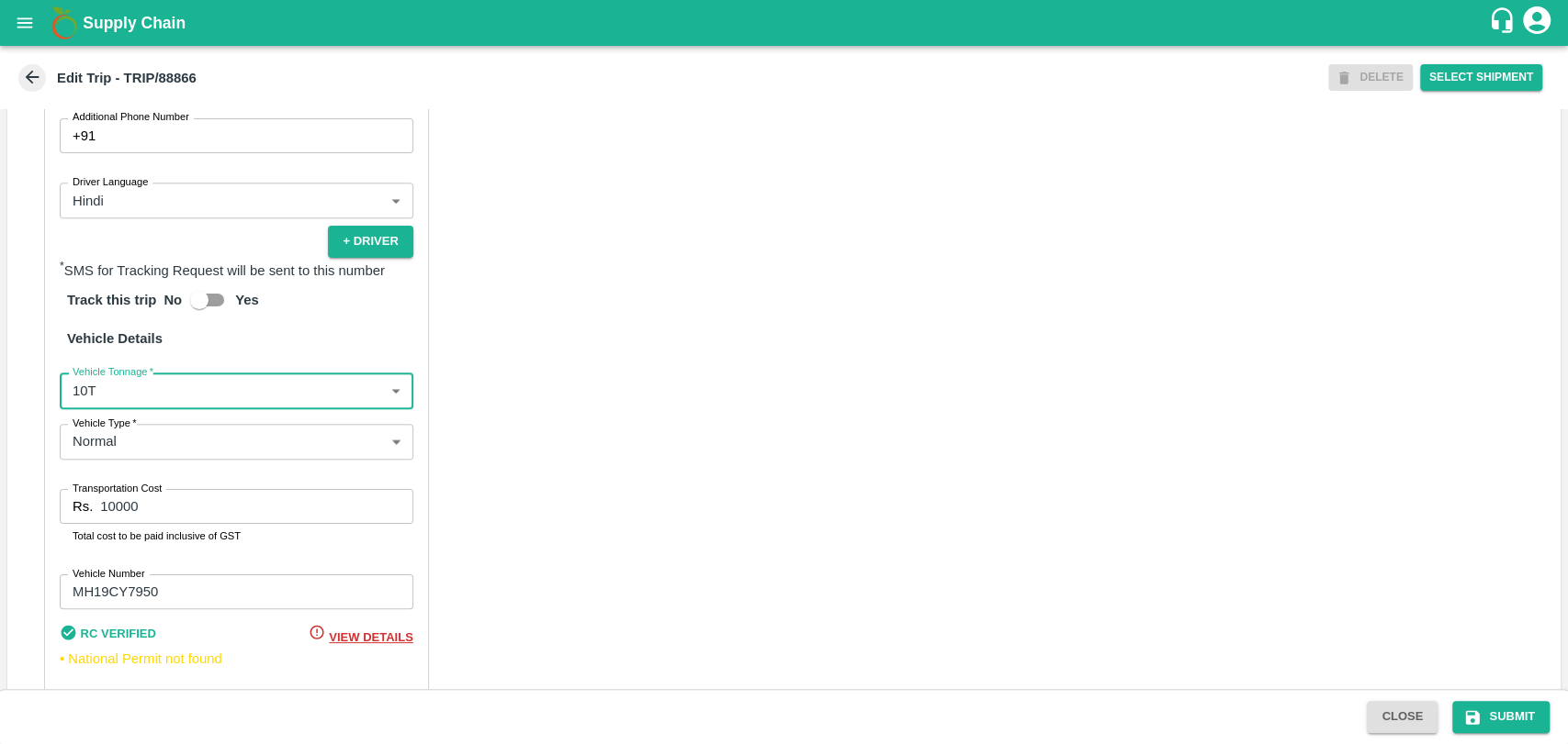
click at [112, 524] on input "10000" at bounding box center [256, 506] width 312 height 35
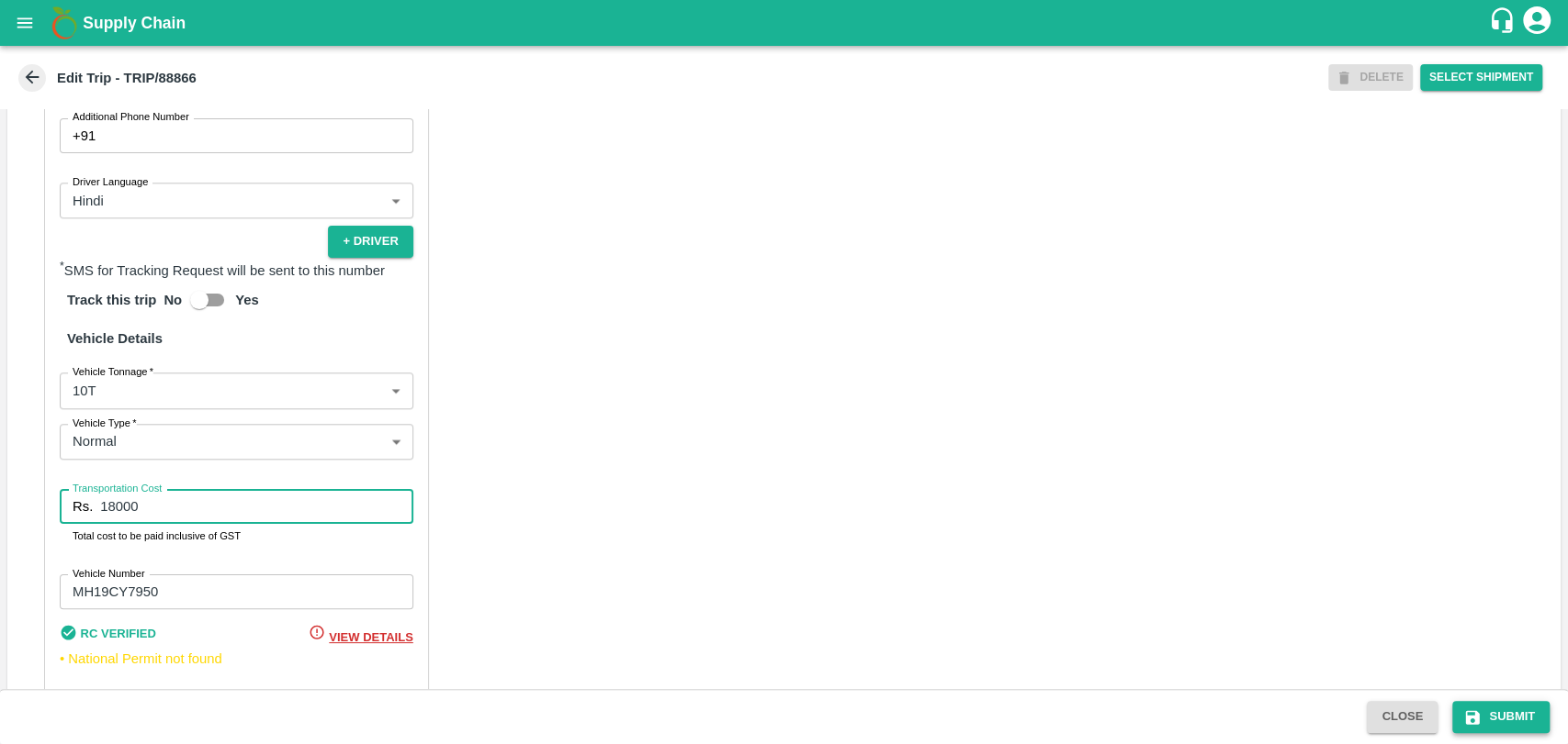
type input "18000"
click at [1478, 709] on icon "submit" at bounding box center [1472, 717] width 18 height 18
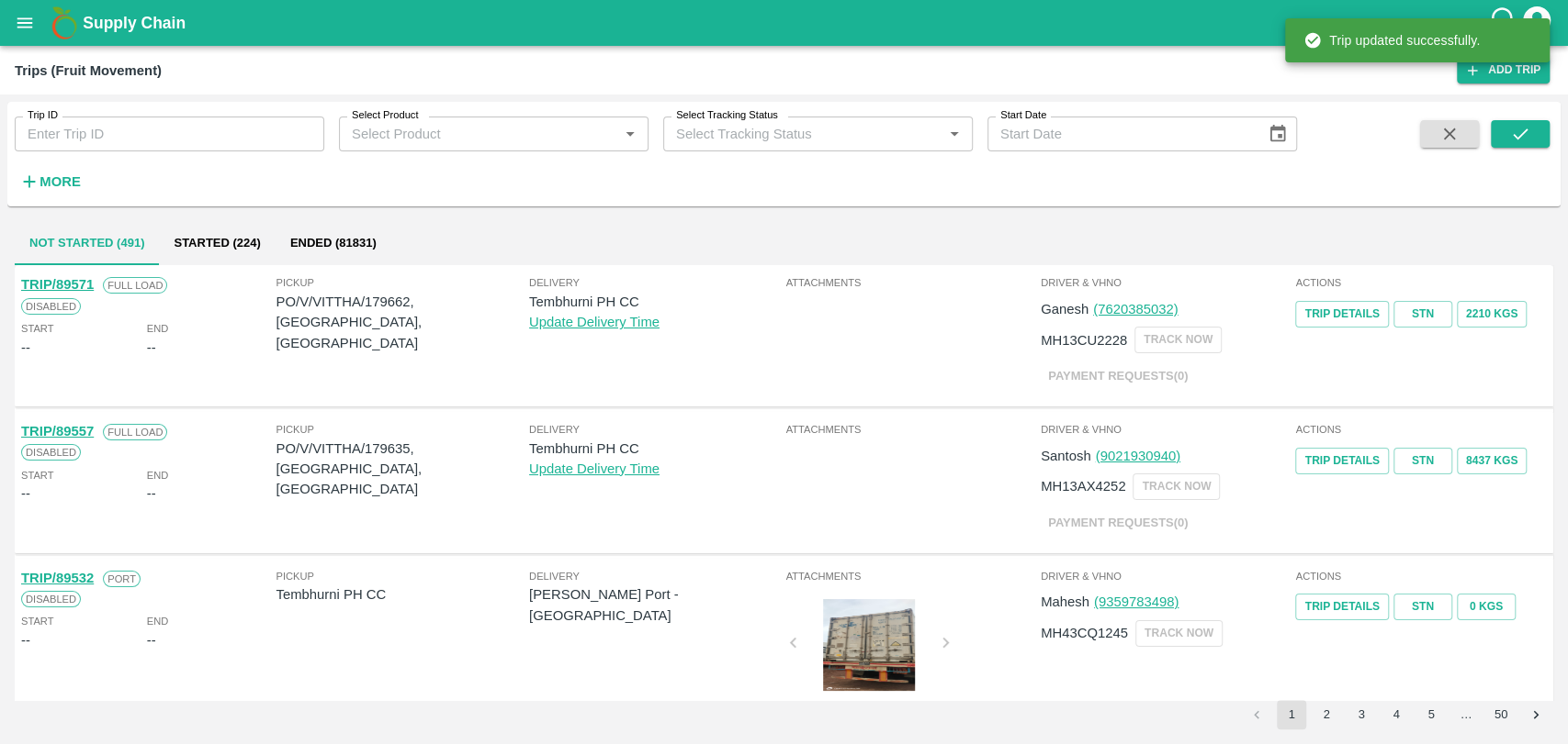
click at [60, 169] on button "More" at bounding box center [50, 181] width 71 height 31
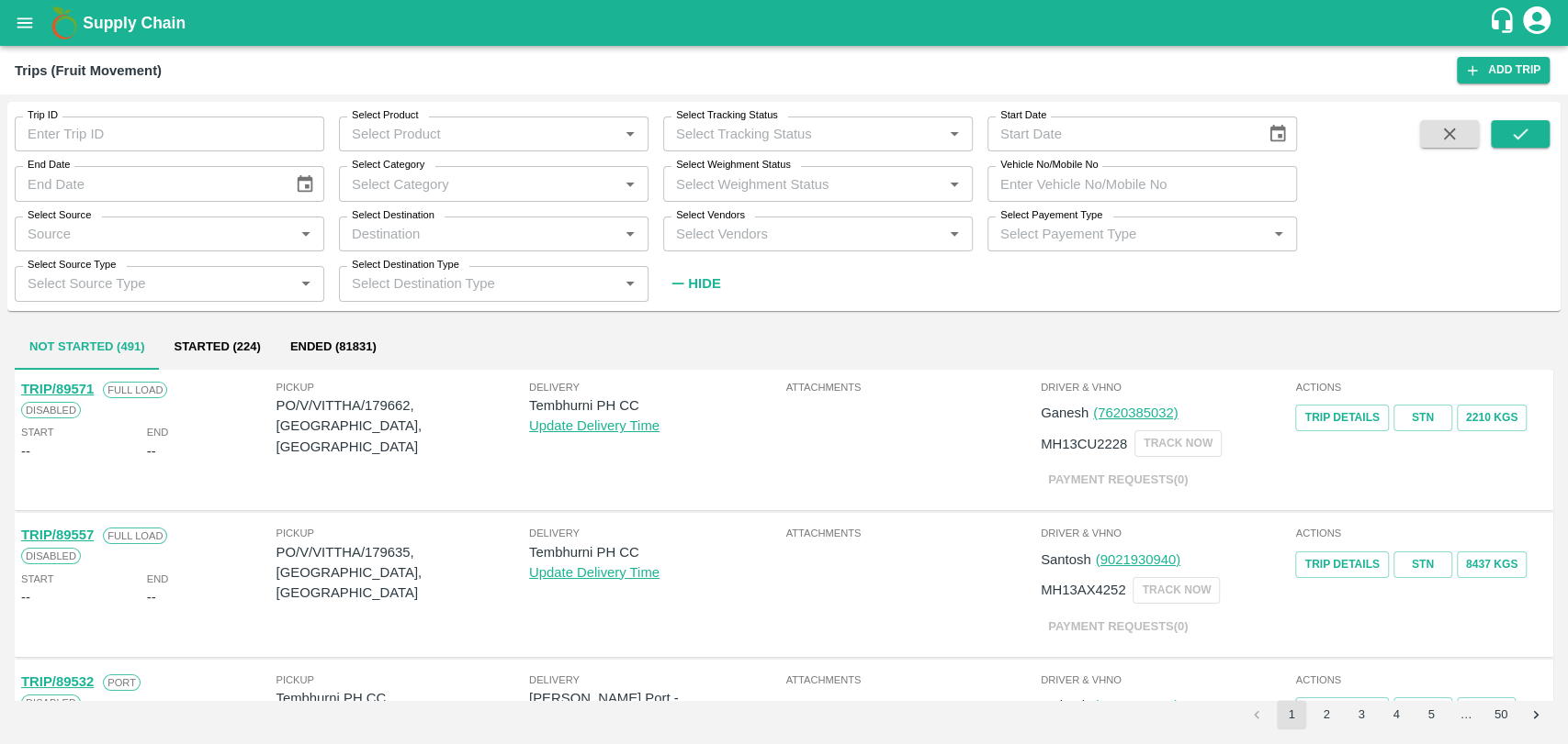
click at [1053, 177] on input "Vehicle No/Mobile No" at bounding box center [1142, 183] width 309 height 35
paste input "MH19CY2490"
type input "MH19CY2490"
click at [1524, 145] on button "submit" at bounding box center [1520, 134] width 58 height 27
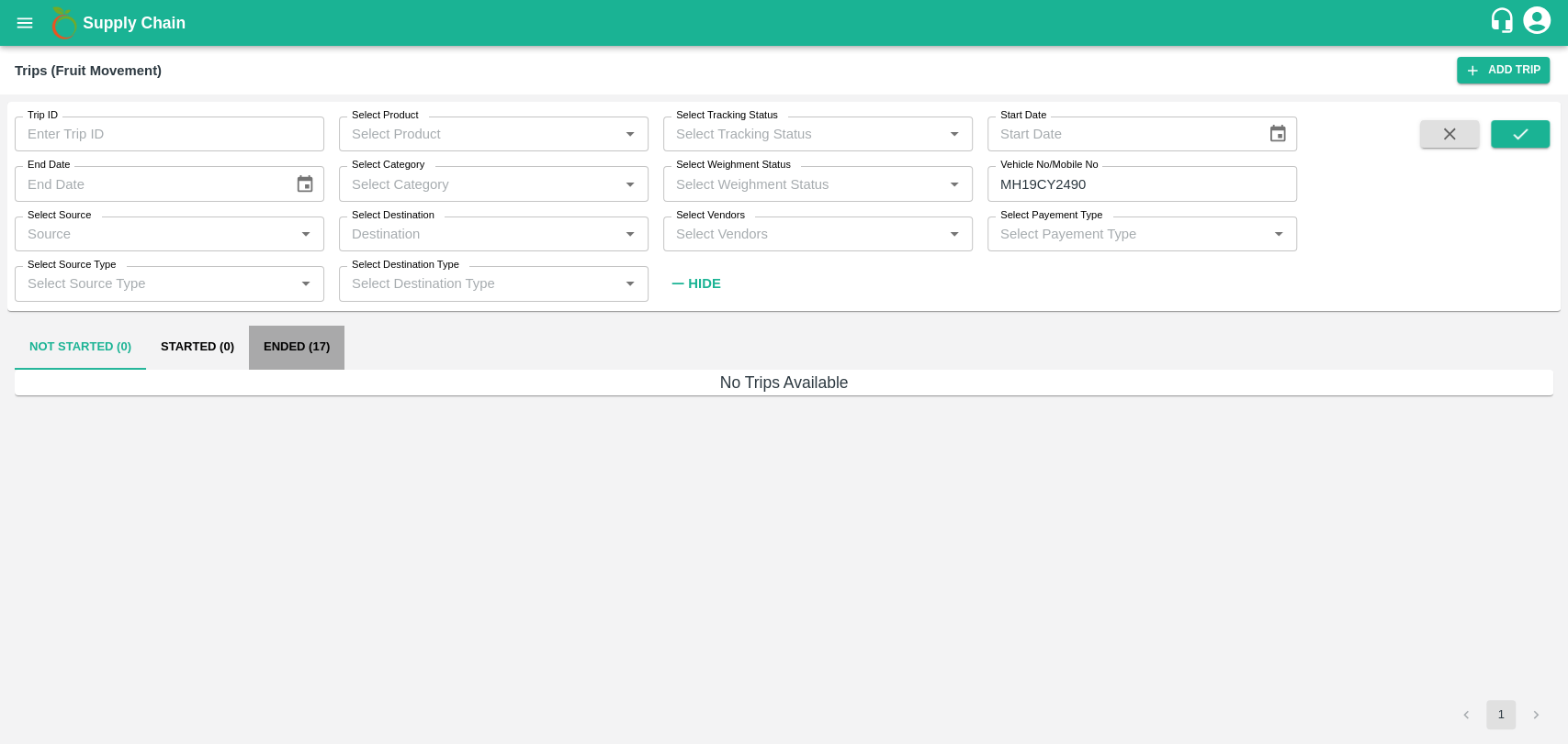
click at [311, 333] on button "Ended (17)" at bounding box center [296, 348] width 95 height 44
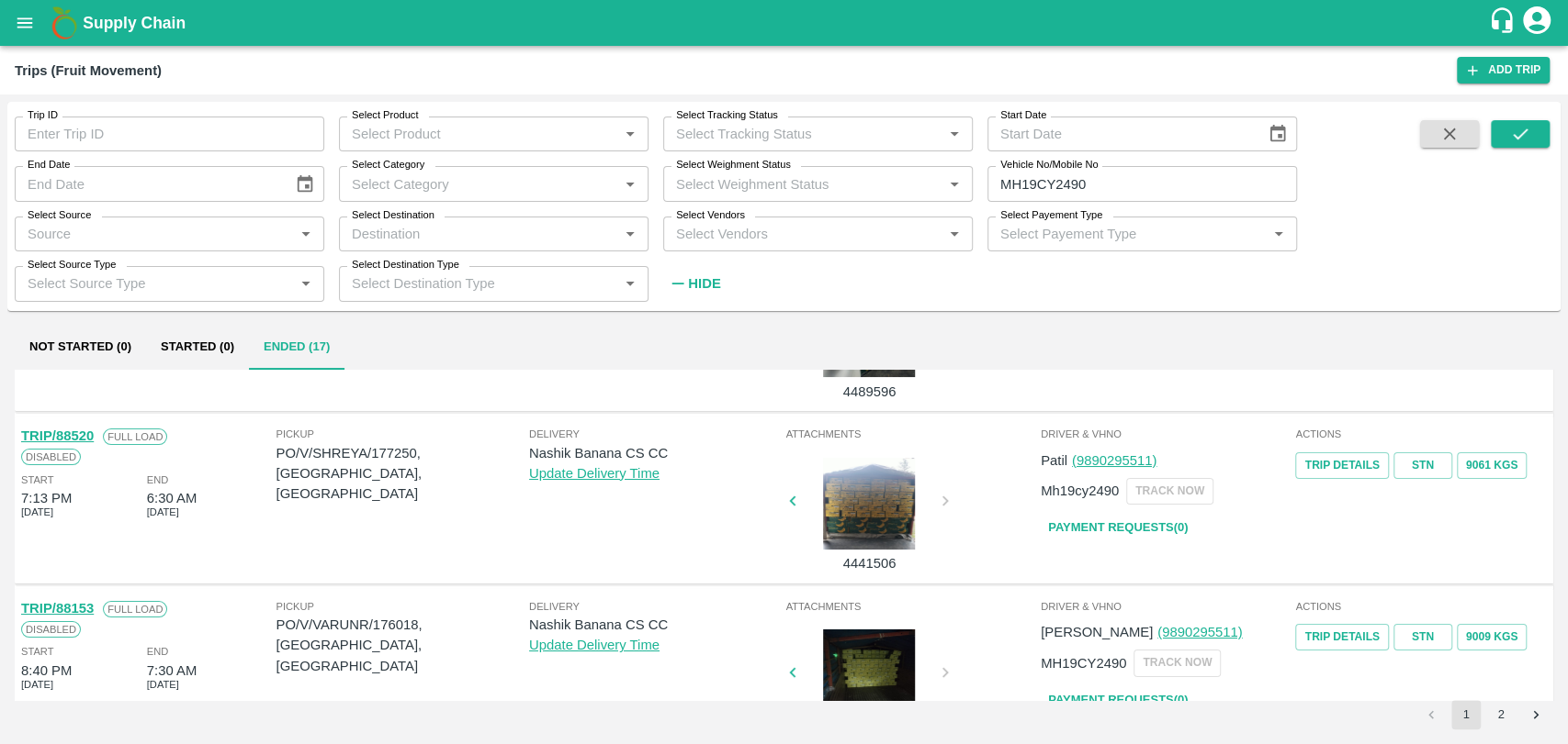
scroll to position [306, 0]
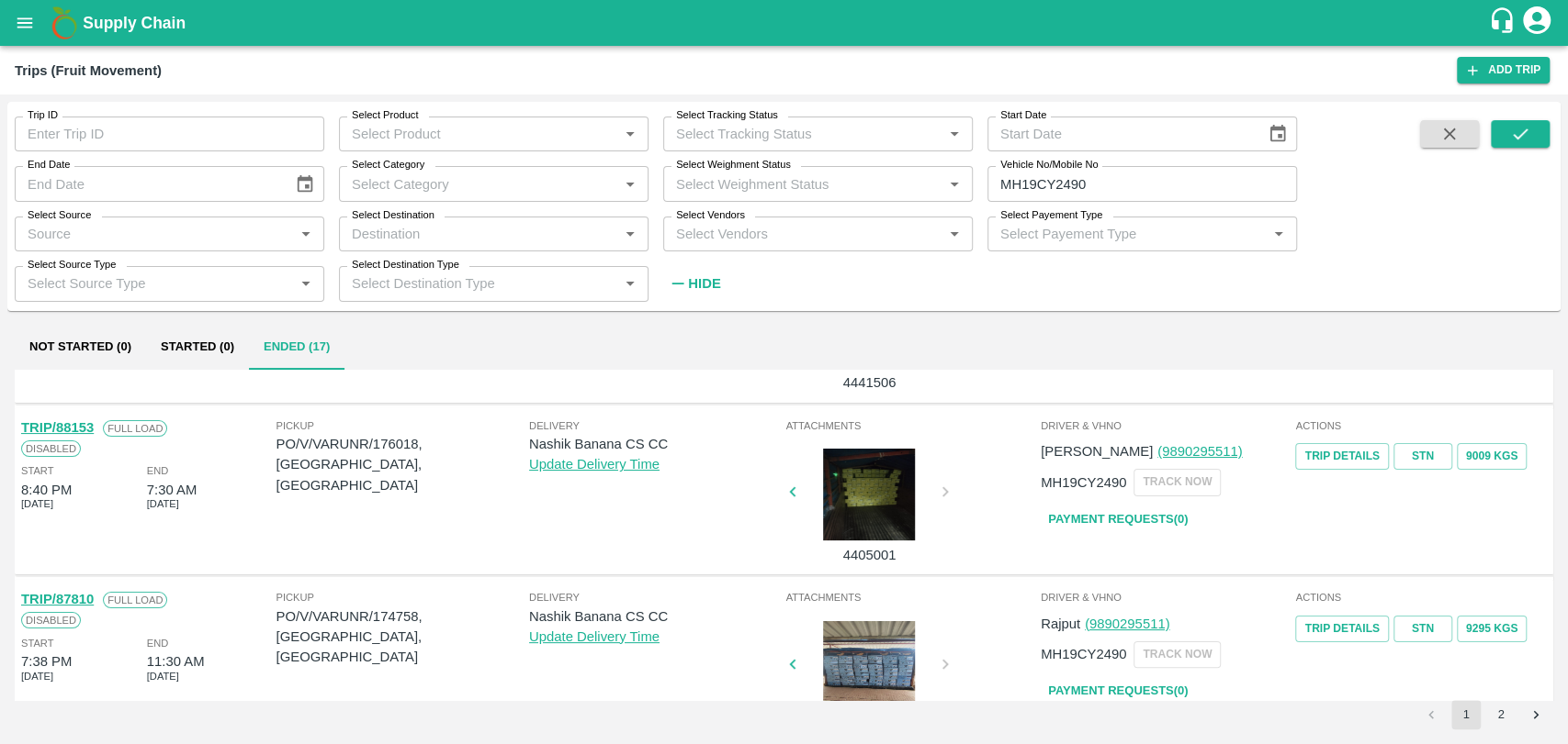
click at [89, 431] on link "TRIP/88153" at bounding box center [57, 428] width 73 height 15
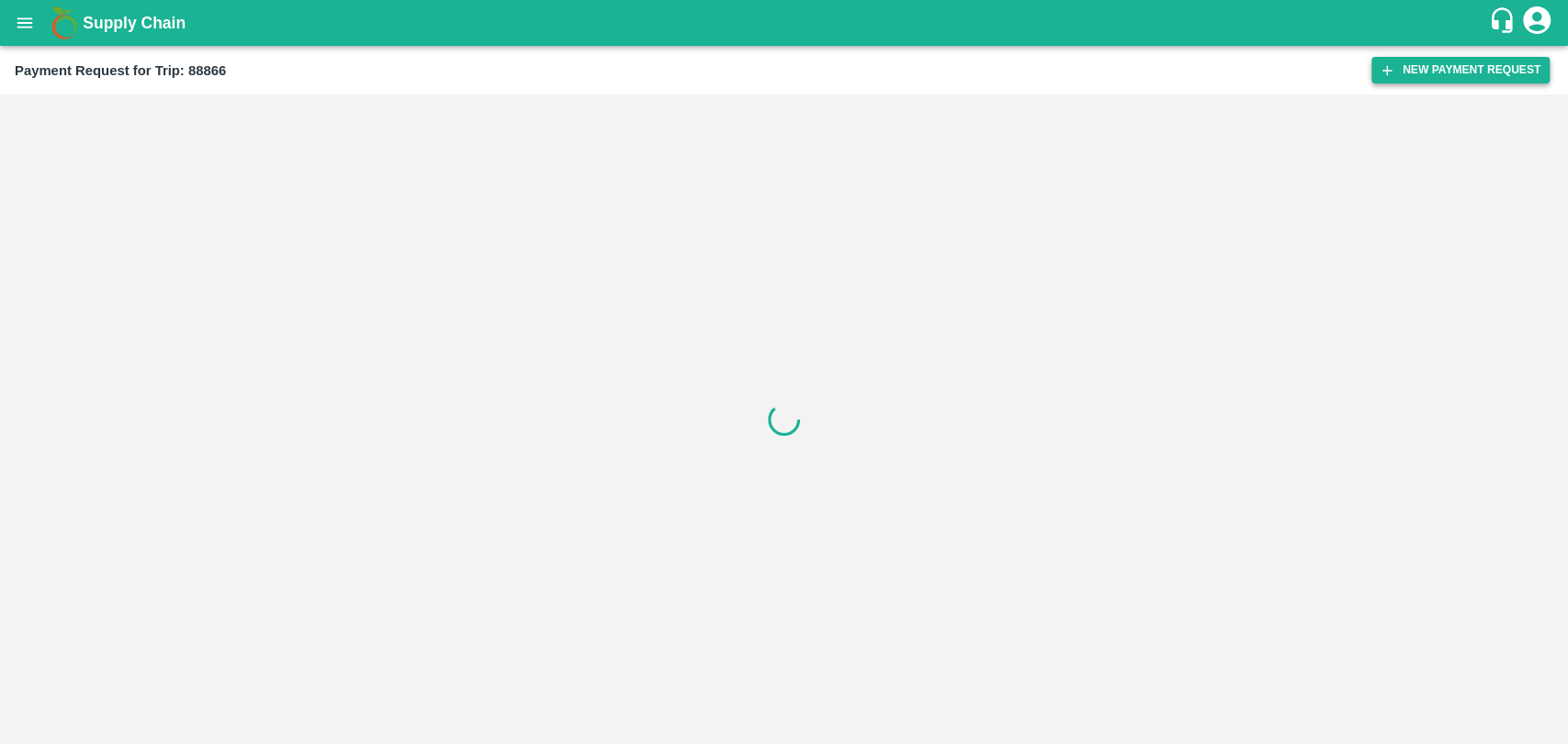
click at [1492, 68] on button "New Payment Request" at bounding box center [1460, 70] width 178 height 26
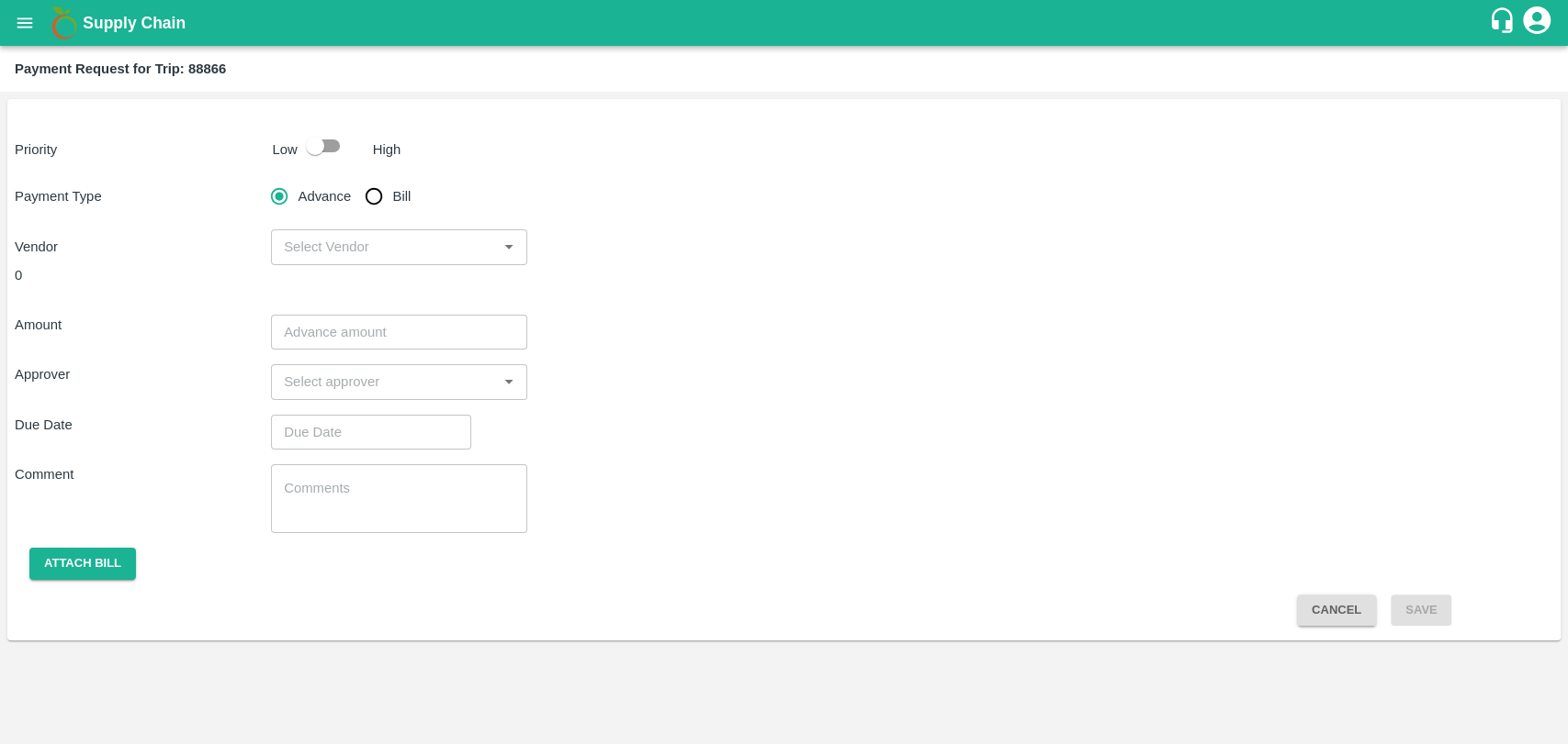
click at [316, 143] on input "checkbox" at bounding box center [314, 145] width 105 height 35
checkbox input "true"
click at [378, 195] on input "Bill" at bounding box center [374, 196] width 37 height 37
radio input "true"
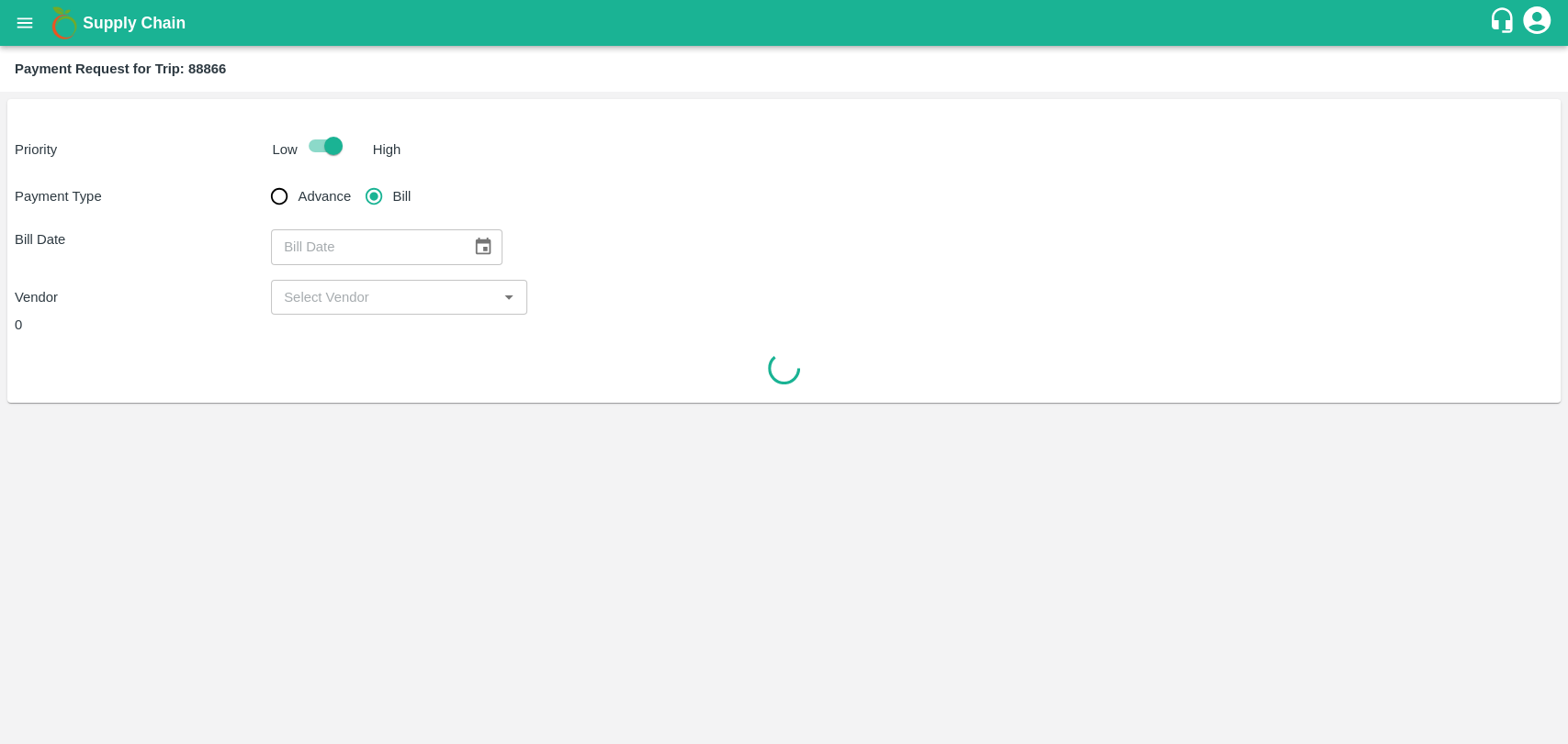
click at [466, 241] on button "Choose date" at bounding box center [483, 246] width 35 height 35
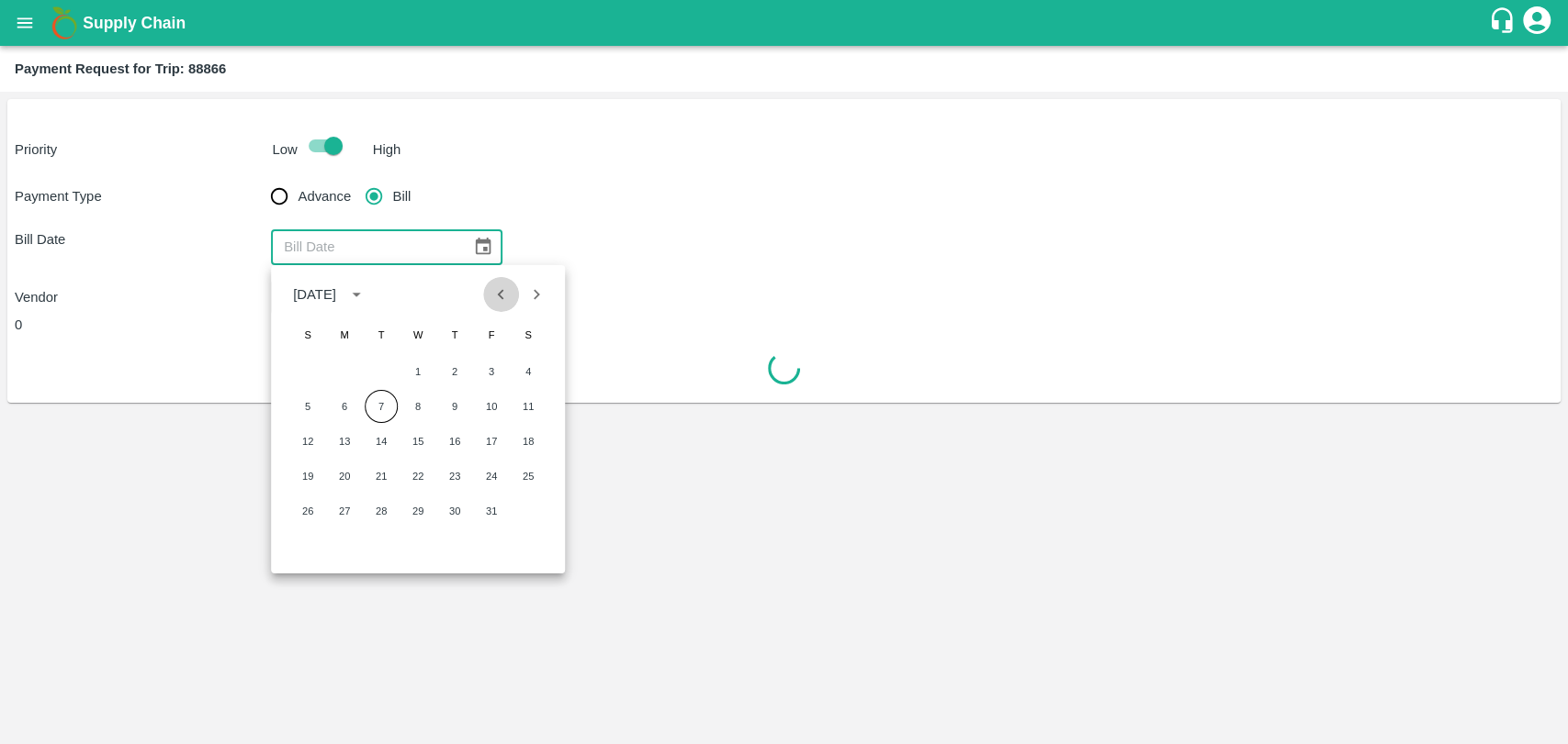
click at [496, 290] on icon "Previous month" at bounding box center [501, 294] width 20 height 20
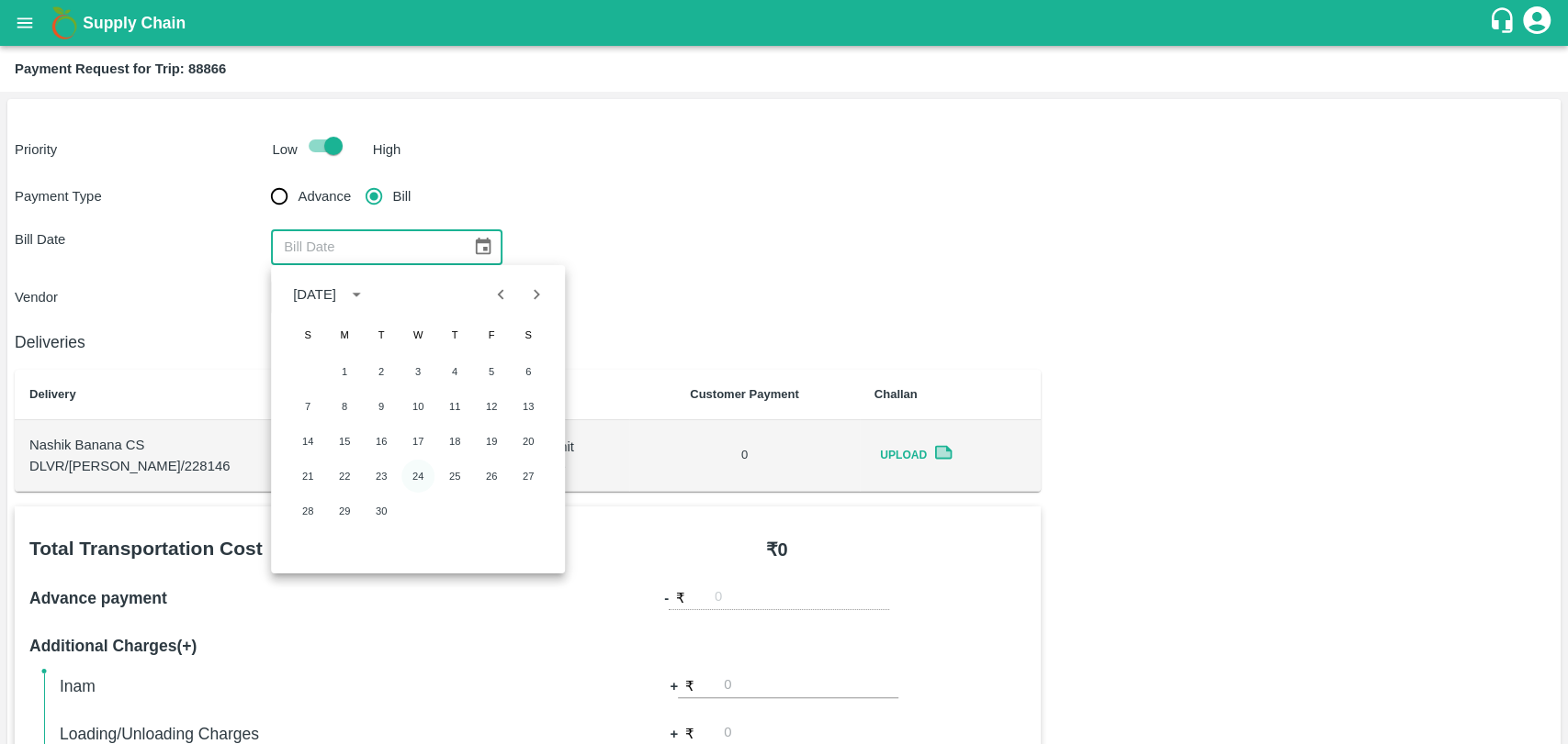
click at [426, 472] on button "24" at bounding box center [417, 476] width 33 height 33
type input "[DATE]"
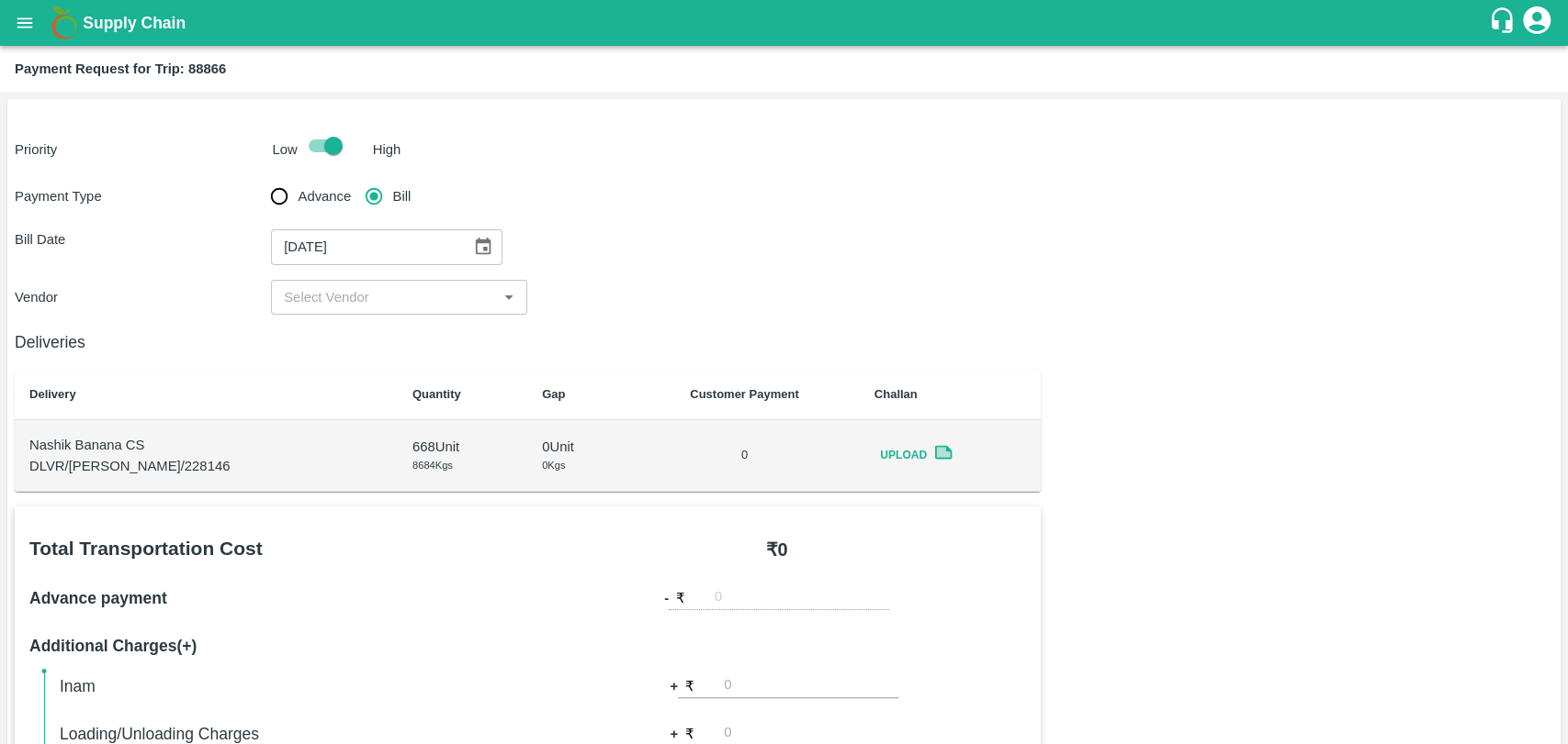
click at [341, 304] on input "input" at bounding box center [384, 297] width 215 height 24
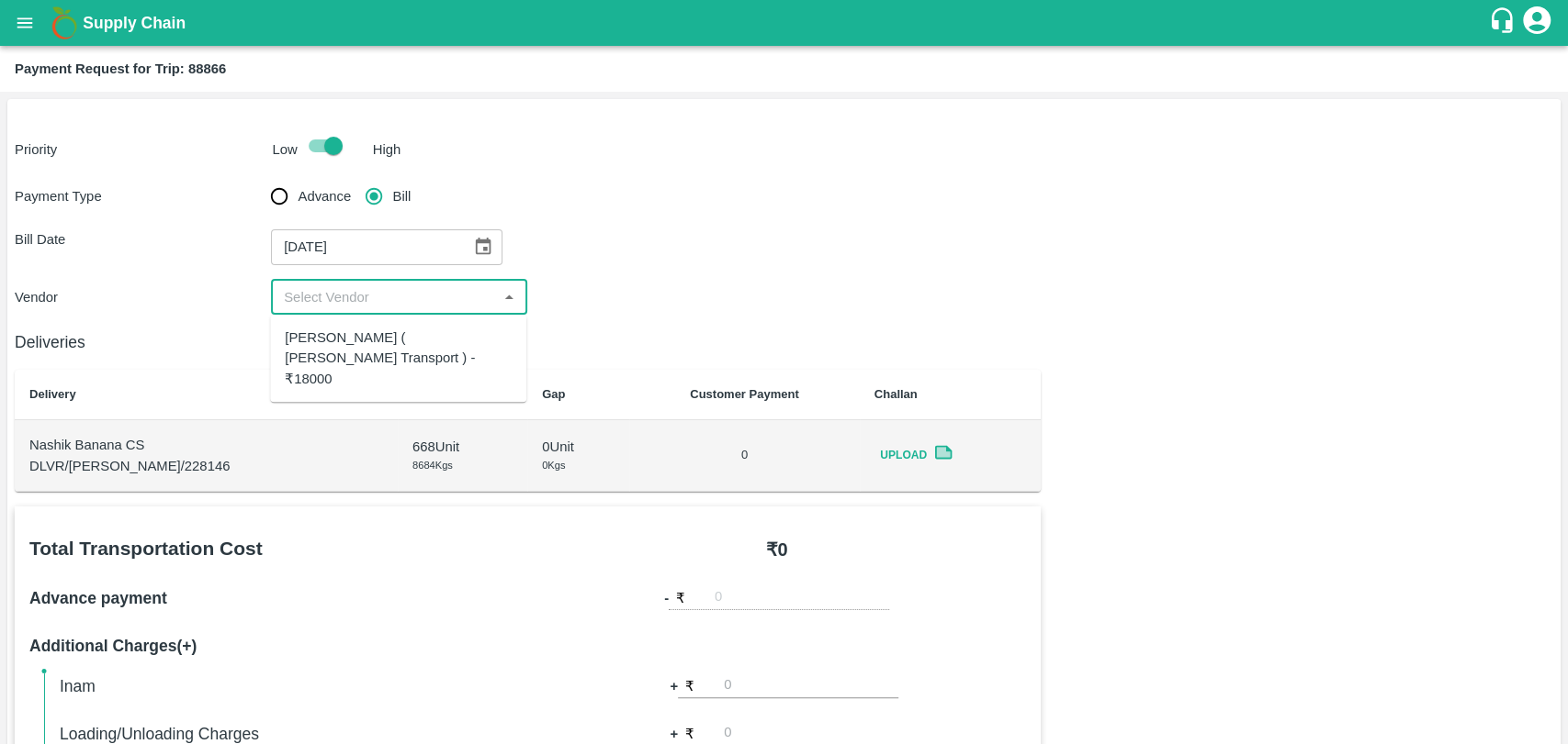
click at [342, 342] on div "[PERSON_NAME] ( [PERSON_NAME] Transport ) - ₹18000" at bounding box center [398, 357] width 226 height 61
type input "[PERSON_NAME] ( [PERSON_NAME] Transport ) - ₹18000"
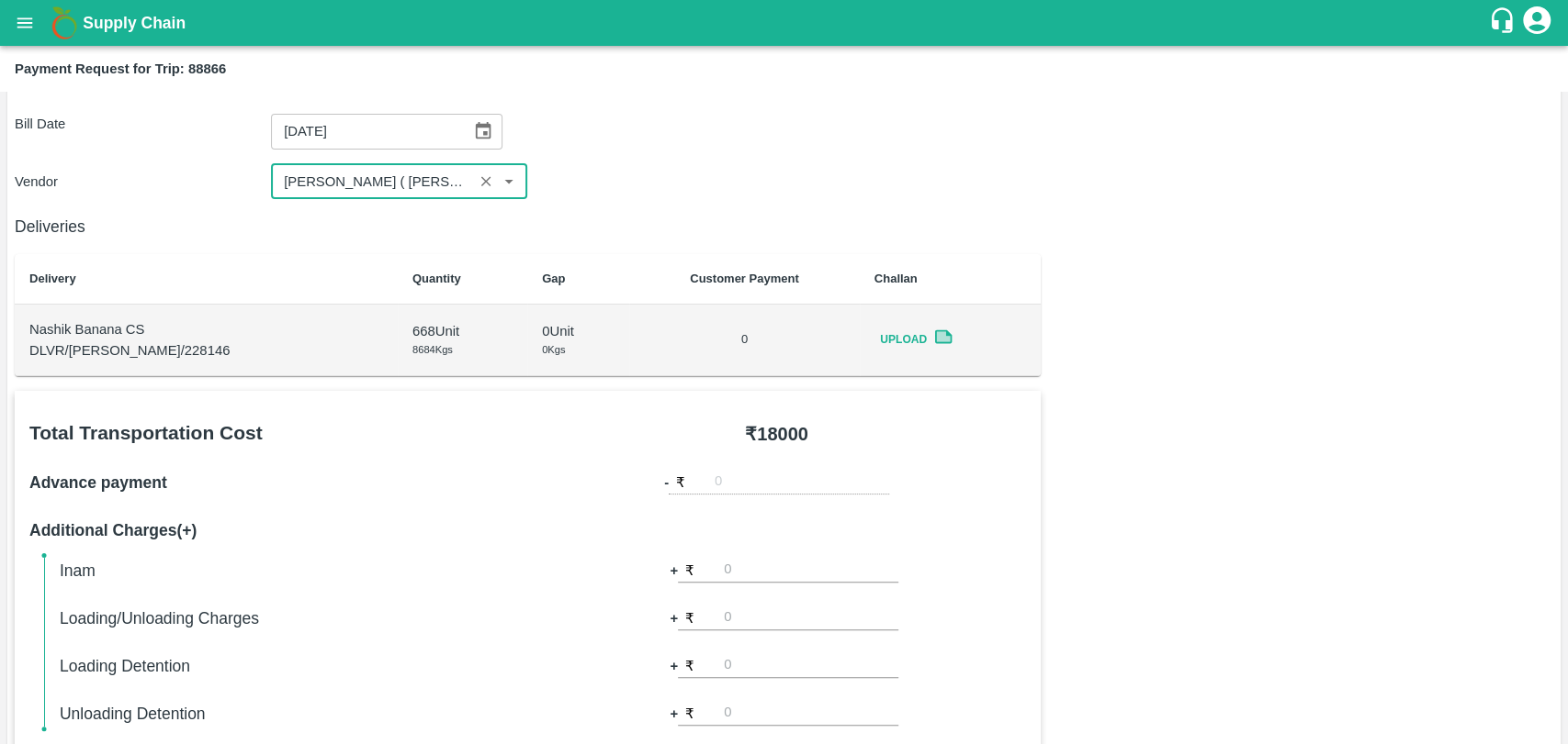
scroll to position [204, 0]
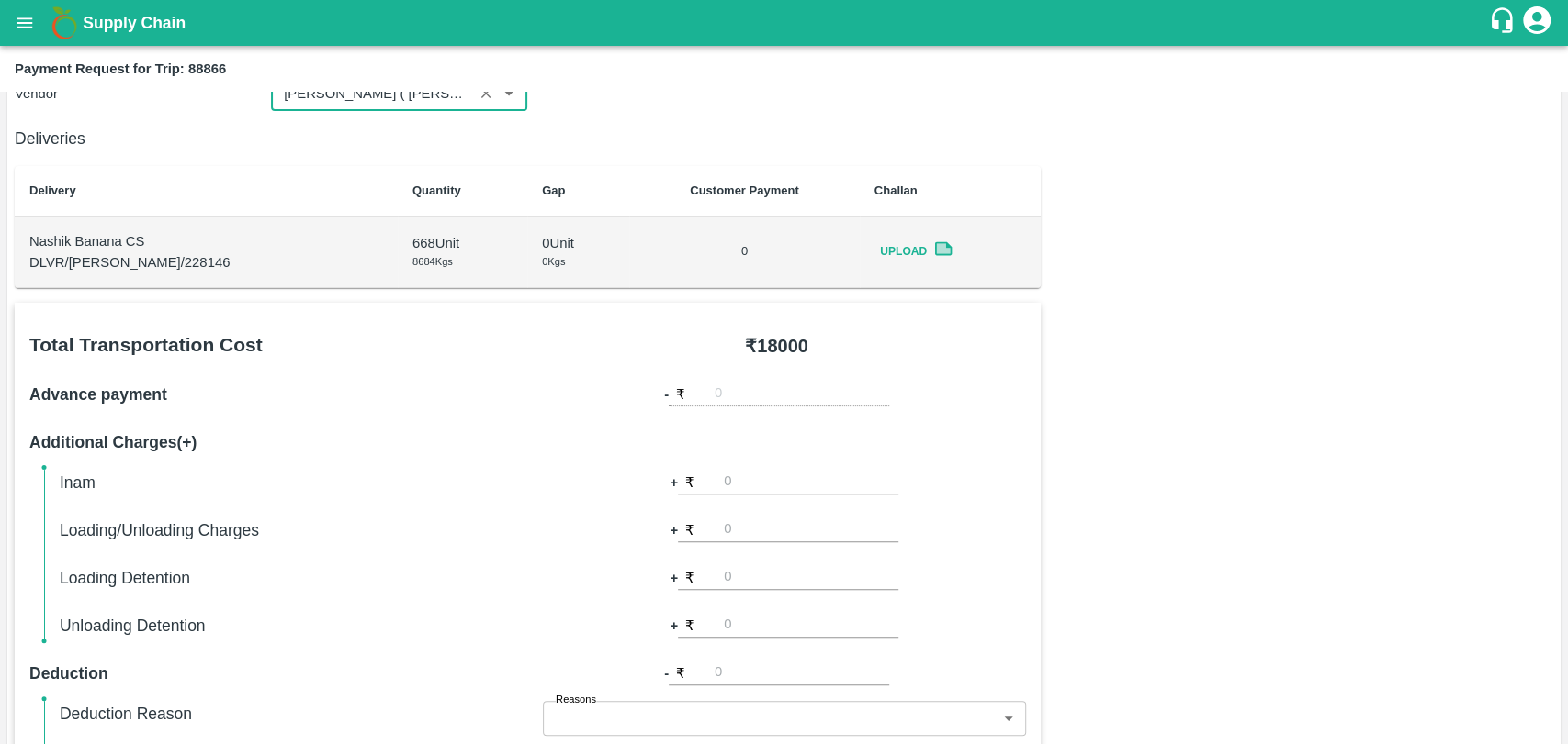
click at [776, 537] on input "number" at bounding box center [810, 530] width 175 height 25
click at [754, 580] on input "number" at bounding box center [810, 578] width 175 height 25
type input "1000"
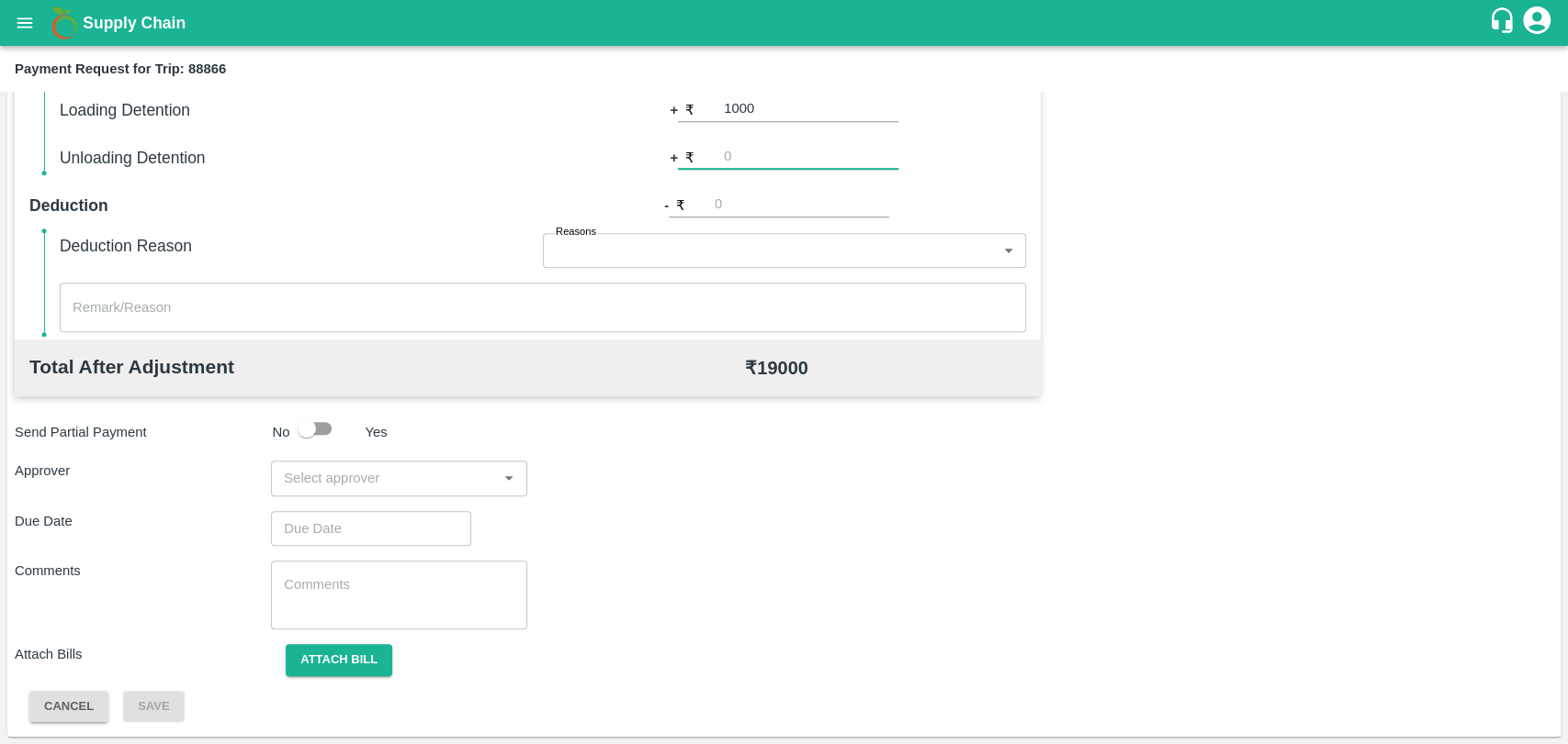
click at [288, 488] on input "input" at bounding box center [384, 477] width 215 height 24
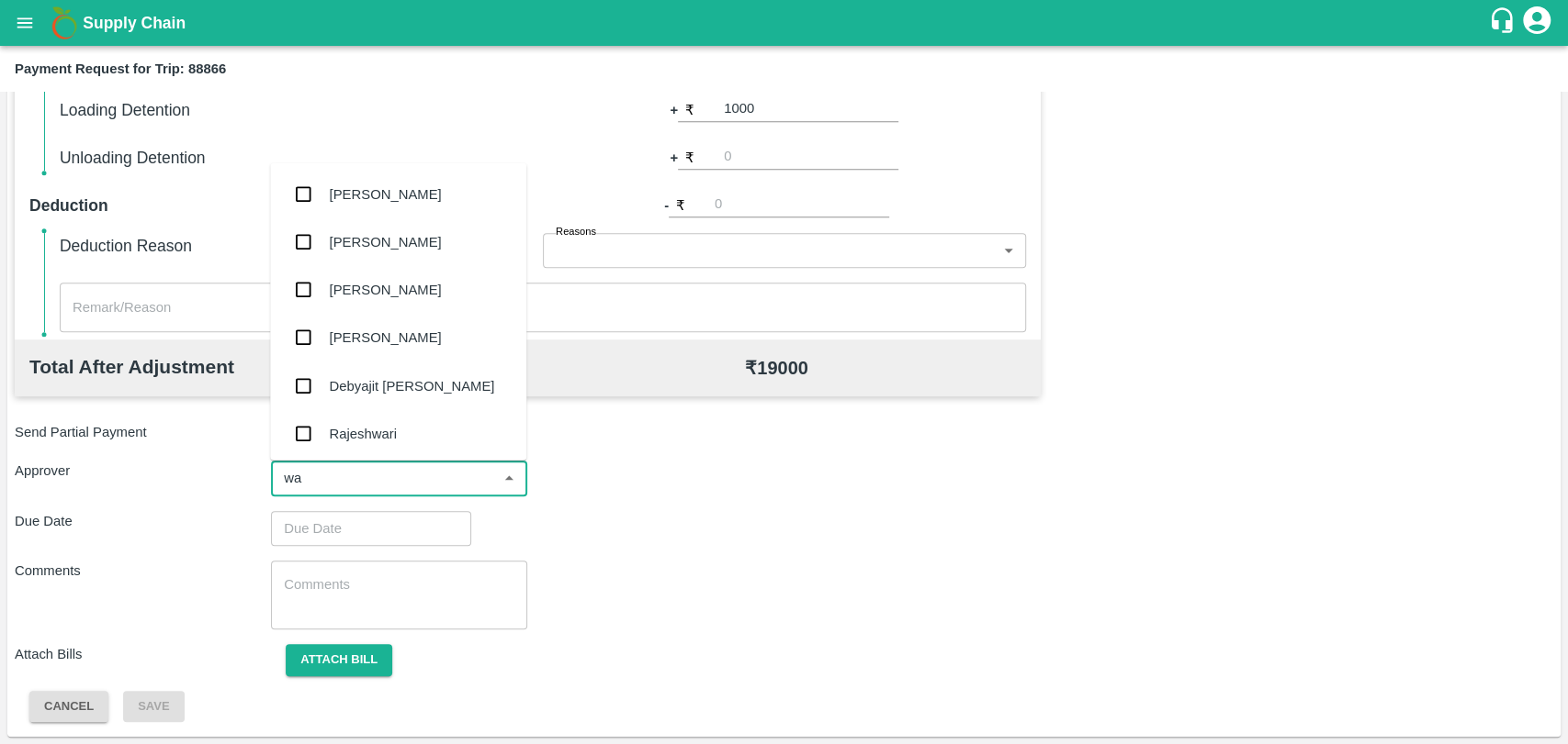
type input "wag"
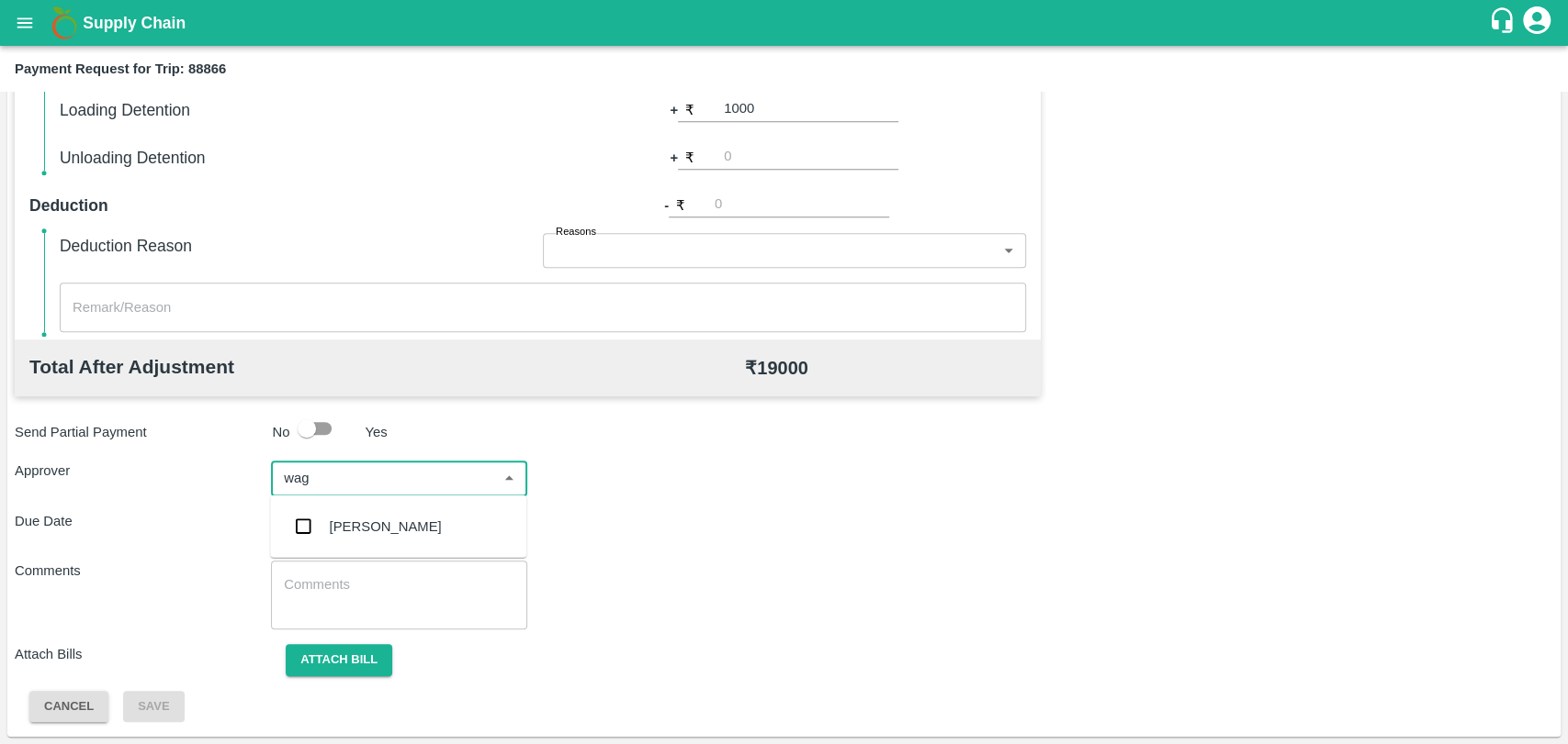
click at [315, 504] on div "[PERSON_NAME]" at bounding box center [398, 526] width 257 height 48
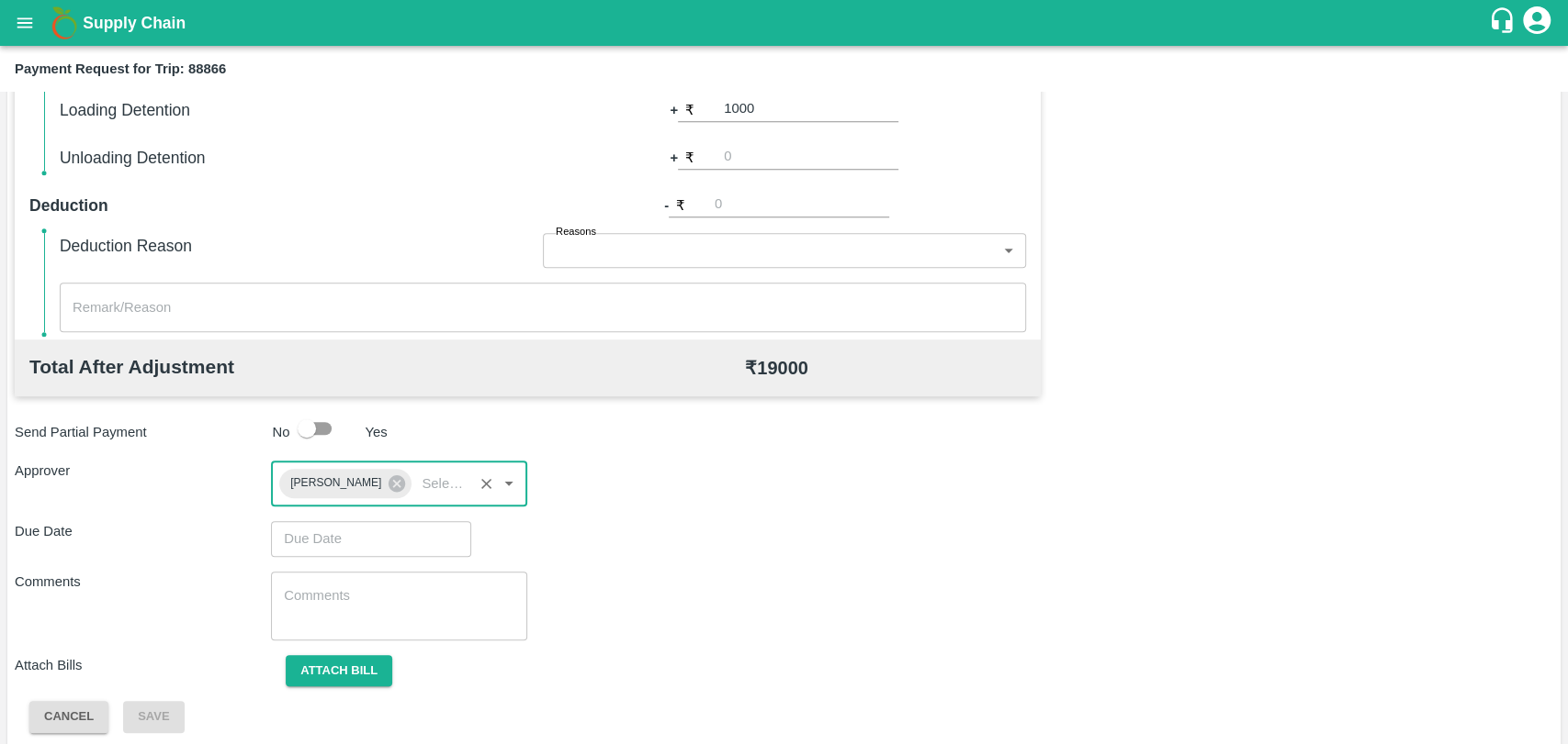
type input "DD/MM/YYYY hh:mm aa"
click at [316, 530] on input "DD/MM/YYYY hh:mm aa" at bounding box center [364, 538] width 188 height 35
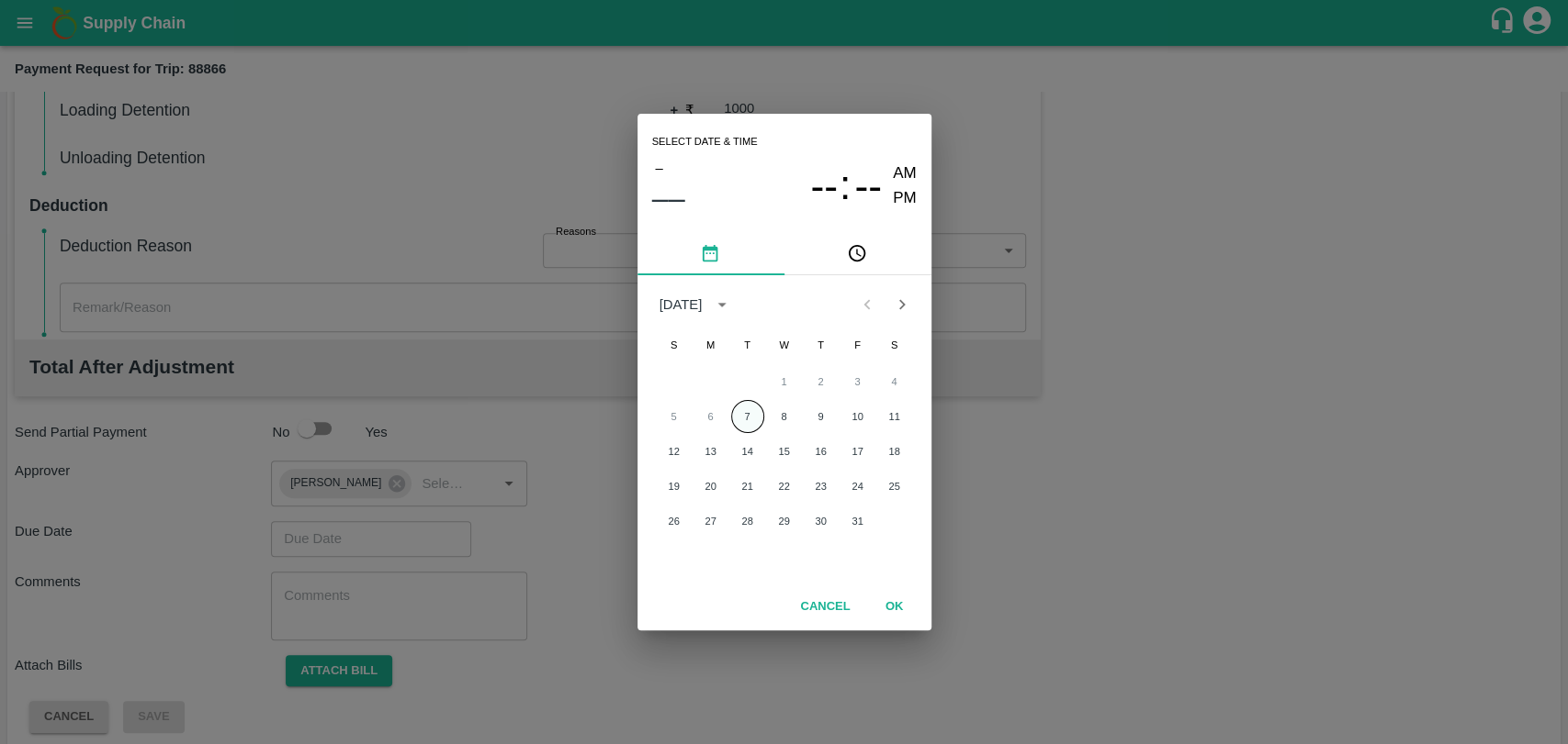
click at [745, 415] on button "7" at bounding box center [747, 416] width 33 height 33
type input "[DATE] 12:00 AM"
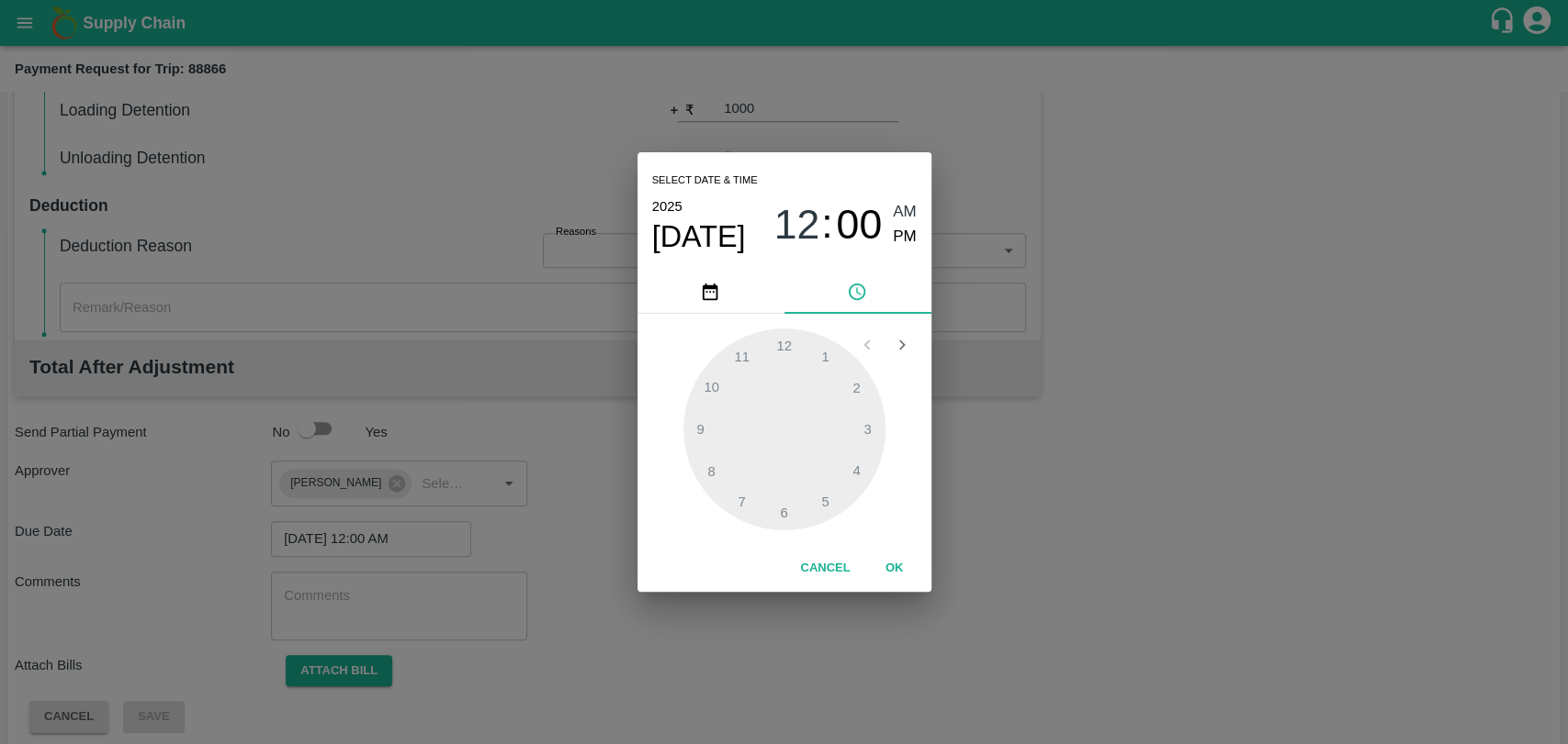
click at [878, 564] on button "OK" at bounding box center [894, 569] width 58 height 32
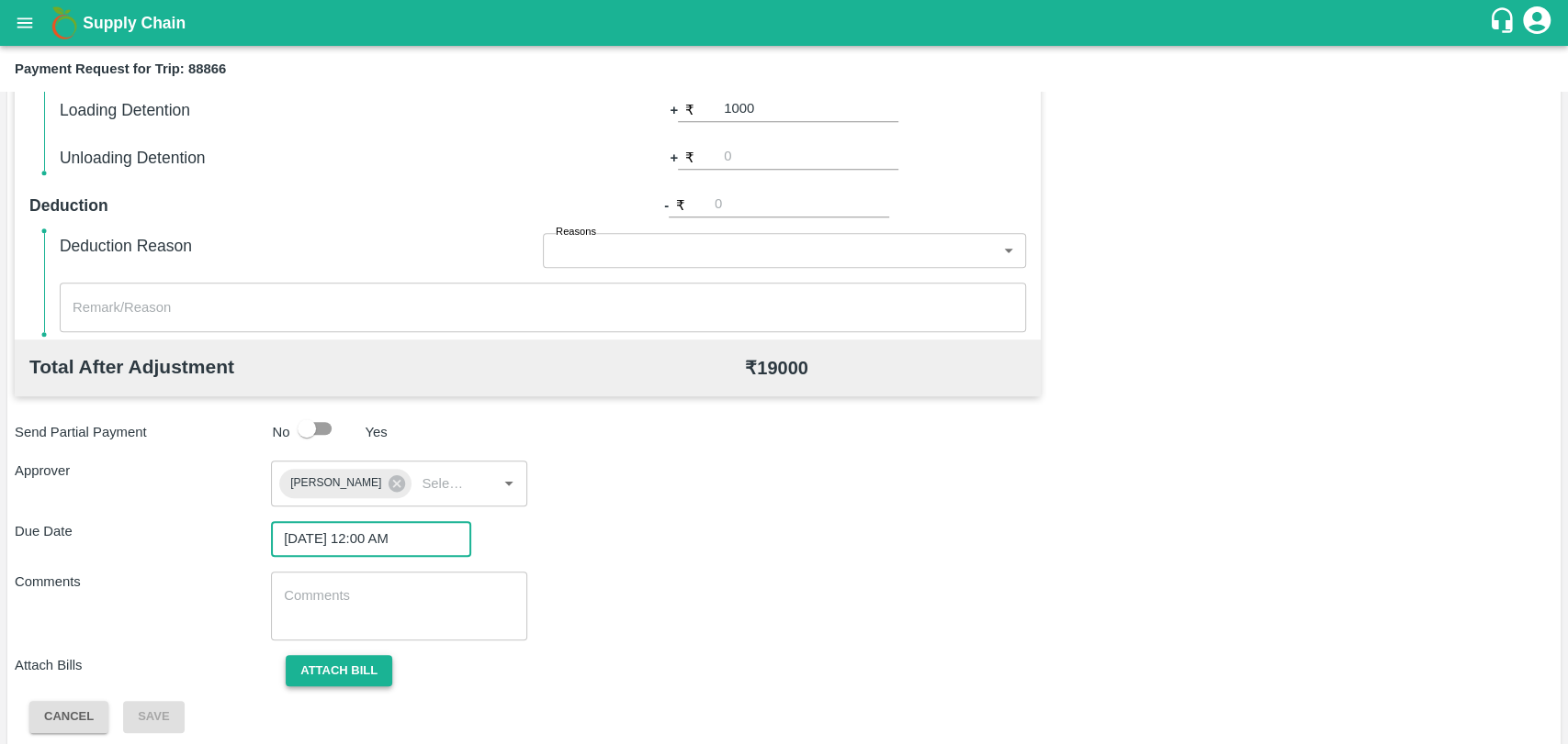
click at [369, 665] on button "Attach bill" at bounding box center [339, 671] width 107 height 32
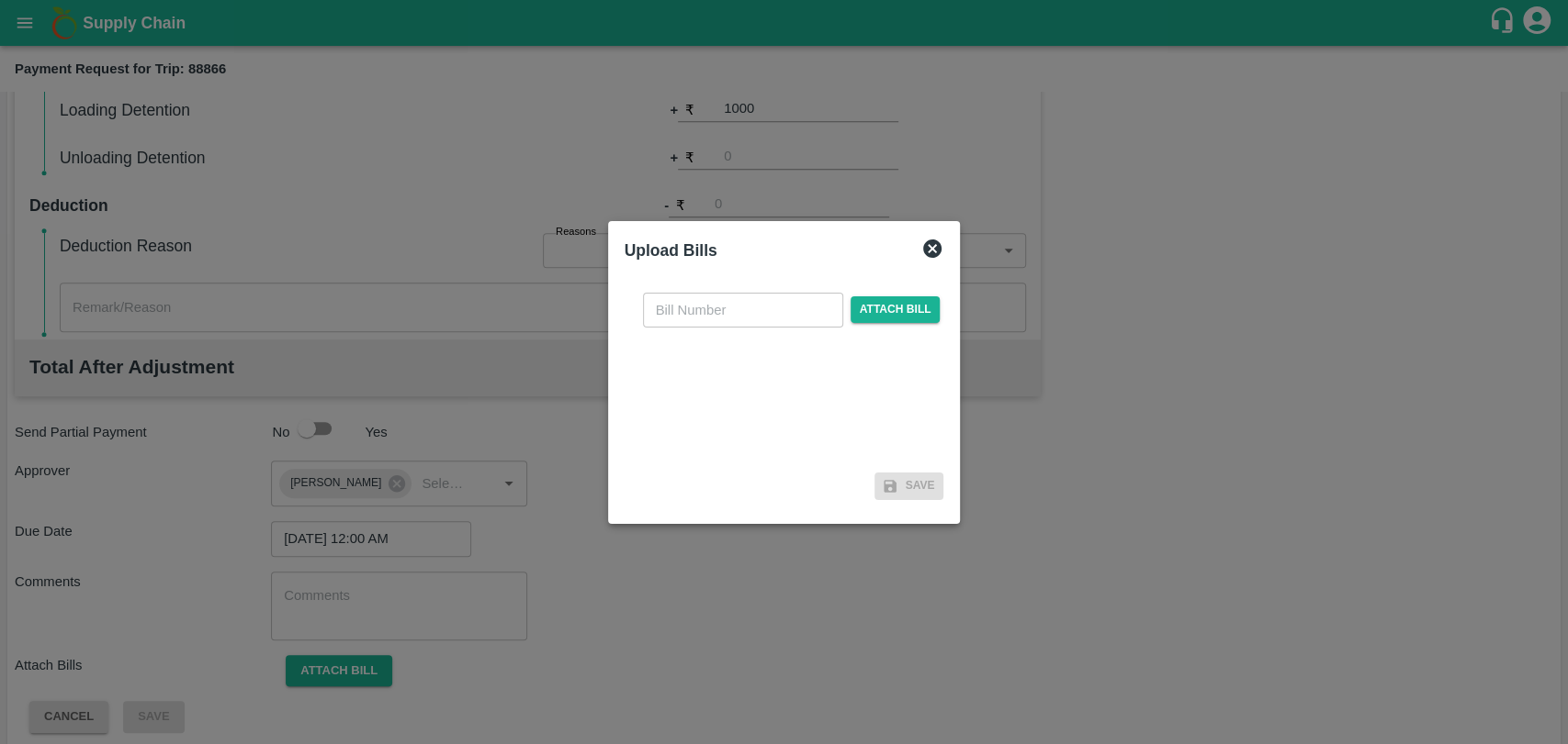
click at [757, 322] on input "text" at bounding box center [742, 310] width 200 height 35
type input "4052"
click at [893, 321] on span "Attach bill" at bounding box center [894, 309] width 90 height 26
click at [0, 0] on input "Attach bill" at bounding box center [0, 0] width 0 height 0
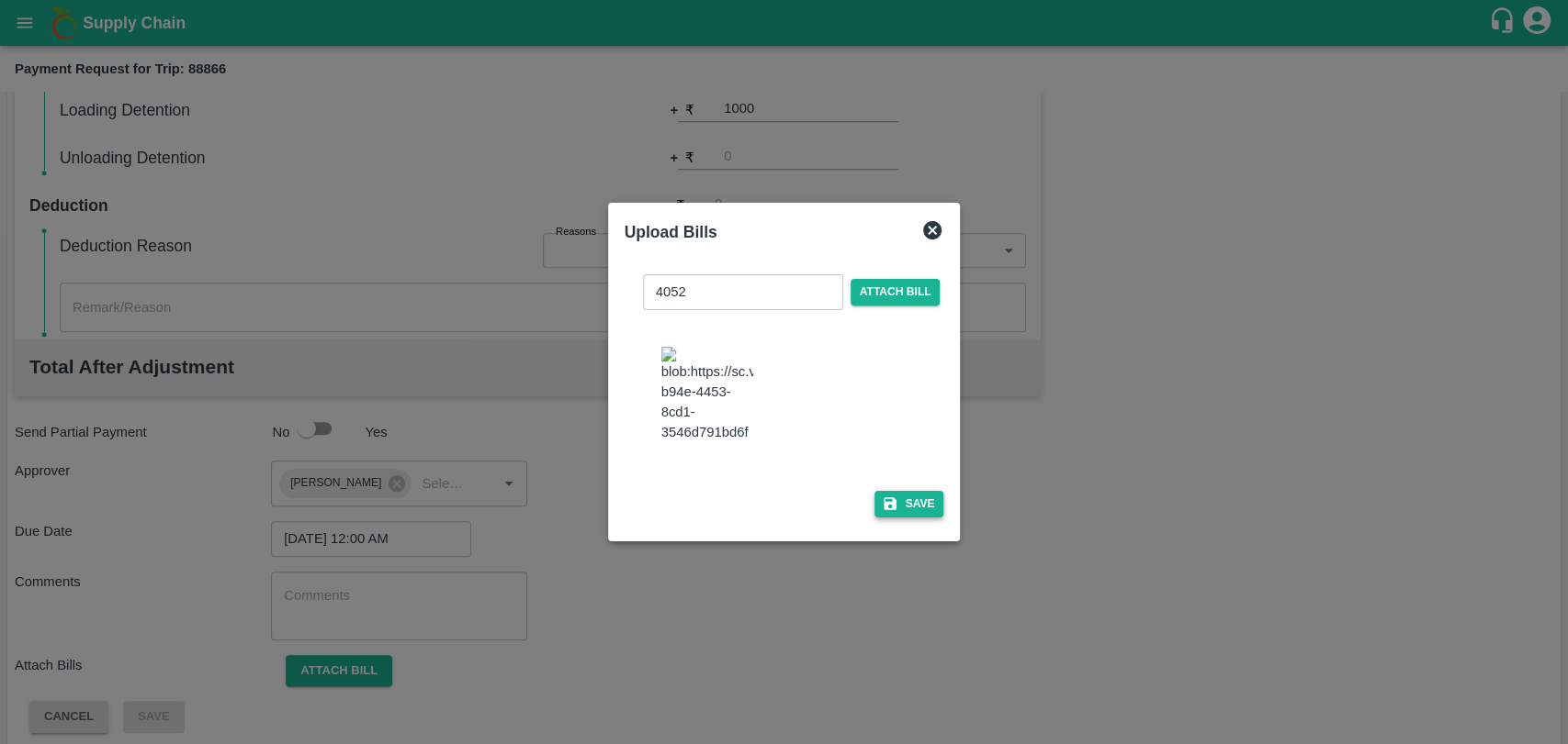
click at [898, 502] on button "Save" at bounding box center [909, 504] width 70 height 26
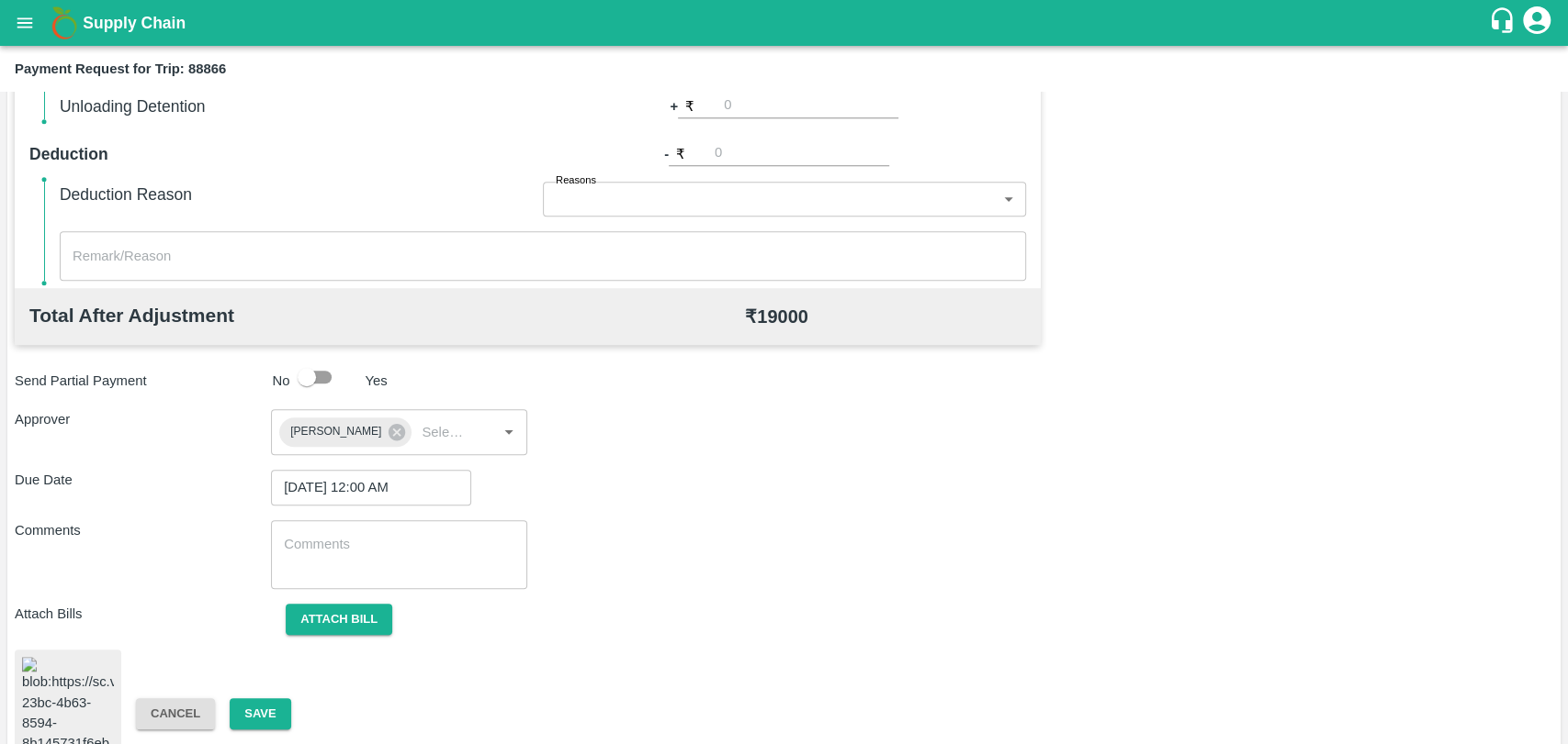
scroll to position [768, 0]
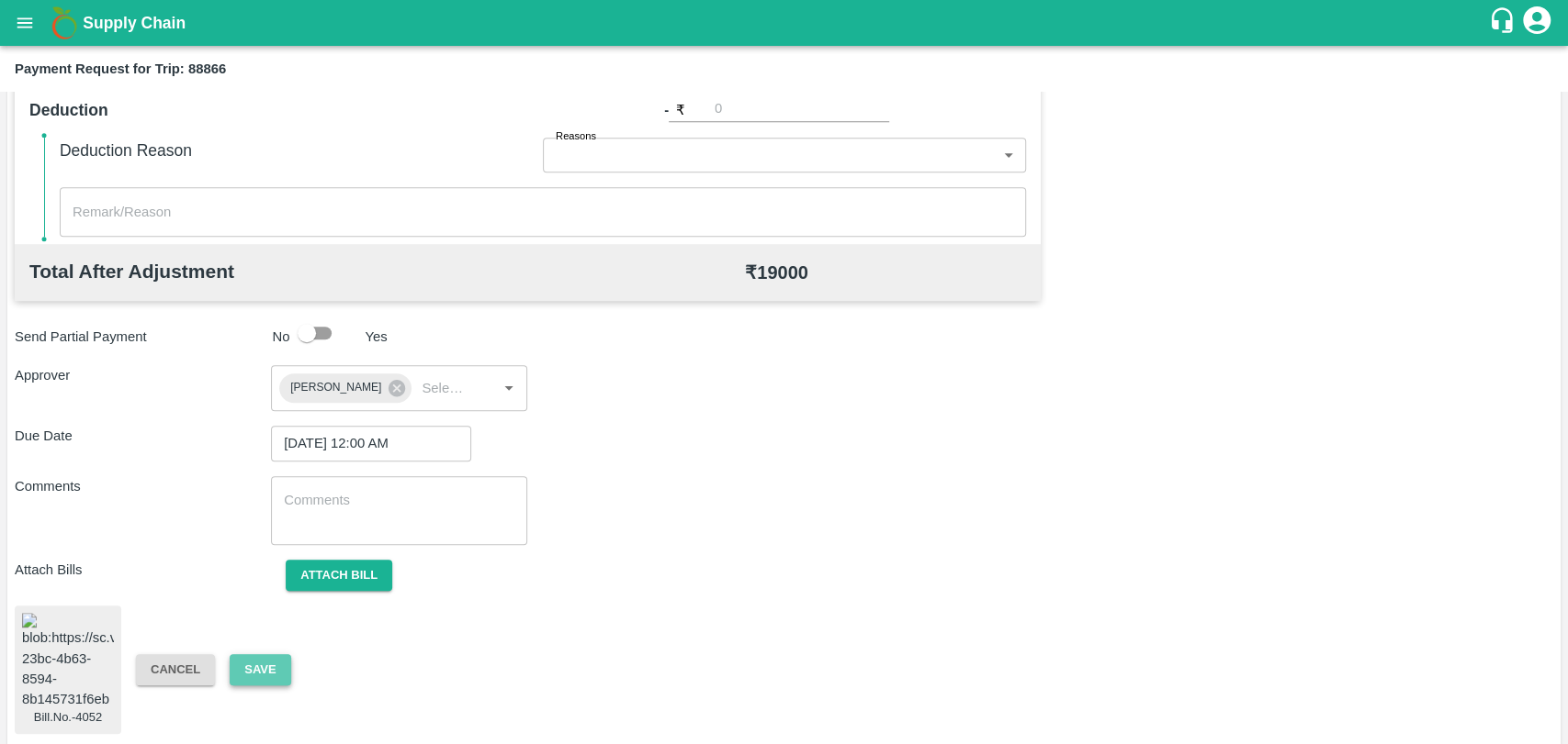
click at [264, 655] on button "Save" at bounding box center [259, 670] width 60 height 32
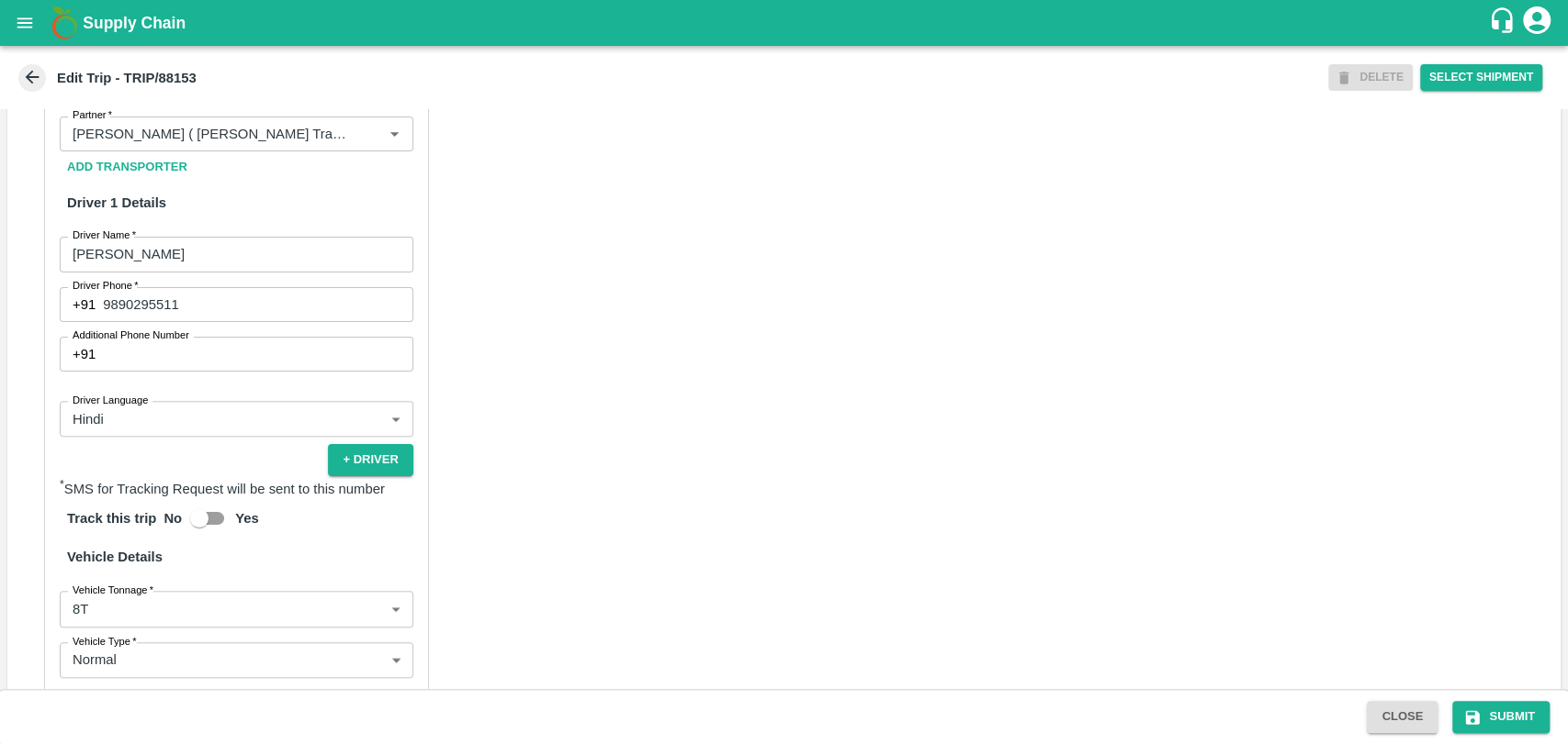
scroll to position [918, 0]
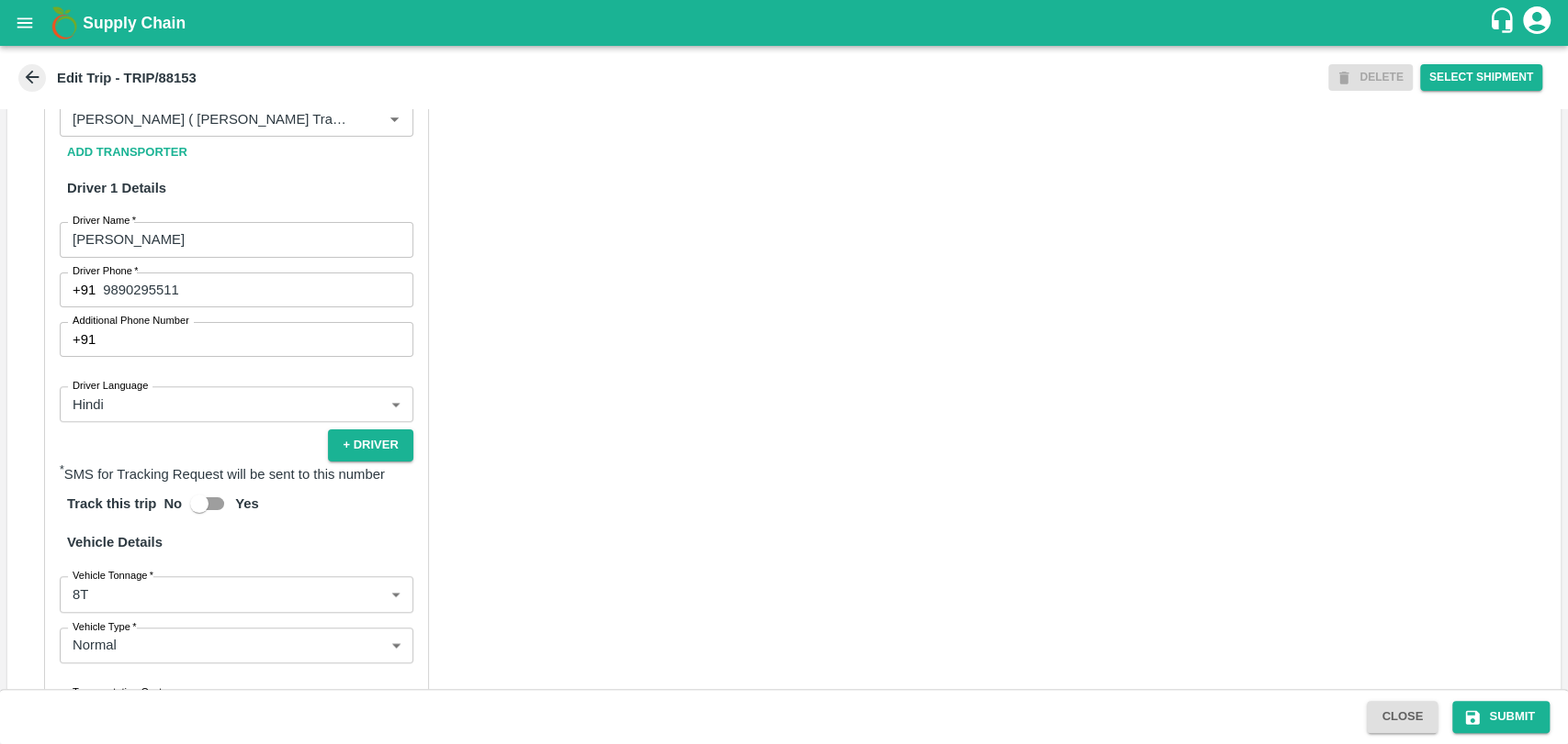
click at [98, 603] on body "Supply Chain Edit Trip - TRIP/88153 DELETE Select Shipment Trip Details Trip Ty…" at bounding box center [784, 372] width 1568 height 744
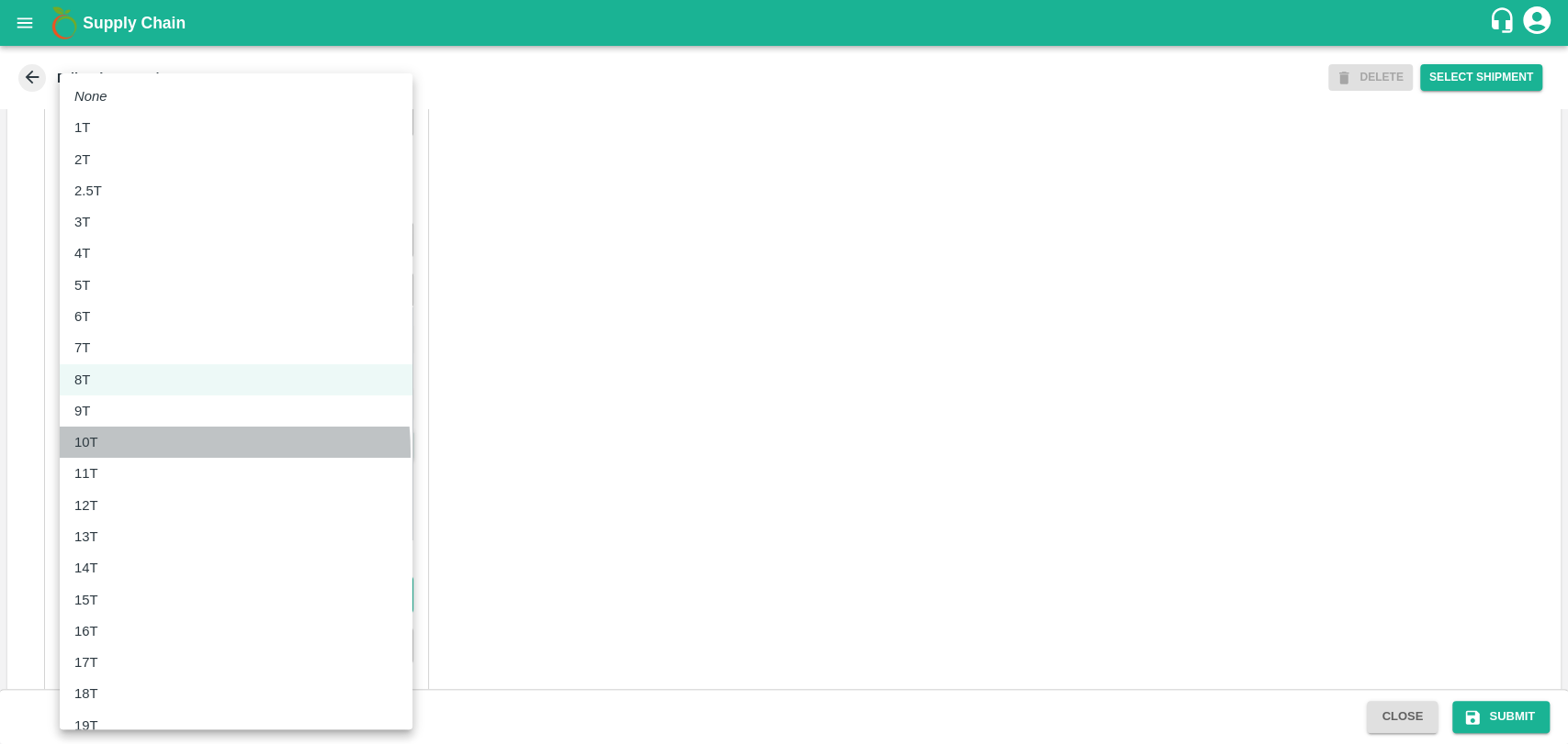
click at [90, 455] on li "10T" at bounding box center [236, 442] width 353 height 31
type input "10000"
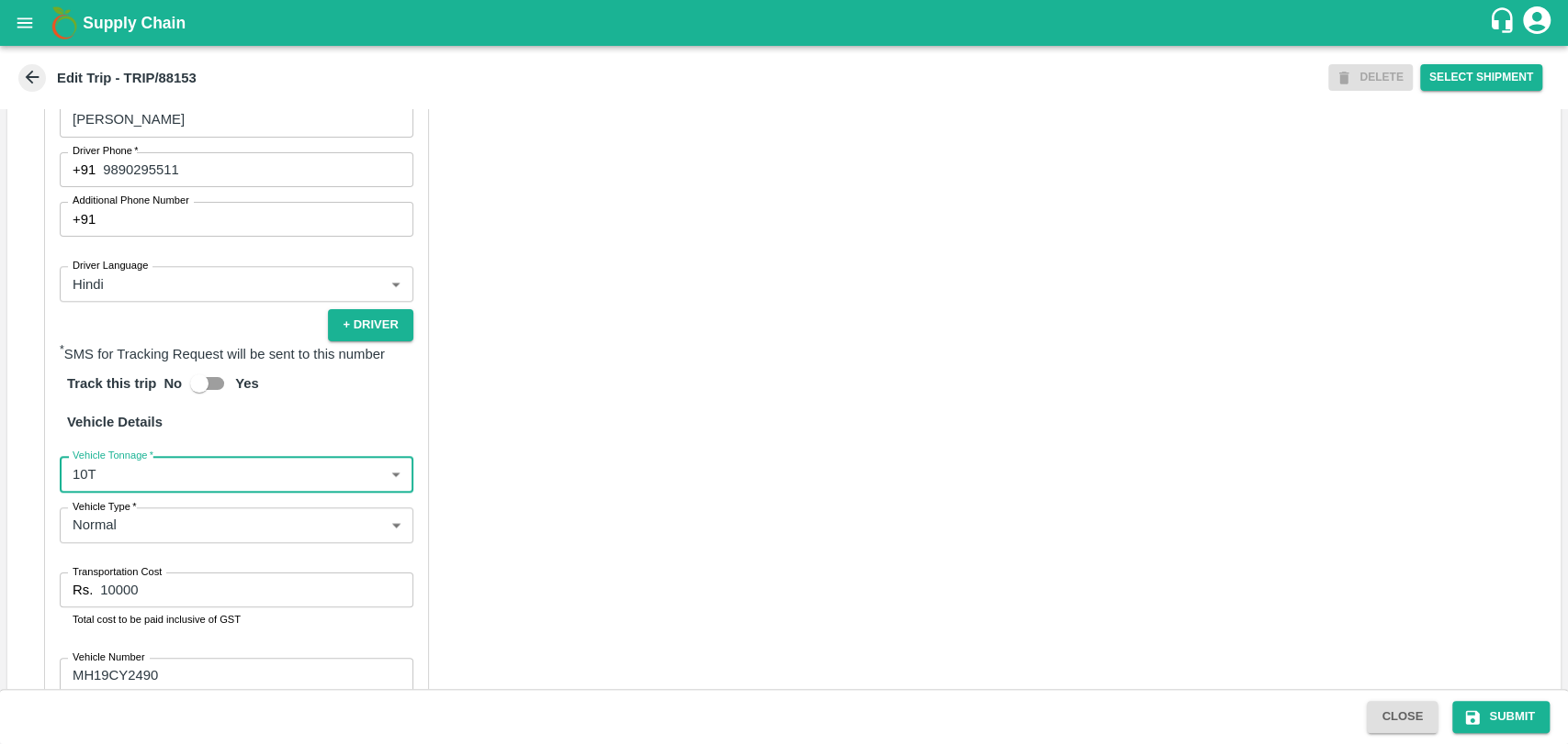
scroll to position [1152, 0]
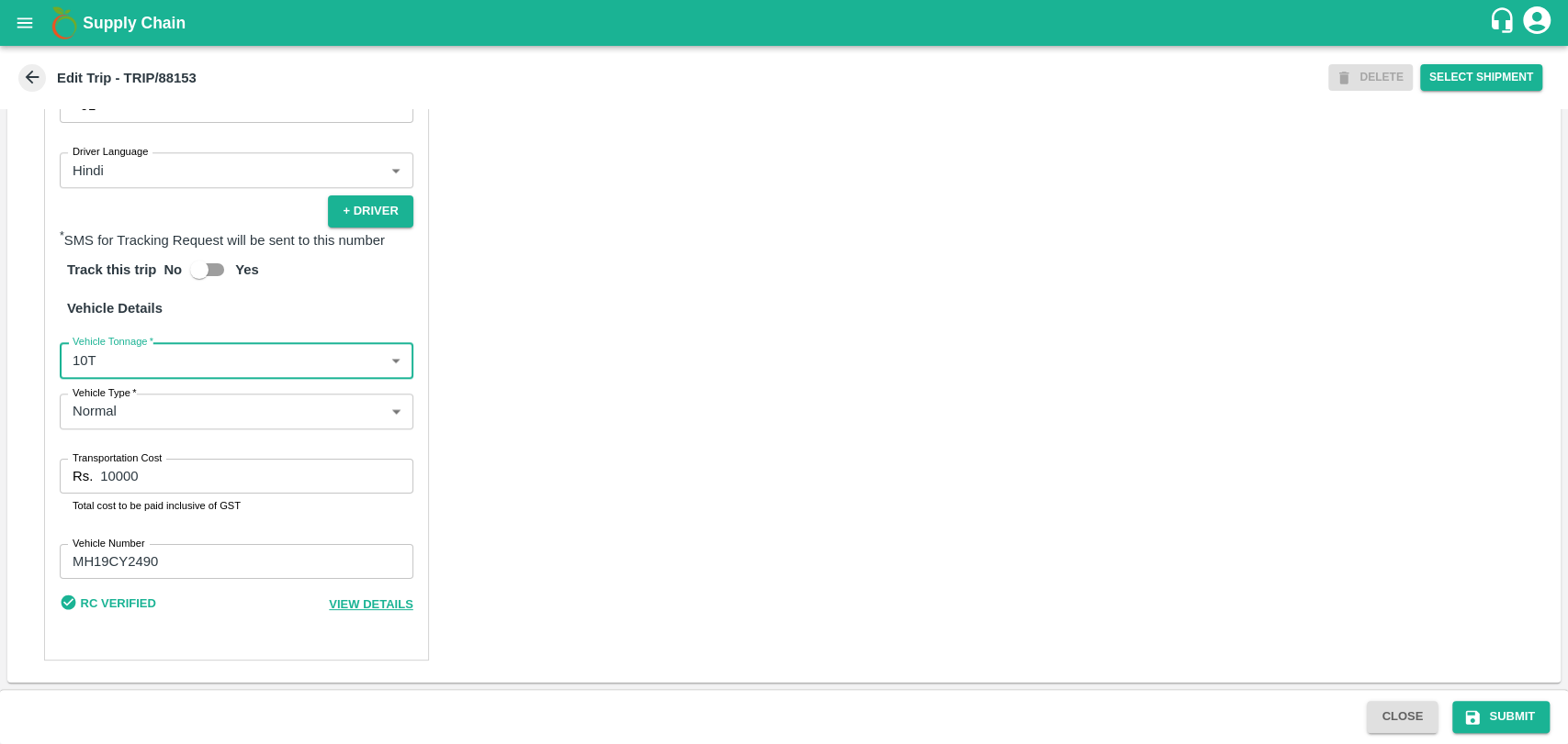
click at [113, 474] on input "10000" at bounding box center [256, 476] width 312 height 35
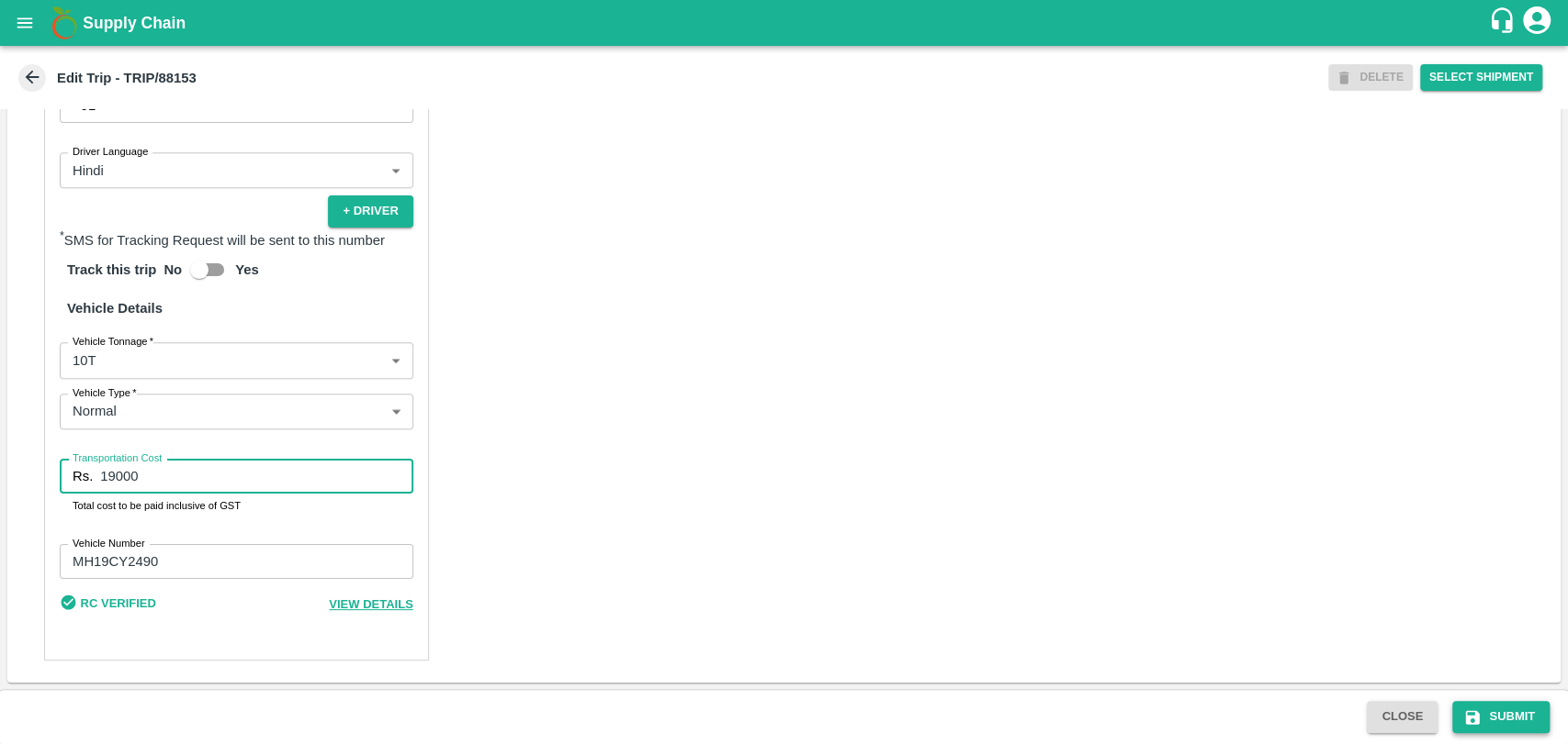
type input "19000"
click at [1488, 713] on button "Submit" at bounding box center [1500, 718] width 97 height 32
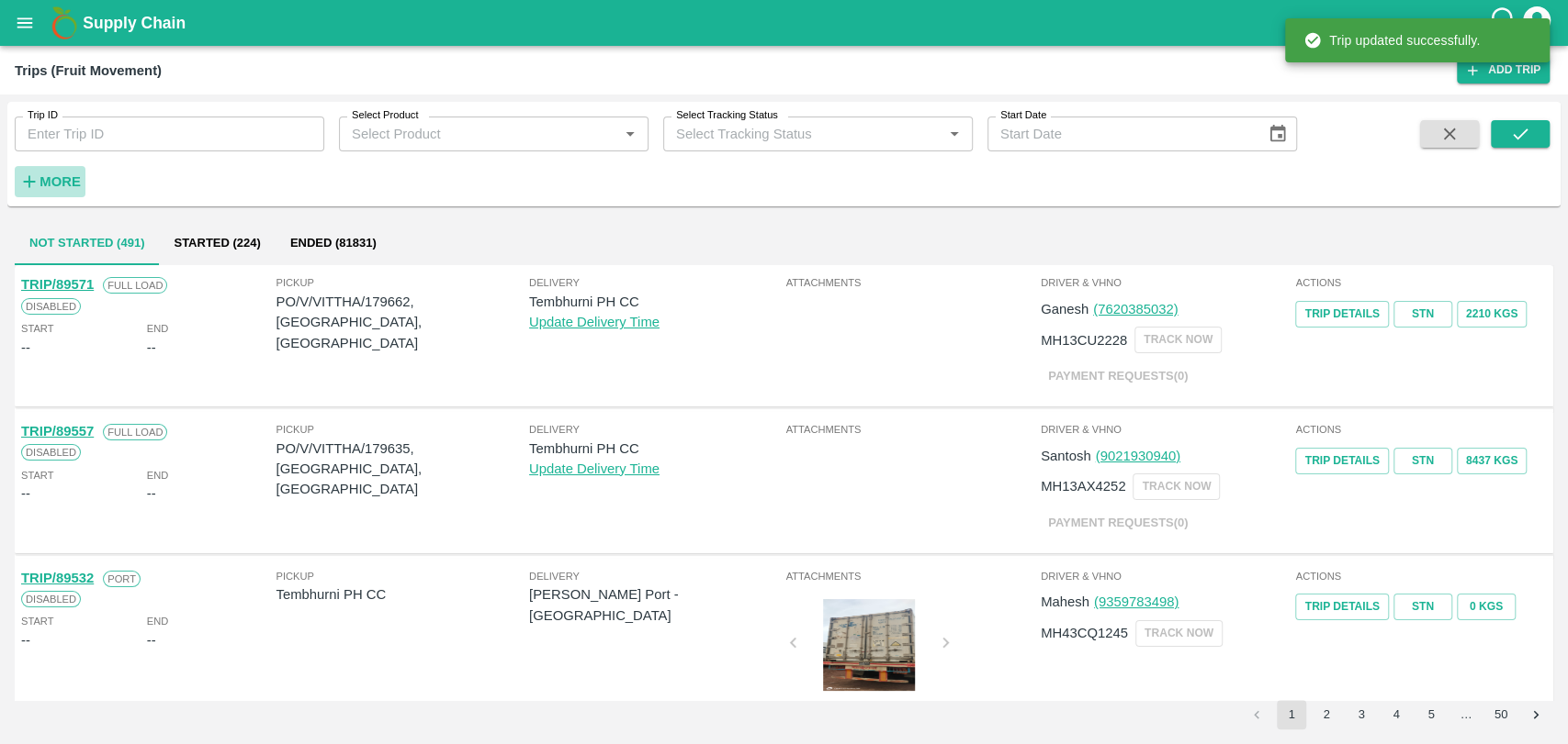
click at [45, 196] on button "More" at bounding box center [50, 181] width 71 height 31
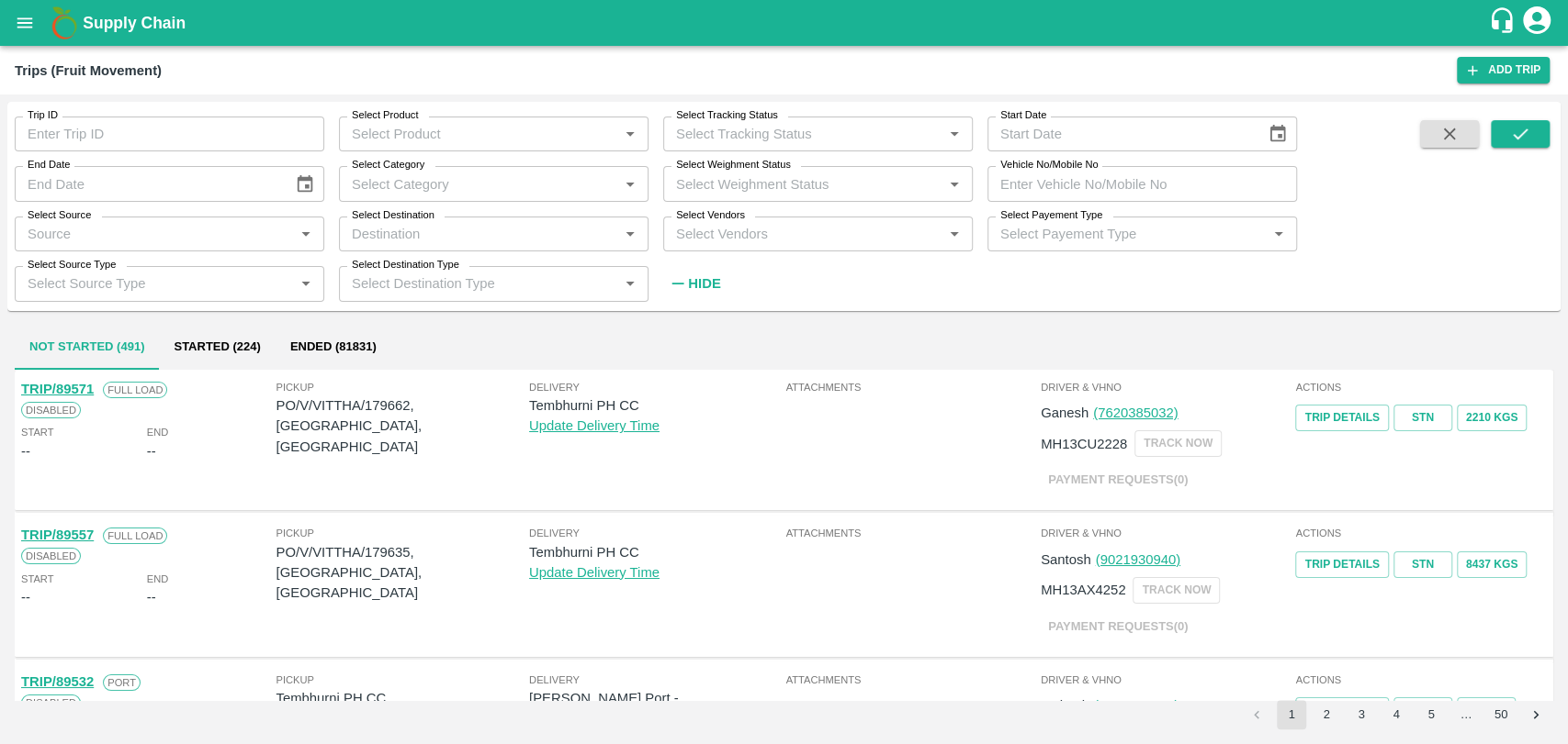
click at [1121, 187] on input "Vehicle No/Mobile No" at bounding box center [1142, 183] width 309 height 35
paste input "MH19CY7313"
type input "MH19CY7313"
click at [1469, 149] on span at bounding box center [1449, 210] width 74 height 179
click at [1484, 143] on span at bounding box center [1449, 210] width 74 height 179
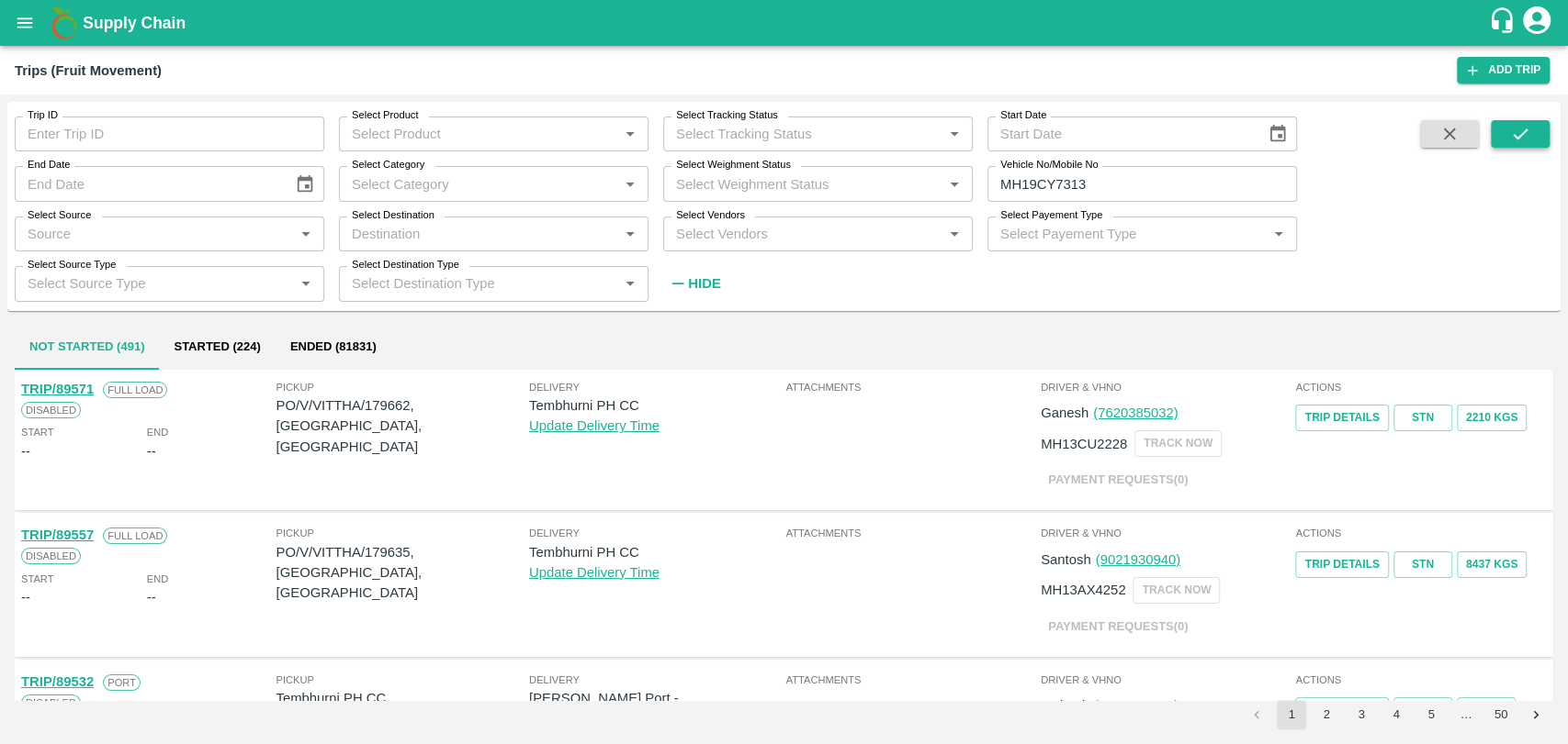
click at [1505, 139] on button "submit" at bounding box center [1520, 134] width 58 height 27
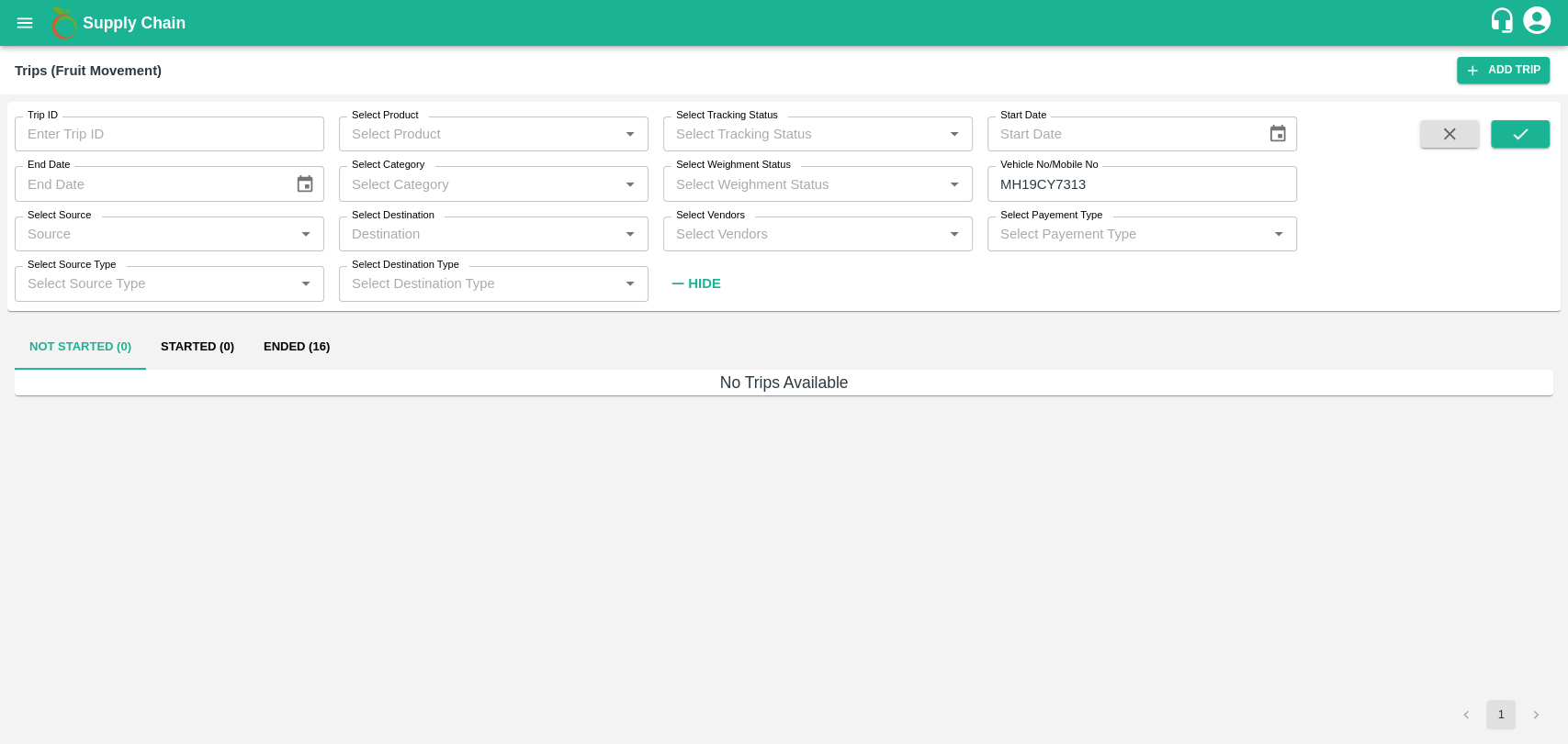
click at [275, 355] on button "Ended (16)" at bounding box center [296, 348] width 95 height 44
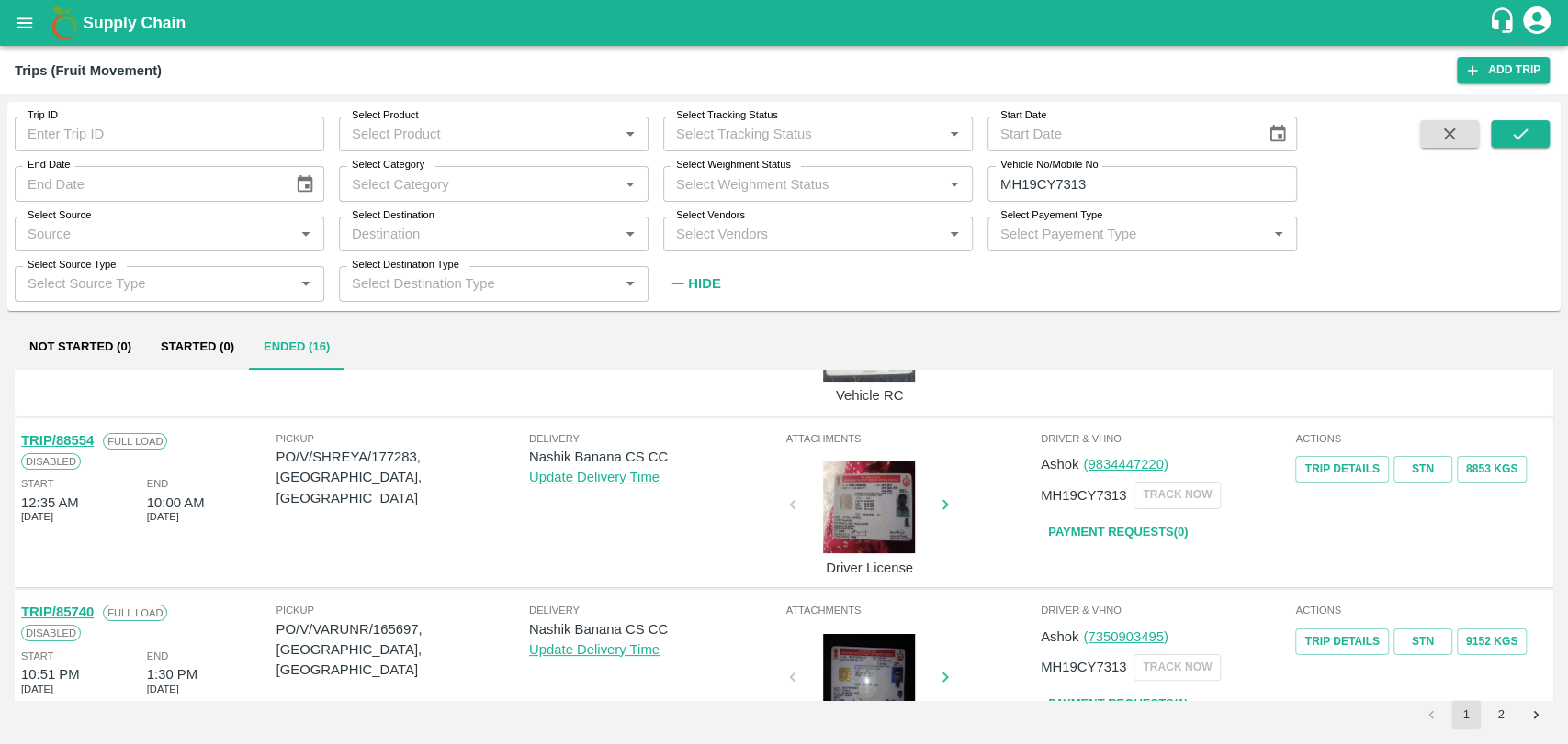
scroll to position [306, 0]
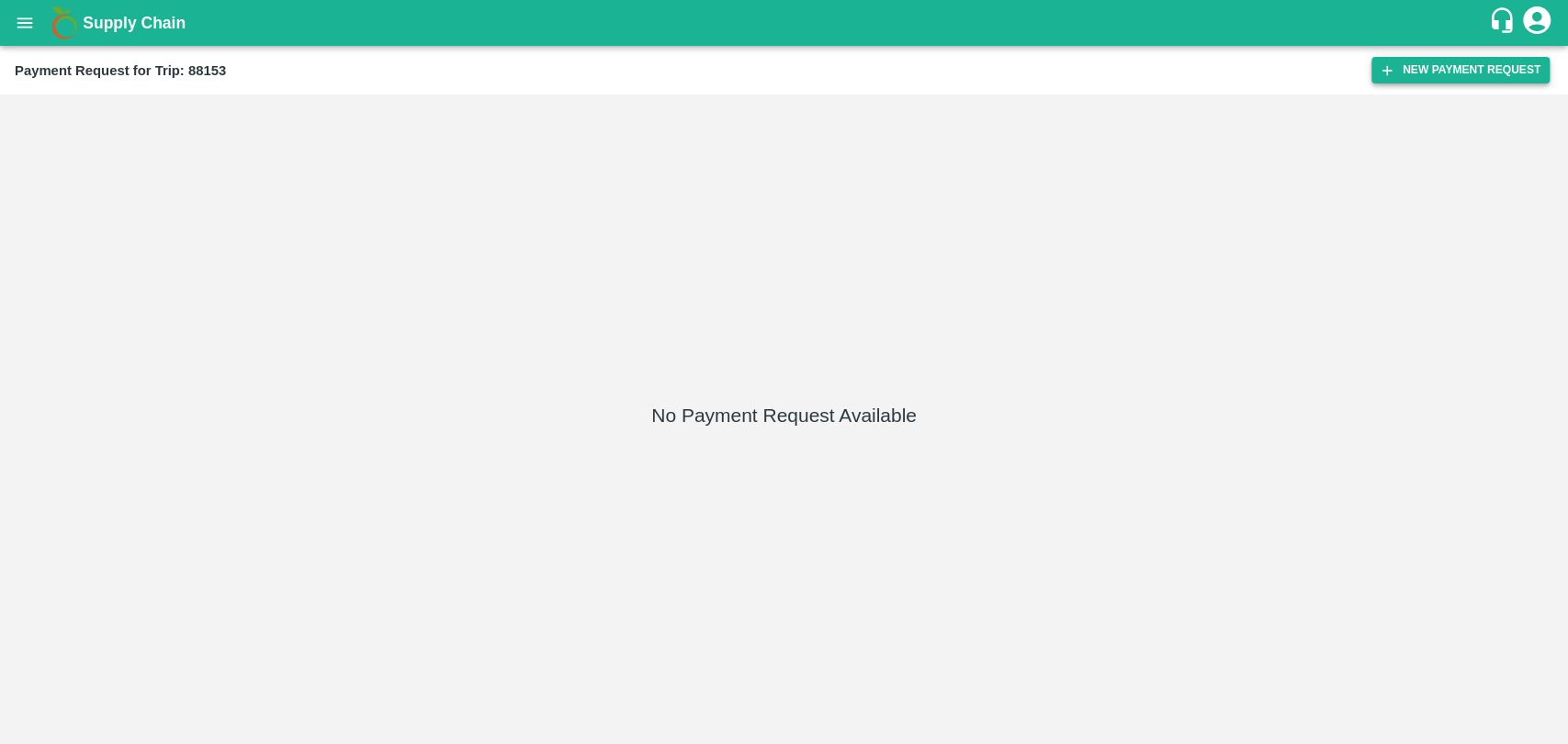
click at [1418, 68] on button "New Payment Request" at bounding box center [1460, 70] width 178 height 26
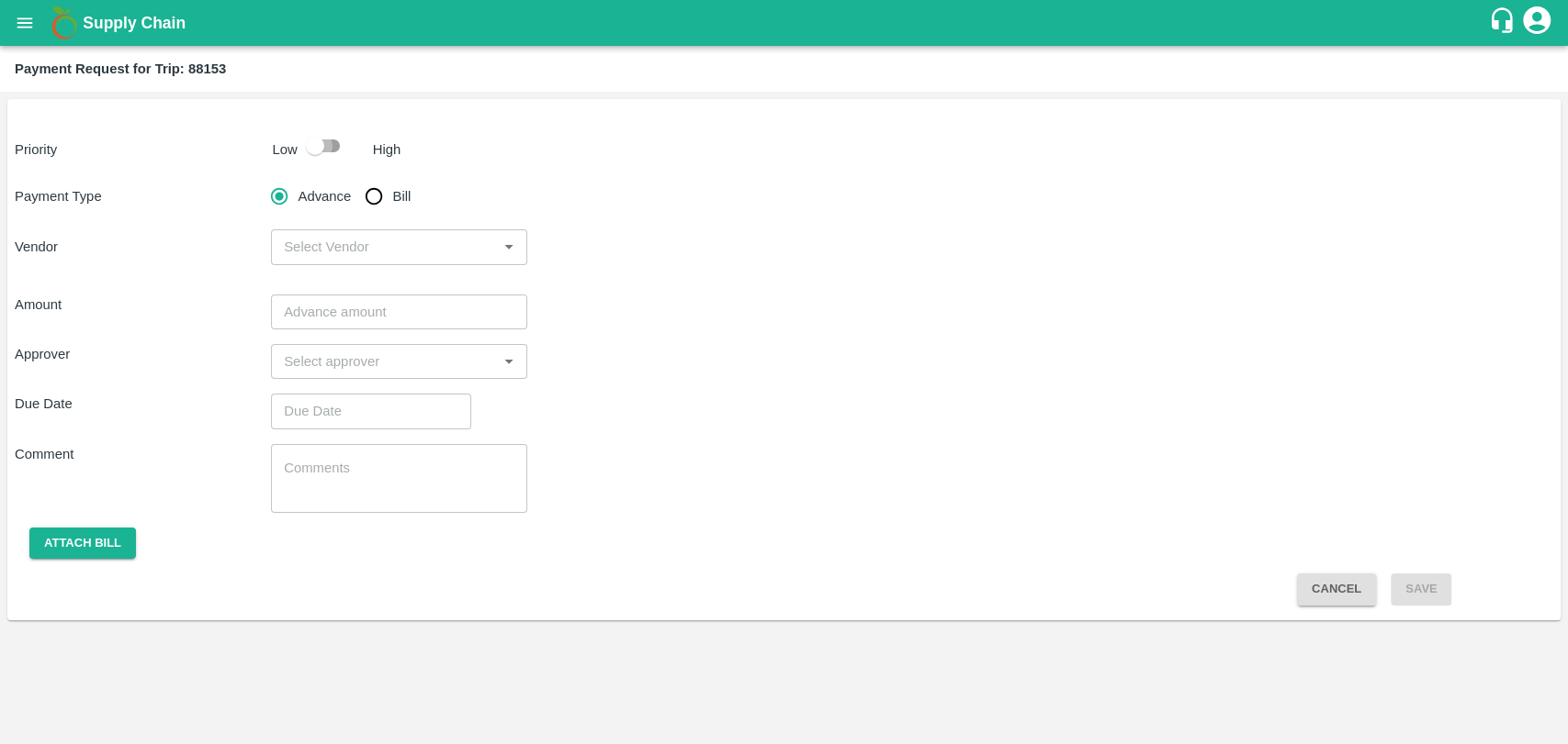
click at [316, 149] on input "checkbox" at bounding box center [314, 145] width 105 height 35
checkbox input "true"
click at [389, 196] on input "Bill" at bounding box center [374, 196] width 37 height 37
radio input "true"
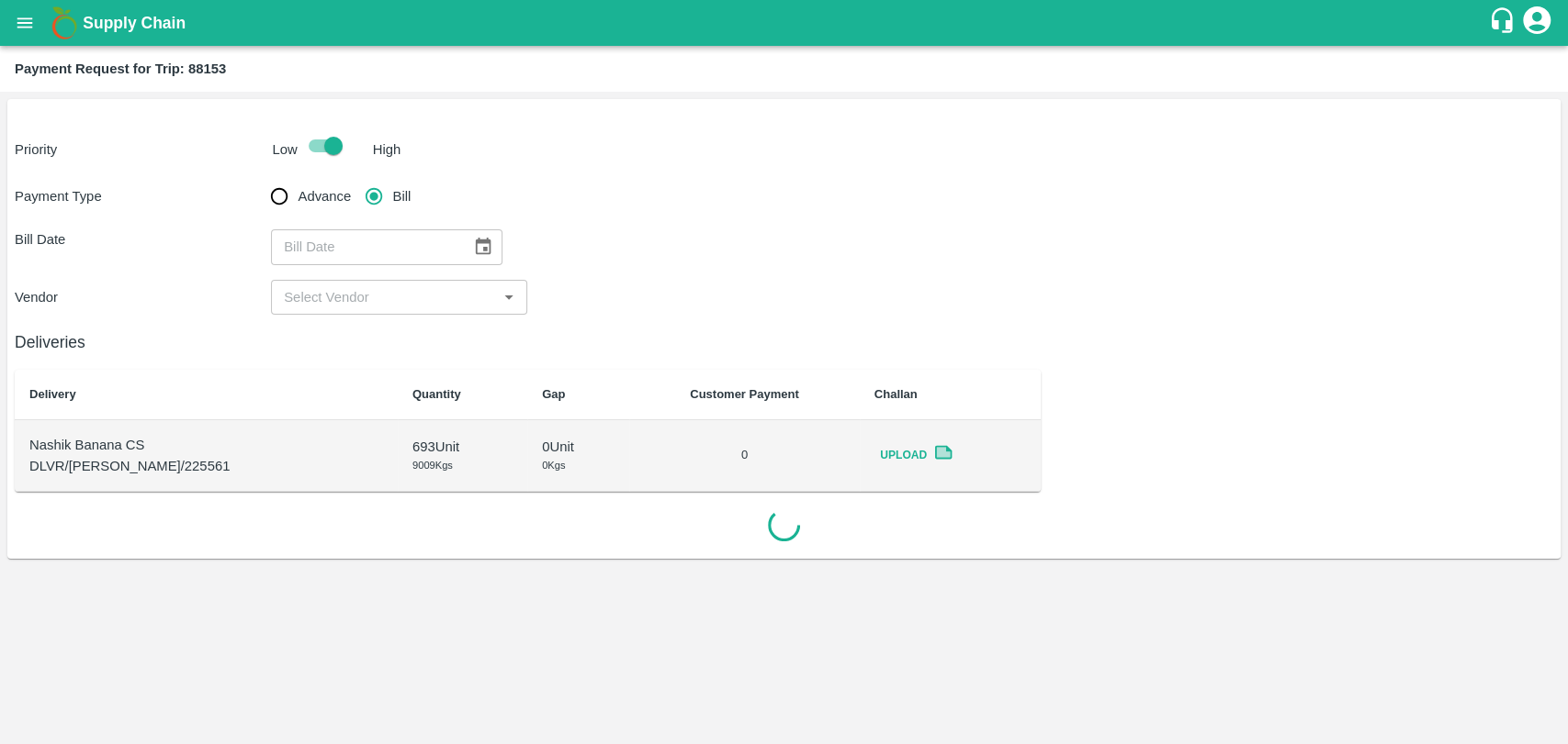
click at [466, 236] on button "Choose date" at bounding box center [483, 246] width 35 height 35
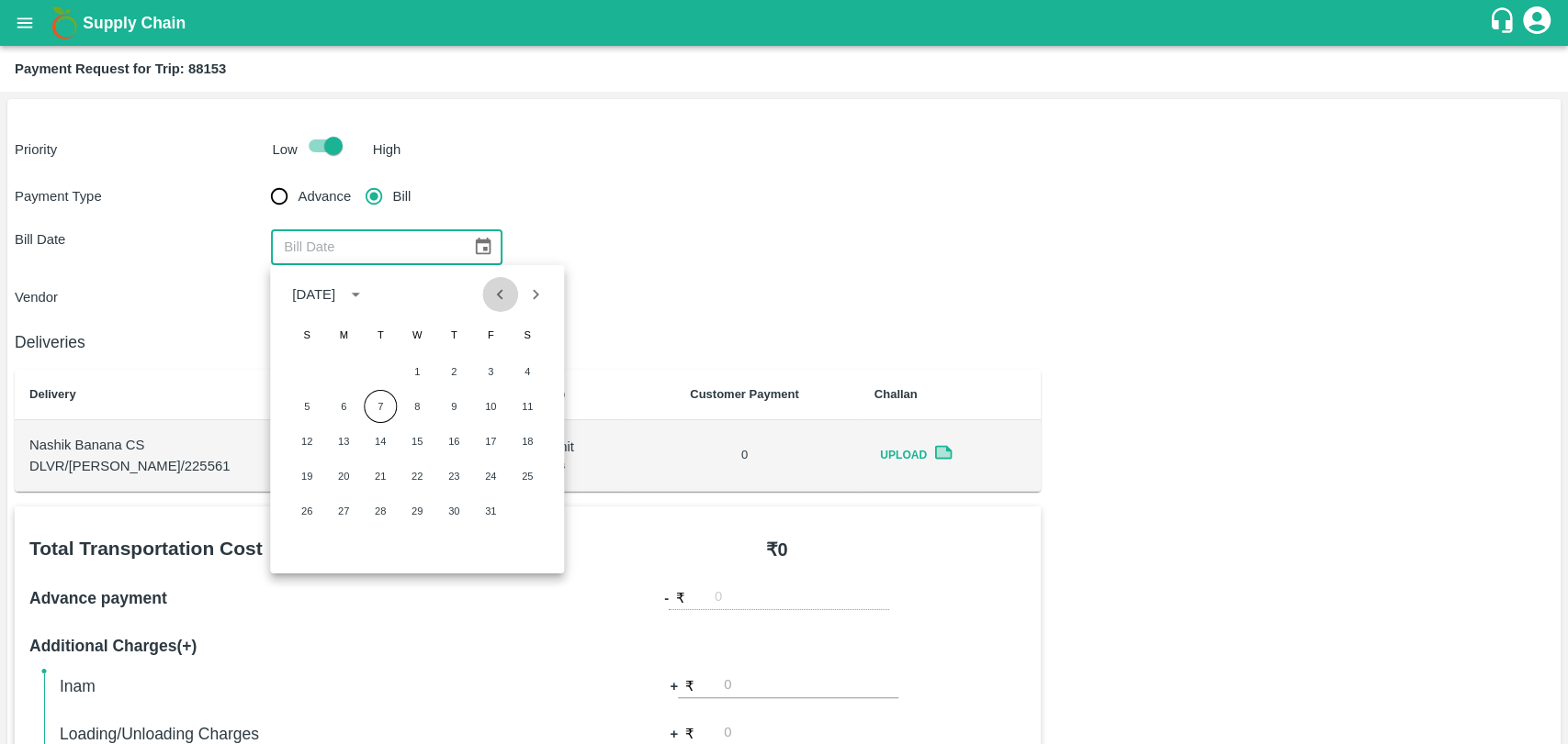
click at [502, 298] on icon "Previous month" at bounding box center [500, 294] width 7 height 10
click at [319, 438] on button "14" at bounding box center [307, 441] width 33 height 33
type input "[DATE]"
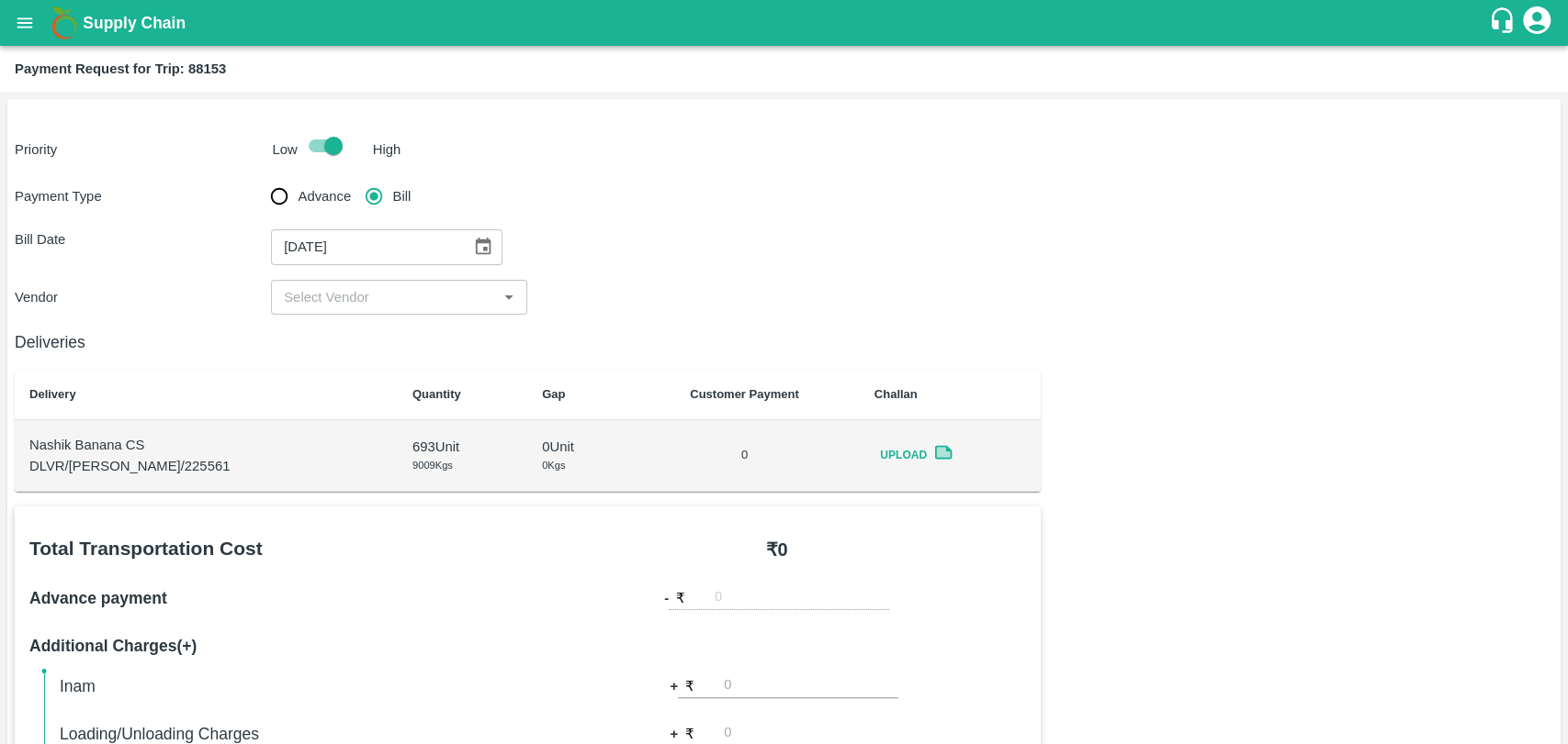
click at [336, 318] on div "Deliveries Delivery Quantity Gap Customer Payment Challan Nashik Banana CS DLVR…" at bounding box center [527, 404] width 1026 height 177
click at [336, 298] on input "input" at bounding box center [384, 297] width 215 height 24
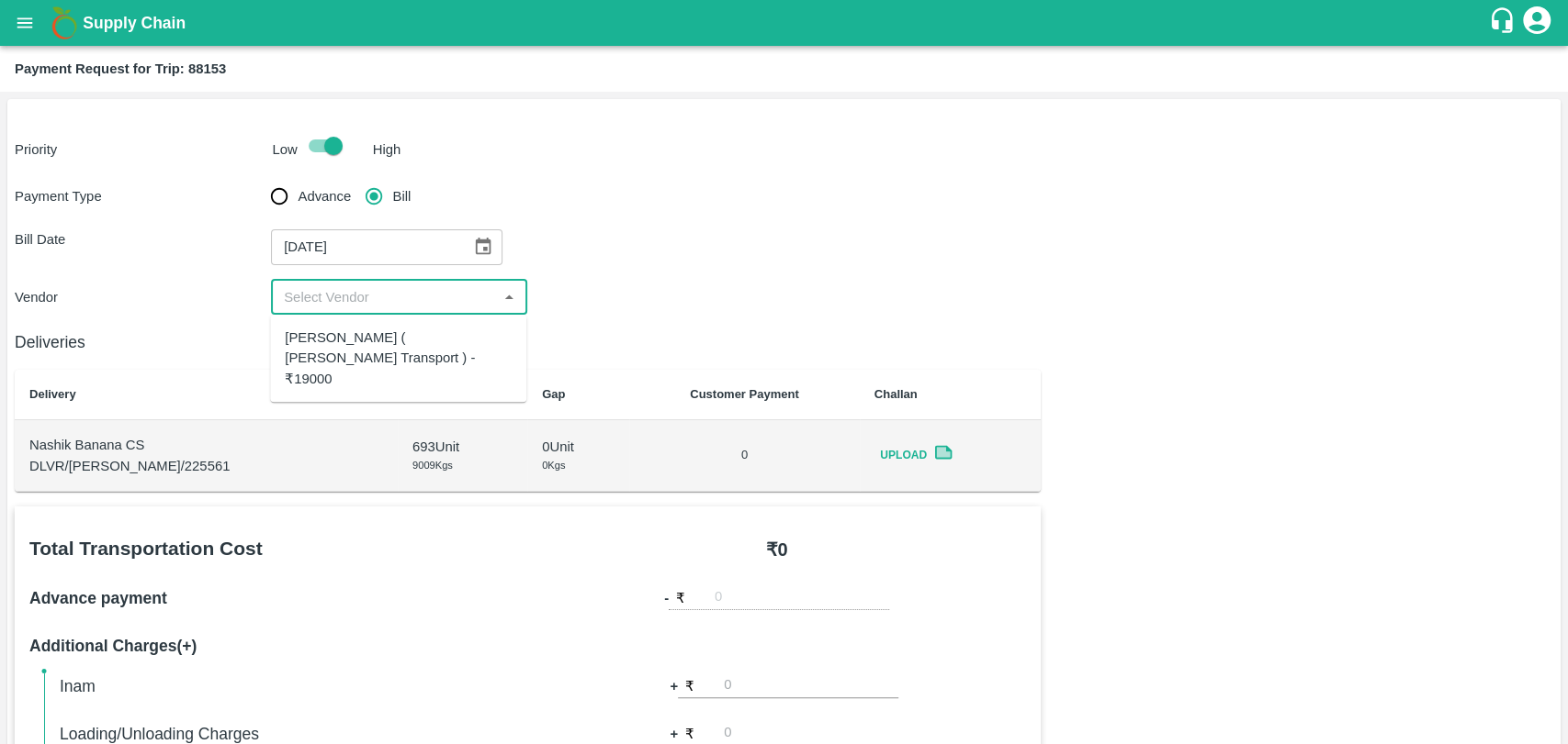
click at [335, 337] on div "[PERSON_NAME] ( [PERSON_NAME] Transport ) - ₹19000" at bounding box center [398, 357] width 226 height 61
type input "[PERSON_NAME] ( [PERSON_NAME] Transport ) - ₹19000"
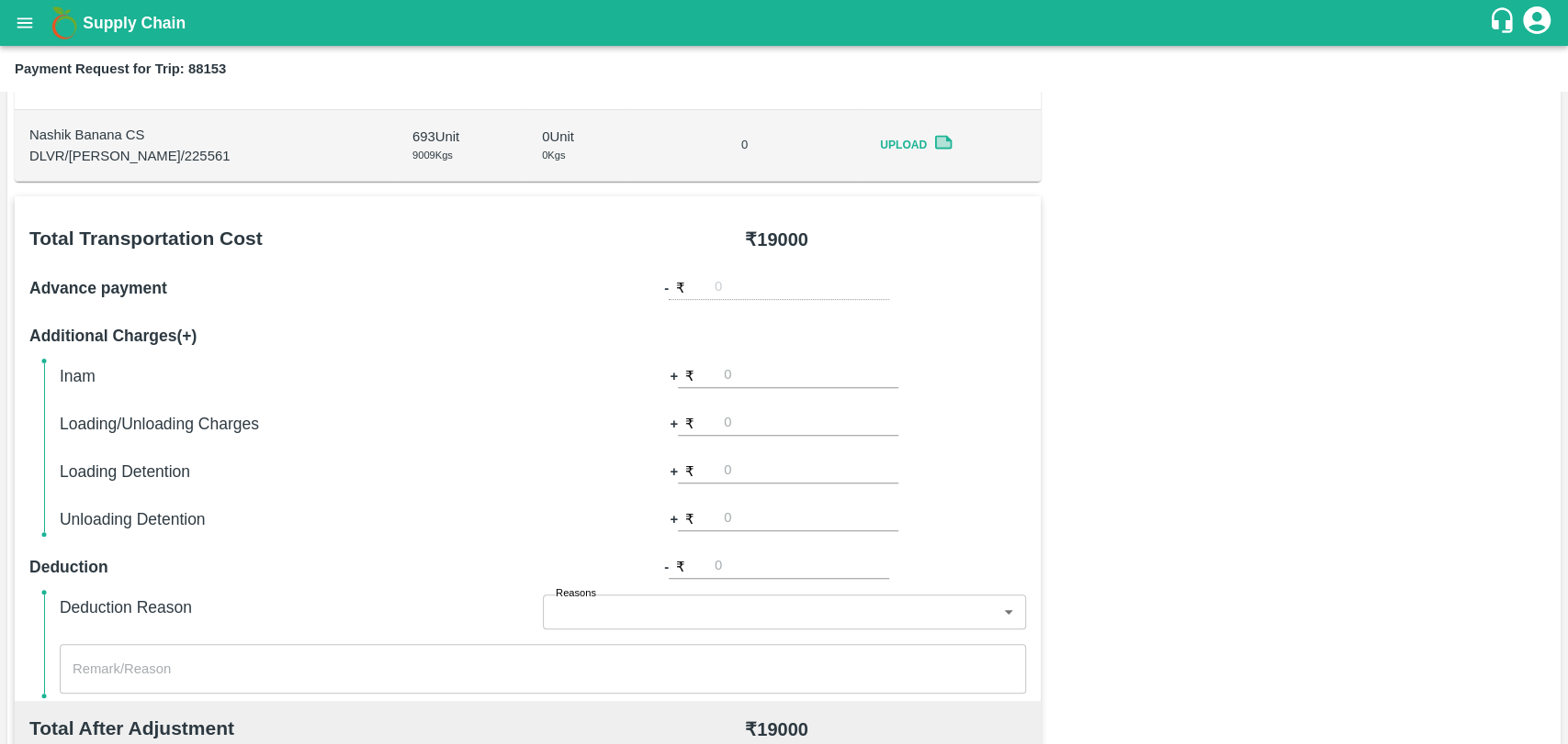
scroll to position [509, 0]
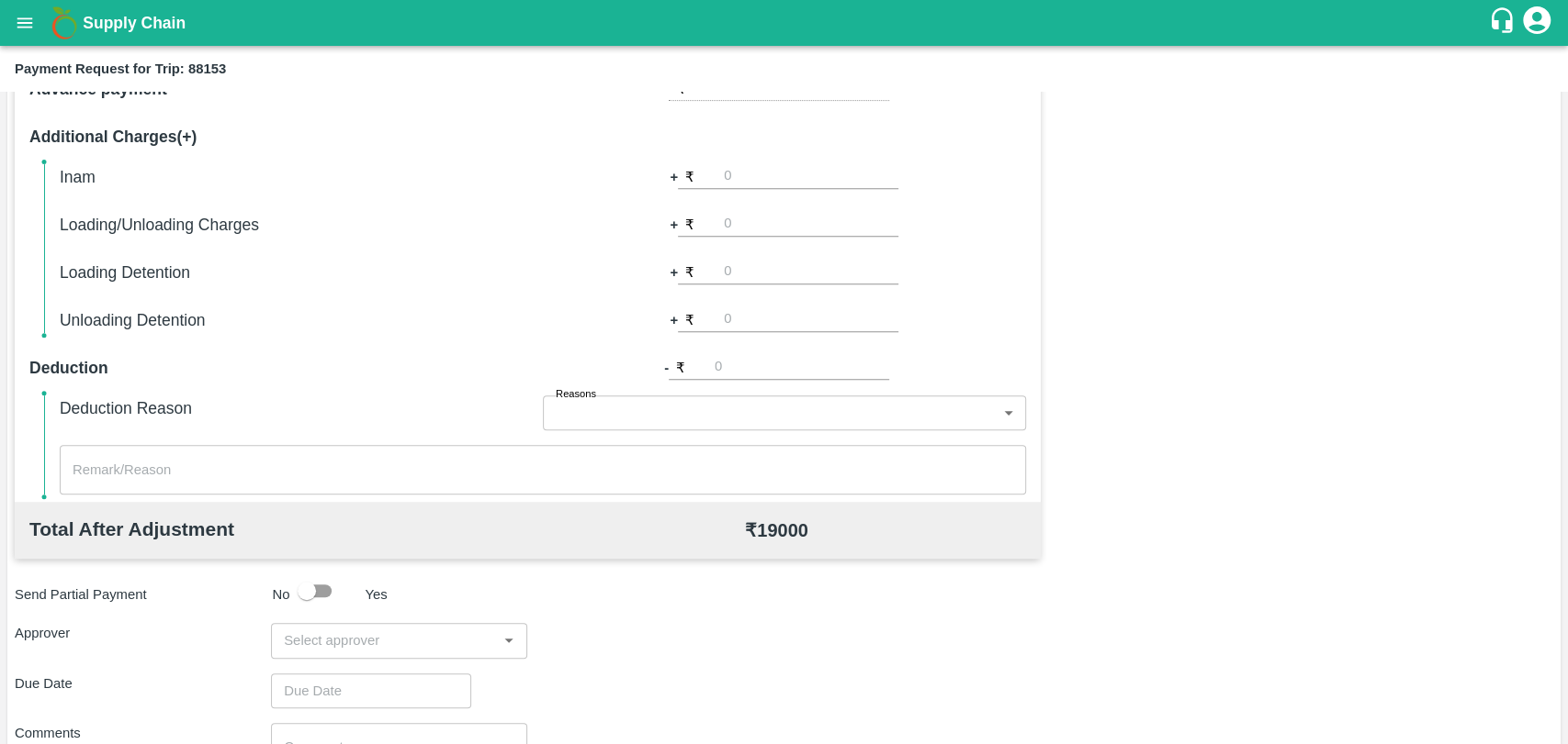
click at [764, 271] on input "number" at bounding box center [810, 272] width 175 height 25
type input "1000"
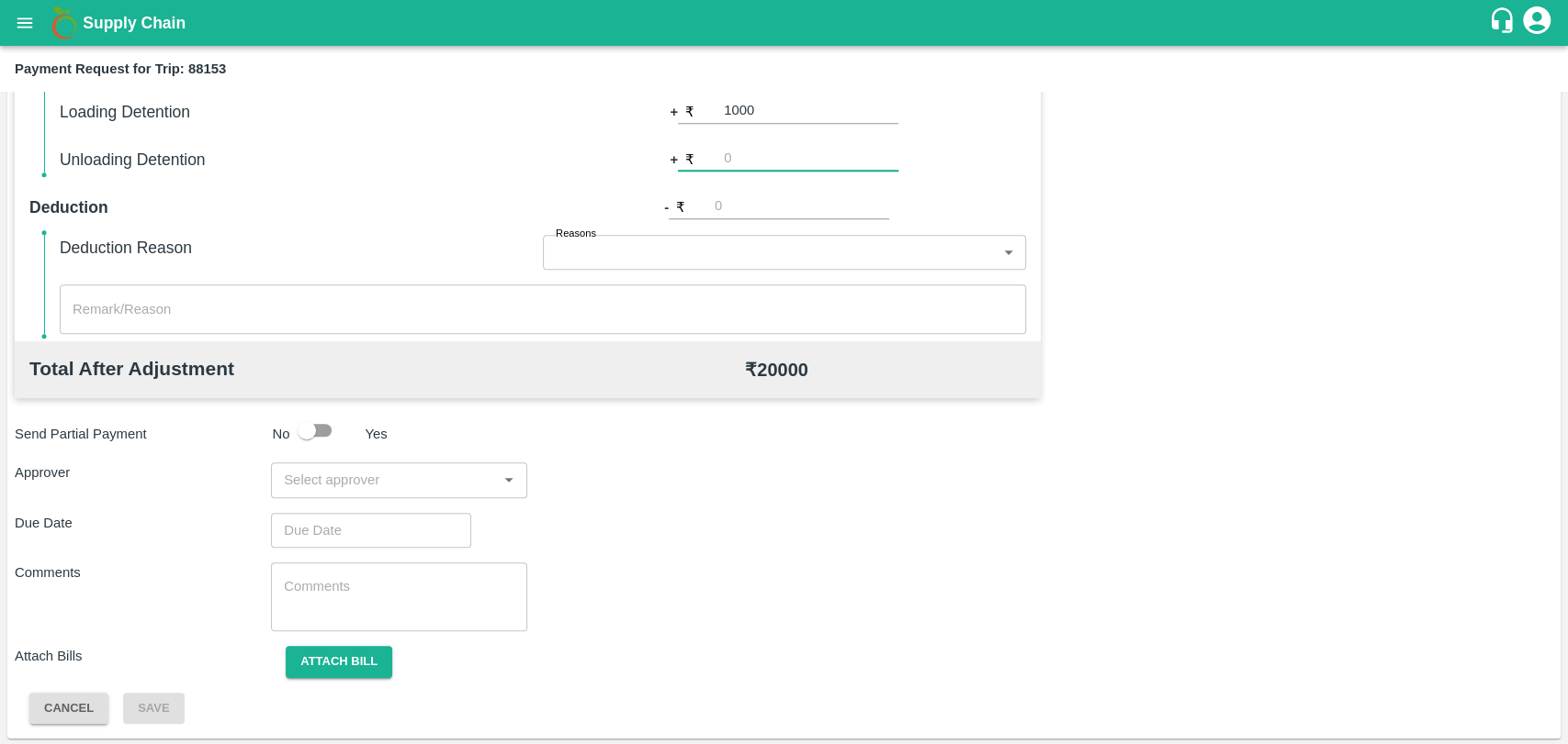
scroll to position [672, 0]
drag, startPoint x: 338, startPoint y: 495, endPoint x: 338, endPoint y: 479, distance: 16.0
click at [338, 494] on div "​" at bounding box center [399, 478] width 257 height 35
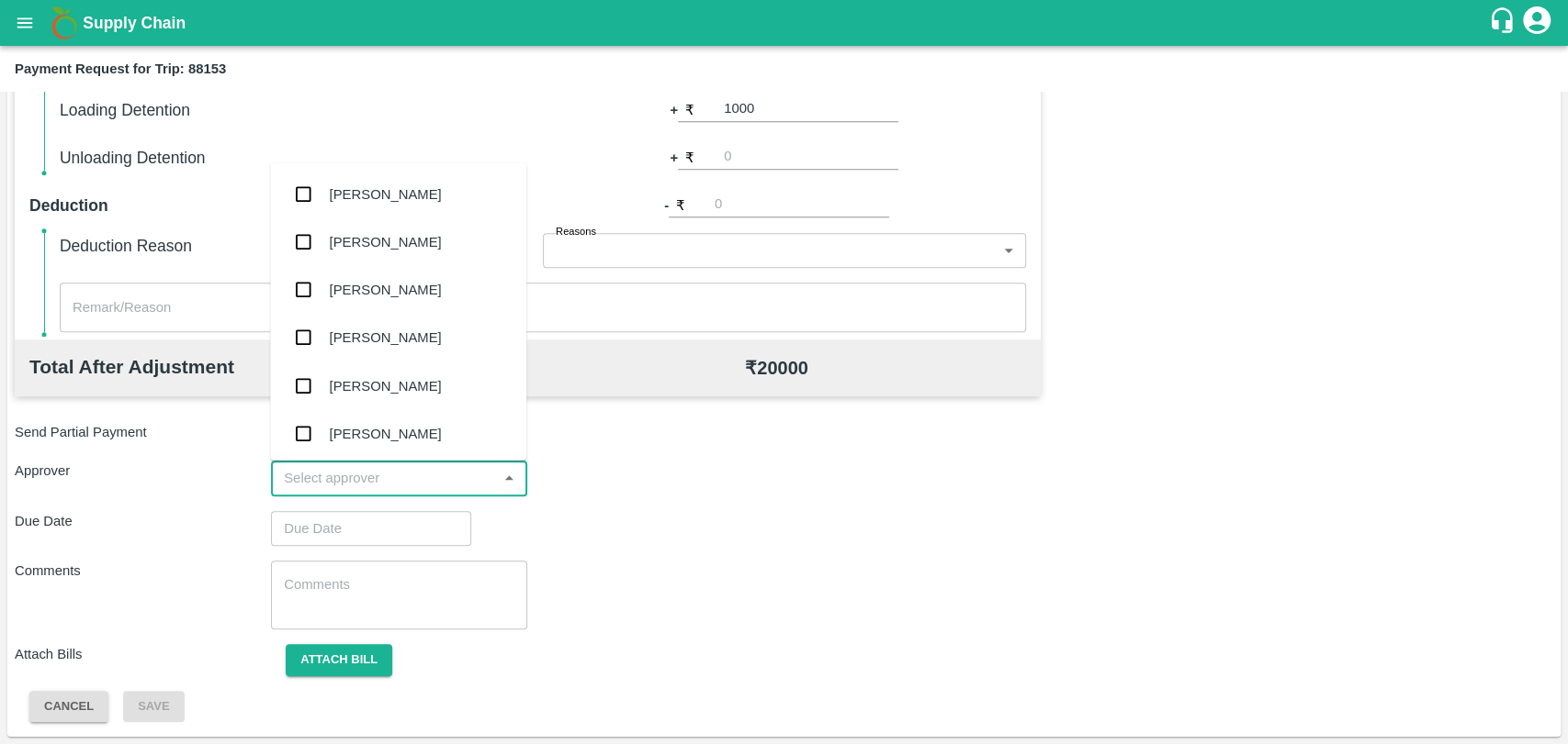
click at [338, 479] on input "input" at bounding box center [384, 477] width 215 height 24
type input "wag"
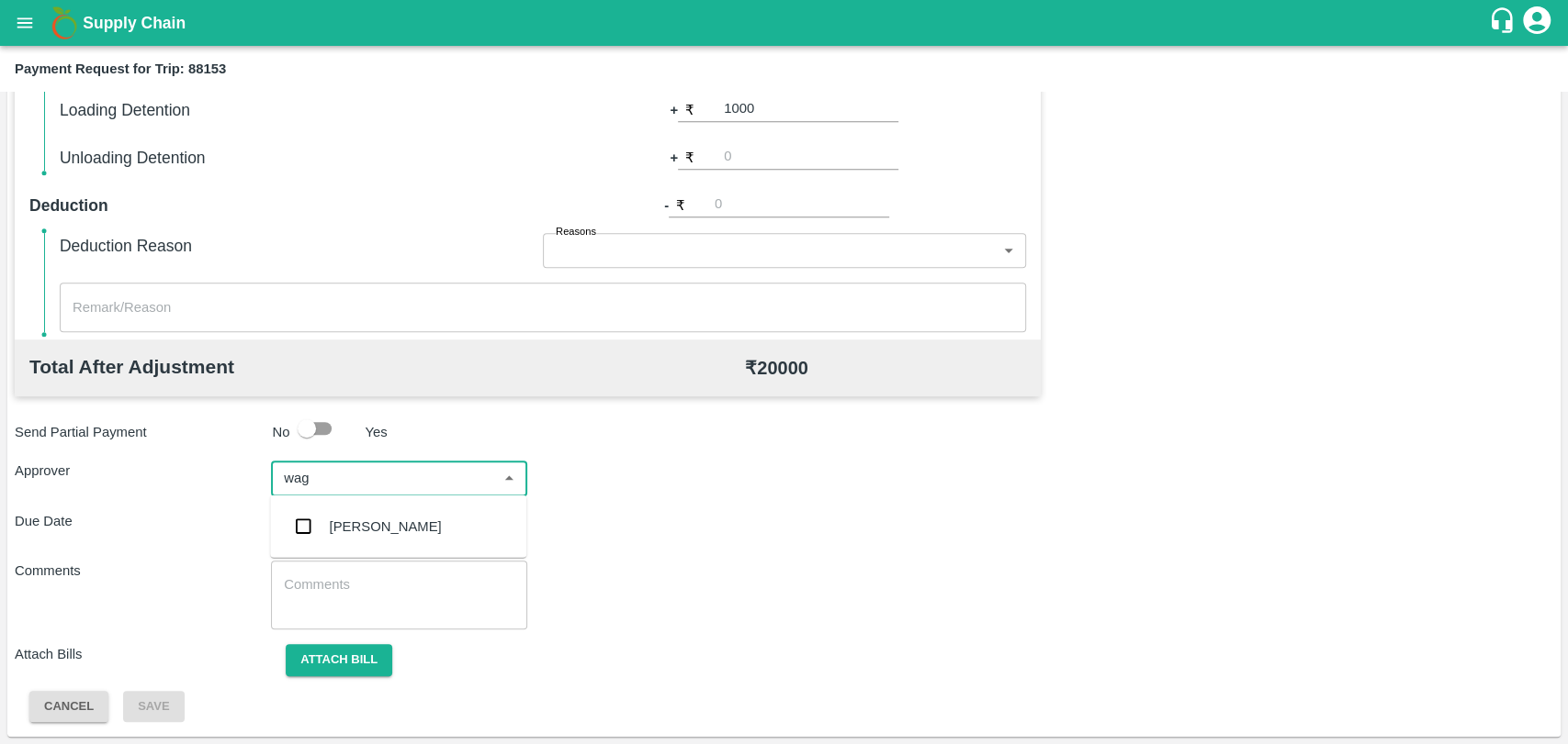
click at [337, 529] on div "[PERSON_NAME]" at bounding box center [385, 526] width 112 height 20
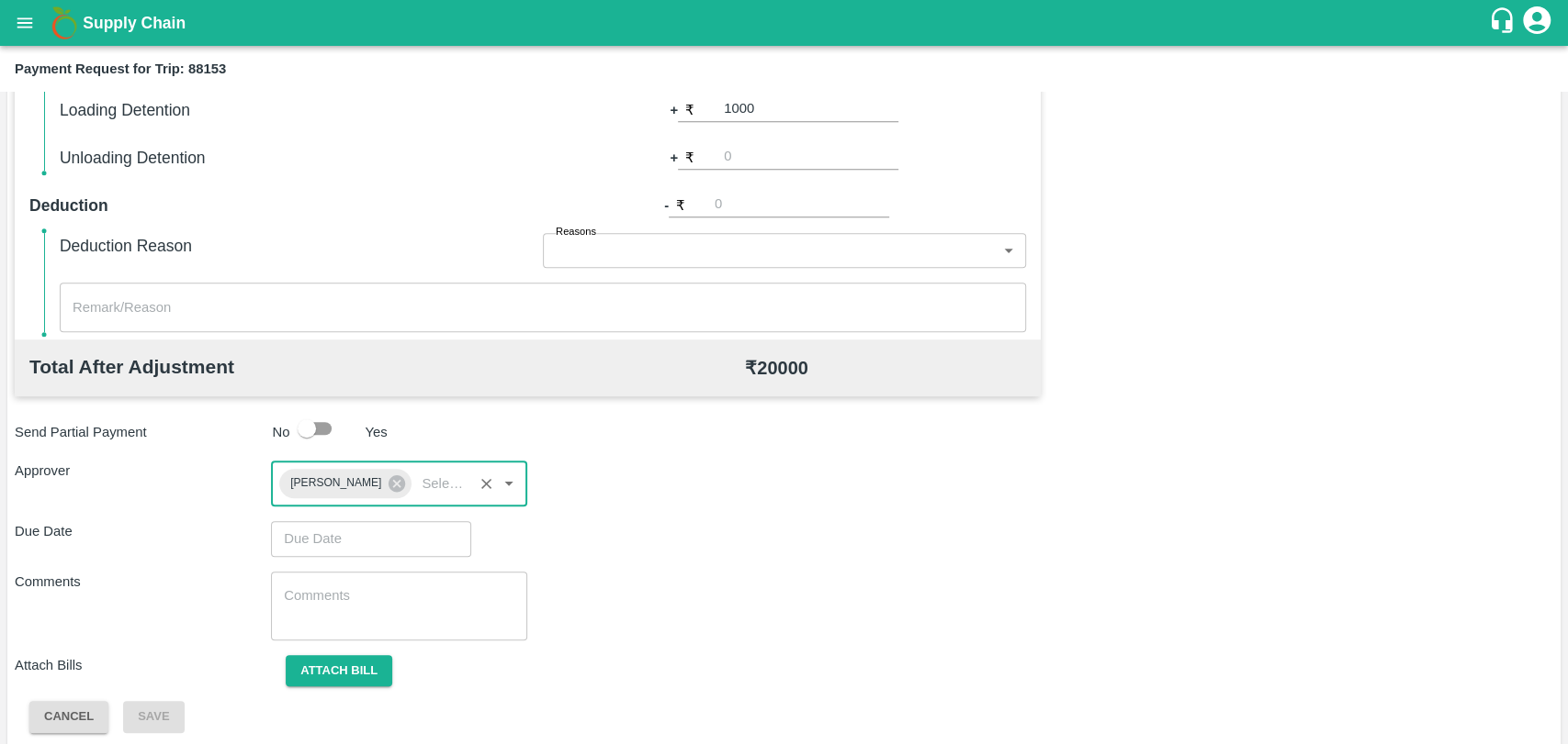
type input "DD/MM/YYYY hh:mm aa"
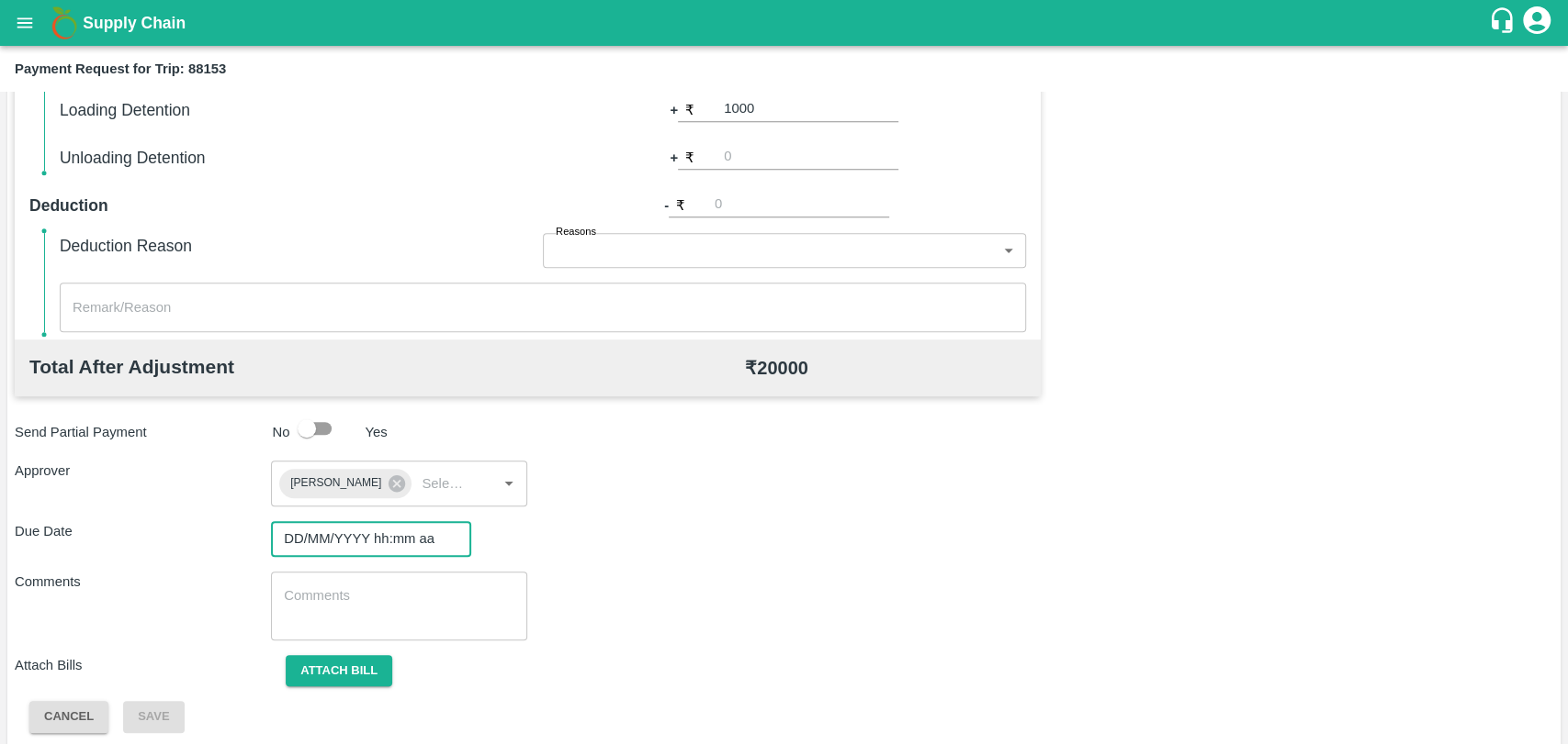
click at [326, 536] on input "DD/MM/YYYY hh:mm aa" at bounding box center [364, 538] width 188 height 35
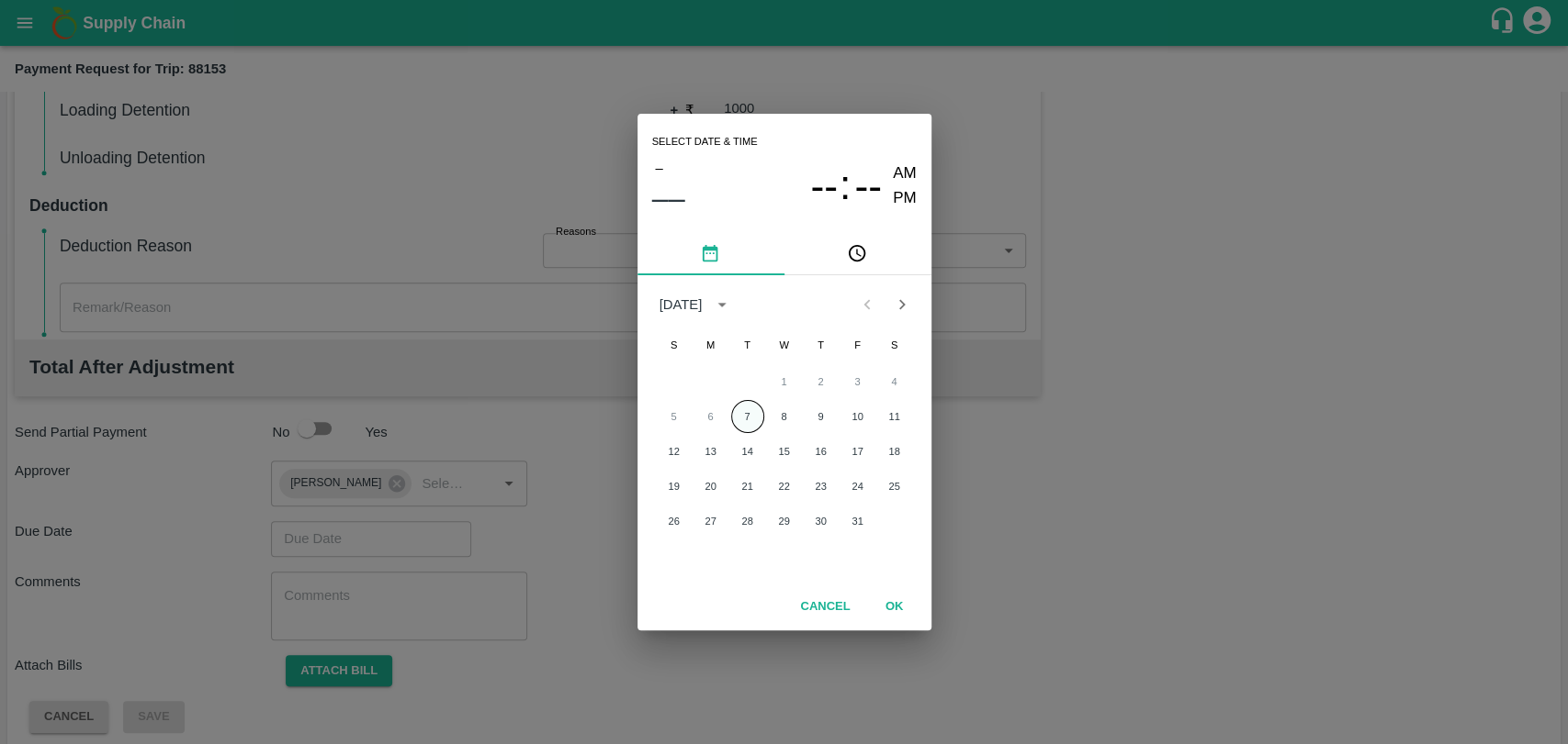
click at [746, 421] on button "7" at bounding box center [747, 416] width 33 height 33
type input "[DATE] 12:00 AM"
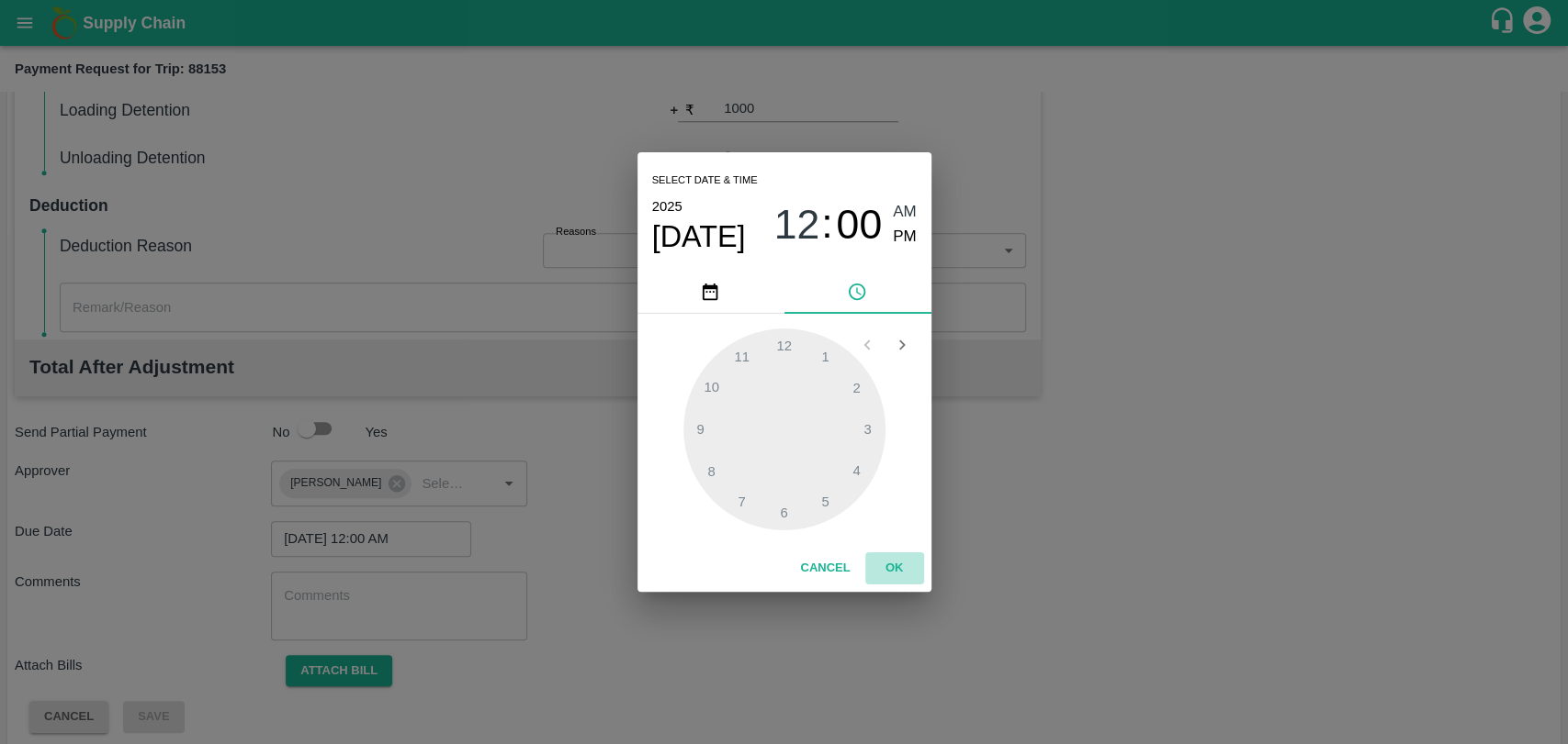
click at [879, 573] on button "OK" at bounding box center [894, 569] width 58 height 32
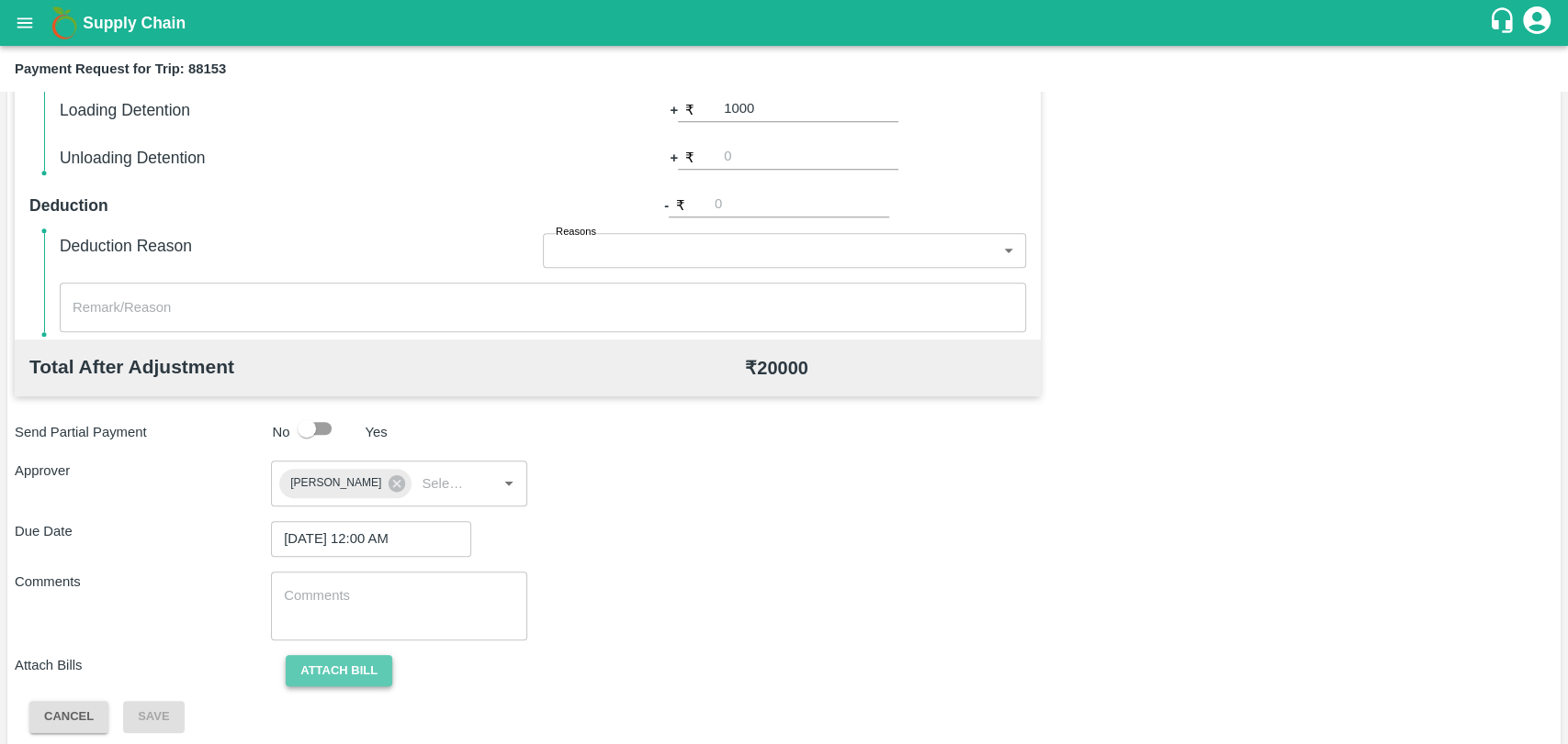
click at [300, 659] on button "Attach bill" at bounding box center [339, 671] width 107 height 32
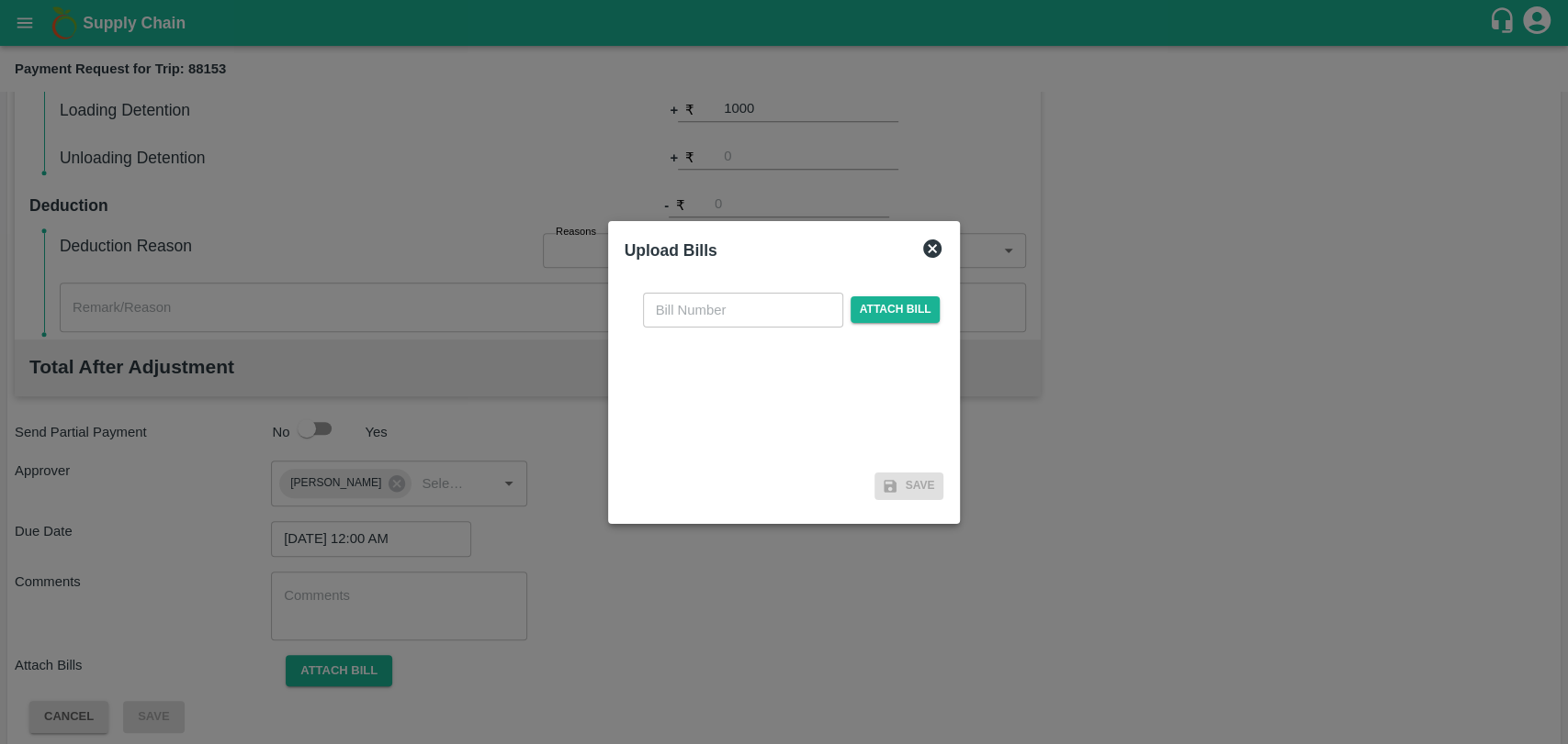
click at [709, 295] on input "text" at bounding box center [742, 310] width 200 height 35
type input "4004"
click at [888, 296] on span "Attach bill" at bounding box center [894, 309] width 90 height 26
click at [0, 0] on input "Attach bill" at bounding box center [0, 0] width 0 height 0
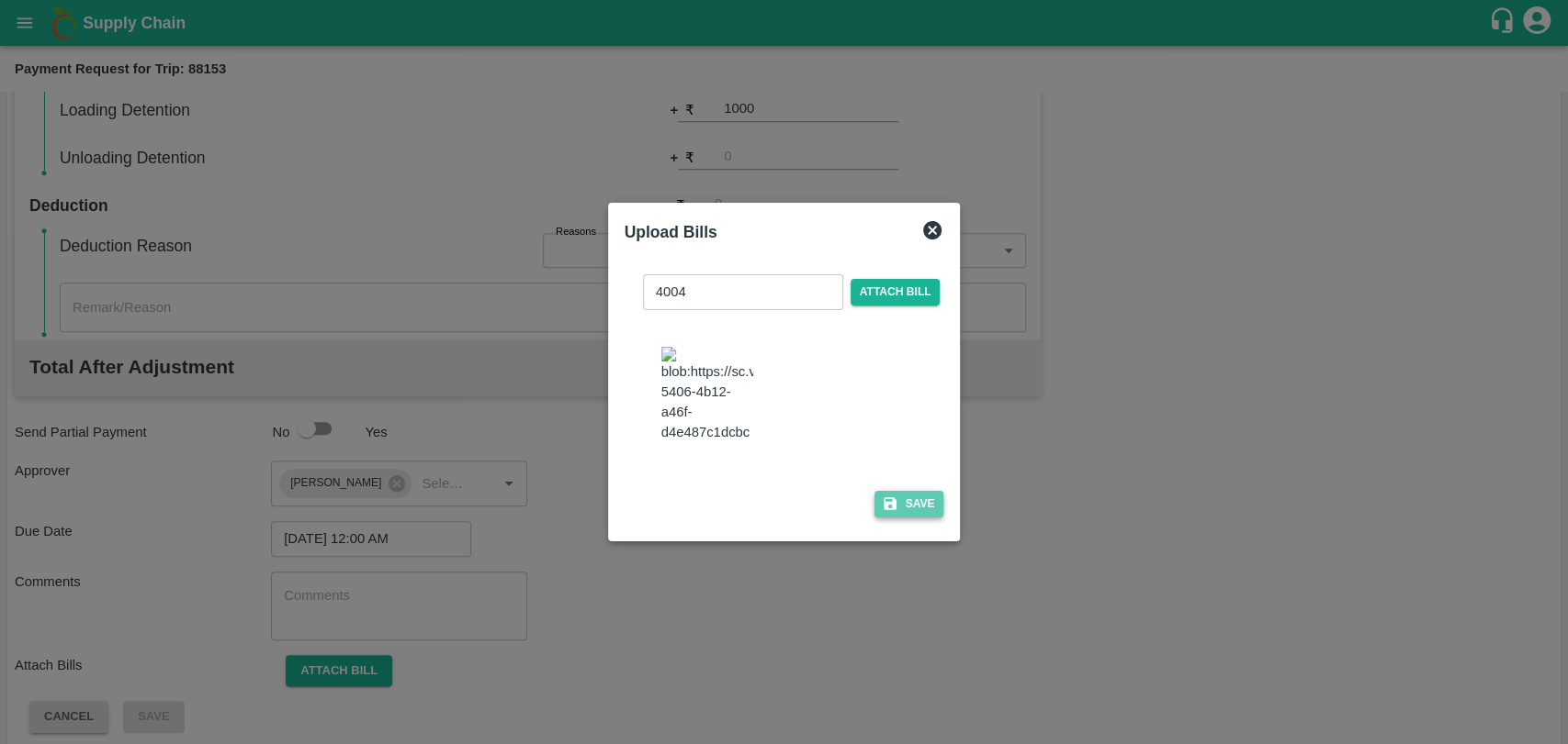
click at [887, 496] on icon "button" at bounding box center [890, 504] width 17 height 17
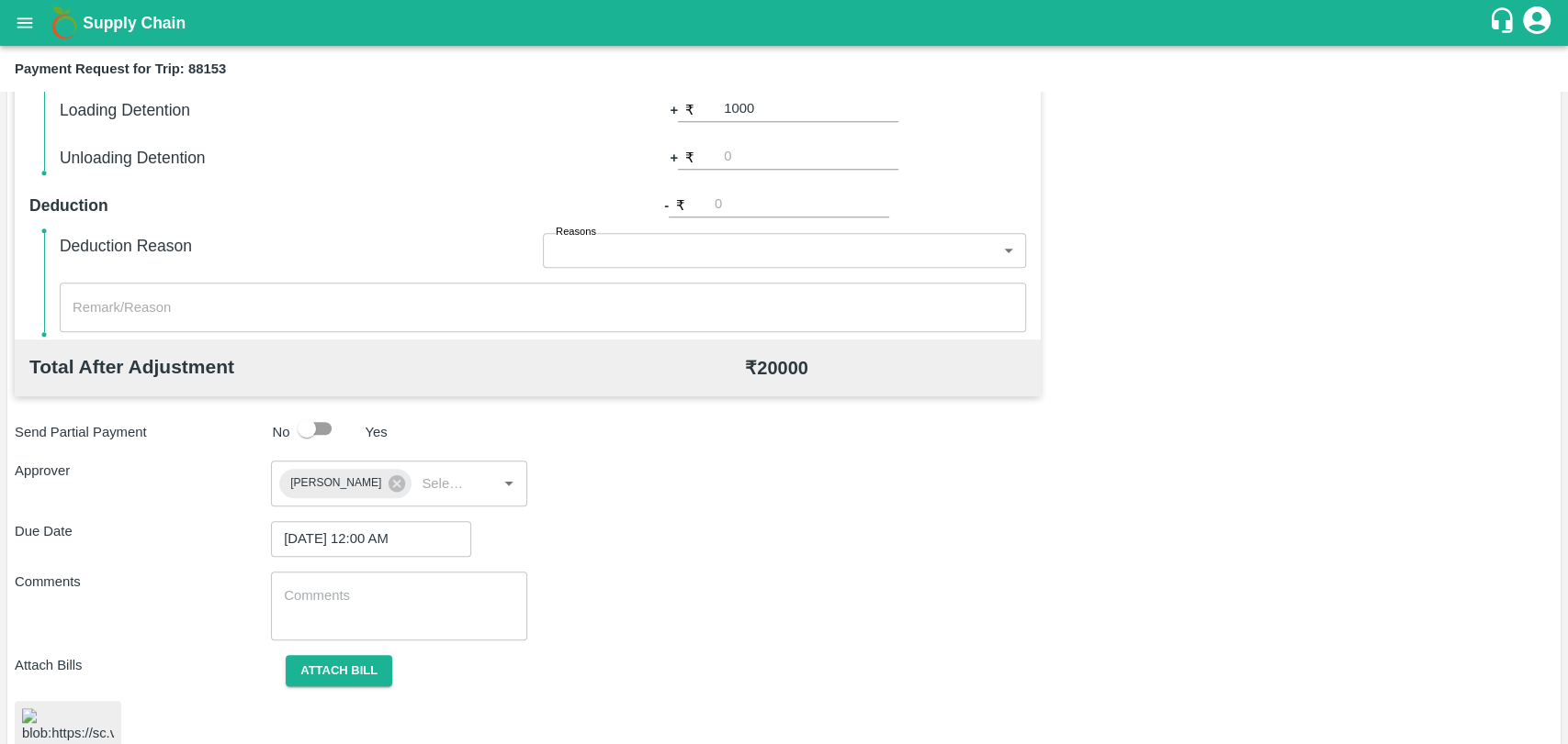
scroll to position [765, 0]
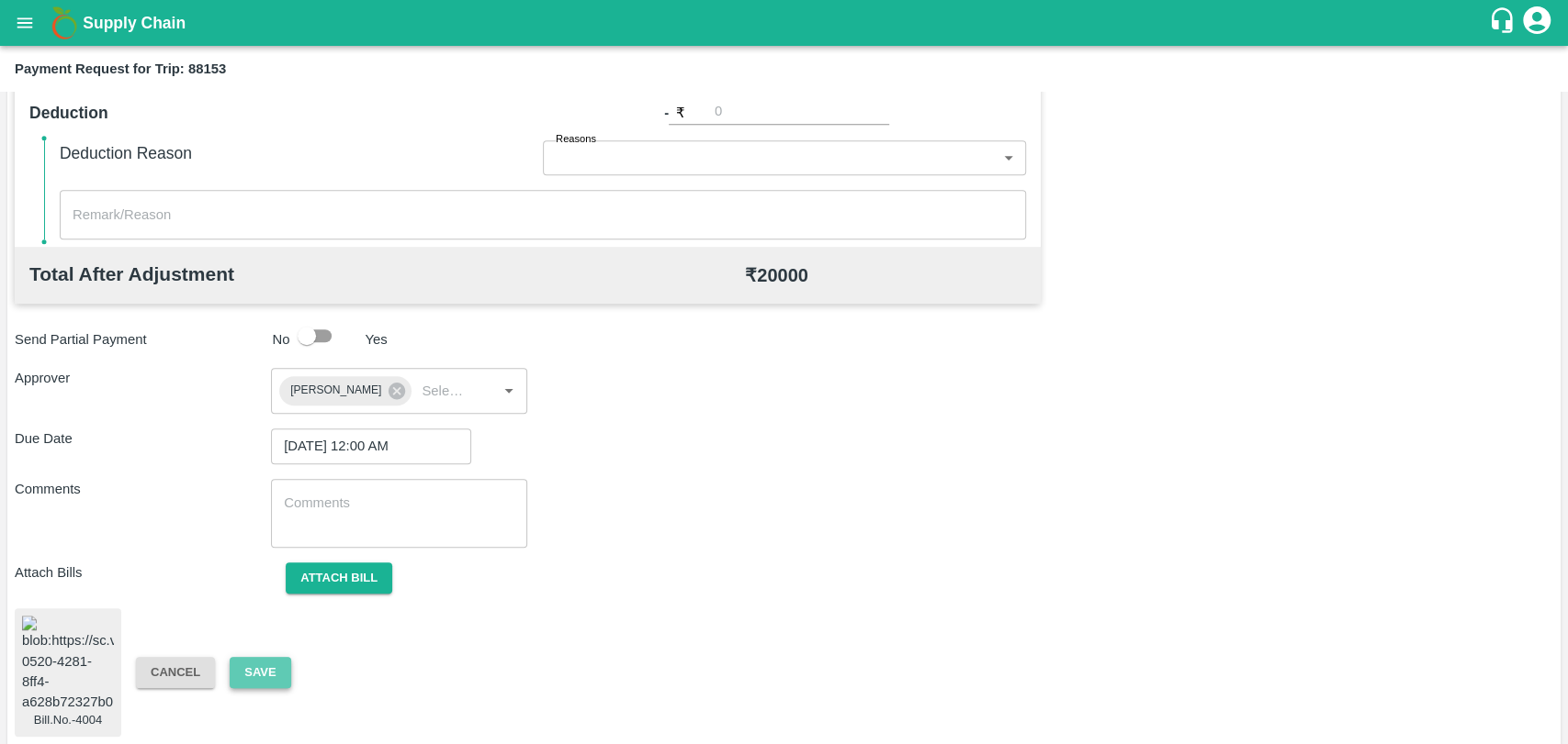
click at [265, 657] on button "Save" at bounding box center [259, 673] width 60 height 32
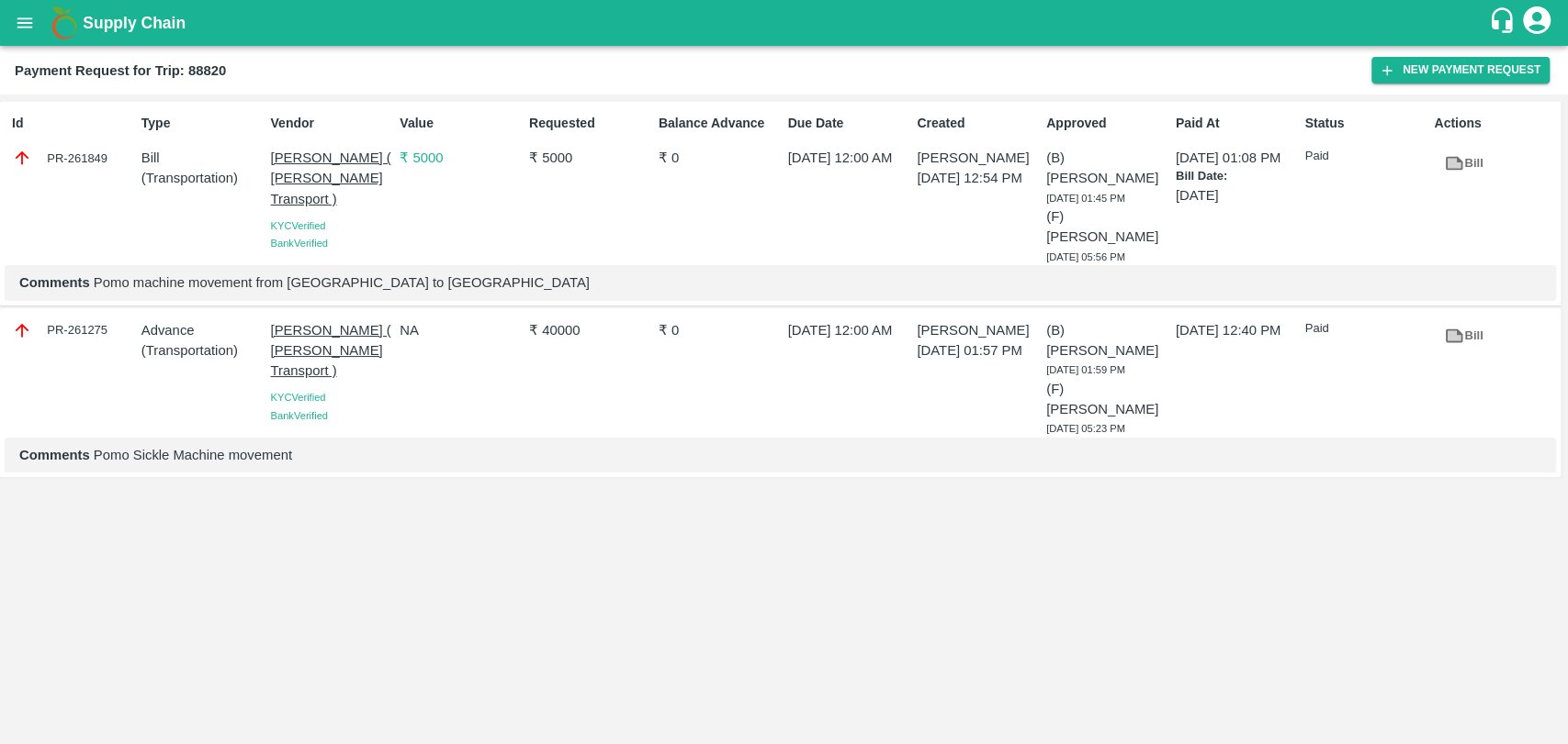
click at [16, 29] on icon "open drawer" at bounding box center [25, 23] width 20 height 20
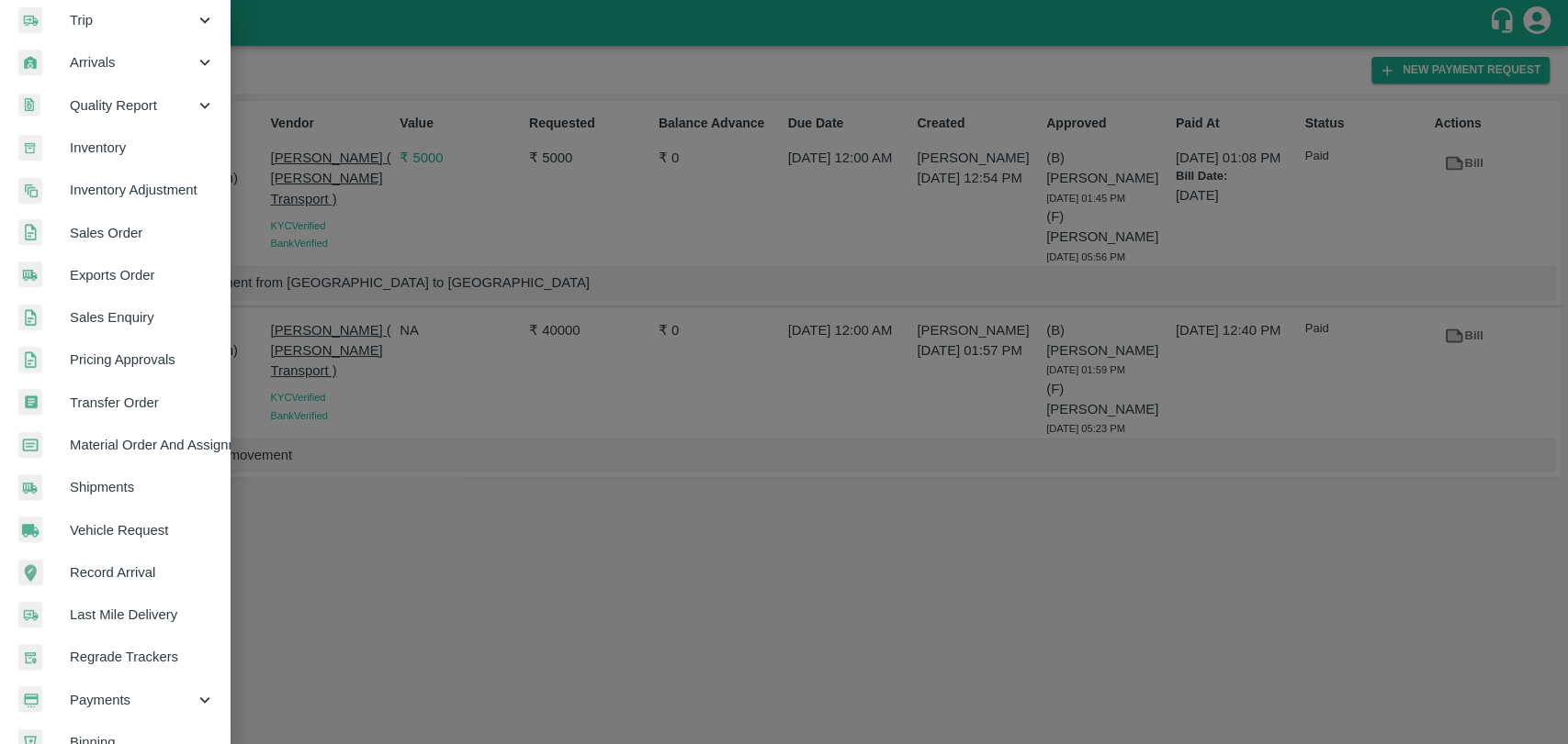
scroll to position [301, 0]
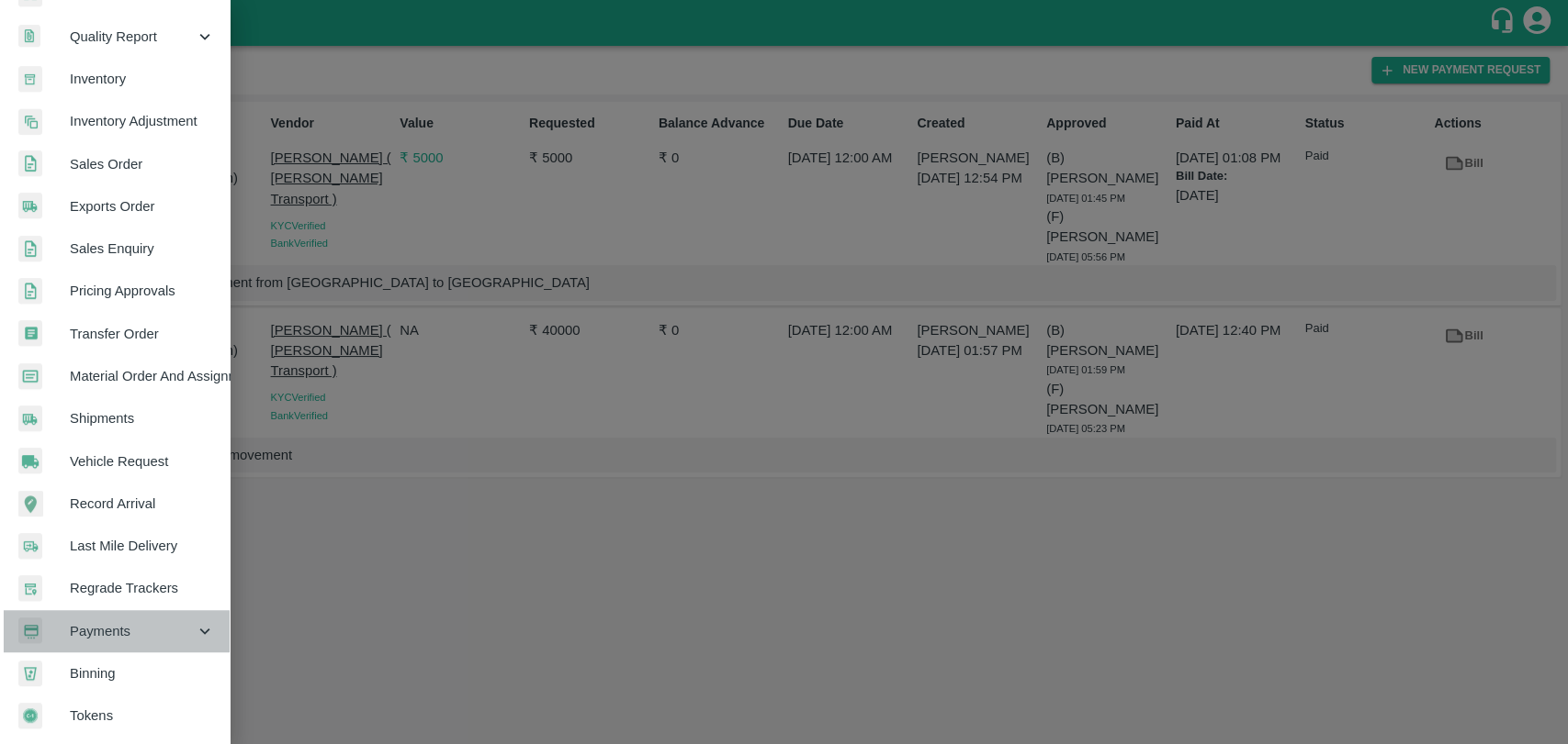
click at [140, 632] on span "Payments" at bounding box center [132, 631] width 125 height 20
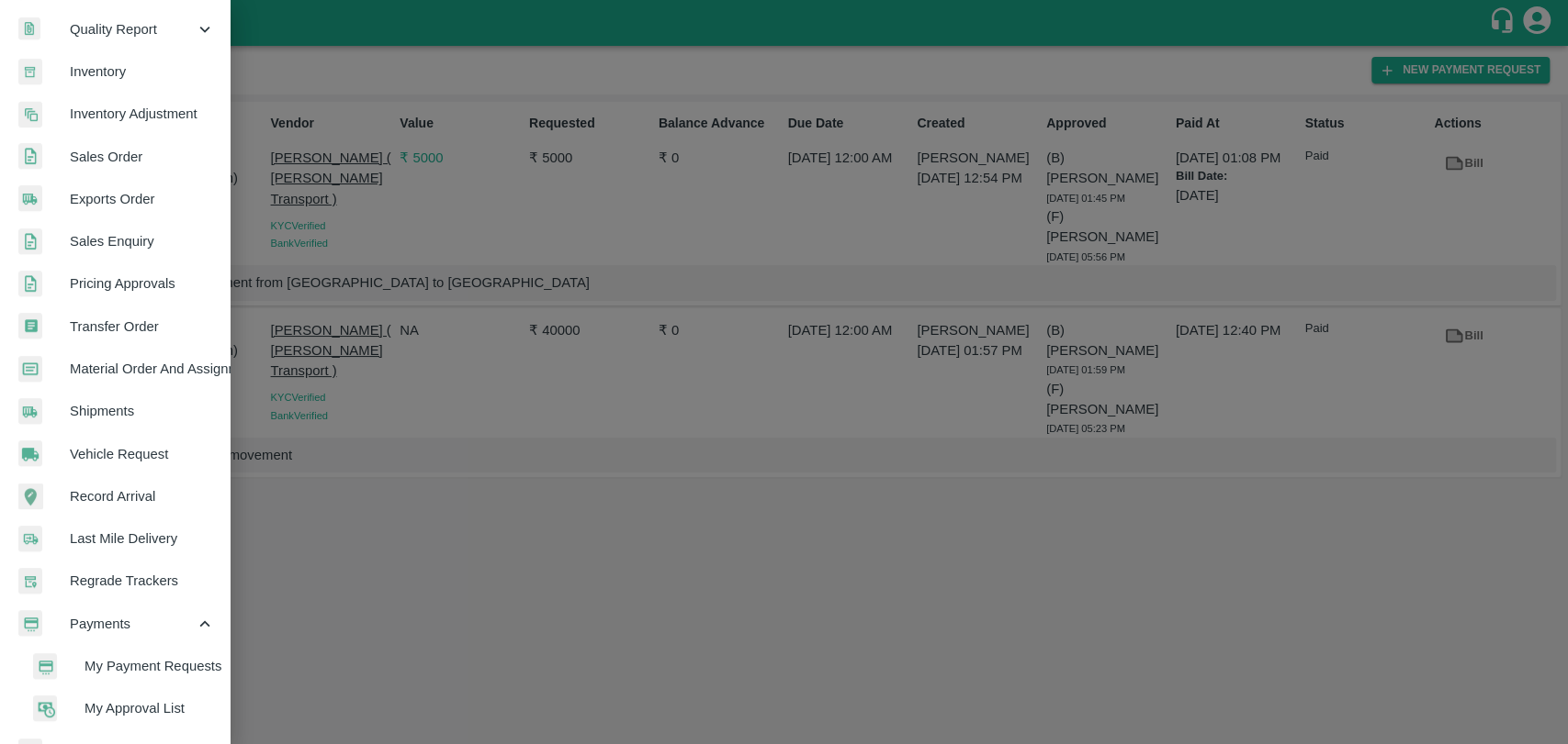
click at [130, 656] on span "My Payment Requests" at bounding box center [150, 666] width 130 height 20
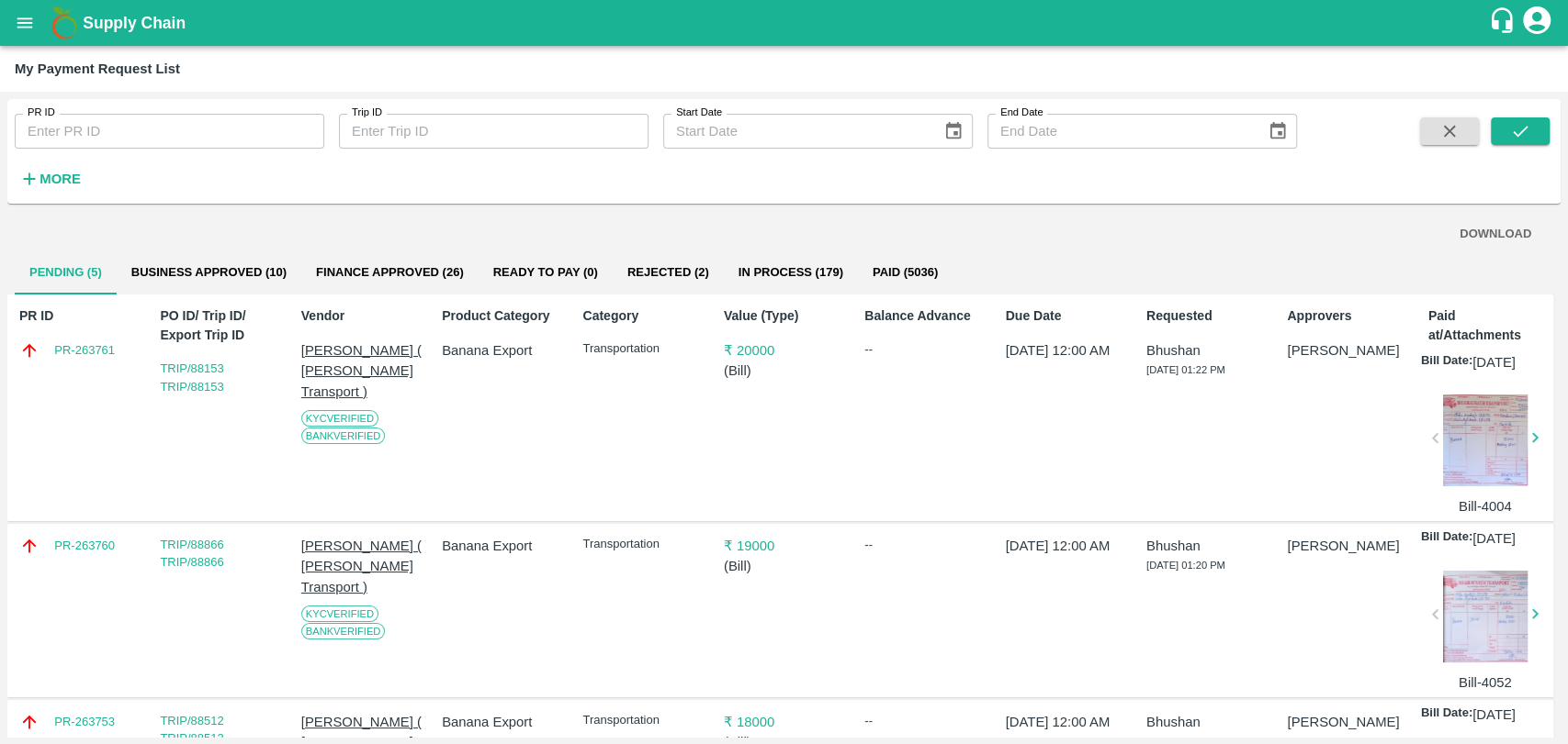
click at [244, 228] on div "DOWNLOAD" at bounding box center [783, 235] width 1509 height 32
click at [227, 276] on button "Business Approved (10)" at bounding box center [209, 273] width 185 height 44
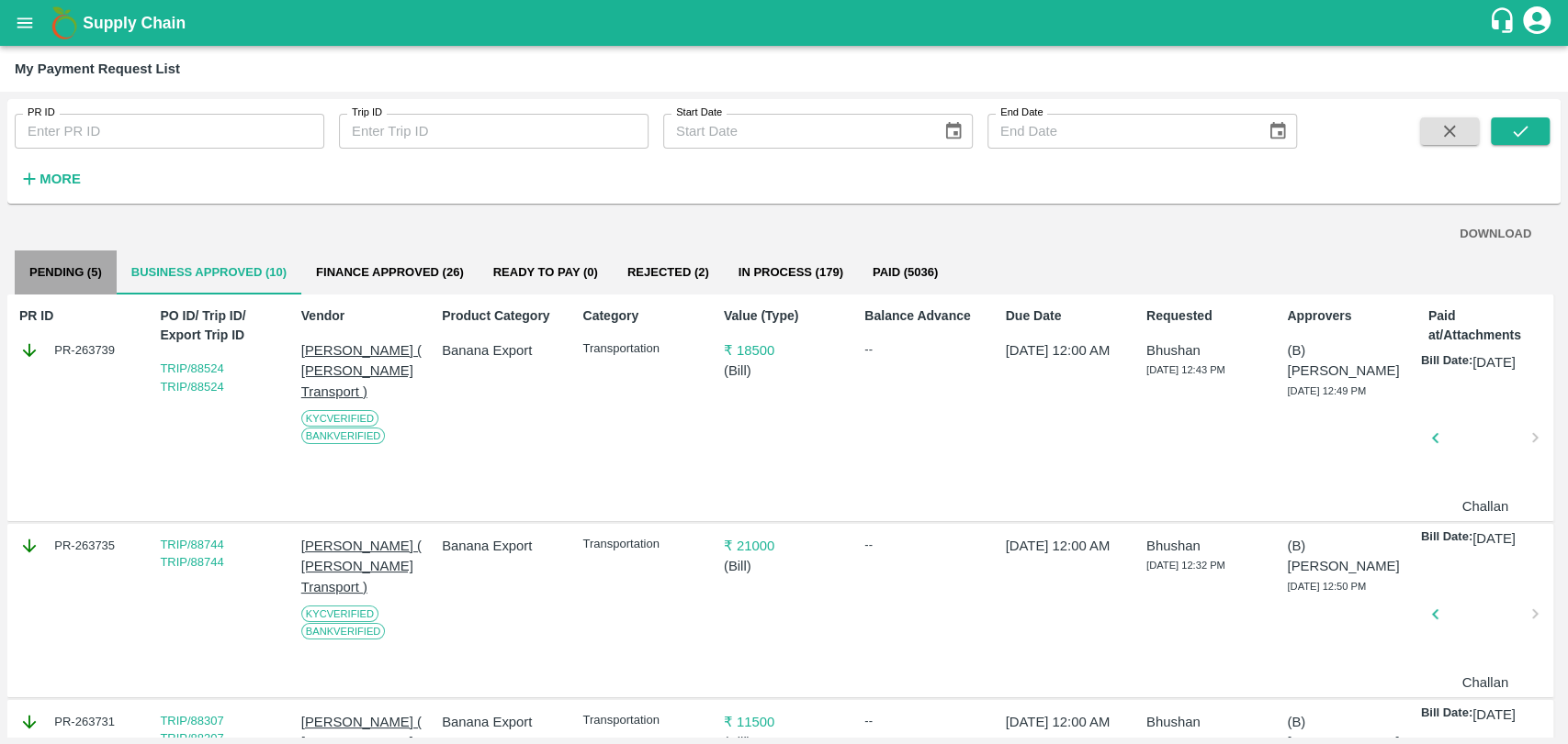
click at [52, 253] on button "Pending (5)" at bounding box center [66, 273] width 102 height 44
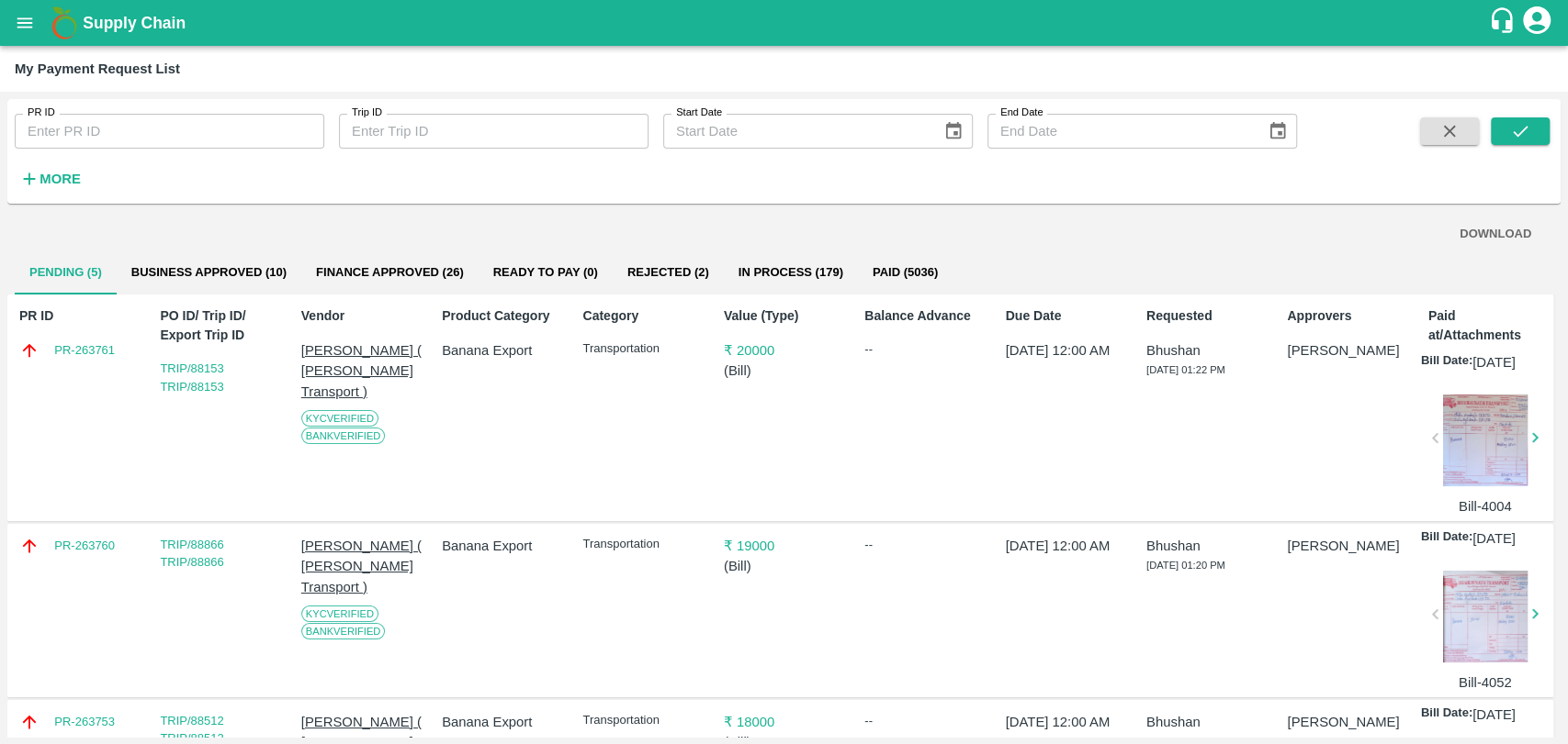
click at [351, 240] on div "DOWNLOAD" at bounding box center [783, 235] width 1509 height 32
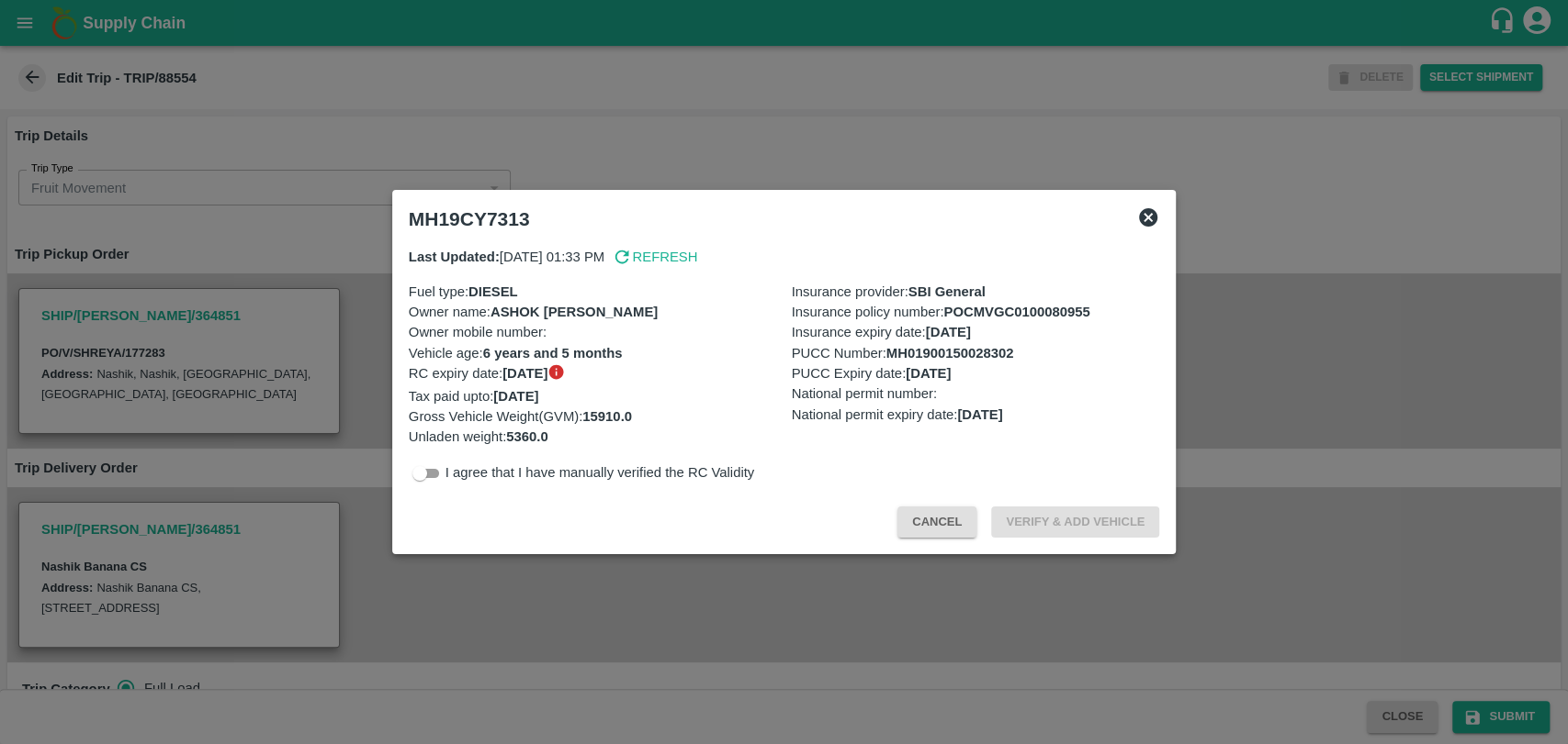
click at [977, 521] on span "Cancel" at bounding box center [943, 521] width 93 height 15
click at [919, 523] on button "Cancel" at bounding box center [937, 522] width 79 height 32
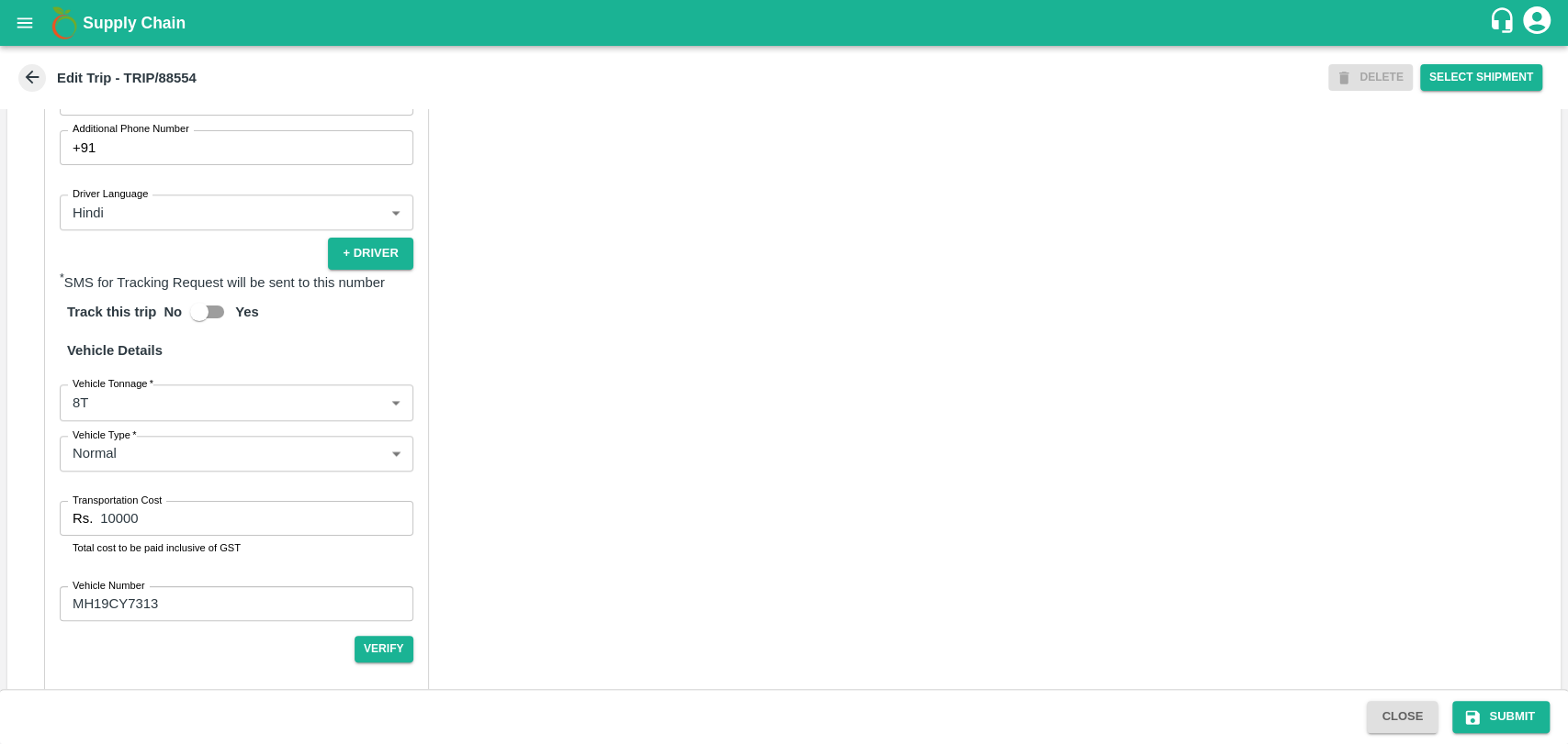
scroll to position [1178, 0]
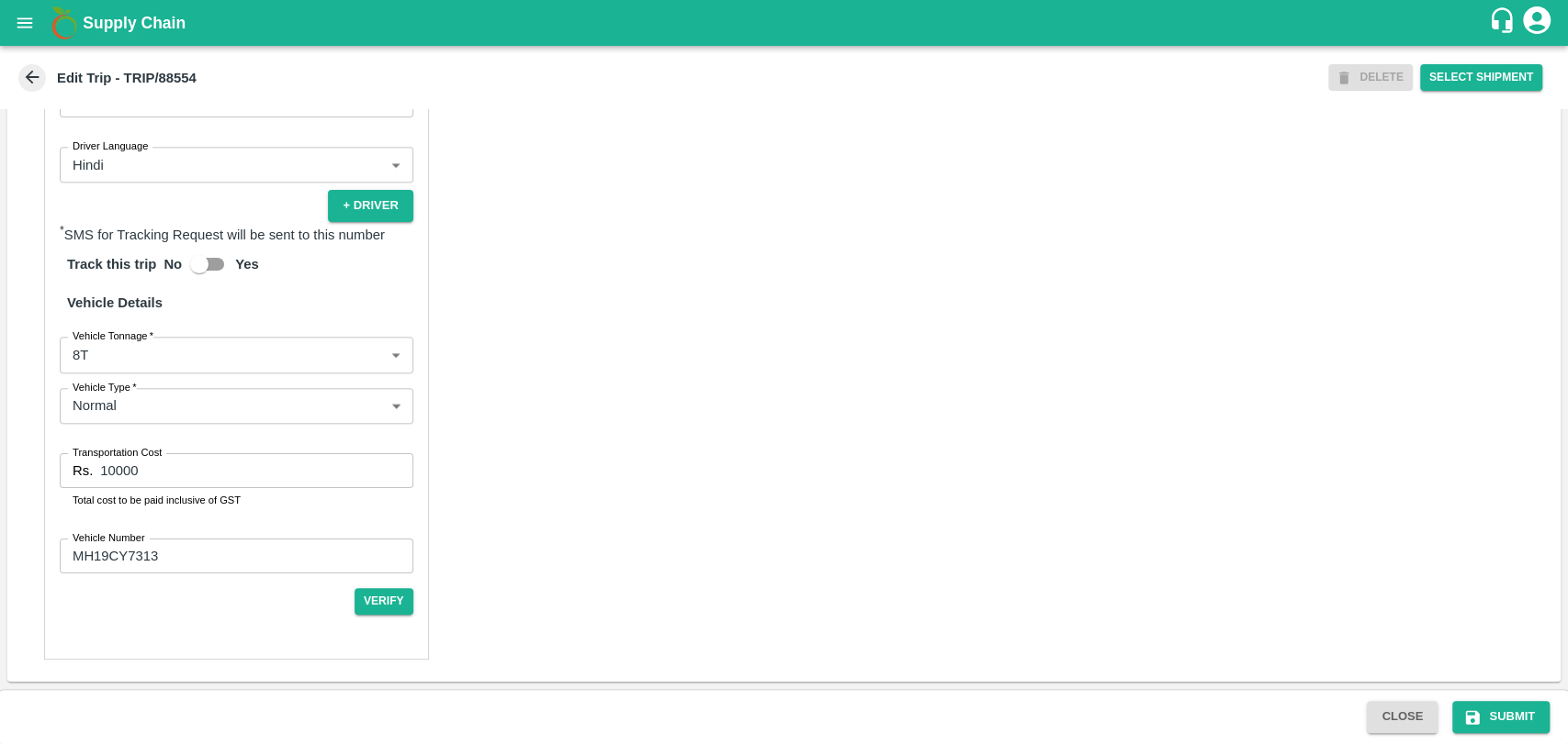
click at [95, 369] on body "Supply Chain Edit Trip - TRIP/88554 DELETE Select Shipment Trip Details Trip Ty…" at bounding box center [784, 372] width 1568 height 744
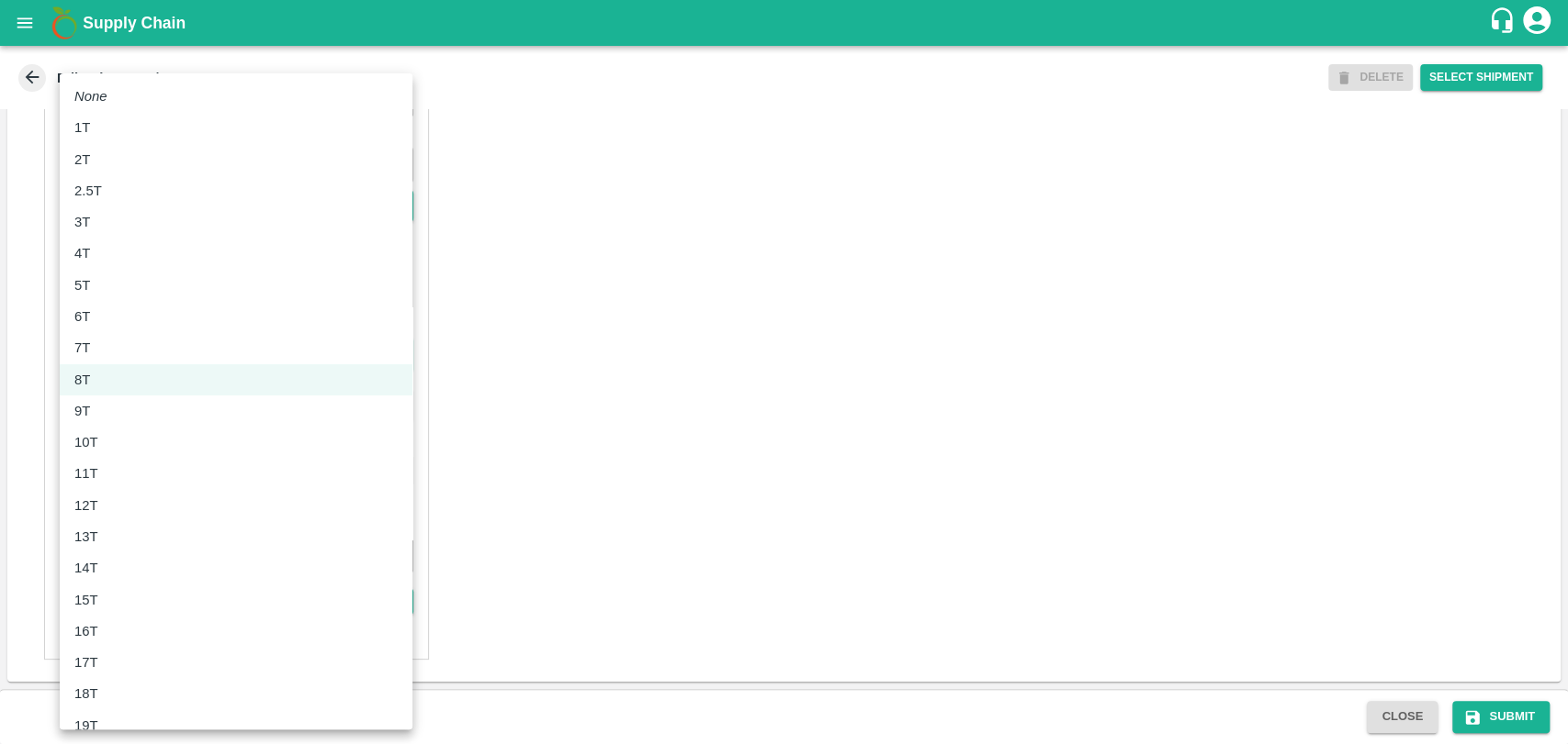
click at [101, 450] on div "10T" at bounding box center [91, 441] width 33 height 20
type input "10000"
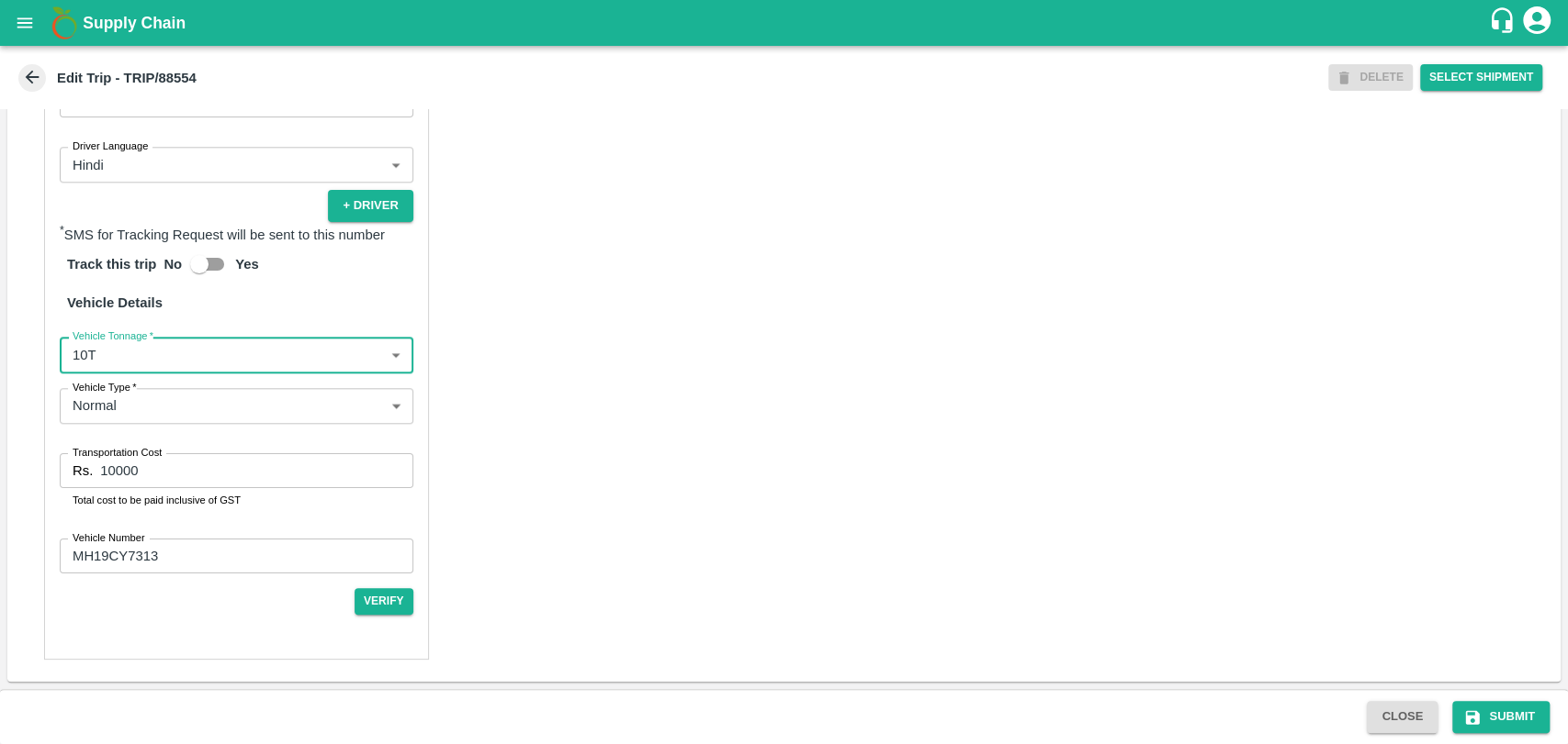
click at [114, 466] on input "10000" at bounding box center [256, 471] width 312 height 35
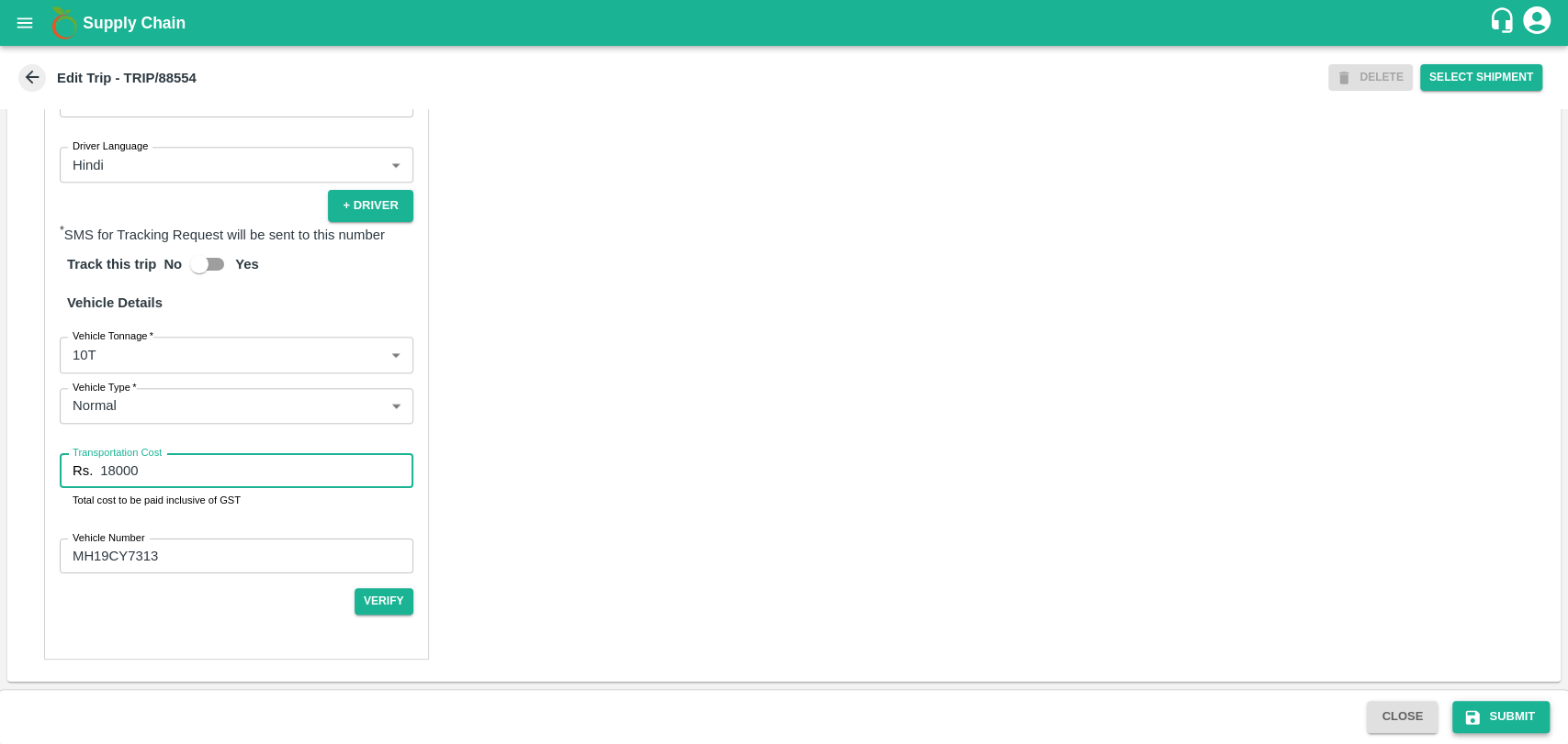
type input "18000"
click at [1504, 725] on button "Submit" at bounding box center [1500, 718] width 97 height 32
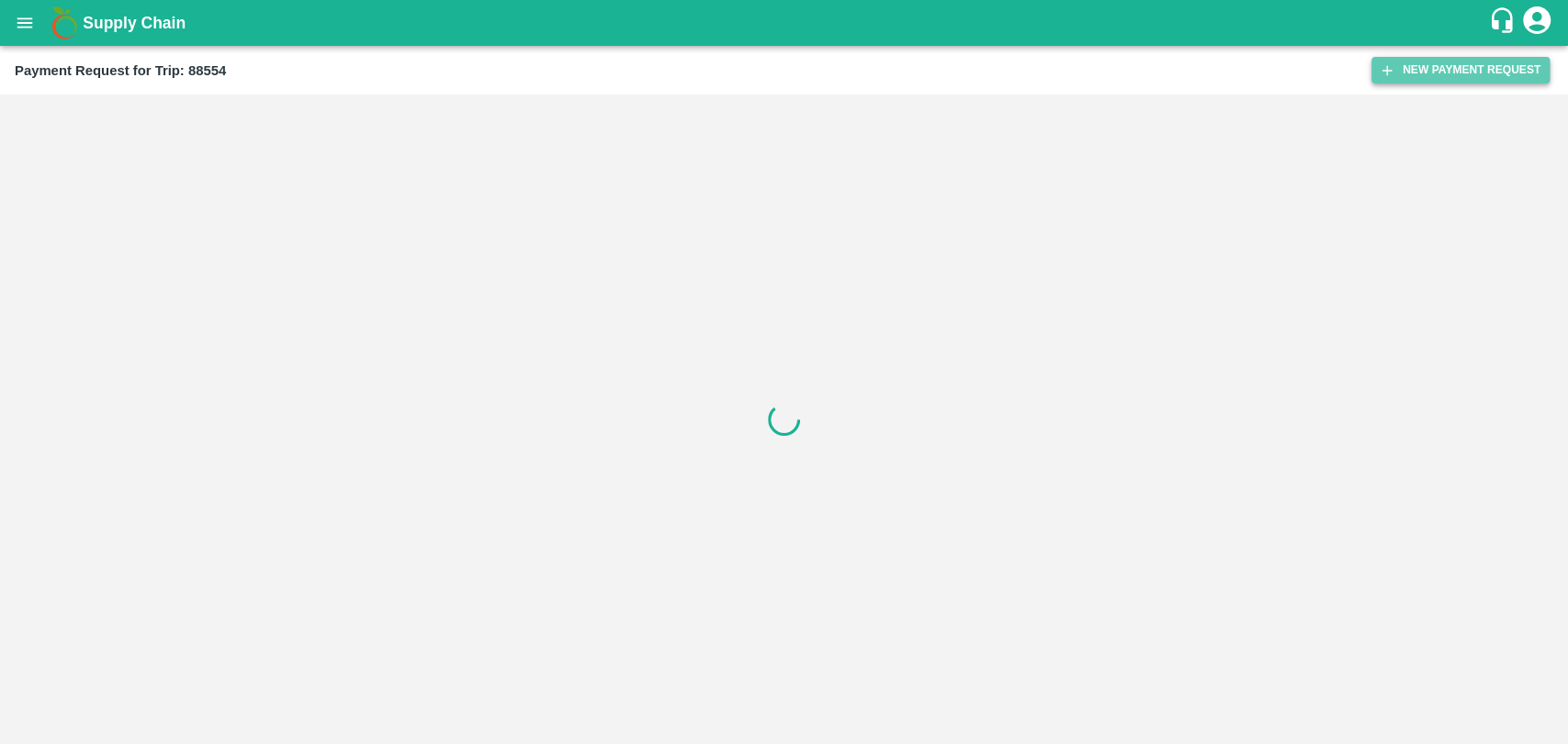
click at [1406, 75] on button "New Payment Request" at bounding box center [1460, 70] width 178 height 26
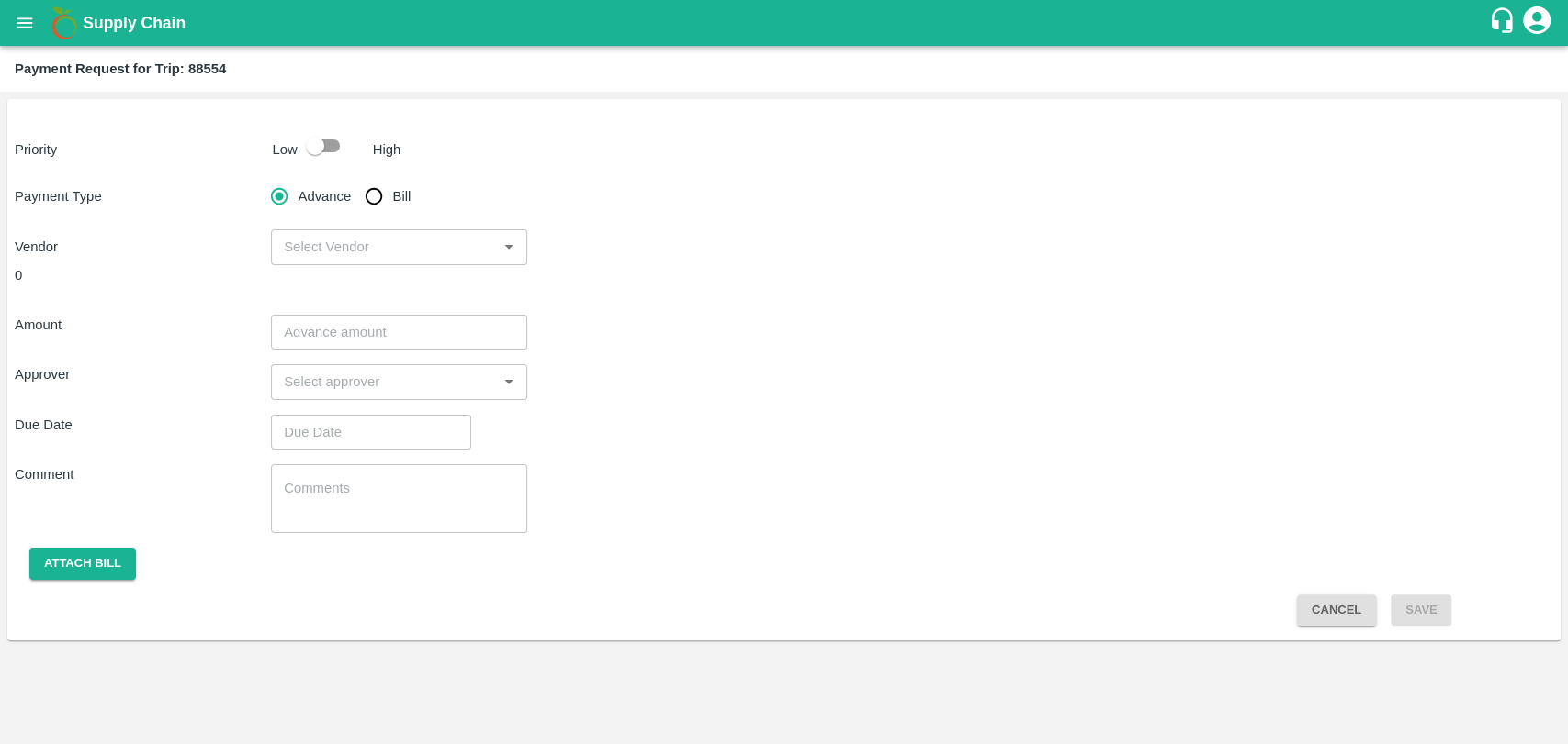
click at [295, 147] on p "Low" at bounding box center [285, 149] width 25 height 20
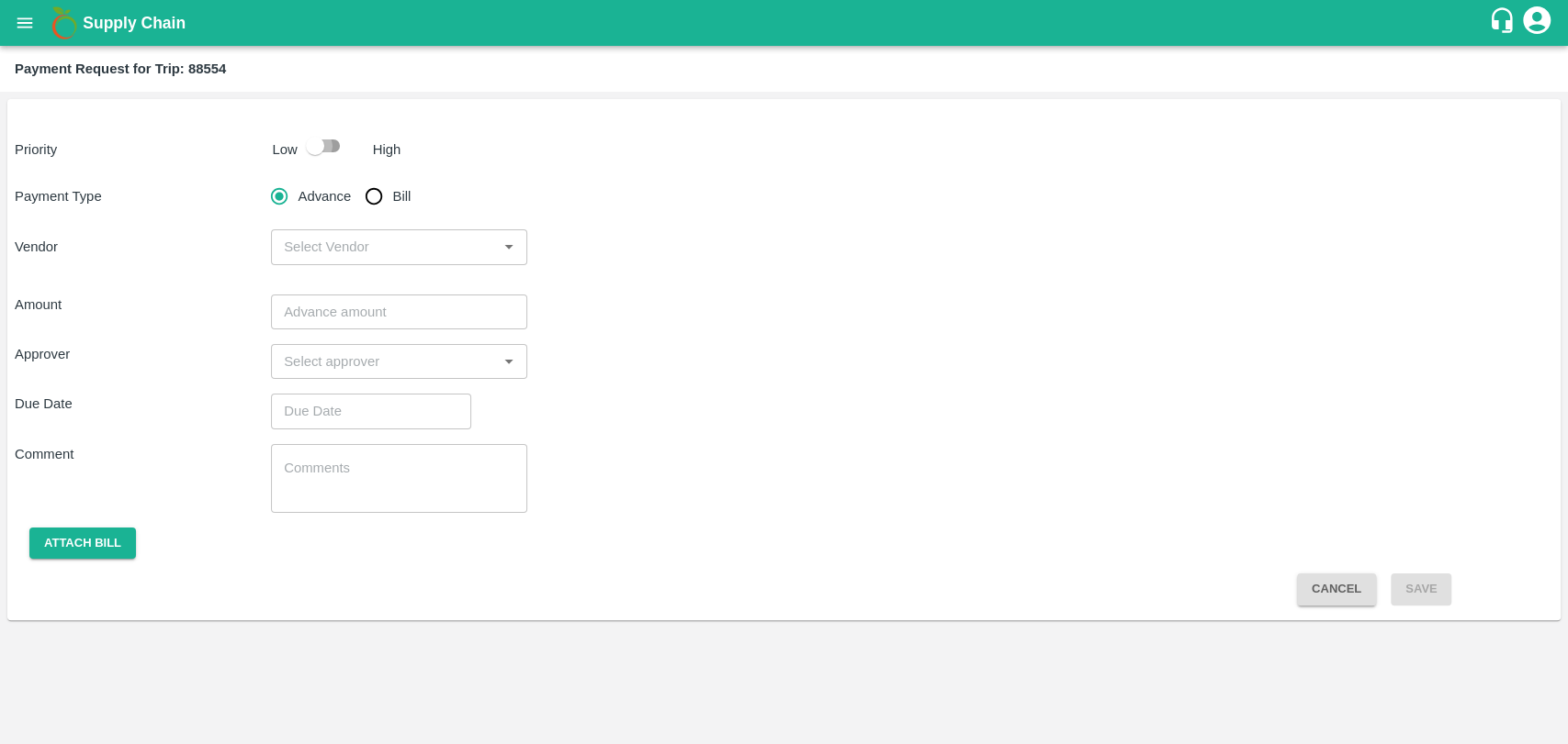
click at [332, 157] on input "checkbox" at bounding box center [314, 145] width 105 height 35
checkbox input "true"
click at [375, 200] on input "Bill" at bounding box center [374, 196] width 37 height 37
radio input "true"
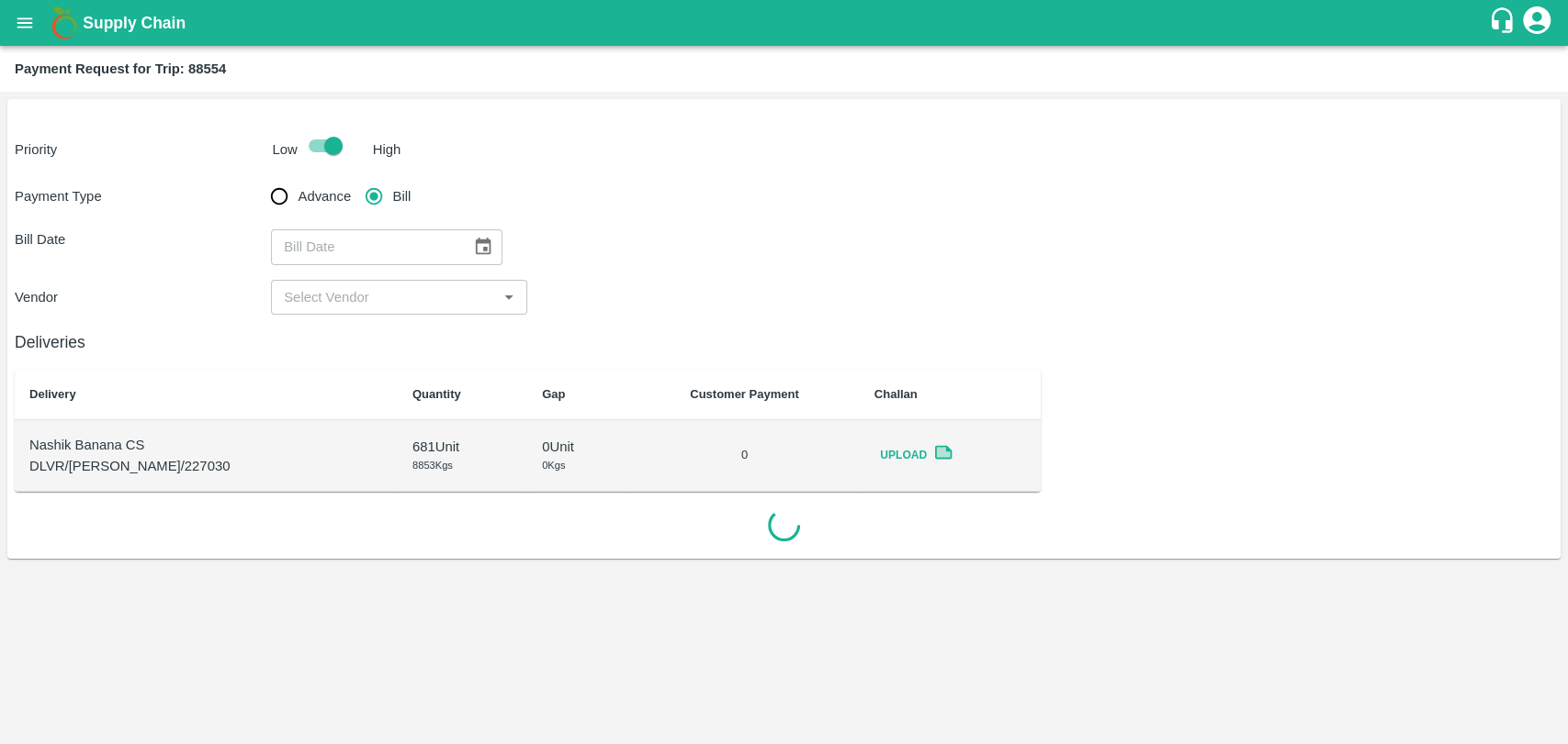
click at [473, 244] on icon "Choose date" at bounding box center [482, 246] width 20 height 20
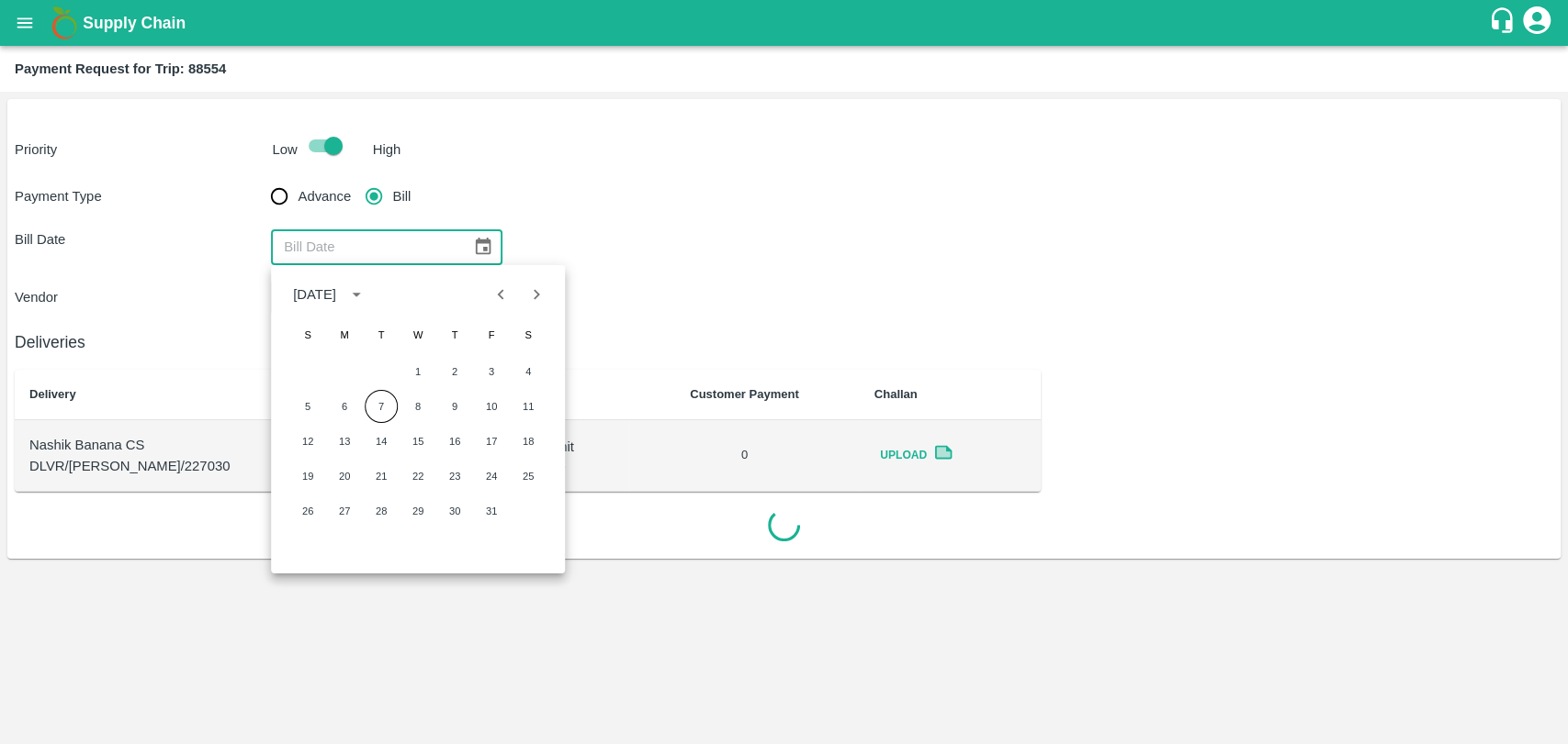
click at [501, 294] on icon "Previous month" at bounding box center [501, 294] width 20 height 20
click at [476, 448] on button "19" at bounding box center [491, 441] width 33 height 33
type input "[DATE]"
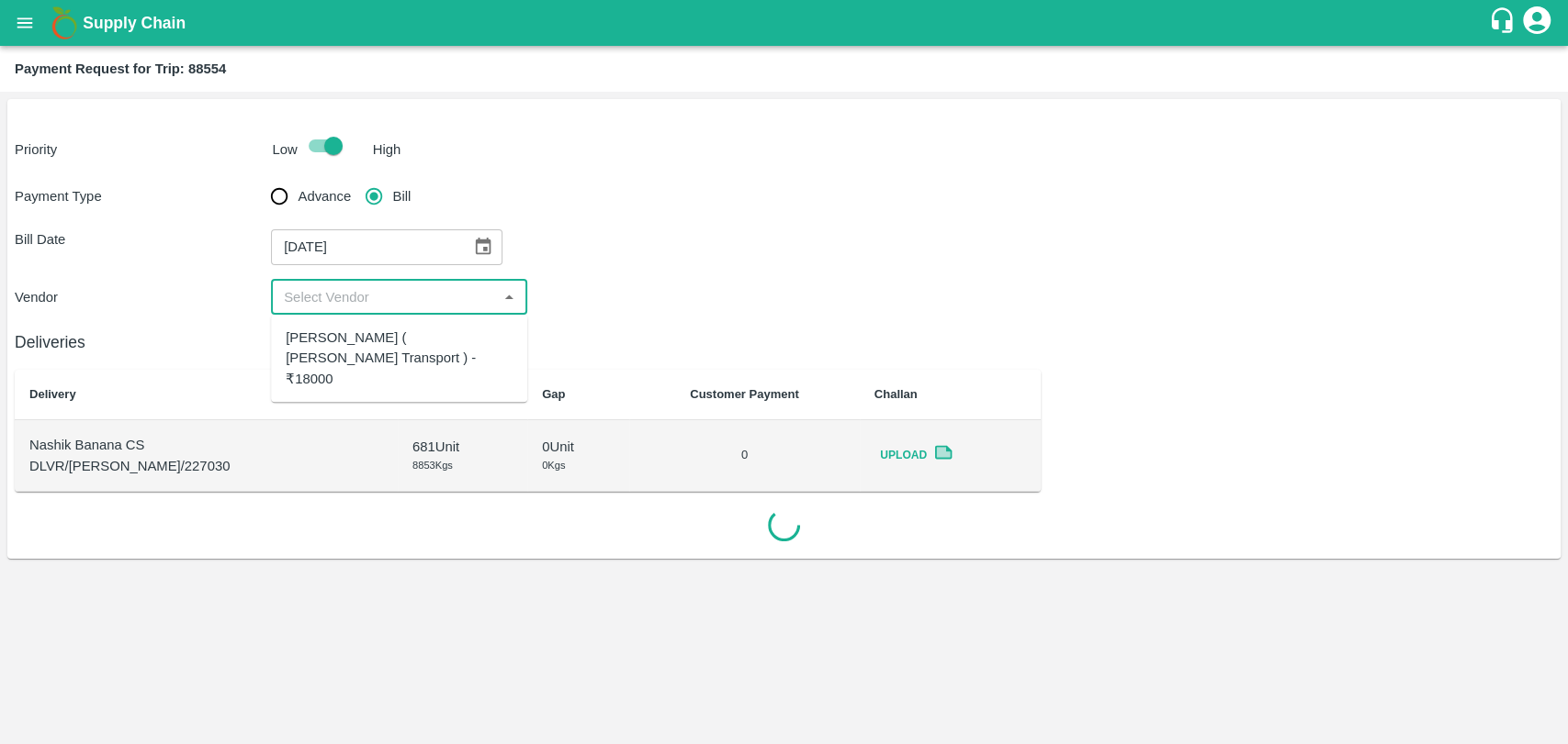
click at [326, 297] on input "input" at bounding box center [384, 297] width 215 height 24
click at [335, 327] on div "[PERSON_NAME] ( [PERSON_NAME] Transport ) - ₹18000" at bounding box center [399, 357] width 226 height 61
type input "[PERSON_NAME] ( [PERSON_NAME] Transport ) - ₹18000"
click at [1174, 402] on div "Deliveries Delivery Quantity Gap Customer Payment Challan Nashik Banana CS DLVR…" at bounding box center [784, 429] width 1538 height 229
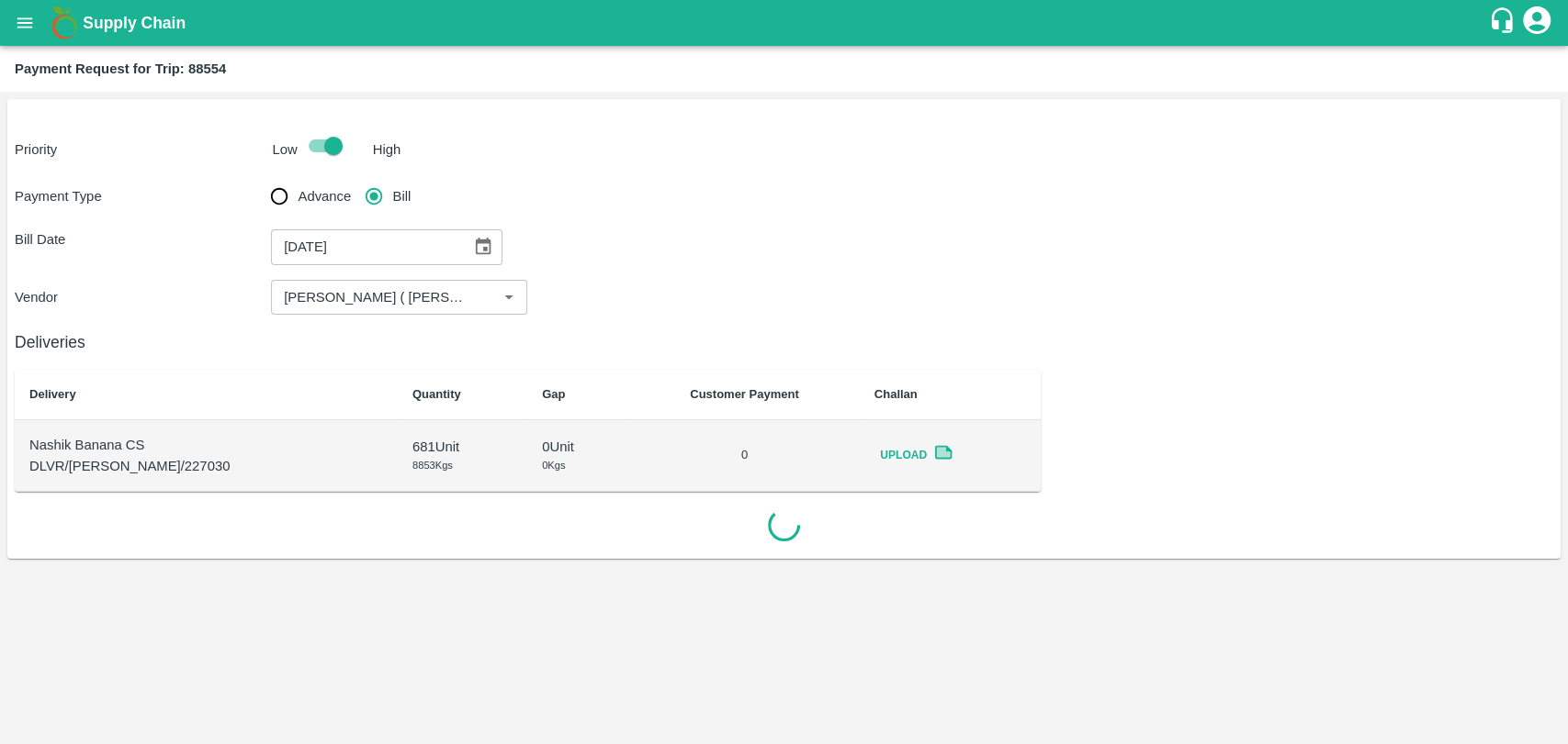
click at [1086, 399] on div "Deliveries Delivery Quantity Gap Customer Payment Challan Nashik Banana CS DLVR…" at bounding box center [784, 429] width 1538 height 229
click at [1111, 368] on div "Deliveries Delivery Quantity Gap Customer Payment Challan Nashik Banana CS DLVR…" at bounding box center [784, 429] width 1538 height 229
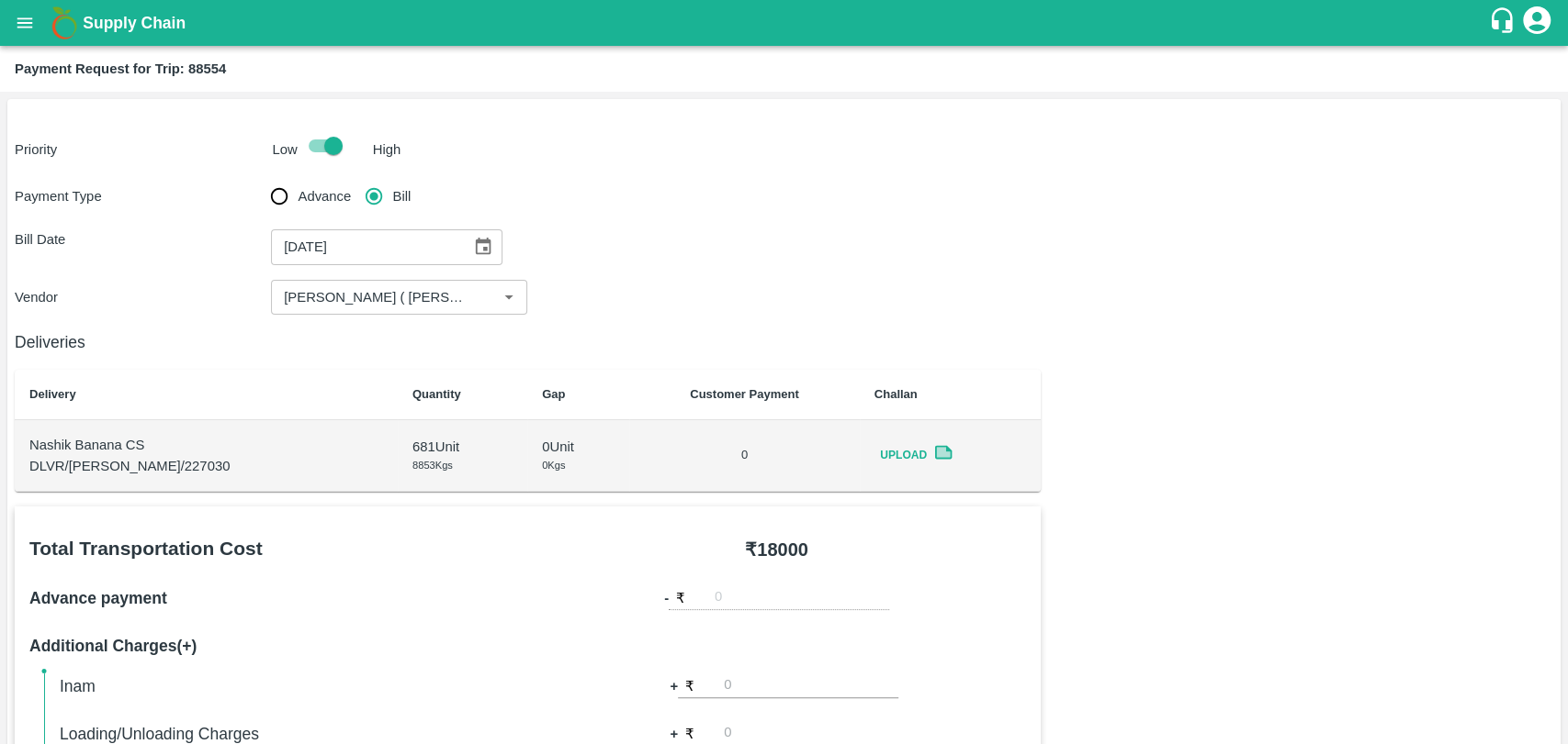
scroll to position [509, 0]
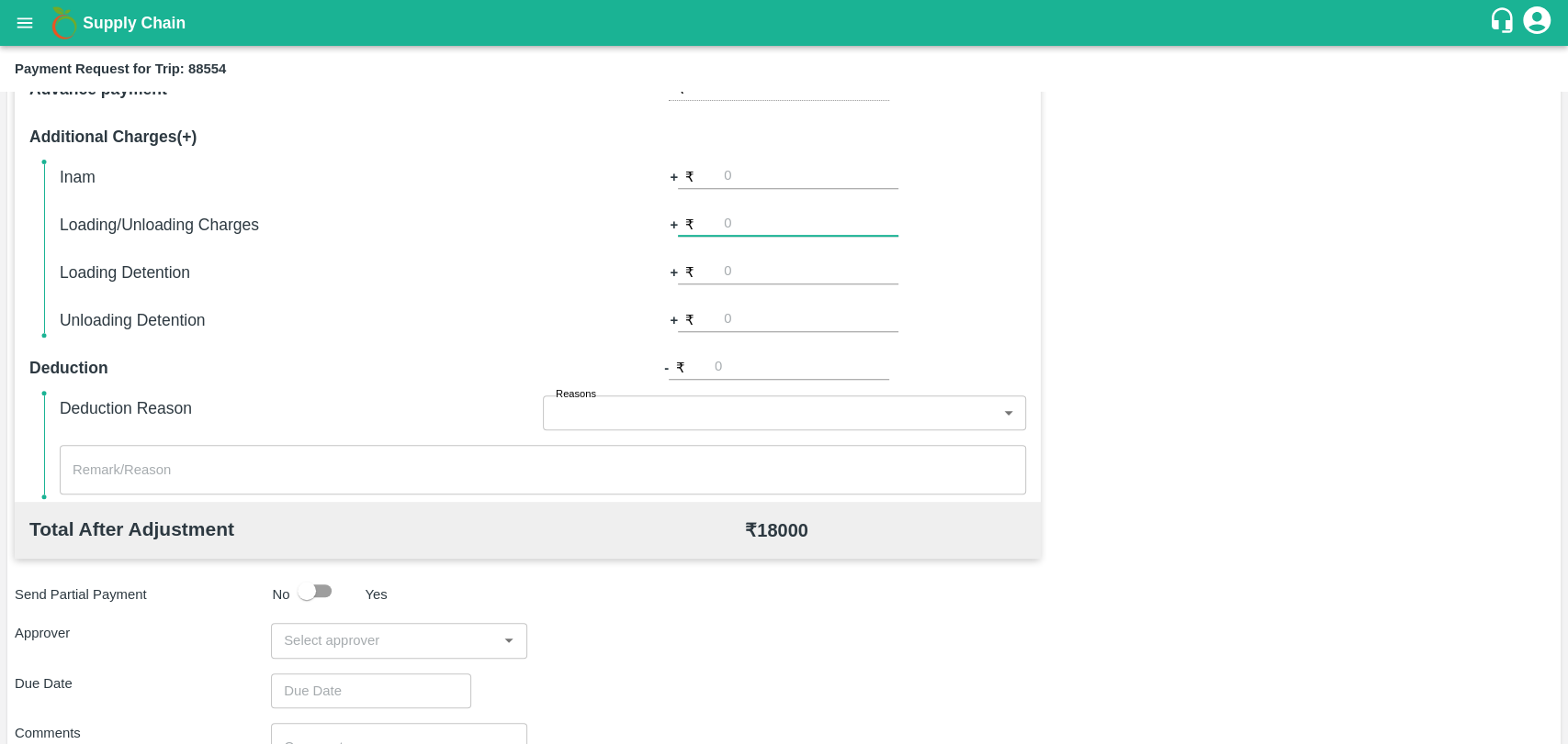
click at [773, 215] on input "number" at bounding box center [810, 224] width 175 height 25
type input "500"
click at [353, 635] on input "input" at bounding box center [384, 640] width 215 height 24
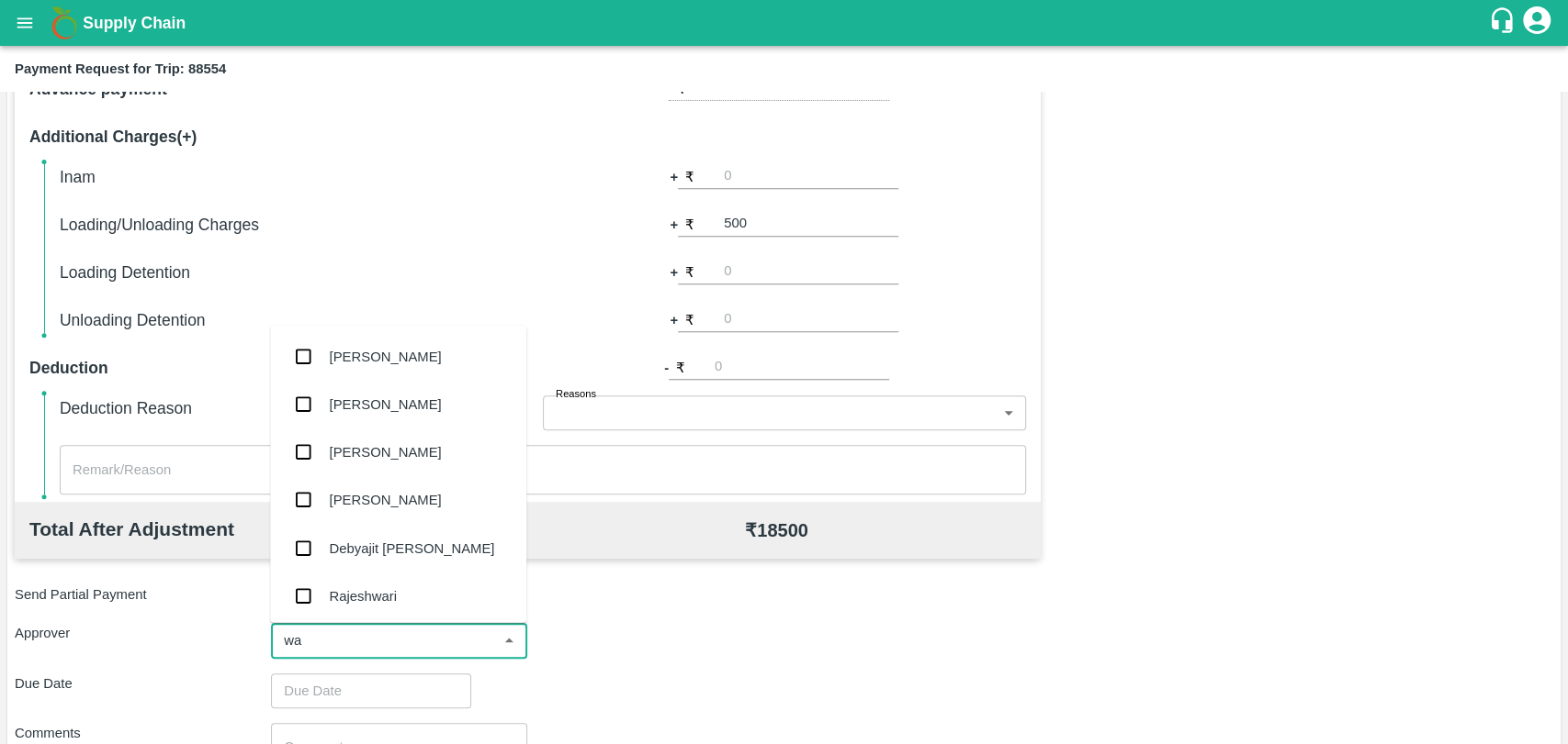
type input "wag"
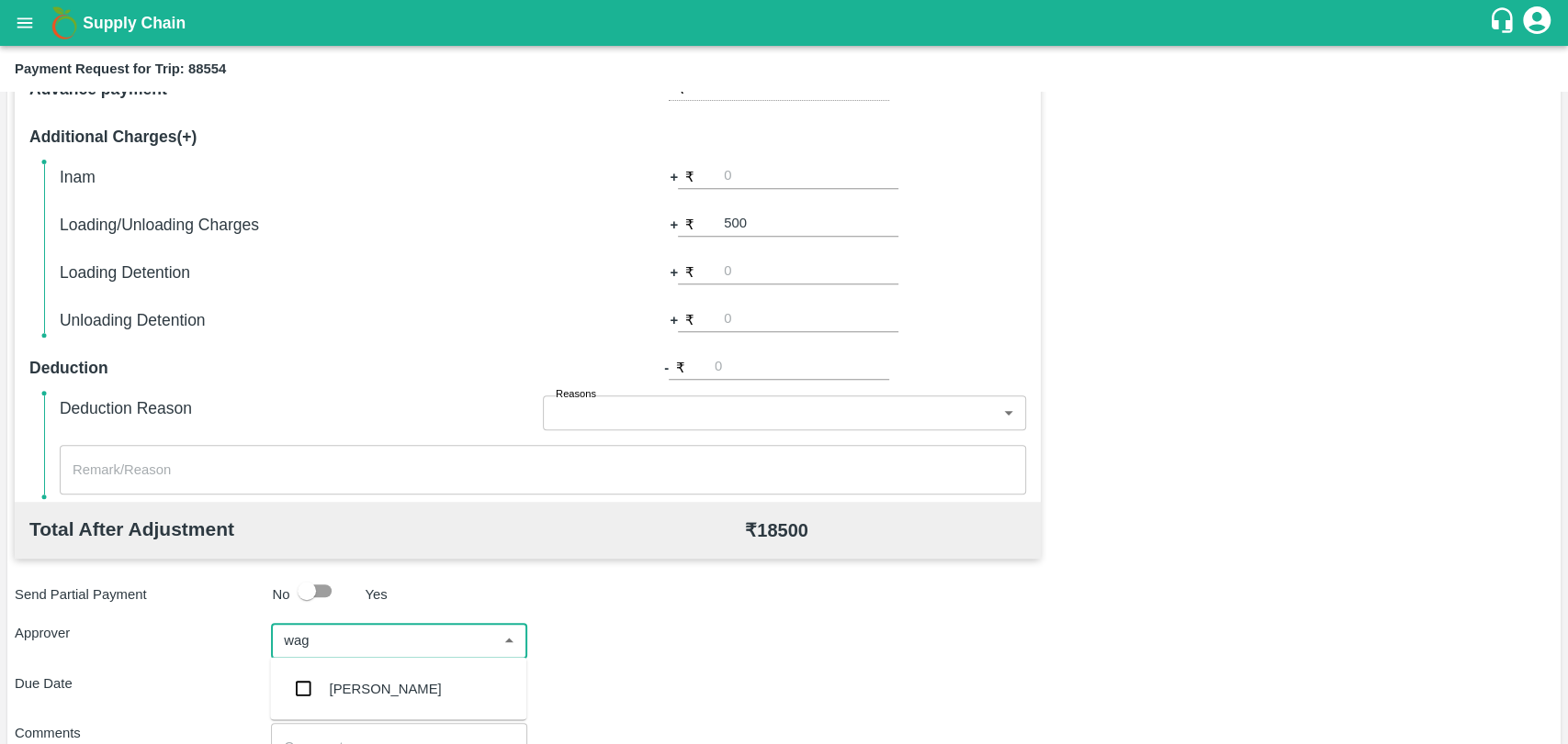
click at [352, 667] on div "[PERSON_NAME]" at bounding box center [398, 688] width 257 height 48
type input "DD/MM/YYYY hh:mm aa"
click at [356, 686] on input "DD/MM/YYYY hh:mm aa" at bounding box center [364, 701] width 188 height 35
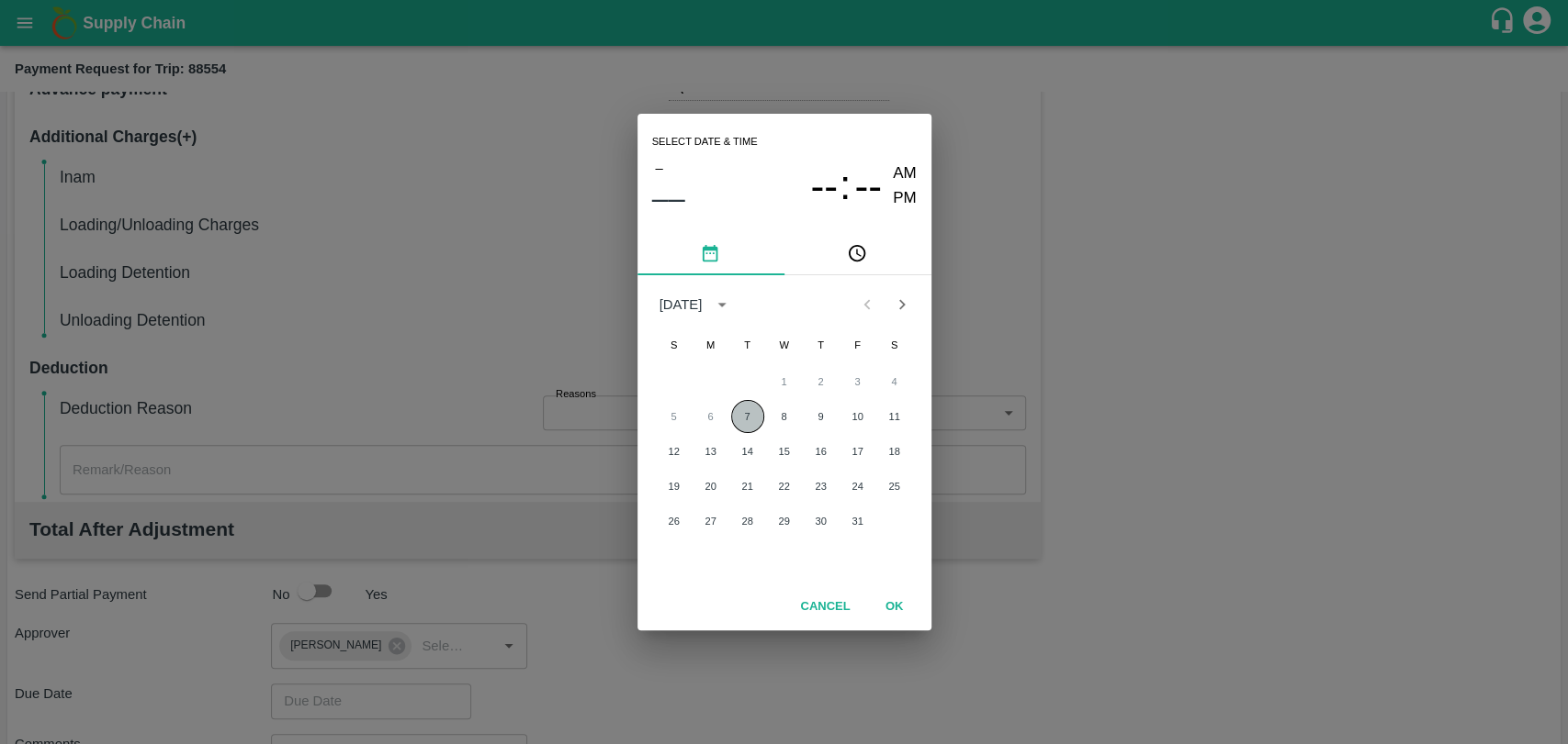
click at [749, 425] on button "7" at bounding box center [747, 416] width 33 height 33
type input "[DATE] 12:00 AM"
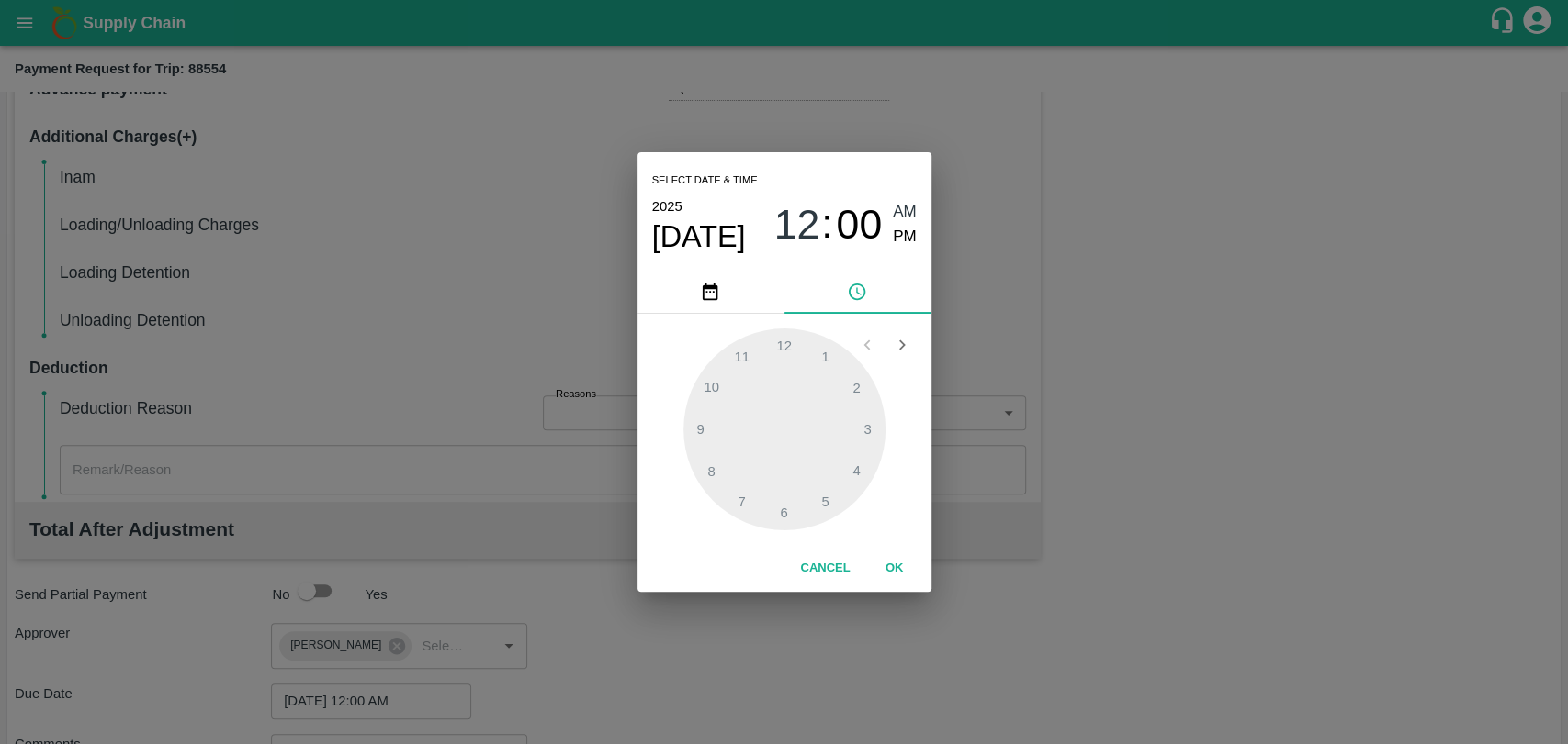
click at [903, 566] on button "OK" at bounding box center [894, 569] width 58 height 32
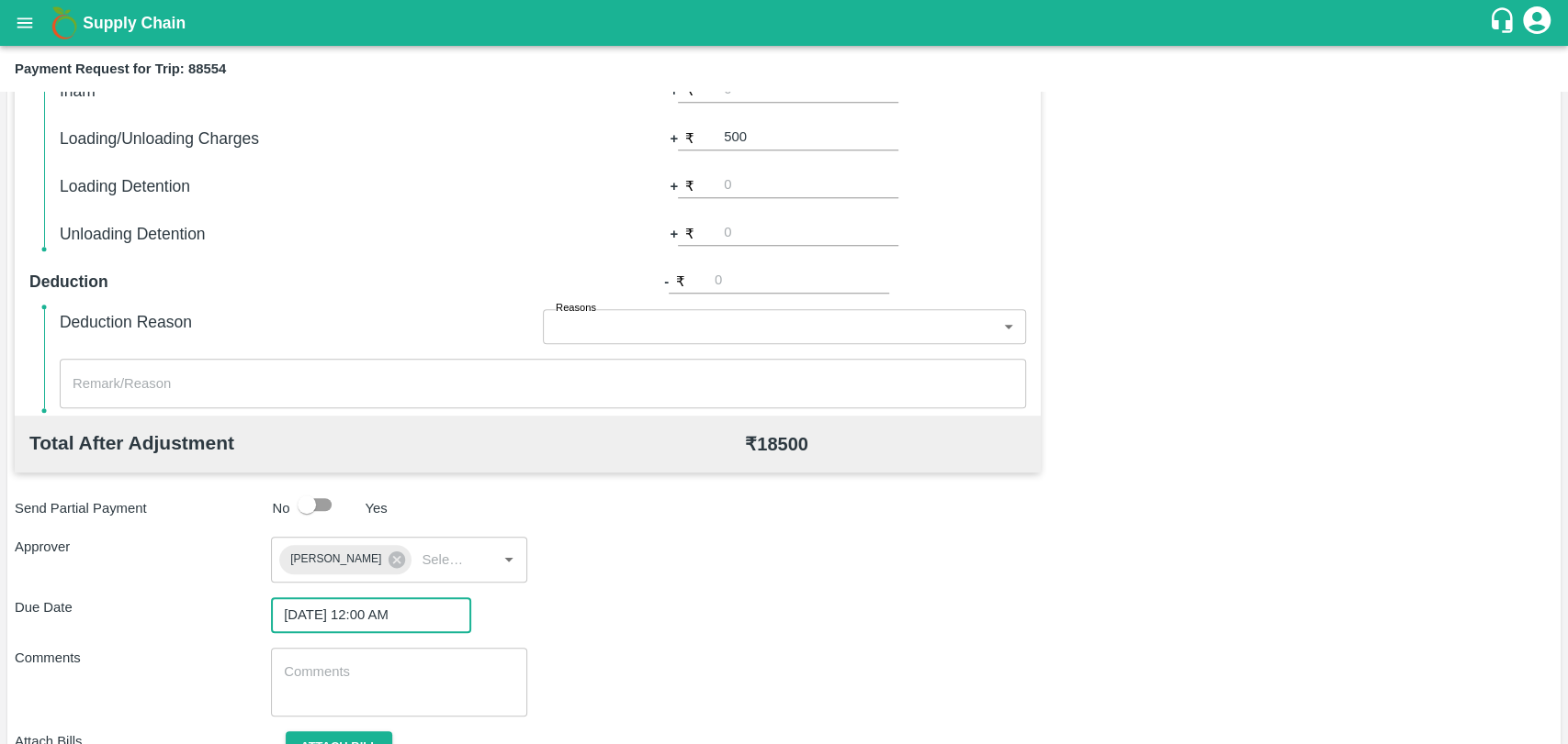
scroll to position [683, 0]
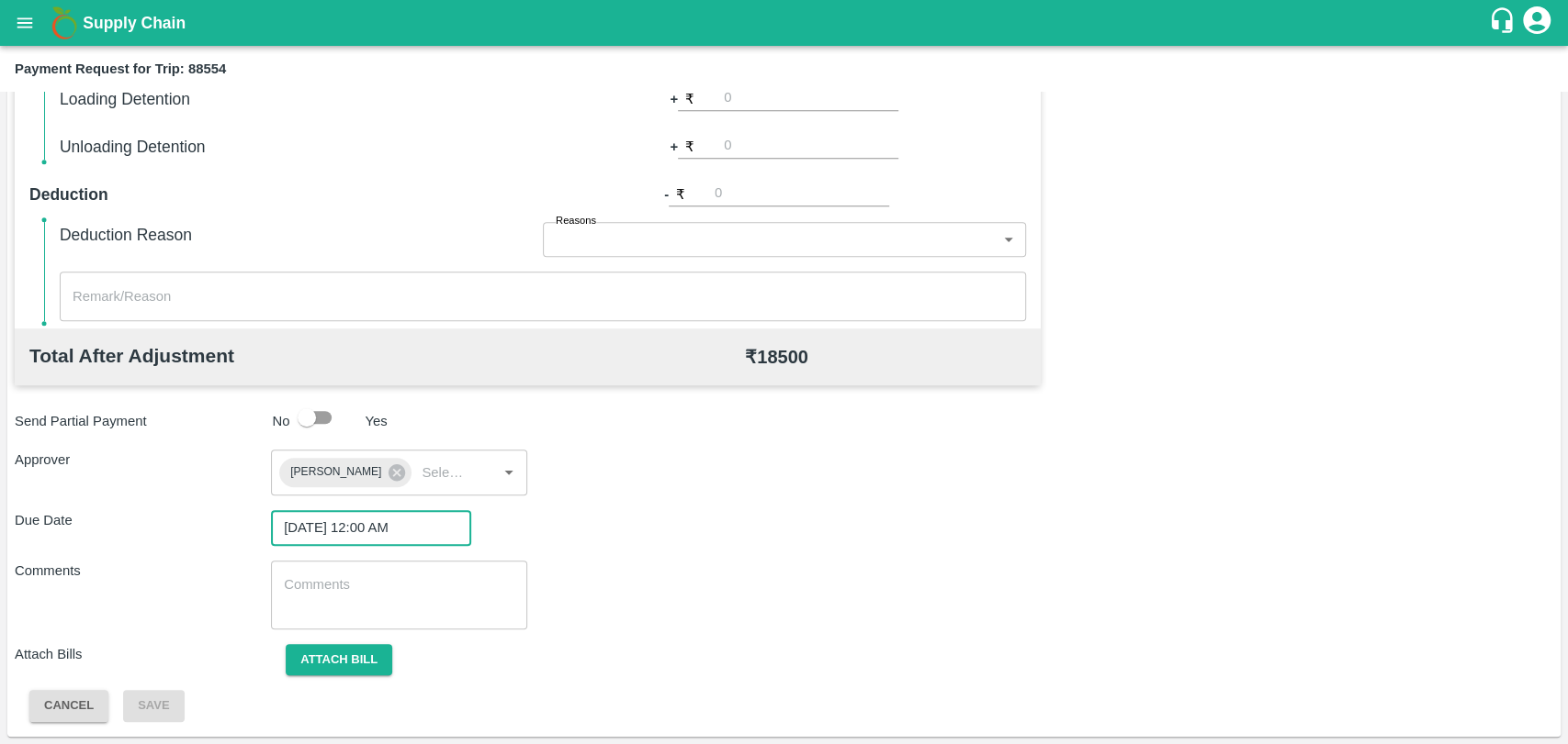
click at [275, 663] on span "Attach bill" at bounding box center [339, 659] width 136 height 15
click at [284, 662] on span "Attach bill" at bounding box center [339, 659] width 136 height 15
click at [322, 655] on button "Attach bill" at bounding box center [339, 660] width 107 height 32
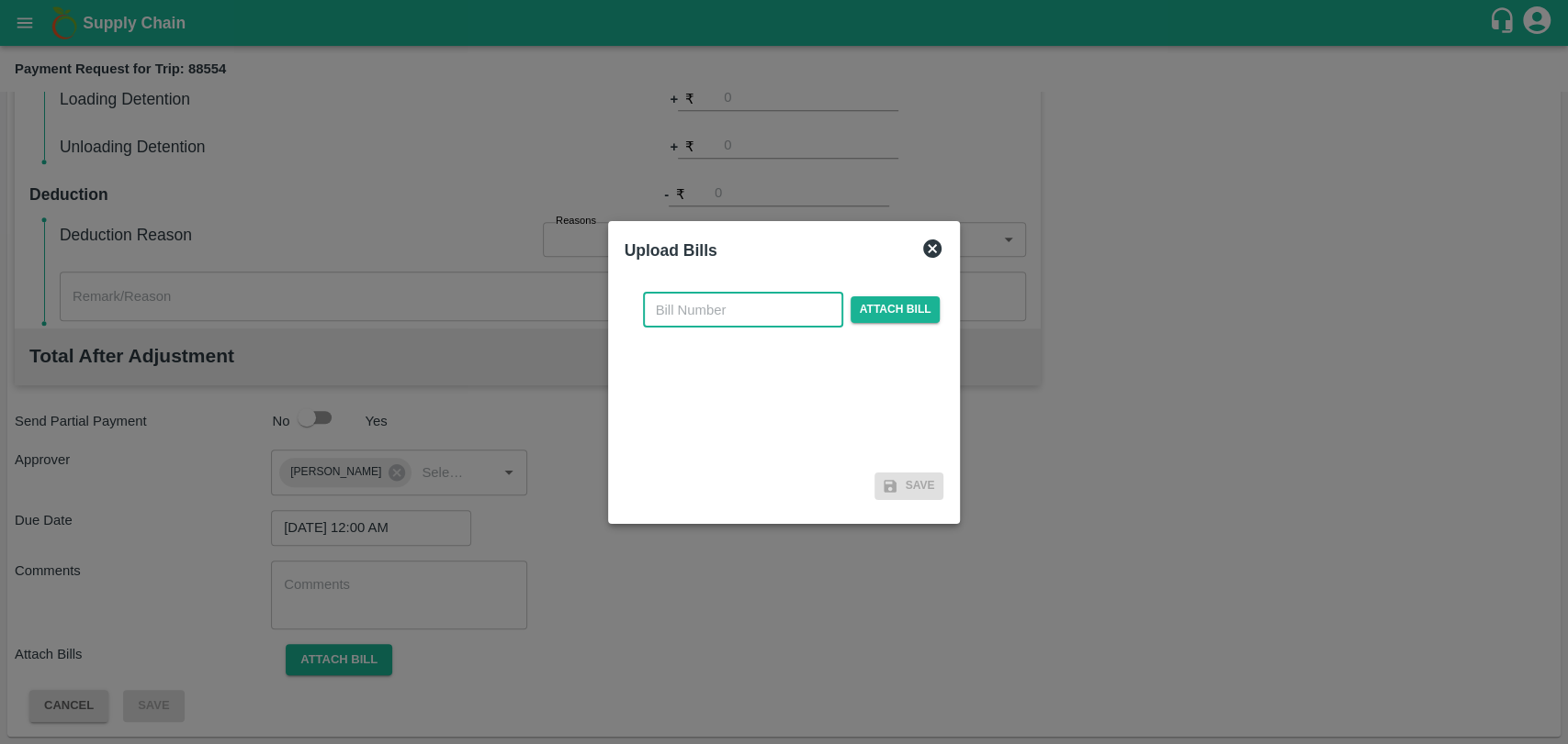
click at [659, 322] on input "text" at bounding box center [742, 310] width 200 height 35
type input "4027"
click at [892, 301] on span "Attach bill" at bounding box center [894, 309] width 90 height 26
click at [0, 0] on input "Attach bill" at bounding box center [0, 0] width 0 height 0
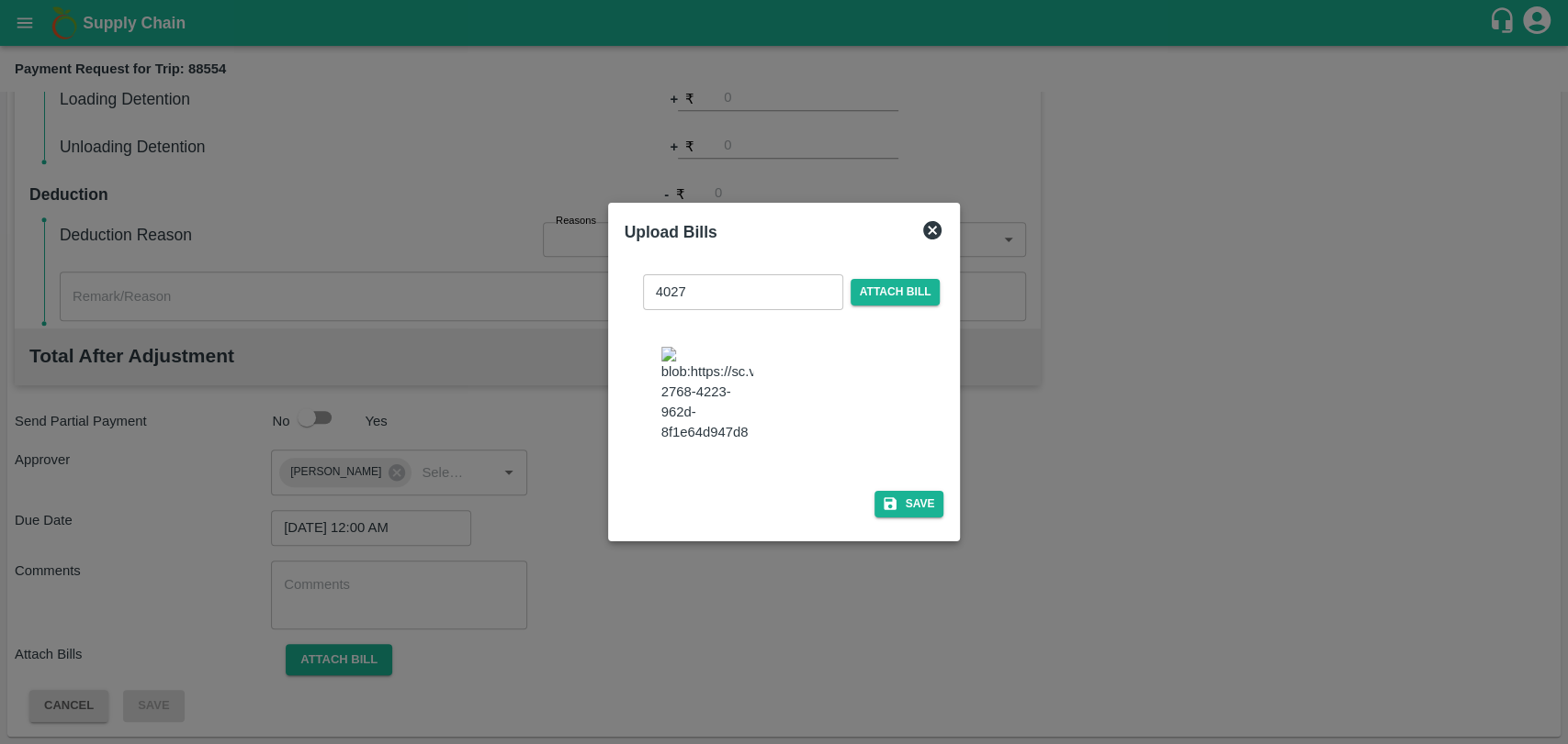
click at [896, 537] on div at bounding box center [784, 372] width 1568 height 744
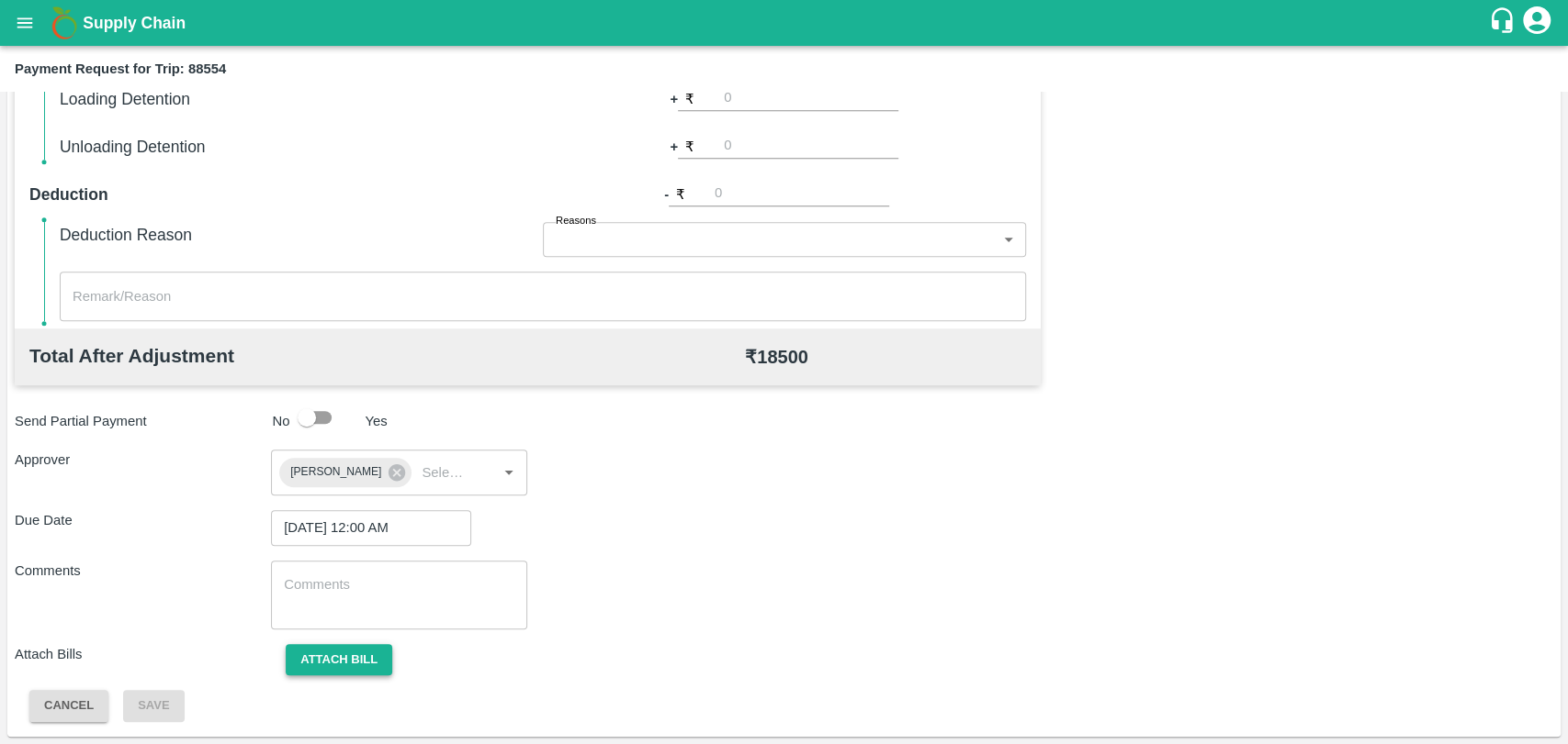
click at [309, 658] on button "Attach bill" at bounding box center [339, 660] width 107 height 32
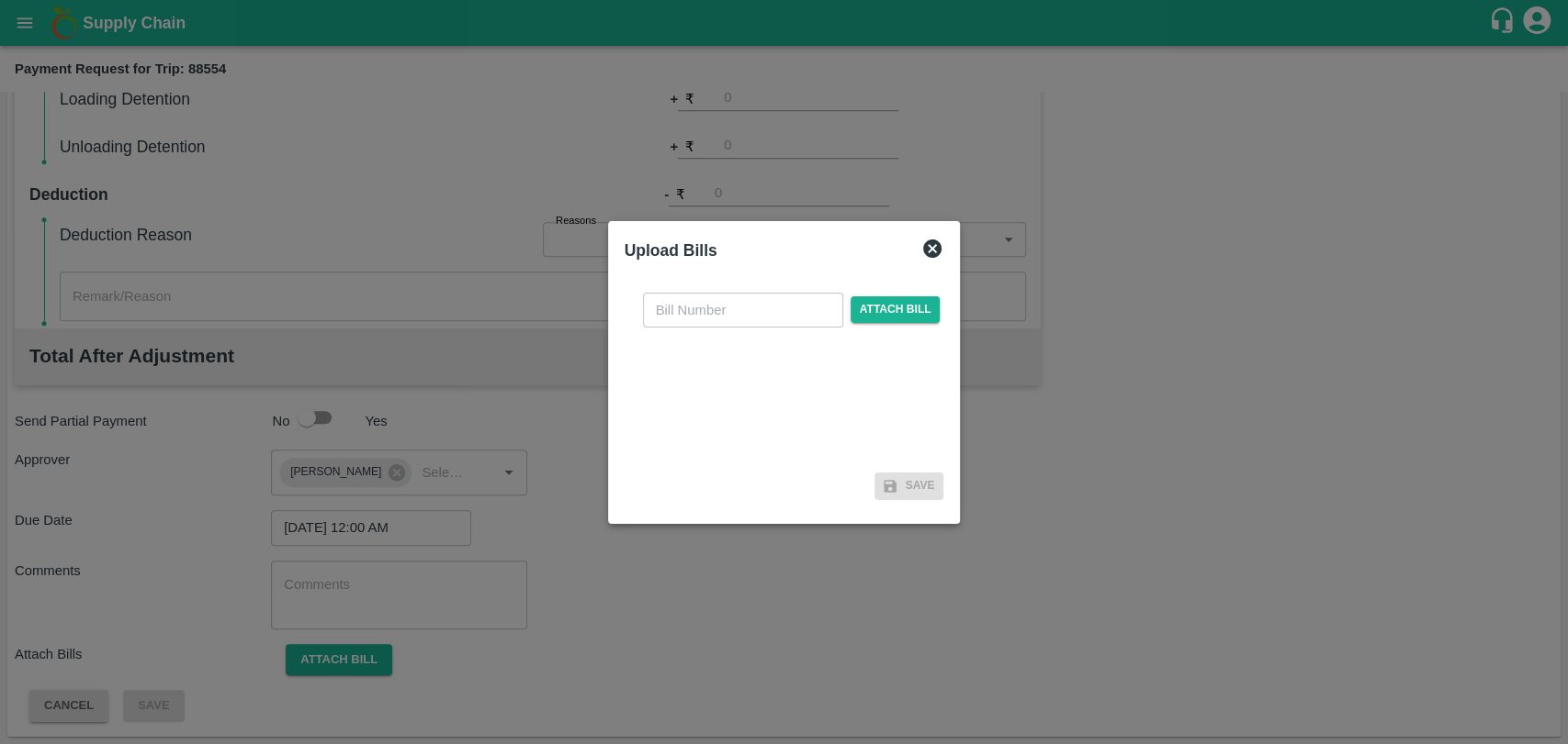
click at [696, 318] on input "text" at bounding box center [742, 310] width 200 height 35
type input "4027"
click at [860, 310] on span "Attach bill" at bounding box center [894, 309] width 90 height 26
click at [0, 0] on input "Attach bill" at bounding box center [0, 0] width 0 height 0
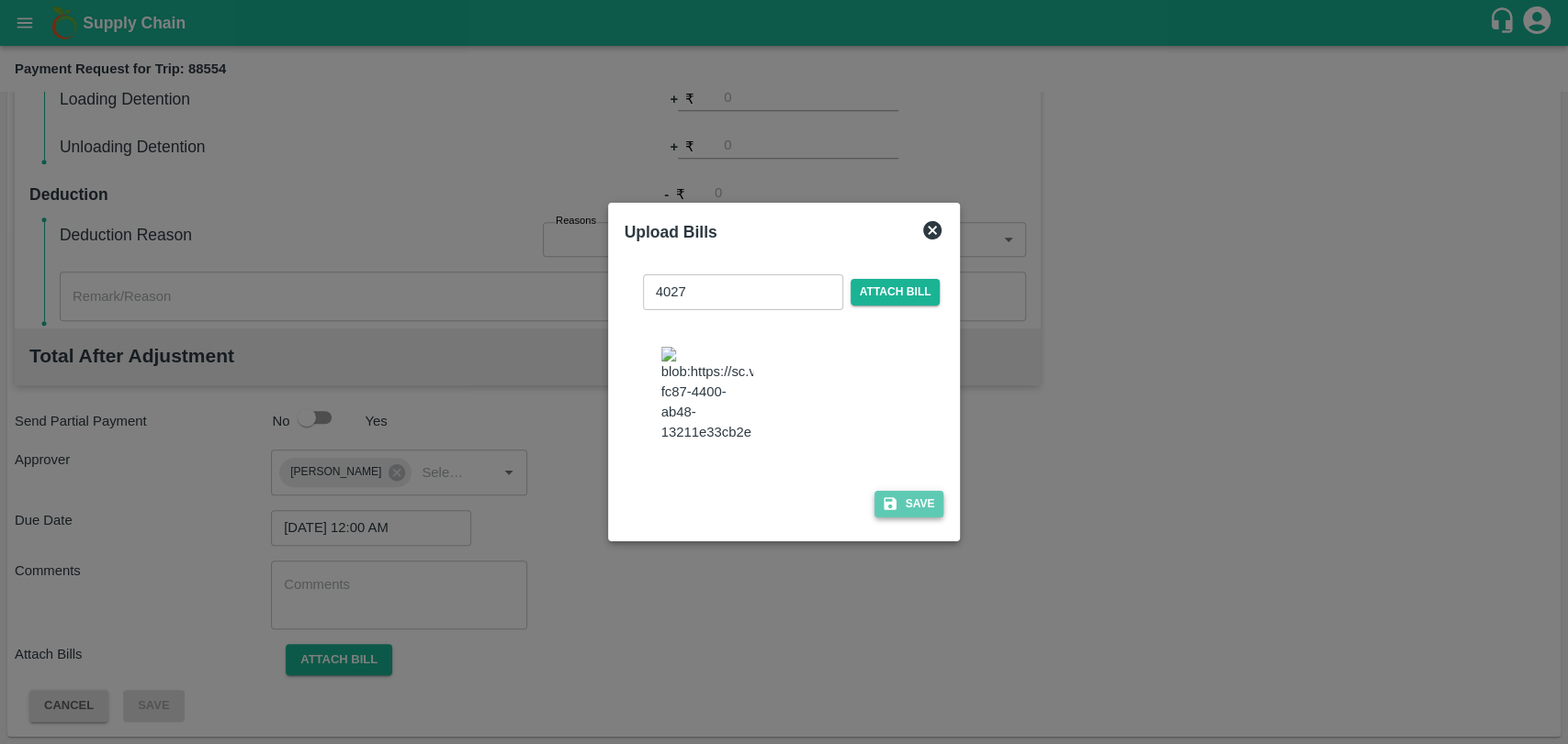
click at [895, 491] on button "Save" at bounding box center [909, 504] width 70 height 26
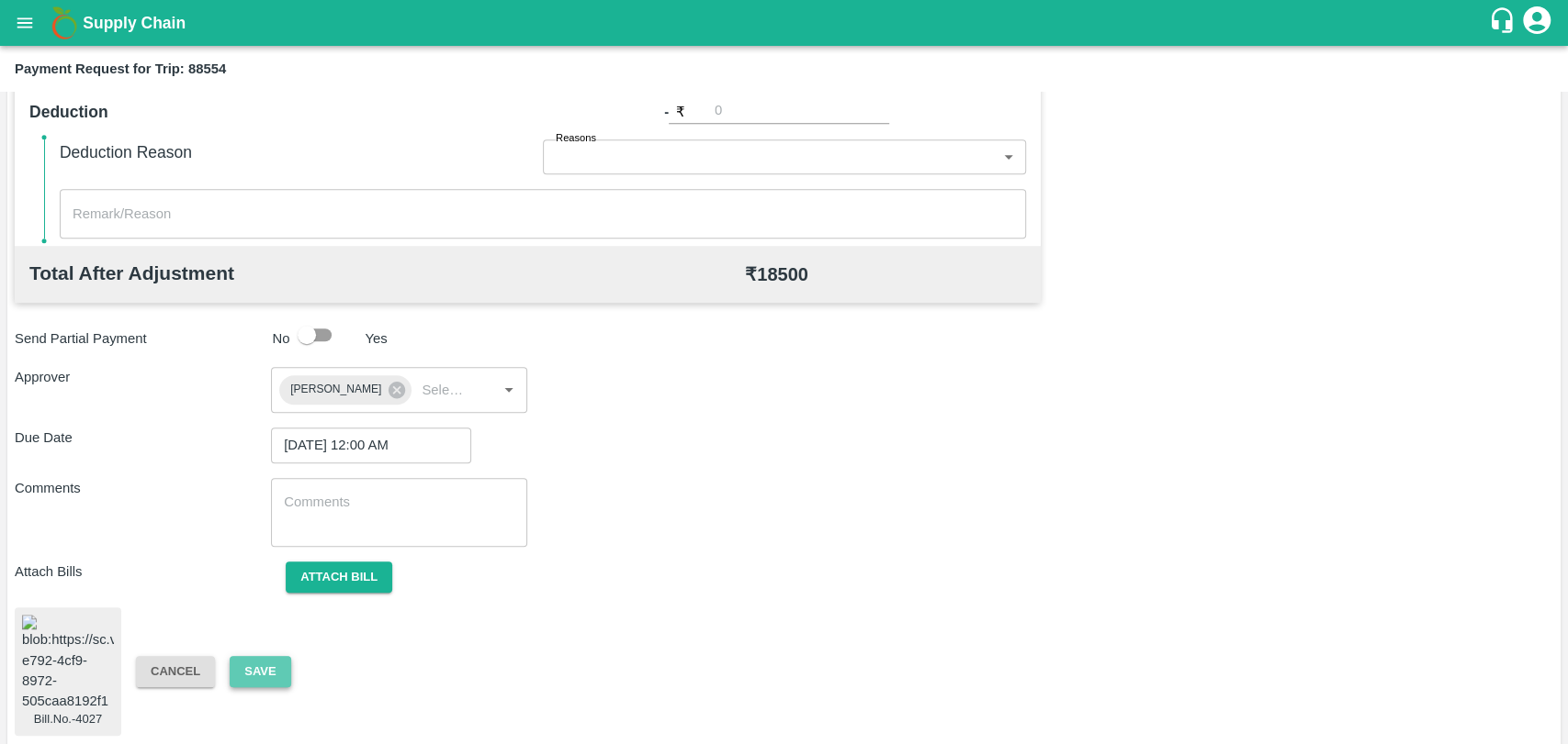
click at [248, 656] on button "Save" at bounding box center [259, 672] width 60 height 32
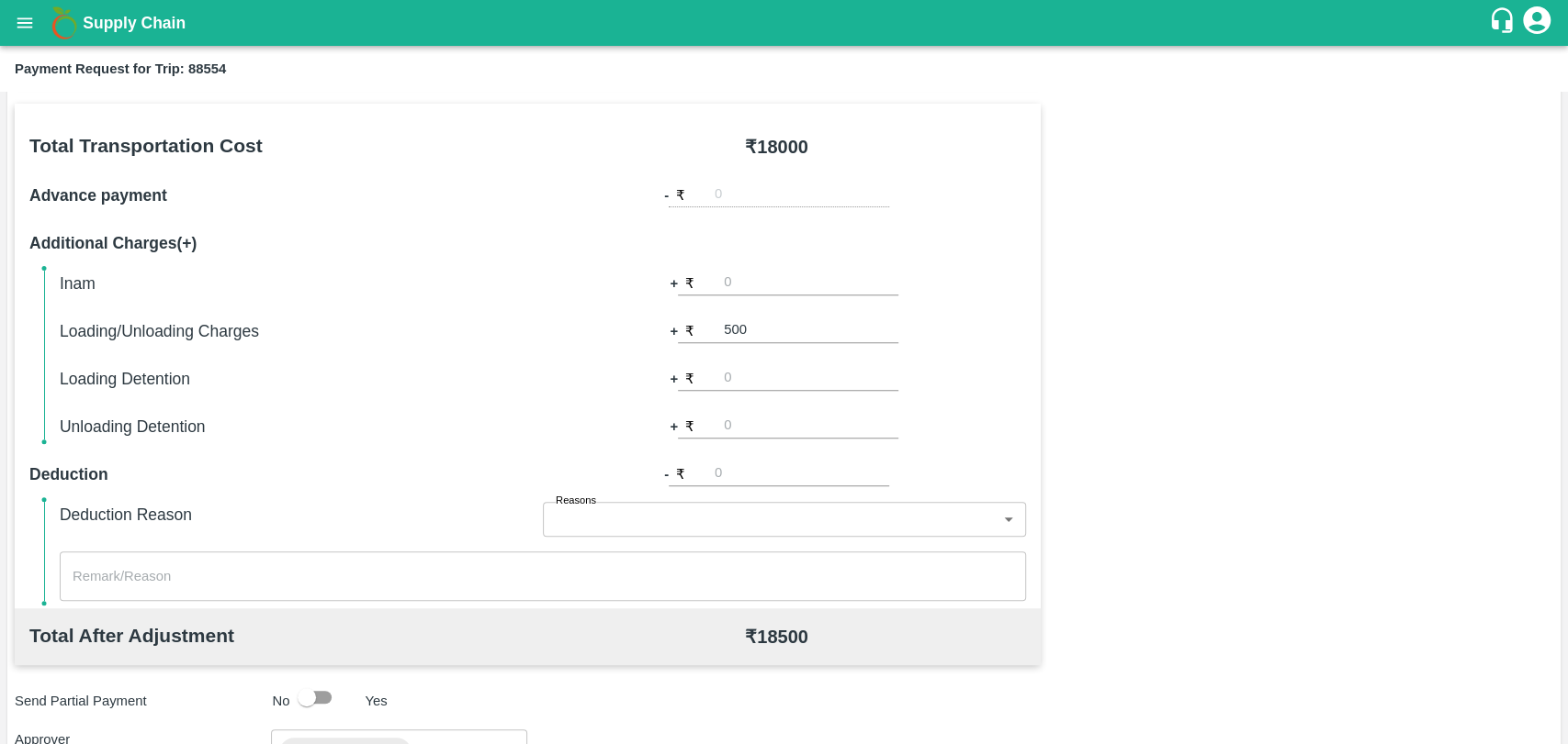
scroll to position [256, 0]
